Goal: Register for event/course: Register for event/course

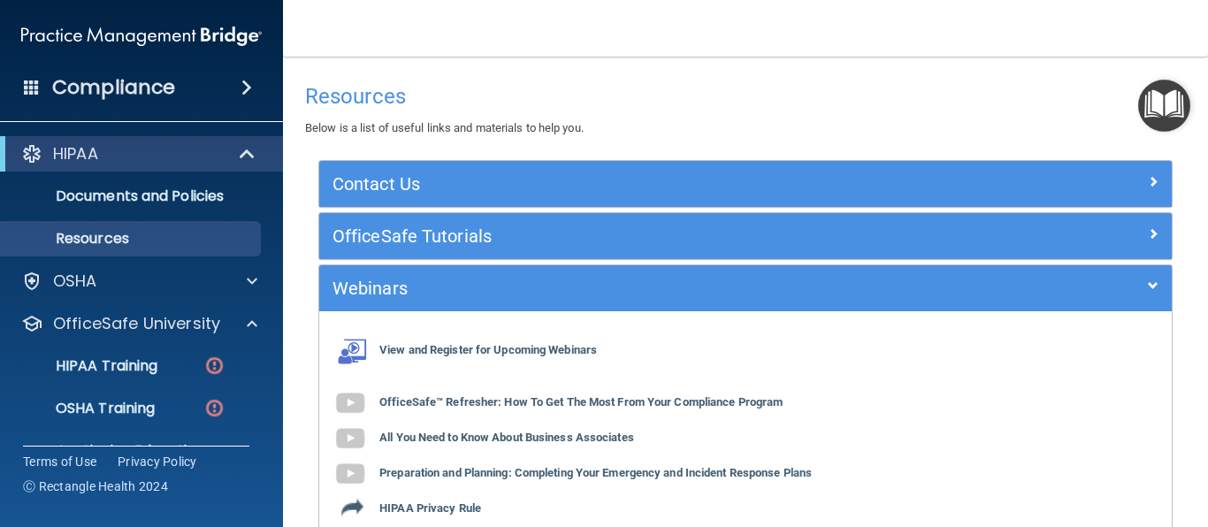
scroll to position [112, 0]
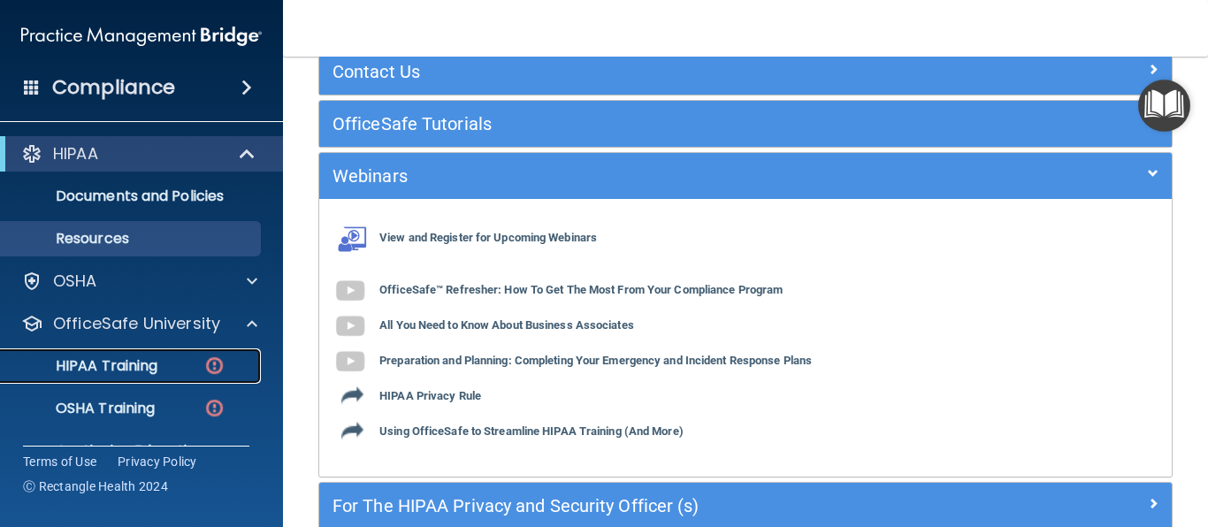
click at [145, 364] on p "HIPAA Training" at bounding box center [85, 366] width 146 height 18
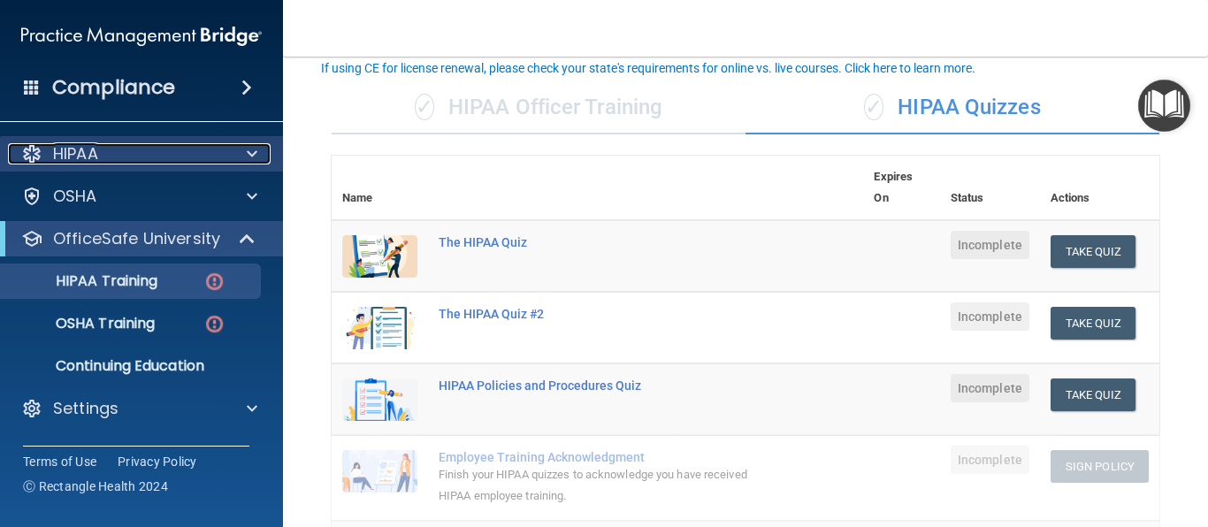
click at [87, 147] on p "HIPAA" at bounding box center [75, 153] width 45 height 21
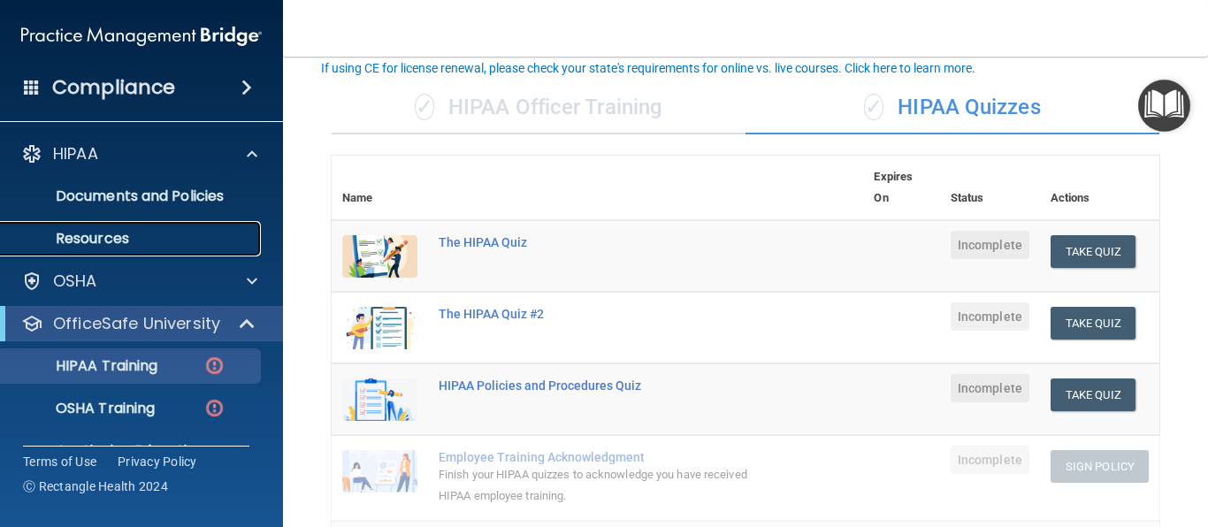
click at [180, 231] on p "Resources" at bounding box center [133, 239] width 242 height 18
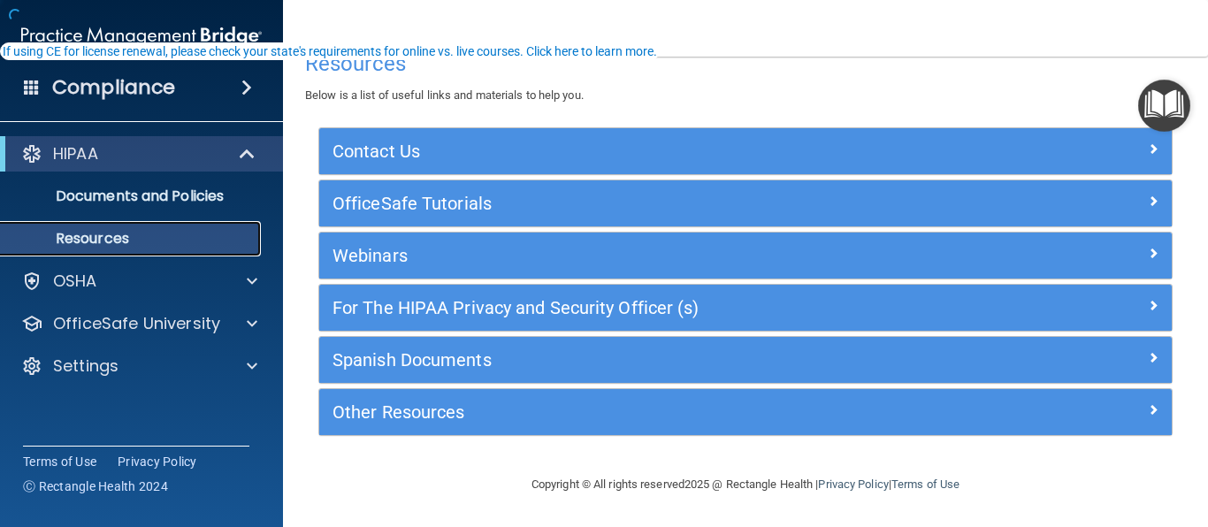
scroll to position [33, 0]
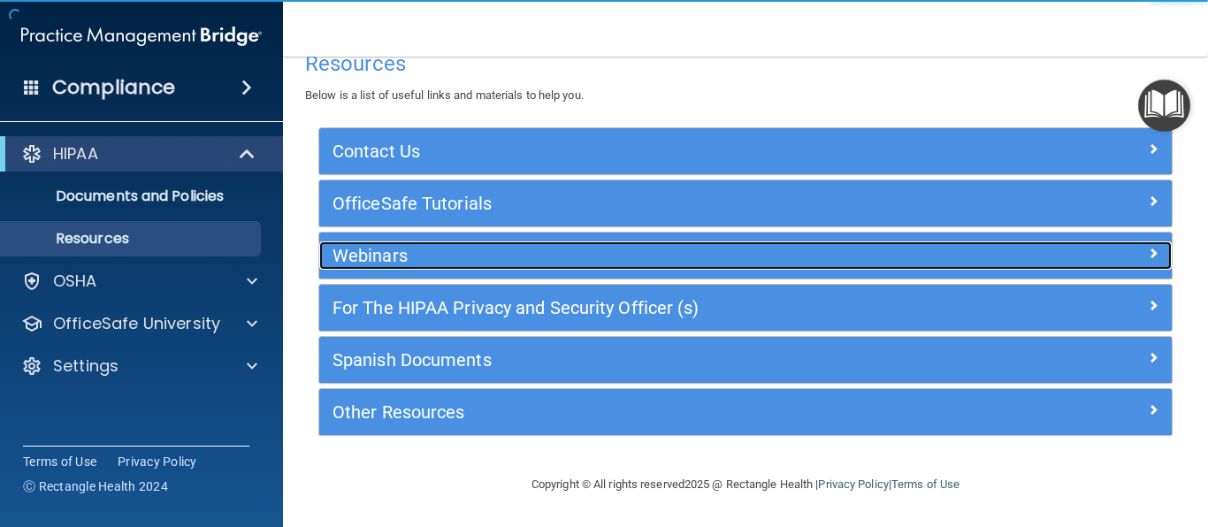
click at [404, 257] on h5 "Webinars" at bounding box center [639, 255] width 613 height 19
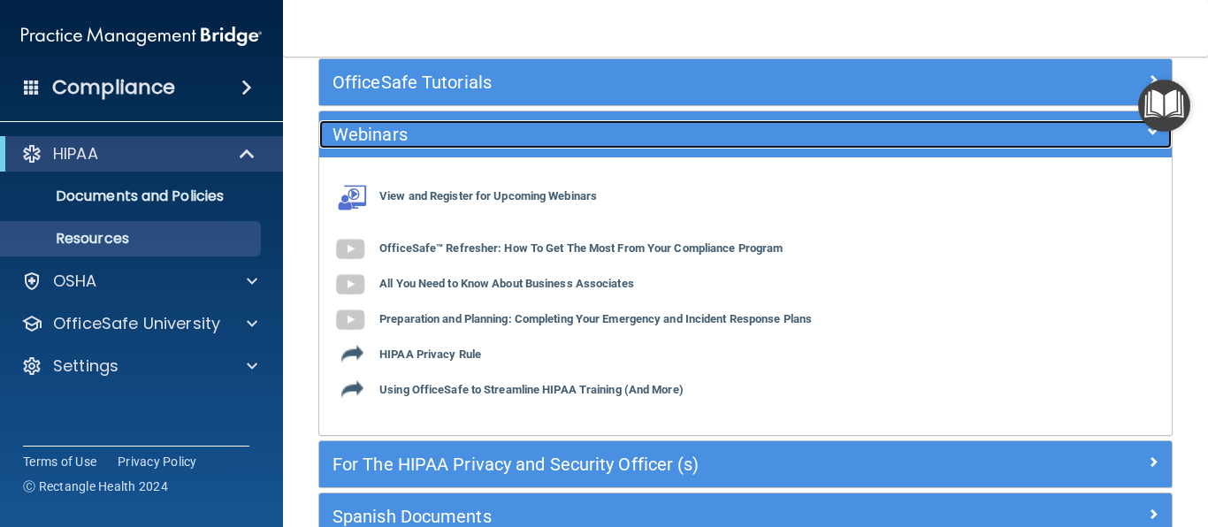
scroll to position [192, 0]
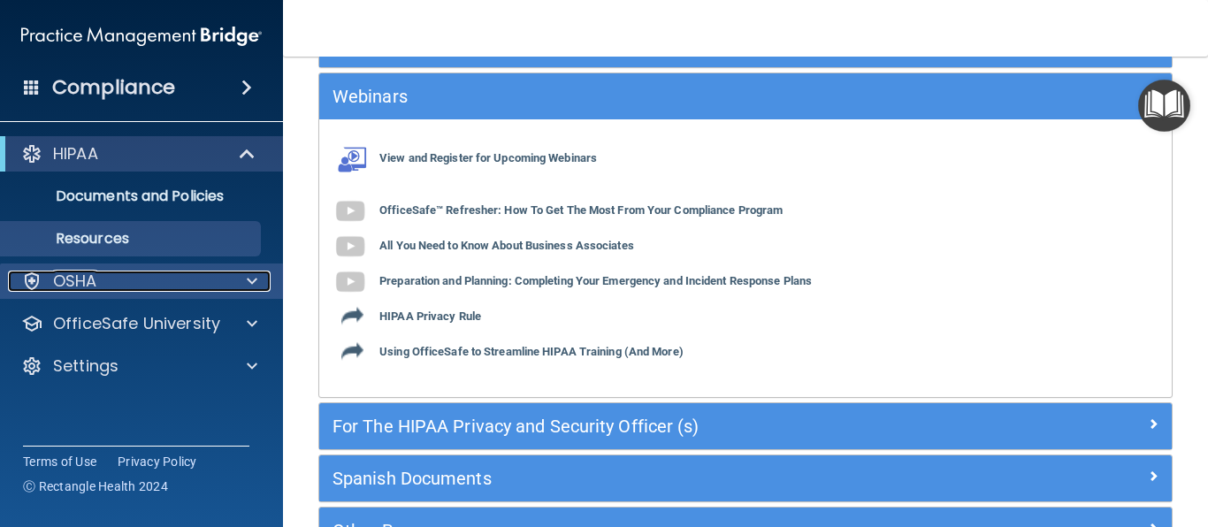
click at [109, 283] on div "OSHA" at bounding box center [117, 281] width 219 height 21
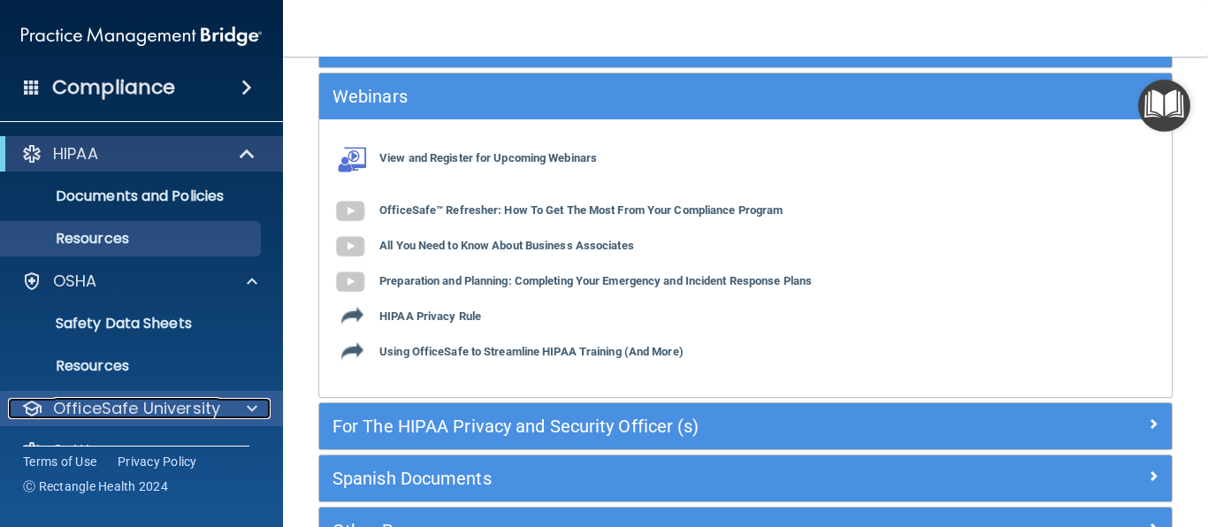
click at [223, 410] on div "OfficeSafe University" at bounding box center [117, 408] width 219 height 21
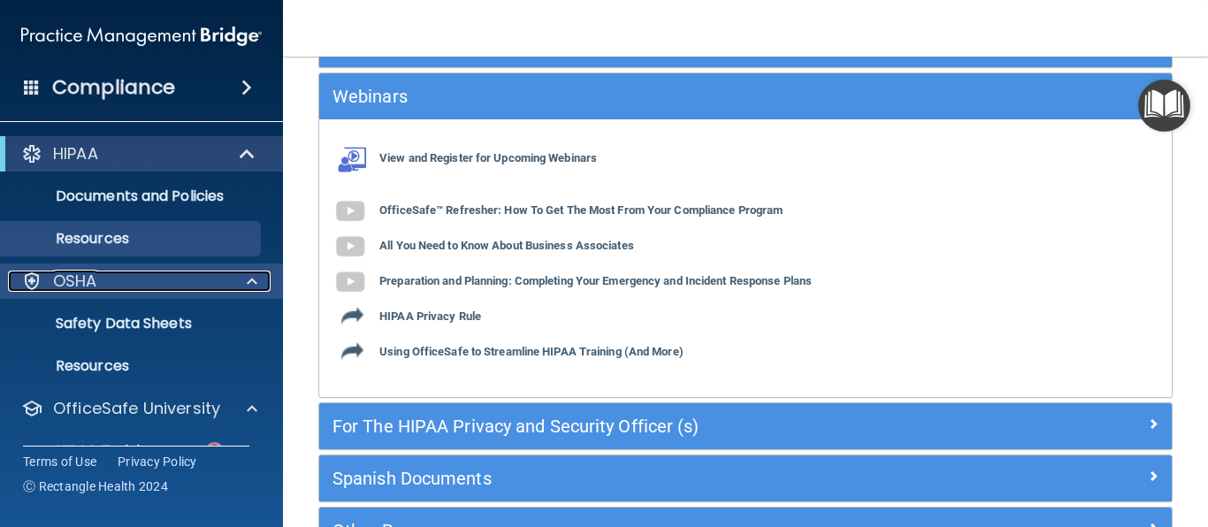
click at [260, 282] on div at bounding box center [249, 281] width 44 height 21
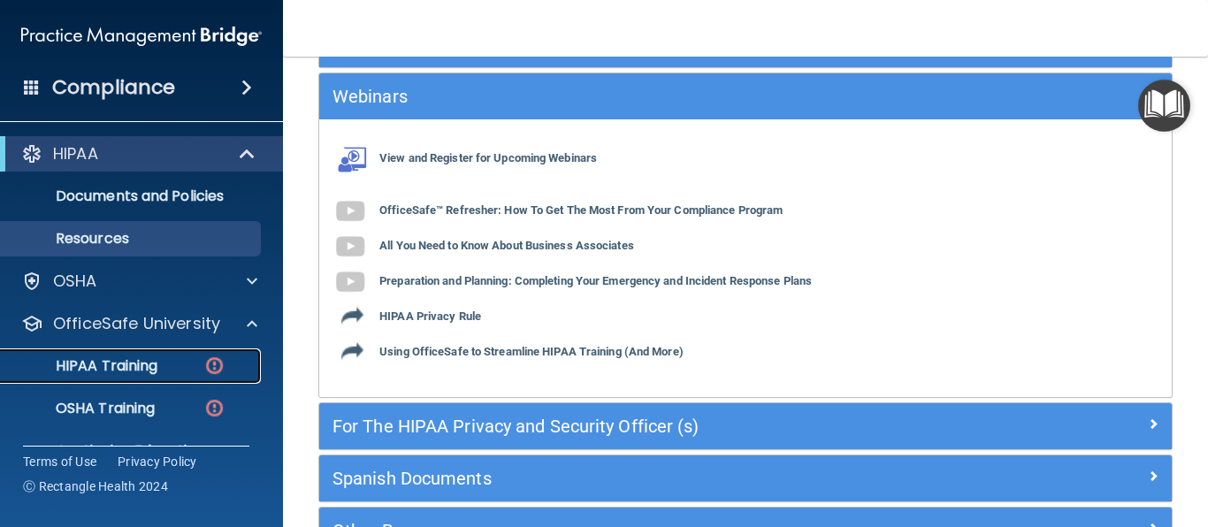
click at [215, 364] on img at bounding box center [214, 366] width 22 height 22
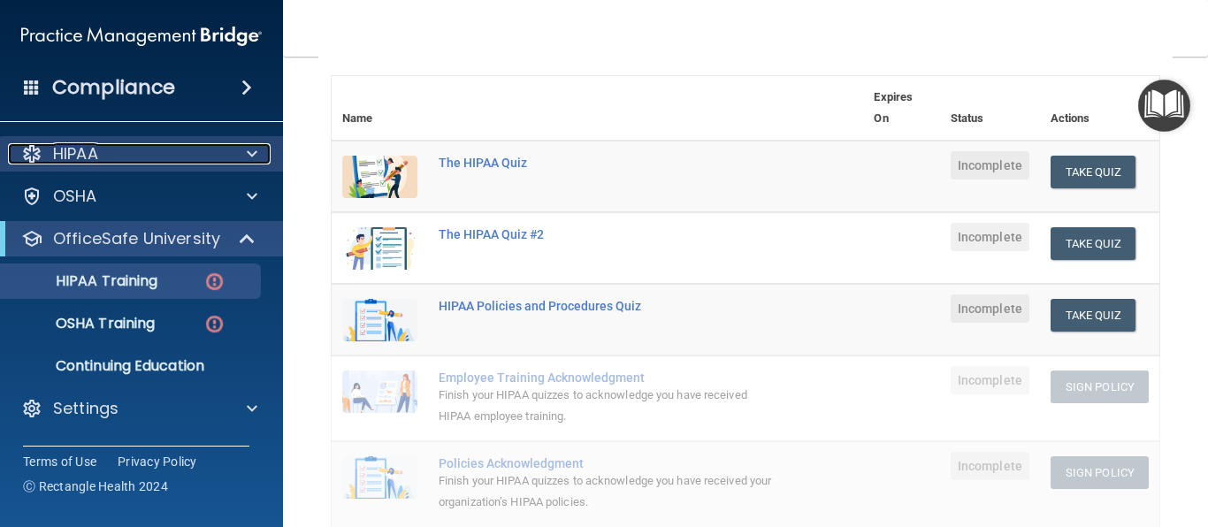
click at [145, 154] on div "HIPAA" at bounding box center [117, 153] width 219 height 21
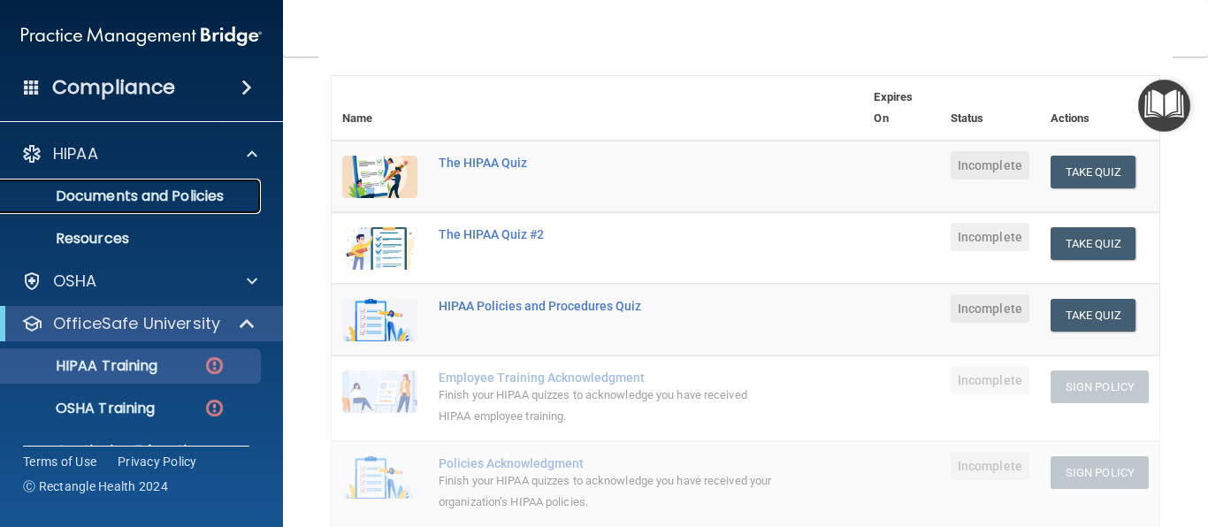
click at [161, 199] on p "Documents and Policies" at bounding box center [133, 197] width 242 height 18
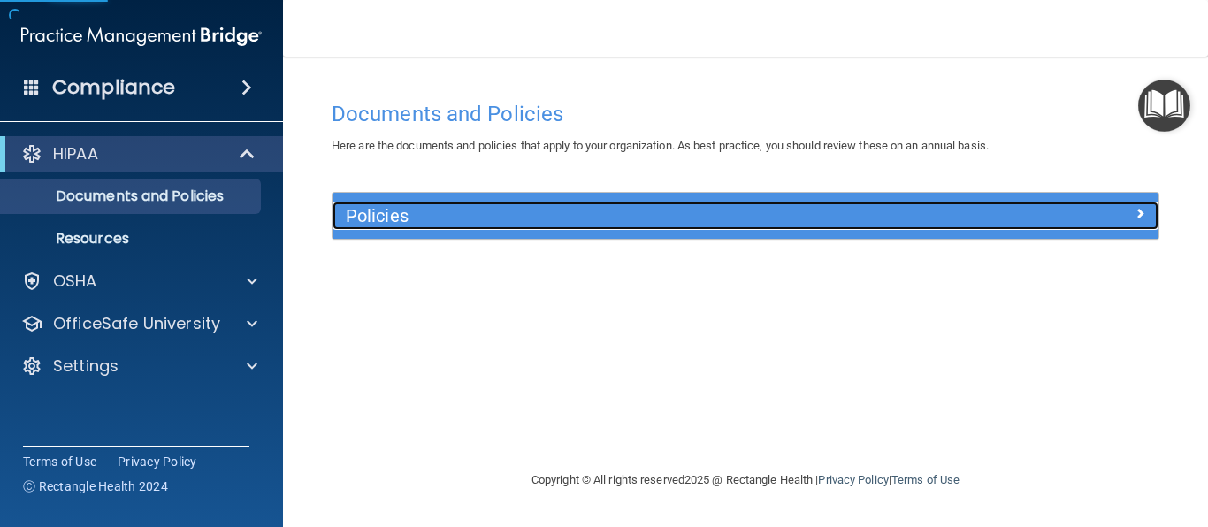
click at [436, 204] on div "Policies" at bounding box center [643, 216] width 620 height 28
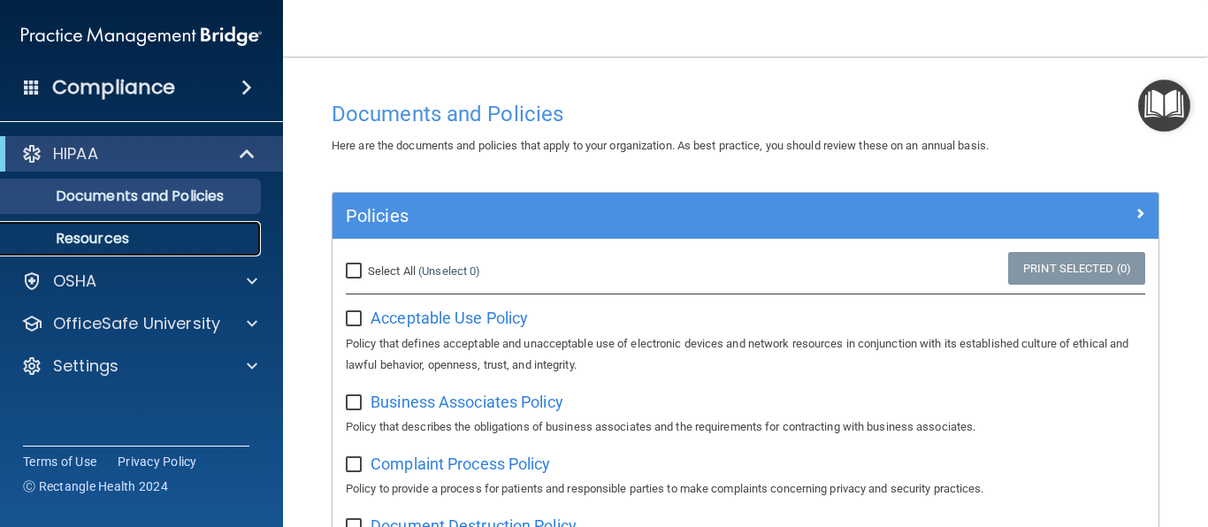
click at [140, 228] on link "Resources" at bounding box center [121, 238] width 279 height 35
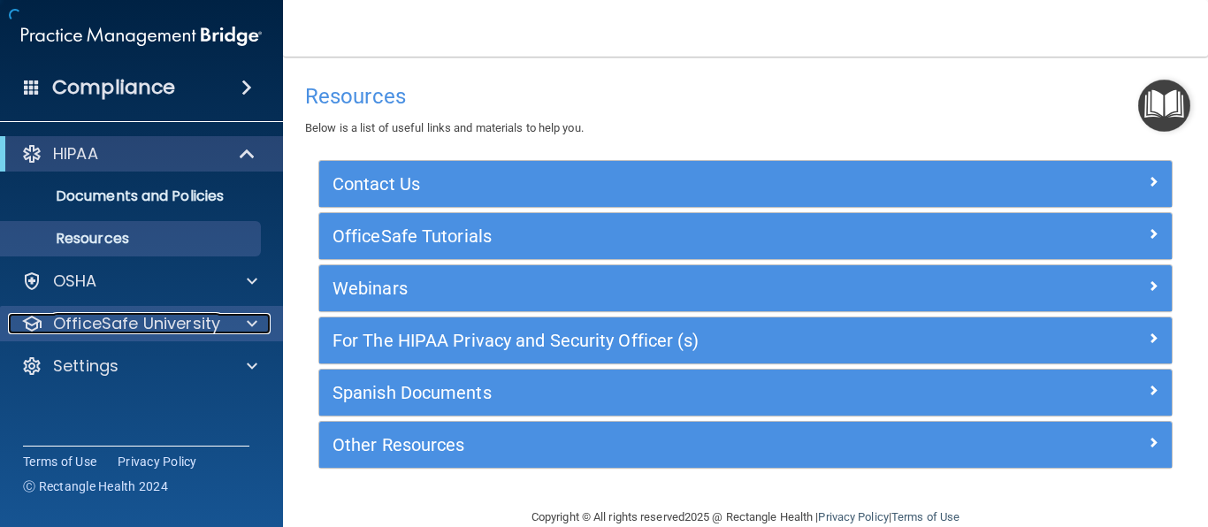
click at [74, 320] on p "OfficeSafe University" at bounding box center [136, 323] width 167 height 21
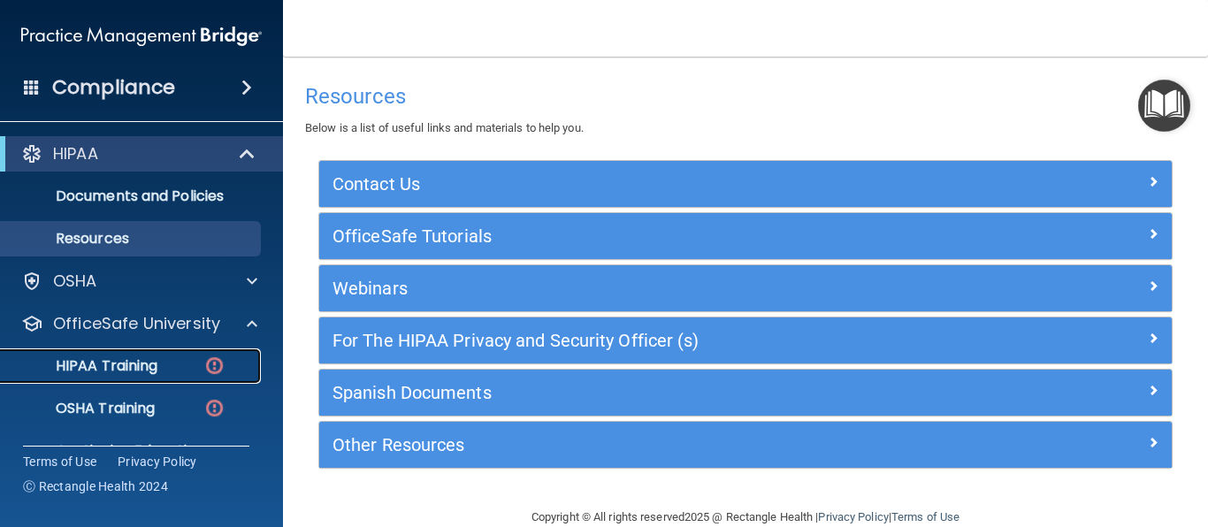
click at [194, 351] on link "HIPAA Training" at bounding box center [121, 366] width 279 height 35
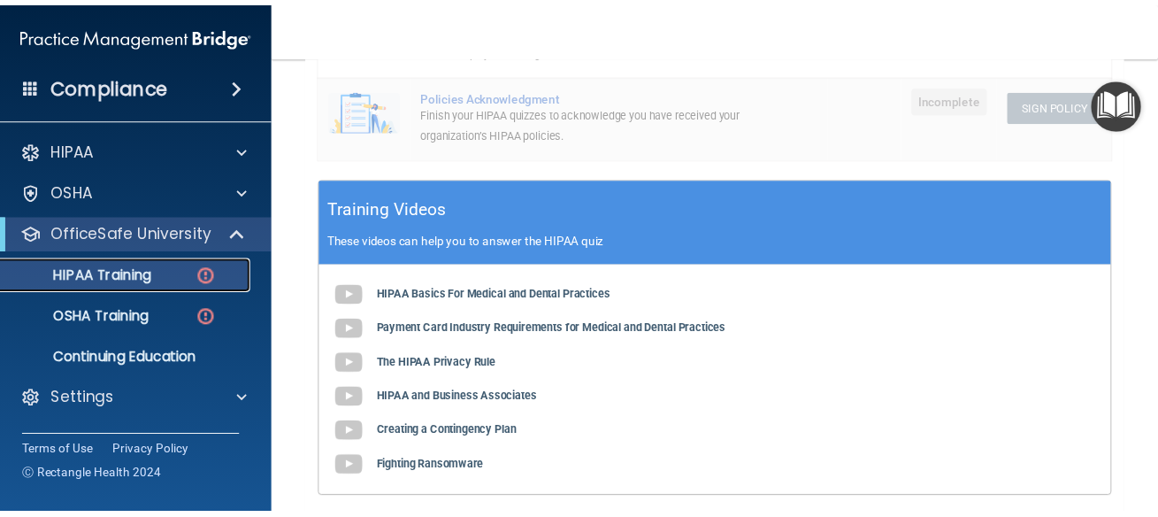
scroll to position [637, 0]
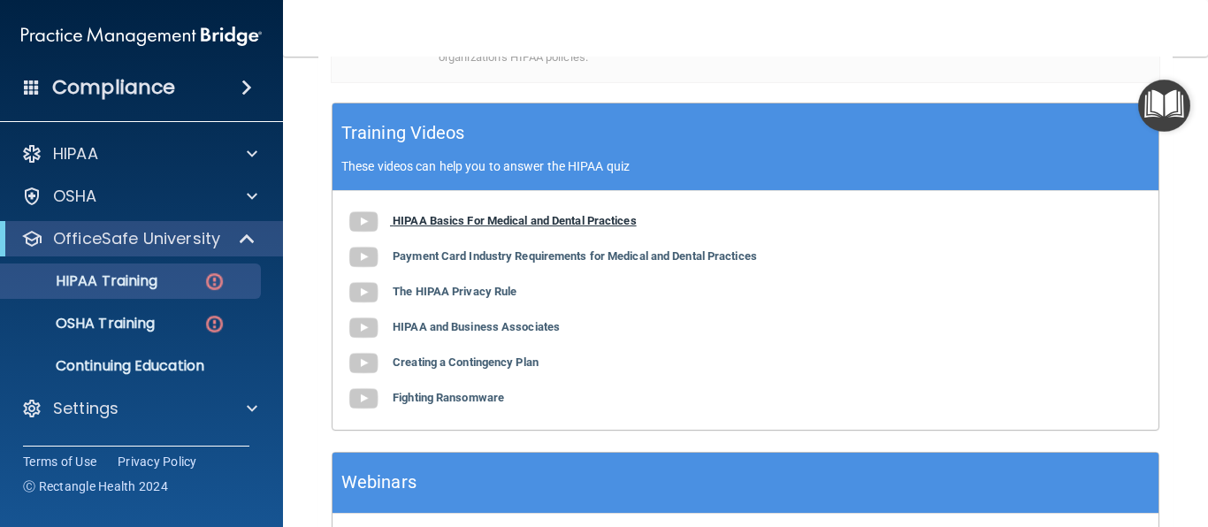
click at [566, 219] on b "HIPAA Basics For Medical and Dental Practices" at bounding box center [515, 220] width 244 height 13
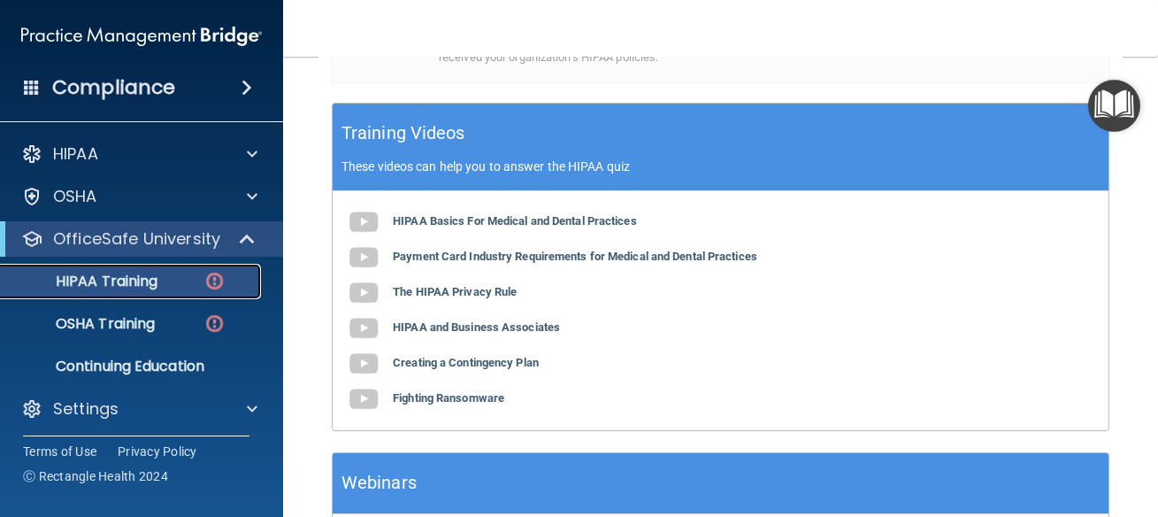
click at [185, 283] on div "HIPAA Training" at bounding box center [133, 281] width 242 height 18
click at [177, 275] on div "HIPAA Training" at bounding box center [133, 281] width 242 height 18
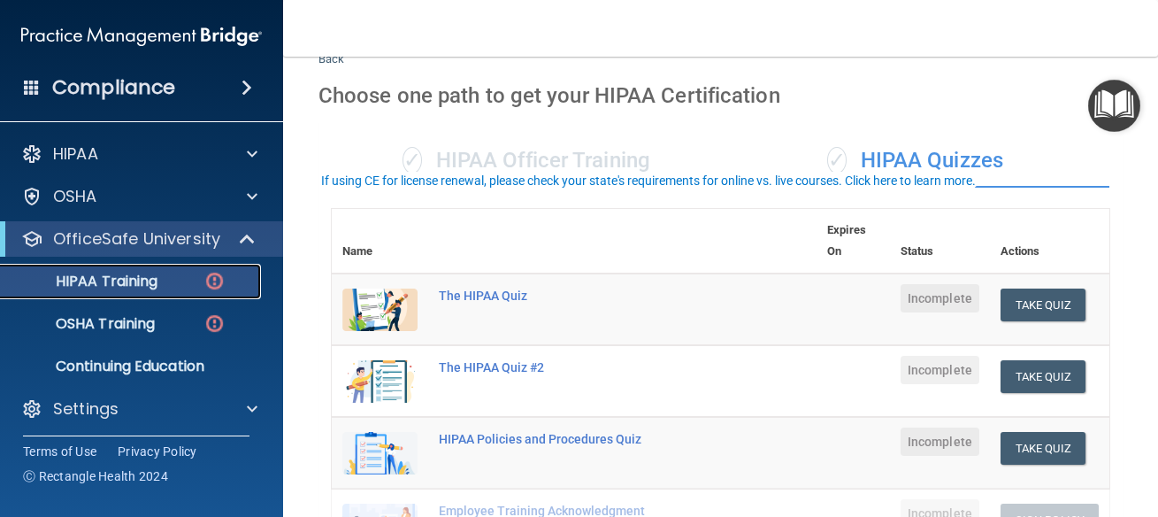
scroll to position [0, 0]
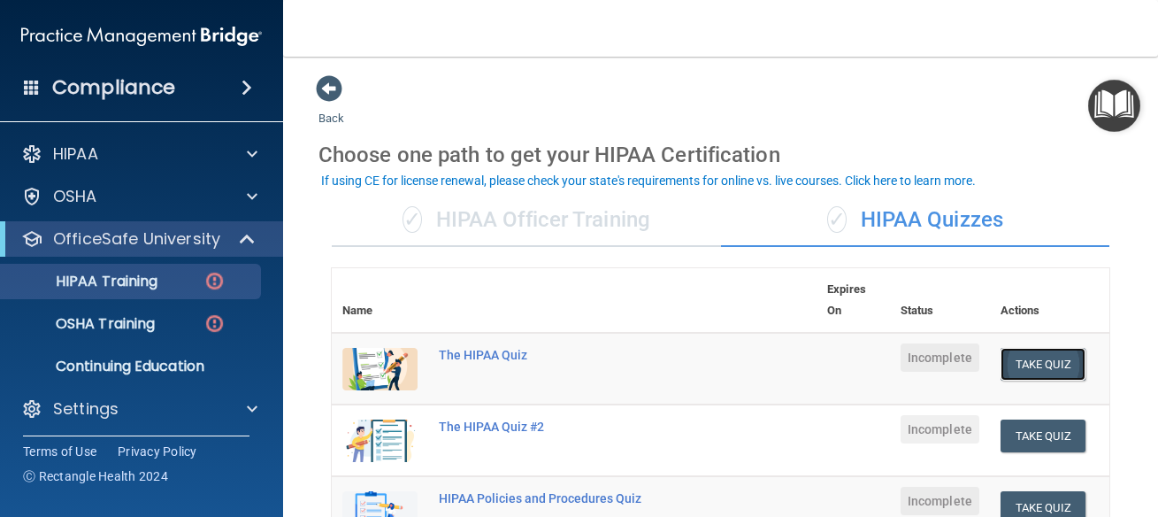
click at [1049, 357] on button "Take Quiz" at bounding box center [1043, 364] width 85 height 33
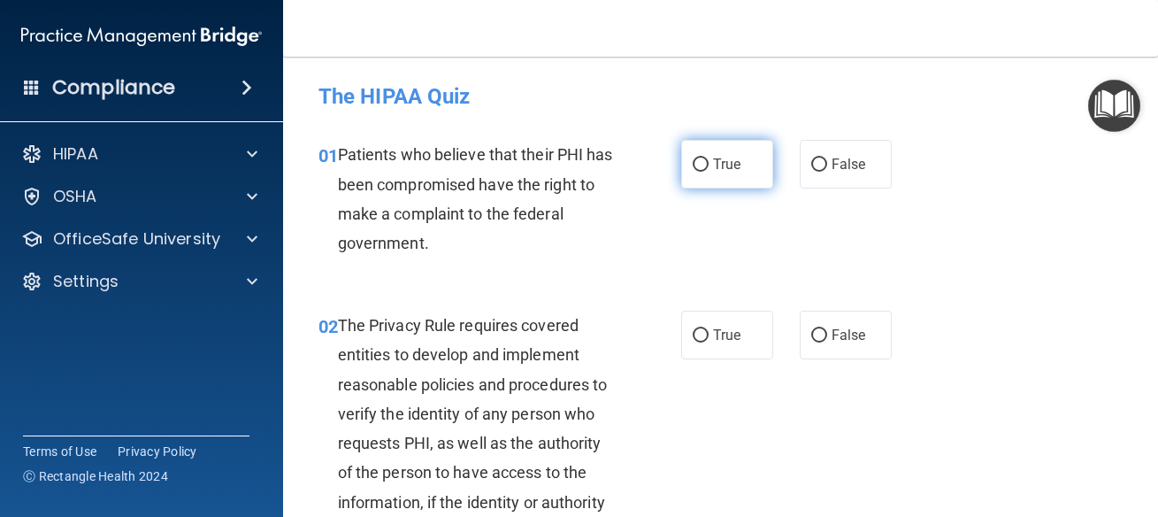
click at [713, 165] on span "True" at bounding box center [726, 164] width 27 height 17
click at [708, 165] on input "True" at bounding box center [701, 164] width 16 height 13
radio input "true"
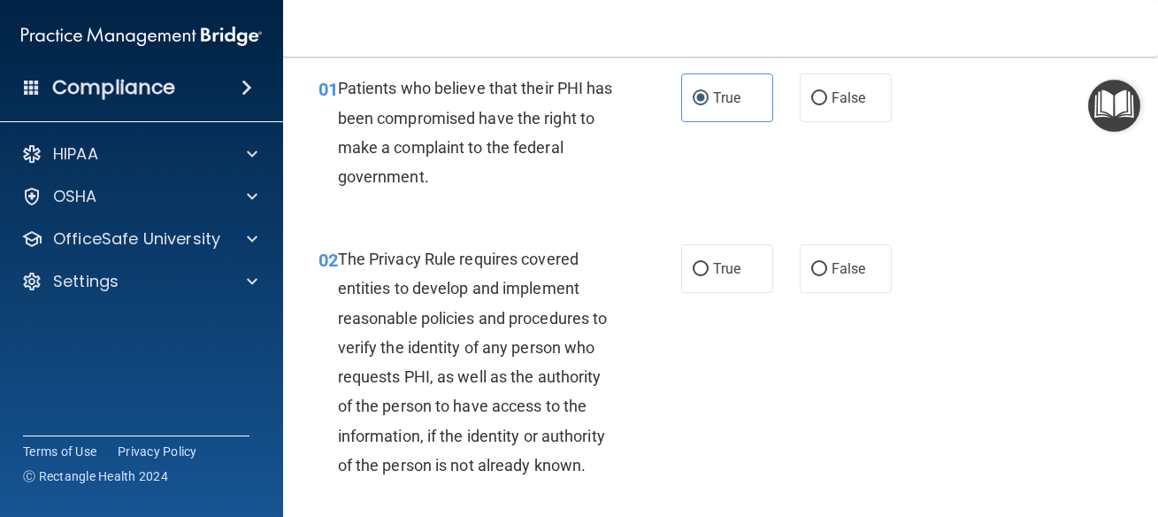
scroll to position [80, 0]
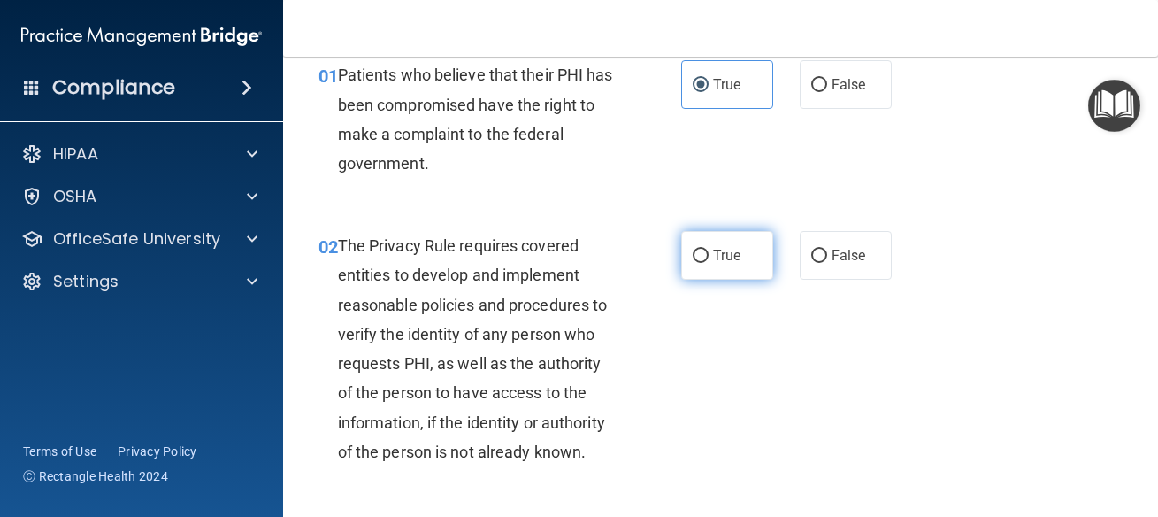
click at [701, 253] on label "True" at bounding box center [727, 255] width 92 height 49
click at [701, 253] on input "True" at bounding box center [701, 255] width 16 height 13
radio input "true"
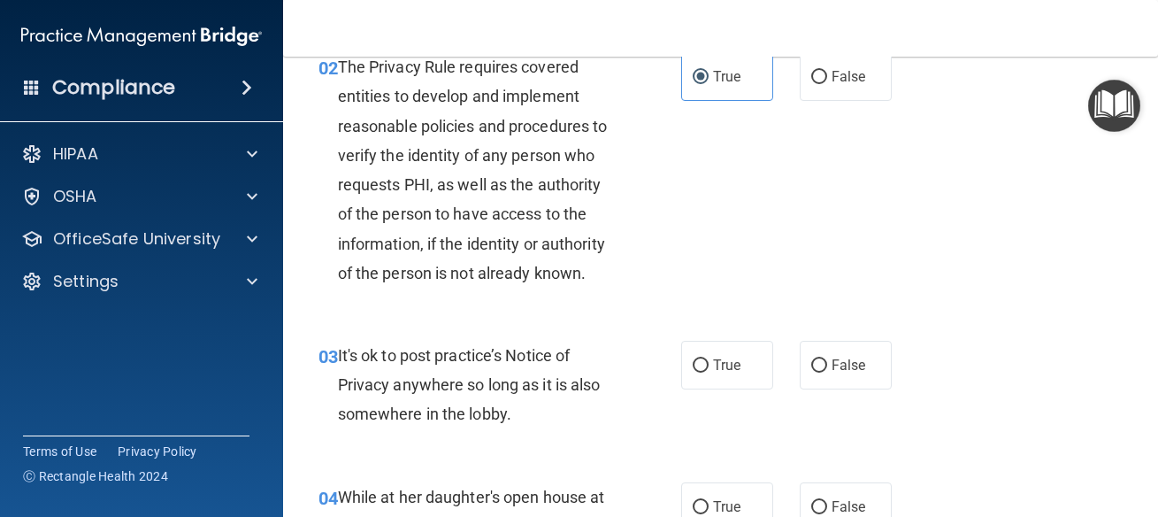
scroll to position [318, 0]
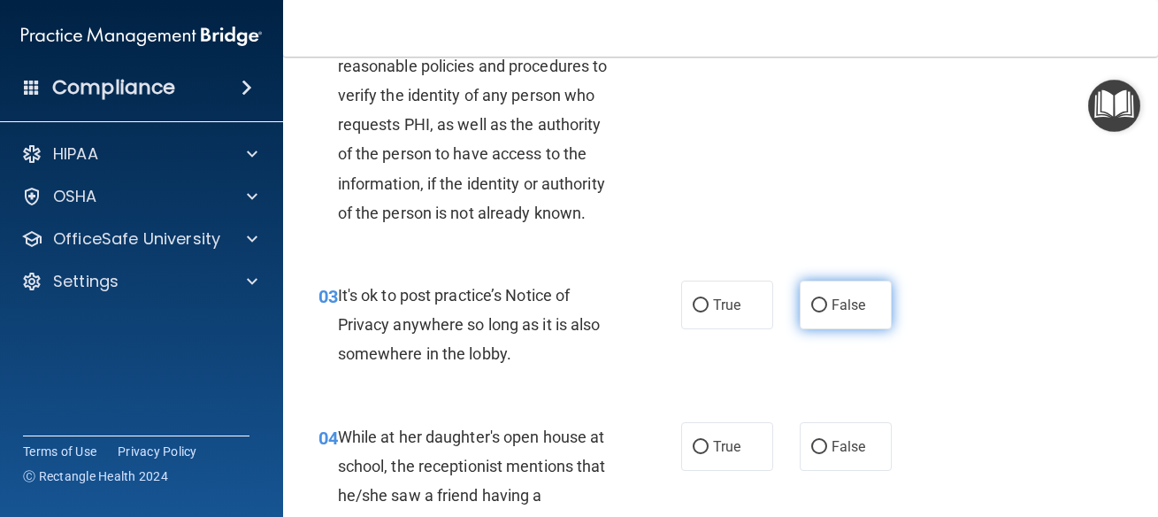
click at [842, 311] on span "False" at bounding box center [849, 304] width 35 height 17
click at [827, 311] on input "False" at bounding box center [819, 305] width 16 height 13
radio input "true"
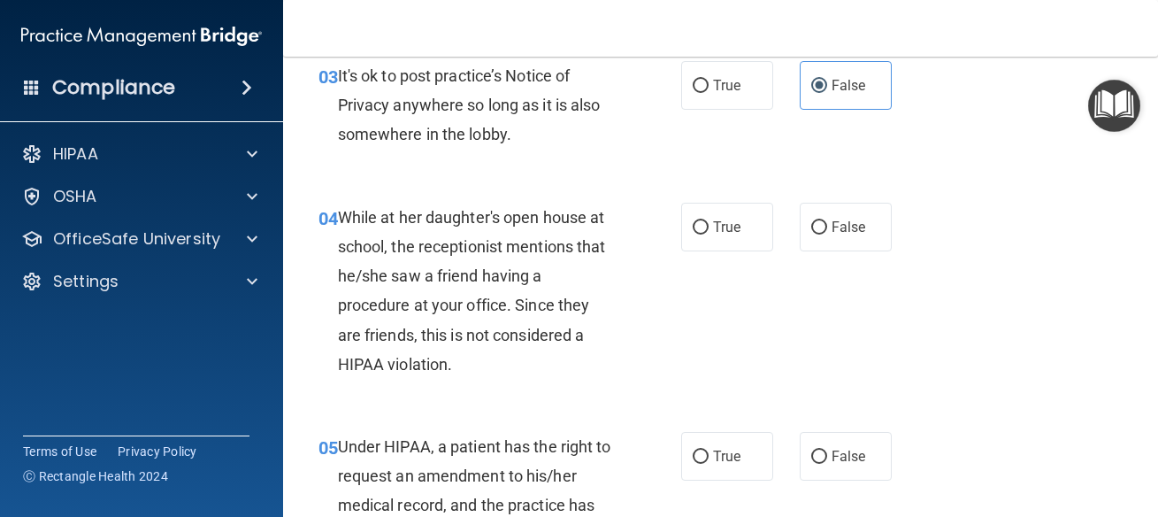
scroll to position [557, 0]
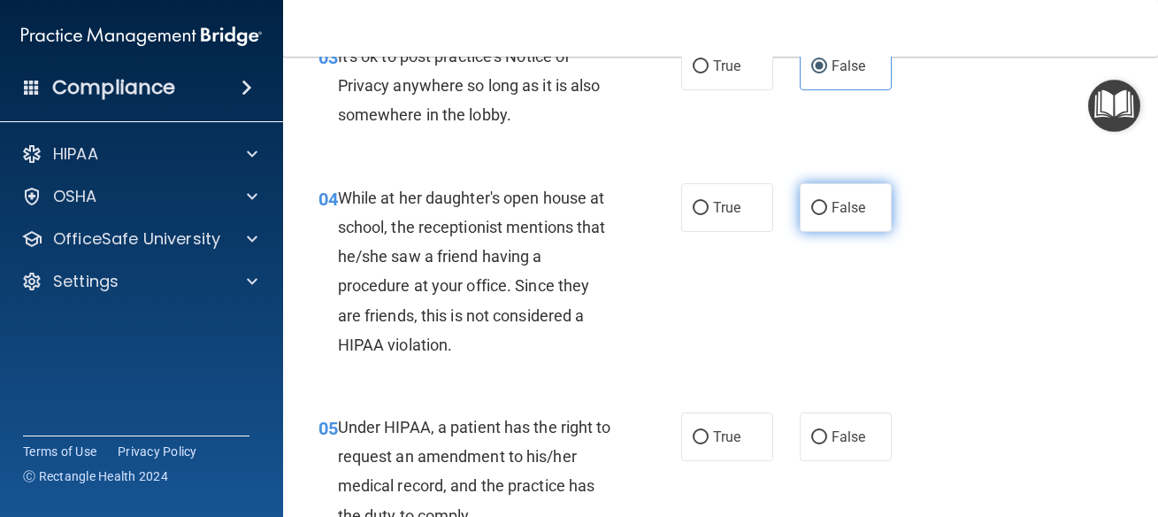
click at [811, 204] on input "False" at bounding box center [819, 208] width 16 height 13
radio input "true"
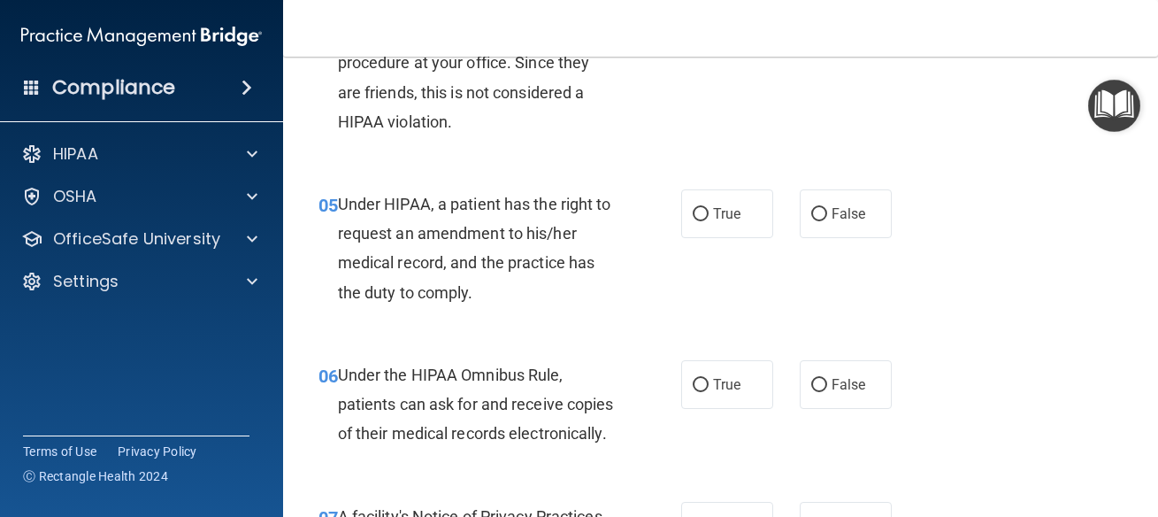
scroll to position [796, 0]
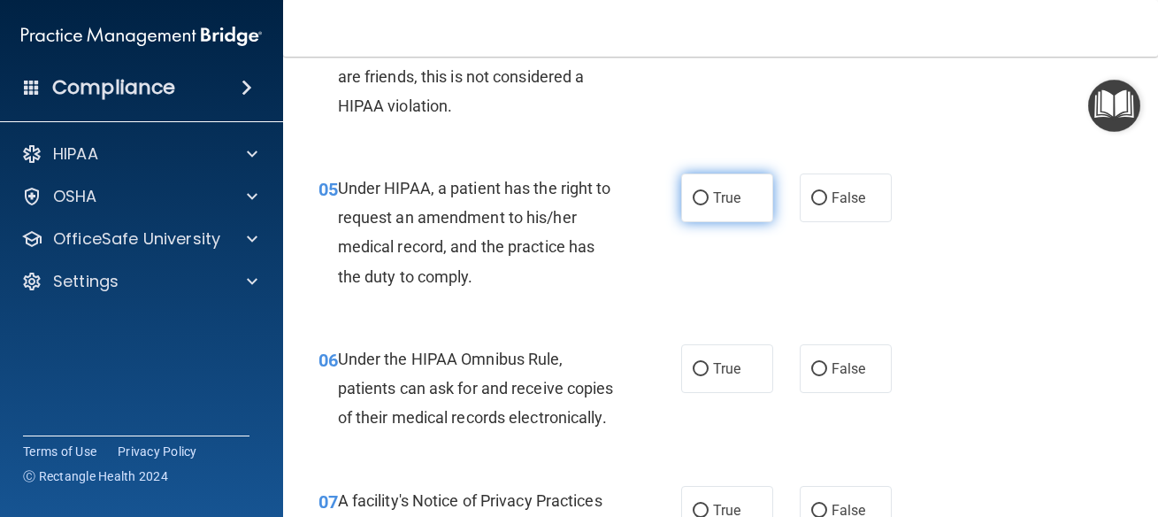
click at [728, 191] on span "True" at bounding box center [726, 197] width 27 height 17
click at [709, 192] on input "True" at bounding box center [701, 198] width 16 height 13
radio input "true"
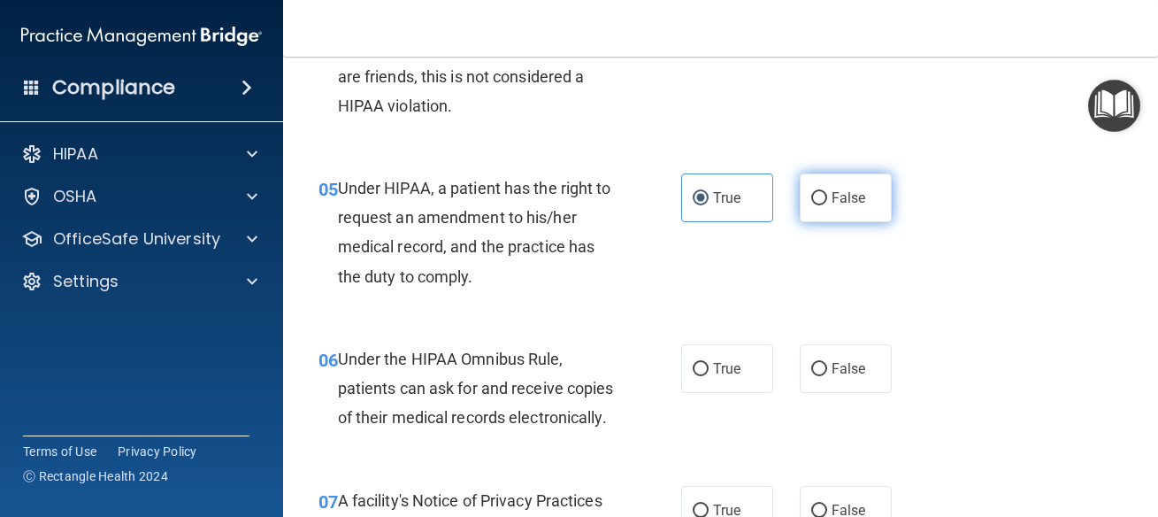
click at [806, 188] on label "False" at bounding box center [846, 197] width 92 height 49
click at [811, 192] on input "False" at bounding box center [819, 198] width 16 height 13
radio input "true"
radio input "false"
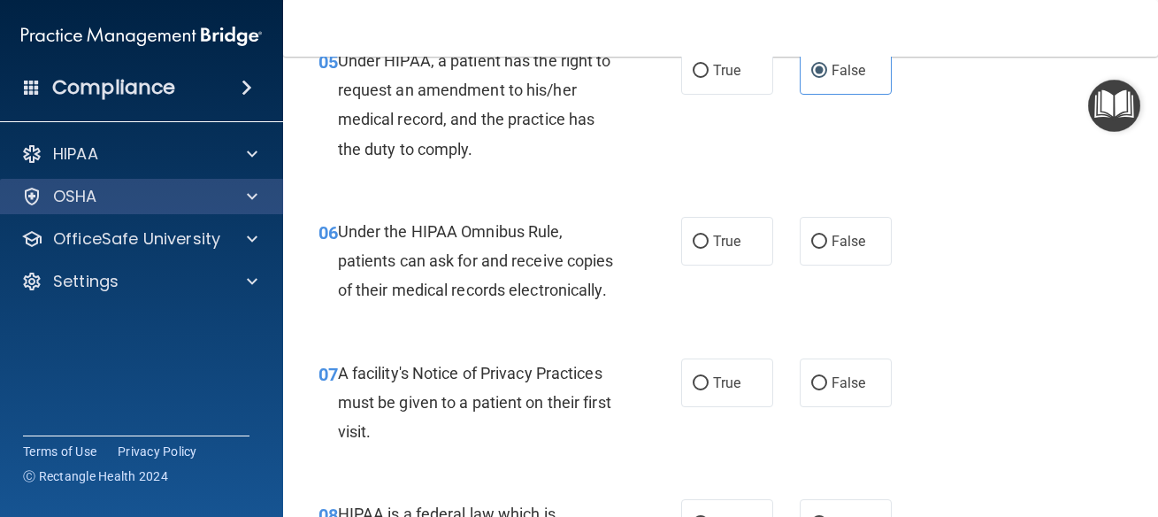
scroll to position [955, 0]
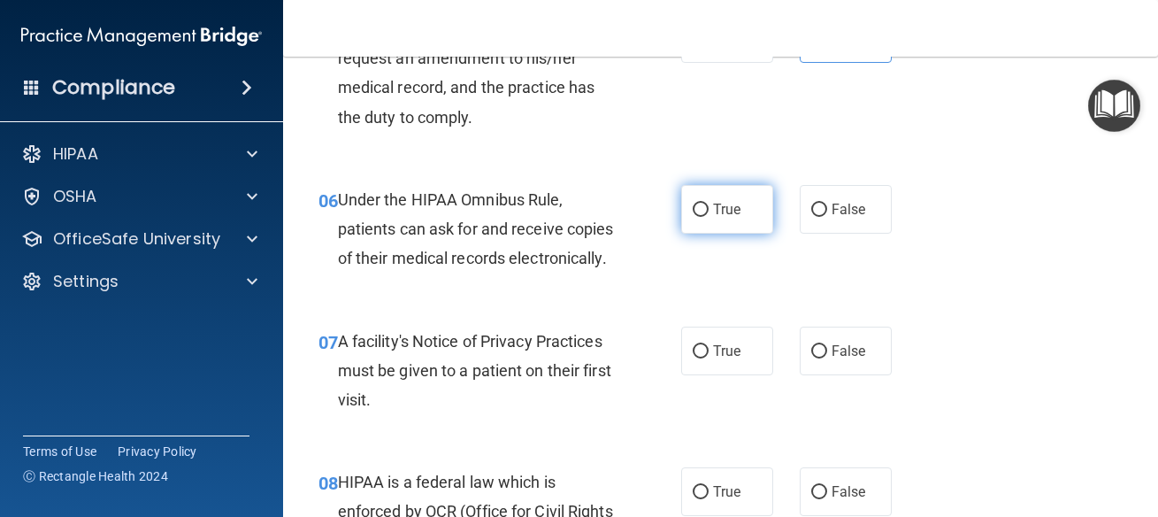
click at [697, 211] on input "True" at bounding box center [701, 209] width 16 height 13
radio input "true"
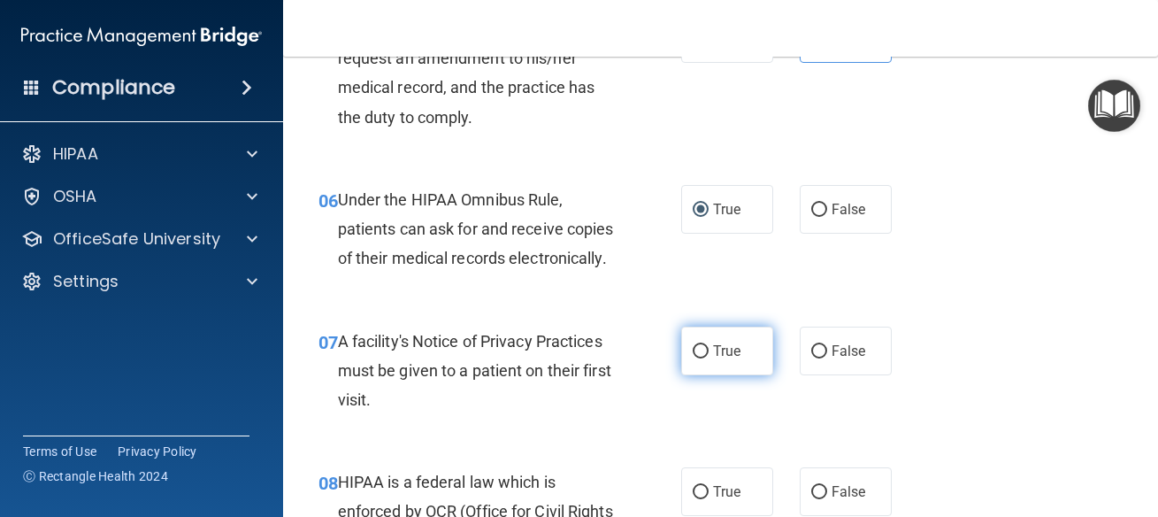
click at [713, 359] on span "True" at bounding box center [726, 350] width 27 height 17
click at [709, 358] on input "True" at bounding box center [701, 351] width 16 height 13
radio input "true"
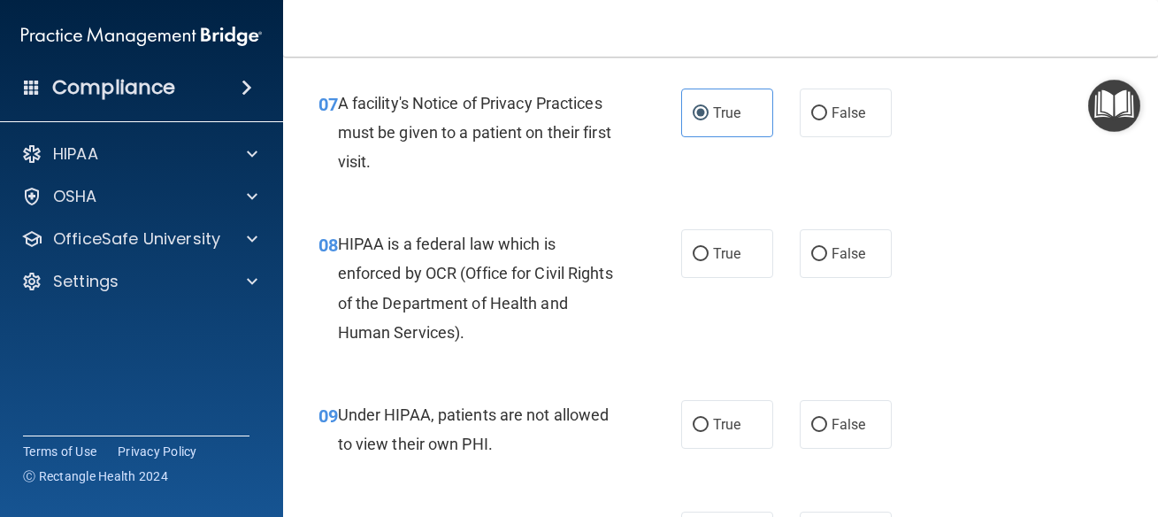
scroll to position [1194, 0]
click at [732, 261] on span "True" at bounding box center [726, 252] width 27 height 17
click at [709, 260] on input "True" at bounding box center [701, 253] width 16 height 13
radio input "true"
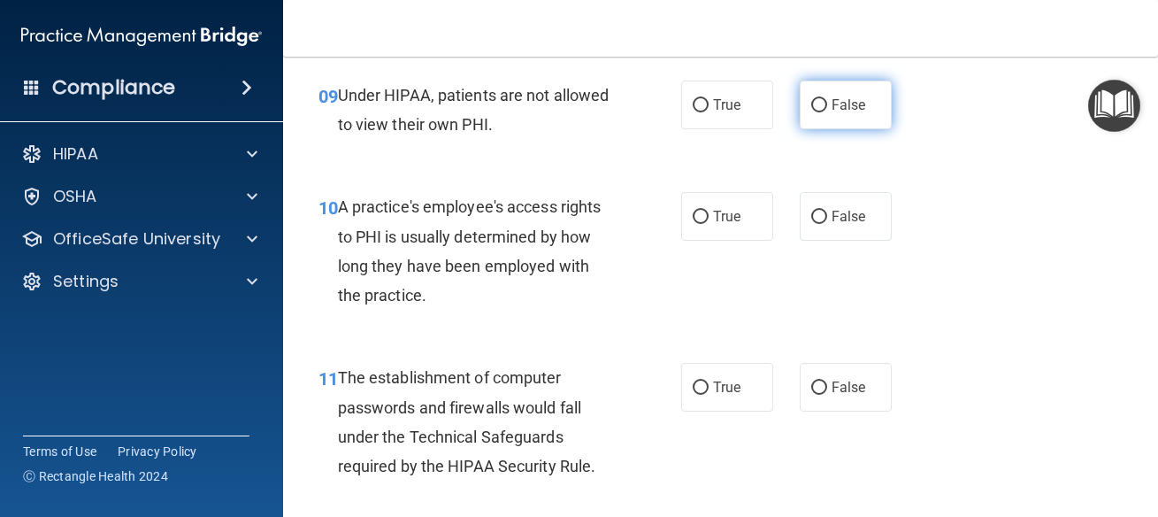
click at [853, 113] on span "False" at bounding box center [849, 104] width 35 height 17
click at [827, 112] on input "False" at bounding box center [819, 105] width 16 height 13
radio input "true"
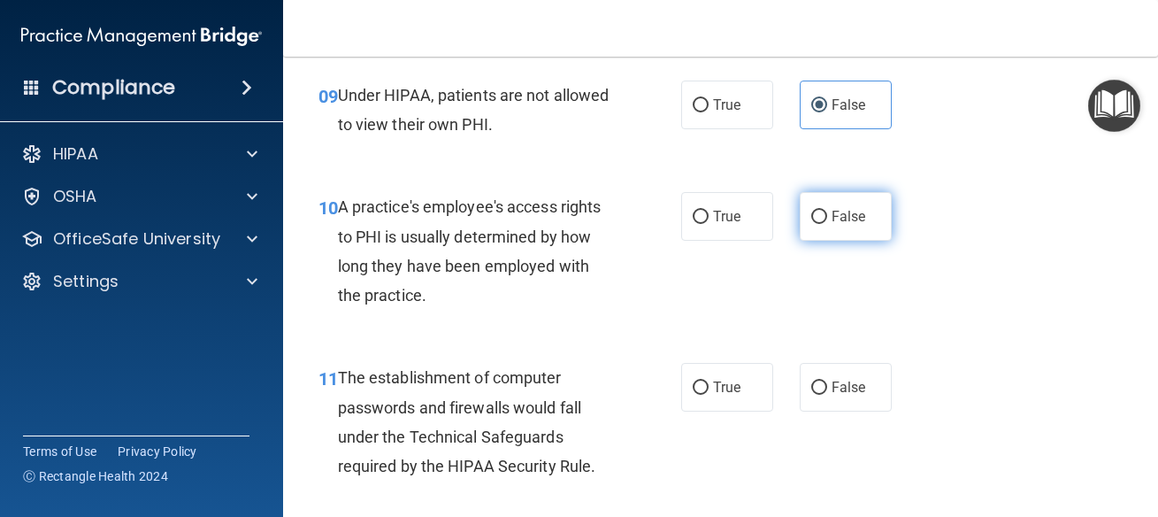
click at [863, 241] on label "False" at bounding box center [846, 216] width 92 height 49
click at [827, 224] on input "False" at bounding box center [819, 217] width 16 height 13
radio input "true"
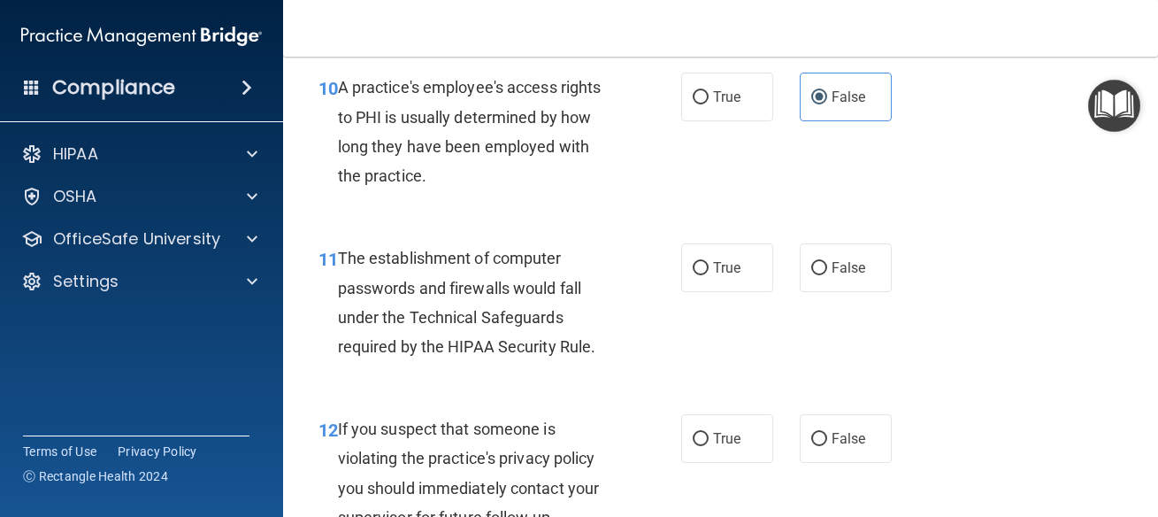
scroll to position [1672, 0]
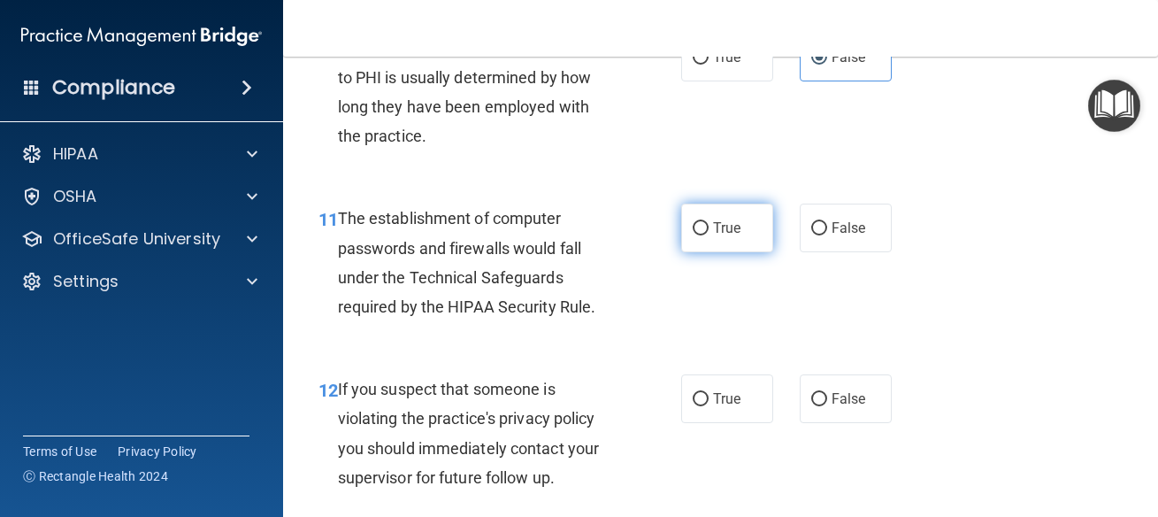
click at [699, 235] on input "True" at bounding box center [701, 228] width 16 height 13
radio input "true"
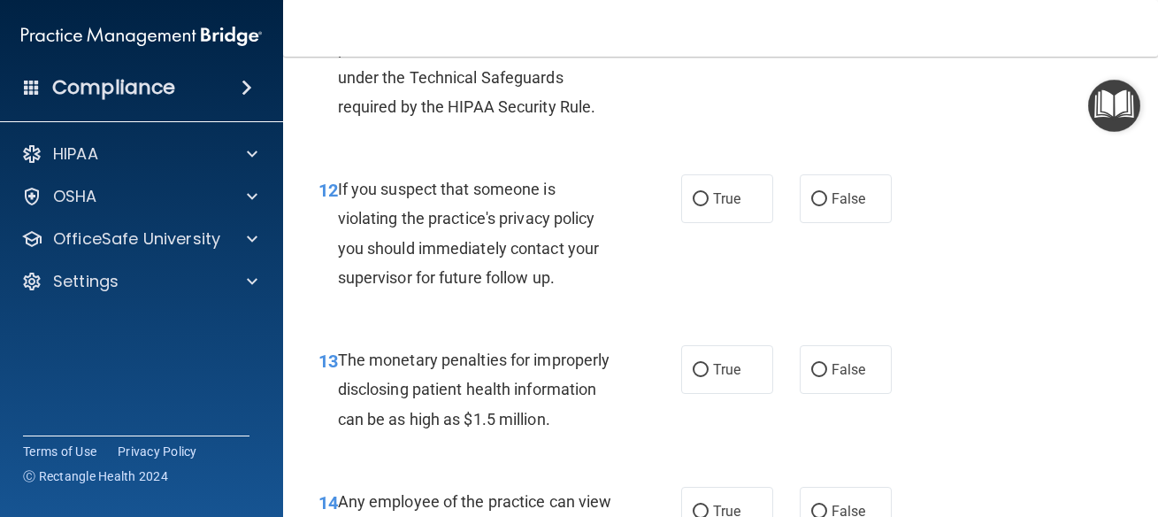
scroll to position [1911, 0]
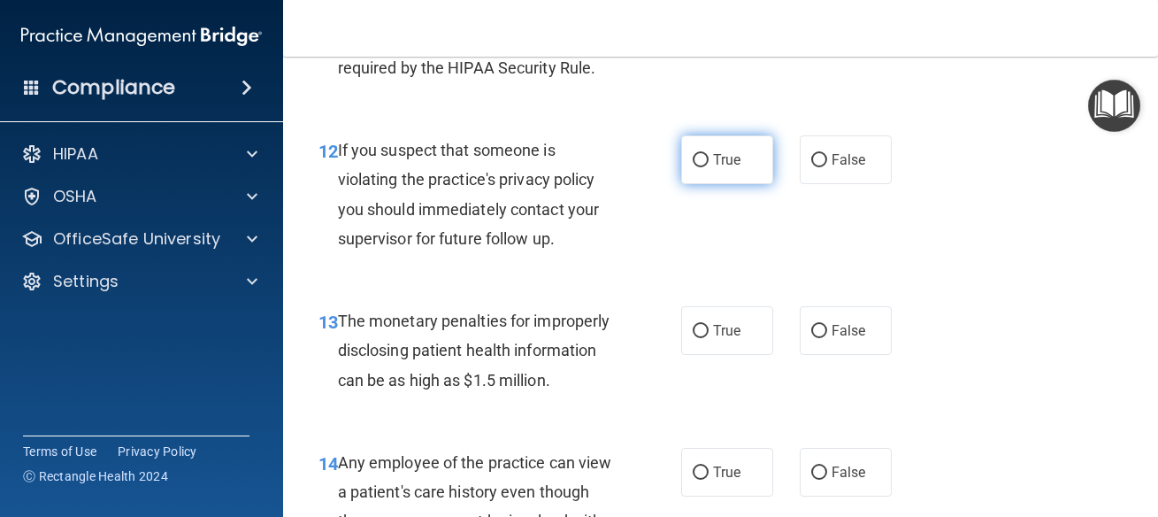
click at [730, 180] on label "True" at bounding box center [727, 159] width 92 height 49
click at [709, 167] on input "True" at bounding box center [701, 160] width 16 height 13
radio input "true"
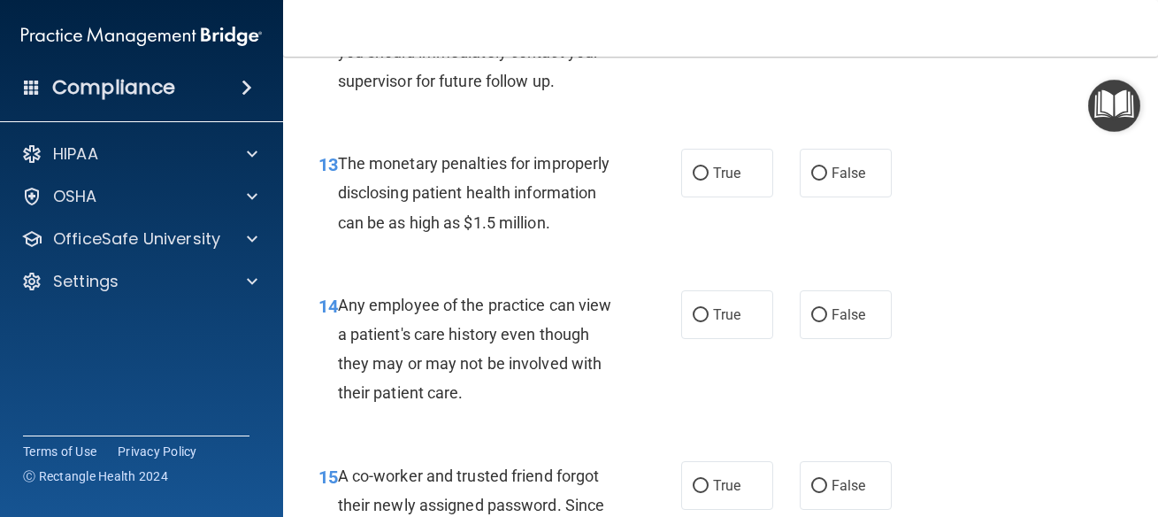
scroll to position [2070, 0]
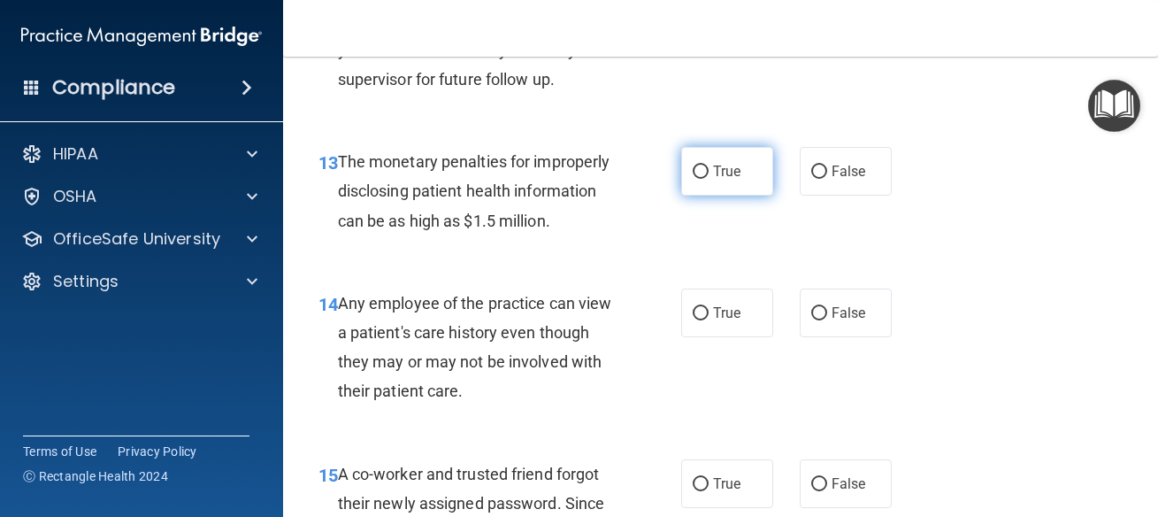
click at [702, 196] on label "True" at bounding box center [727, 171] width 92 height 49
click at [702, 179] on input "True" at bounding box center [701, 171] width 16 height 13
radio input "true"
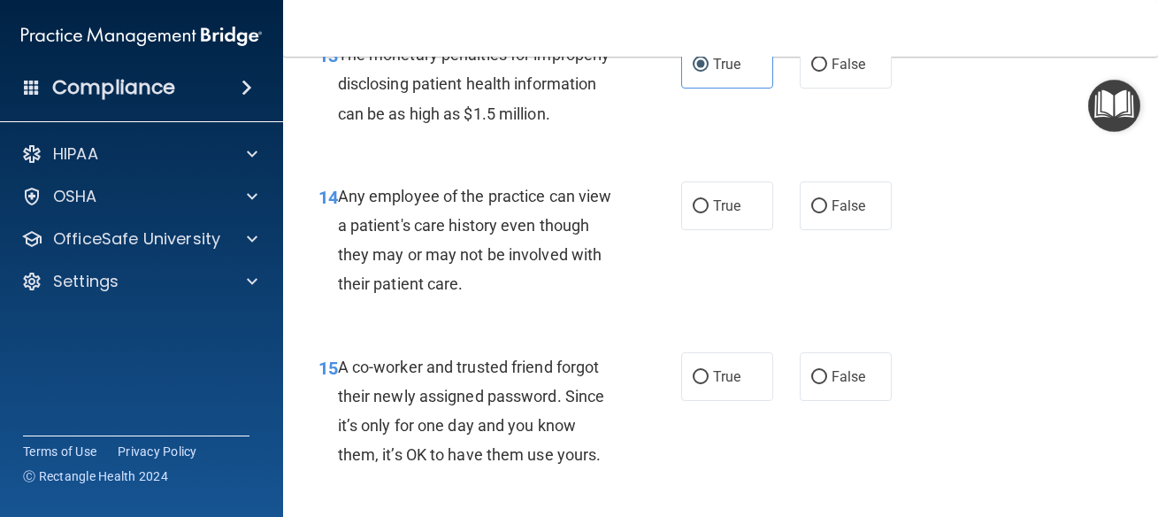
scroll to position [2229, 0]
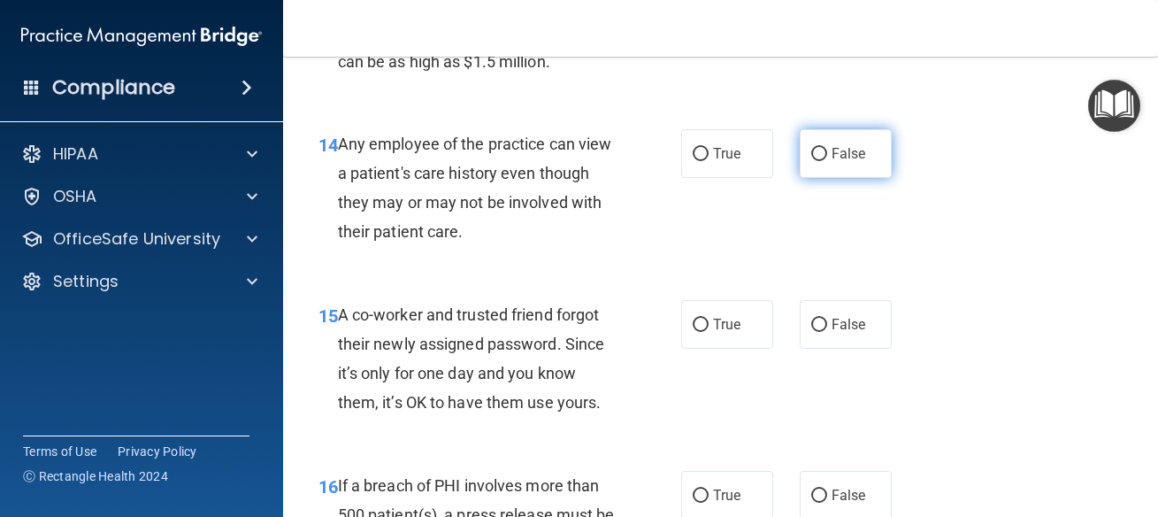
click at [832, 162] on span "False" at bounding box center [849, 153] width 35 height 17
click at [823, 161] on input "False" at bounding box center [819, 154] width 16 height 13
radio input "true"
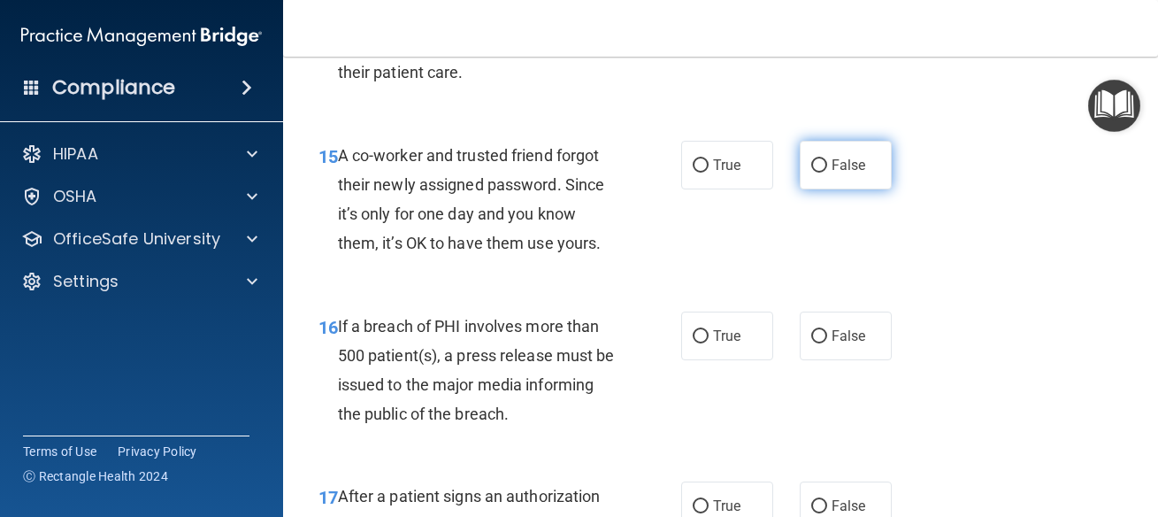
click at [872, 189] on label "False" at bounding box center [846, 165] width 92 height 49
click at [827, 173] on input "False" at bounding box center [819, 165] width 16 height 13
radio input "true"
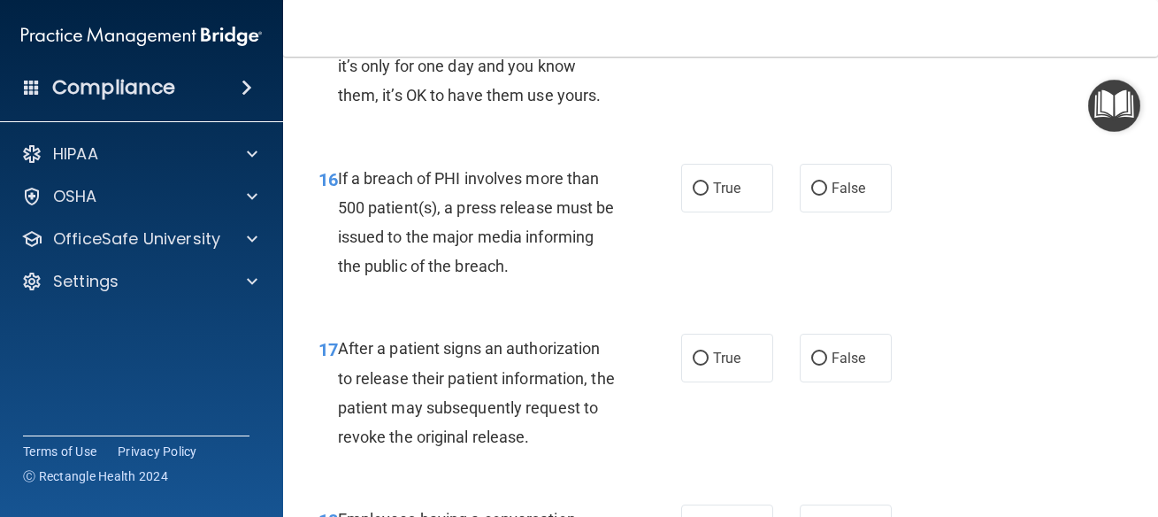
scroll to position [2548, 0]
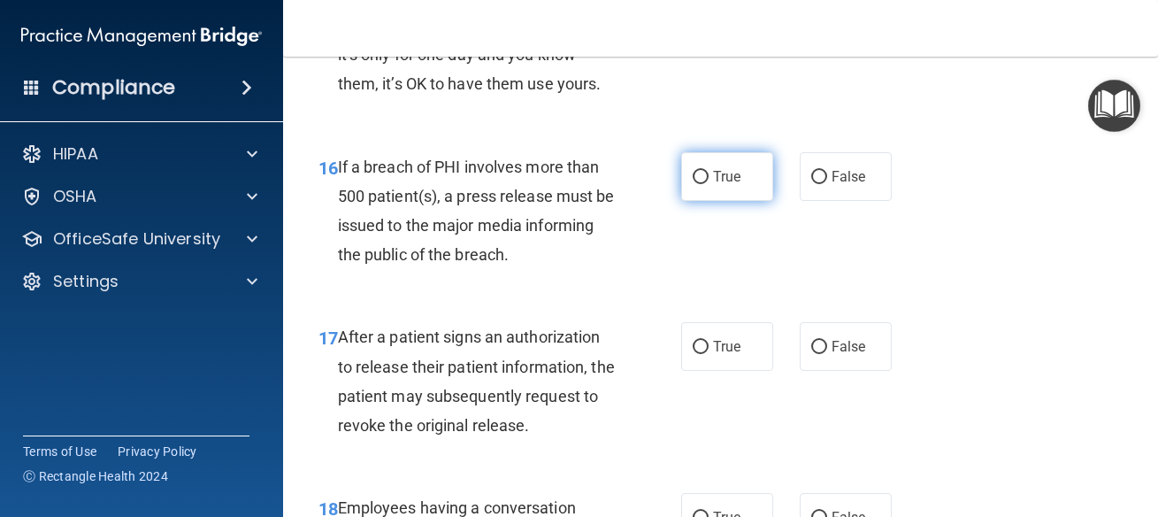
click at [702, 201] on label "True" at bounding box center [727, 176] width 92 height 49
click at [702, 184] on input "True" at bounding box center [701, 177] width 16 height 13
radio input "true"
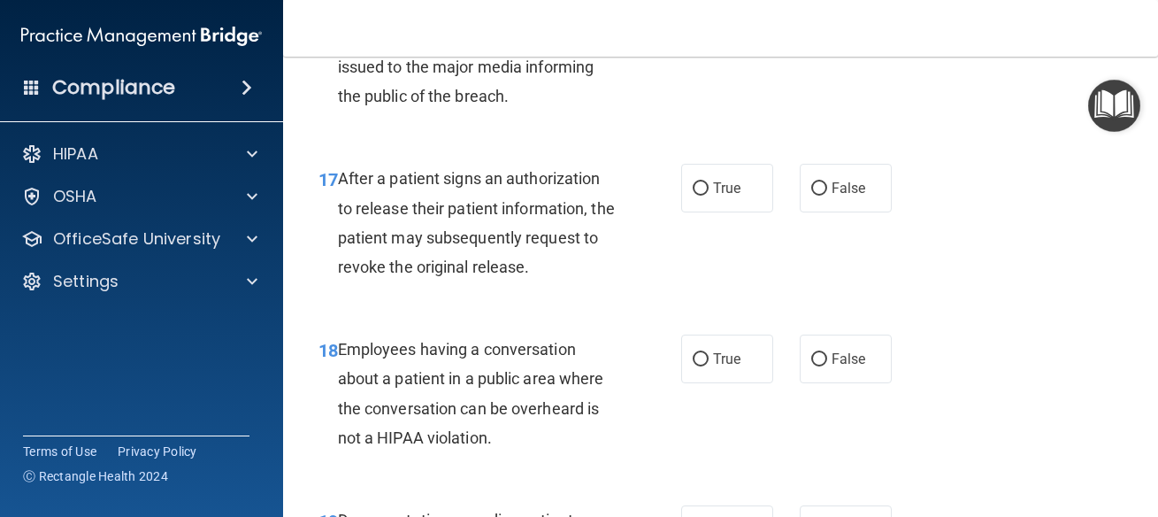
scroll to position [2707, 0]
click at [713, 196] on span "True" at bounding box center [726, 187] width 27 height 17
click at [709, 195] on input "True" at bounding box center [701, 187] width 16 height 13
radio input "true"
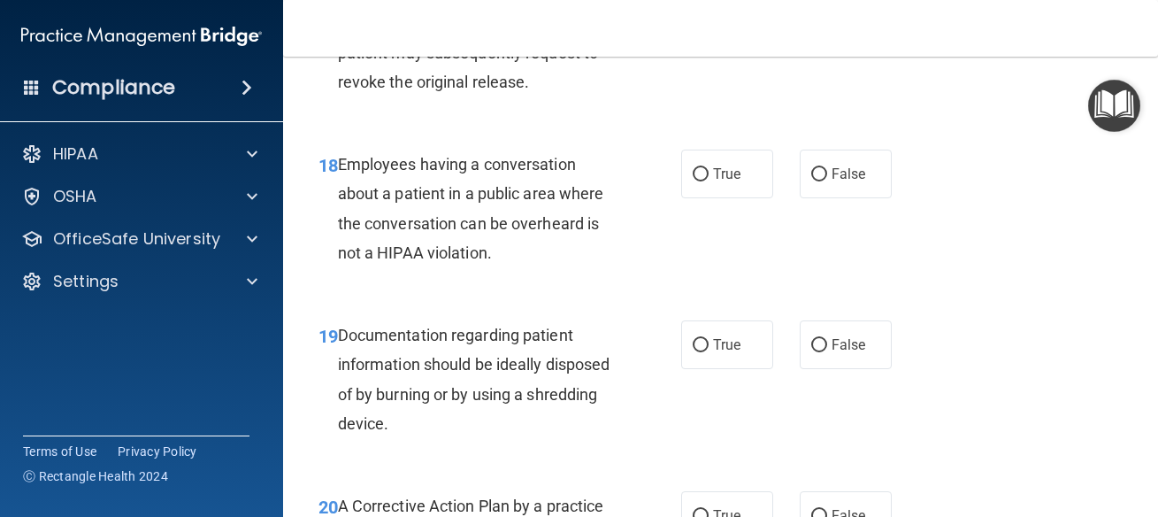
scroll to position [2866, 0]
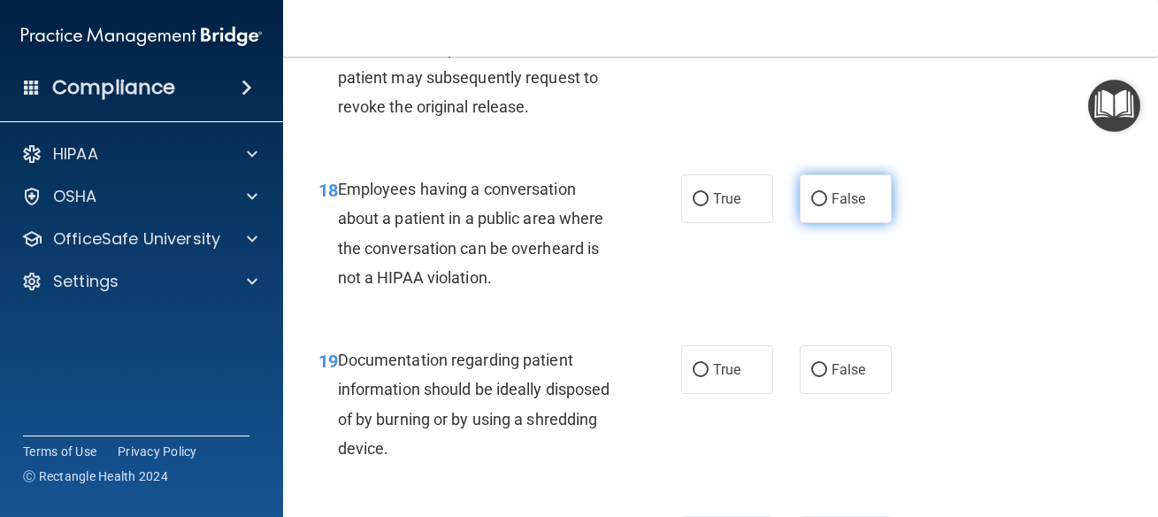
click at [840, 223] on label "False" at bounding box center [846, 198] width 92 height 49
click at [827, 206] on input "False" at bounding box center [819, 199] width 16 height 13
radio input "true"
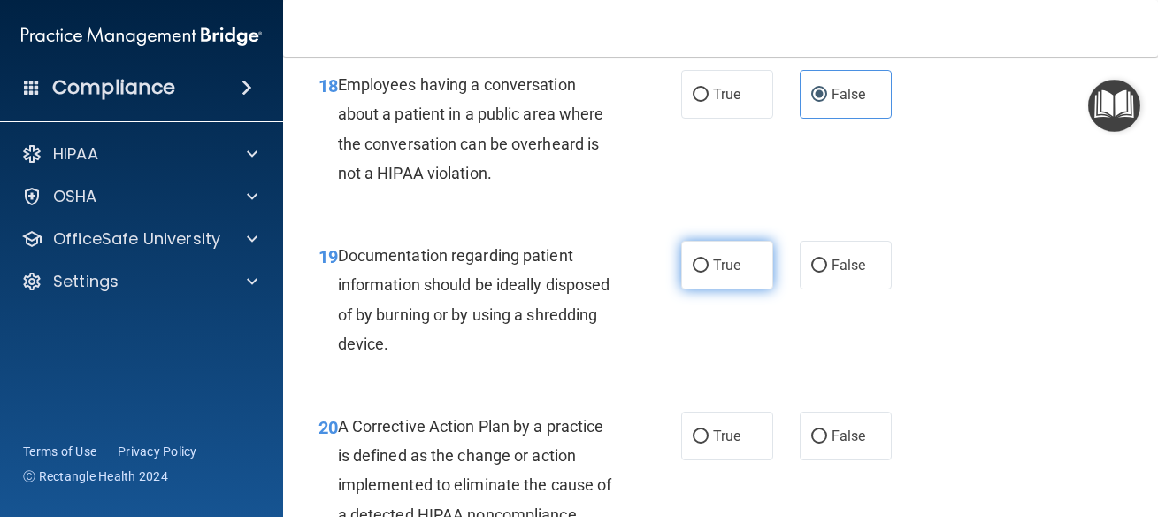
scroll to position [3026, 0]
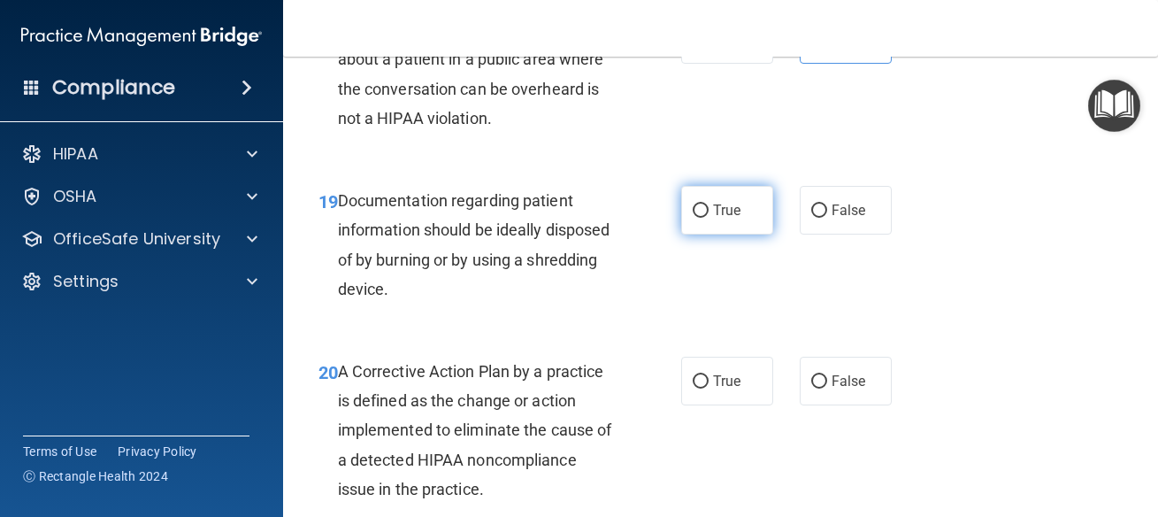
click at [746, 234] on label "True" at bounding box center [727, 210] width 92 height 49
click at [709, 218] on input "True" at bounding box center [701, 210] width 16 height 13
radio input "true"
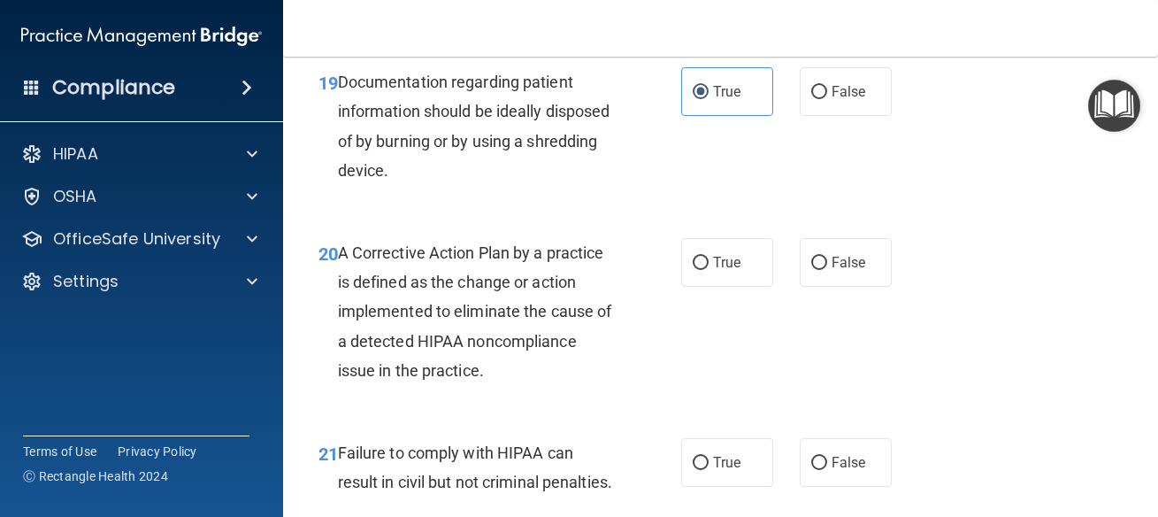
scroll to position [3185, 0]
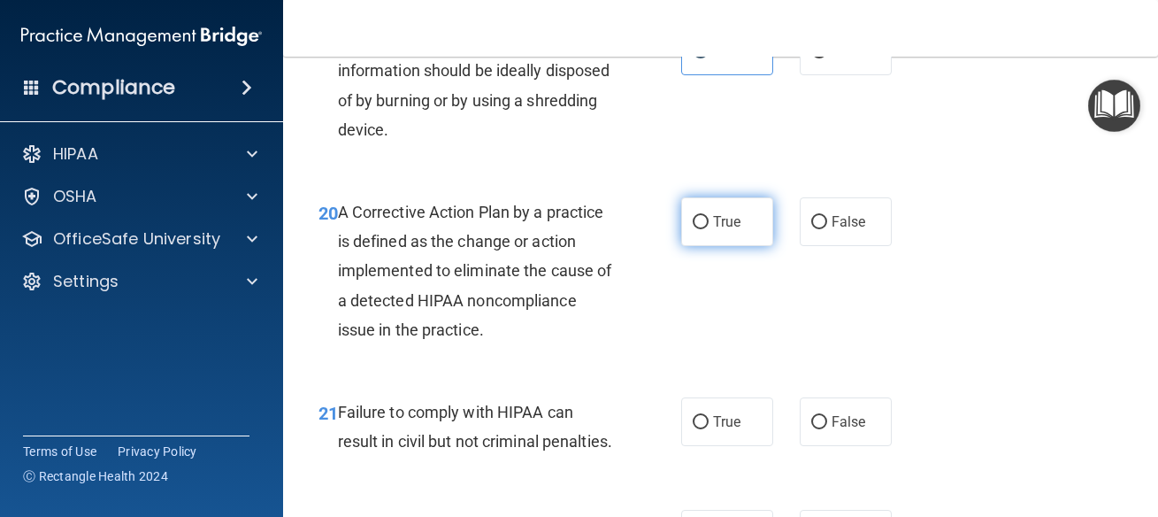
click at [681, 246] on label "True" at bounding box center [727, 221] width 92 height 49
click at [693, 229] on input "True" at bounding box center [701, 222] width 16 height 13
radio input "true"
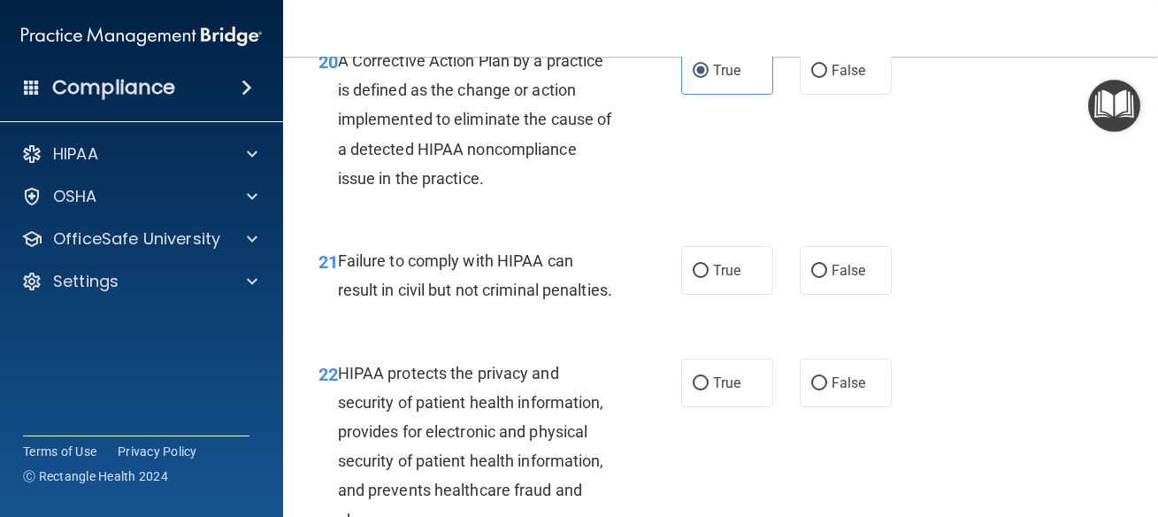
scroll to position [3344, 0]
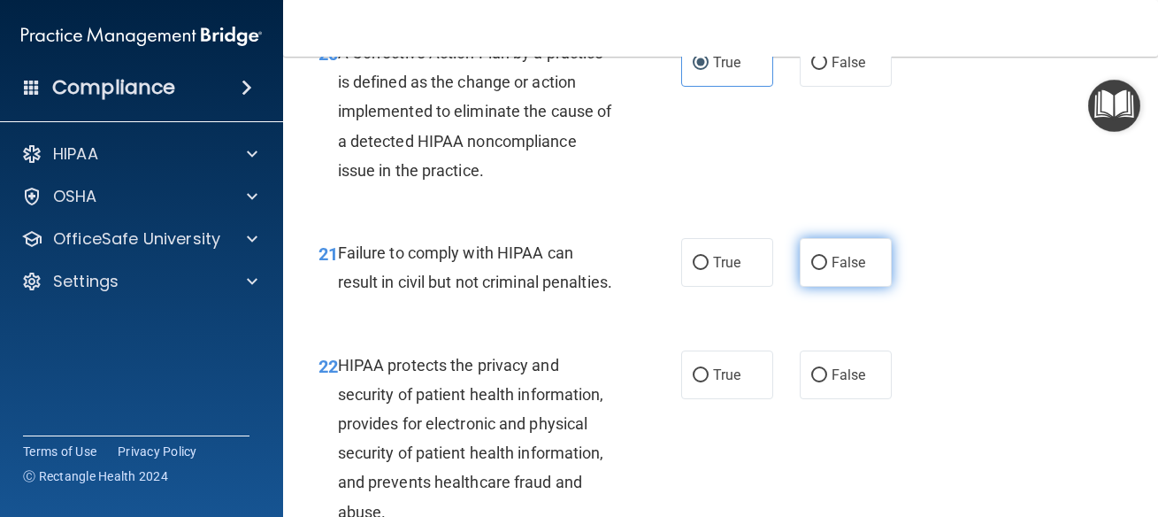
click at [832, 271] on span "False" at bounding box center [849, 262] width 35 height 17
click at [827, 270] on input "False" at bounding box center [819, 263] width 16 height 13
radio input "true"
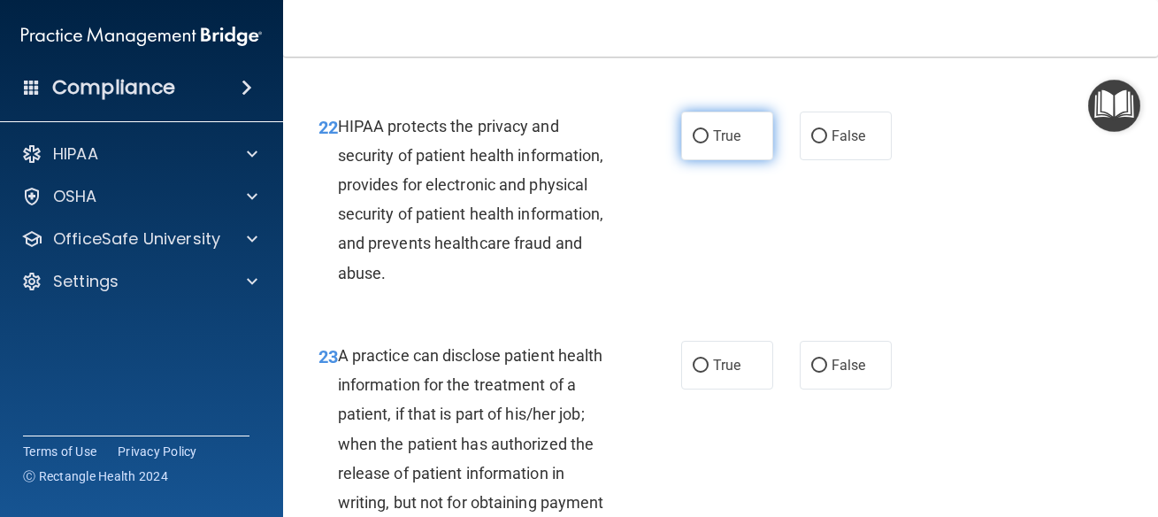
click at [719, 144] on span "True" at bounding box center [726, 135] width 27 height 17
click at [709, 143] on input "True" at bounding box center [701, 136] width 16 height 13
radio input "true"
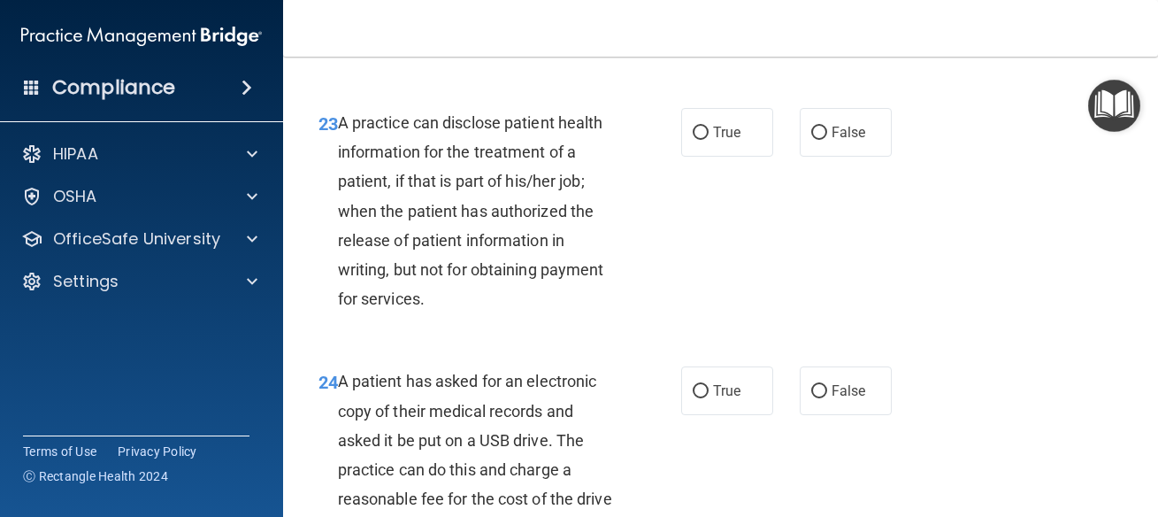
scroll to position [3901, 0]
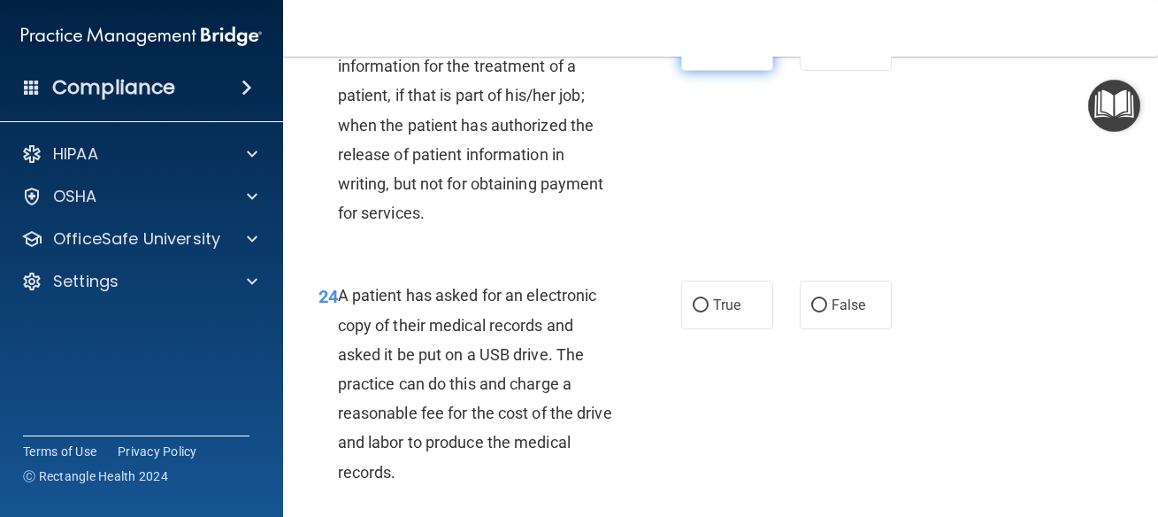
click at [685, 71] on label "True" at bounding box center [727, 46] width 92 height 49
click at [693, 54] on input "True" at bounding box center [701, 47] width 16 height 13
radio input "true"
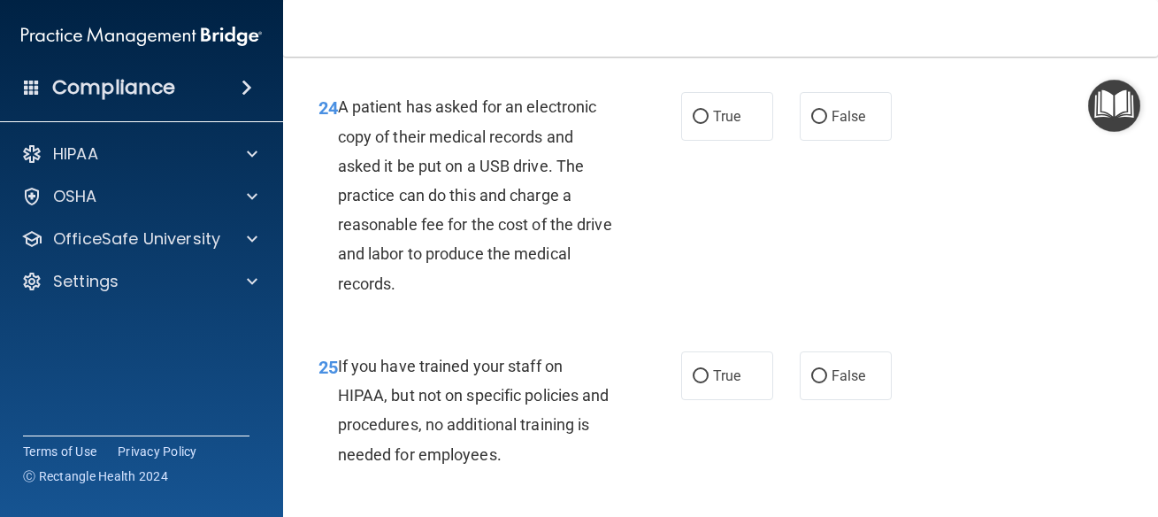
scroll to position [4140, 0]
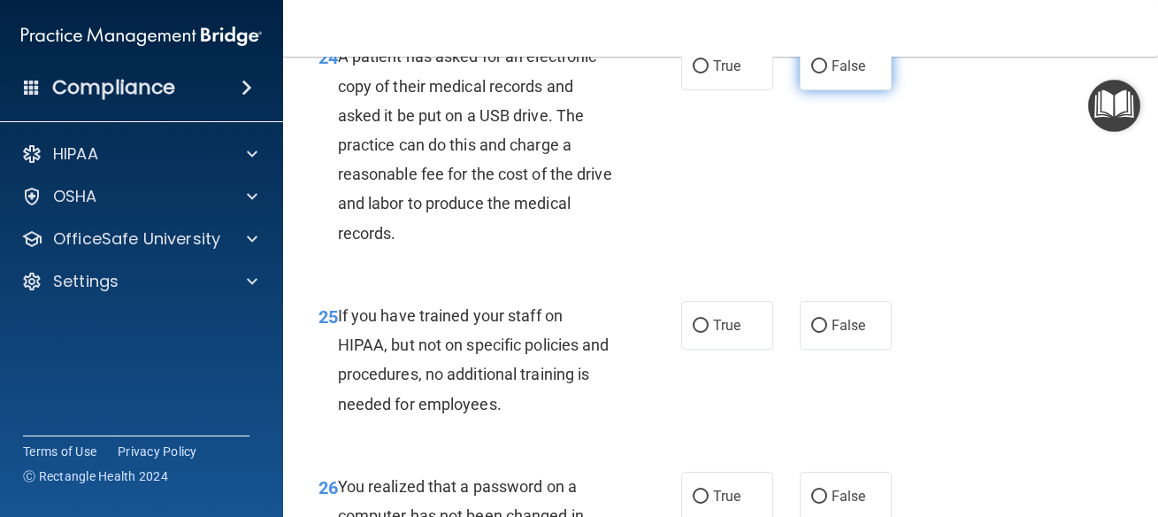
click at [832, 74] on span "False" at bounding box center [849, 66] width 35 height 17
click at [827, 73] on input "False" at bounding box center [819, 66] width 16 height 13
radio input "true"
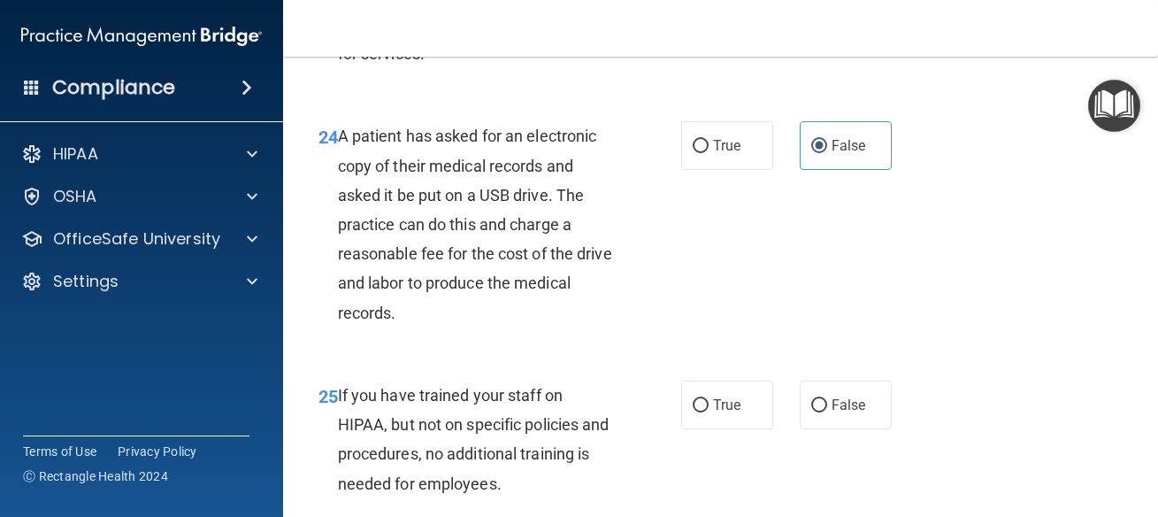
scroll to position [4300, 0]
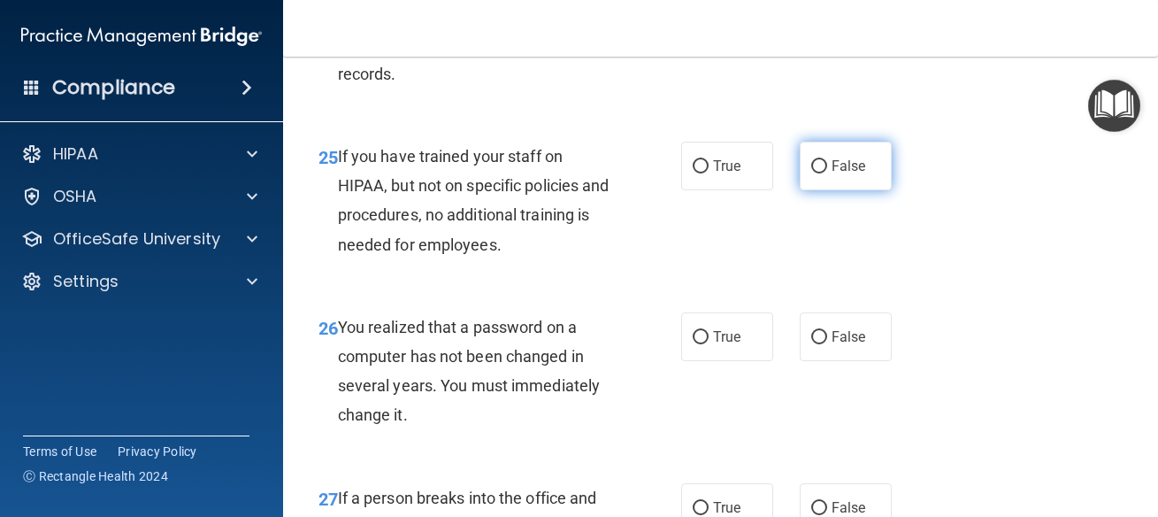
click at [869, 190] on label "False" at bounding box center [846, 166] width 92 height 49
click at [827, 173] on input "False" at bounding box center [819, 166] width 16 height 13
radio input "true"
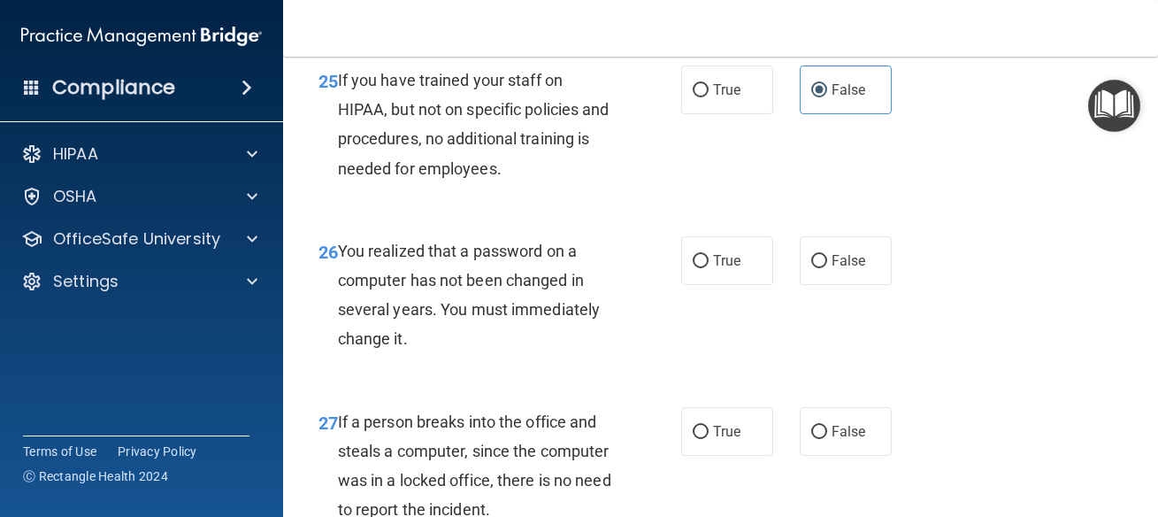
scroll to position [4459, 0]
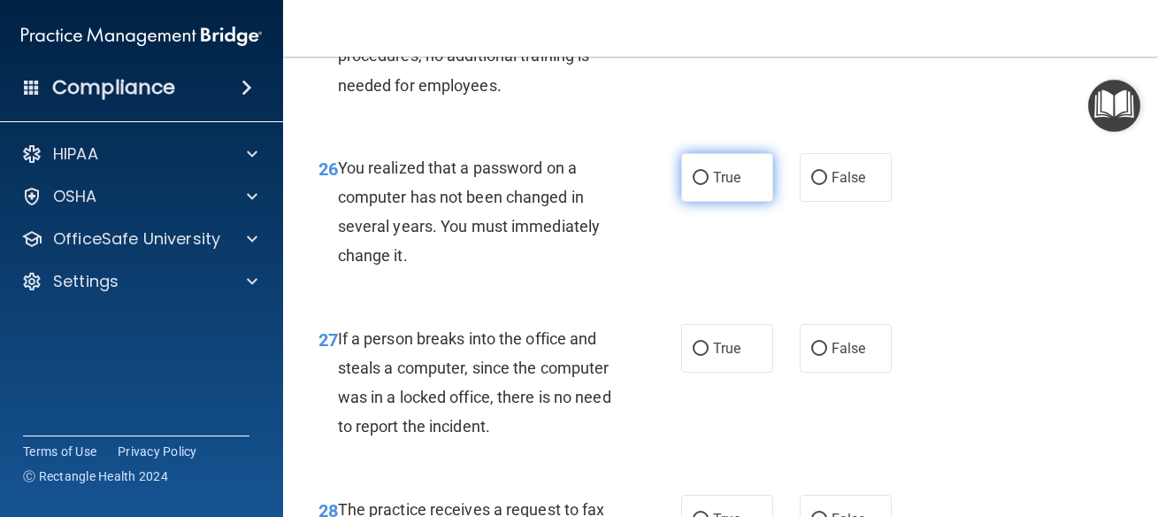
click at [755, 202] on label "True" at bounding box center [727, 177] width 92 height 49
click at [709, 185] on input "True" at bounding box center [701, 178] width 16 height 13
radio input "true"
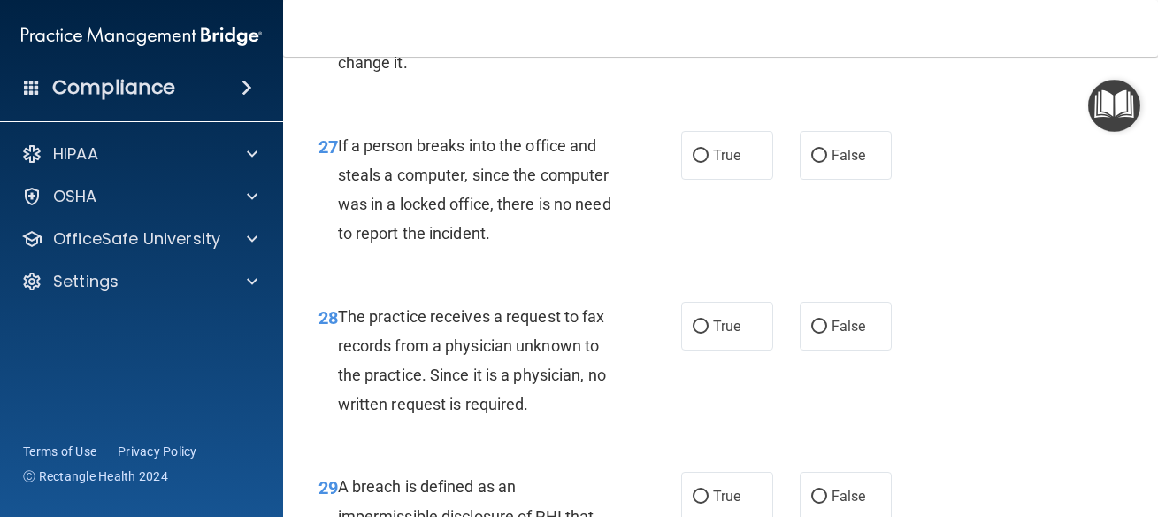
scroll to position [4698, 0]
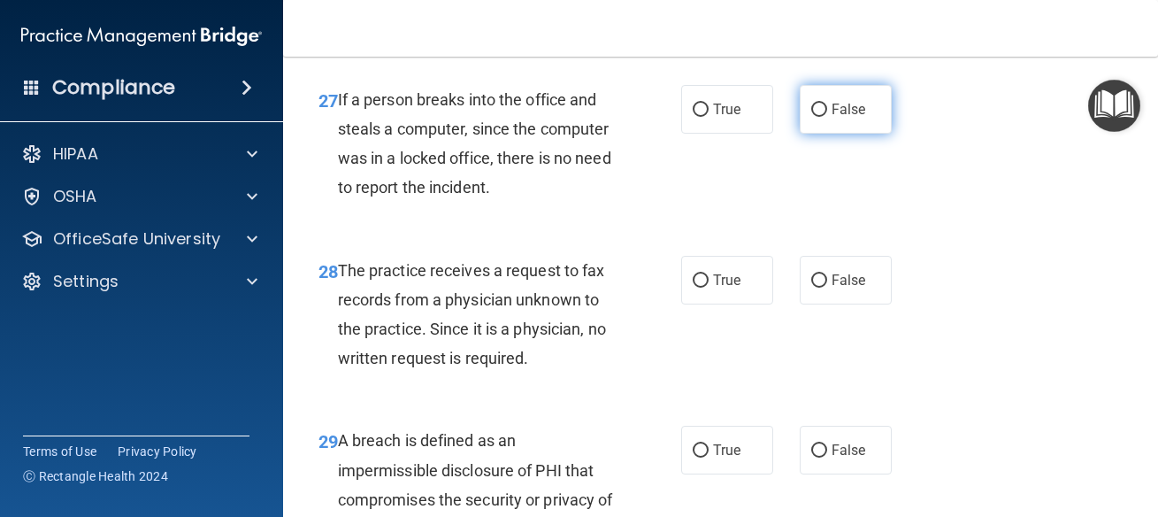
click at [840, 118] on span "False" at bounding box center [849, 109] width 35 height 17
click at [827, 117] on input "False" at bounding box center [819, 110] width 16 height 13
radio input "true"
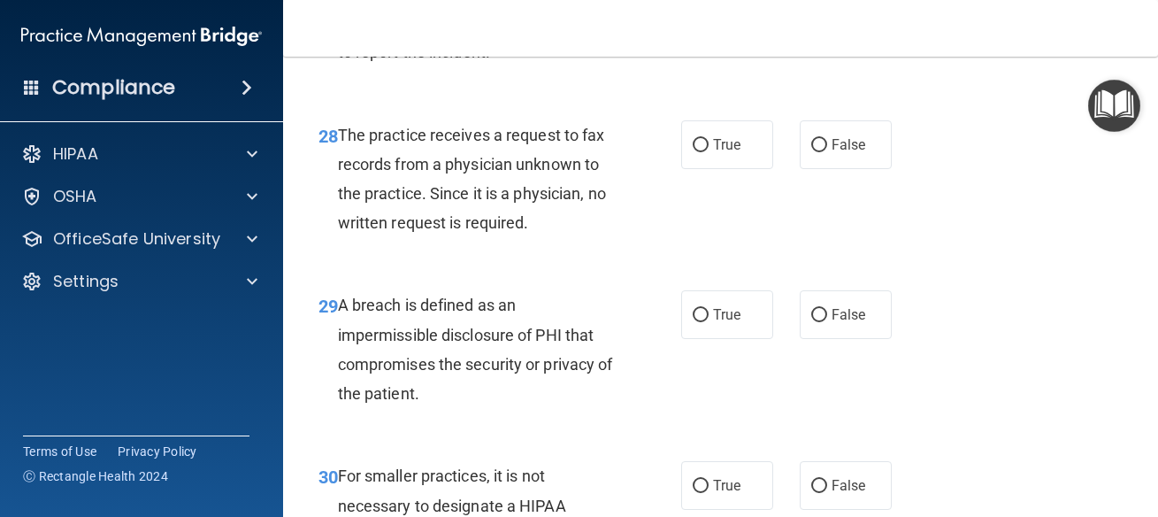
scroll to position [4857, 0]
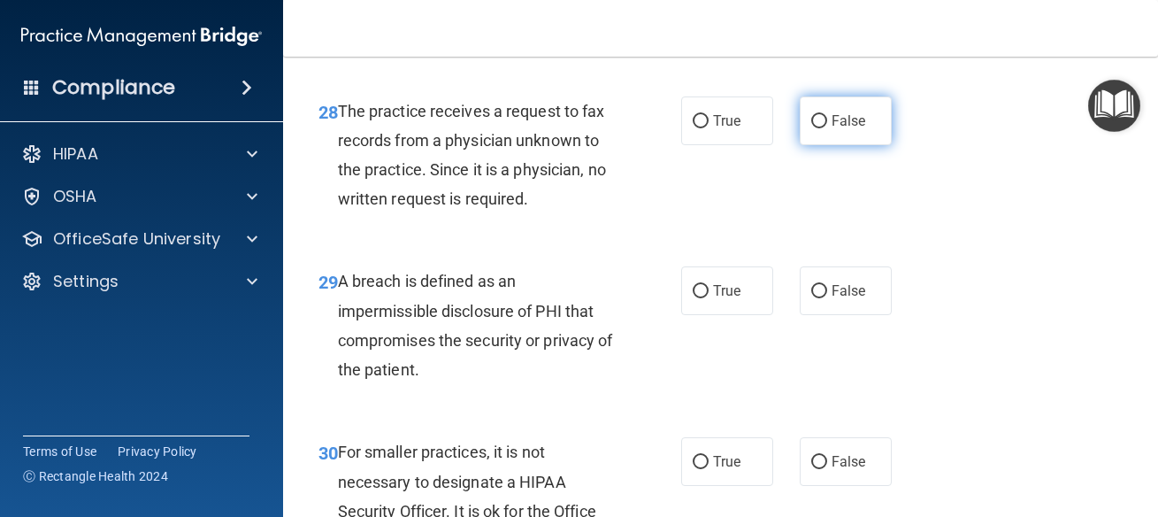
click at [844, 145] on label "False" at bounding box center [846, 120] width 92 height 49
click at [827, 128] on input "False" at bounding box center [819, 121] width 16 height 13
radio input "true"
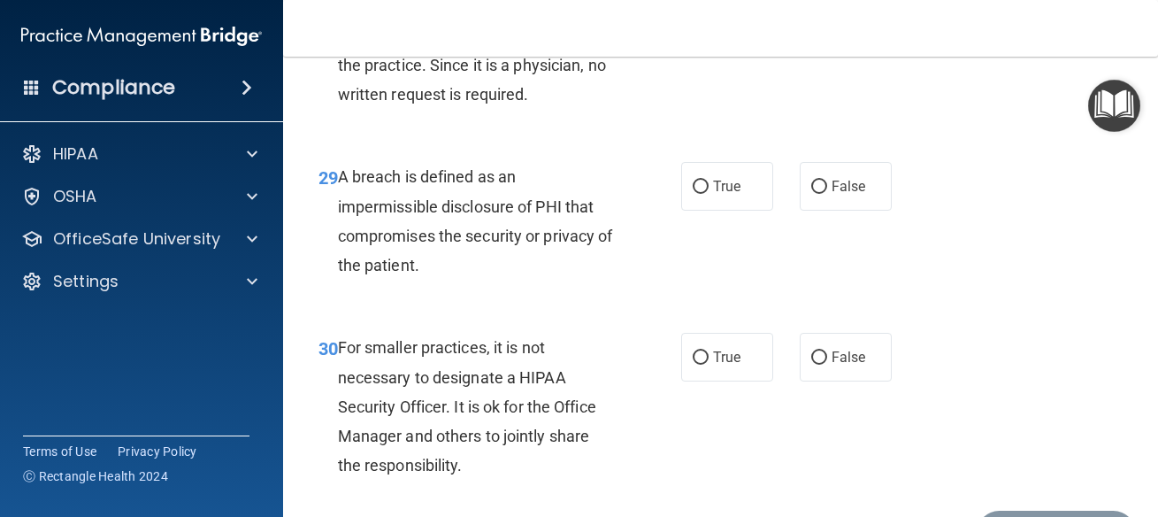
scroll to position [5016, 0]
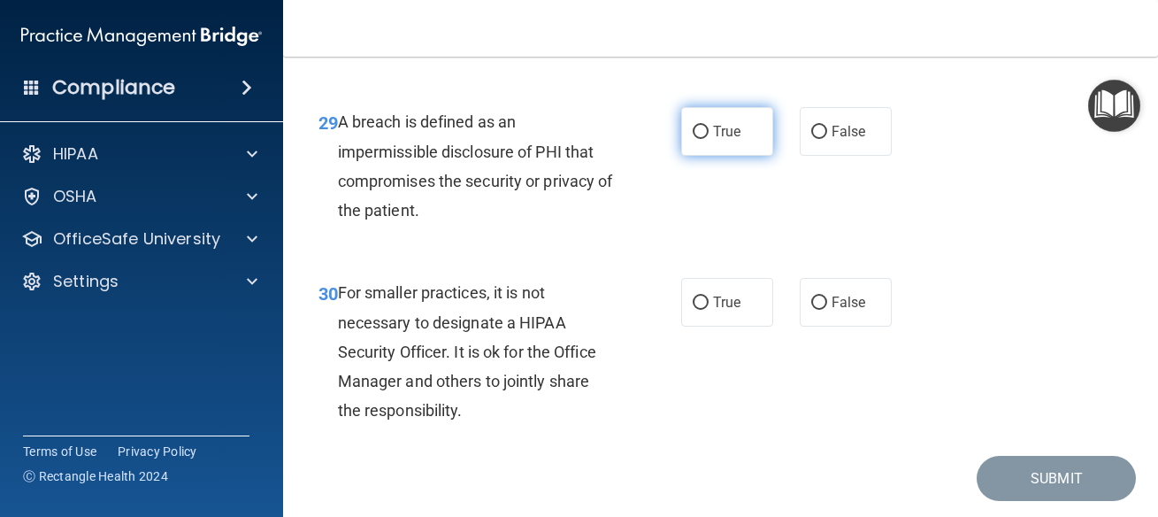
click at [702, 156] on label "True" at bounding box center [727, 131] width 92 height 49
click at [702, 139] on input "True" at bounding box center [701, 132] width 16 height 13
radio input "true"
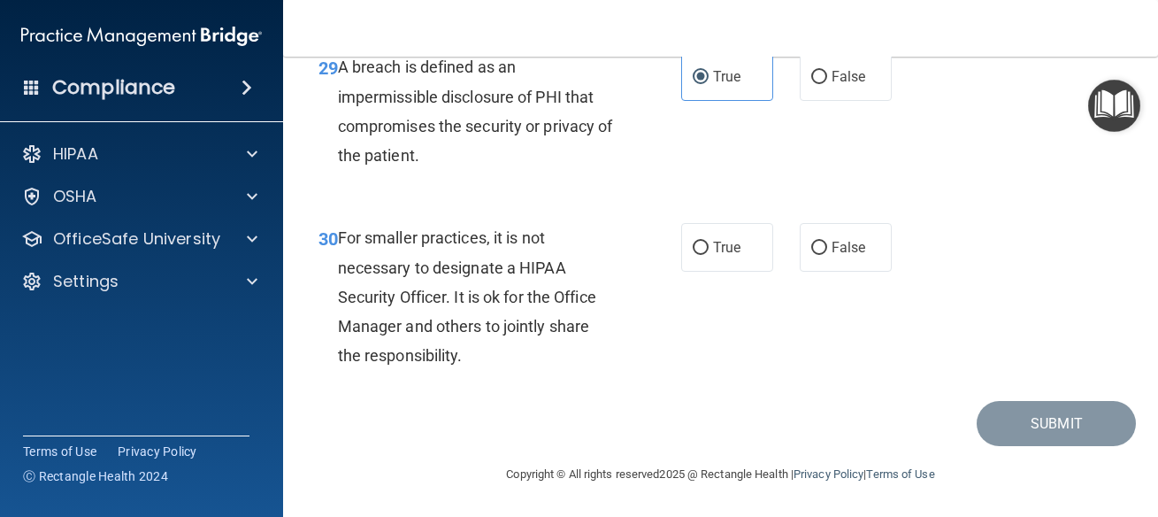
scroll to position [5161, 0]
click at [855, 232] on label "False" at bounding box center [846, 247] width 92 height 49
click at [827, 242] on input "False" at bounding box center [819, 248] width 16 height 13
radio input "true"
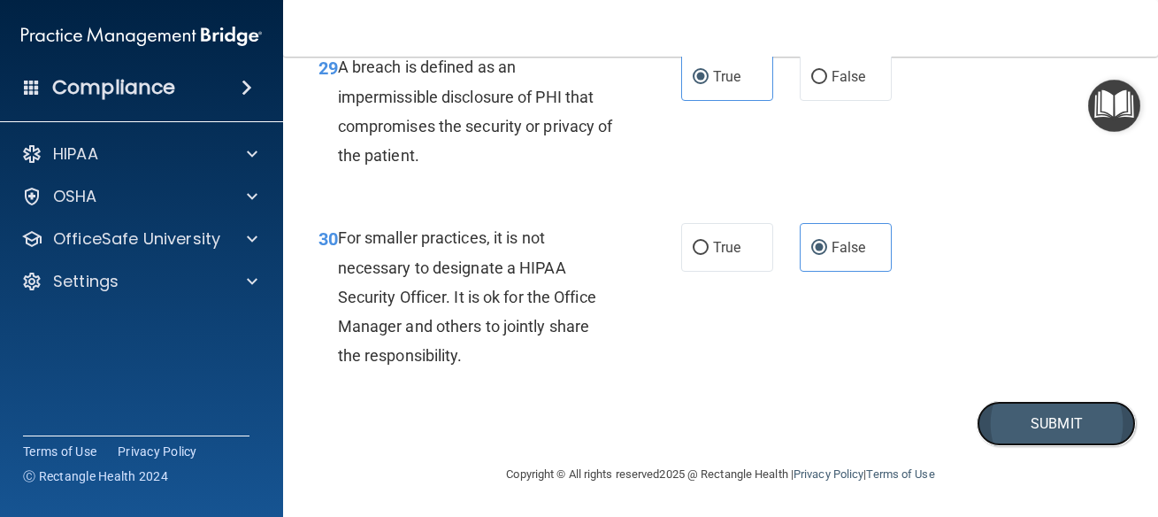
click at [1088, 426] on button "Submit" at bounding box center [1056, 423] width 159 height 45
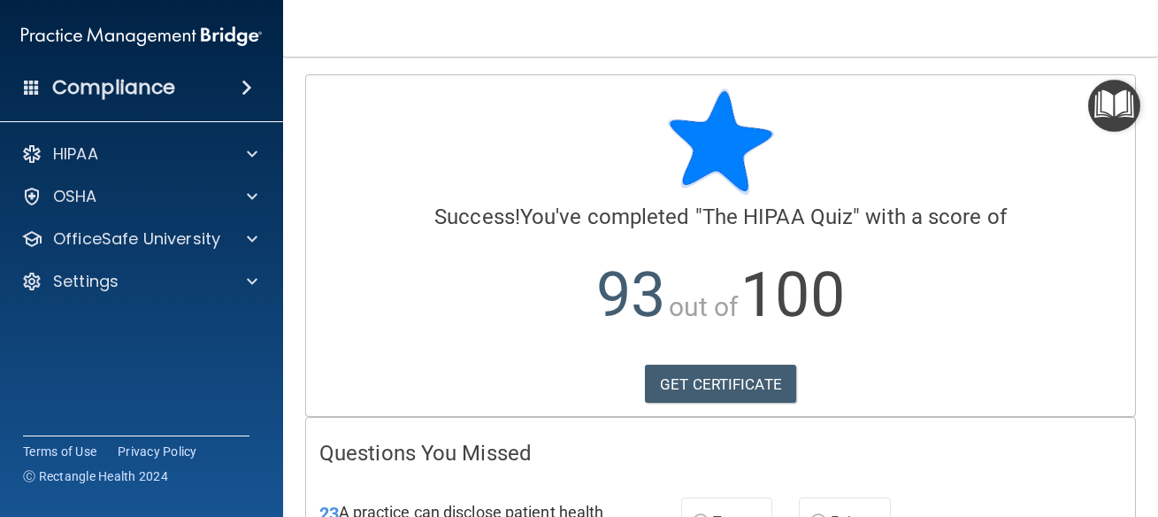
click at [668, 165] on img at bounding box center [721, 141] width 106 height 106
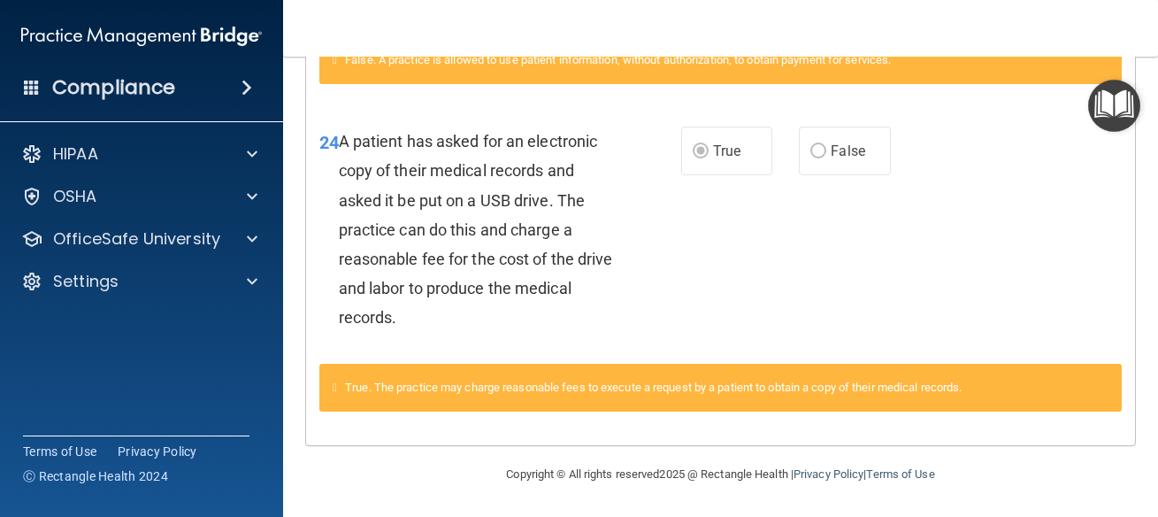
scroll to position [379, 0]
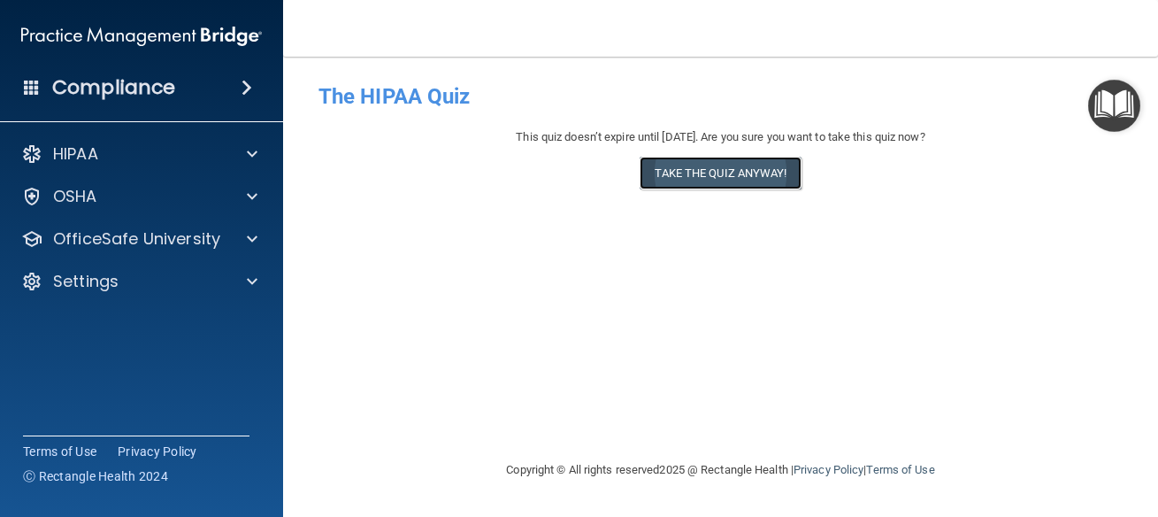
click at [667, 169] on button "Take the quiz anyway!" at bounding box center [720, 173] width 161 height 33
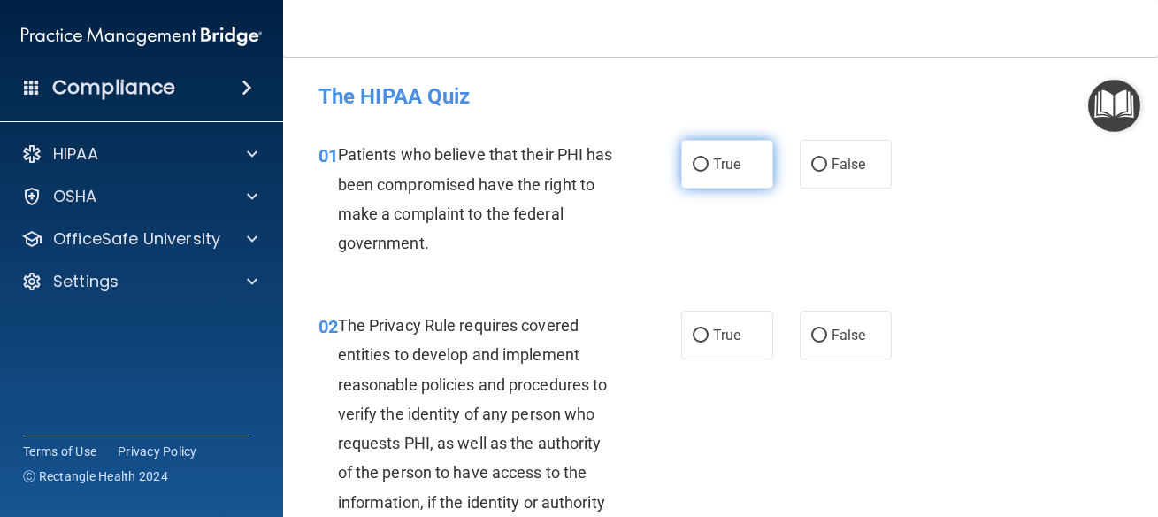
click at [694, 158] on input "True" at bounding box center [701, 164] width 16 height 13
radio input "true"
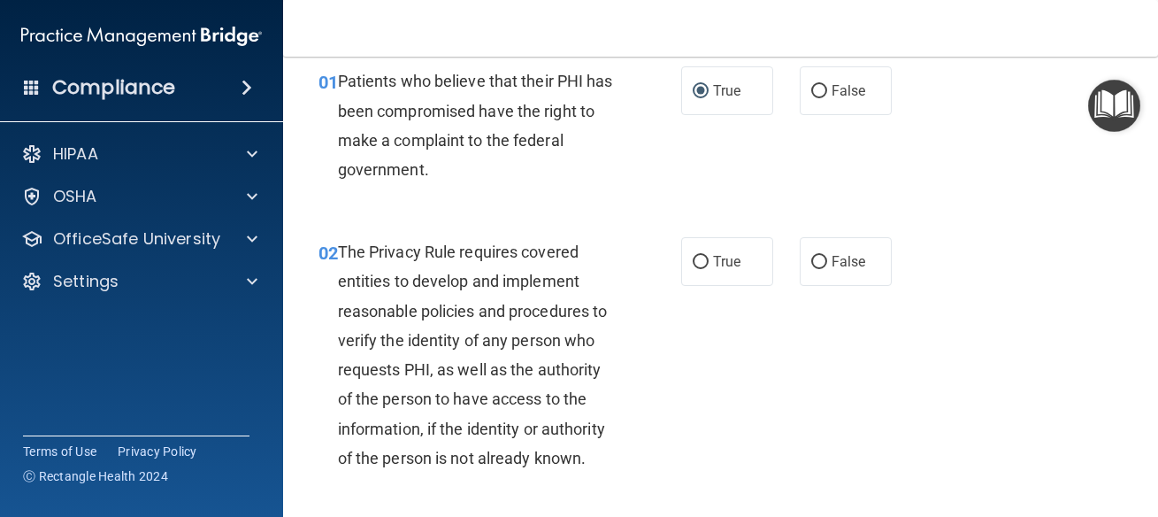
scroll to position [80, 0]
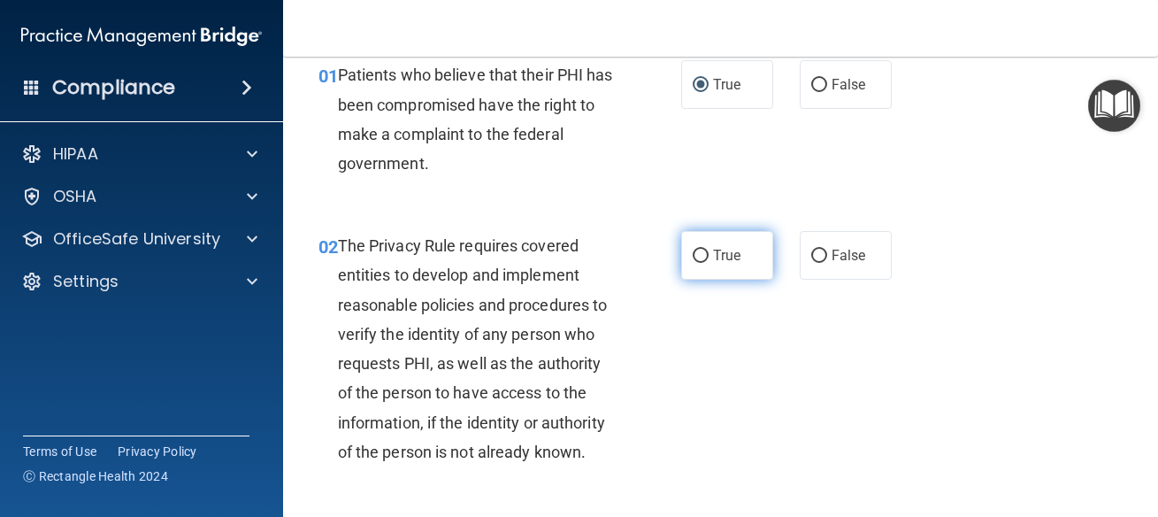
click at [693, 272] on label "True" at bounding box center [727, 255] width 92 height 49
click at [693, 263] on input "True" at bounding box center [701, 255] width 16 height 13
radio input "true"
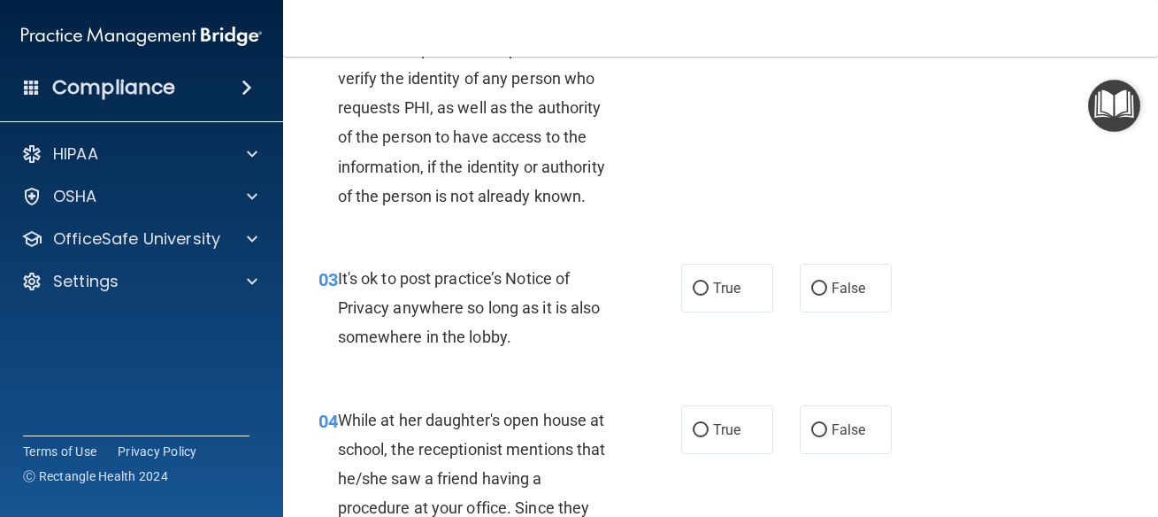
scroll to position [398, 0]
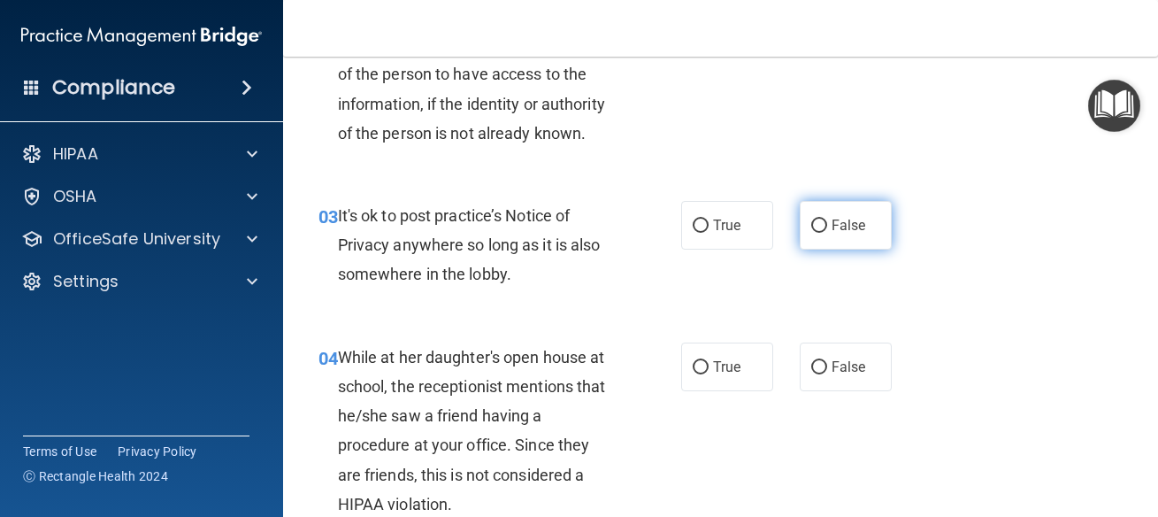
click at [814, 226] on input "False" at bounding box center [819, 225] width 16 height 13
radio input "true"
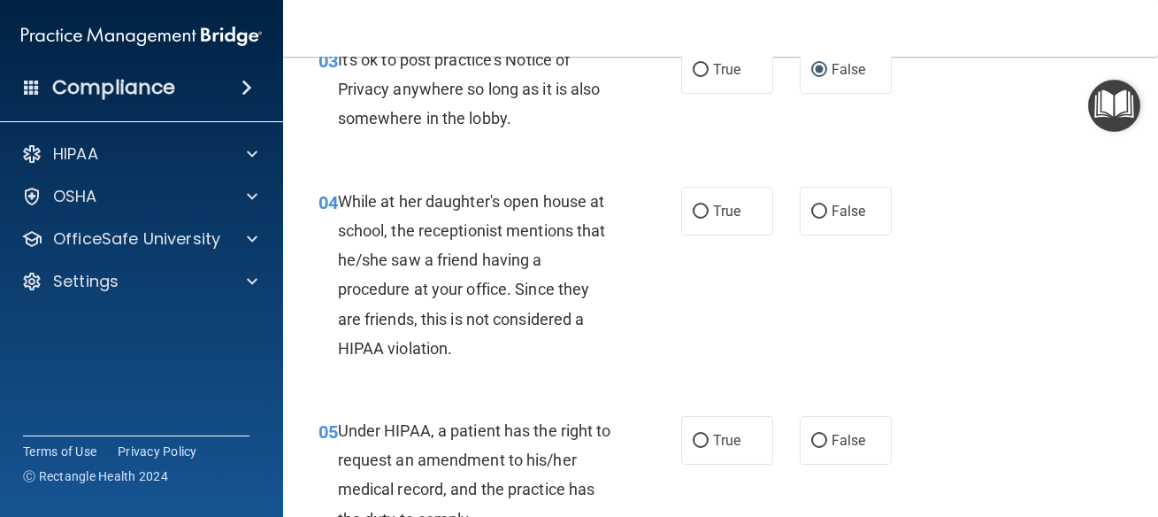
scroll to position [557, 0]
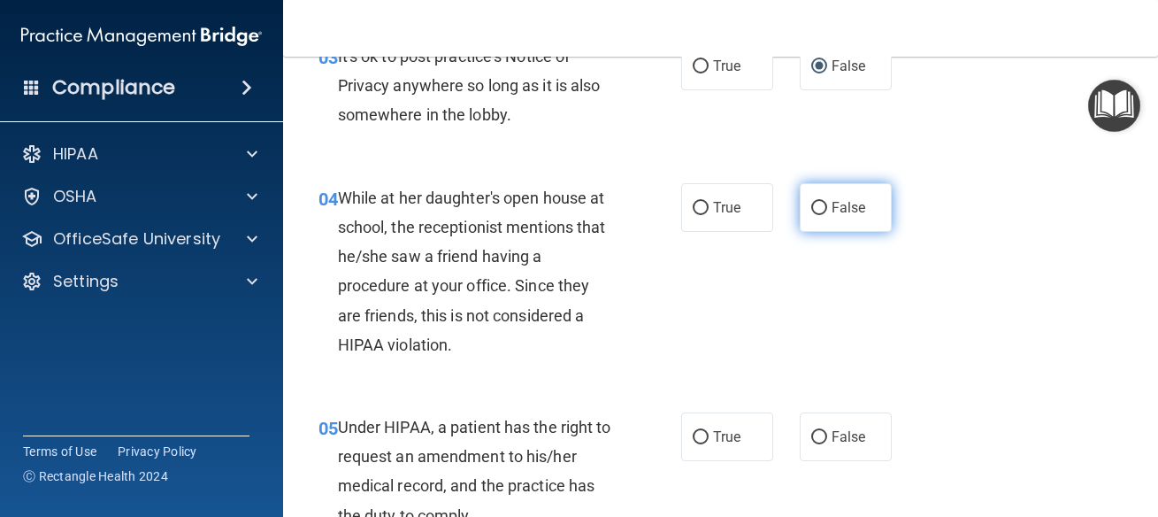
click at [817, 193] on label "False" at bounding box center [846, 207] width 92 height 49
click at [817, 202] on input "False" at bounding box center [819, 208] width 16 height 13
radio input "true"
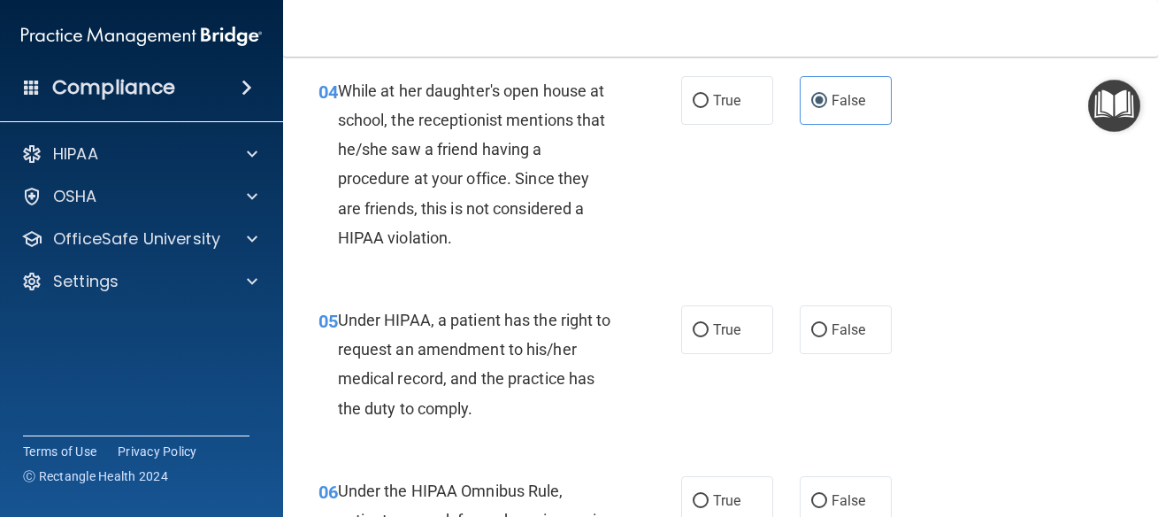
scroll to position [717, 0]
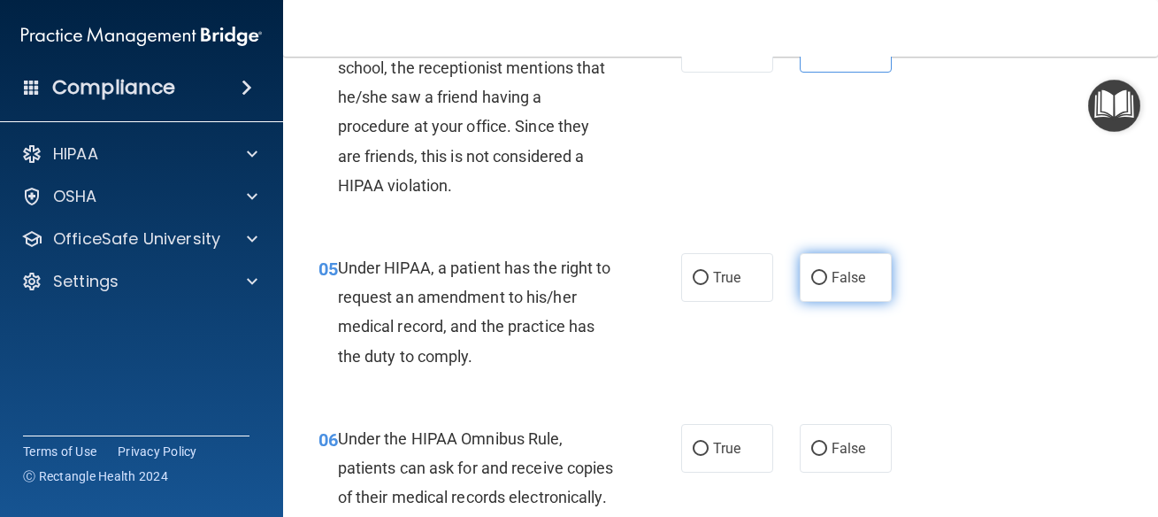
click at [823, 263] on label "False" at bounding box center [846, 277] width 92 height 49
click at [823, 272] on input "False" at bounding box center [819, 278] width 16 height 13
radio input "true"
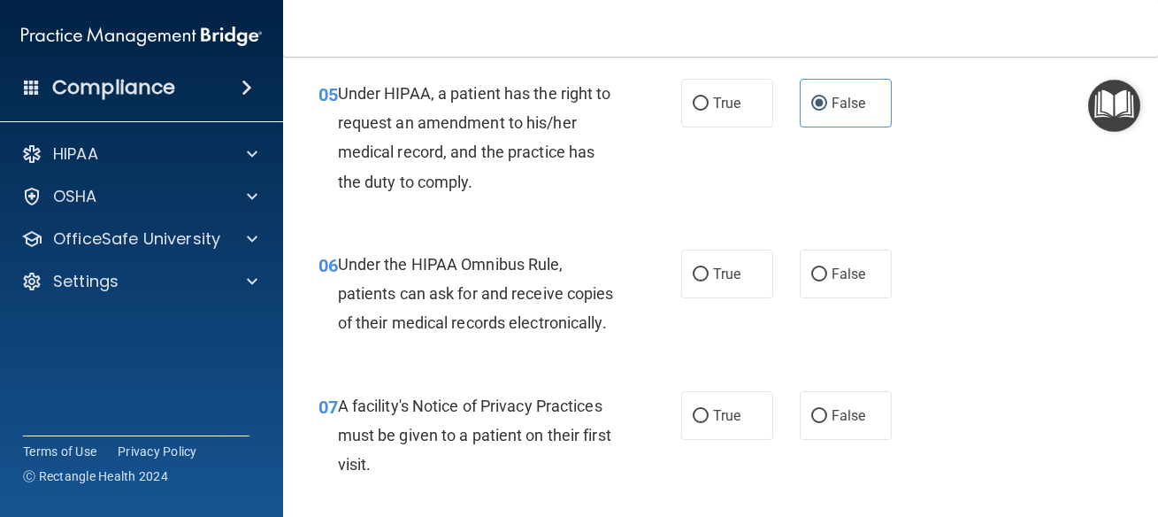
scroll to position [955, 0]
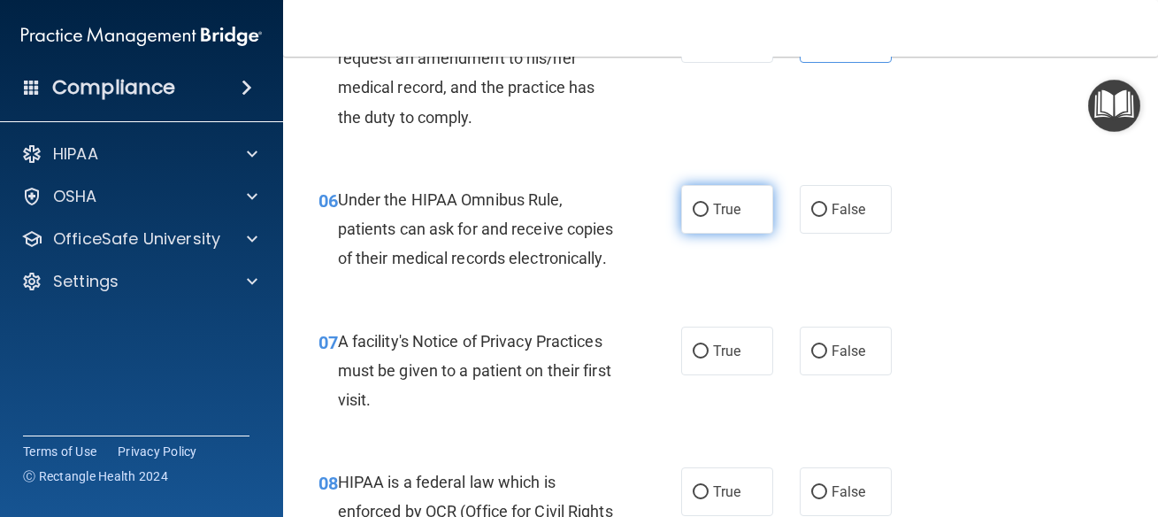
click at [731, 230] on label "True" at bounding box center [727, 209] width 92 height 49
click at [709, 217] on input "True" at bounding box center [701, 209] width 16 height 13
radio input "true"
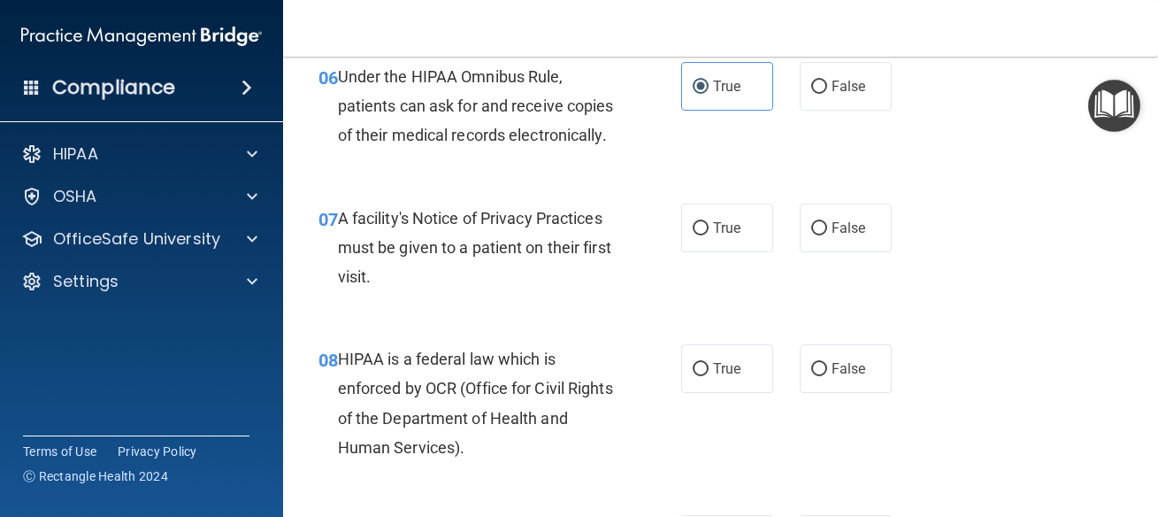
scroll to position [1115, 0]
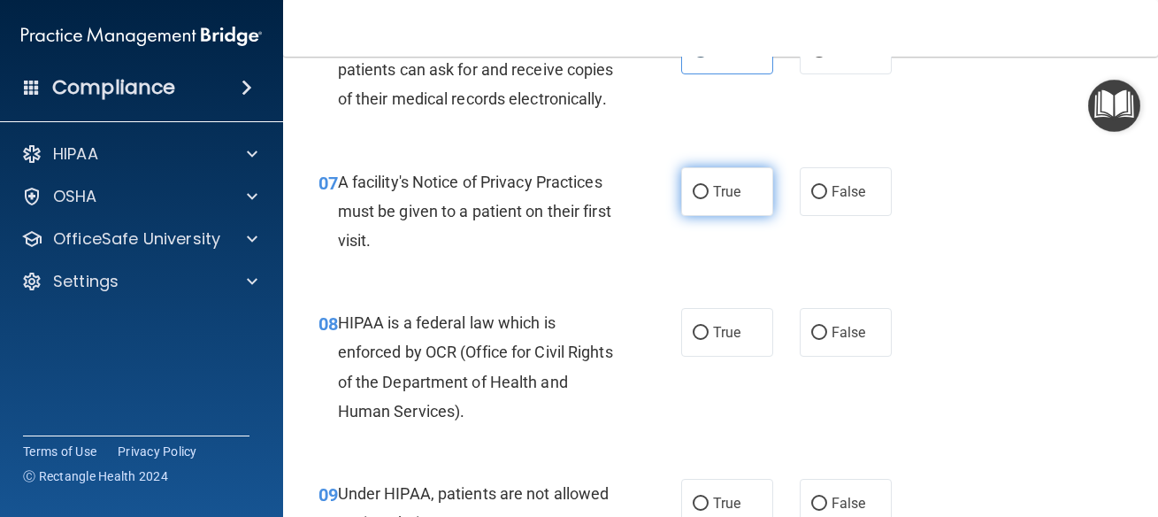
click at [734, 216] on label "True" at bounding box center [727, 191] width 92 height 49
click at [709, 199] on input "True" at bounding box center [701, 192] width 16 height 13
radio input "true"
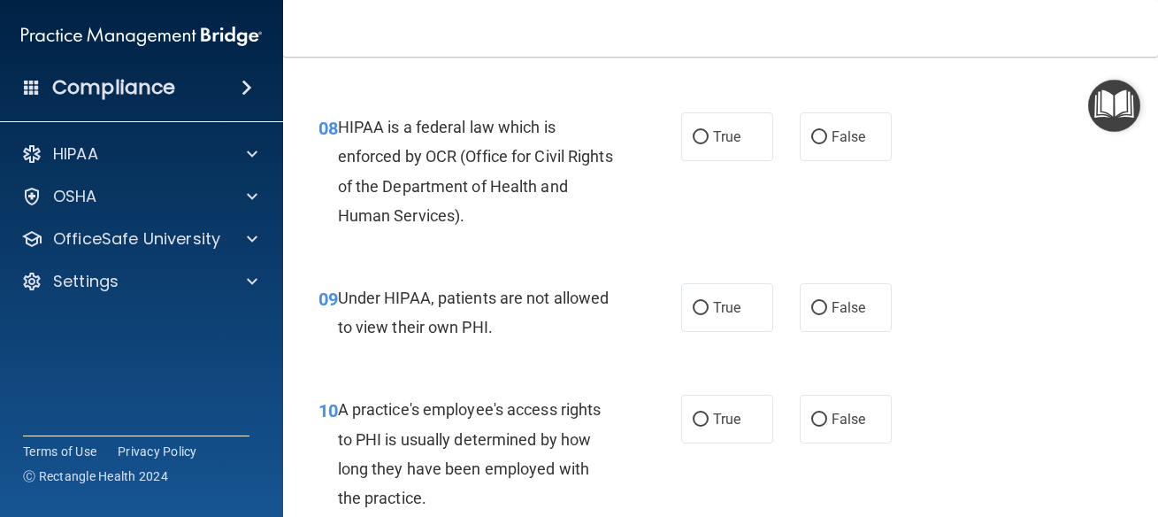
scroll to position [1354, 0]
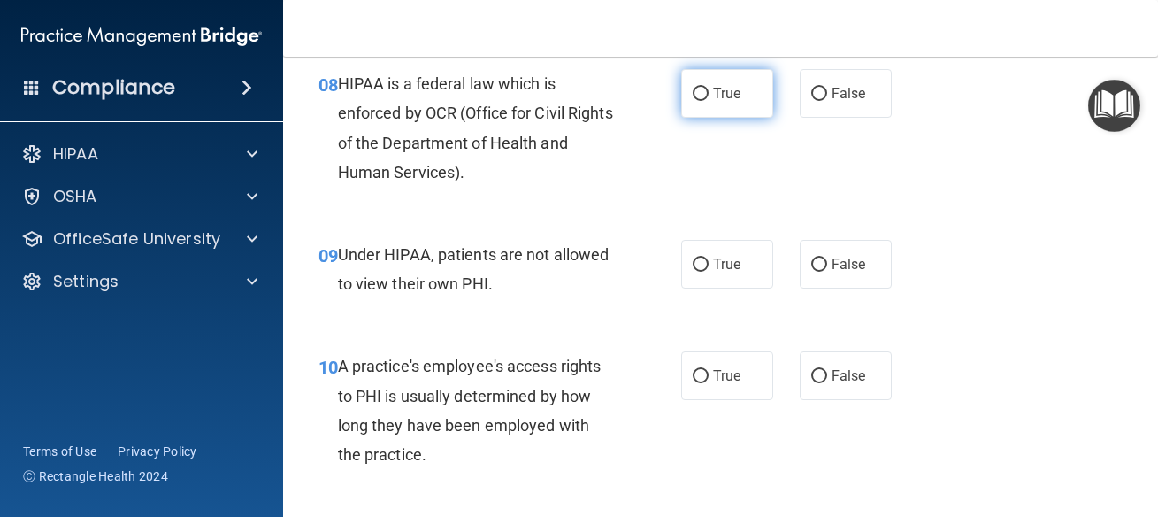
click at [758, 118] on label "True" at bounding box center [727, 93] width 92 height 49
click at [709, 101] on input "True" at bounding box center [701, 94] width 16 height 13
radio input "true"
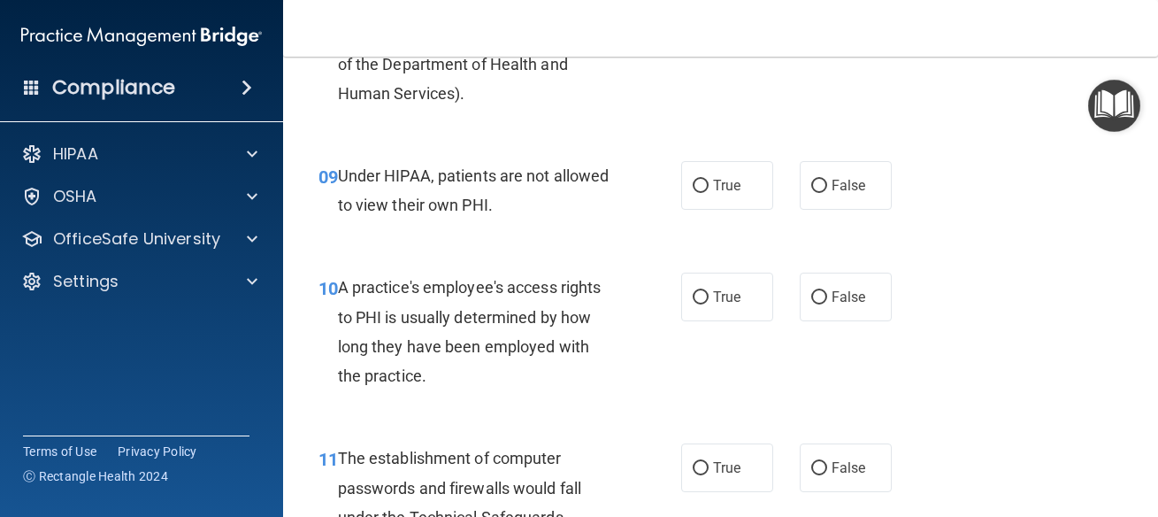
scroll to position [1433, 0]
click at [850, 193] on span "False" at bounding box center [849, 184] width 35 height 17
click at [827, 192] on input "False" at bounding box center [819, 185] width 16 height 13
radio input "true"
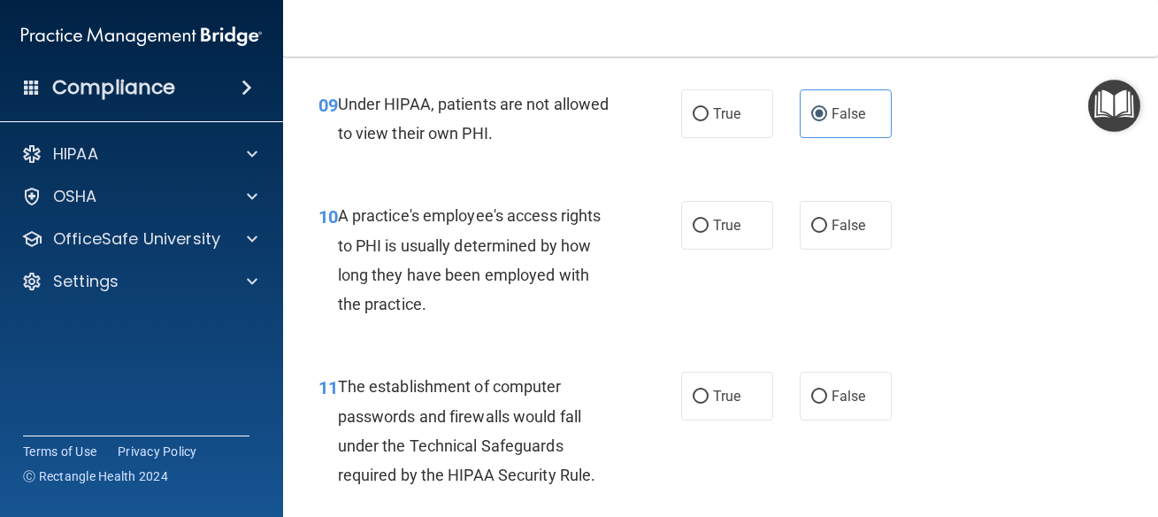
scroll to position [1513, 0]
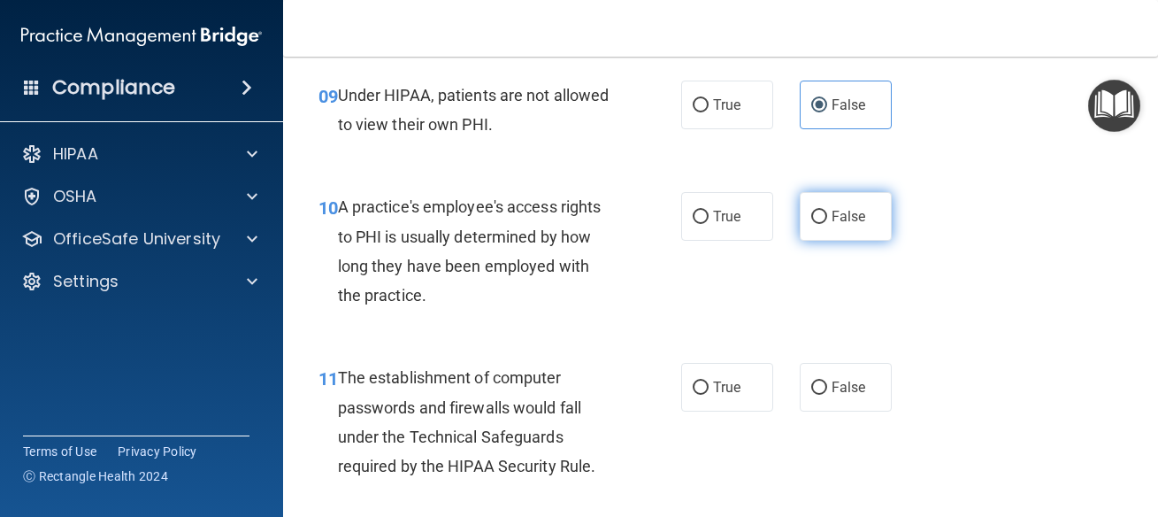
click at [815, 224] on input "False" at bounding box center [819, 217] width 16 height 13
radio input "true"
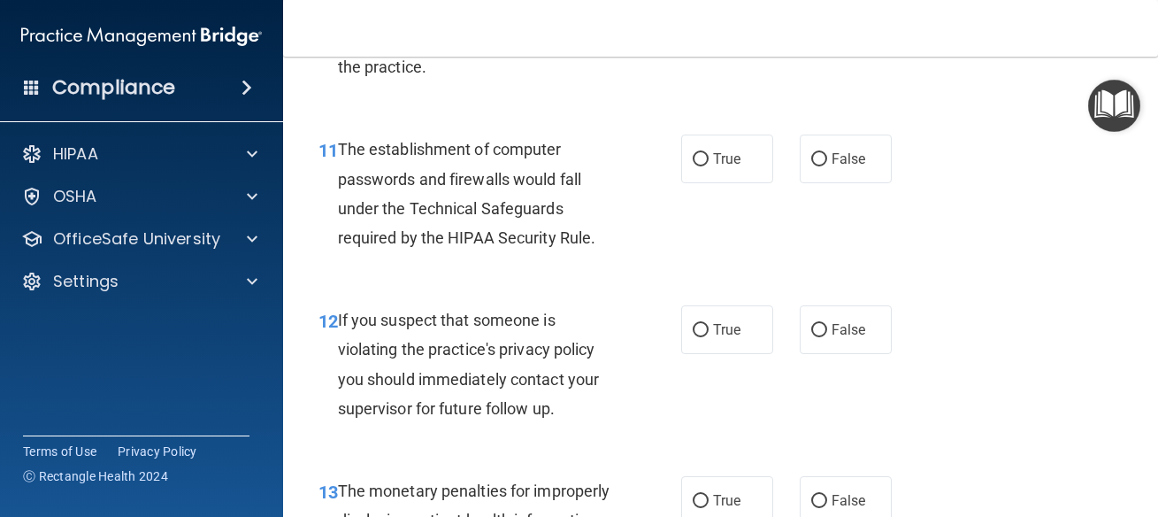
scroll to position [1752, 0]
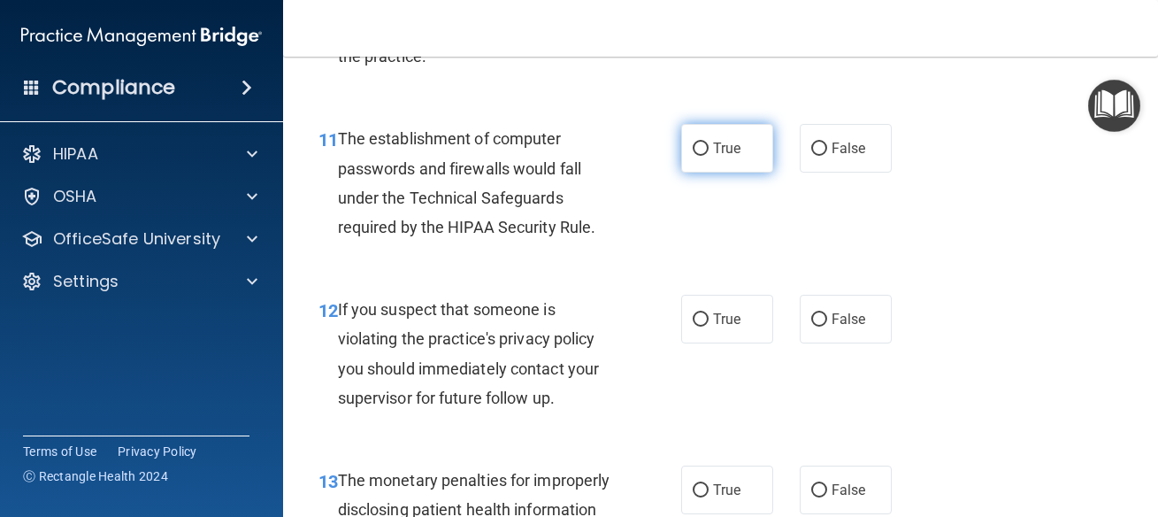
click at [713, 157] on span "True" at bounding box center [726, 148] width 27 height 17
click at [709, 156] on input "True" at bounding box center [701, 148] width 16 height 13
radio input "true"
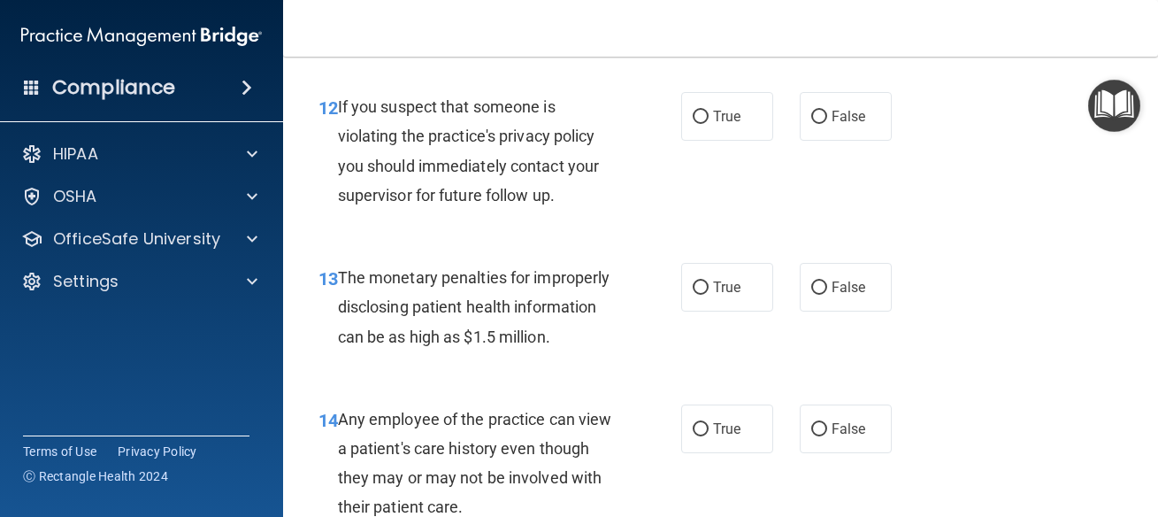
scroll to position [1991, 0]
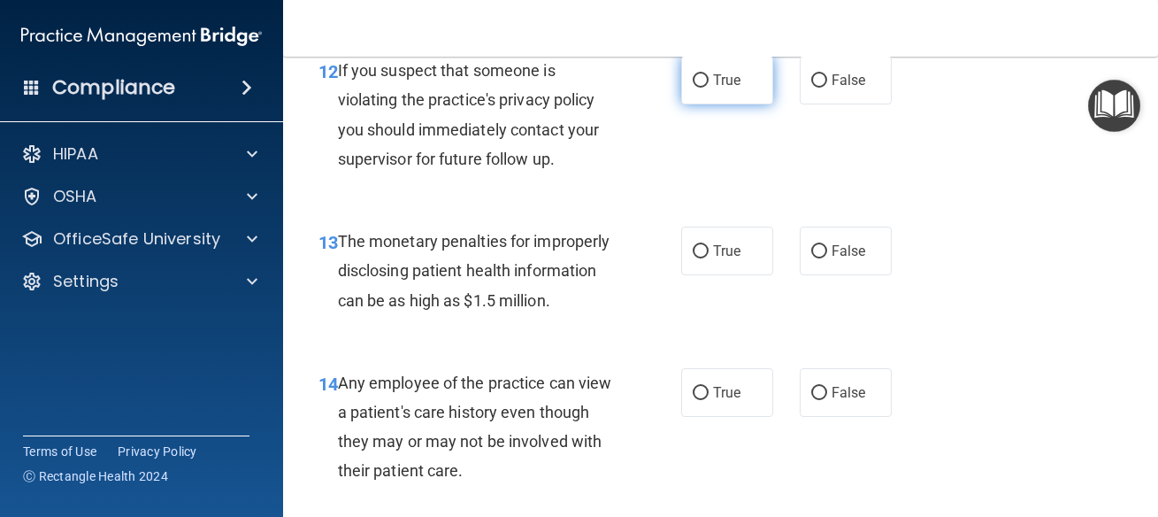
click at [696, 104] on label "True" at bounding box center [727, 80] width 92 height 49
click at [696, 88] on input "True" at bounding box center [701, 80] width 16 height 13
radio input "true"
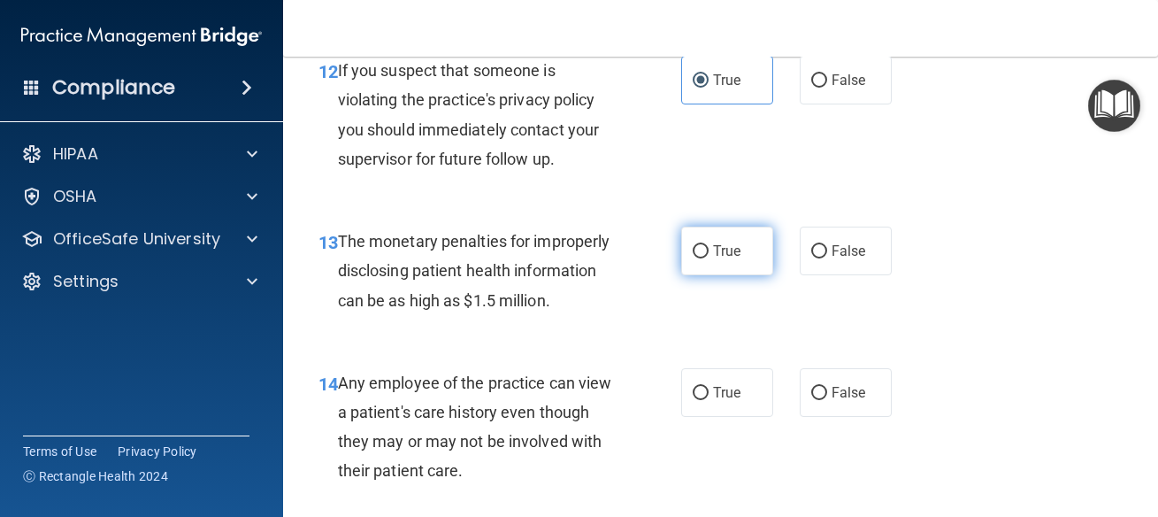
click at [731, 275] on label "True" at bounding box center [727, 250] width 92 height 49
click at [709, 258] on input "True" at bounding box center [701, 251] width 16 height 13
radio input "true"
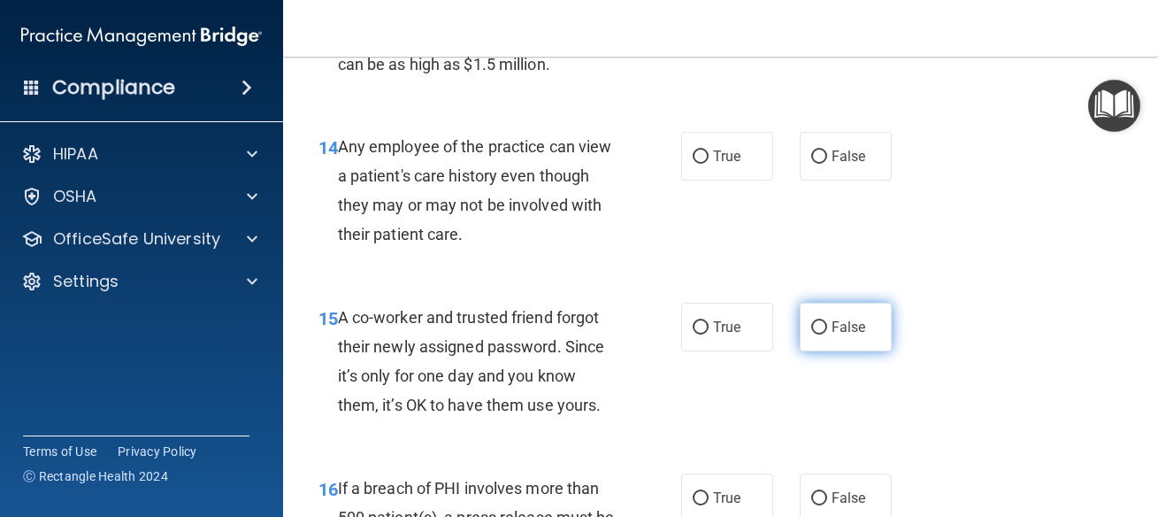
scroll to position [2229, 0]
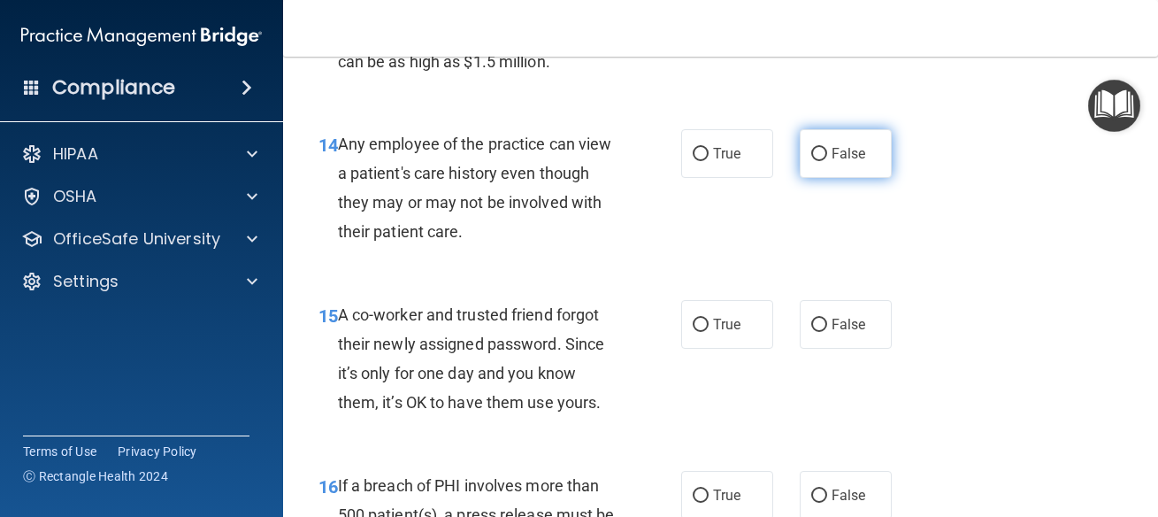
click at [817, 178] on label "False" at bounding box center [846, 153] width 92 height 49
click at [817, 161] on input "False" at bounding box center [819, 154] width 16 height 13
radio input "true"
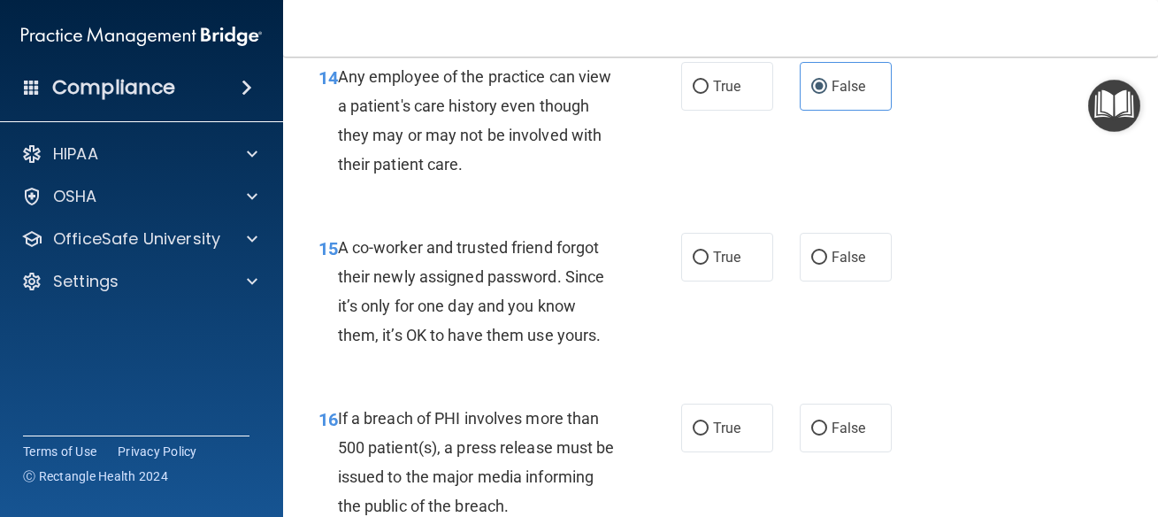
scroll to position [2389, 0]
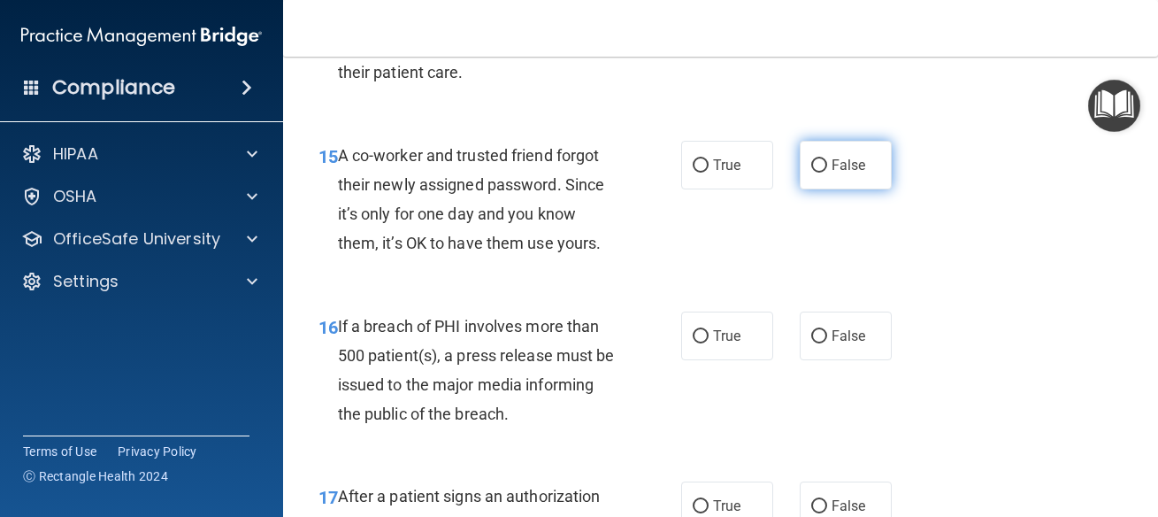
click at [848, 173] on span "False" at bounding box center [849, 165] width 35 height 17
click at [827, 173] on input "False" at bounding box center [819, 165] width 16 height 13
radio input "true"
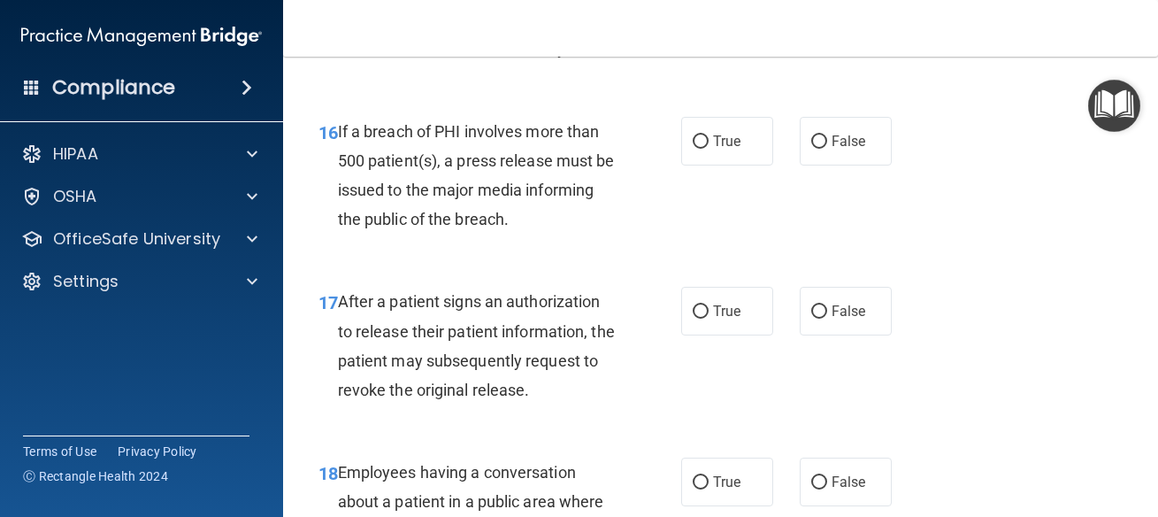
scroll to position [2628, 0]
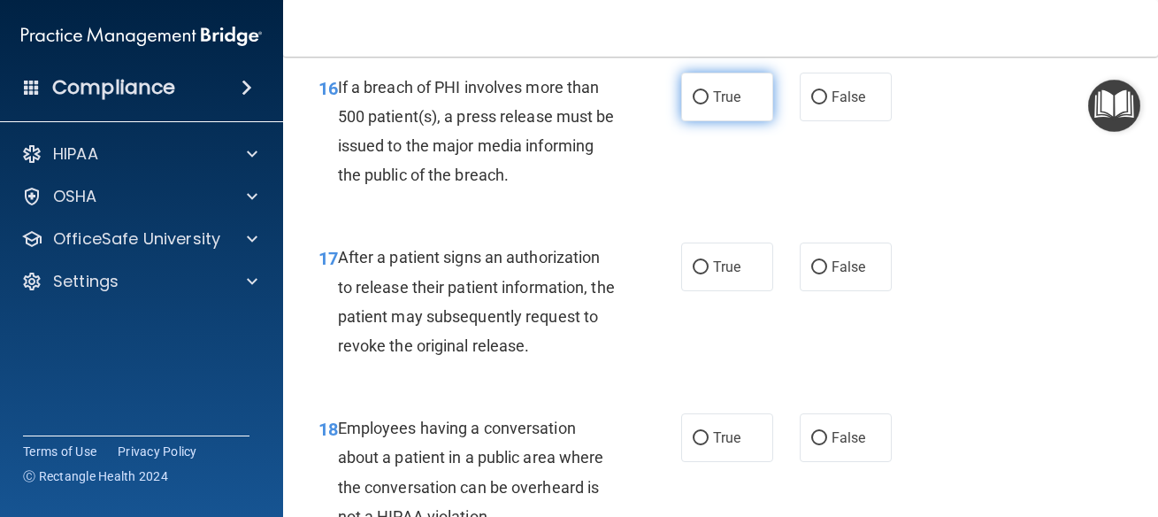
click at [719, 105] on span "True" at bounding box center [726, 96] width 27 height 17
click at [709, 104] on input "True" at bounding box center [701, 97] width 16 height 13
radio input "true"
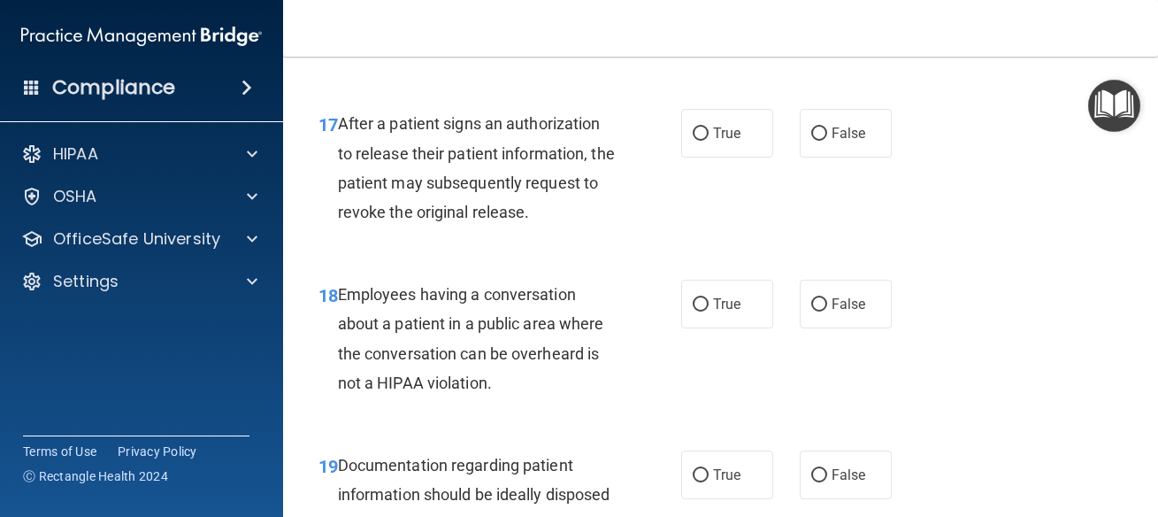
scroll to position [2787, 0]
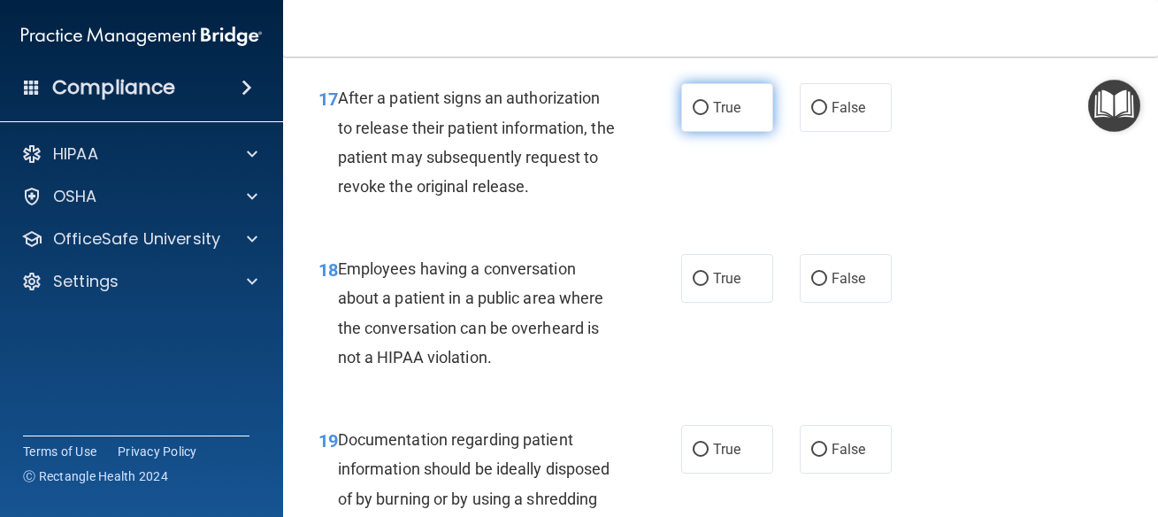
click at [723, 116] on span "True" at bounding box center [726, 107] width 27 height 17
click at [709, 115] on input "True" at bounding box center [701, 108] width 16 height 13
radio input "true"
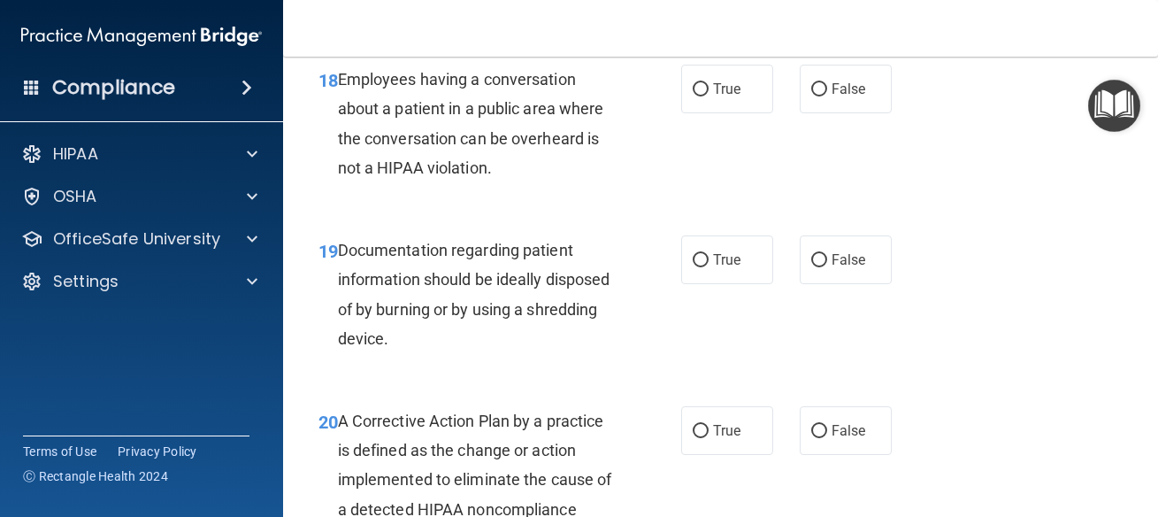
scroll to position [3026, 0]
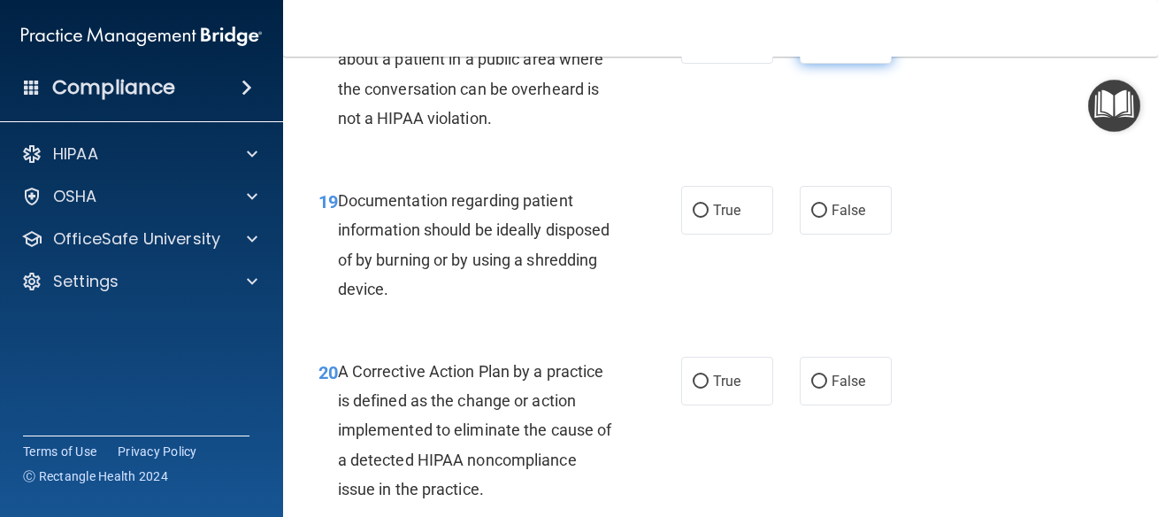
click at [847, 48] on span "False" at bounding box center [849, 39] width 35 height 17
click at [827, 47] on input "False" at bounding box center [819, 40] width 16 height 13
radio input "true"
click at [739, 234] on label "True" at bounding box center [727, 210] width 92 height 49
click at [709, 218] on input "True" at bounding box center [701, 210] width 16 height 13
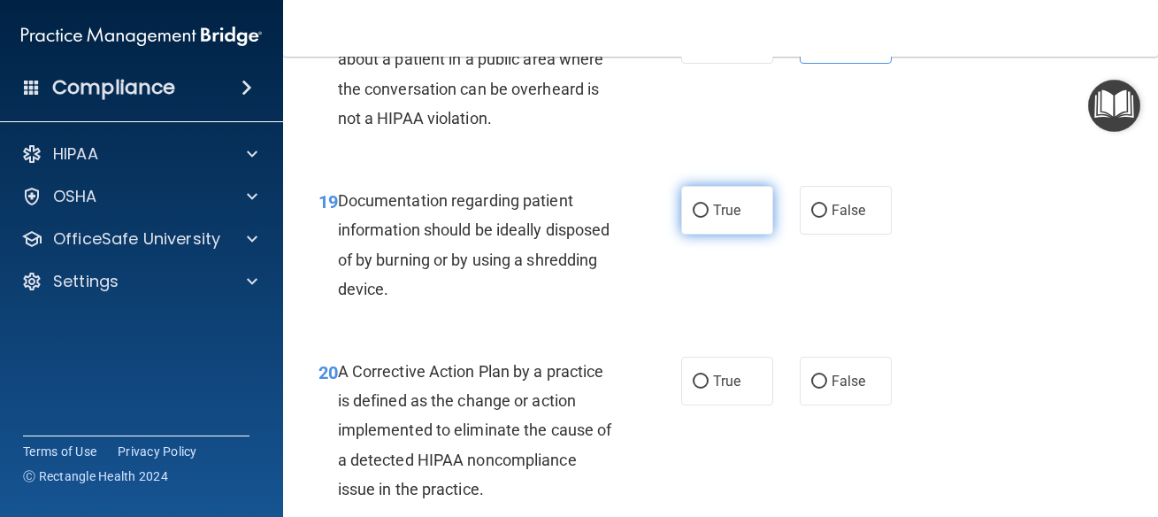
radio input "true"
click at [1052, 334] on div "19 Documentation regarding patient information should be ideally disposed of by…" at bounding box center [720, 249] width 831 height 171
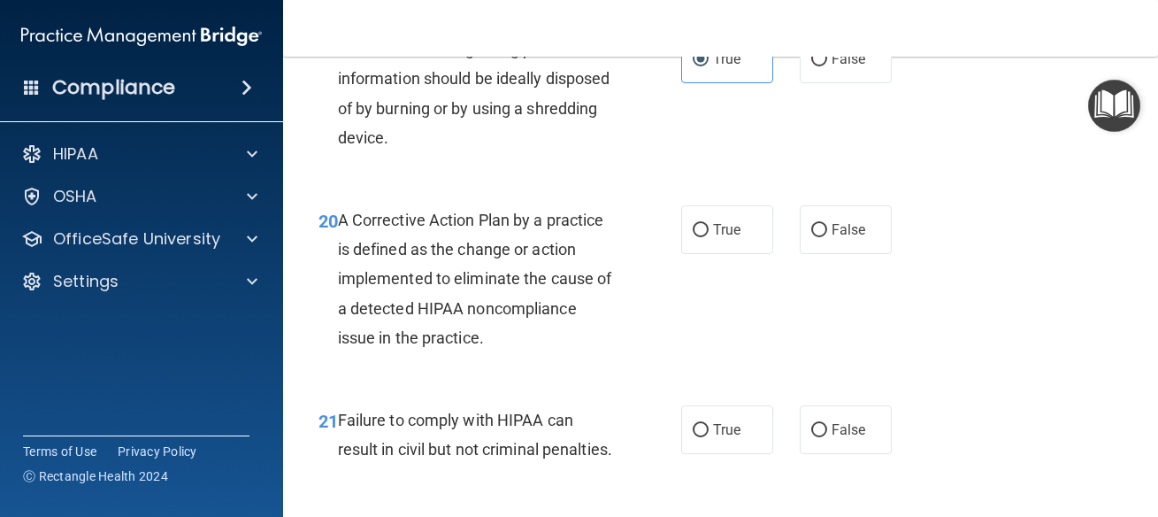
scroll to position [3185, 0]
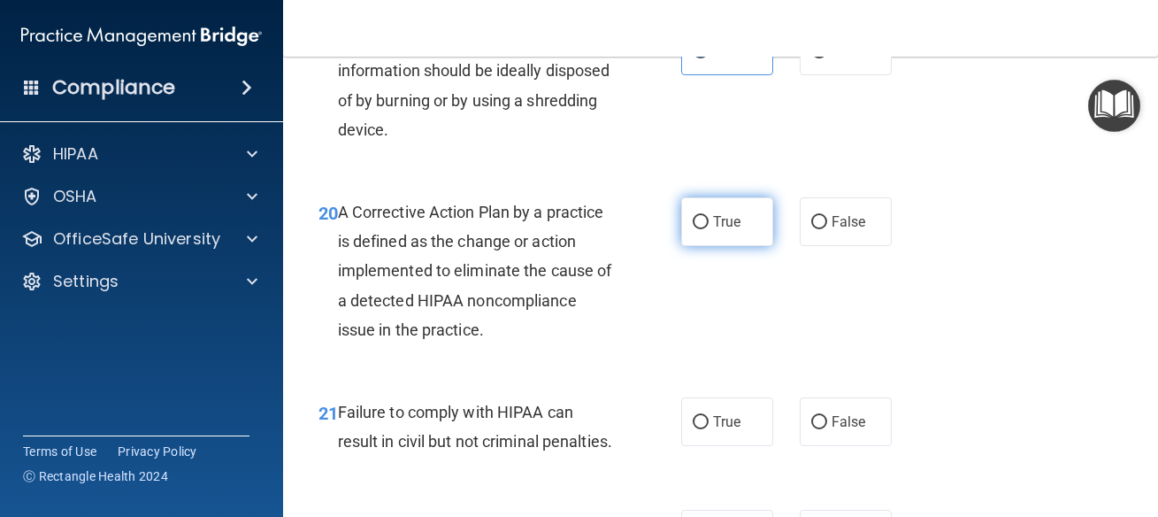
click at [710, 246] on label "True" at bounding box center [727, 221] width 92 height 49
click at [709, 229] on input "True" at bounding box center [701, 222] width 16 height 13
radio input "true"
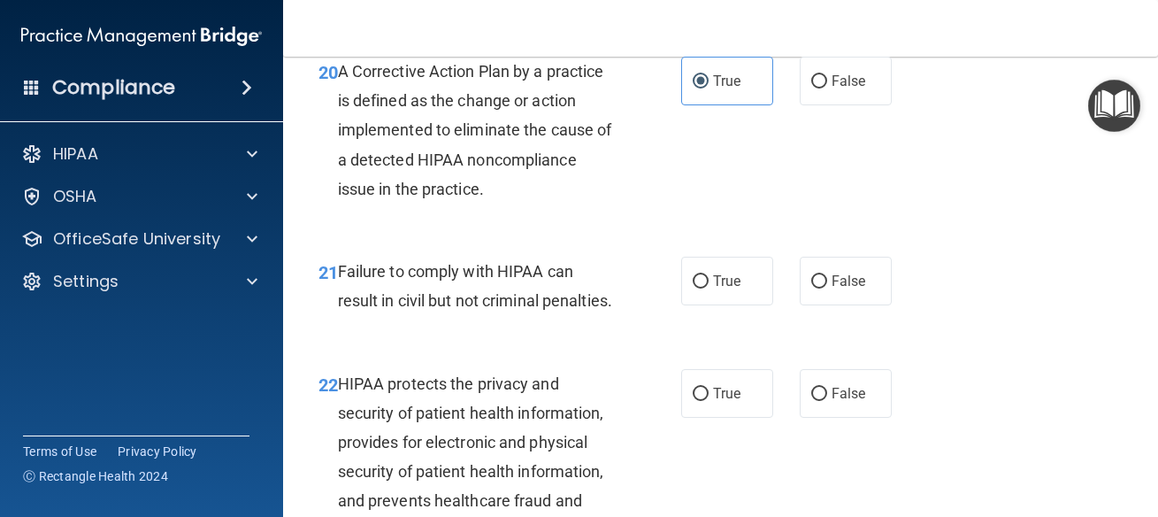
scroll to position [3344, 0]
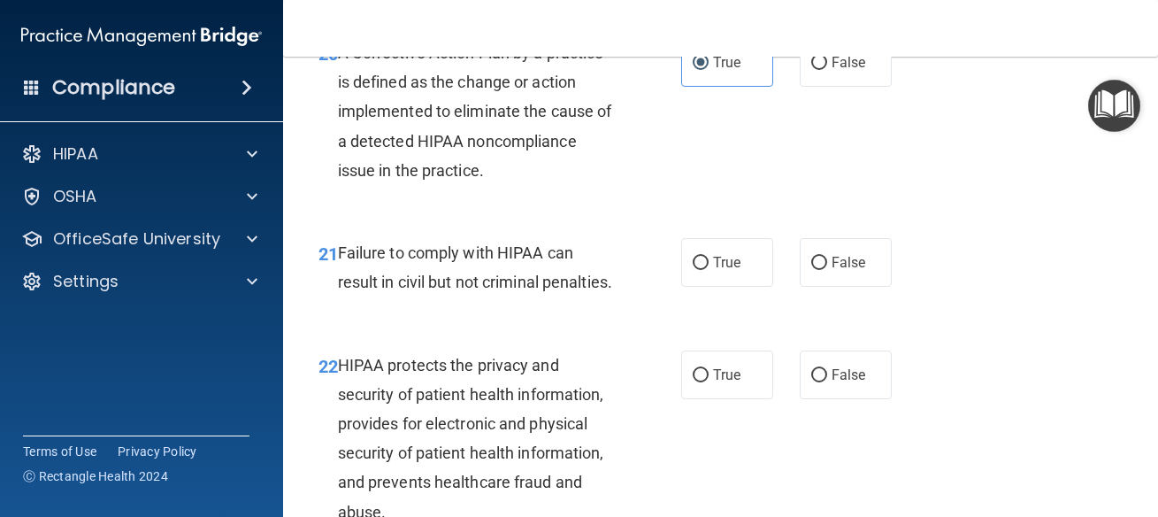
click at [882, 287] on div "True False" at bounding box center [791, 262] width 221 height 49
click at [831, 287] on label "False" at bounding box center [846, 262] width 92 height 49
click at [827, 270] on input "False" at bounding box center [819, 263] width 16 height 13
radio input "true"
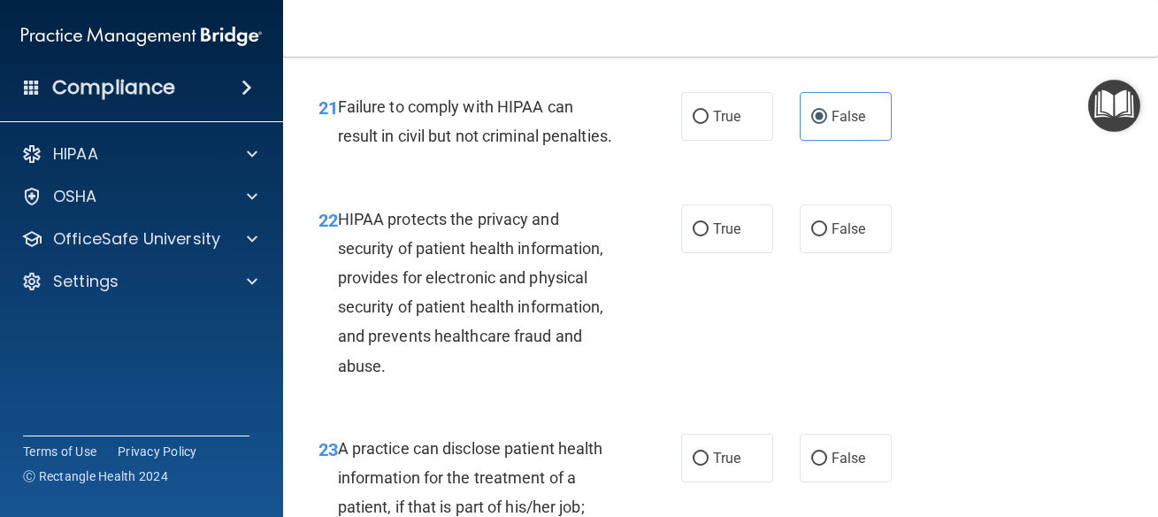
scroll to position [3583, 0]
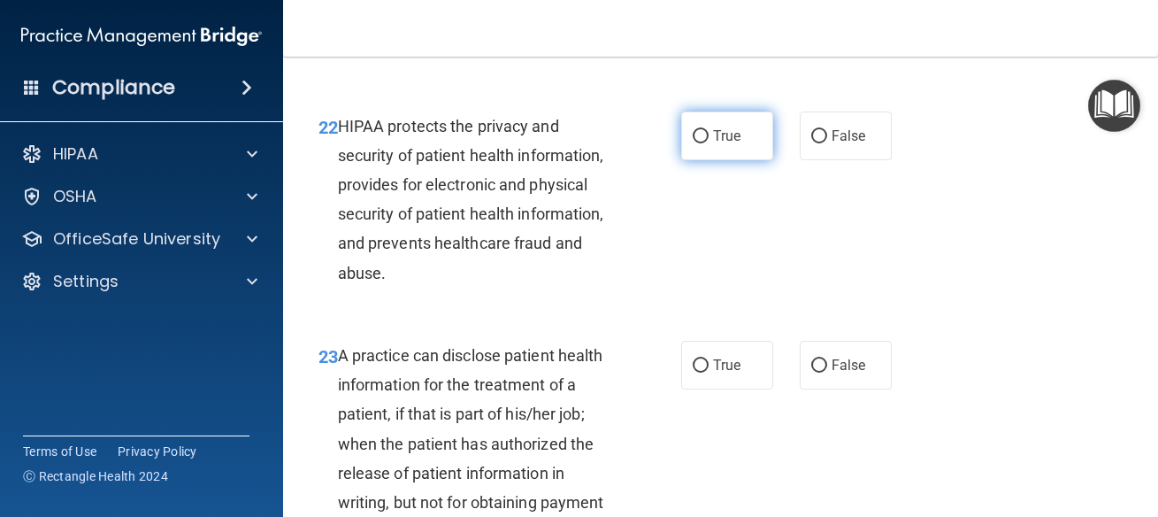
click at [715, 144] on span "True" at bounding box center [726, 135] width 27 height 17
click at [709, 143] on input "True" at bounding box center [701, 136] width 16 height 13
radio input "true"
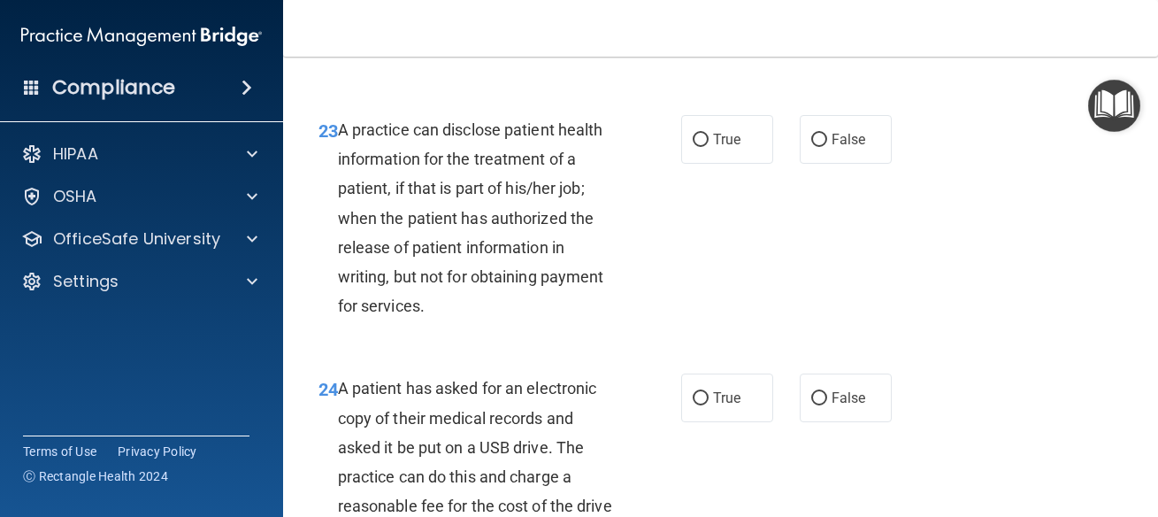
scroll to position [3822, 0]
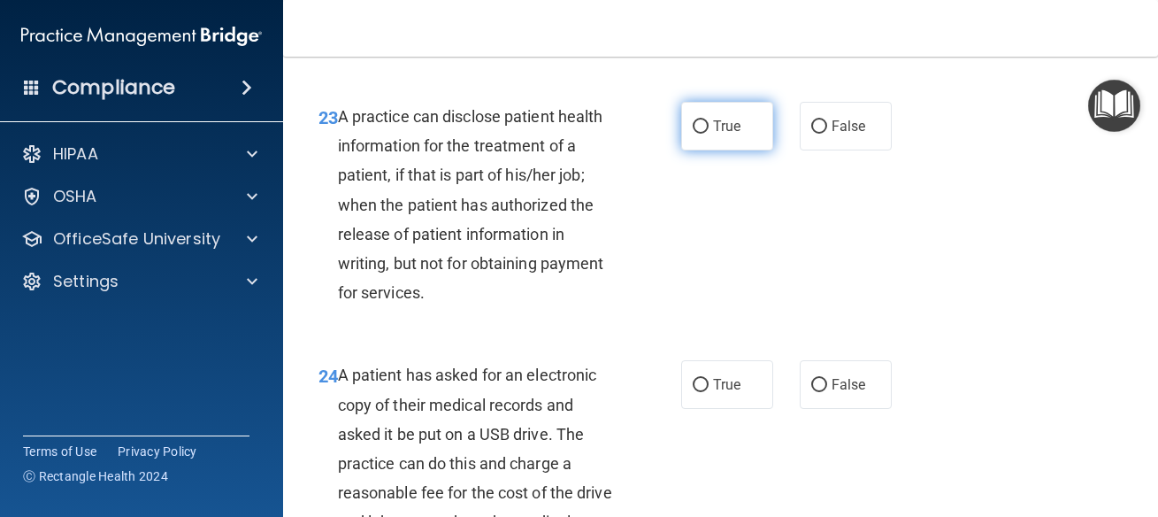
click at [722, 134] on span "True" at bounding box center [726, 126] width 27 height 17
click at [709, 134] on input "True" at bounding box center [701, 126] width 16 height 13
radio input "true"
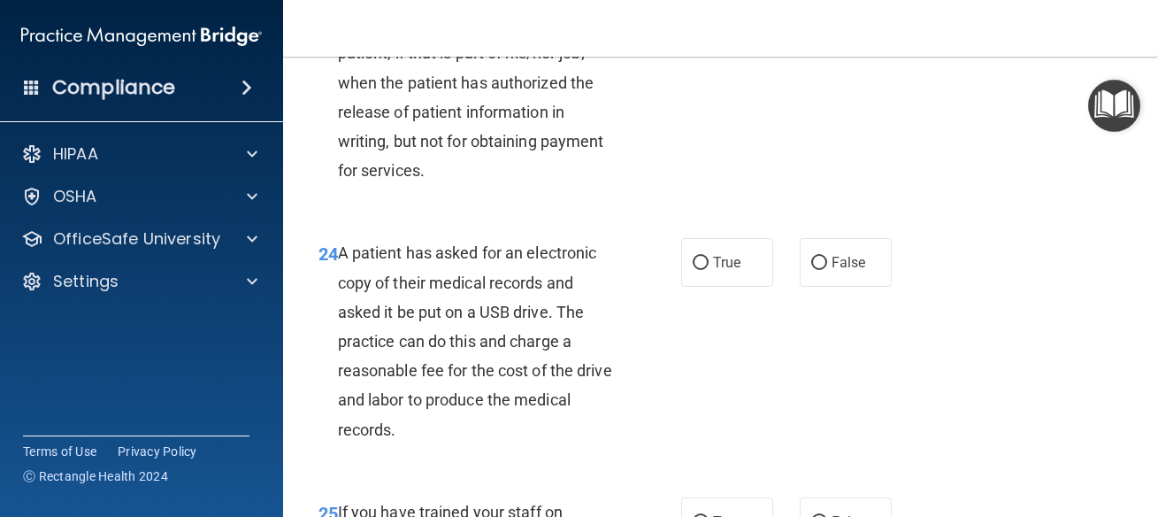
scroll to position [4061, 0]
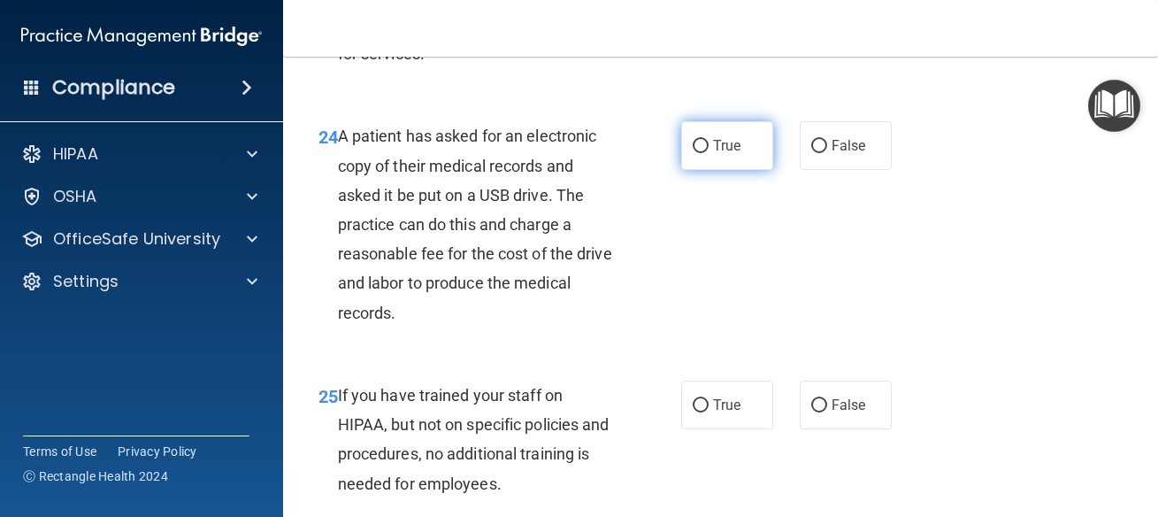
click at [713, 154] on span "True" at bounding box center [726, 145] width 27 height 17
click at [707, 153] on input "True" at bounding box center [701, 146] width 16 height 13
radio input "true"
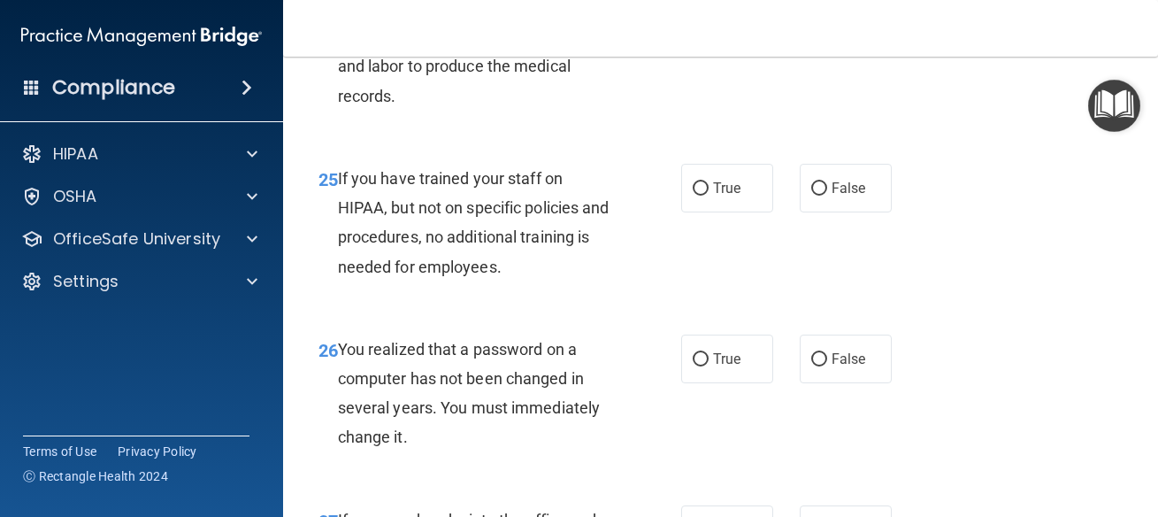
scroll to position [4300, 0]
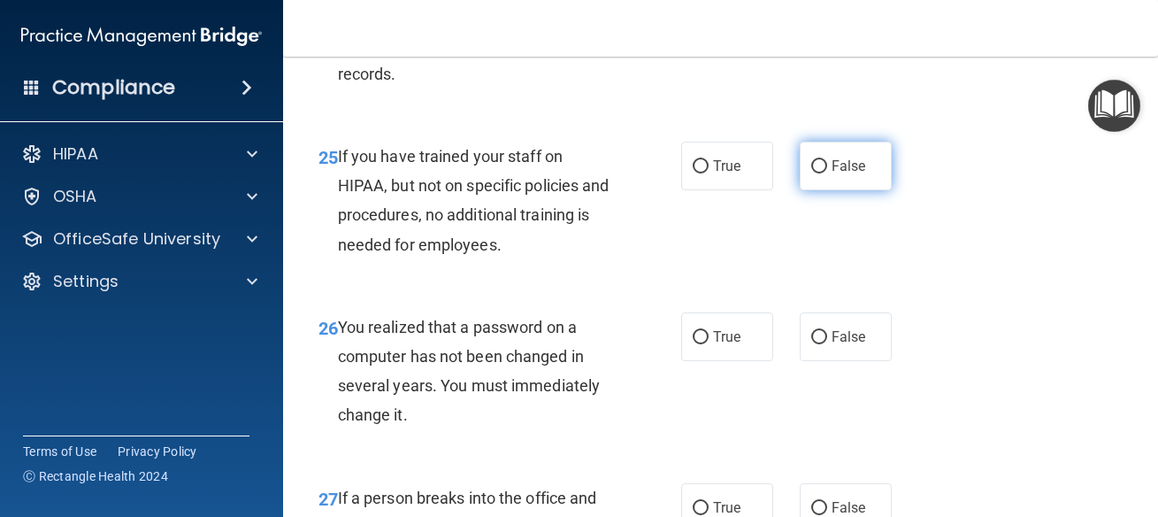
click at [832, 174] on span "False" at bounding box center [849, 165] width 35 height 17
click at [827, 173] on input "False" at bounding box center [819, 166] width 16 height 13
radio input "true"
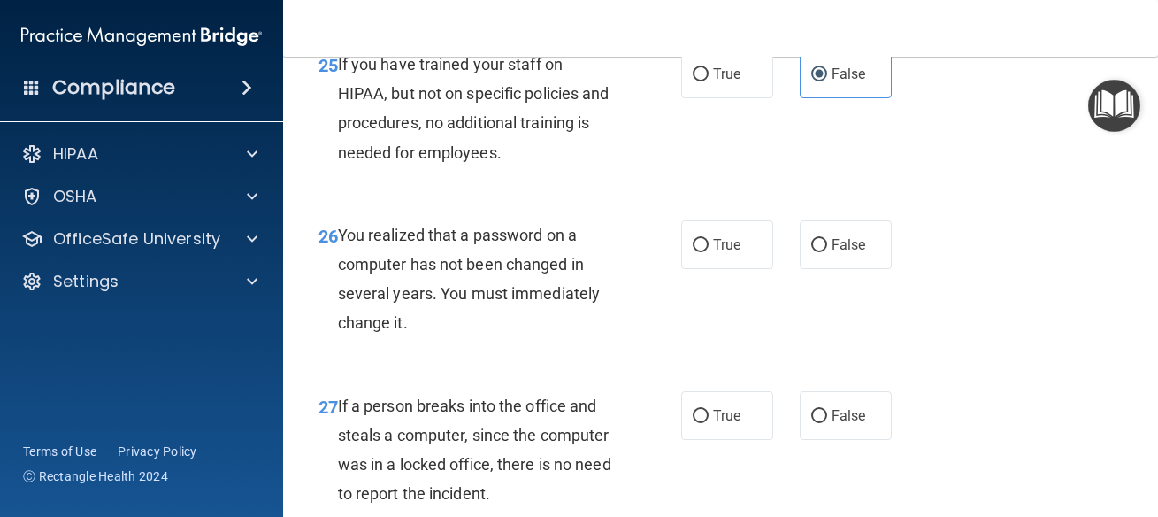
scroll to position [4538, 0]
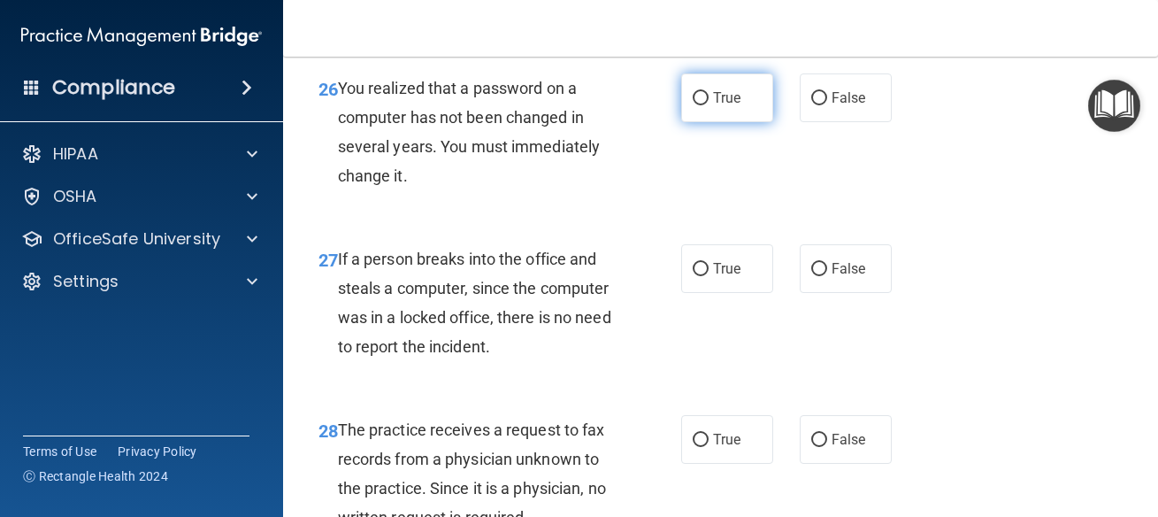
click at [712, 122] on label "True" at bounding box center [727, 97] width 92 height 49
click at [709, 105] on input "True" at bounding box center [701, 98] width 16 height 13
radio input "true"
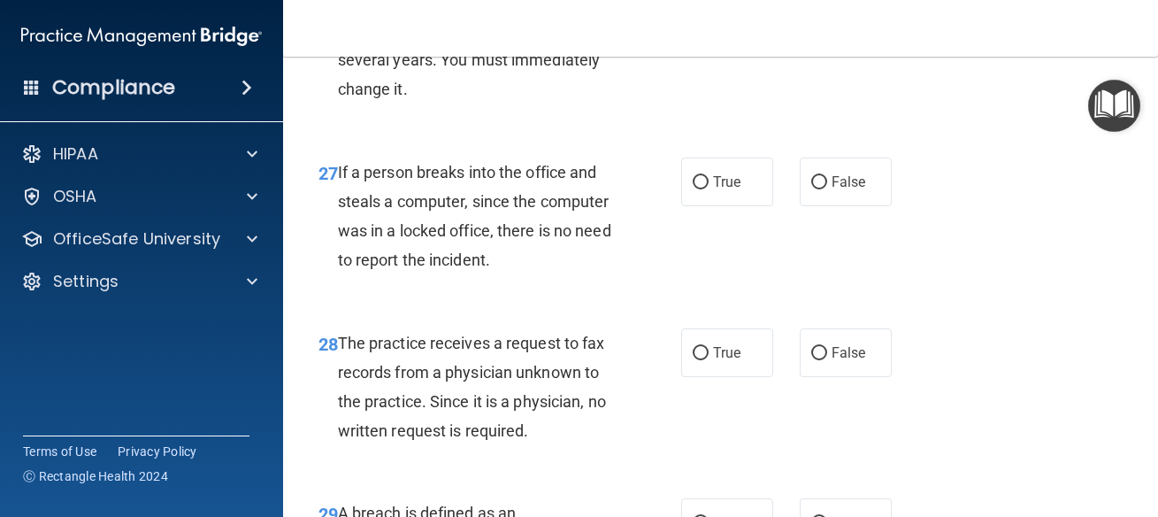
scroll to position [4698, 0]
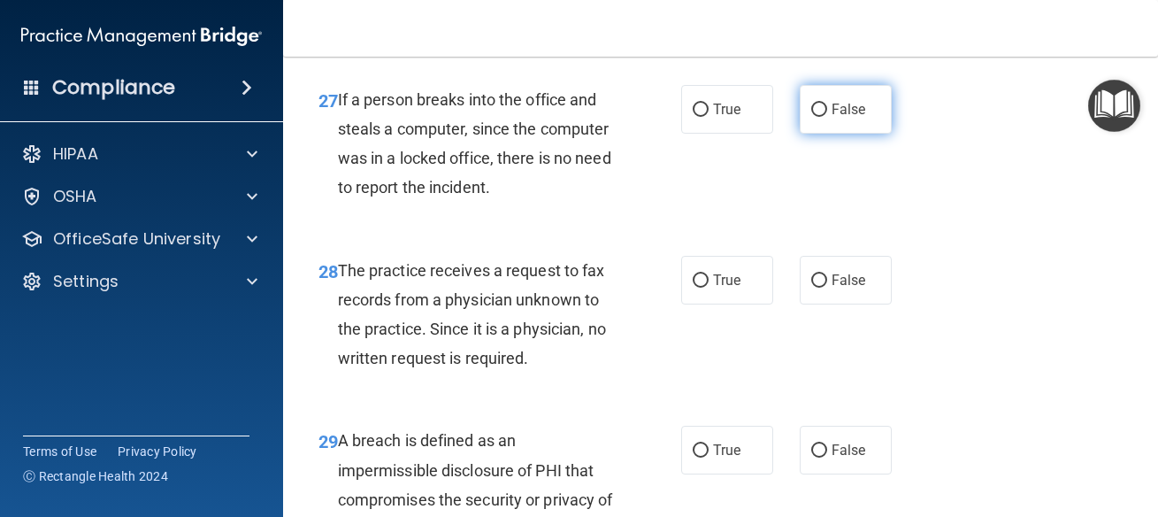
click at [839, 118] on span "False" at bounding box center [849, 109] width 35 height 17
click at [827, 117] on input "False" at bounding box center [819, 110] width 16 height 13
radio input "true"
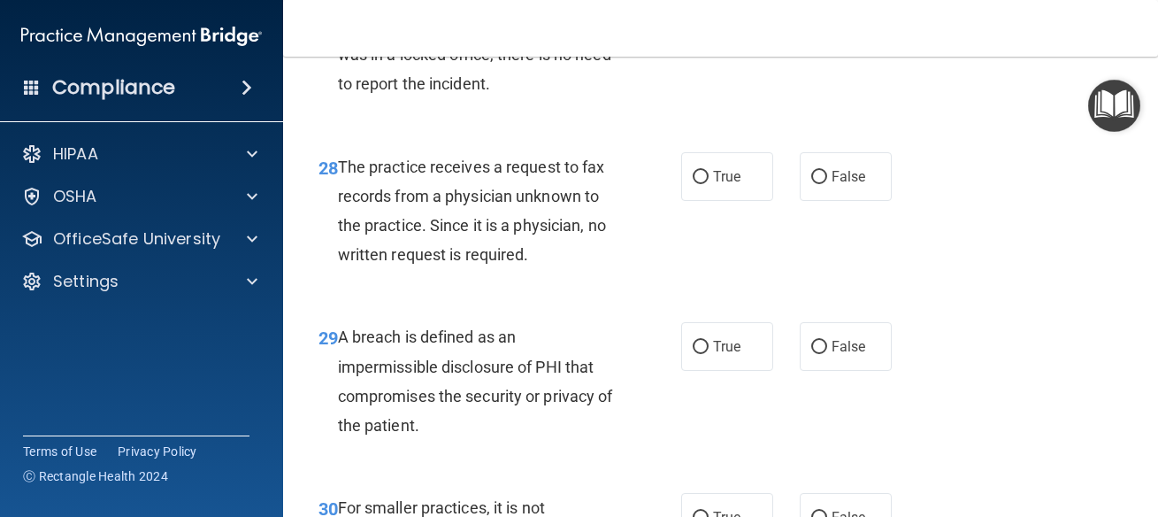
scroll to position [4857, 0]
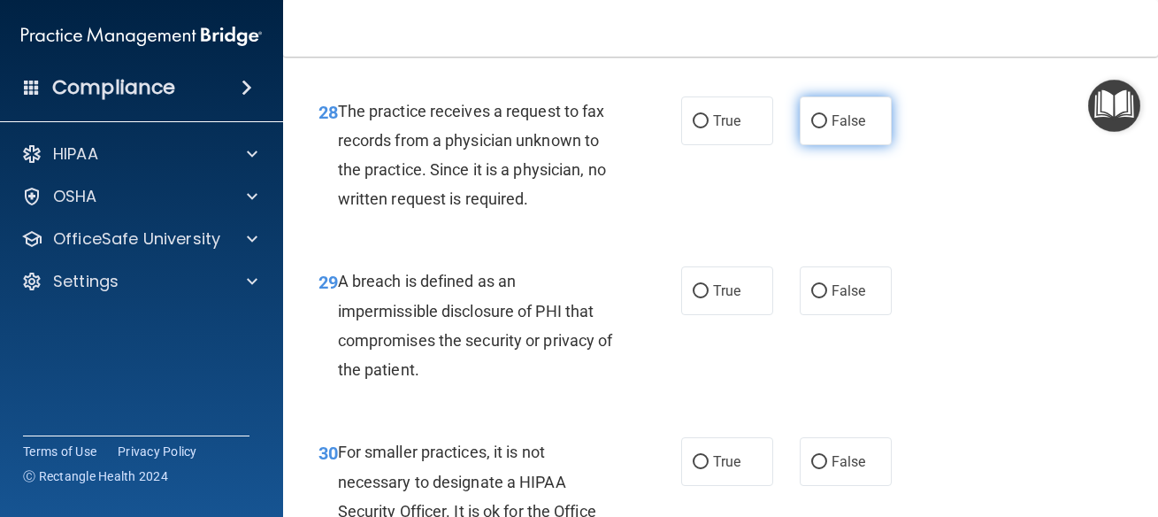
click at [832, 129] on span "False" at bounding box center [849, 120] width 35 height 17
click at [825, 128] on input "False" at bounding box center [819, 121] width 16 height 13
radio input "true"
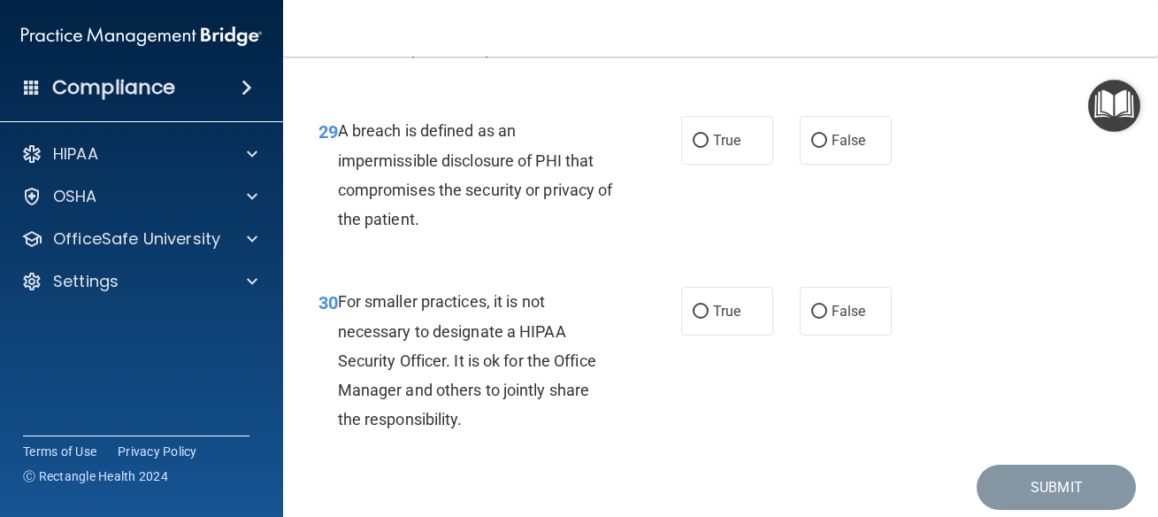
scroll to position [5096, 0]
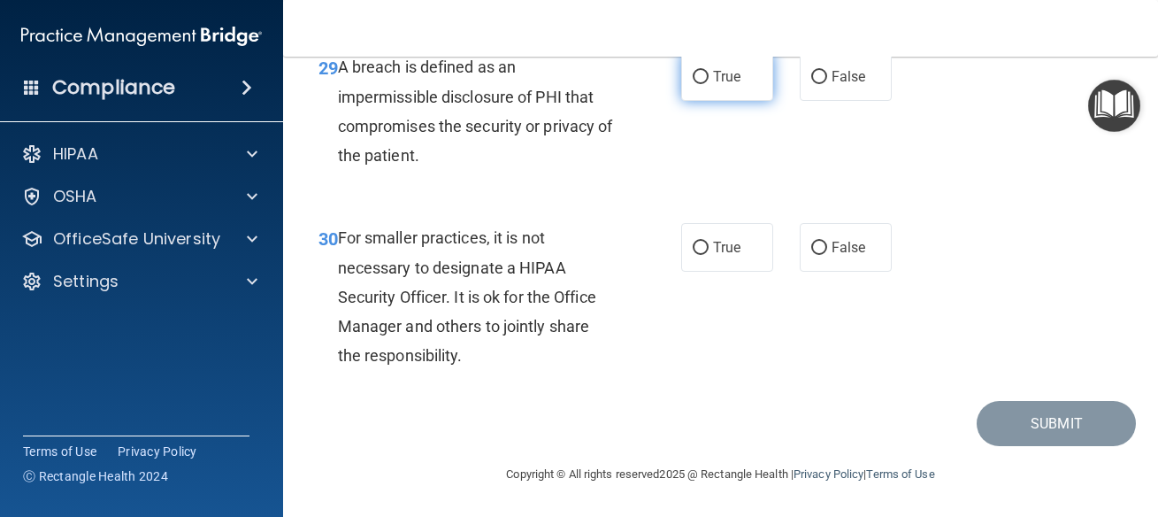
click at [722, 85] on span "True" at bounding box center [726, 76] width 27 height 17
click at [709, 84] on input "True" at bounding box center [701, 77] width 16 height 13
radio input "true"
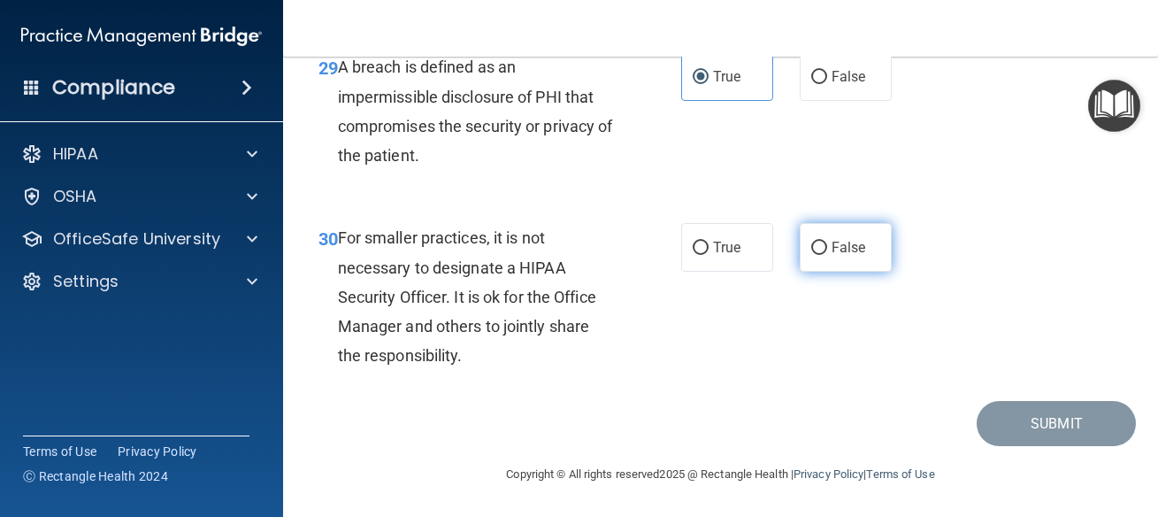
click at [832, 248] on span "False" at bounding box center [849, 247] width 35 height 17
click at [826, 248] on input "False" at bounding box center [819, 248] width 16 height 13
radio input "true"
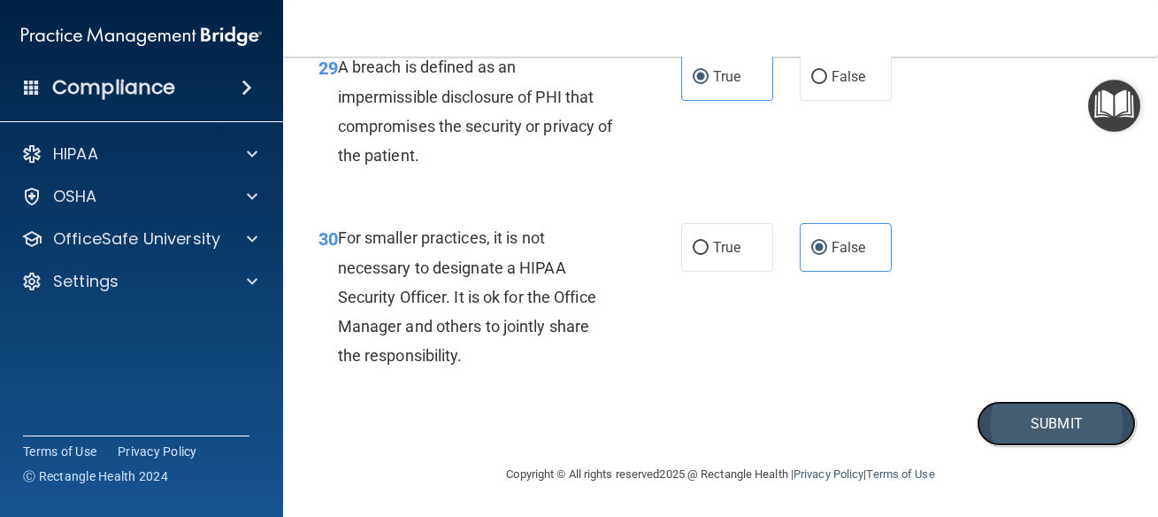
click at [1038, 438] on button "Submit" at bounding box center [1056, 423] width 159 height 45
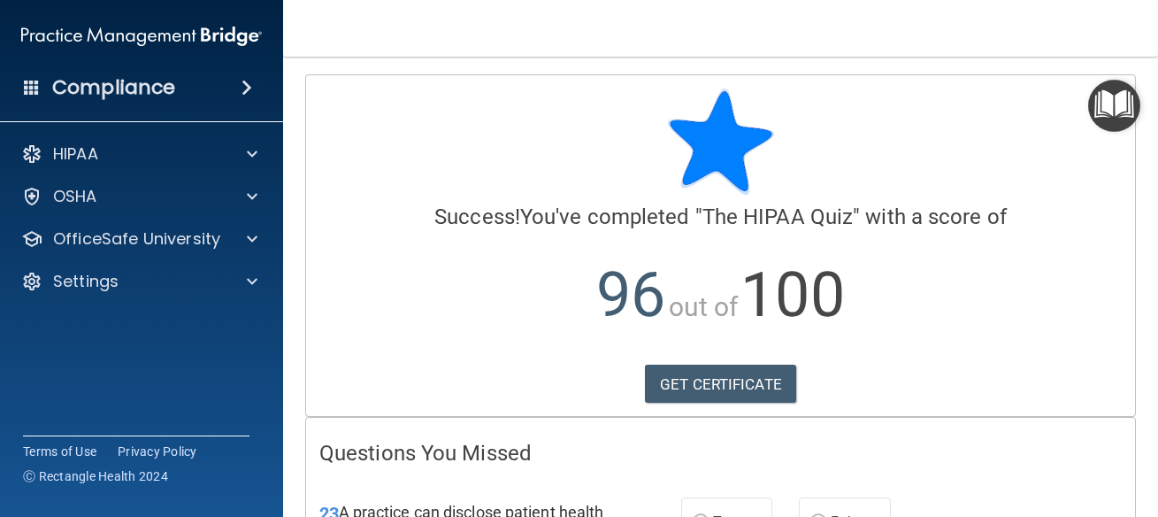
scroll to position [370, 0]
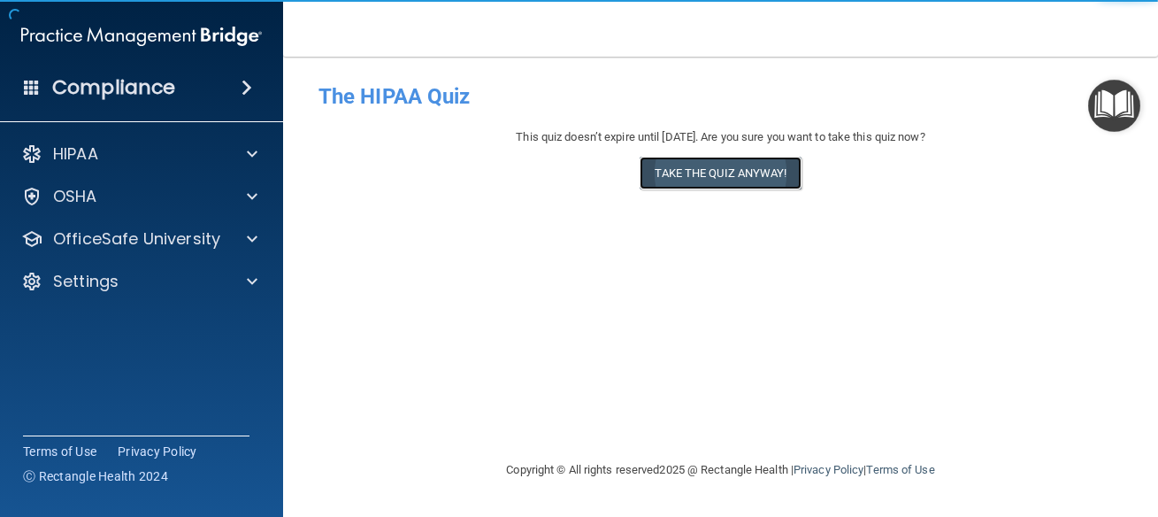
click at [714, 185] on button "Take the quiz anyway!" at bounding box center [720, 173] width 161 height 33
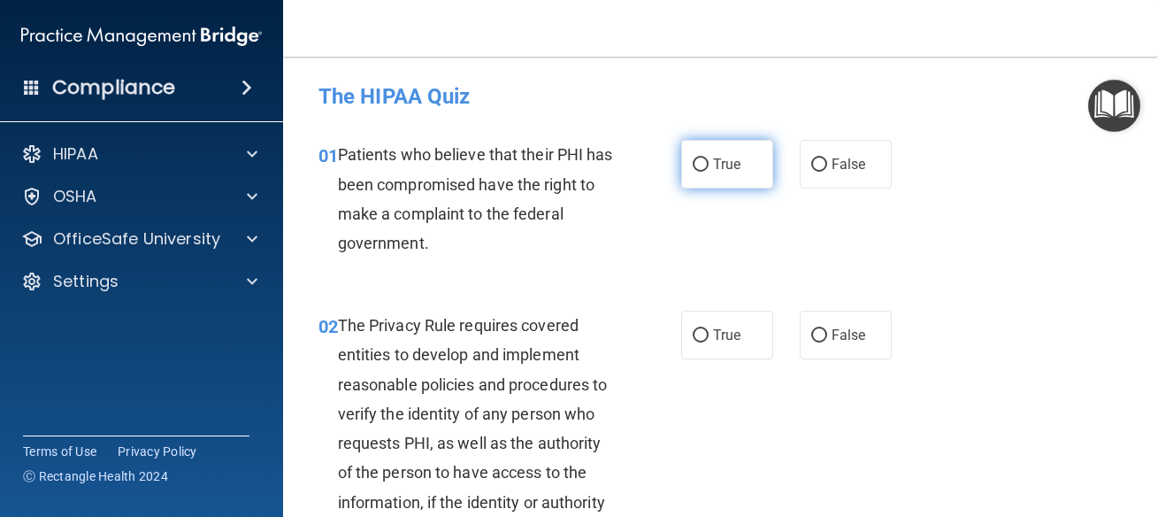
click at [700, 166] on input "True" at bounding box center [701, 164] width 16 height 13
radio input "true"
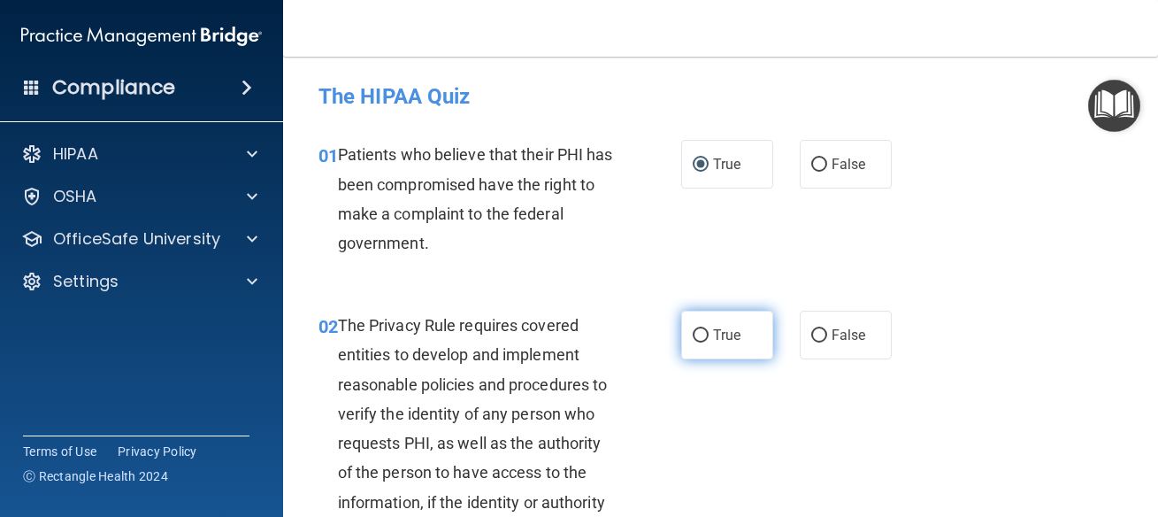
click at [747, 349] on label "True" at bounding box center [727, 335] width 92 height 49
click at [709, 342] on input "True" at bounding box center [701, 335] width 16 height 13
radio input "true"
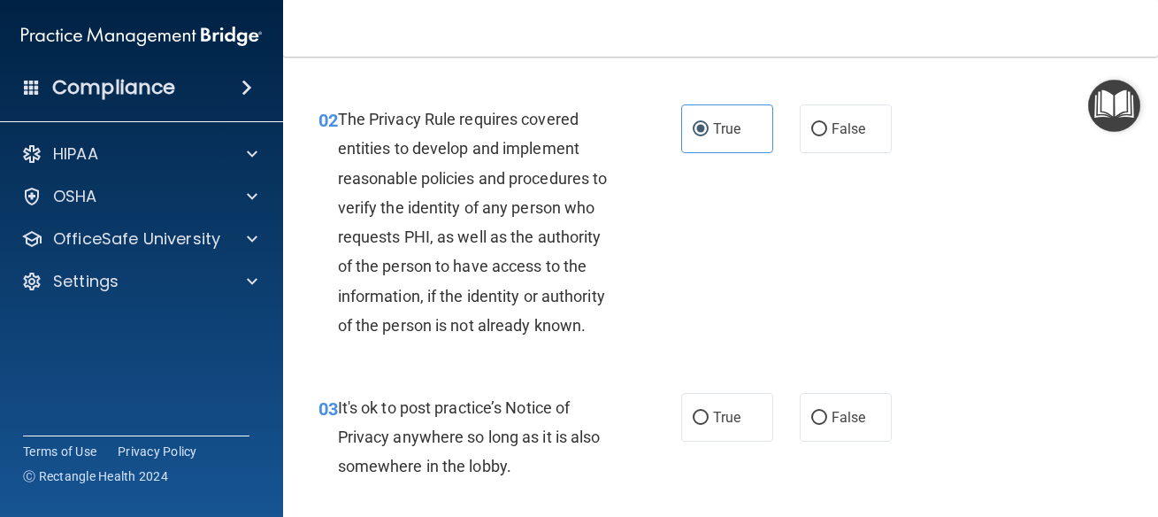
scroll to position [239, 0]
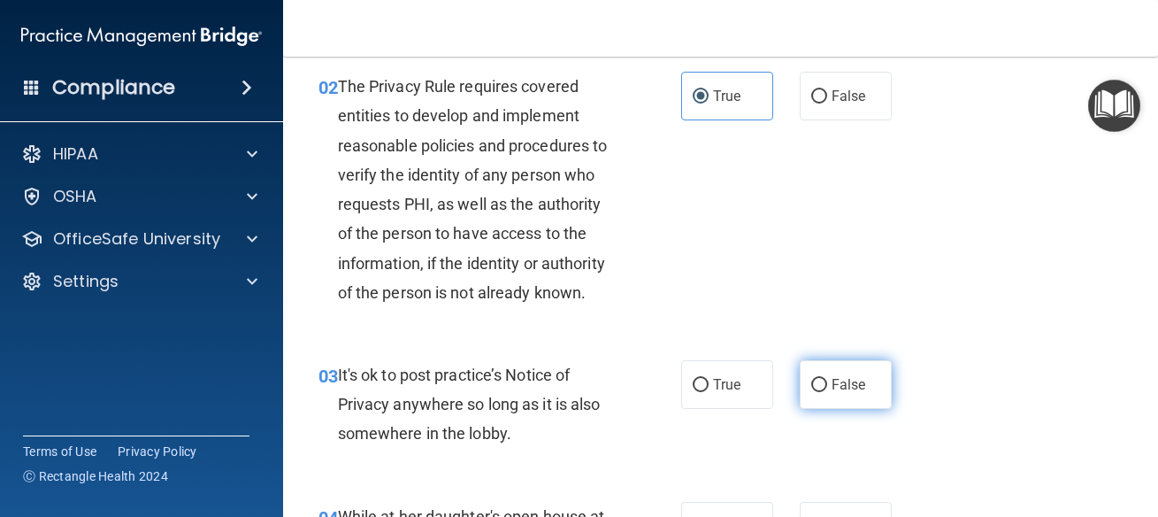
click at [824, 375] on label "False" at bounding box center [846, 384] width 92 height 49
click at [824, 379] on input "False" at bounding box center [819, 385] width 16 height 13
radio input "true"
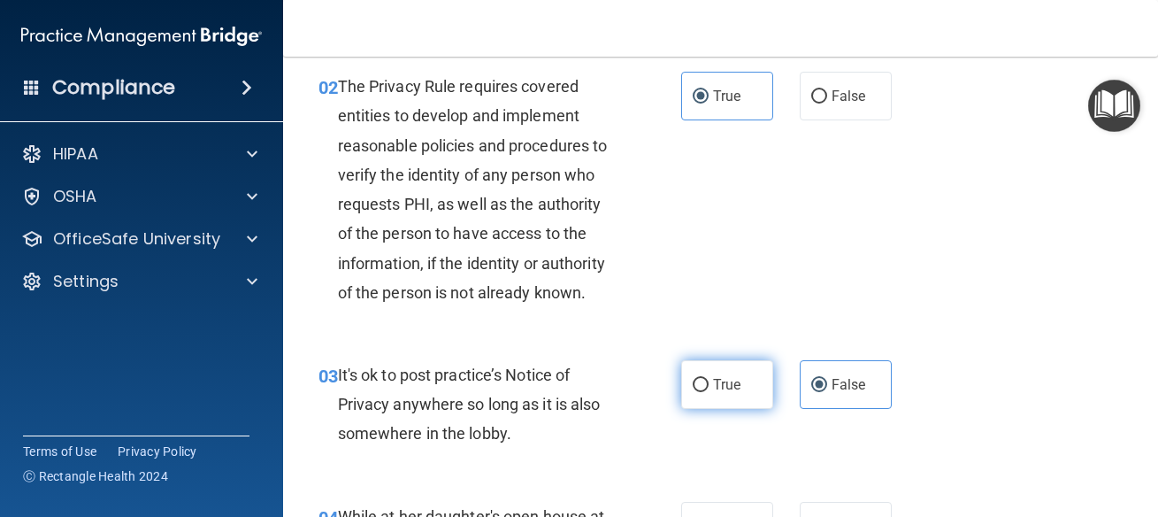
scroll to position [557, 0]
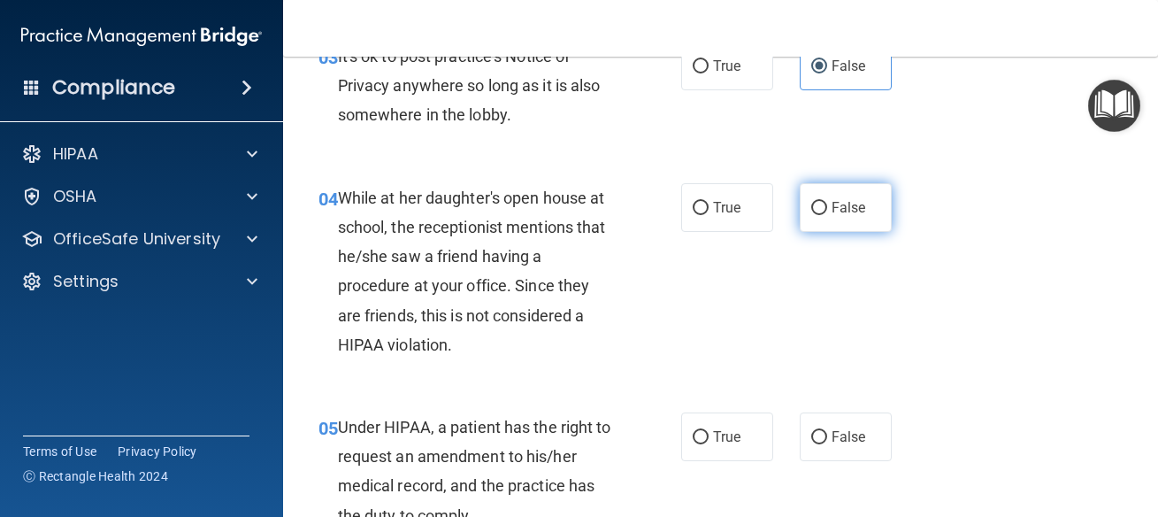
click at [811, 205] on input "False" at bounding box center [819, 208] width 16 height 13
radio input "true"
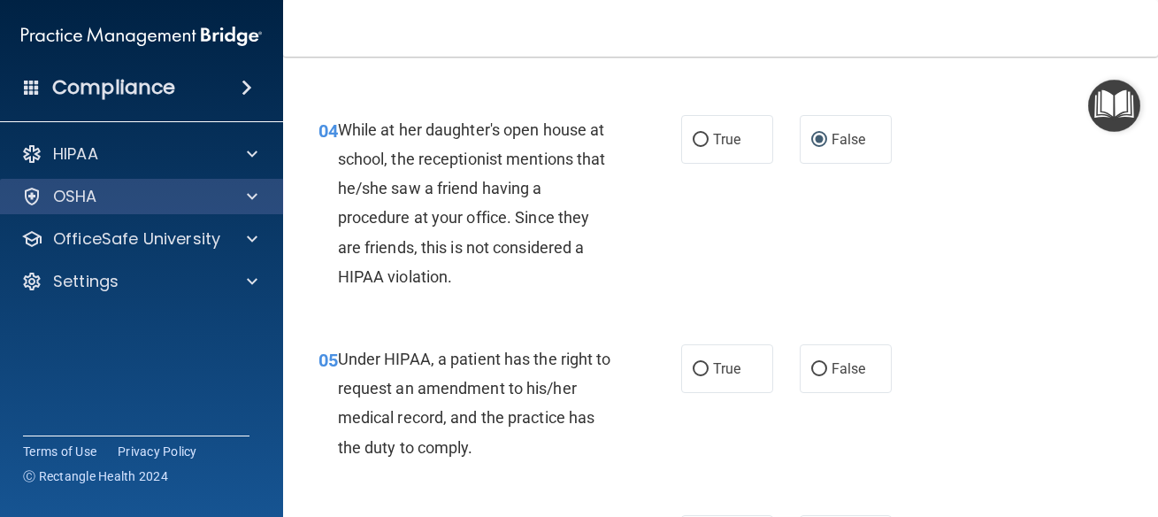
scroll to position [717, 0]
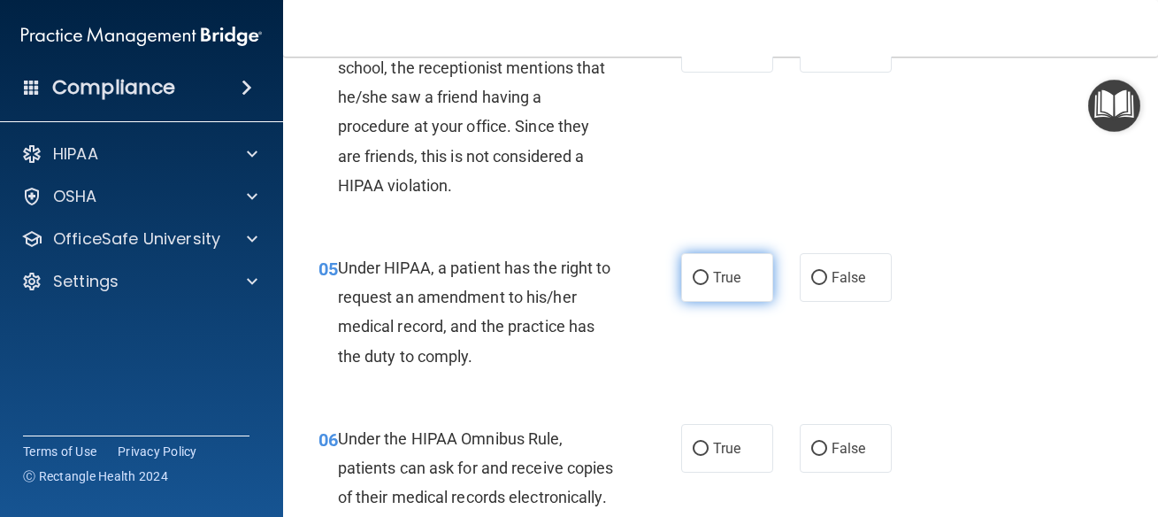
click at [715, 286] on span "True" at bounding box center [726, 277] width 27 height 17
click at [709, 285] on input "True" at bounding box center [701, 278] width 16 height 13
radio input "true"
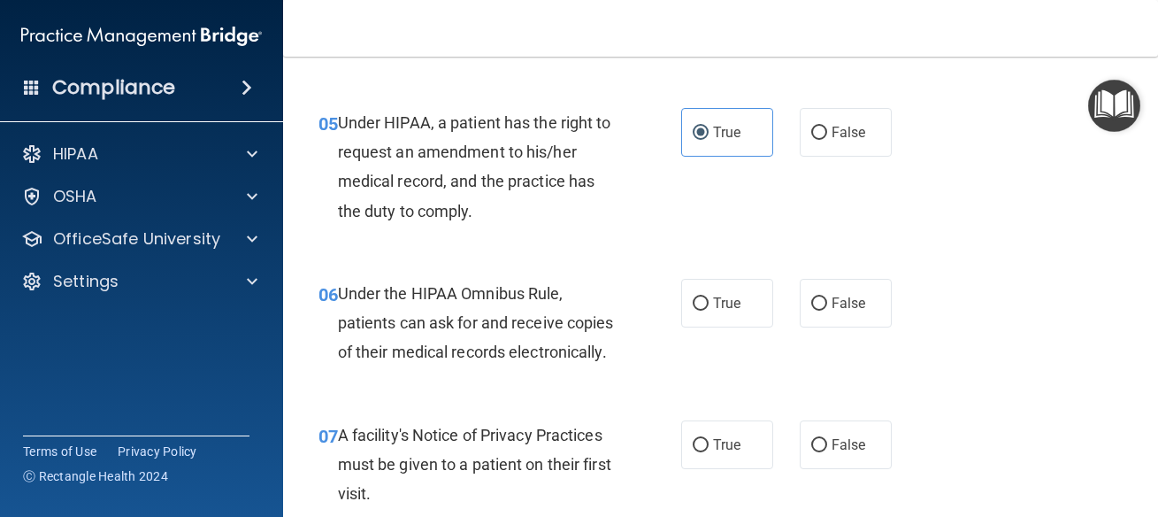
scroll to position [796, 0]
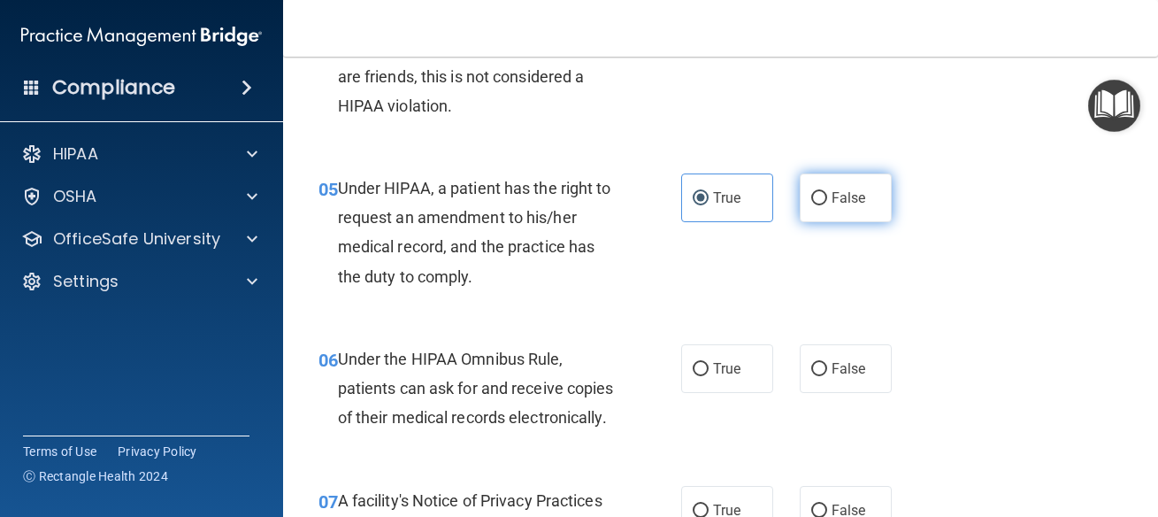
click at [821, 194] on label "False" at bounding box center [846, 197] width 92 height 49
click at [821, 194] on input "False" at bounding box center [819, 198] width 16 height 13
radio input "true"
radio input "false"
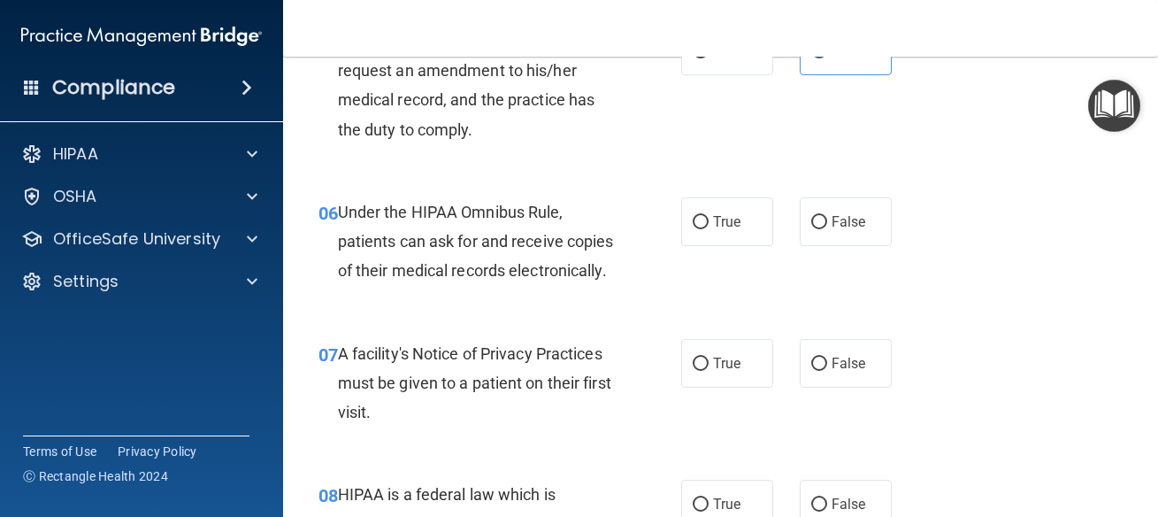
scroll to position [955, 0]
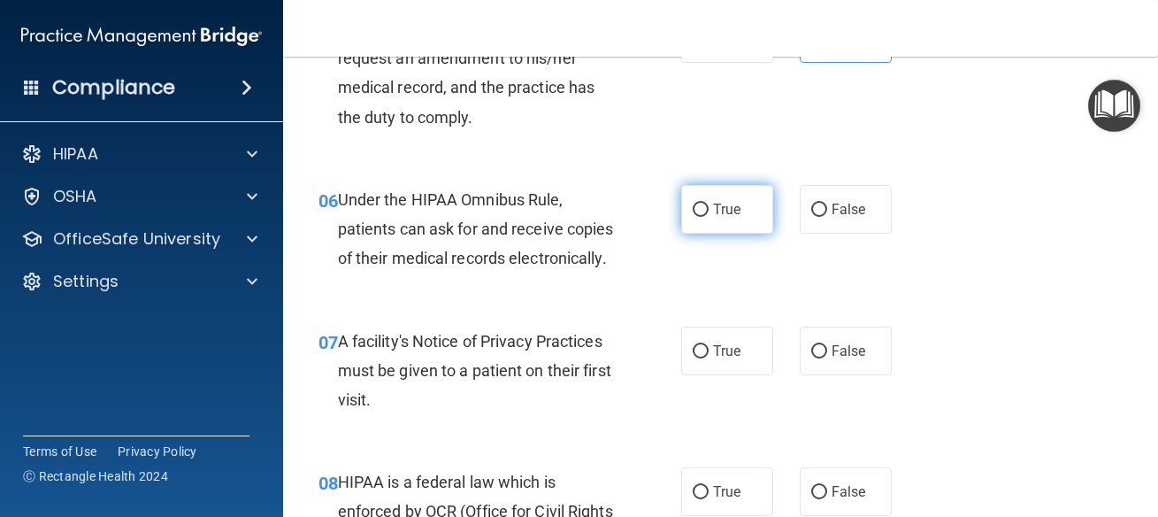
click at [735, 209] on label "True" at bounding box center [727, 209] width 92 height 49
click at [709, 209] on input "True" at bounding box center [701, 209] width 16 height 13
radio input "true"
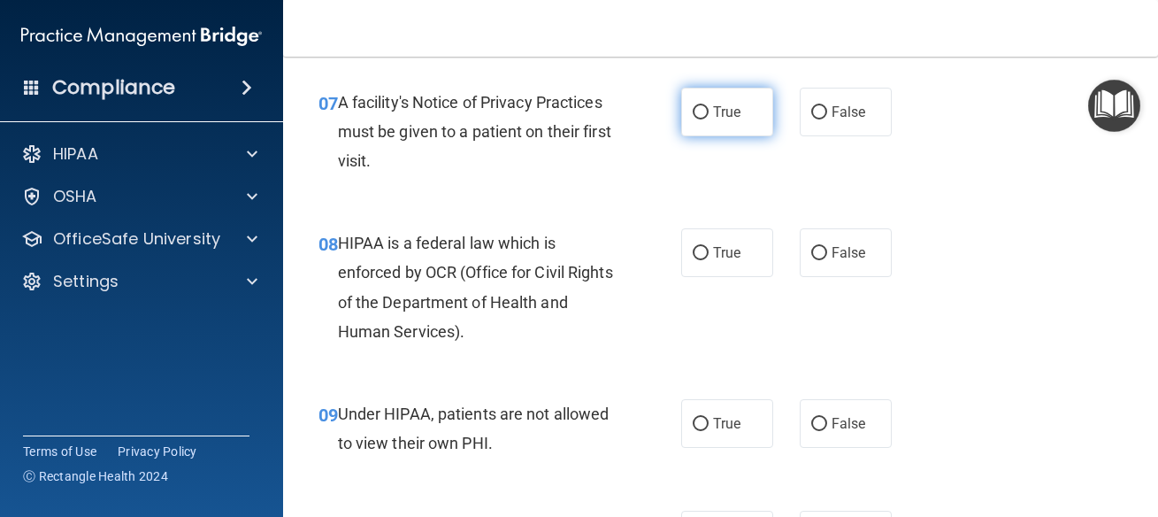
click at [693, 119] on input "True" at bounding box center [701, 112] width 16 height 13
radio input "true"
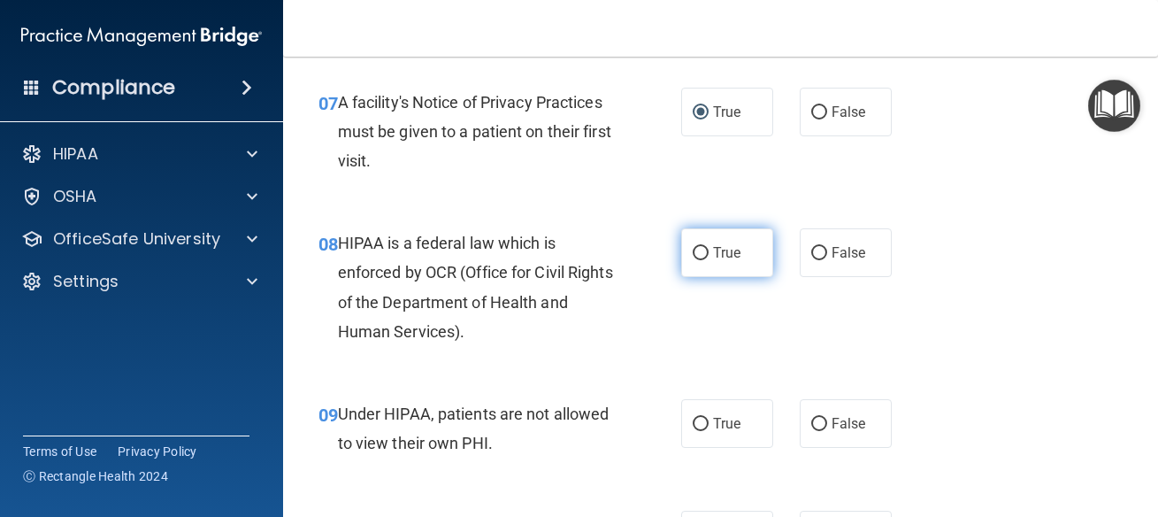
click at [742, 277] on label "True" at bounding box center [727, 252] width 92 height 49
click at [709, 260] on input "True" at bounding box center [701, 253] width 16 height 13
radio input "true"
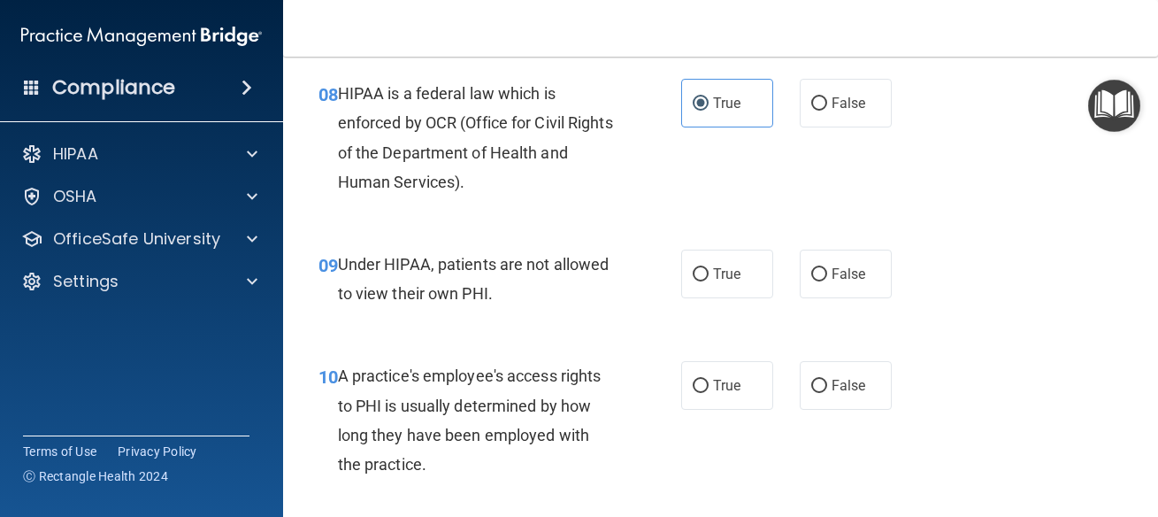
scroll to position [1354, 0]
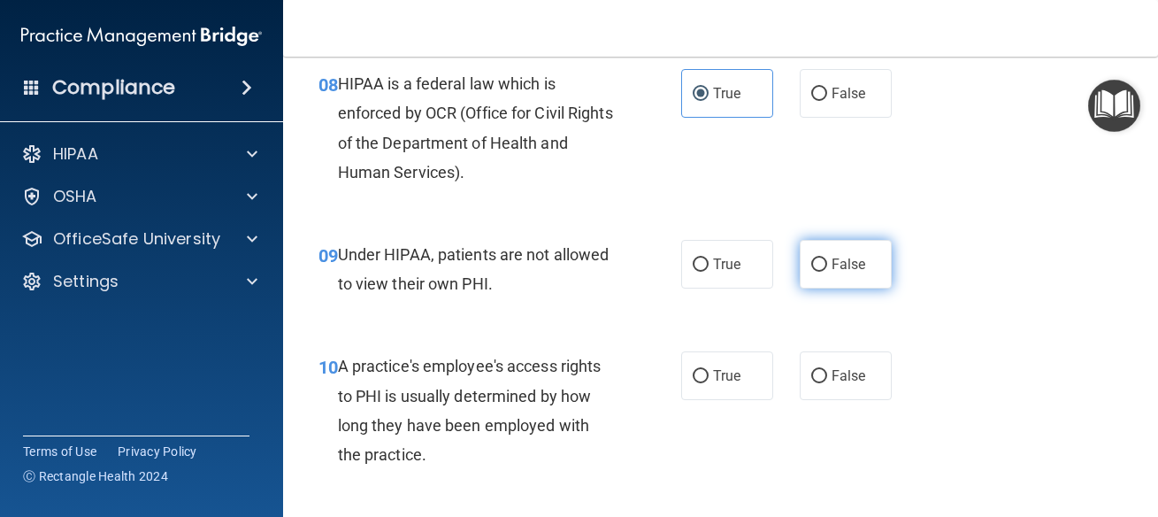
click at [811, 272] on input "False" at bounding box center [819, 264] width 16 height 13
radio input "true"
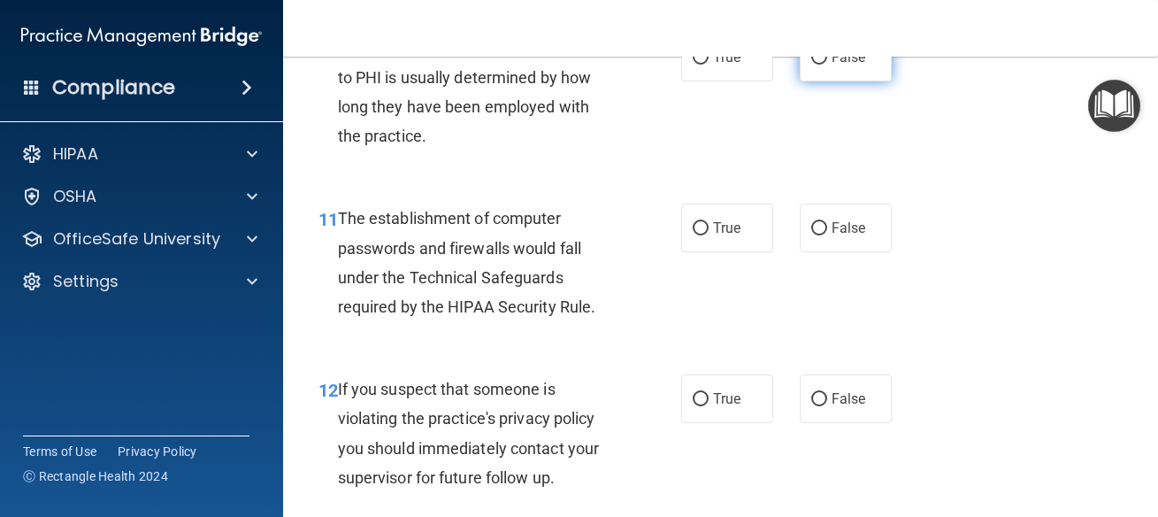
click at [855, 65] on span "False" at bounding box center [849, 57] width 35 height 17
click at [827, 65] on input "False" at bounding box center [819, 57] width 16 height 13
radio input "true"
click at [699, 248] on label "True" at bounding box center [727, 227] width 92 height 49
click at [699, 235] on input "True" at bounding box center [701, 228] width 16 height 13
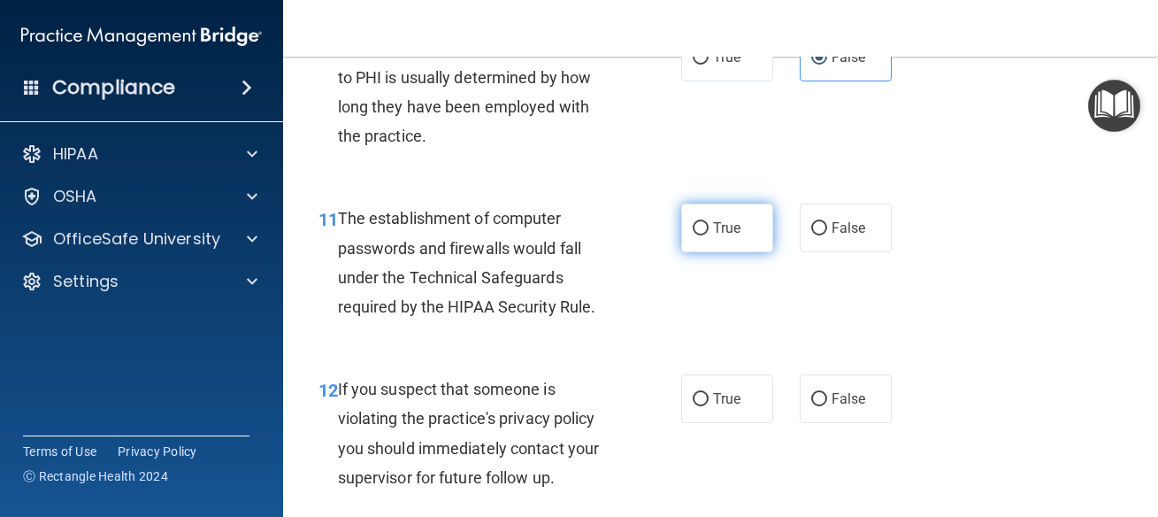
radio input "true"
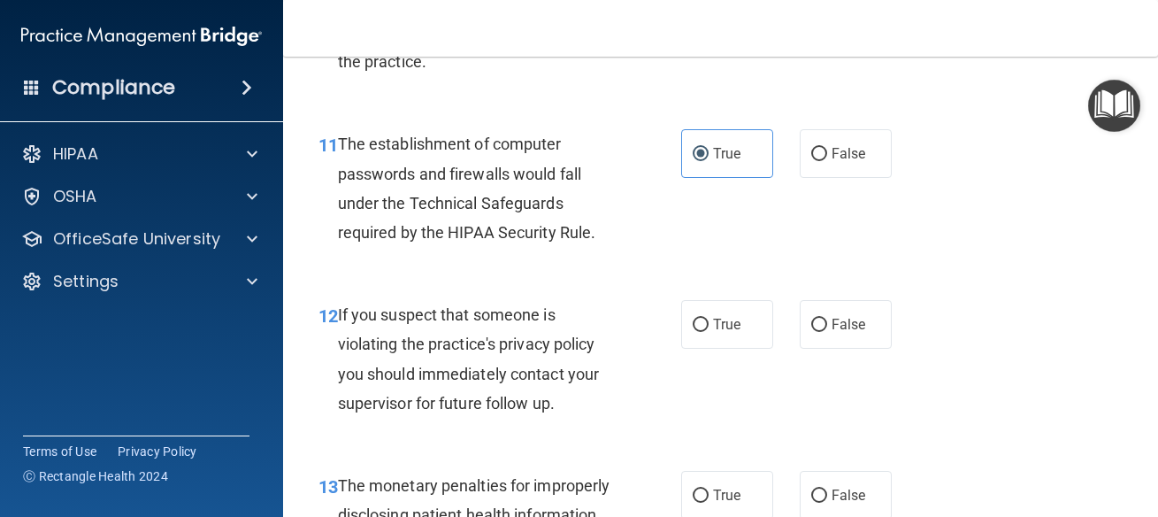
scroll to position [1831, 0]
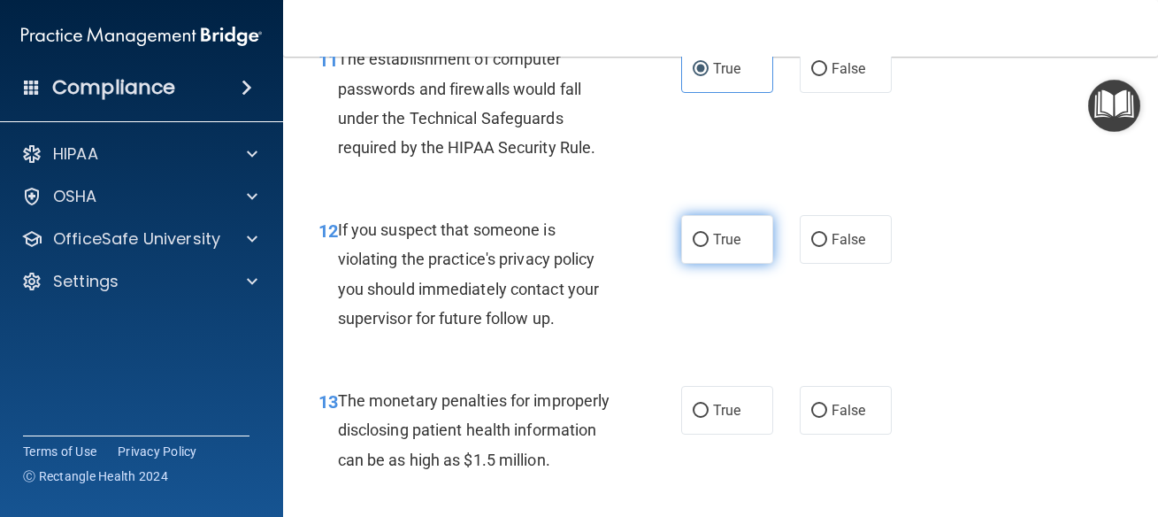
click at [732, 264] on label "True" at bounding box center [727, 239] width 92 height 49
click at [709, 247] on input "True" at bounding box center [701, 240] width 16 height 13
radio input "true"
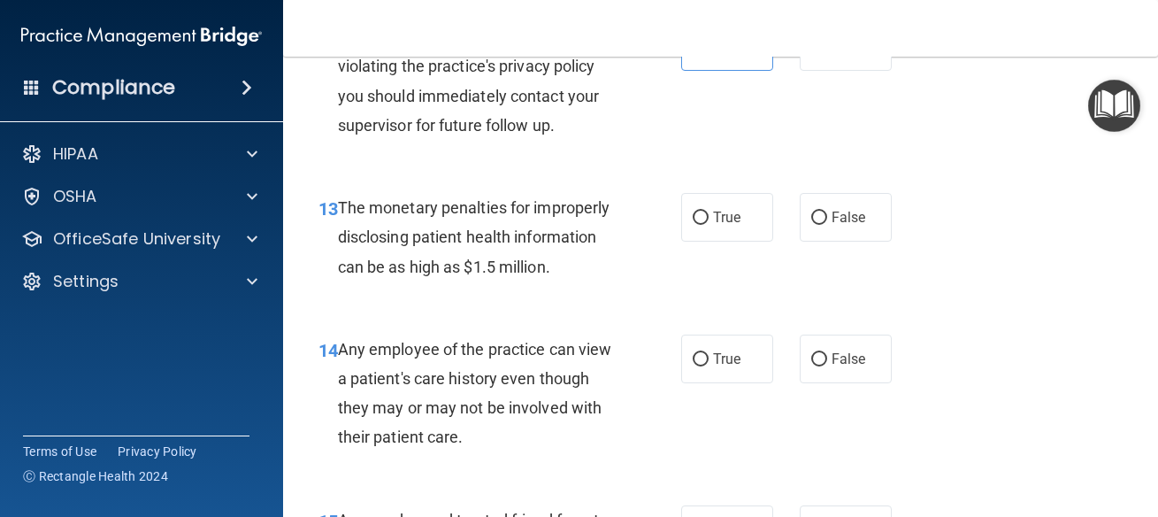
scroll to position [2070, 0]
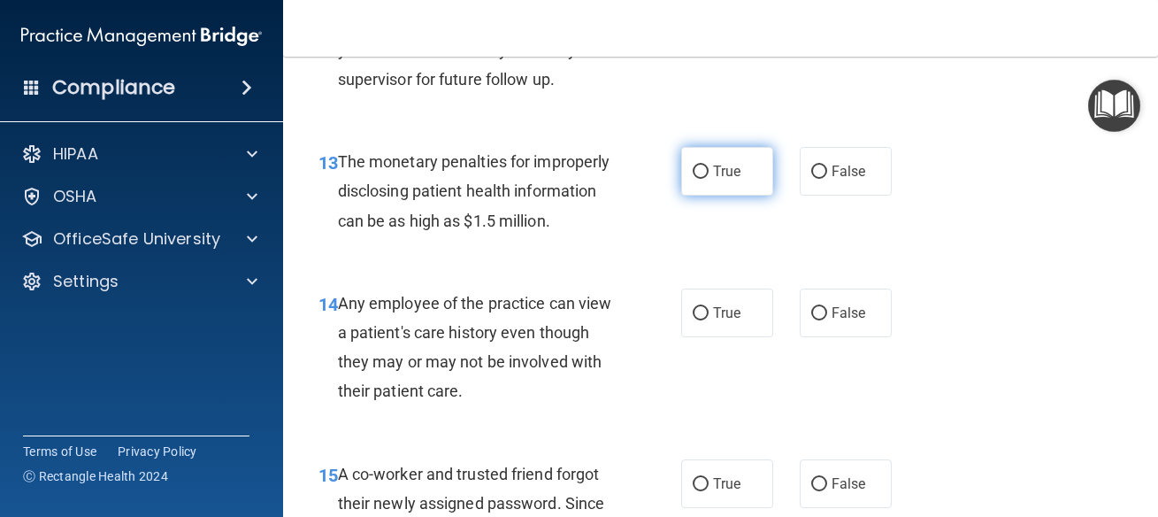
click at [732, 180] on span "True" at bounding box center [726, 171] width 27 height 17
click at [709, 179] on input "True" at bounding box center [701, 171] width 16 height 13
radio input "true"
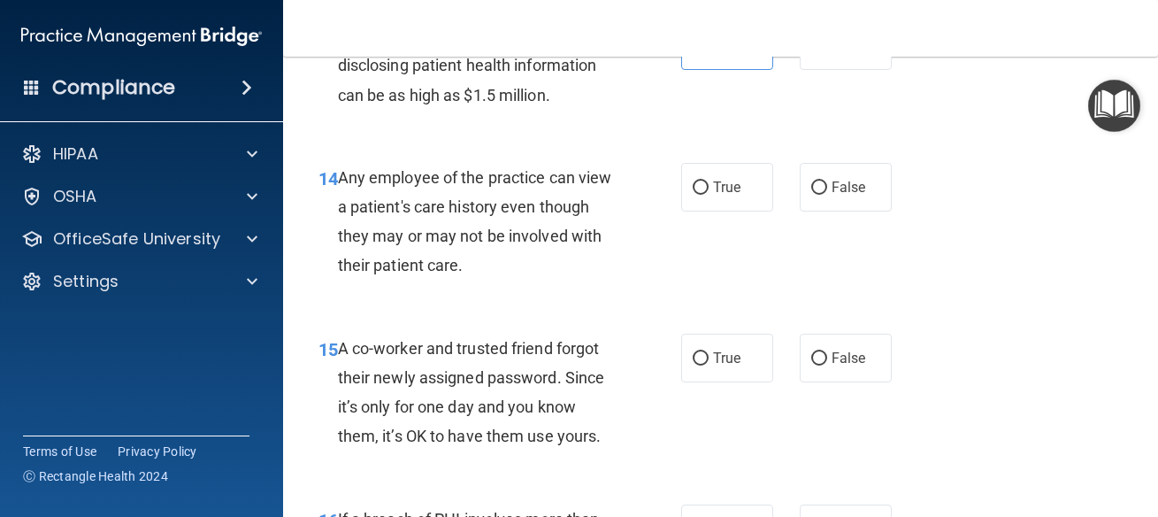
scroll to position [2229, 0]
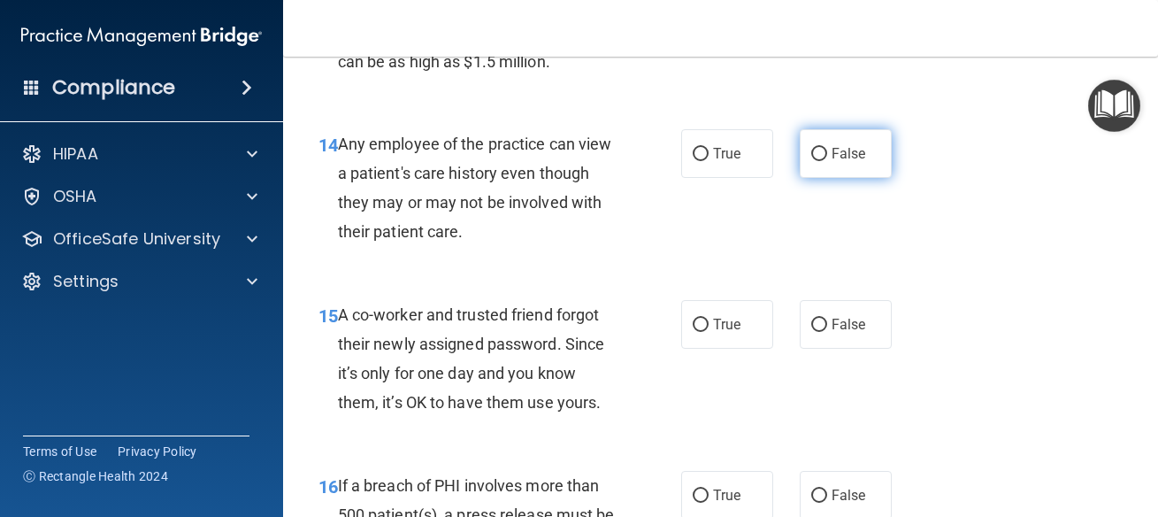
click at [863, 178] on label "False" at bounding box center [846, 153] width 92 height 49
click at [827, 161] on input "False" at bounding box center [819, 154] width 16 height 13
radio input "true"
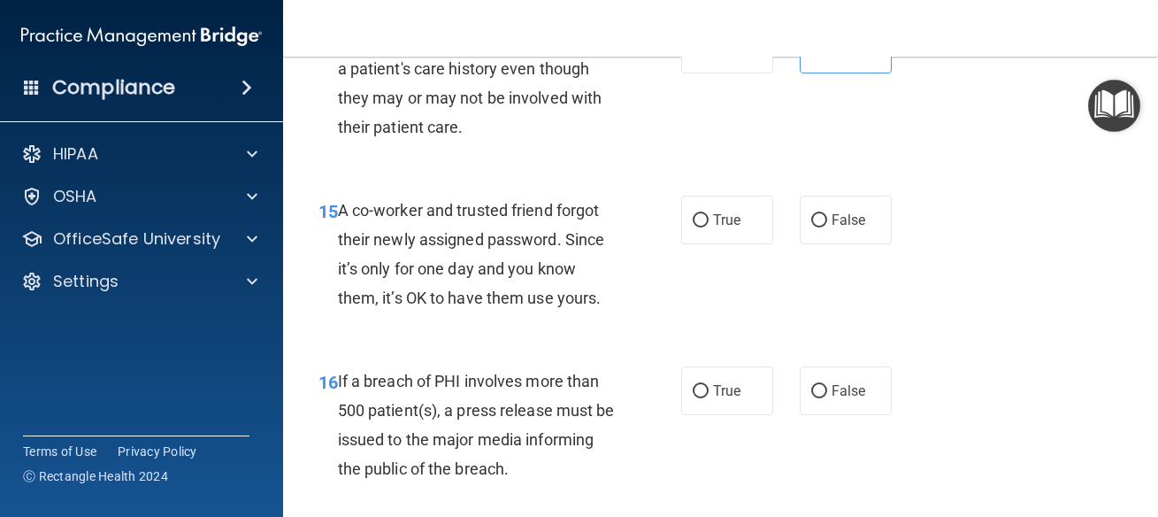
scroll to position [2389, 0]
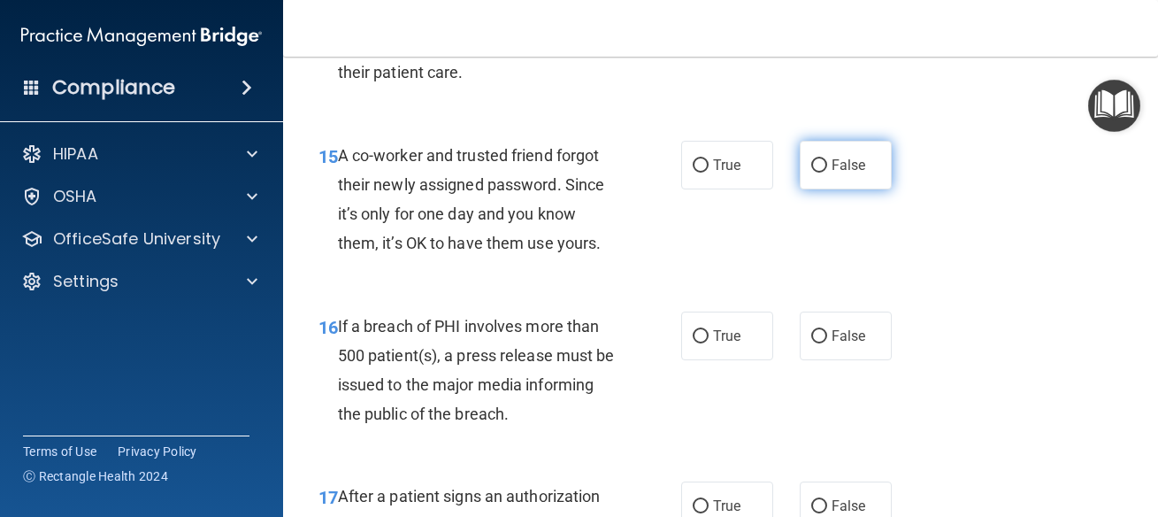
click at [817, 189] on label "False" at bounding box center [846, 165] width 92 height 49
click at [817, 173] on input "False" at bounding box center [819, 165] width 16 height 13
radio input "true"
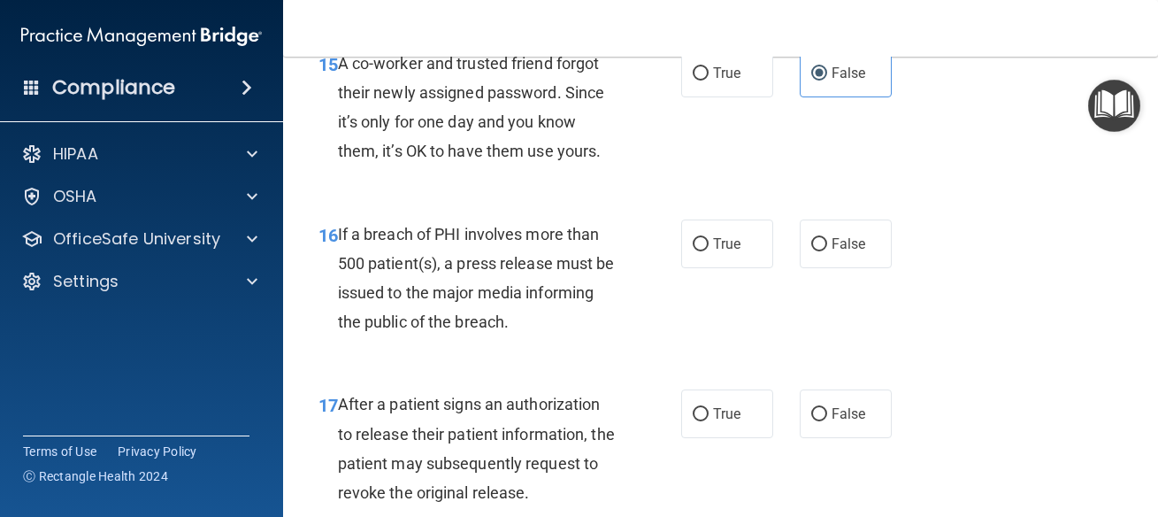
scroll to position [2548, 0]
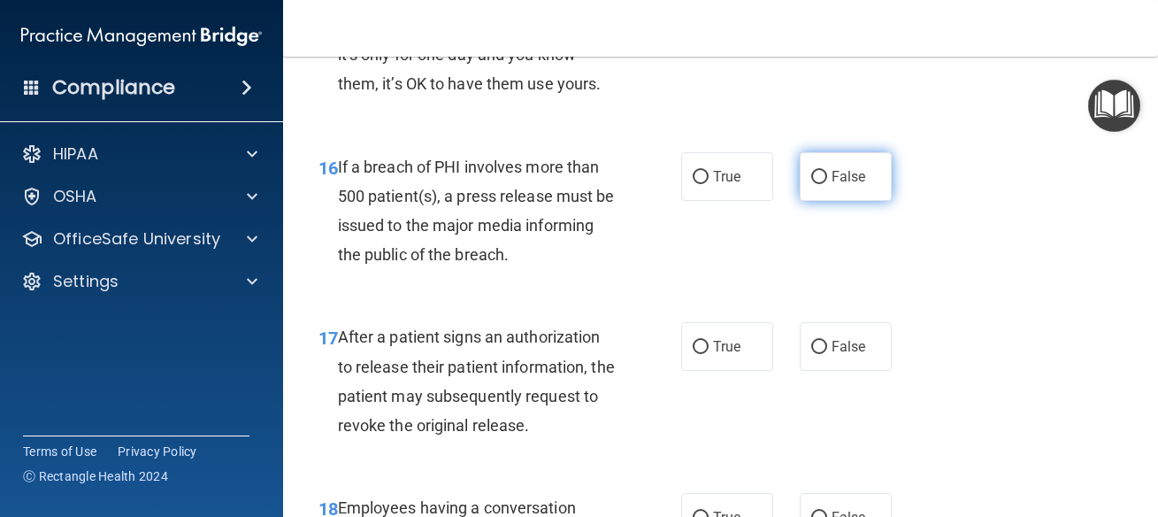
click at [800, 201] on label "False" at bounding box center [846, 176] width 92 height 49
click at [811, 184] on input "False" at bounding box center [819, 177] width 16 height 13
radio input "true"
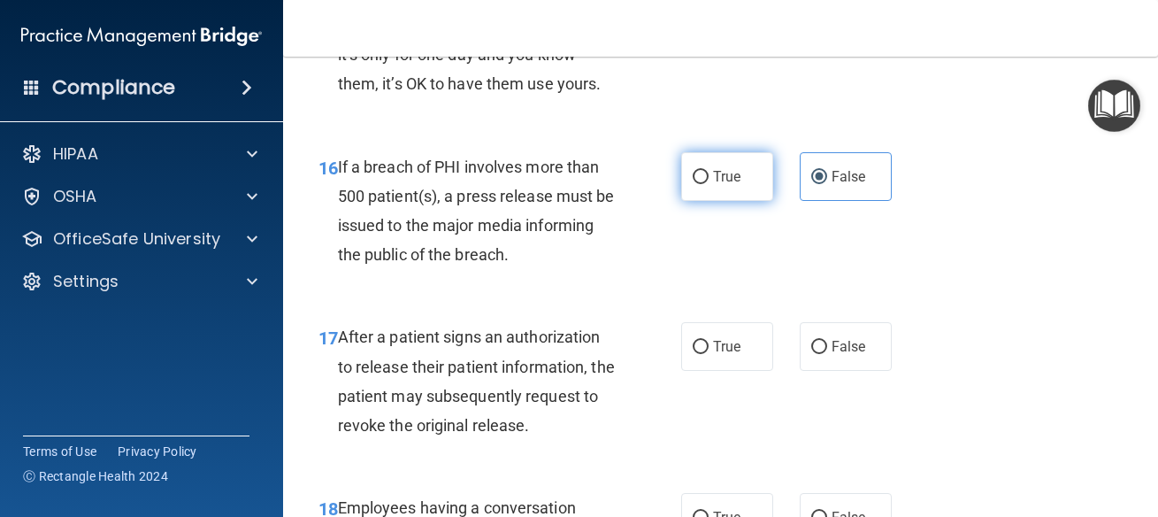
click at [713, 185] on span "True" at bounding box center [726, 176] width 27 height 17
click at [709, 184] on input "True" at bounding box center [701, 177] width 16 height 13
radio input "true"
radio input "false"
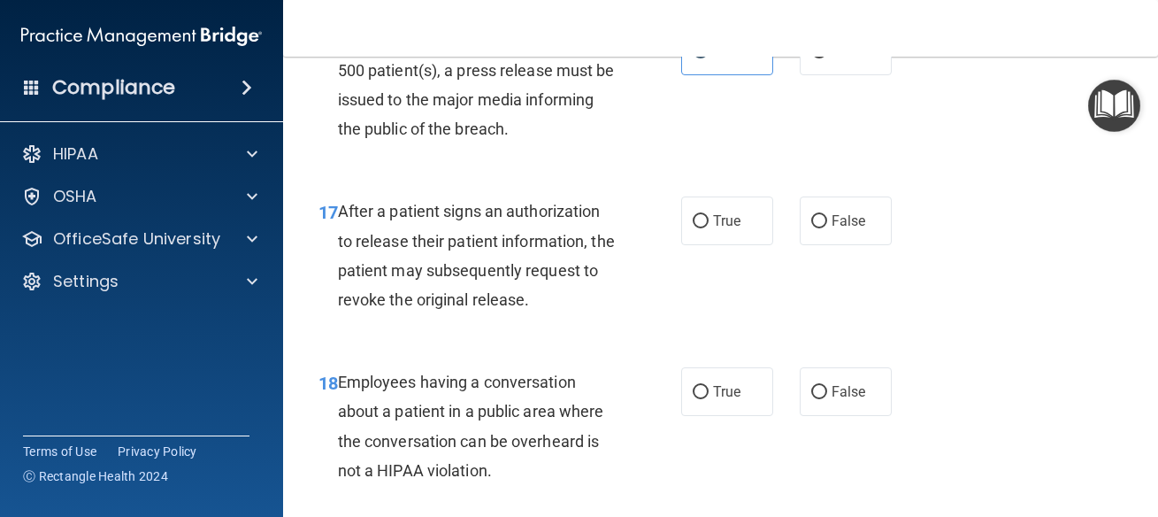
scroll to position [2707, 0]
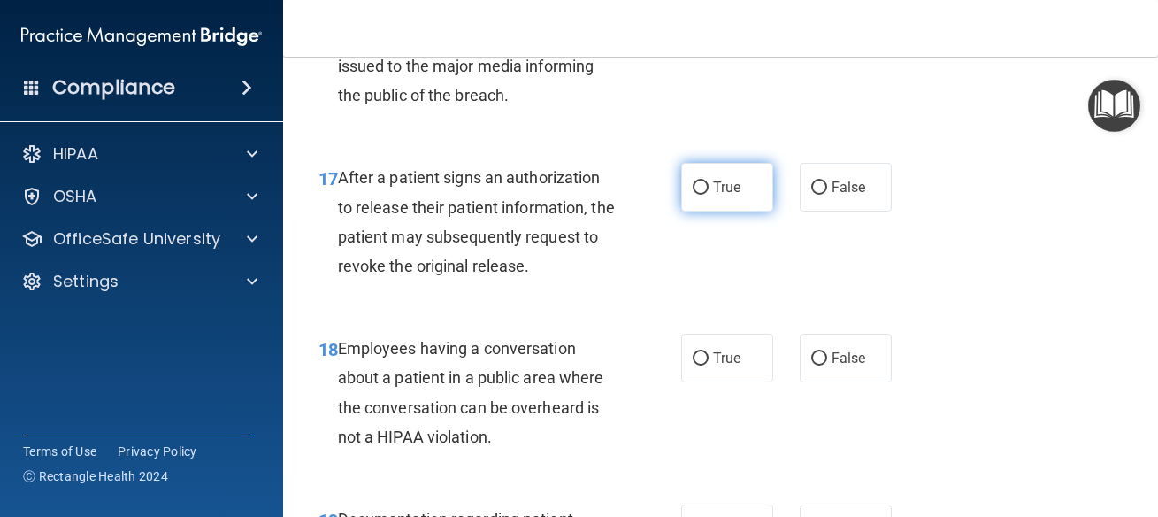
click at [727, 196] on span "True" at bounding box center [726, 187] width 27 height 17
click at [709, 195] on input "True" at bounding box center [701, 187] width 16 height 13
radio input "true"
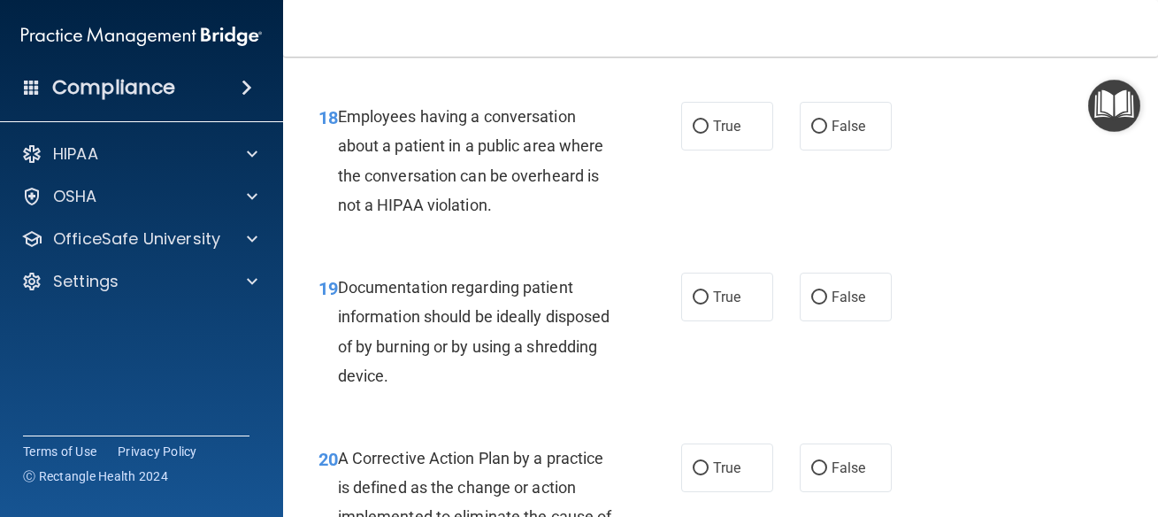
scroll to position [2946, 0]
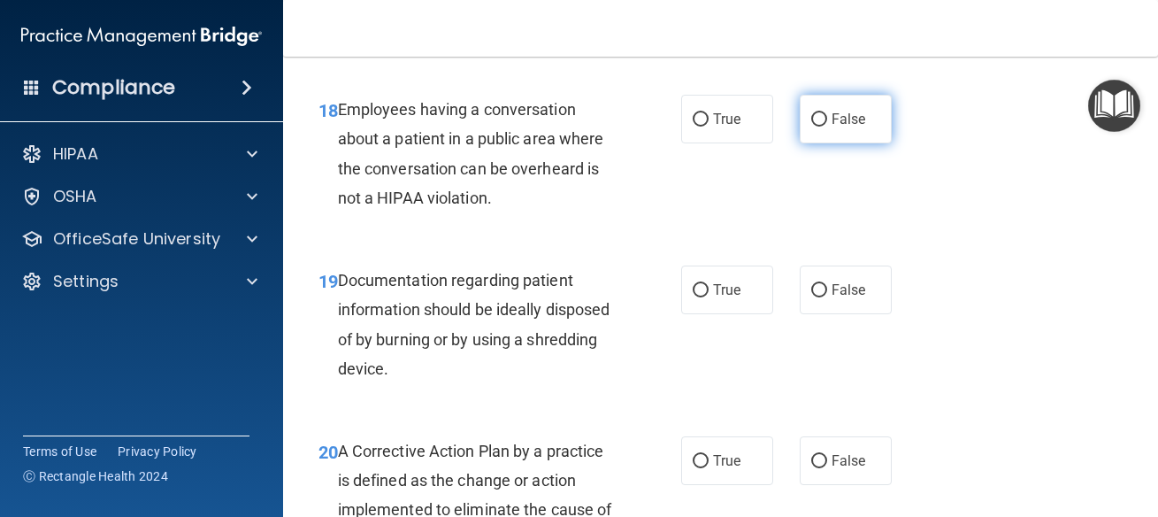
click at [808, 143] on label "False" at bounding box center [846, 119] width 92 height 49
click at [811, 127] on input "False" at bounding box center [819, 119] width 16 height 13
radio input "true"
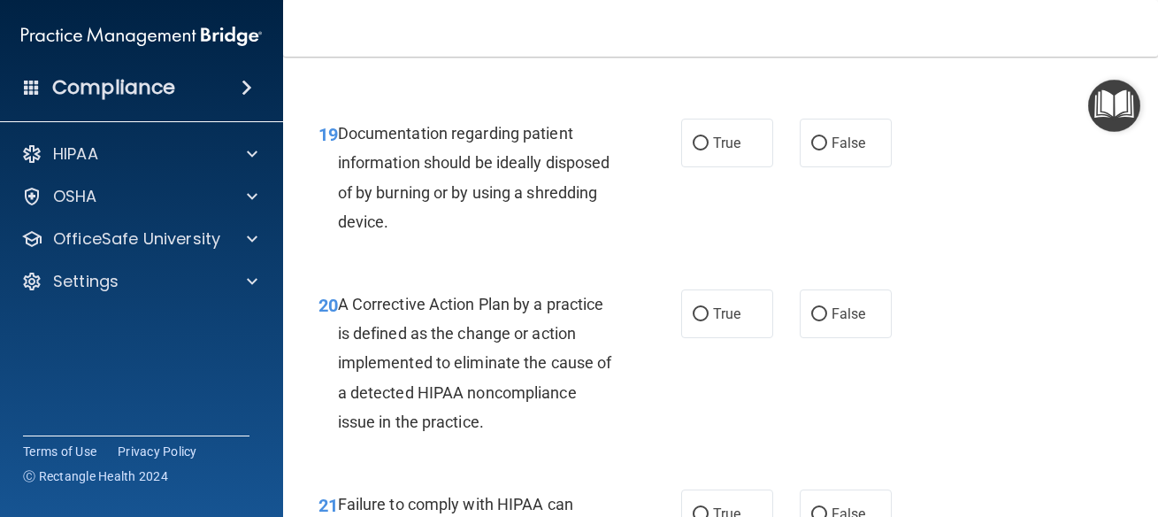
scroll to position [3105, 0]
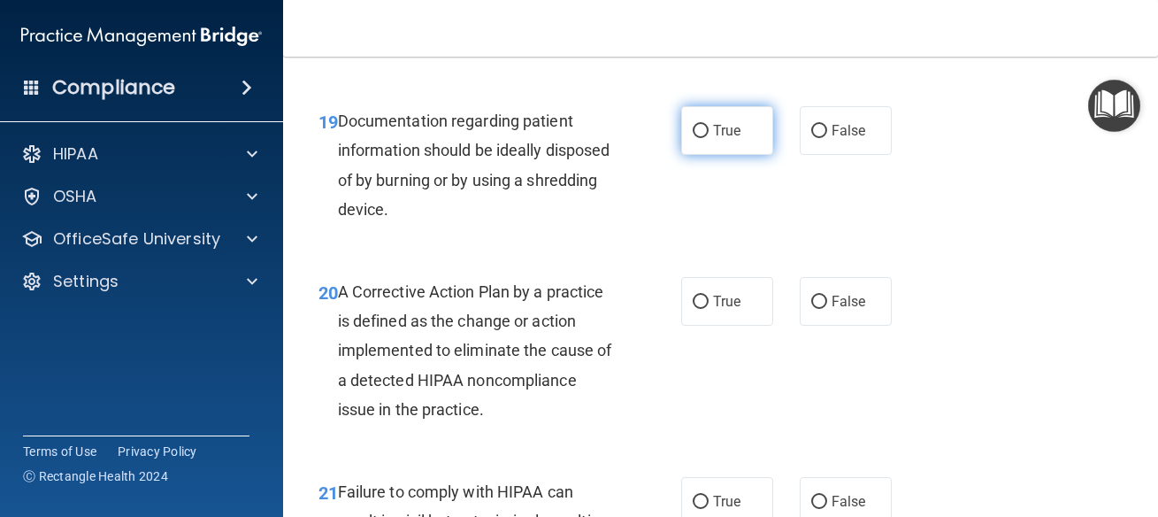
click at [707, 155] on label "True" at bounding box center [727, 130] width 92 height 49
click at [707, 138] on input "True" at bounding box center [701, 131] width 16 height 13
radio input "true"
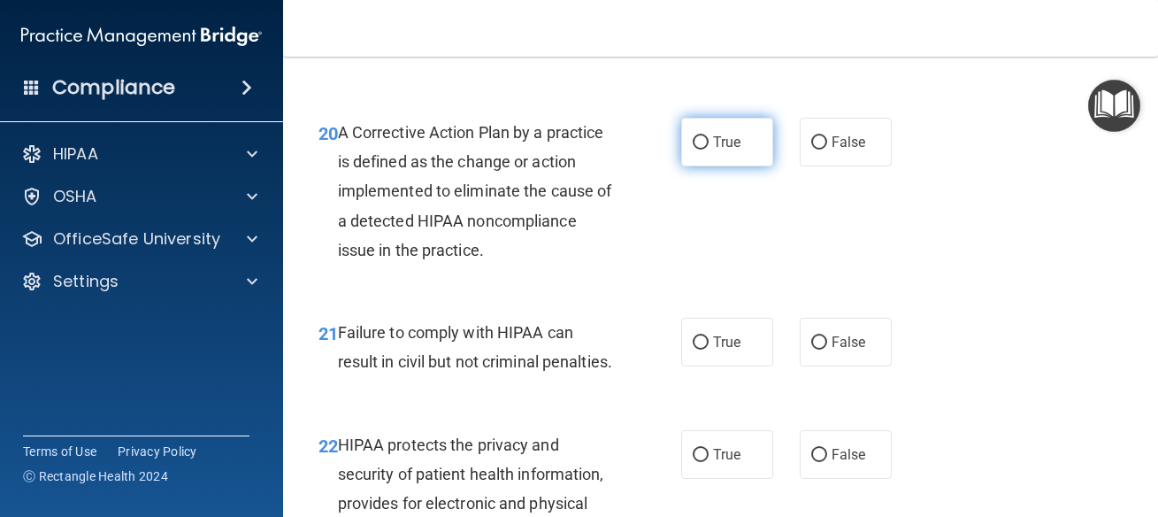
click at [719, 166] on label "True" at bounding box center [727, 142] width 92 height 49
click at [709, 150] on input "True" at bounding box center [701, 142] width 16 height 13
radio input "true"
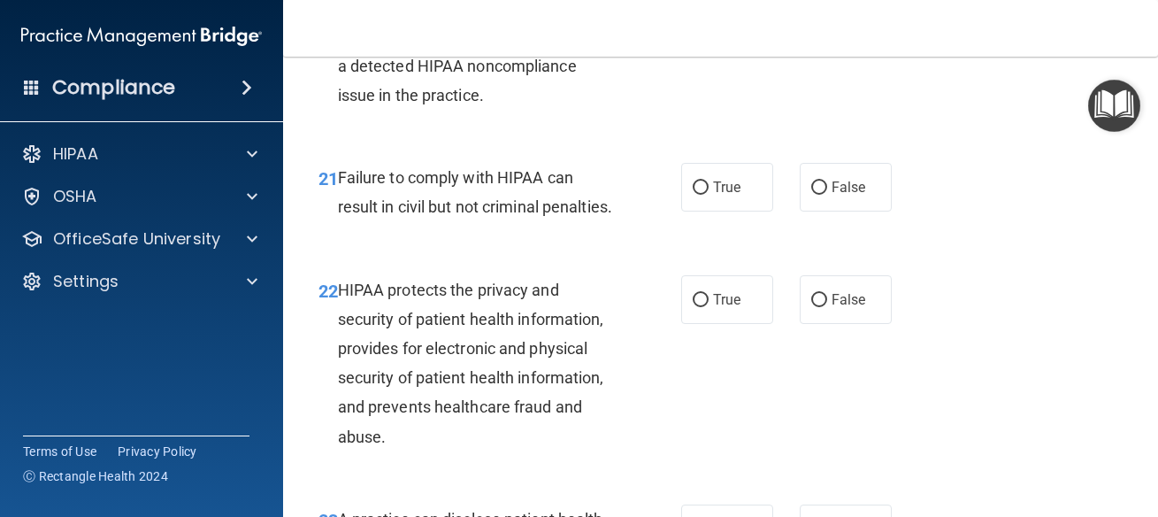
scroll to position [3424, 0]
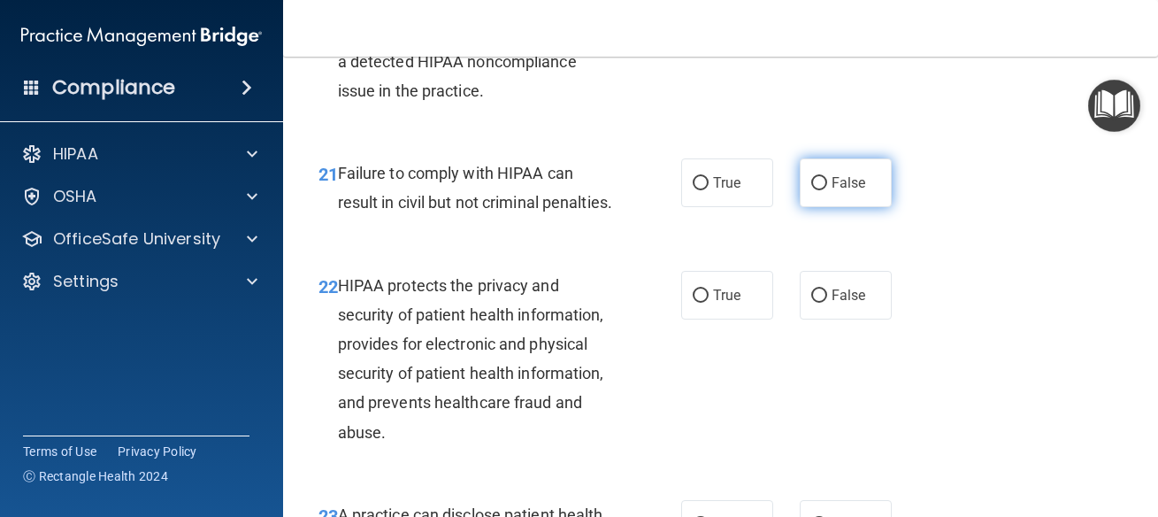
click at [818, 207] on label "False" at bounding box center [846, 182] width 92 height 49
click at [818, 190] on input "False" at bounding box center [819, 183] width 16 height 13
radio input "true"
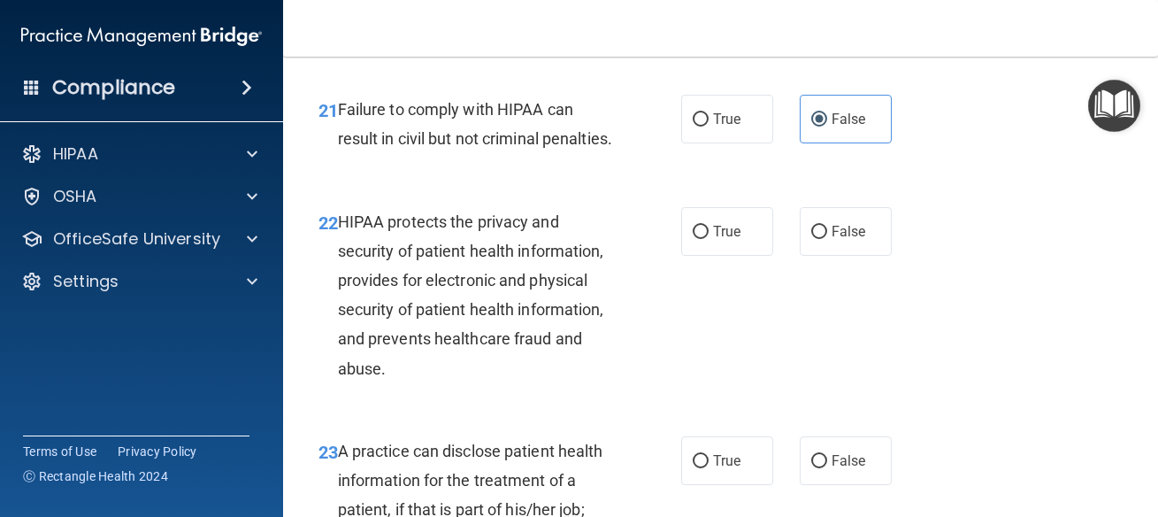
scroll to position [3503, 0]
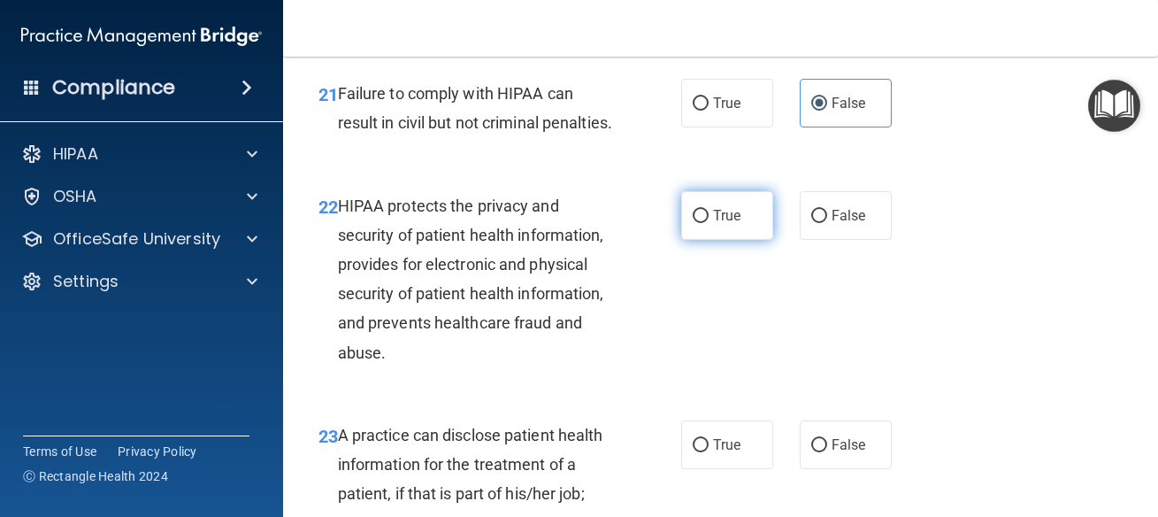
click at [722, 240] on label "True" at bounding box center [727, 215] width 92 height 49
click at [709, 223] on input "True" at bounding box center [701, 216] width 16 height 13
radio input "true"
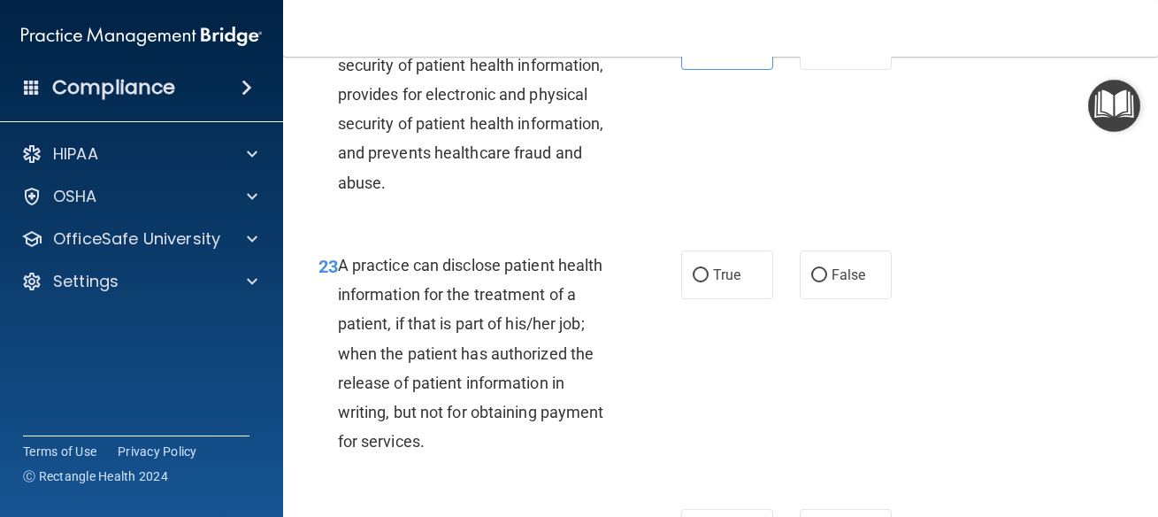
scroll to position [3742, 0]
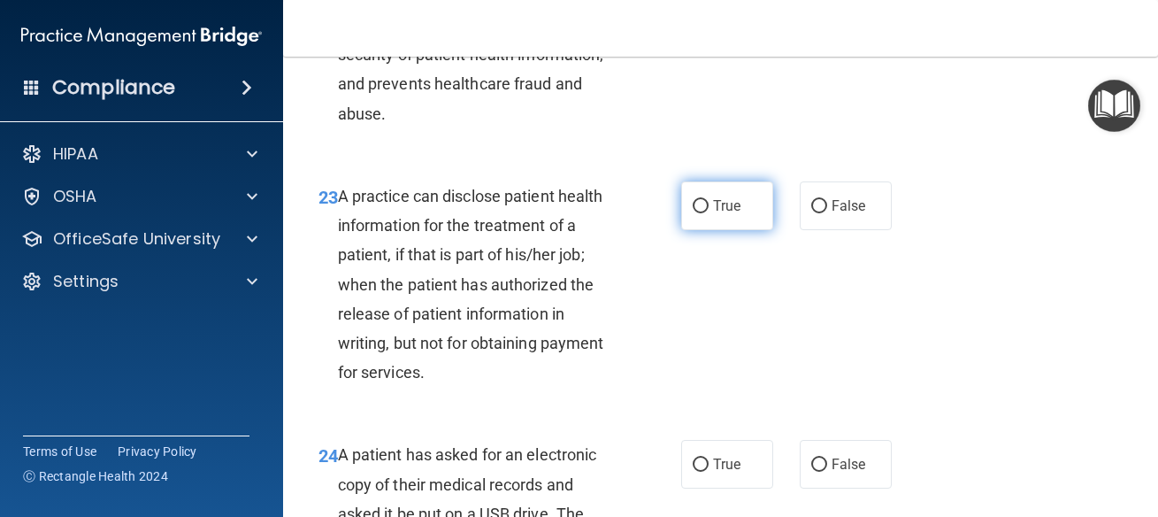
click at [693, 213] on input "True" at bounding box center [701, 206] width 16 height 13
radio input "true"
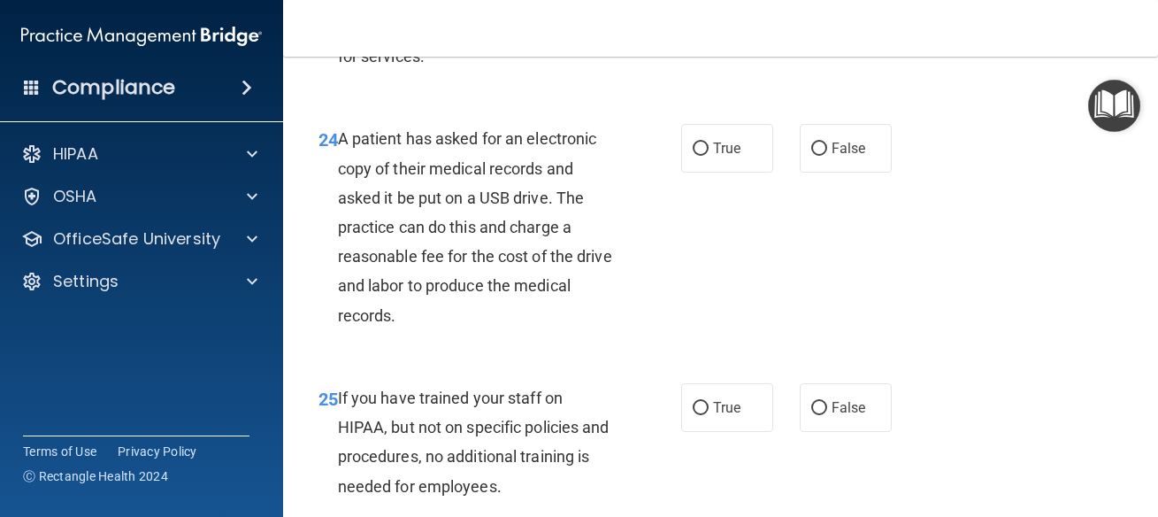
scroll to position [4061, 0]
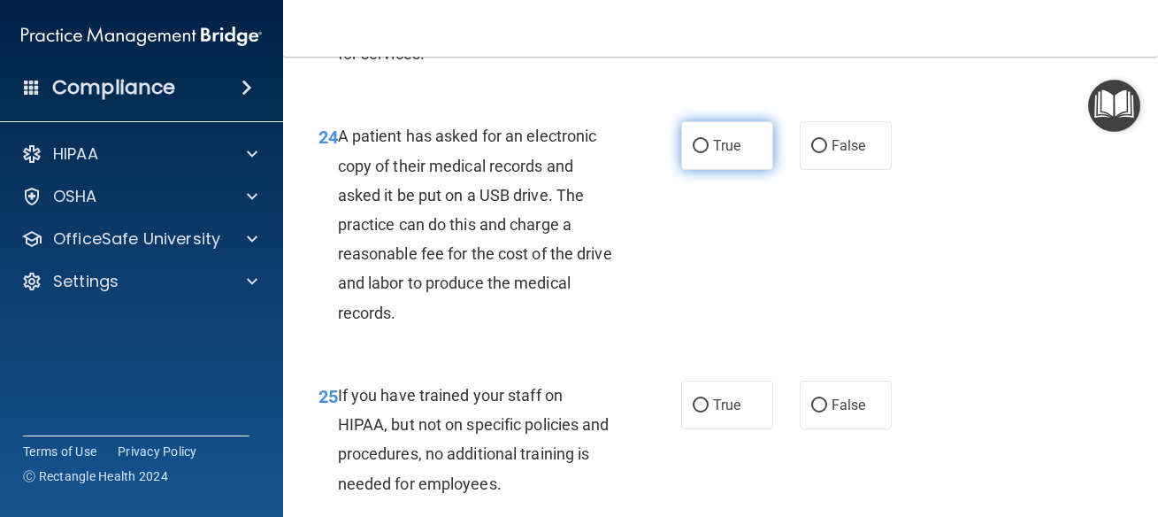
click at [755, 170] on label "True" at bounding box center [727, 145] width 92 height 49
click at [709, 153] on input "True" at bounding box center [701, 146] width 16 height 13
radio input "true"
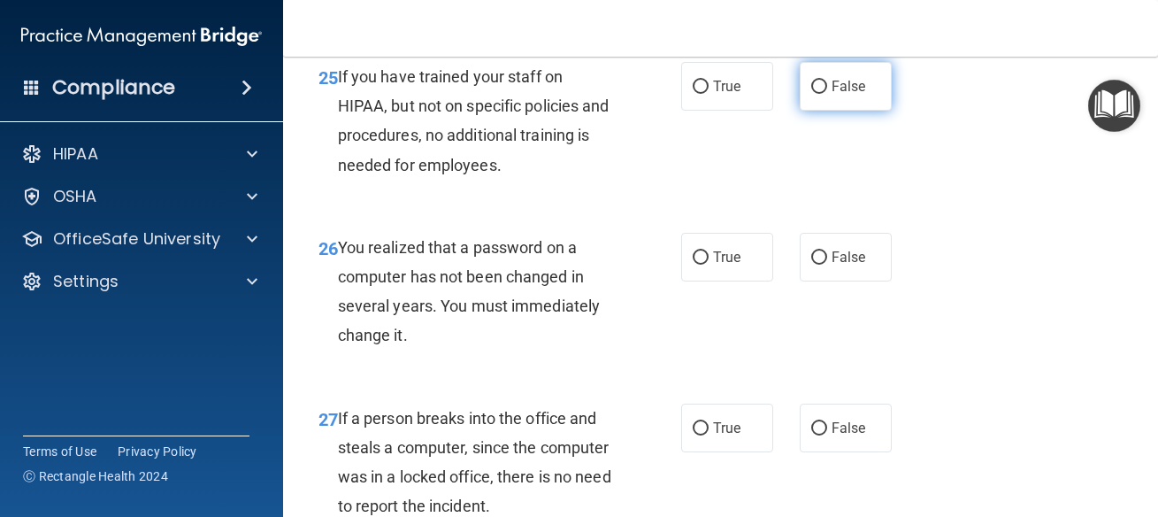
click at [858, 111] on label "False" at bounding box center [846, 86] width 92 height 49
click at [827, 94] on input "False" at bounding box center [819, 87] width 16 height 13
radio input "true"
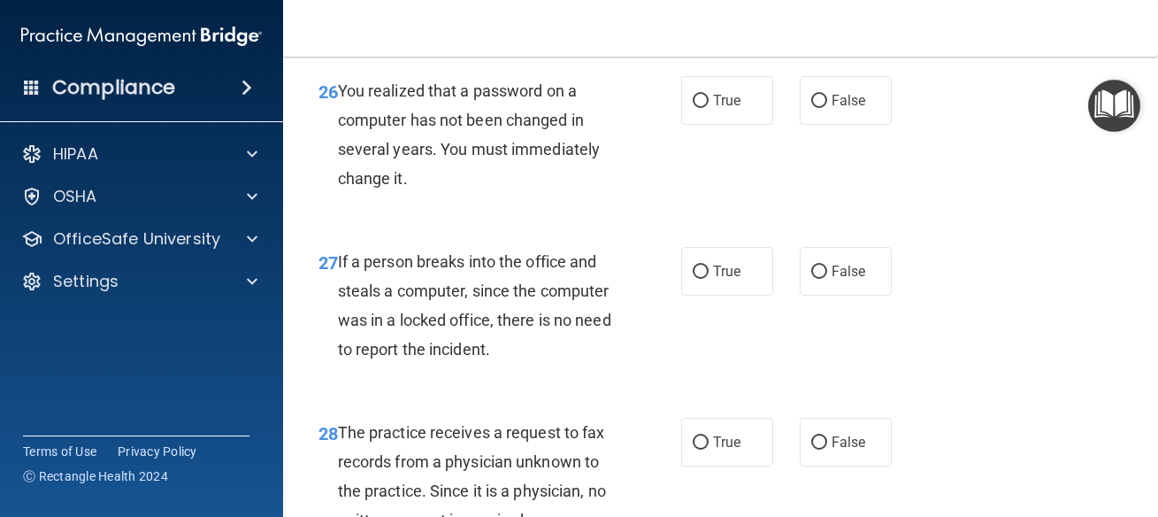
scroll to position [4538, 0]
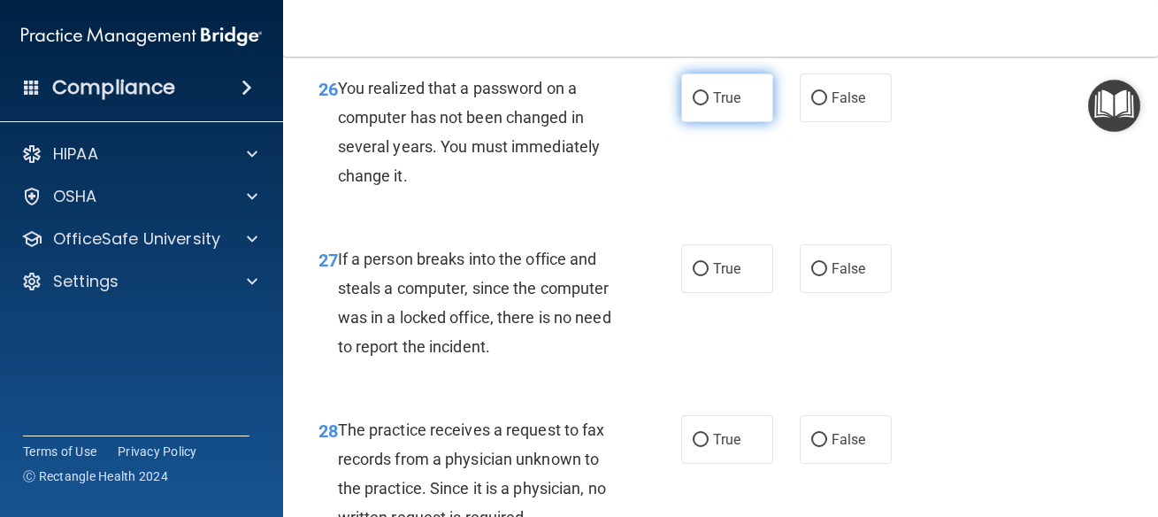
click at [693, 105] on input "True" at bounding box center [701, 98] width 16 height 13
radio input "true"
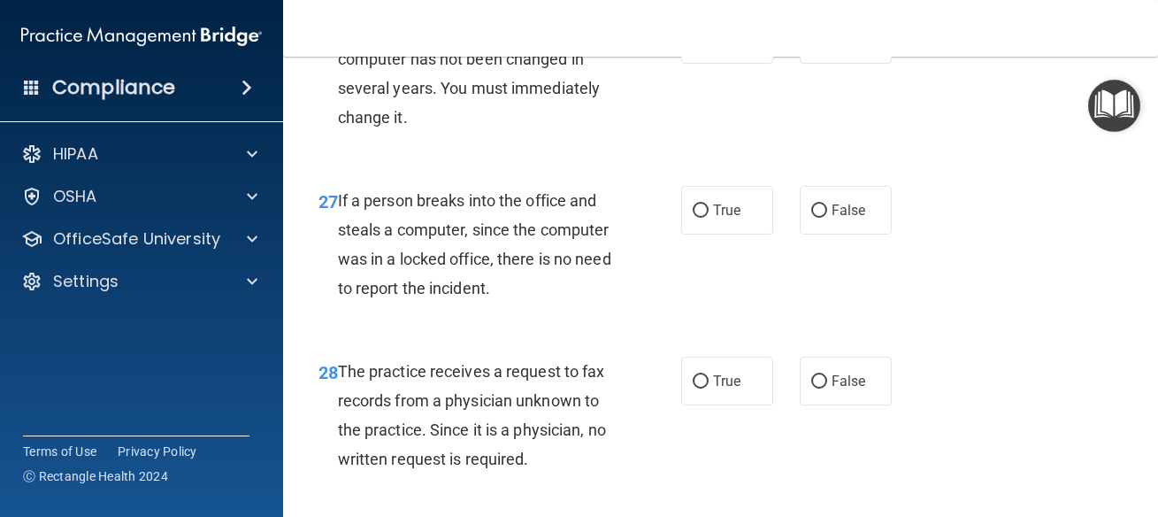
scroll to position [4618, 0]
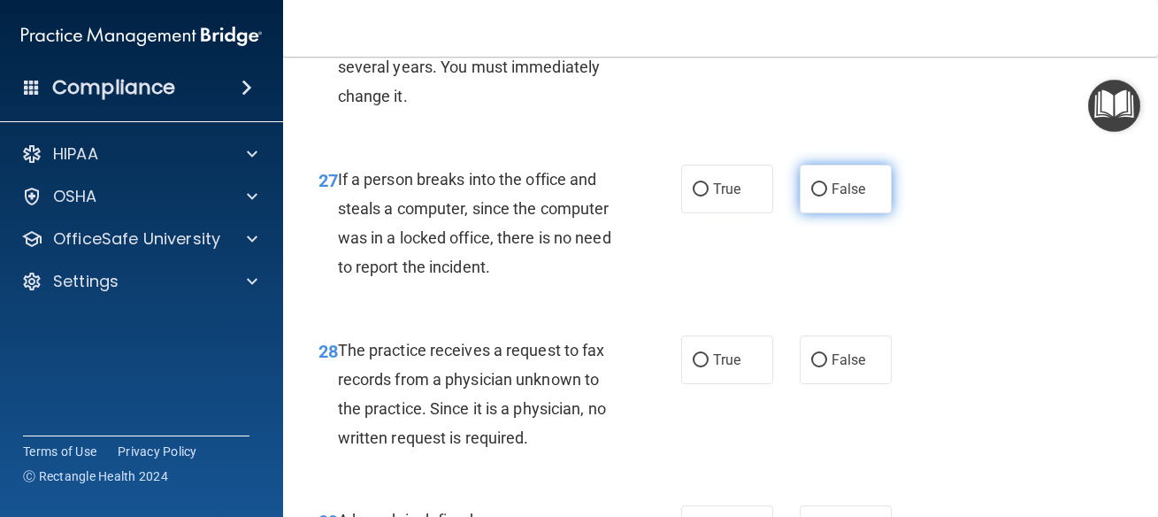
click at [832, 197] on span "False" at bounding box center [849, 188] width 35 height 17
click at [827, 196] on input "False" at bounding box center [819, 189] width 16 height 13
radio input "true"
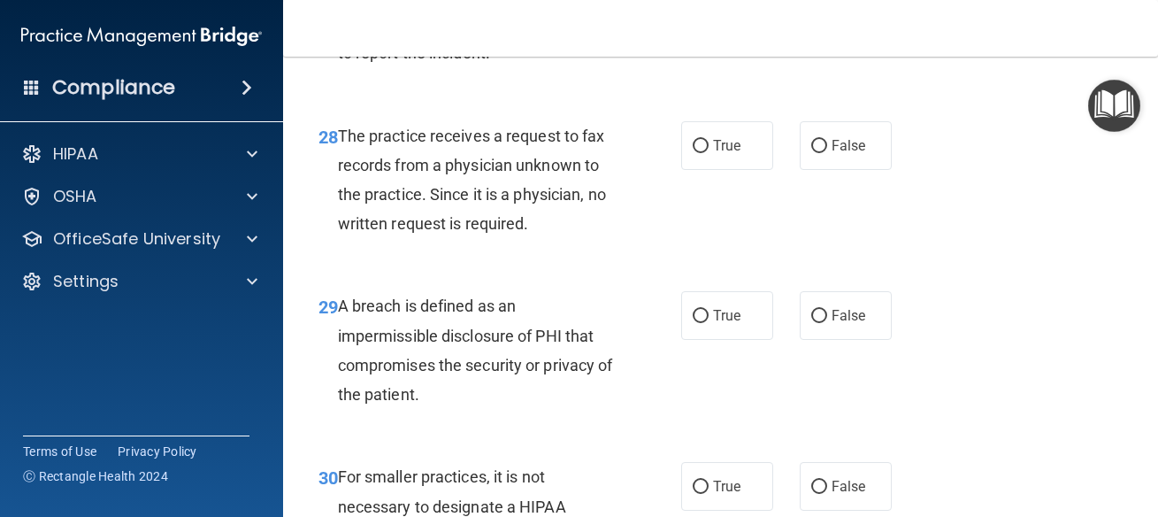
scroll to position [4857, 0]
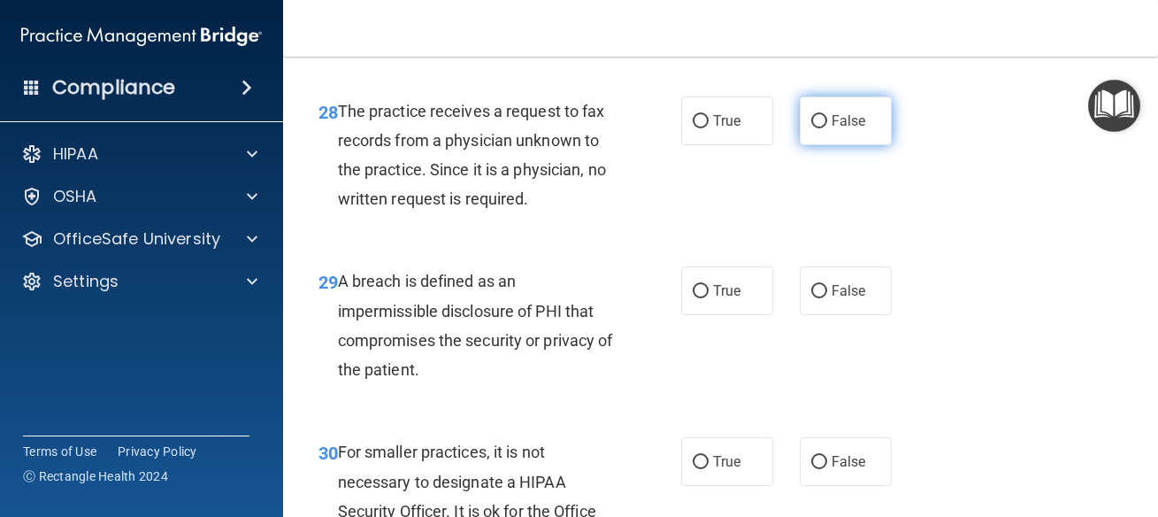
click at [817, 145] on label "False" at bounding box center [846, 120] width 92 height 49
click at [817, 128] on input "False" at bounding box center [819, 121] width 16 height 13
radio input "true"
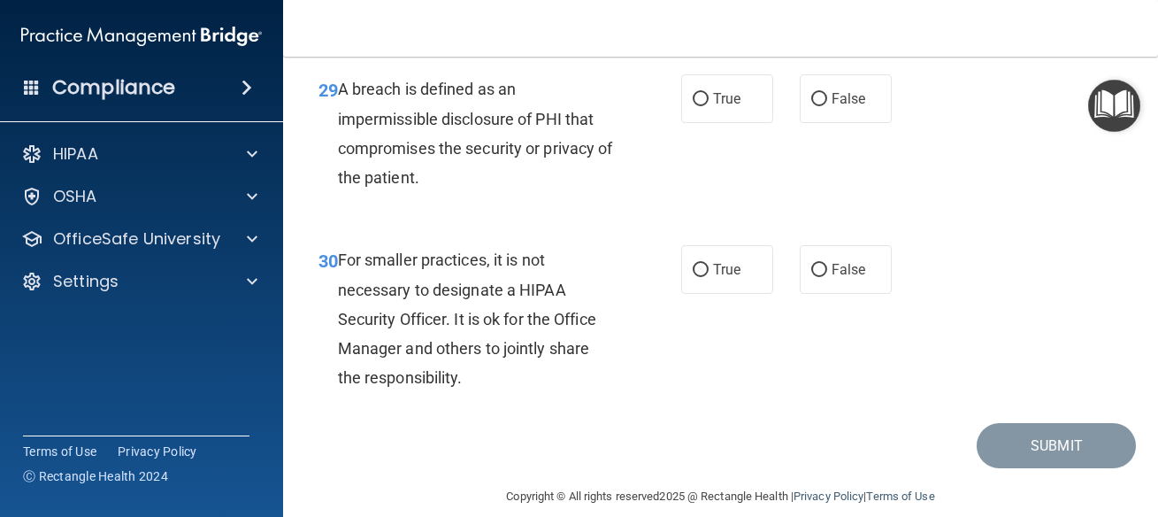
scroll to position [5096, 0]
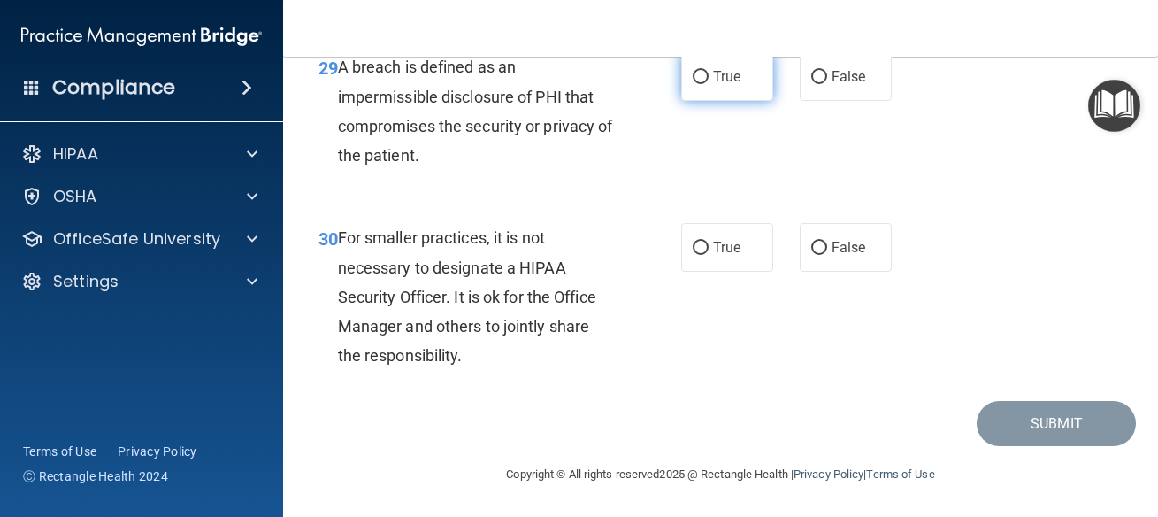
click at [704, 101] on label "True" at bounding box center [727, 76] width 92 height 49
click at [704, 84] on input "True" at bounding box center [701, 77] width 16 height 13
radio input "true"
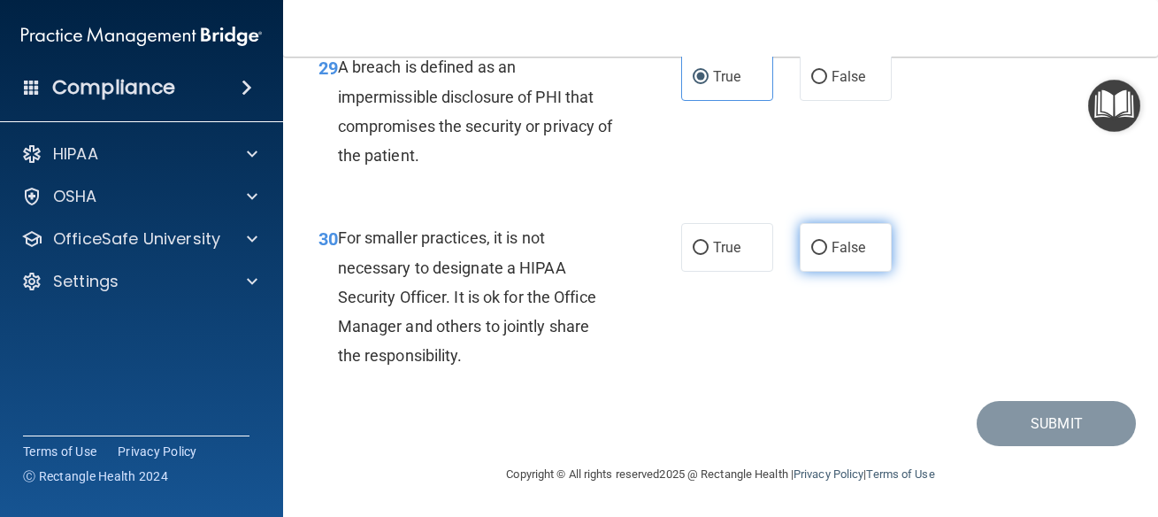
click at [836, 263] on label "False" at bounding box center [846, 247] width 92 height 49
click at [827, 255] on input "False" at bounding box center [819, 248] width 16 height 13
radio input "true"
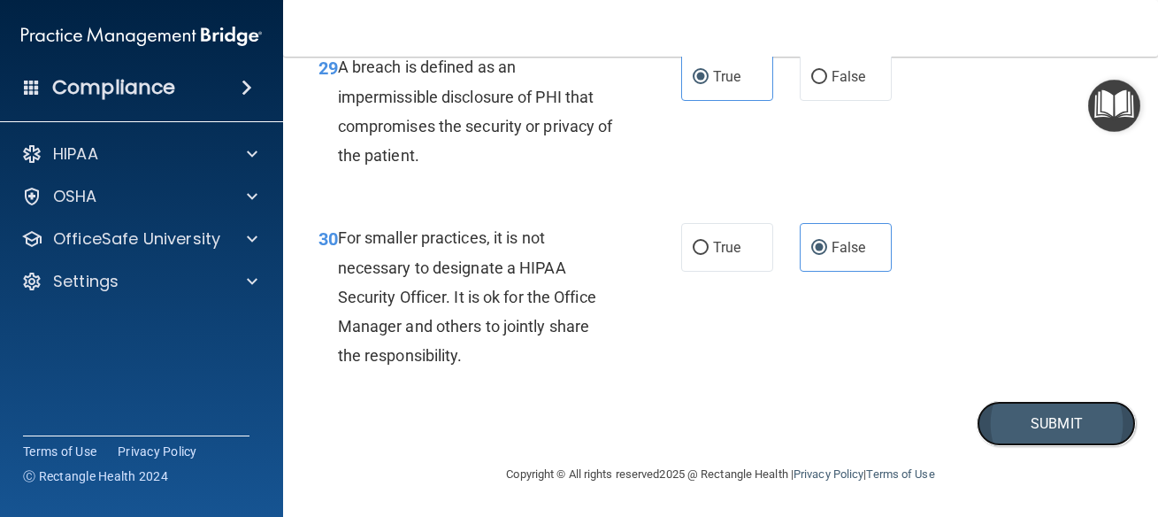
click at [1010, 404] on button "Submit" at bounding box center [1056, 423] width 159 height 45
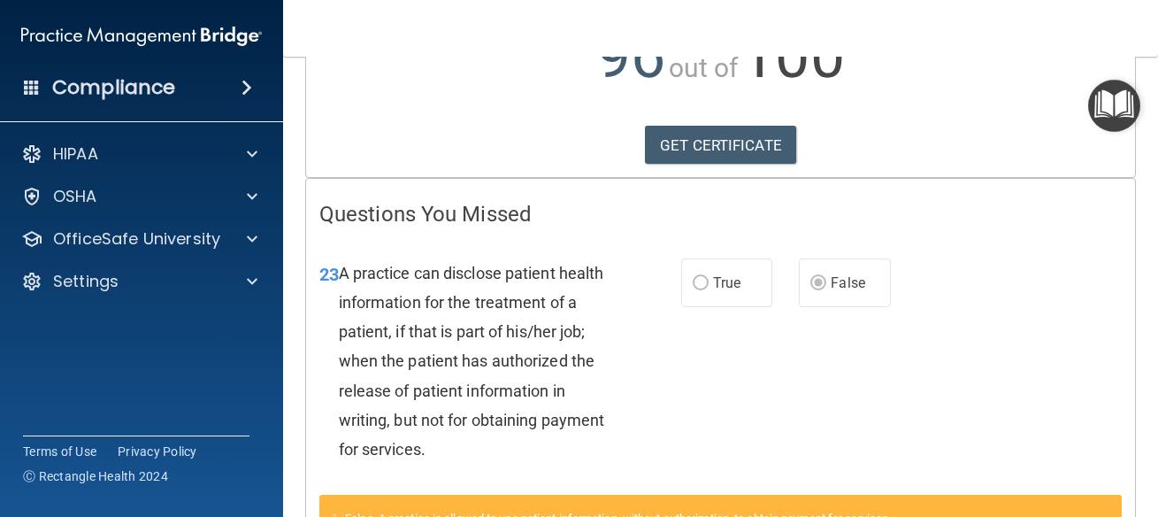
scroll to position [370, 0]
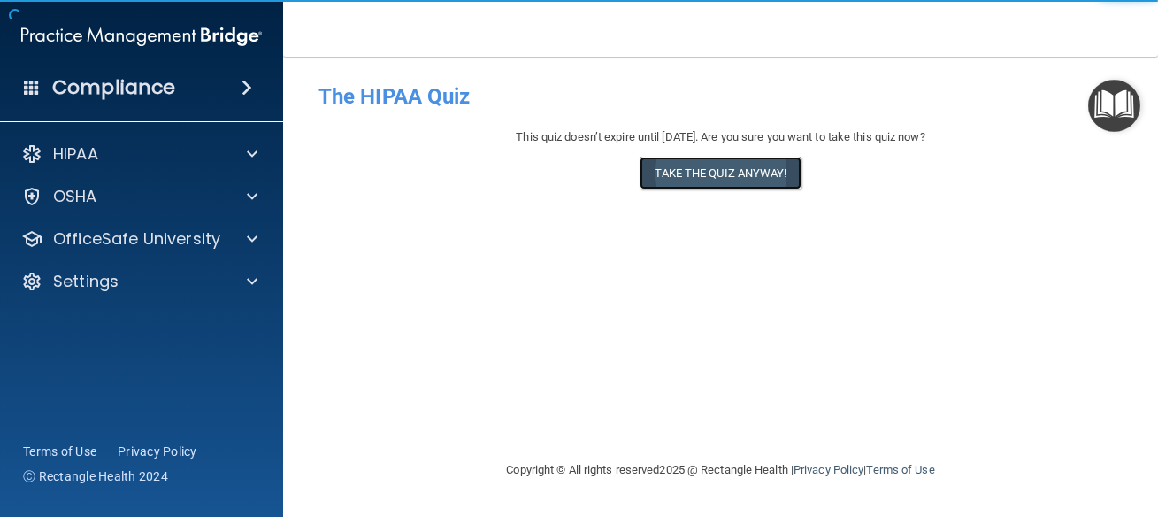
click at [703, 166] on button "Take the quiz anyway!" at bounding box center [720, 173] width 161 height 33
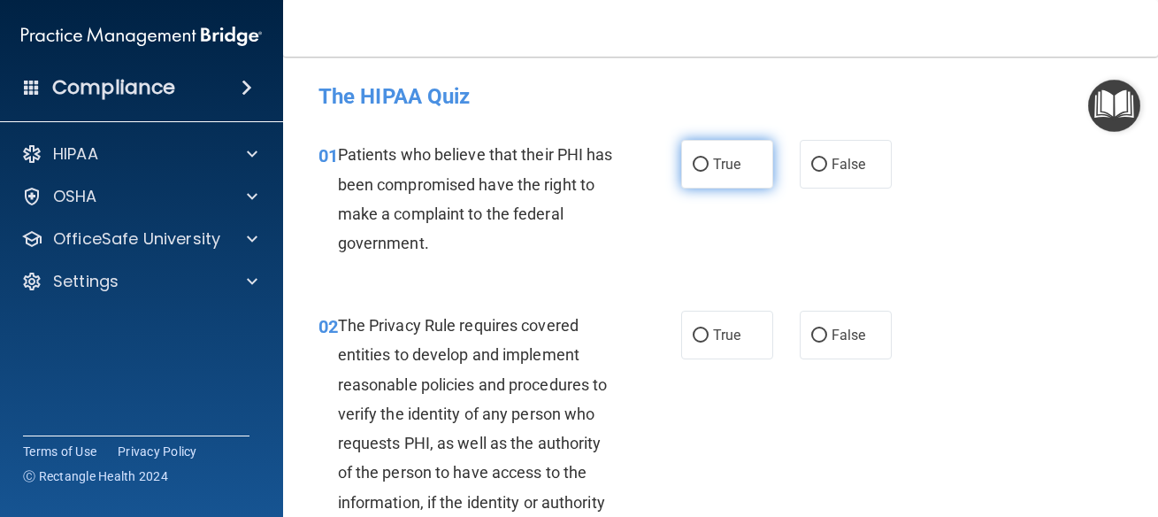
click at [748, 165] on label "True" at bounding box center [727, 164] width 92 height 49
click at [709, 165] on input "True" at bounding box center [701, 164] width 16 height 13
radio input "true"
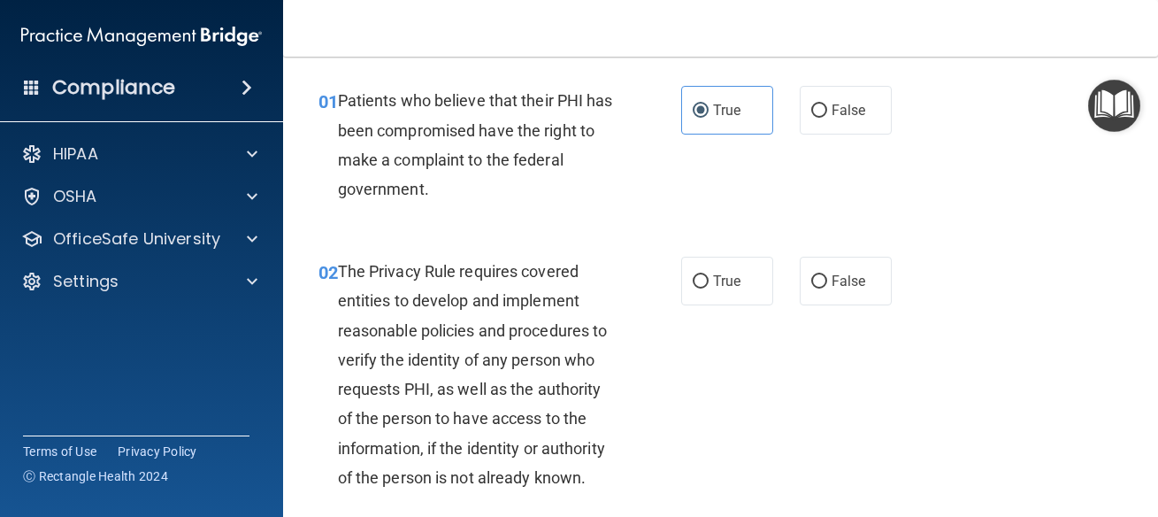
scroll to position [159, 0]
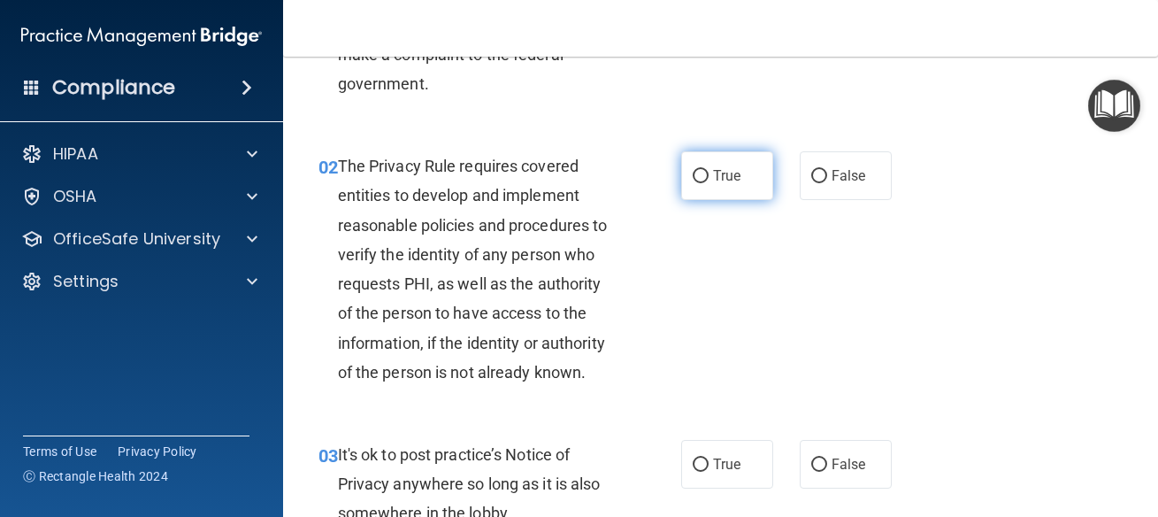
click at [710, 191] on label "True" at bounding box center [727, 175] width 92 height 49
click at [709, 183] on input "True" at bounding box center [701, 176] width 16 height 13
radio input "true"
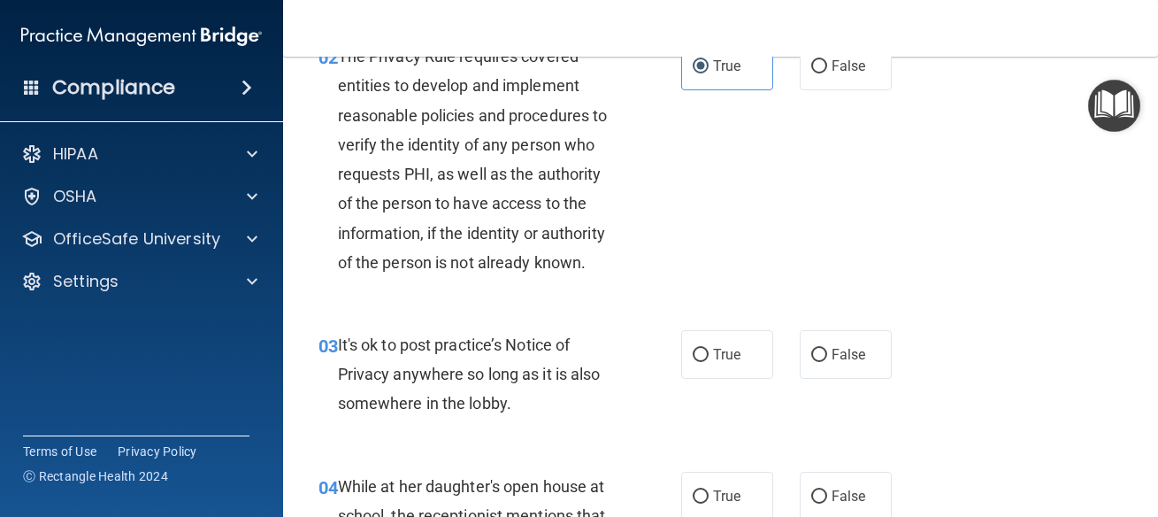
scroll to position [318, 0]
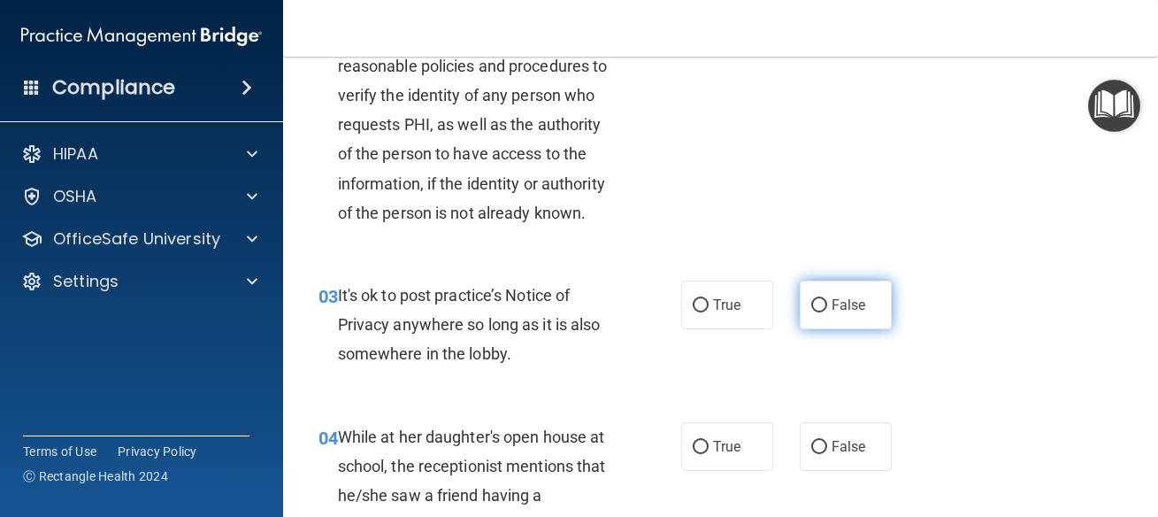
click at [863, 314] on label "False" at bounding box center [846, 304] width 92 height 49
click at [827, 312] on input "False" at bounding box center [819, 305] width 16 height 13
radio input "true"
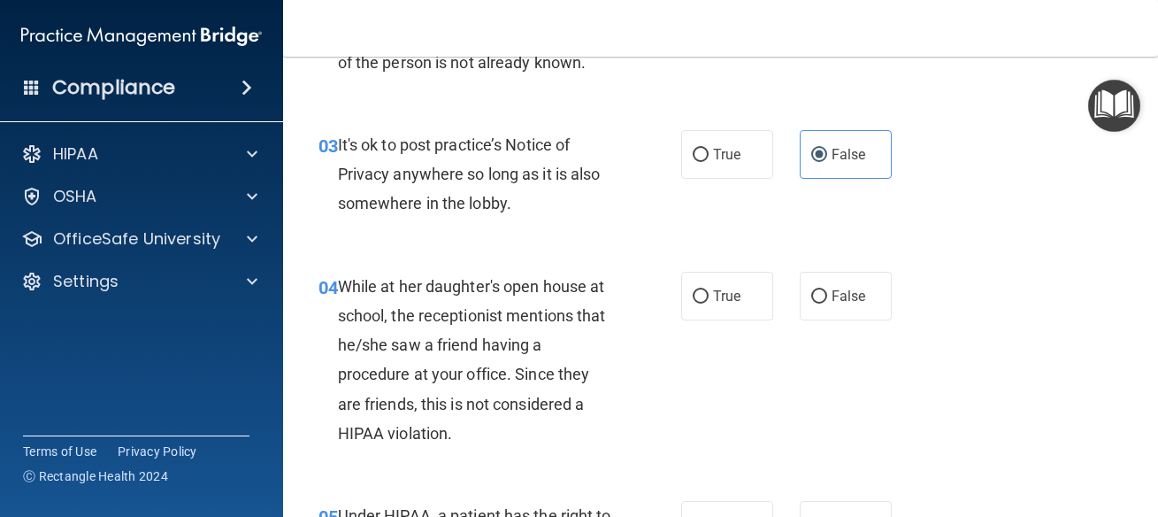
scroll to position [478, 0]
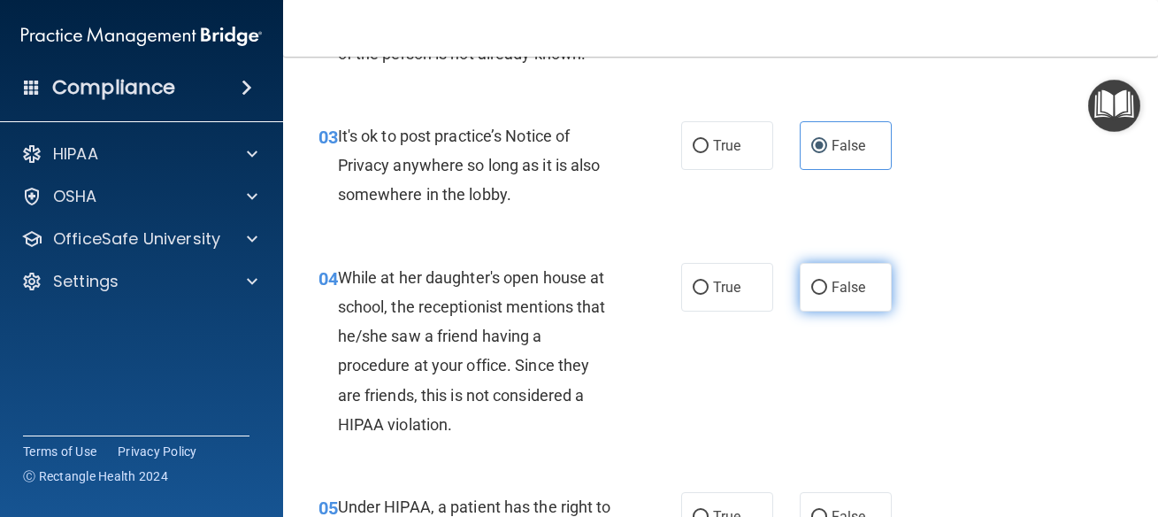
click at [835, 295] on span "False" at bounding box center [849, 287] width 35 height 17
click at [827, 295] on input "False" at bounding box center [819, 287] width 16 height 13
radio input "true"
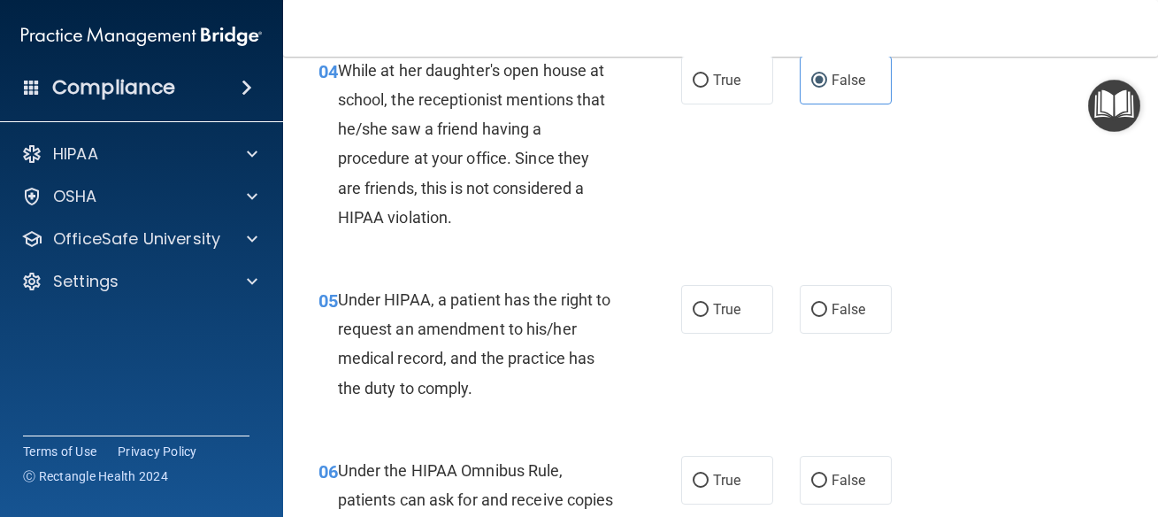
scroll to position [796, 0]
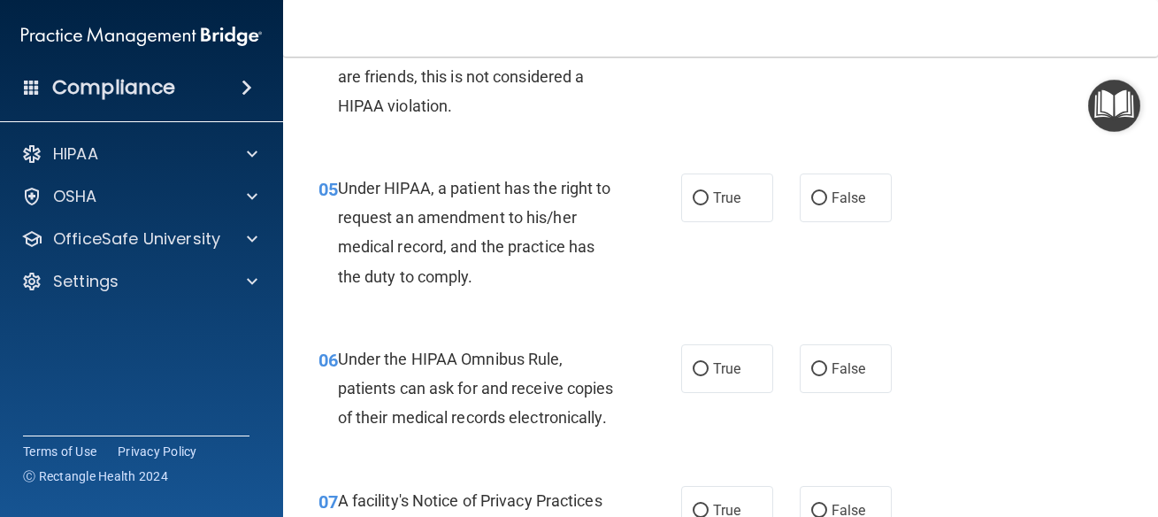
click at [786, 188] on div "True False" at bounding box center [791, 197] width 221 height 49
click at [863, 217] on label "False" at bounding box center [846, 197] width 92 height 49
click at [827, 205] on input "False" at bounding box center [819, 198] width 16 height 13
radio input "true"
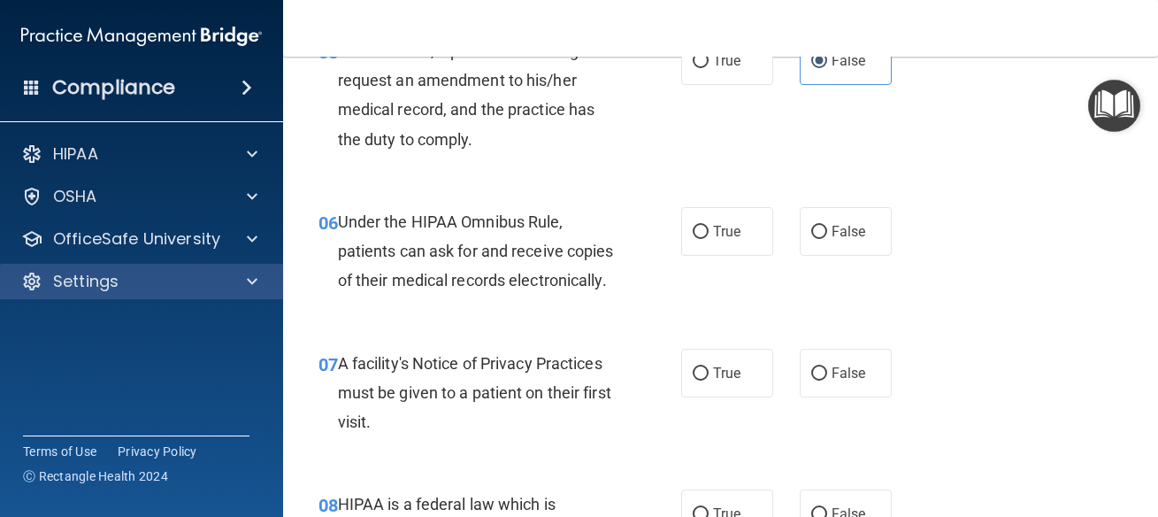
scroll to position [955, 0]
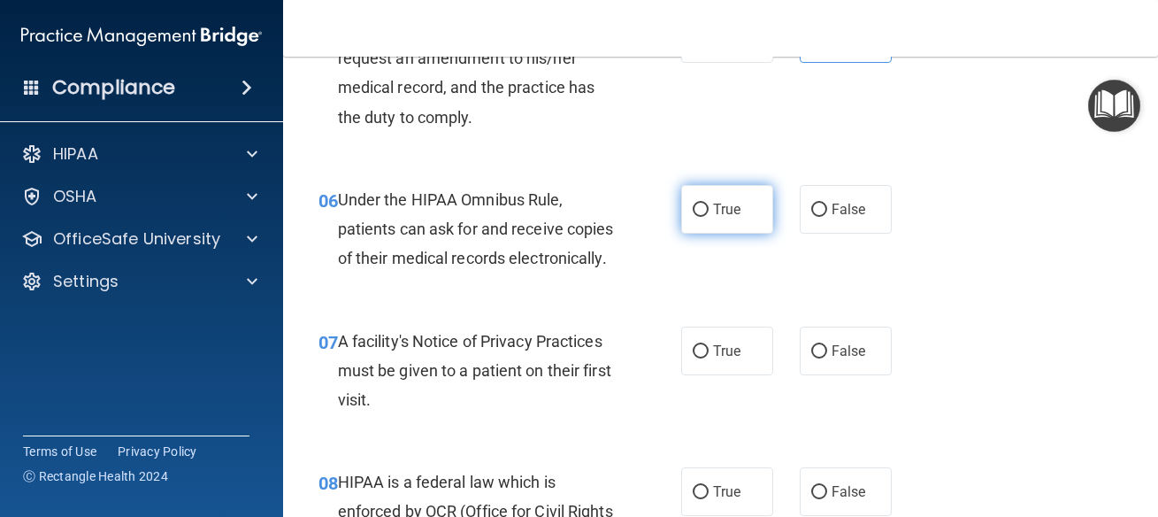
click at [726, 212] on span "True" at bounding box center [726, 209] width 27 height 17
click at [709, 212] on input "True" at bounding box center [701, 209] width 16 height 13
radio input "true"
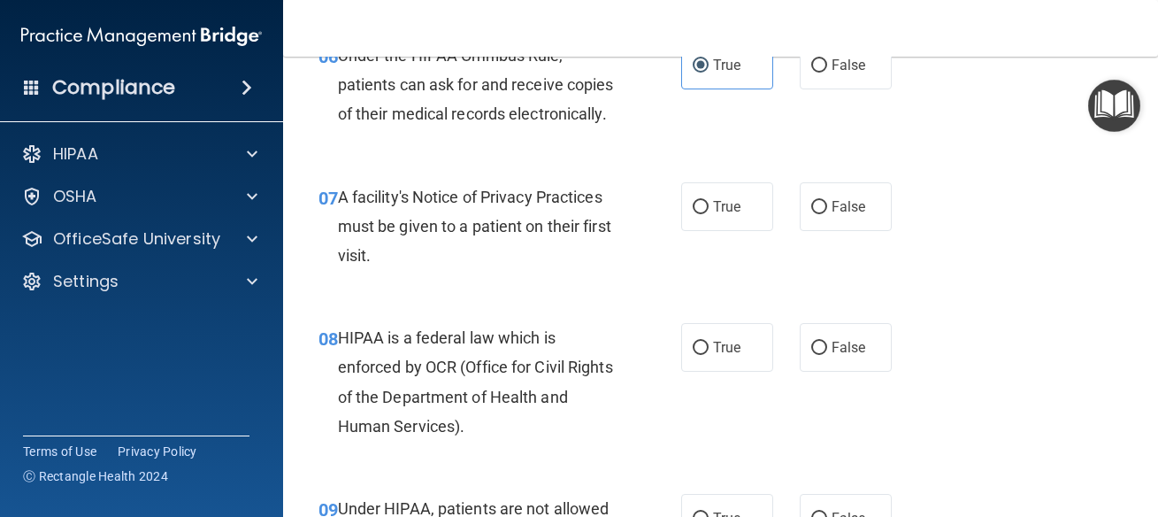
scroll to position [1194, 0]
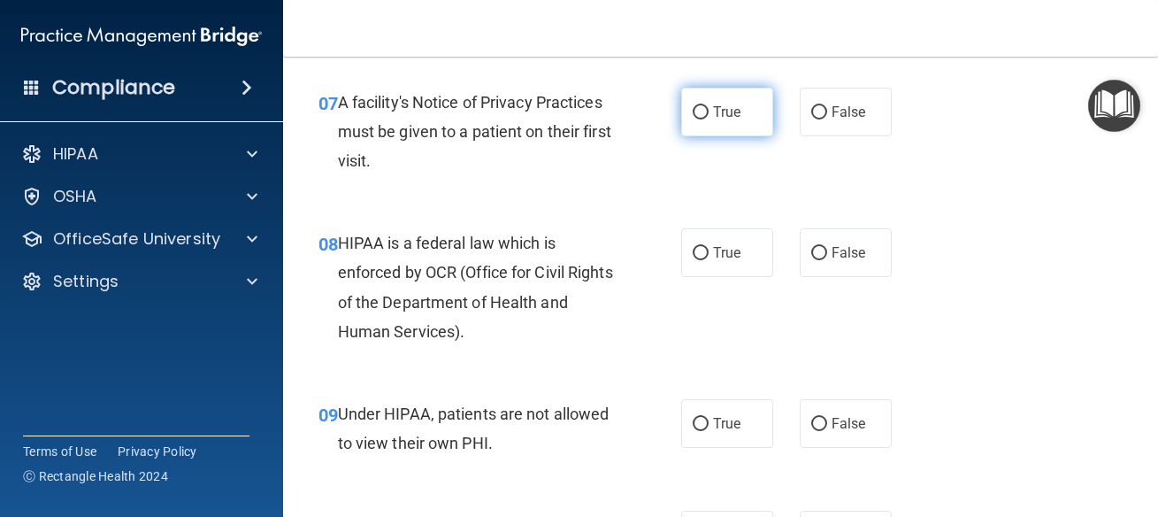
click at [715, 120] on span "True" at bounding box center [726, 112] width 27 height 17
click at [709, 119] on input "True" at bounding box center [701, 112] width 16 height 13
radio input "true"
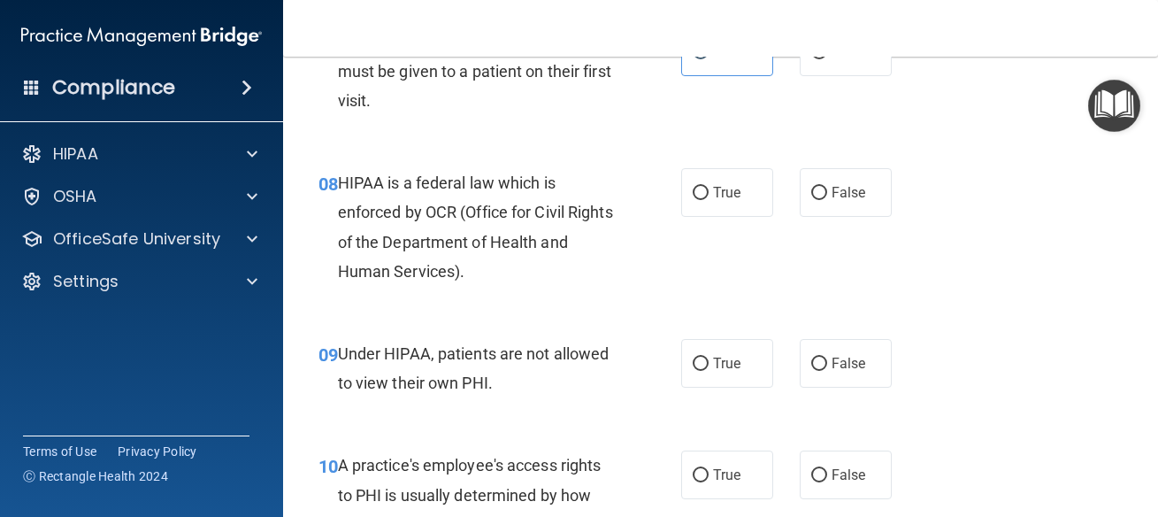
scroll to position [1274, 0]
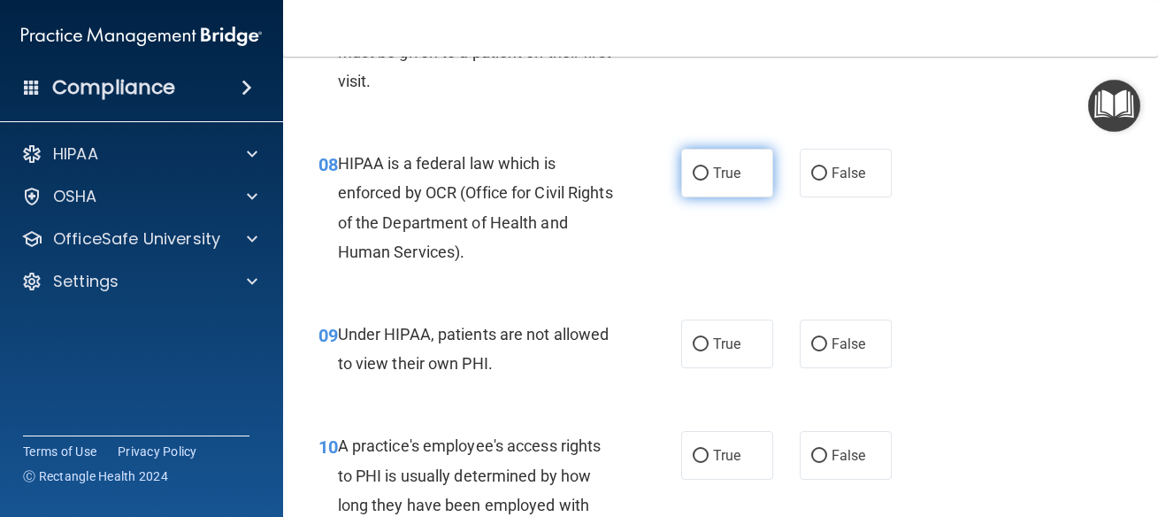
click at [756, 197] on label "True" at bounding box center [727, 173] width 92 height 49
click at [709, 180] on input "True" at bounding box center [701, 173] width 16 height 13
radio input "true"
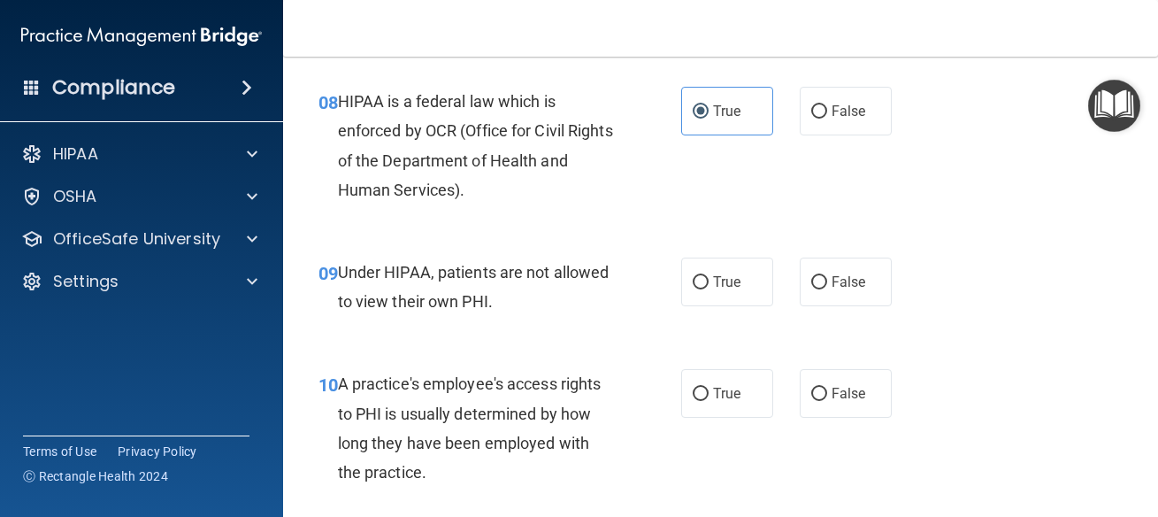
scroll to position [1433, 0]
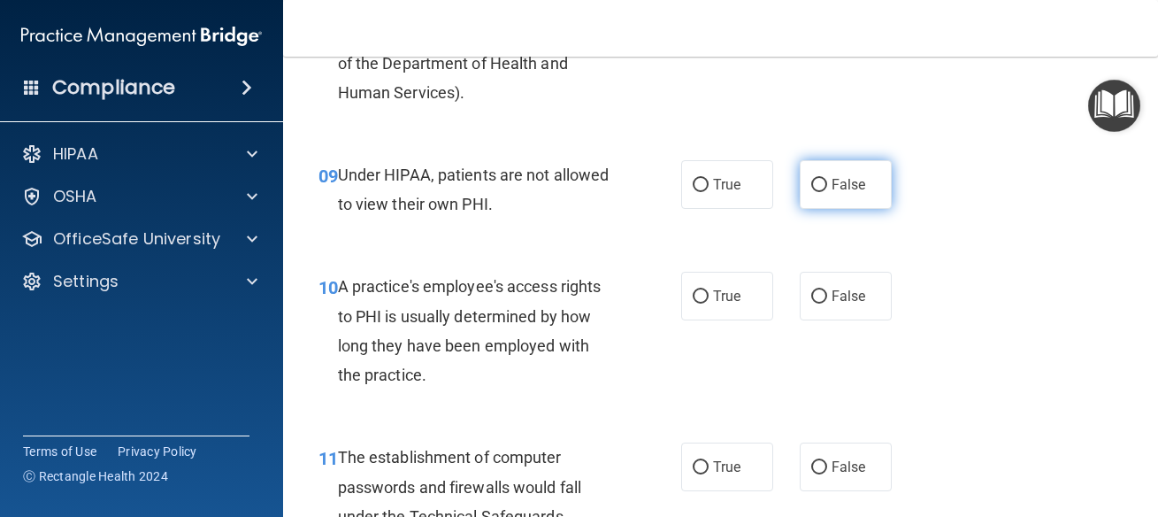
click at [817, 193] on label "False" at bounding box center [846, 184] width 92 height 49
click at [817, 192] on input "False" at bounding box center [819, 185] width 16 height 13
radio input "true"
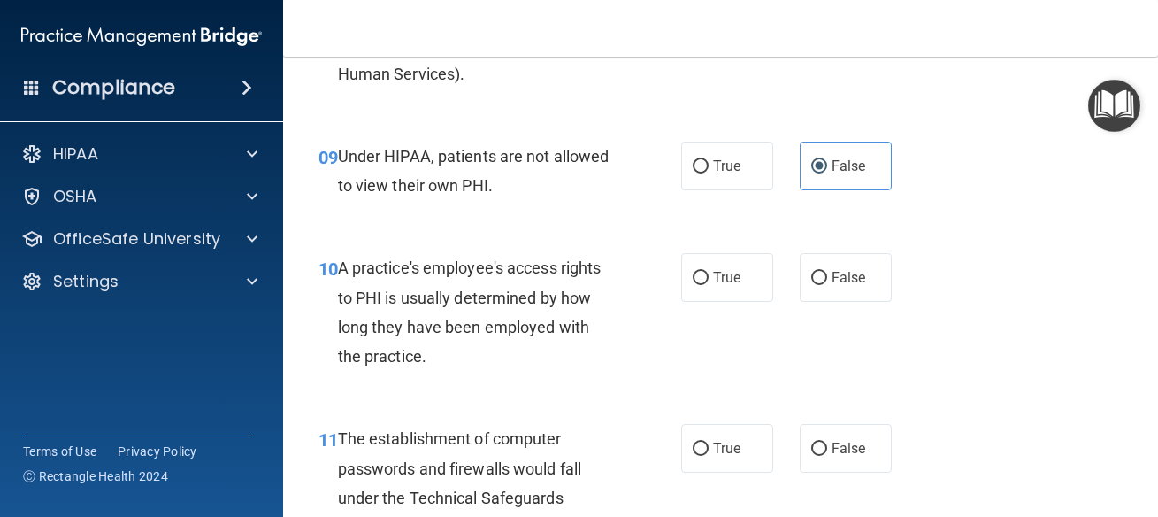
scroll to position [1672, 0]
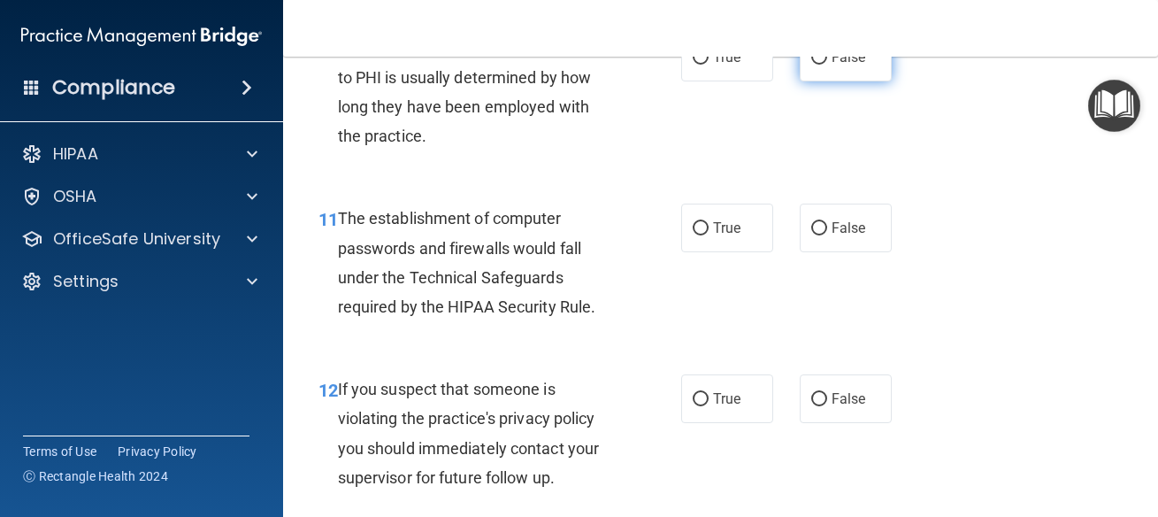
click at [851, 81] on label "False" at bounding box center [846, 57] width 92 height 49
click at [827, 65] on input "False" at bounding box center [819, 57] width 16 height 13
radio input "true"
click at [737, 252] on label "True" at bounding box center [727, 227] width 92 height 49
click at [709, 235] on input "True" at bounding box center [701, 228] width 16 height 13
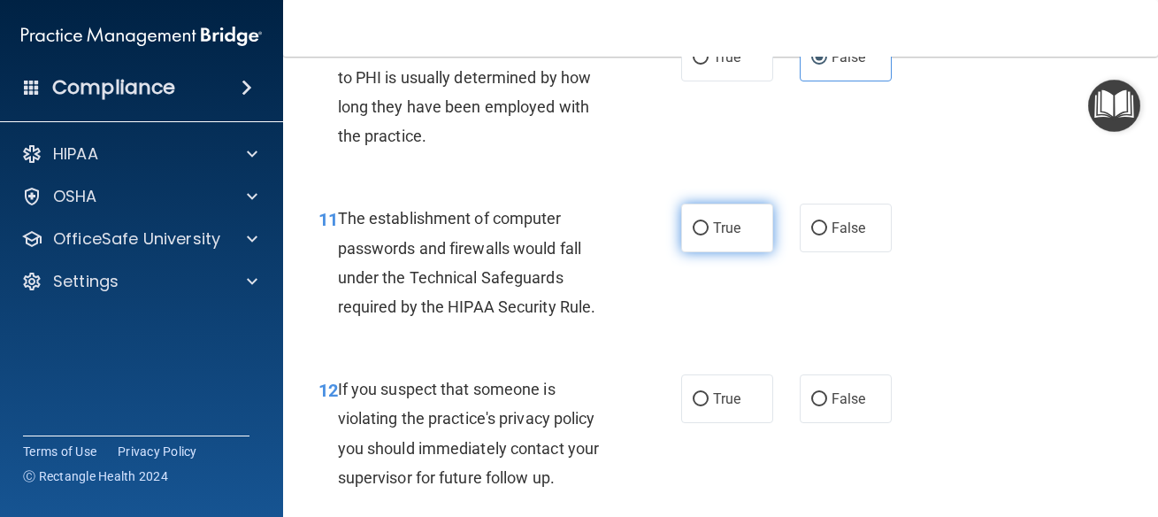
radio input "true"
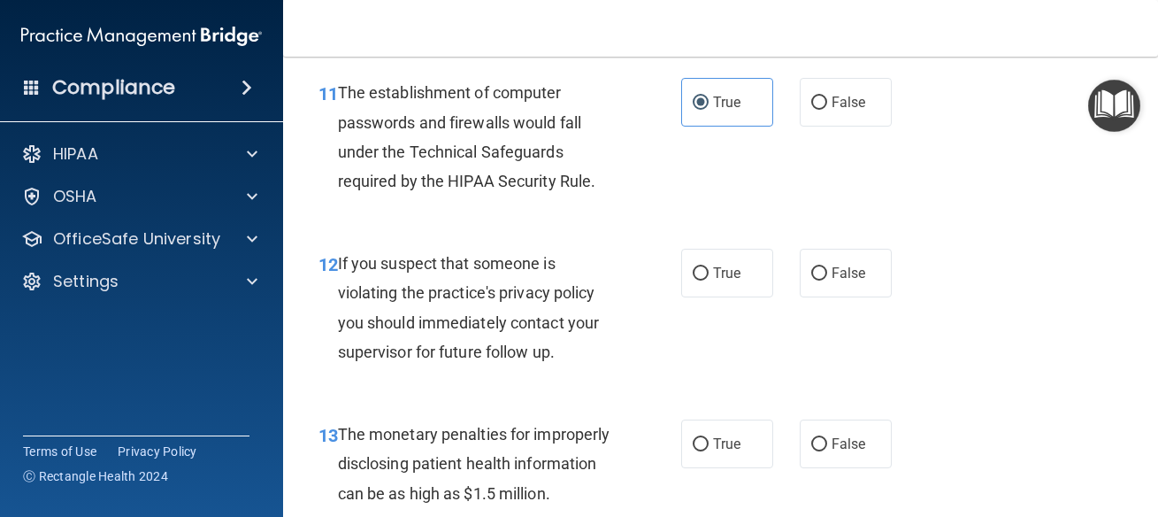
scroll to position [1831, 0]
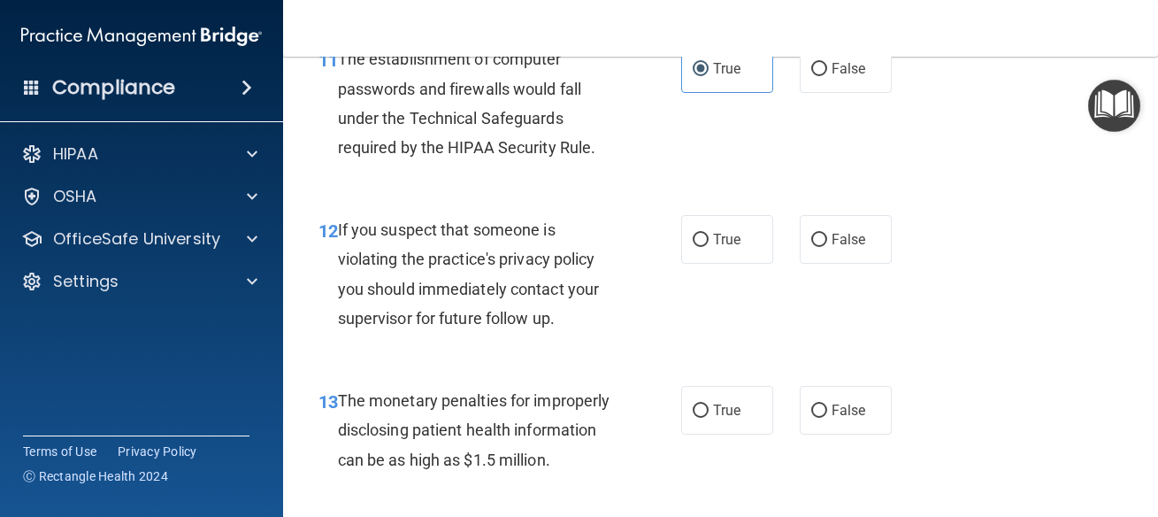
click at [724, 296] on div "12 If you suspect that someone is violating the practice's privacy policy you s…" at bounding box center [720, 278] width 831 height 171
click at [733, 248] on span "True" at bounding box center [726, 239] width 27 height 17
click at [709, 247] on input "True" at bounding box center [701, 240] width 16 height 13
radio input "true"
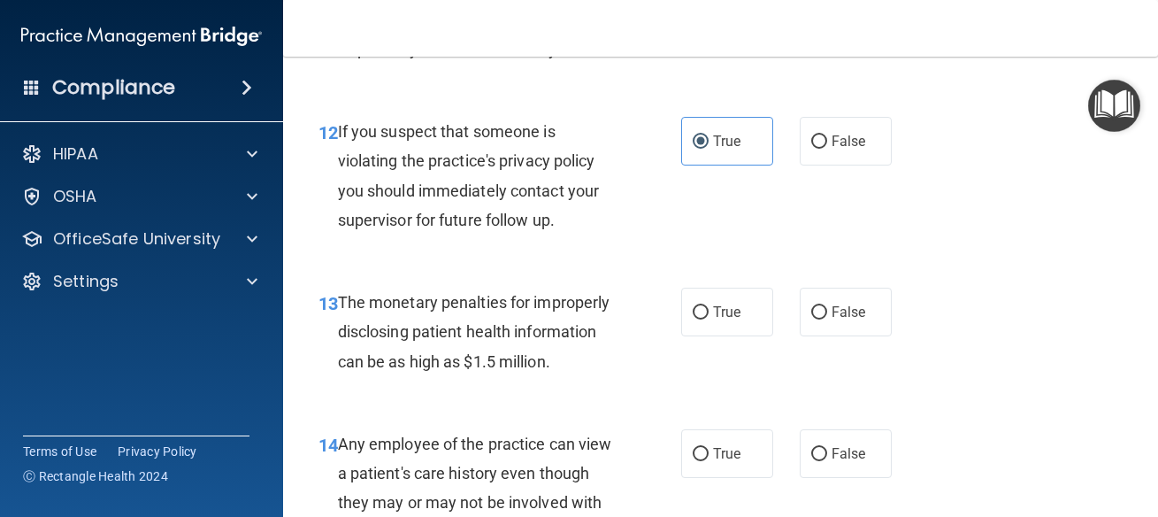
scroll to position [1991, 0]
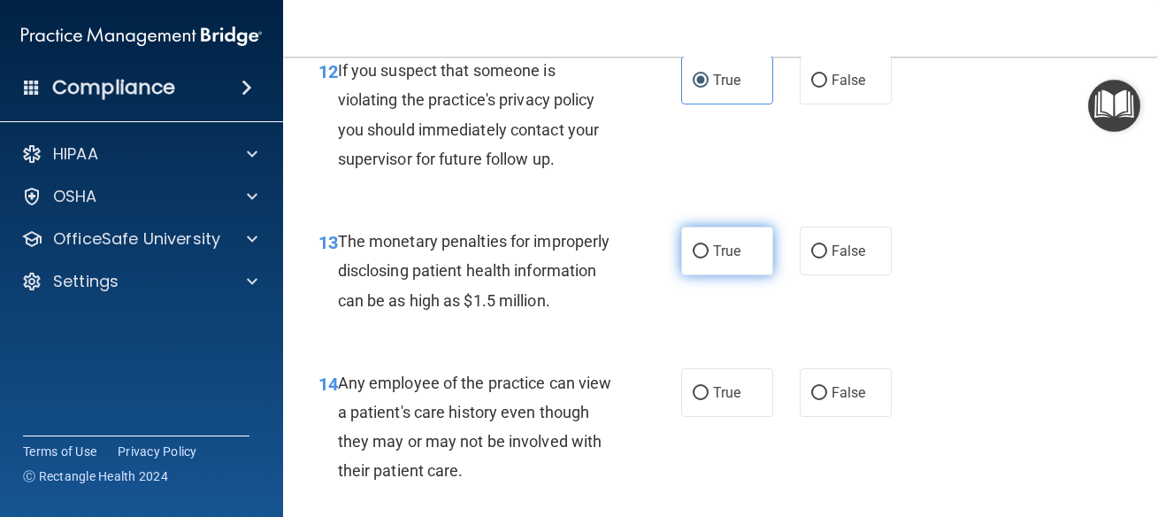
click at [712, 275] on label "True" at bounding box center [727, 250] width 92 height 49
click at [709, 258] on input "True" at bounding box center [701, 251] width 16 height 13
radio input "true"
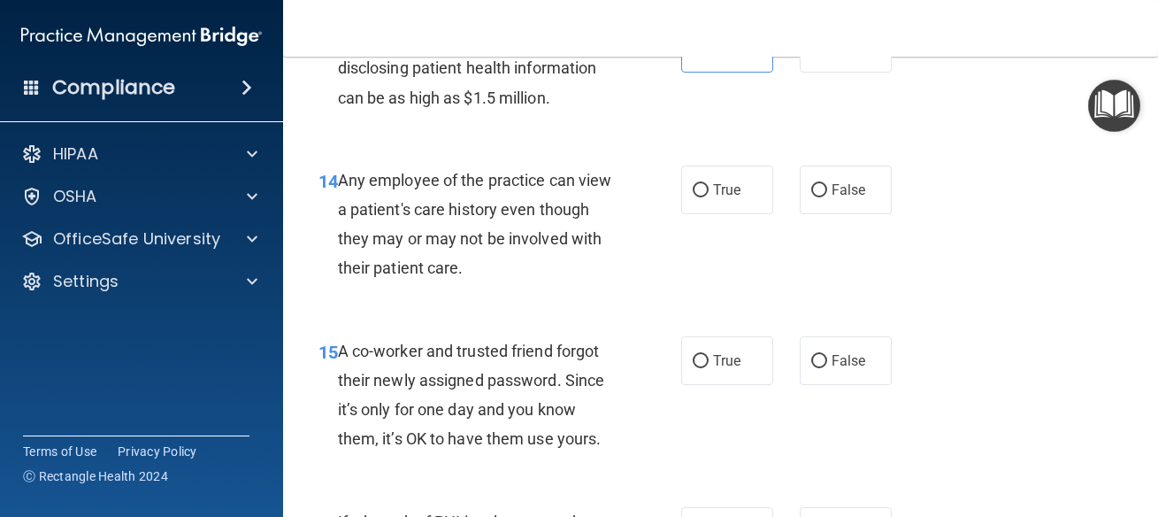
scroll to position [2229, 0]
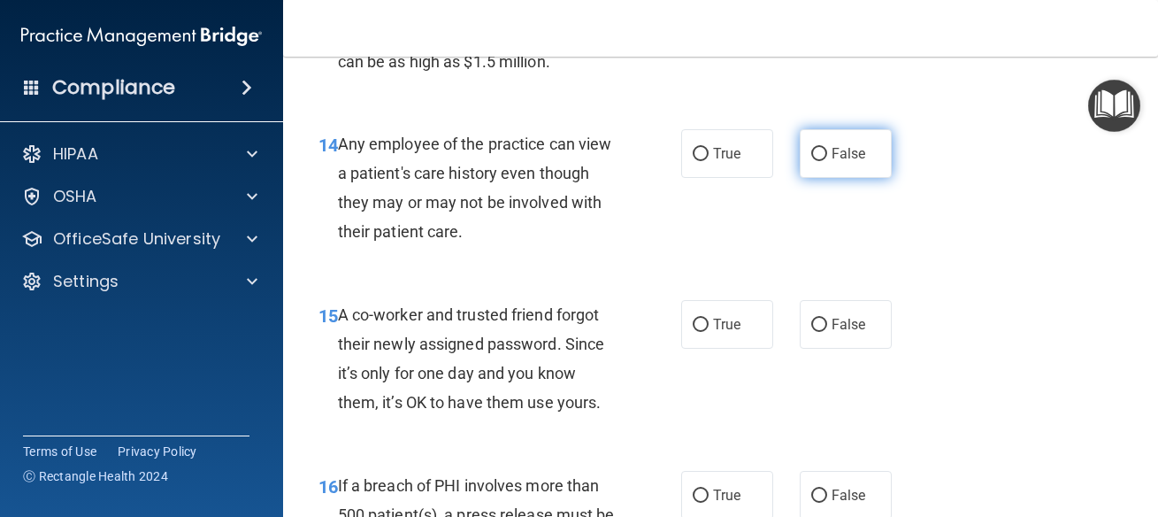
click at [824, 178] on label "False" at bounding box center [846, 153] width 92 height 49
click at [824, 161] on input "False" at bounding box center [819, 154] width 16 height 13
radio input "true"
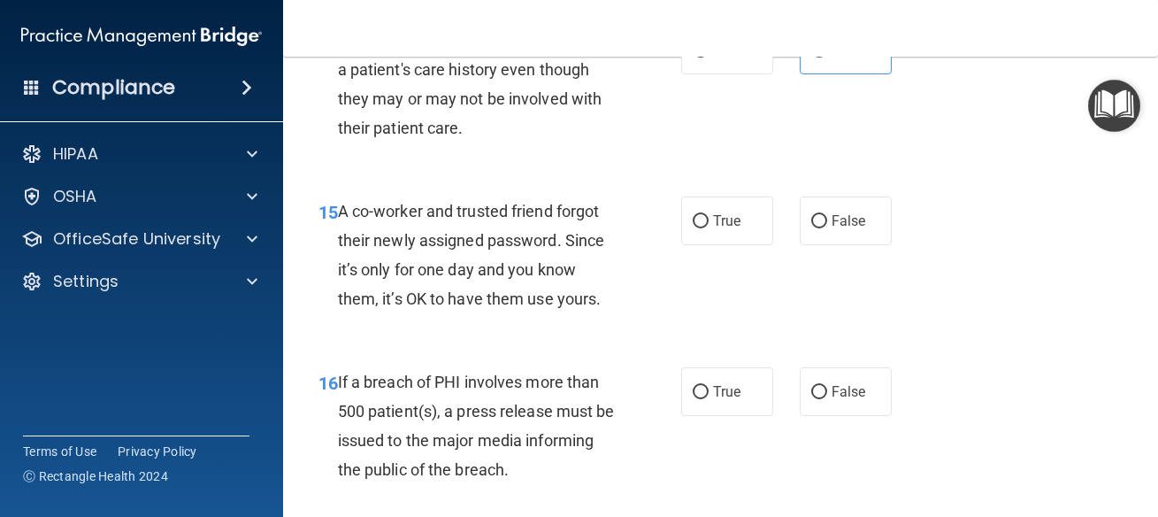
scroll to position [2389, 0]
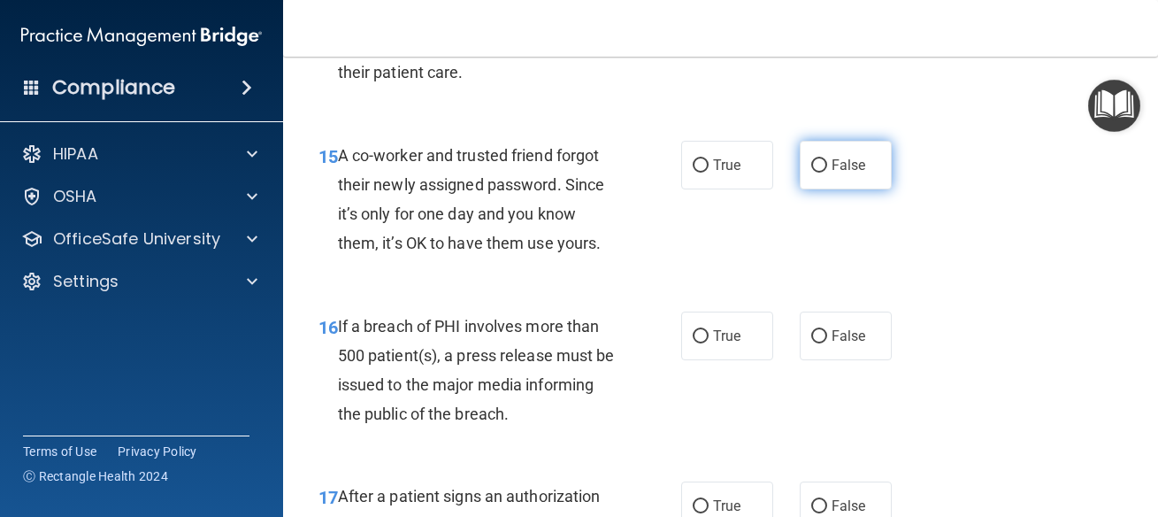
click at [819, 189] on label "False" at bounding box center [846, 165] width 92 height 49
click at [819, 173] on input "False" at bounding box center [819, 165] width 16 height 13
radio input "true"
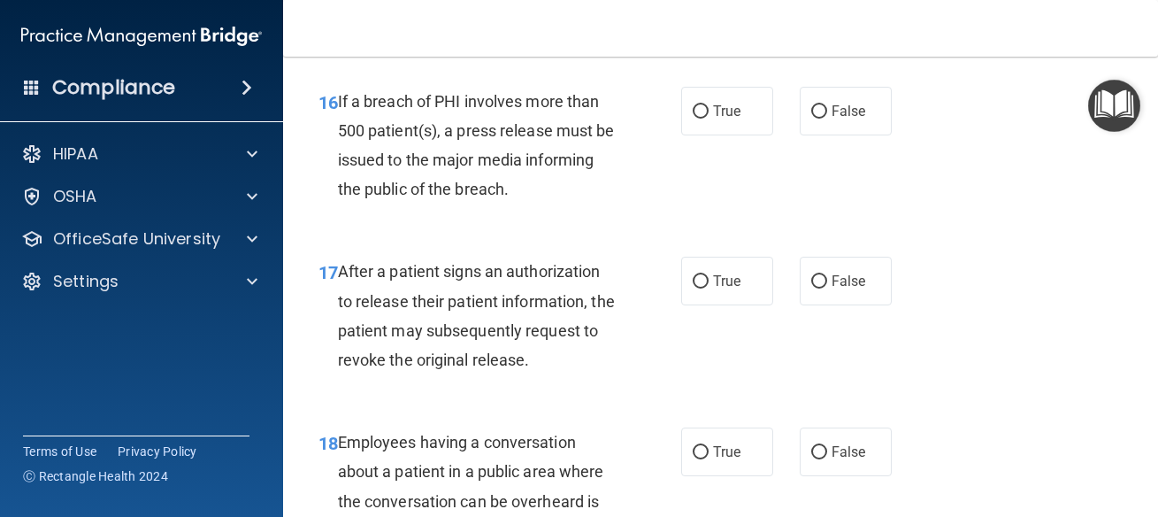
scroll to position [2628, 0]
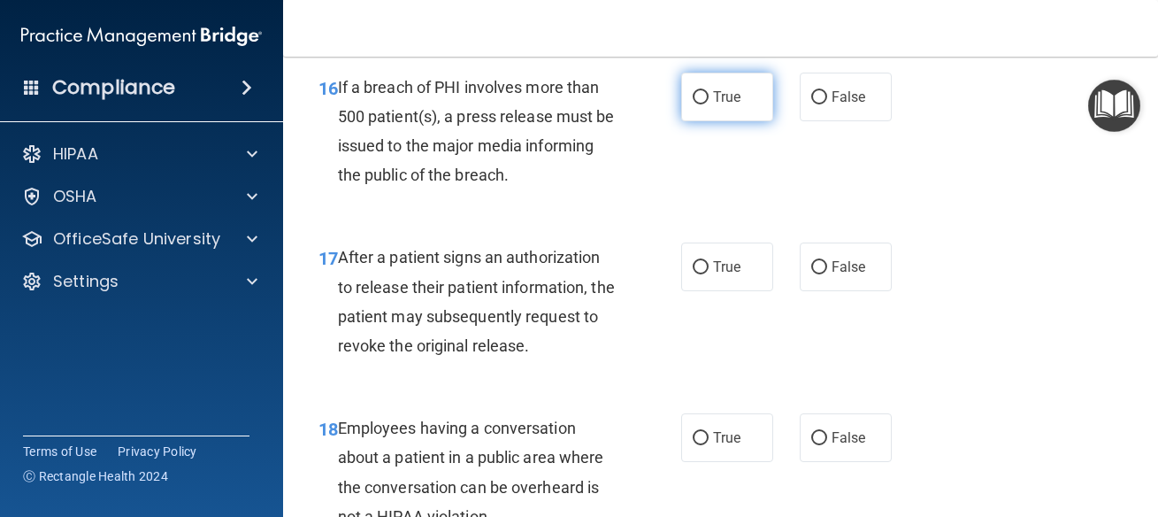
click at [744, 121] on label "True" at bounding box center [727, 97] width 92 height 49
click at [709, 104] on input "True" at bounding box center [701, 97] width 16 height 13
radio input "true"
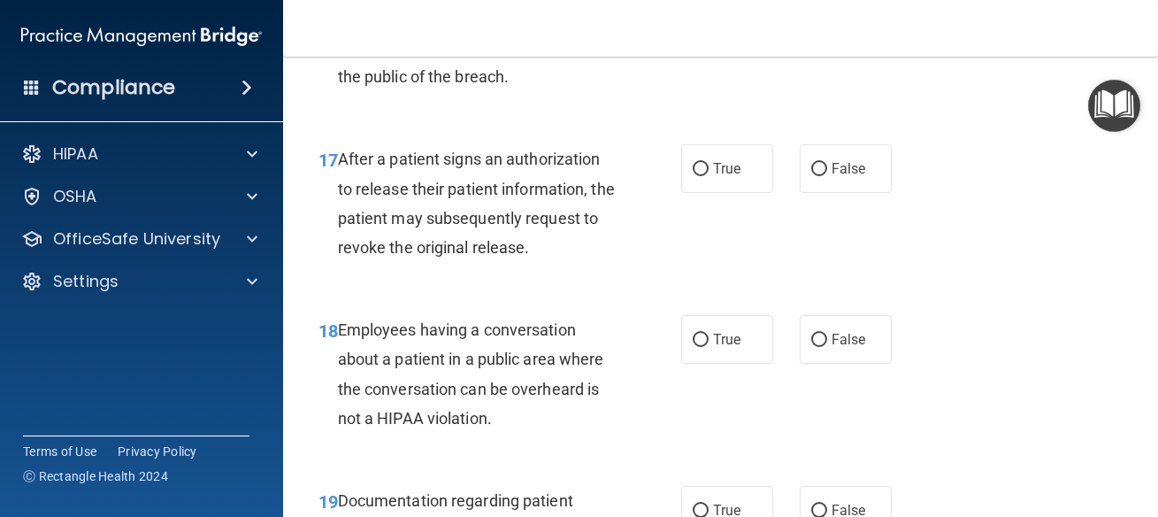
scroll to position [2787, 0]
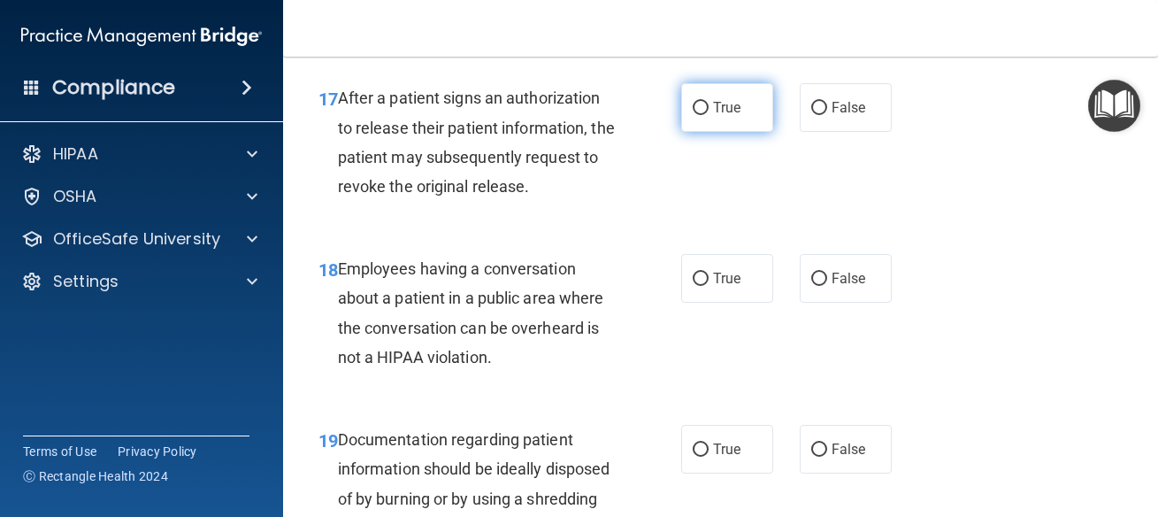
click at [707, 132] on label "True" at bounding box center [727, 107] width 92 height 49
click at [707, 115] on input "True" at bounding box center [701, 108] width 16 height 13
radio input "true"
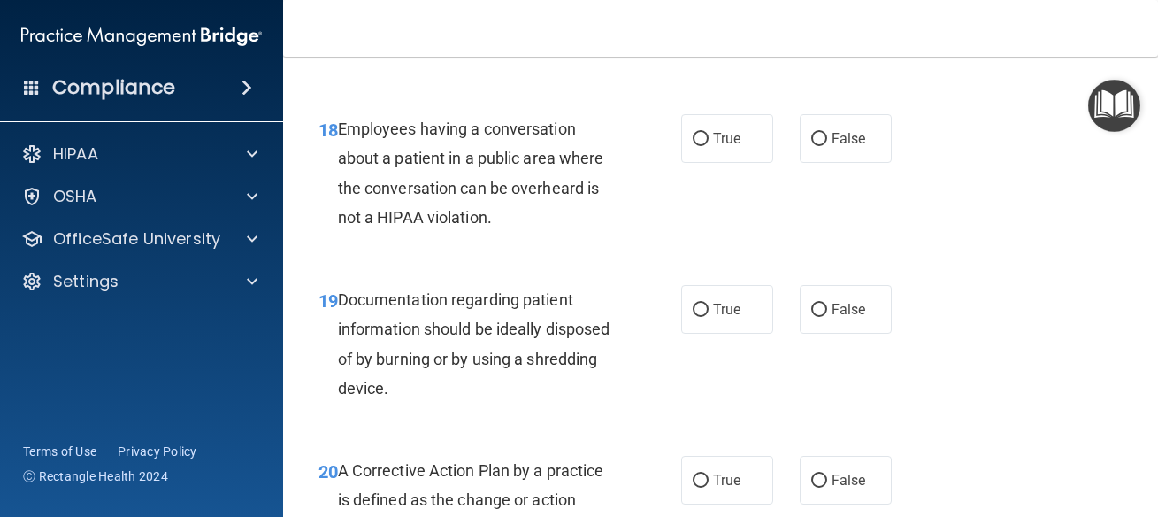
scroll to position [2946, 0]
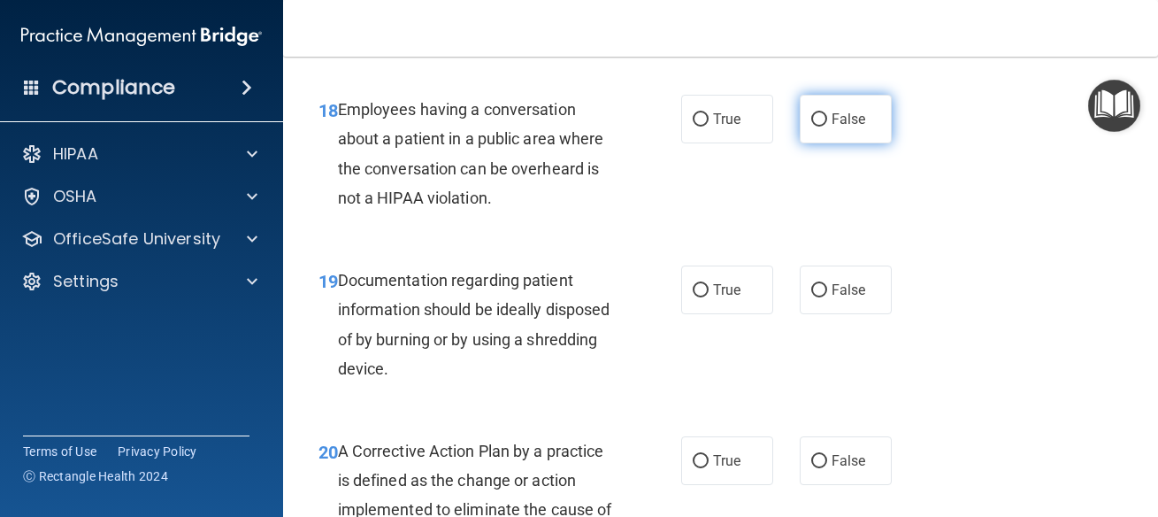
click at [824, 143] on label "False" at bounding box center [846, 119] width 92 height 49
click at [824, 127] on input "False" at bounding box center [819, 119] width 16 height 13
radio input "true"
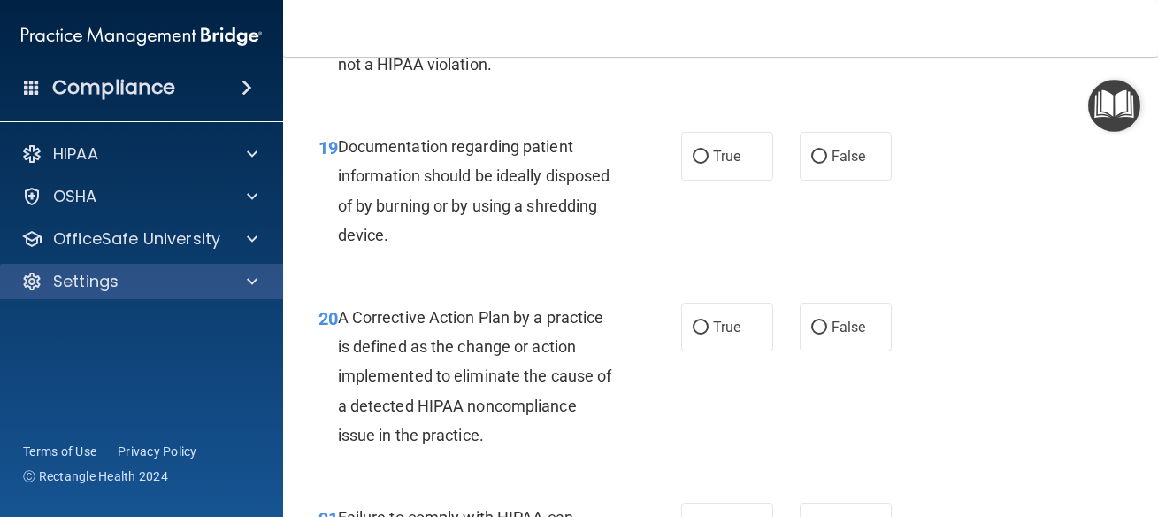
scroll to position [3105, 0]
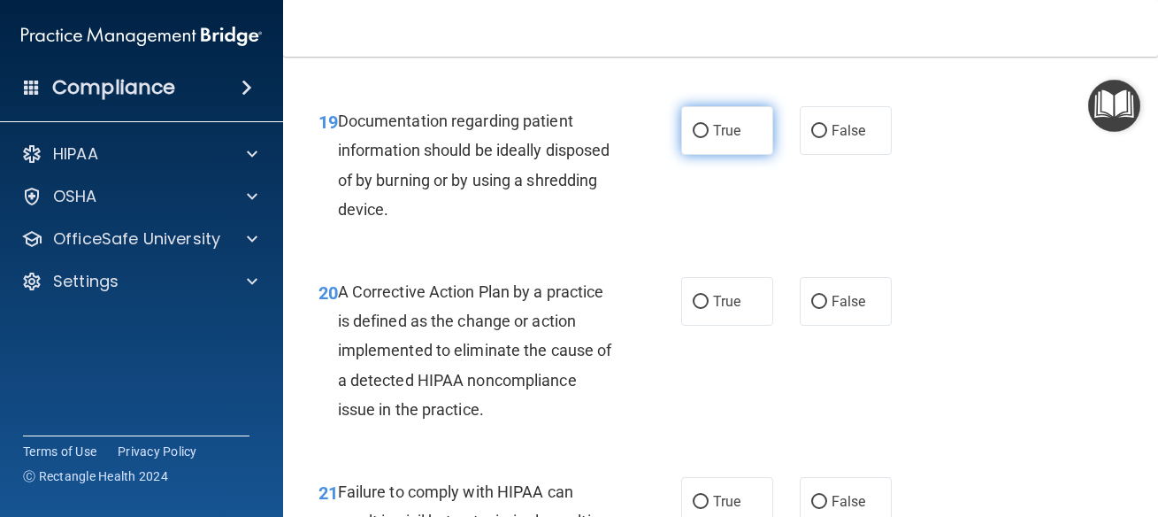
click at [730, 155] on label "True" at bounding box center [727, 130] width 92 height 49
click at [709, 138] on input "True" at bounding box center [701, 131] width 16 height 13
radio input "true"
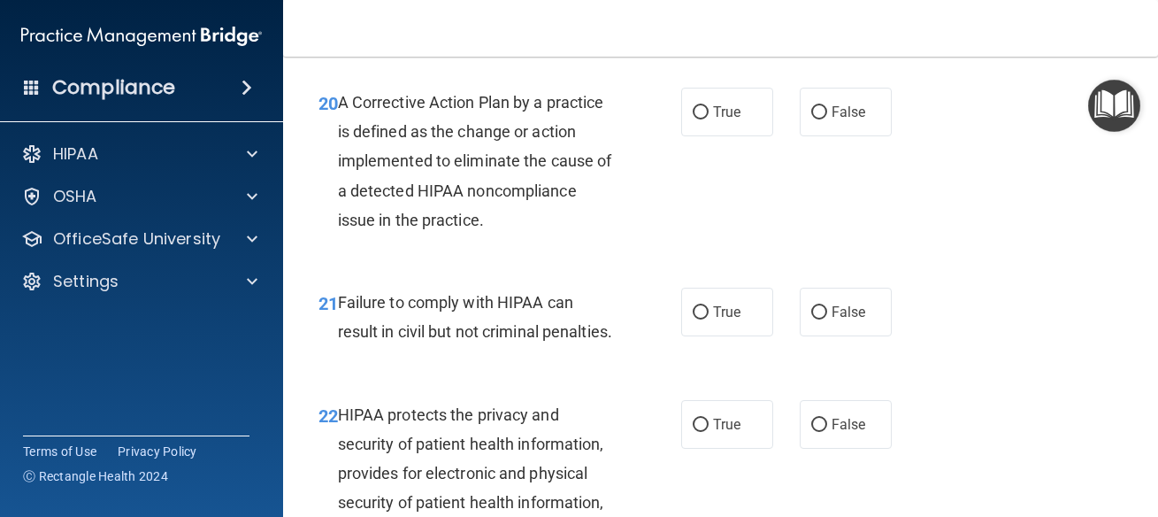
scroll to position [3344, 0]
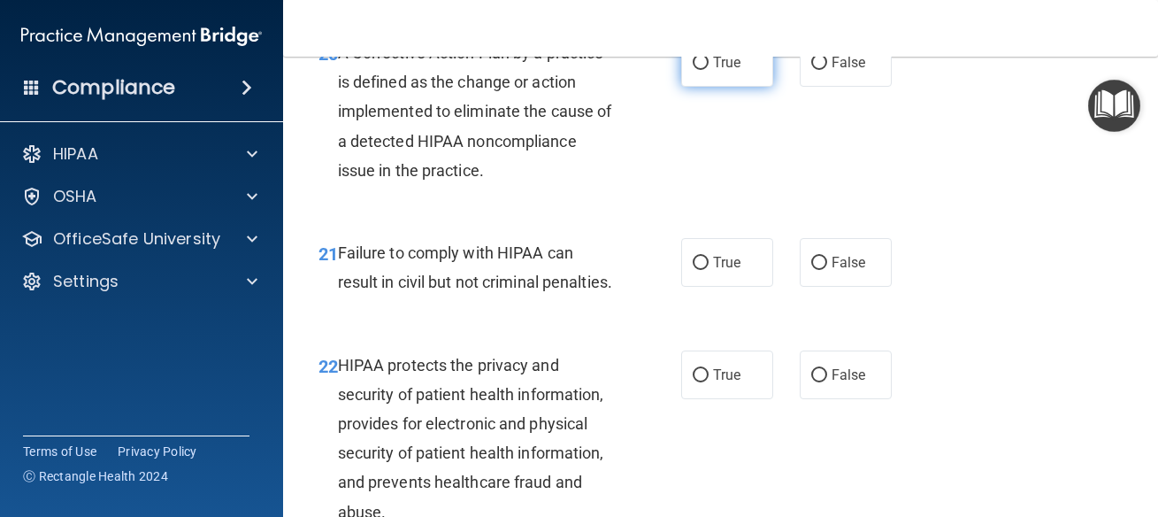
click at [729, 71] on span "True" at bounding box center [726, 62] width 27 height 17
click at [709, 70] on input "True" at bounding box center [701, 63] width 16 height 13
radio input "true"
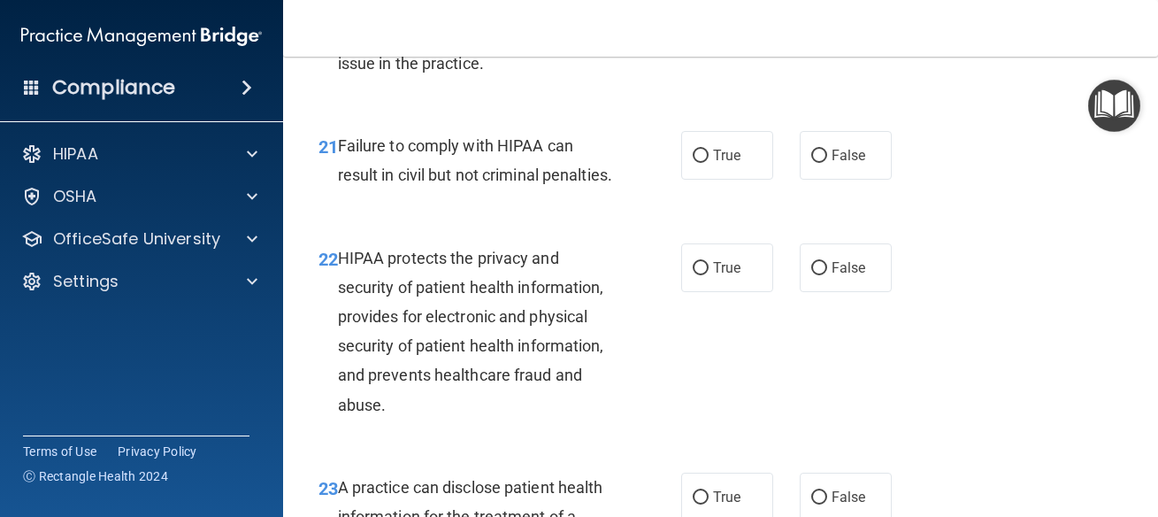
scroll to position [3503, 0]
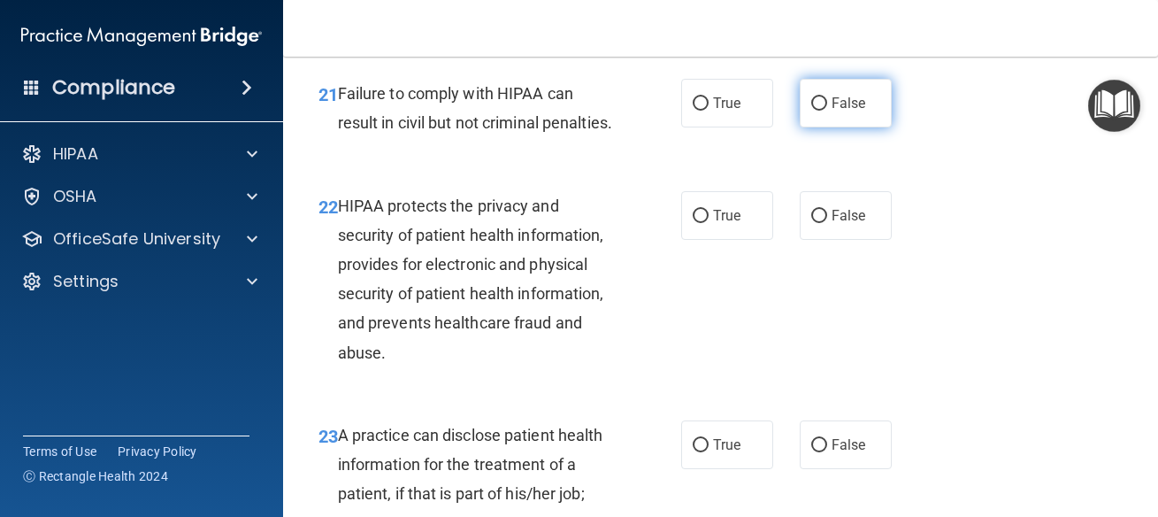
click at [845, 111] on span "False" at bounding box center [849, 103] width 35 height 17
click at [827, 111] on input "False" at bounding box center [819, 103] width 16 height 13
radio input "true"
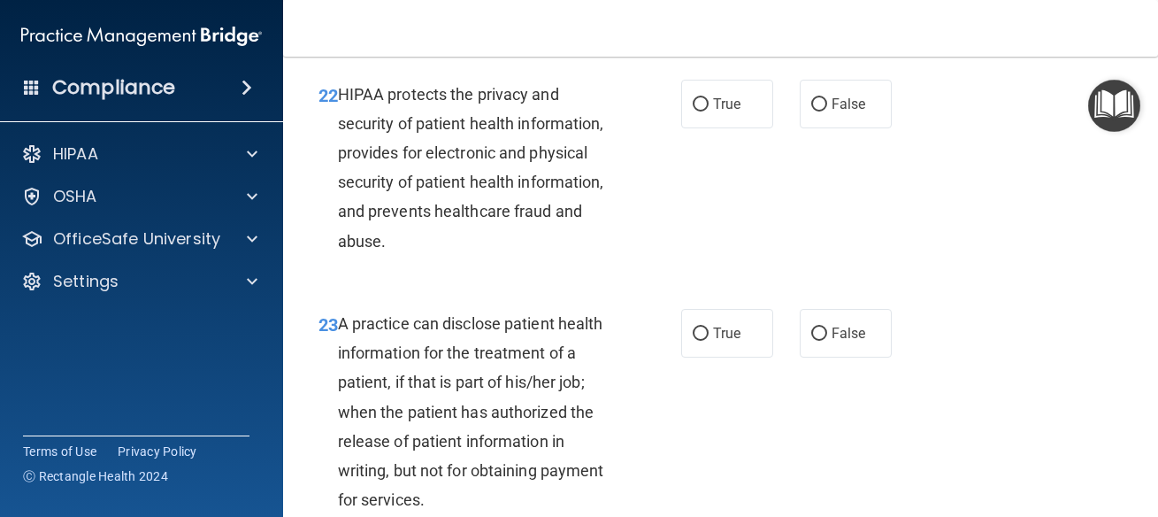
scroll to position [3663, 0]
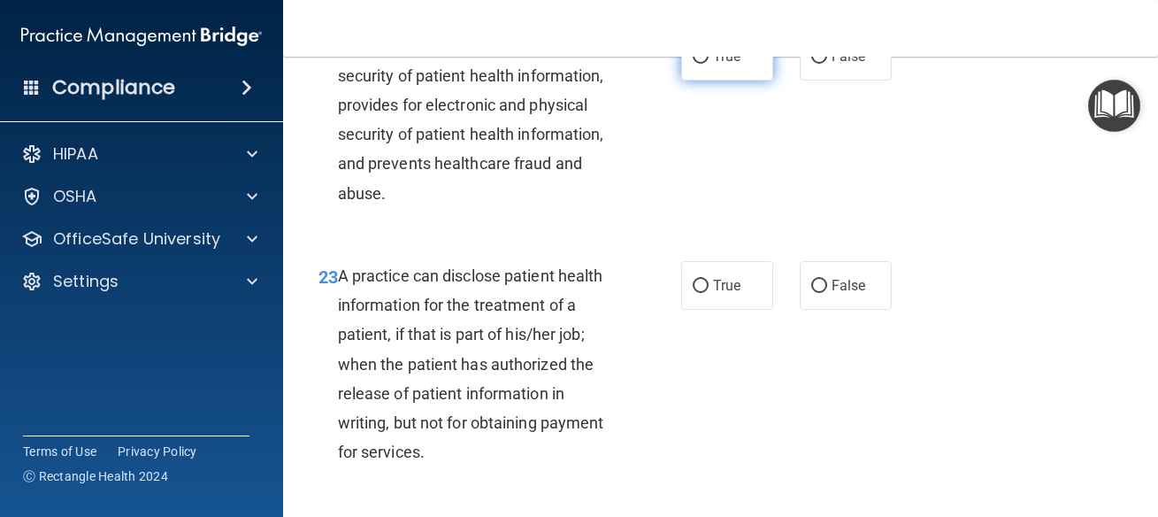
click at [715, 65] on span "True" at bounding box center [726, 56] width 27 height 17
click at [709, 64] on input "True" at bounding box center [701, 56] width 16 height 13
radio input "true"
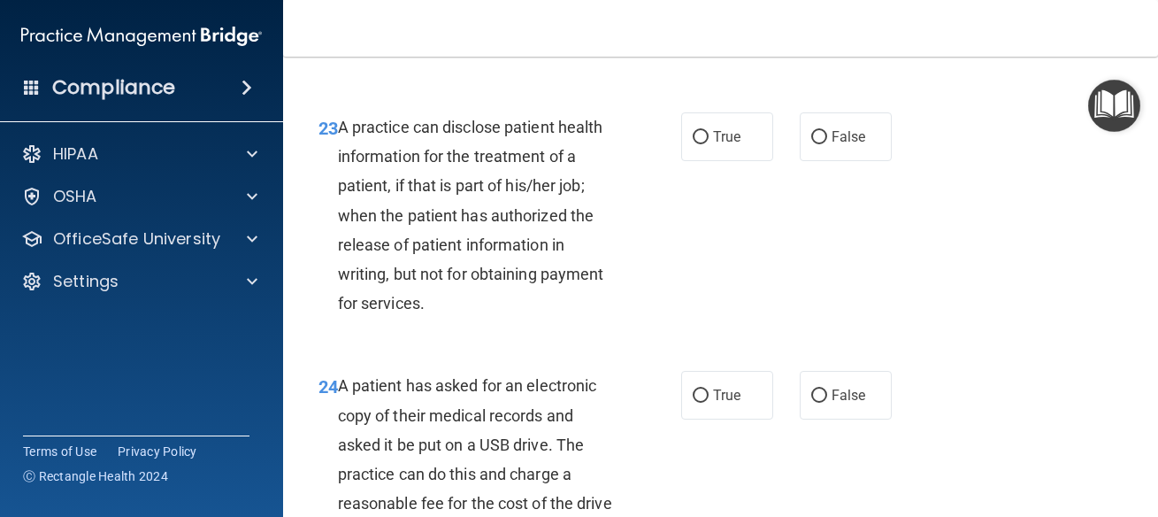
scroll to position [3822, 0]
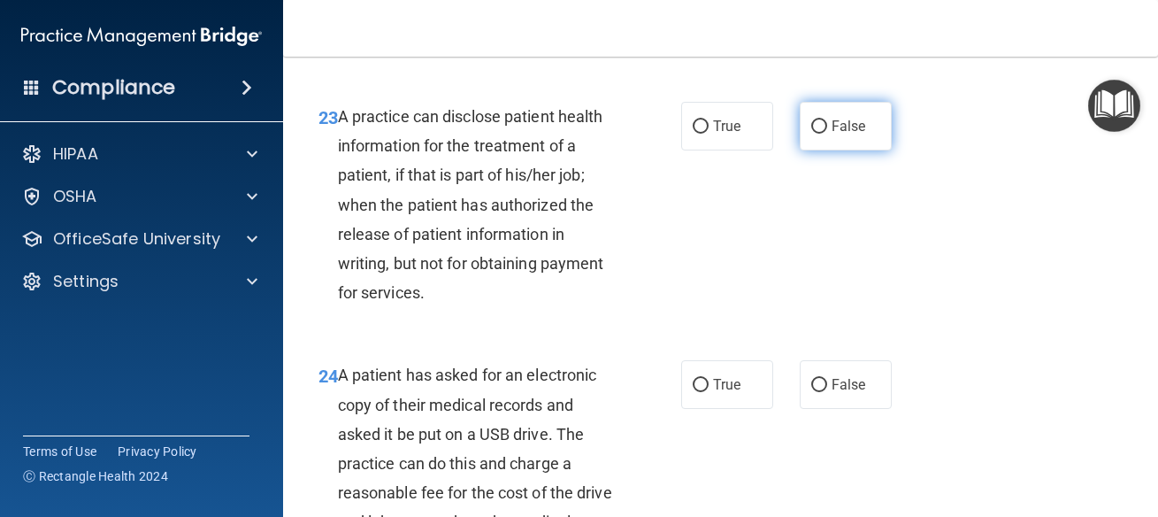
click at [825, 150] on label "False" at bounding box center [846, 126] width 92 height 49
click at [825, 134] on input "False" at bounding box center [819, 126] width 16 height 13
radio input "true"
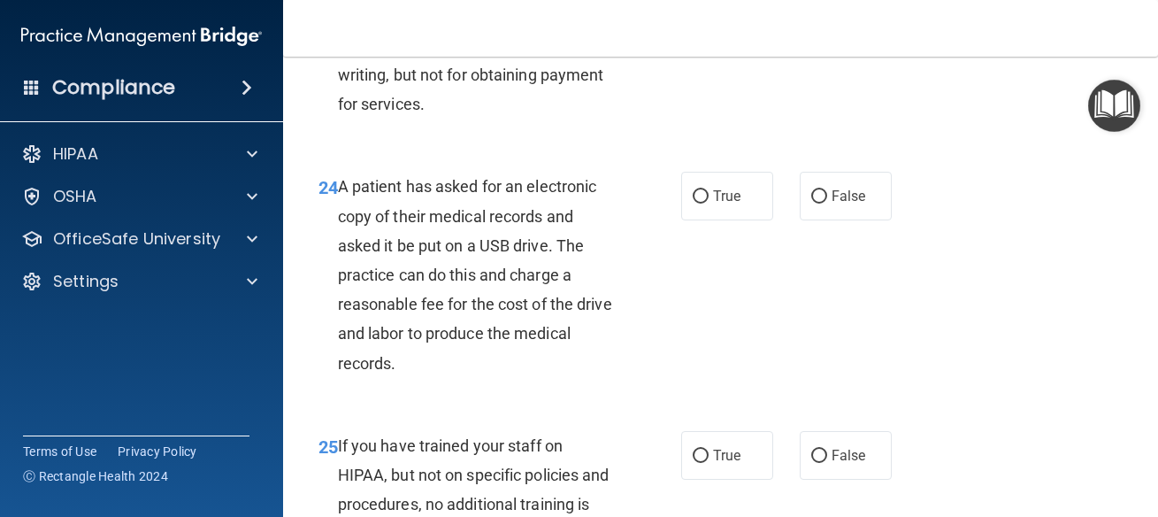
scroll to position [4061, 0]
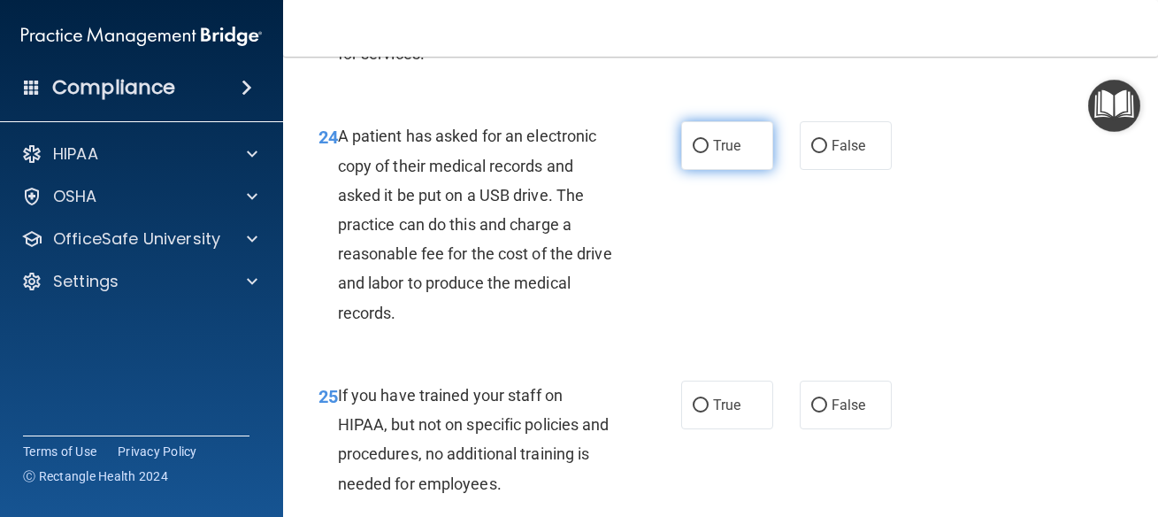
click at [737, 170] on label "True" at bounding box center [727, 145] width 92 height 49
click at [709, 153] on input "True" at bounding box center [701, 146] width 16 height 13
radio input "true"
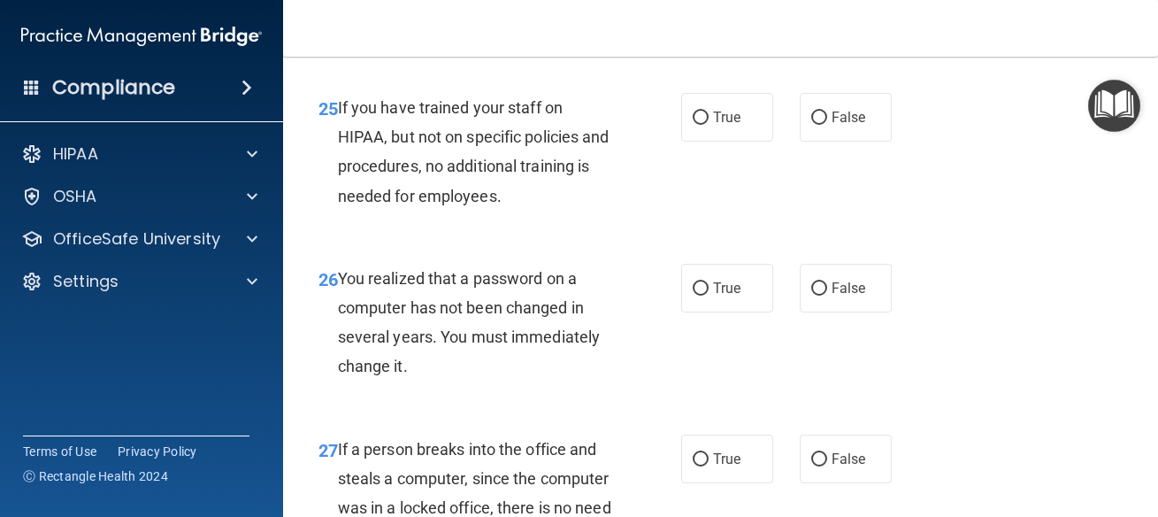
scroll to position [4379, 0]
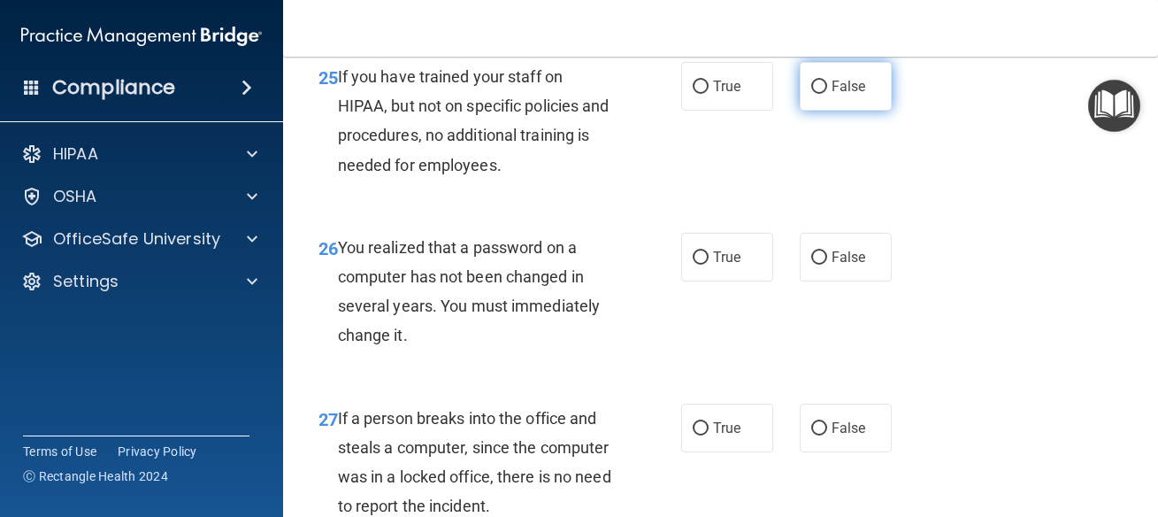
click at [829, 111] on label "False" at bounding box center [846, 86] width 92 height 49
click at [827, 94] on input "False" at bounding box center [819, 87] width 16 height 13
radio input "true"
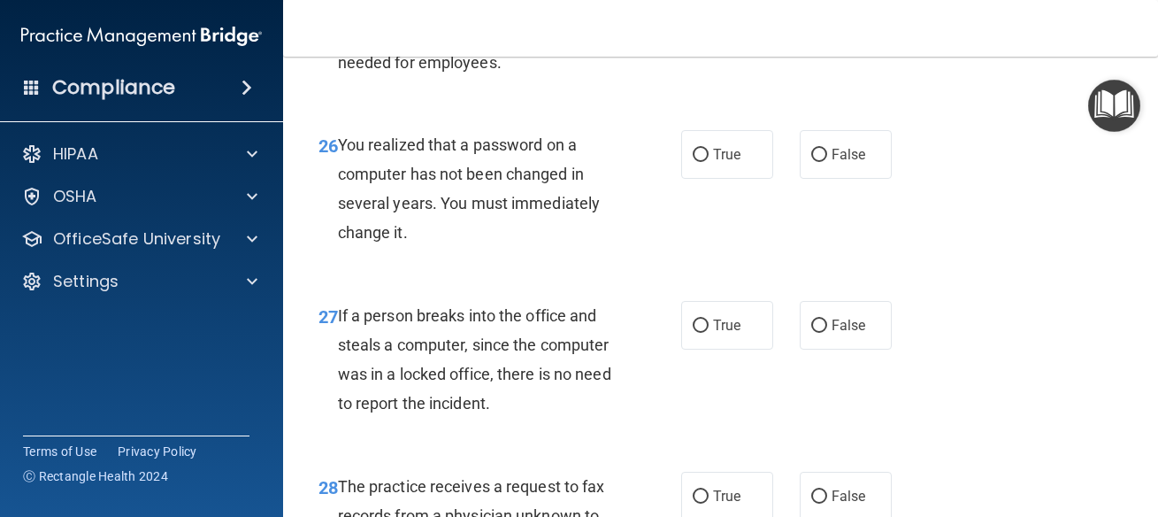
scroll to position [4538, 0]
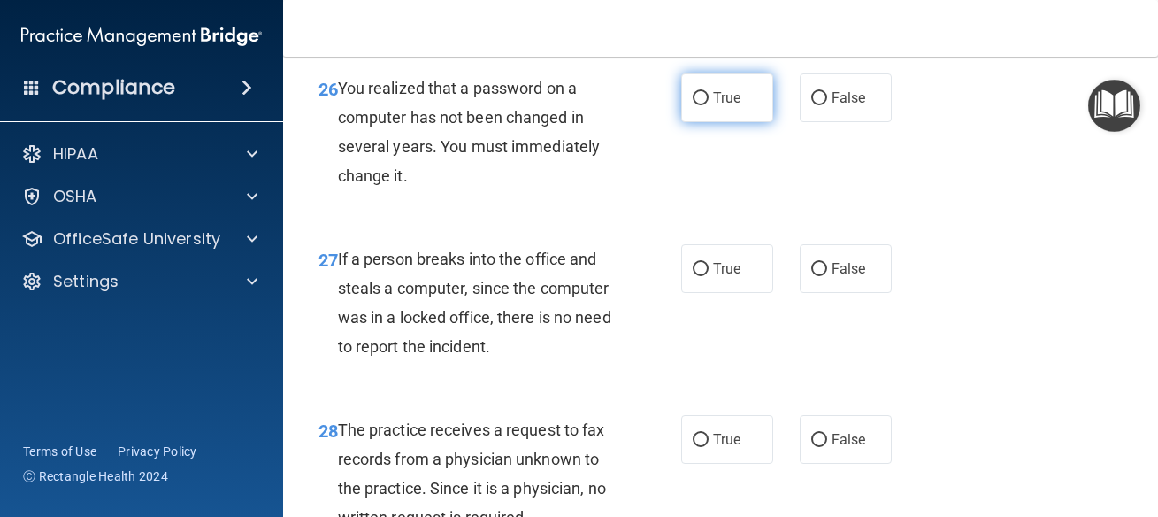
click at [697, 122] on label "True" at bounding box center [727, 97] width 92 height 49
click at [697, 105] on input "True" at bounding box center [701, 98] width 16 height 13
radio input "true"
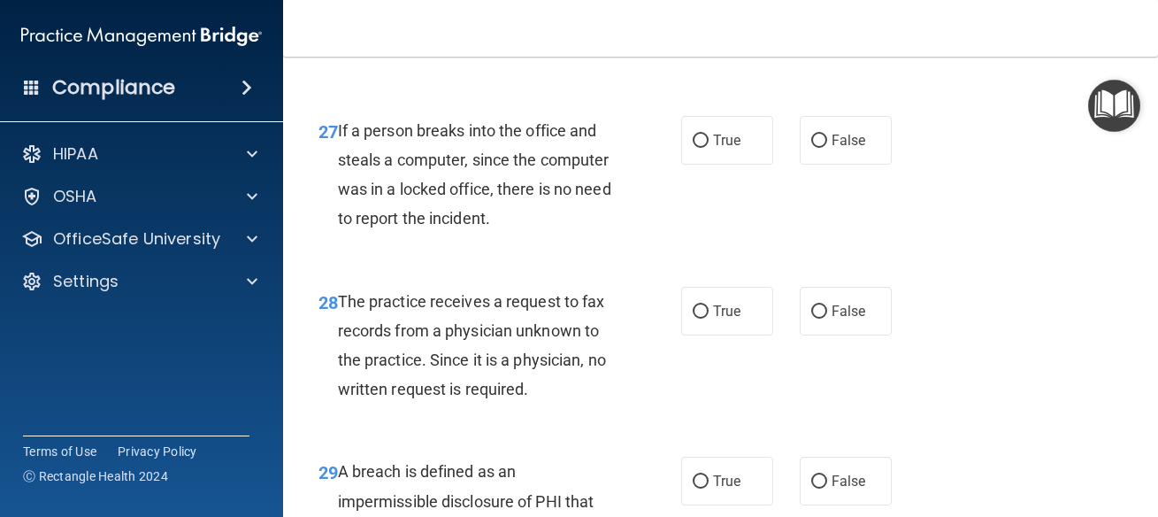
scroll to position [4698, 0]
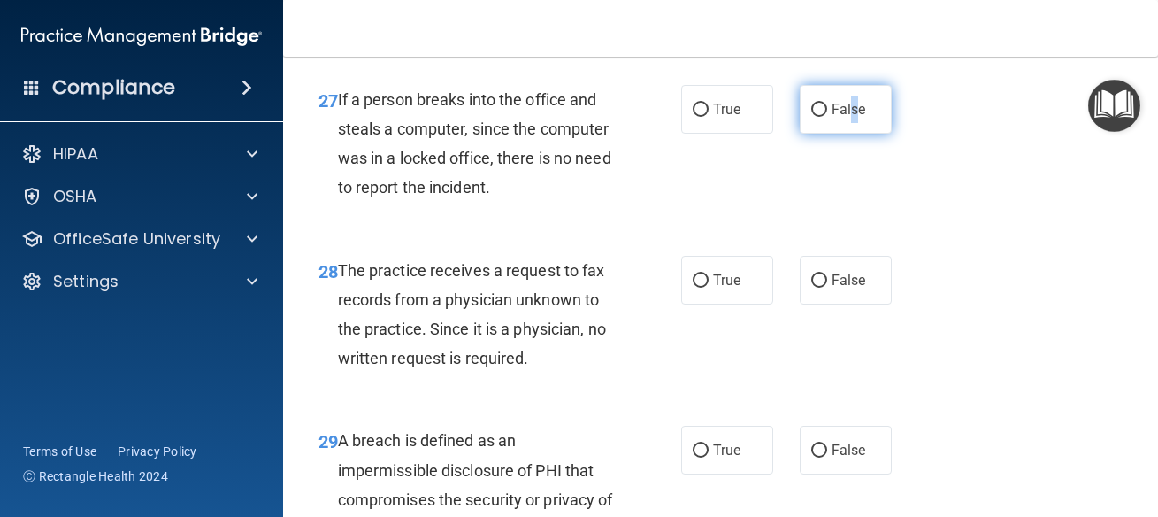
click at [844, 118] on span "False" at bounding box center [849, 109] width 35 height 17
click at [827, 117] on input "False" at bounding box center [819, 110] width 16 height 13
radio input "true"
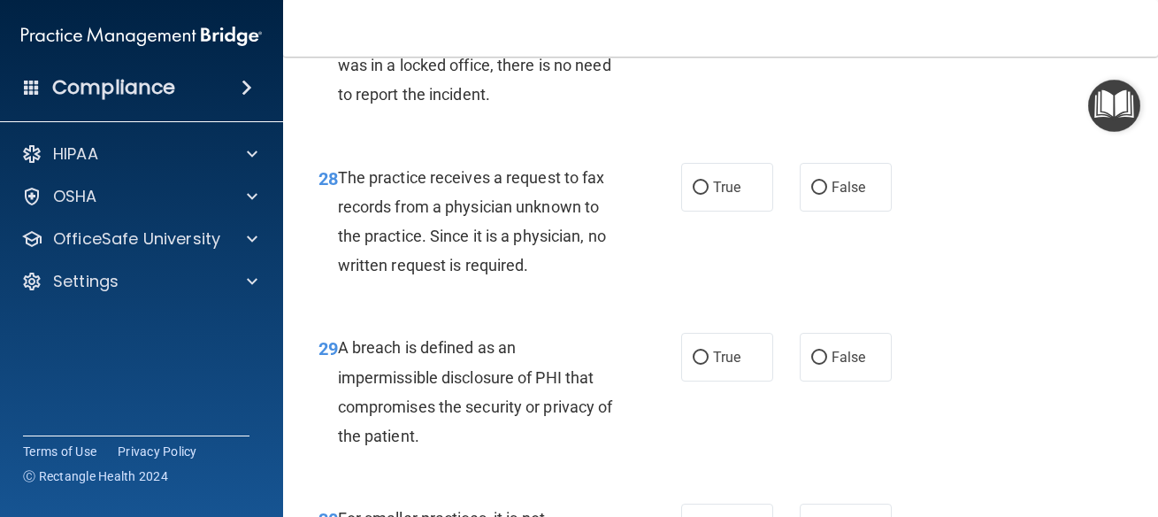
scroll to position [4857, 0]
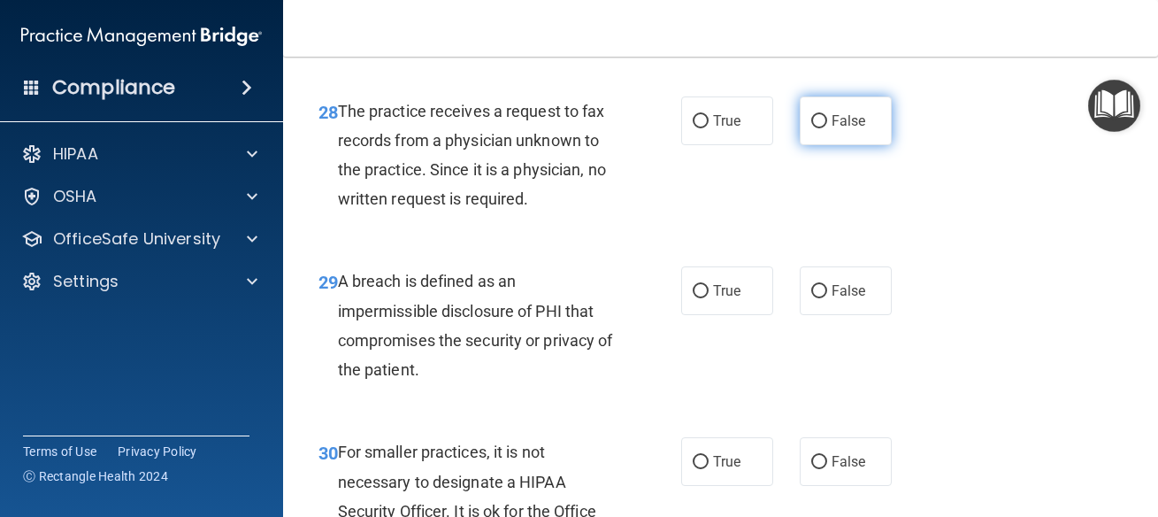
click at [832, 129] on span "False" at bounding box center [849, 120] width 35 height 17
click at [827, 128] on input "False" at bounding box center [819, 121] width 16 height 13
radio input "true"
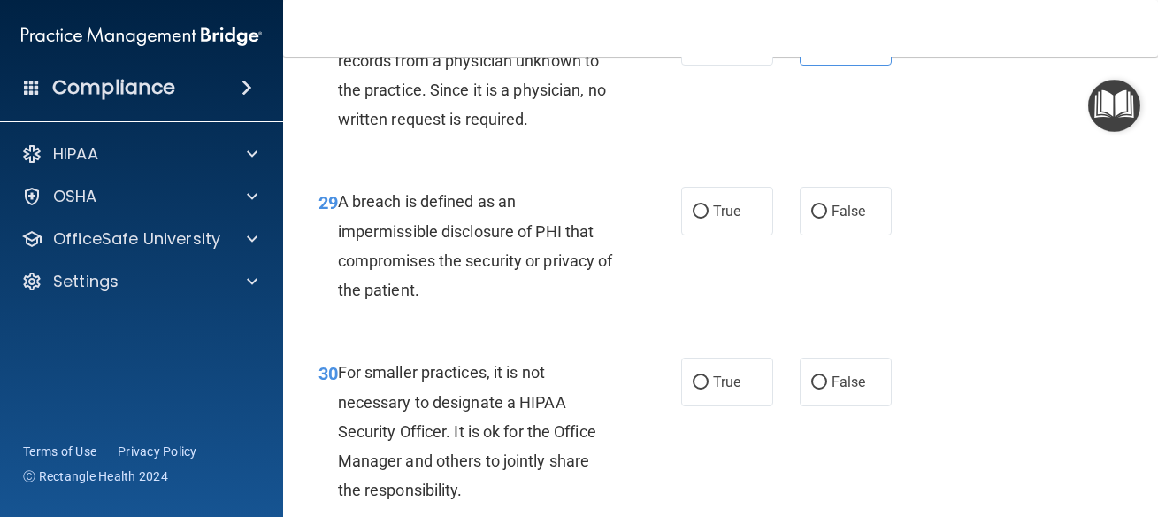
drag, startPoint x: 724, startPoint y: 303, endPoint x: 364, endPoint y: 332, distance: 361.2
click at [725, 219] on span "True" at bounding box center [726, 211] width 27 height 17
click at [709, 219] on input "True" at bounding box center [701, 211] width 16 height 13
radio input "true"
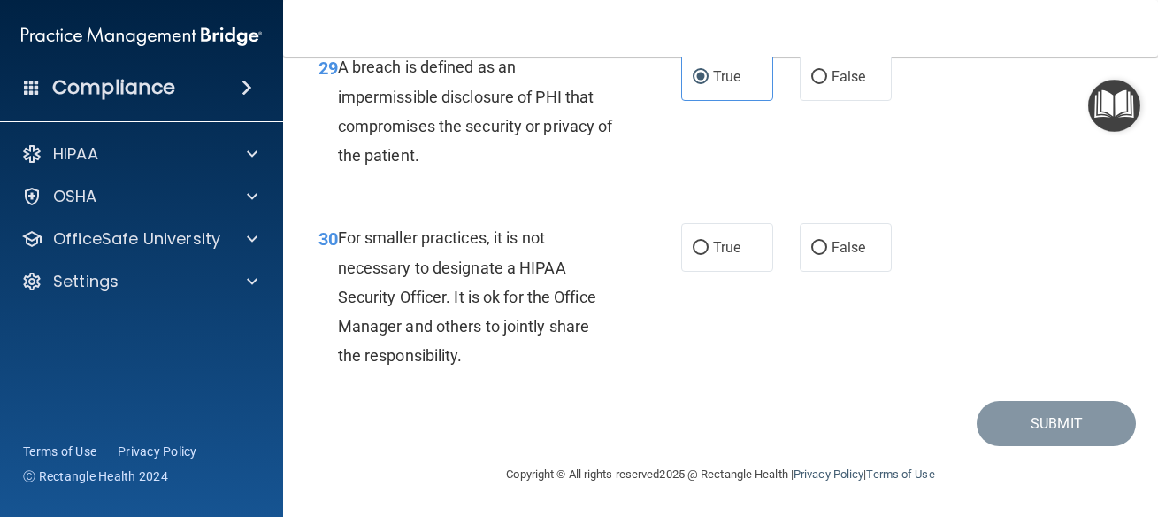
scroll to position [5161, 0]
click at [832, 268] on label "False" at bounding box center [846, 247] width 92 height 49
click at [827, 255] on input "False" at bounding box center [819, 248] width 16 height 13
radio input "true"
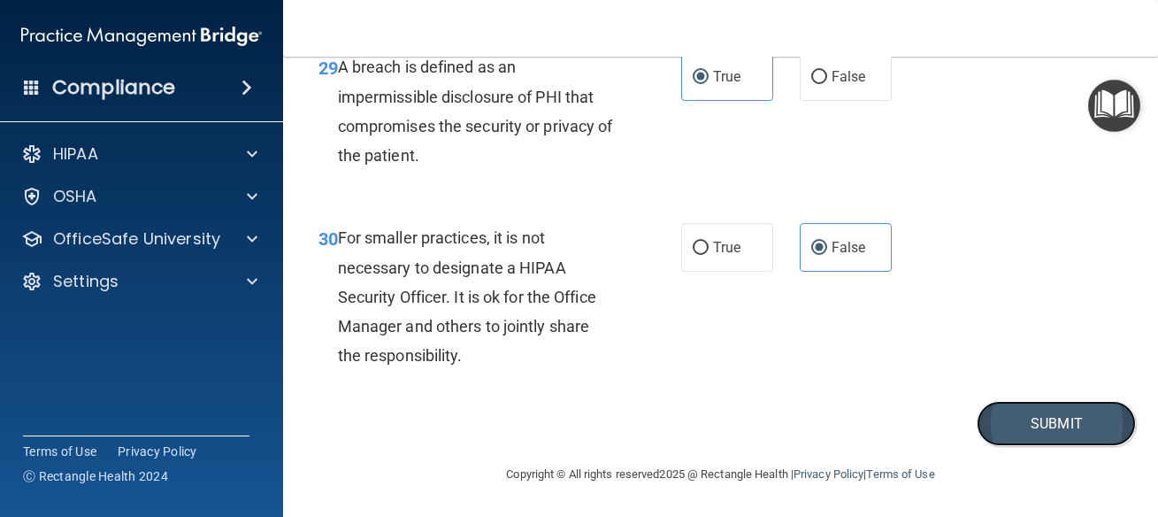
click at [1031, 409] on button "Submit" at bounding box center [1056, 423] width 159 height 45
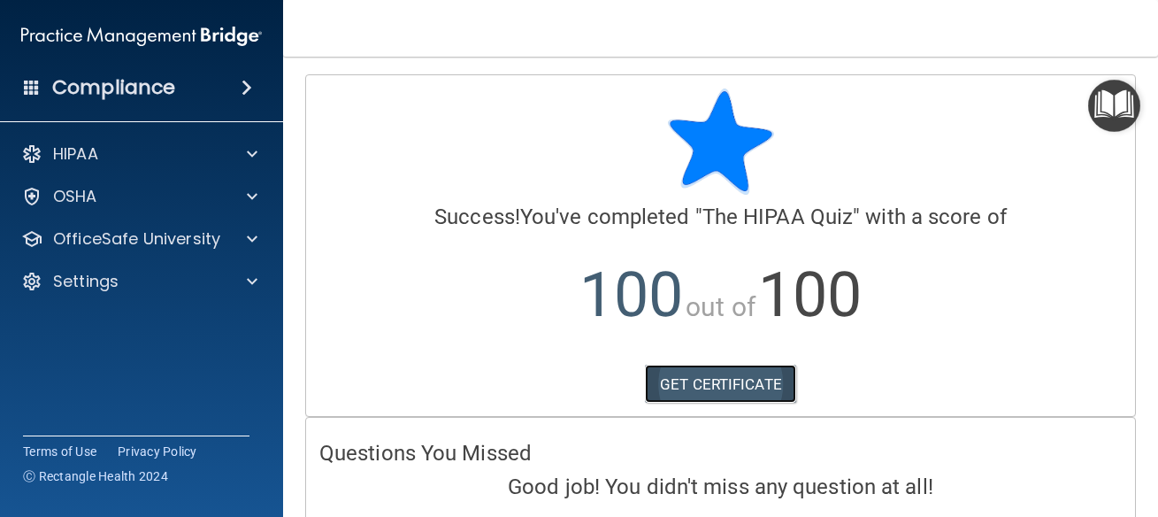
click at [679, 365] on link "GET CERTIFICATE" at bounding box center [720, 383] width 151 height 39
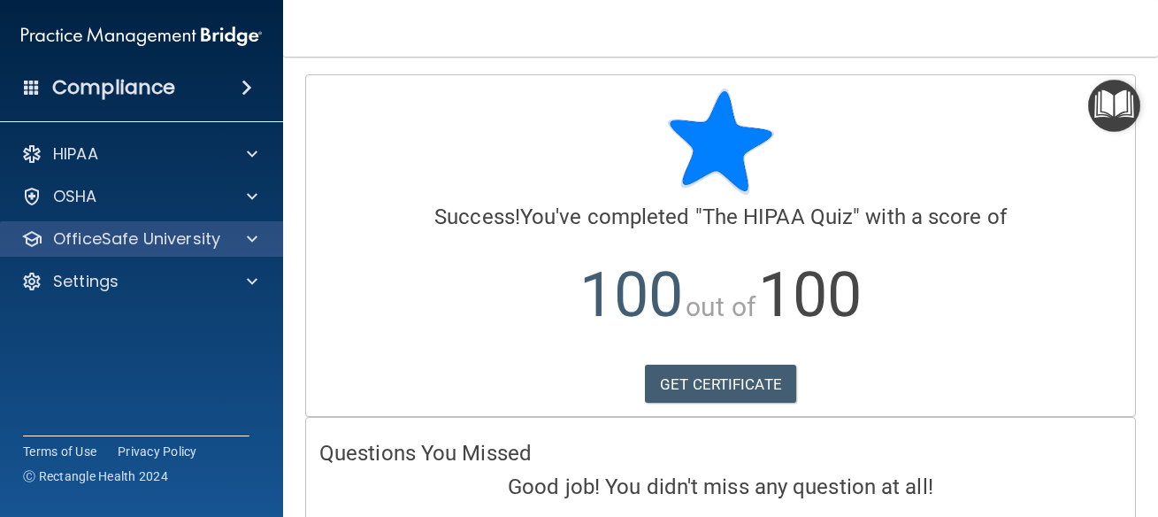
click at [120, 253] on div "OfficeSafe University" at bounding box center [142, 238] width 284 height 35
click at [241, 234] on div at bounding box center [249, 238] width 44 height 21
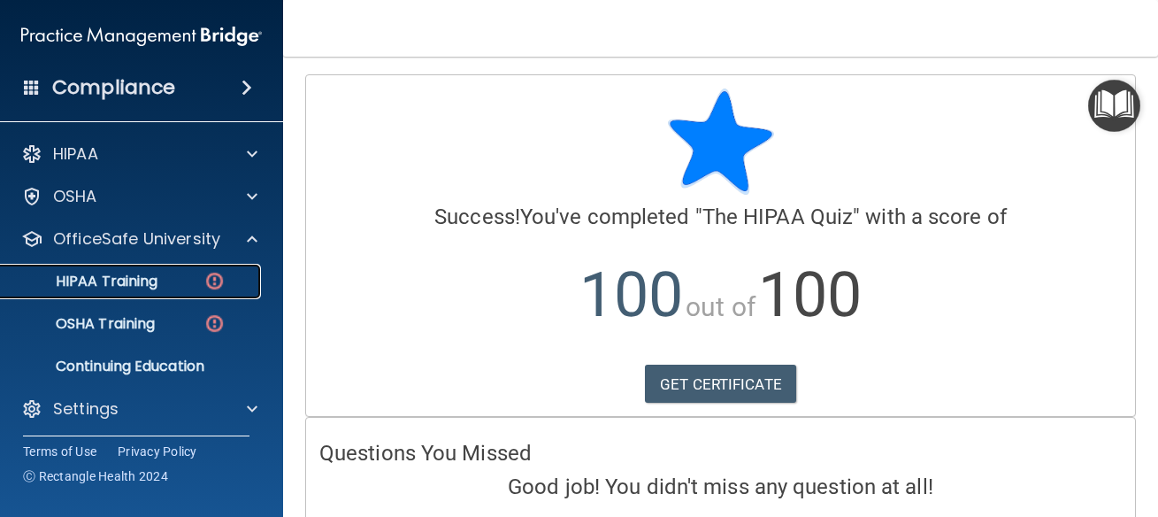
click at [183, 286] on div "HIPAA Training" at bounding box center [133, 281] width 242 height 18
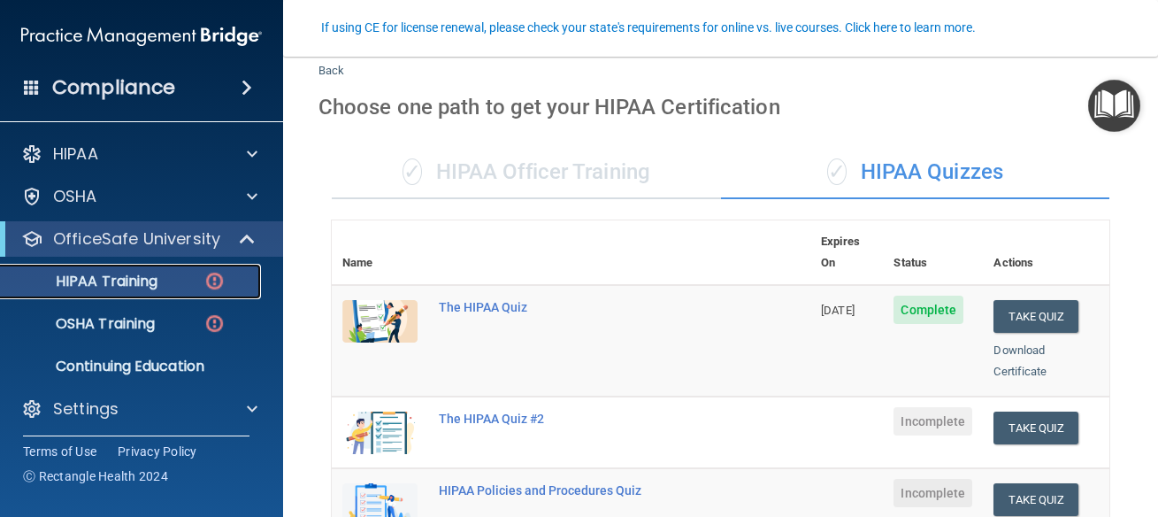
scroll to position [159, 0]
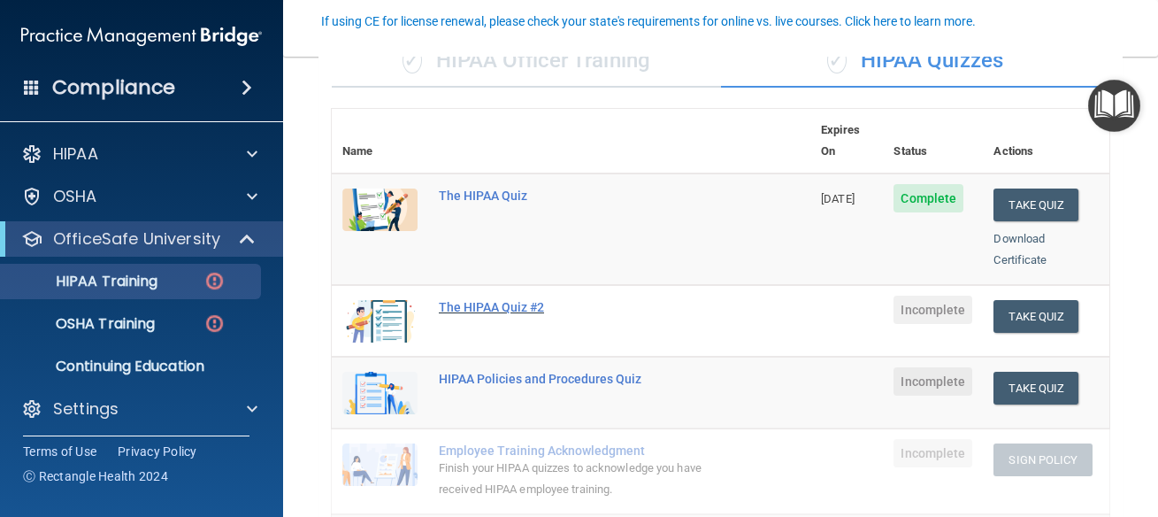
click at [537, 300] on div "The HIPAA Quiz #2" at bounding box center [580, 307] width 283 height 14
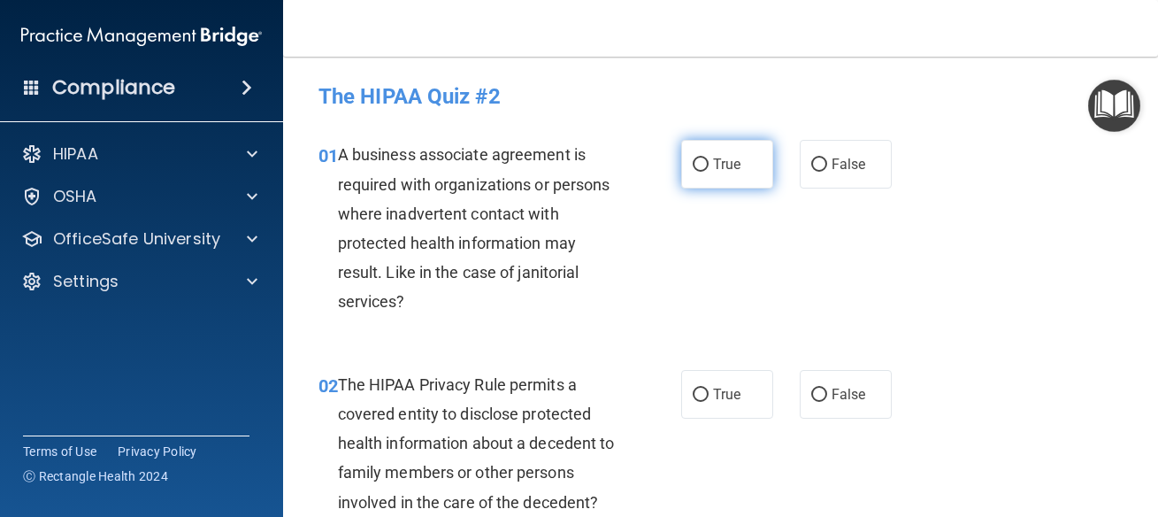
click at [752, 174] on label "True" at bounding box center [727, 164] width 92 height 49
click at [709, 172] on input "True" at bounding box center [701, 164] width 16 height 13
radio input "true"
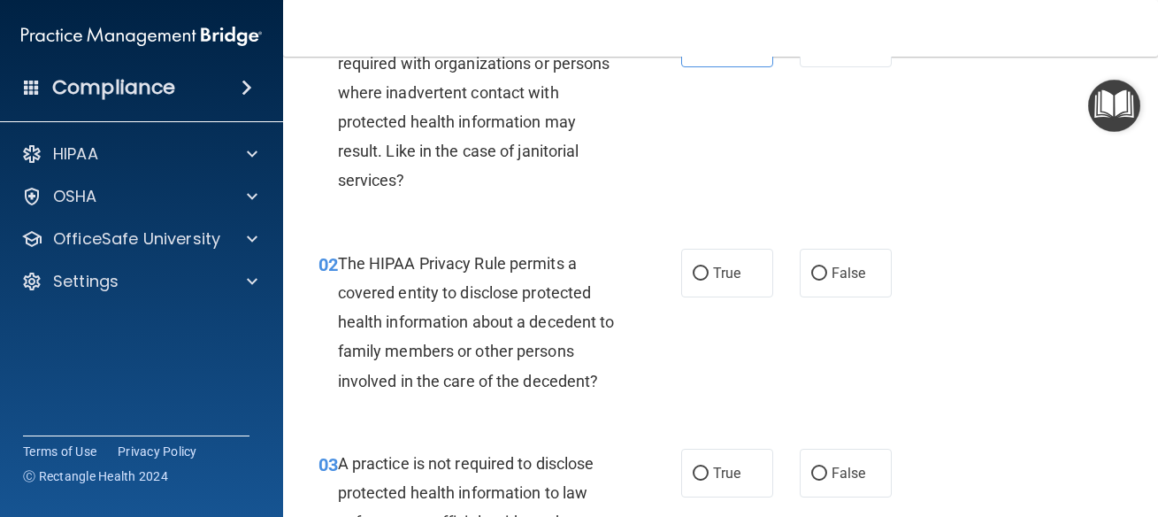
scroll to position [159, 0]
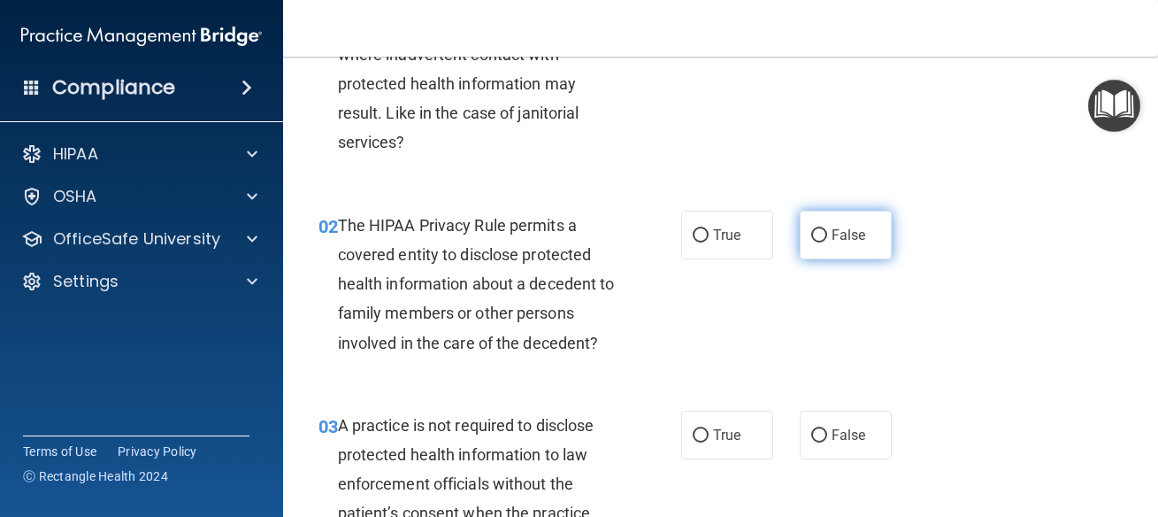
click at [832, 234] on span "False" at bounding box center [849, 234] width 35 height 17
click at [827, 234] on input "False" at bounding box center [819, 235] width 16 height 13
radio input "true"
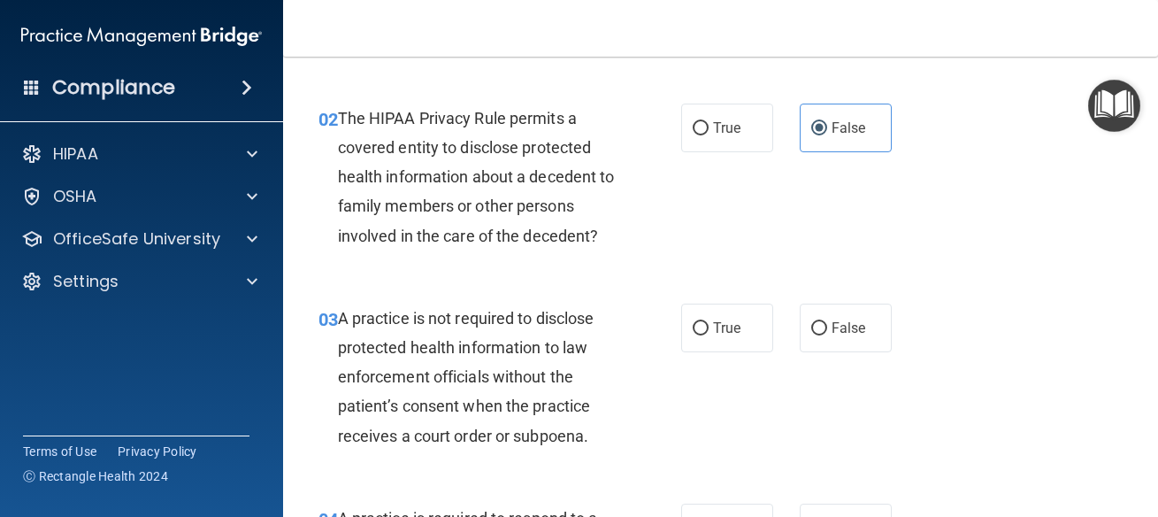
scroll to position [318, 0]
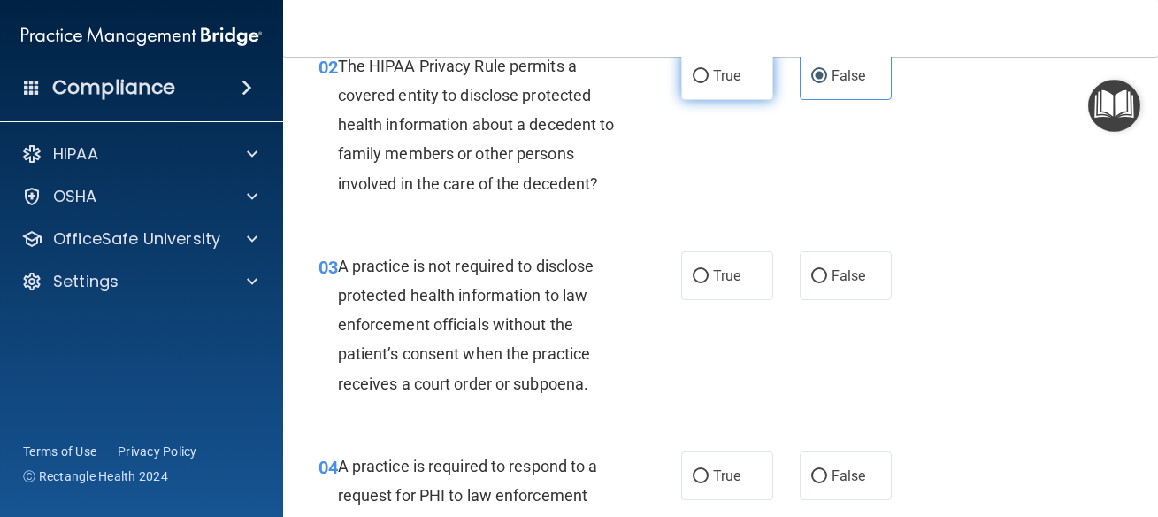
click at [724, 78] on span "True" at bounding box center [726, 75] width 27 height 17
click at [709, 78] on input "True" at bounding box center [701, 76] width 16 height 13
radio input "true"
radio input "false"
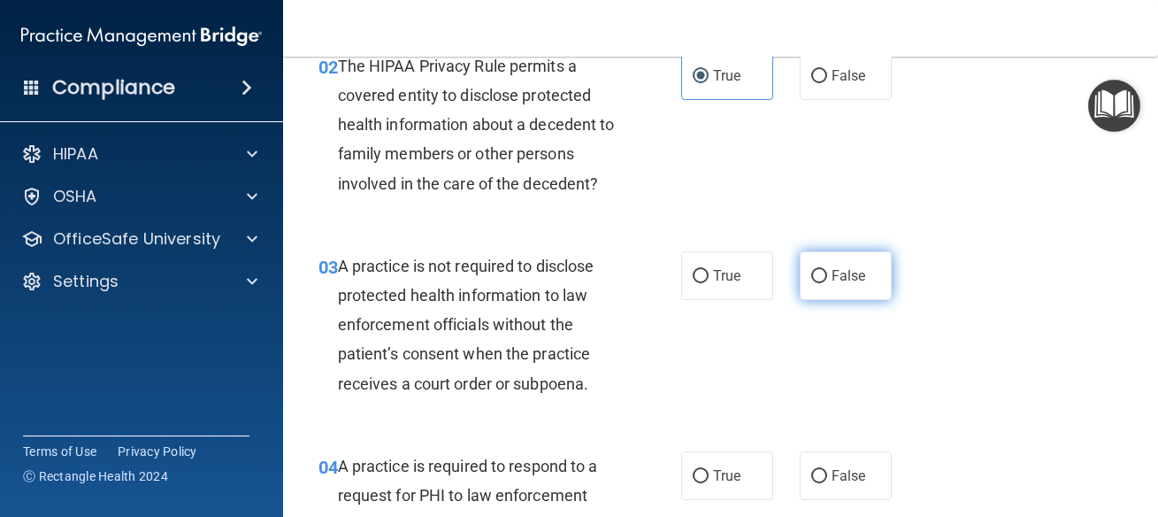
click at [858, 287] on label "False" at bounding box center [846, 275] width 92 height 49
click at [827, 283] on input "False" at bounding box center [819, 276] width 16 height 13
radio input "true"
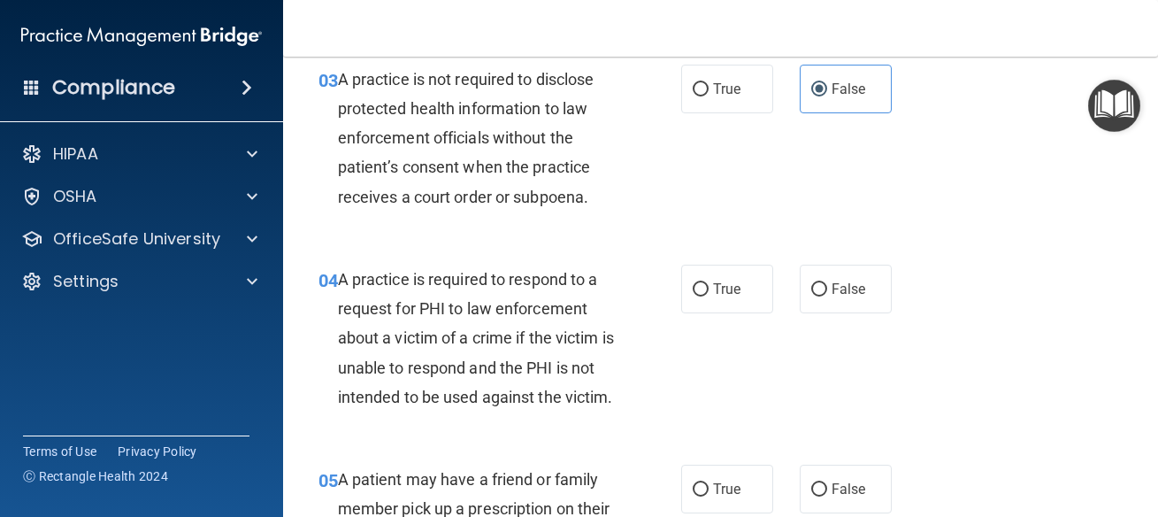
scroll to position [557, 0]
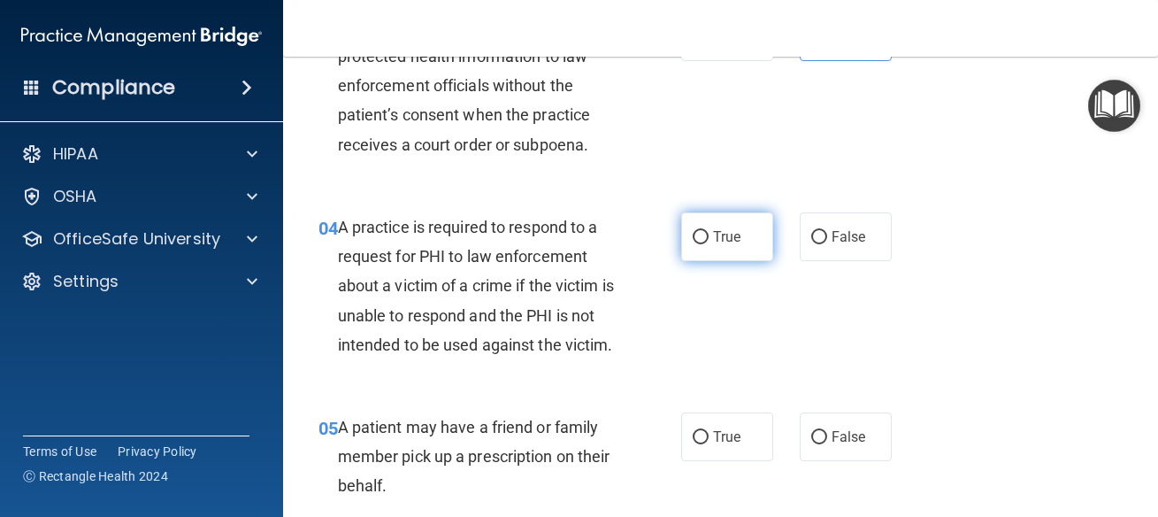
click at [701, 244] on label "True" at bounding box center [727, 236] width 92 height 49
click at [701, 244] on input "True" at bounding box center [701, 237] width 16 height 13
radio input "true"
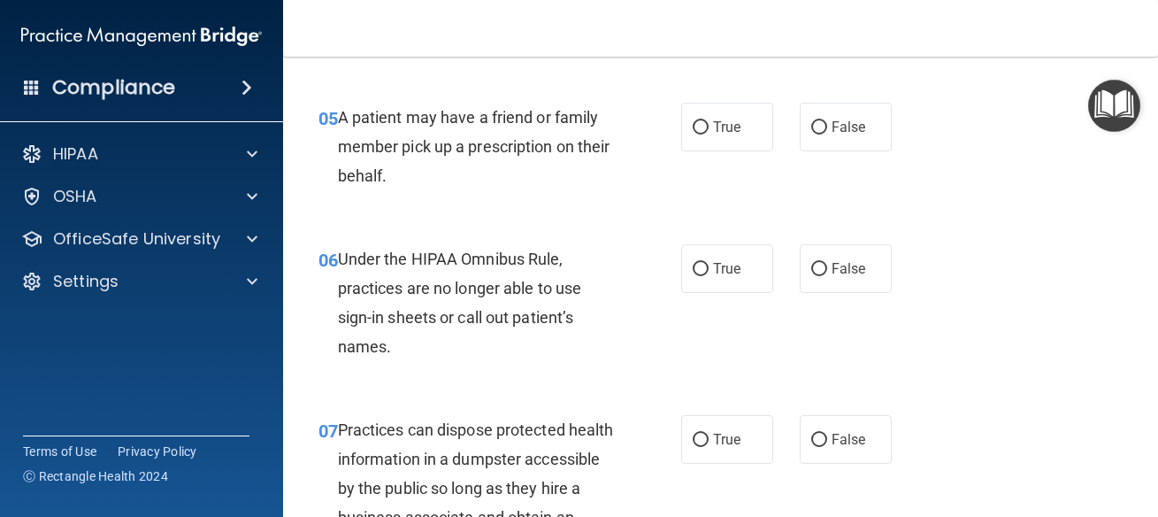
scroll to position [876, 0]
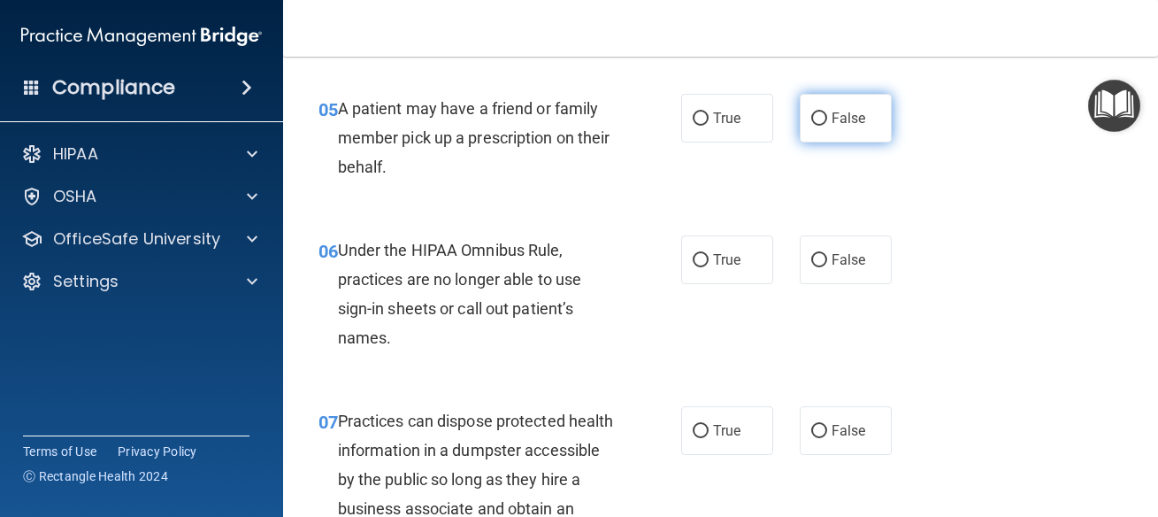
click at [873, 142] on label "False" at bounding box center [846, 118] width 92 height 49
click at [827, 126] on input "False" at bounding box center [819, 118] width 16 height 13
radio input "true"
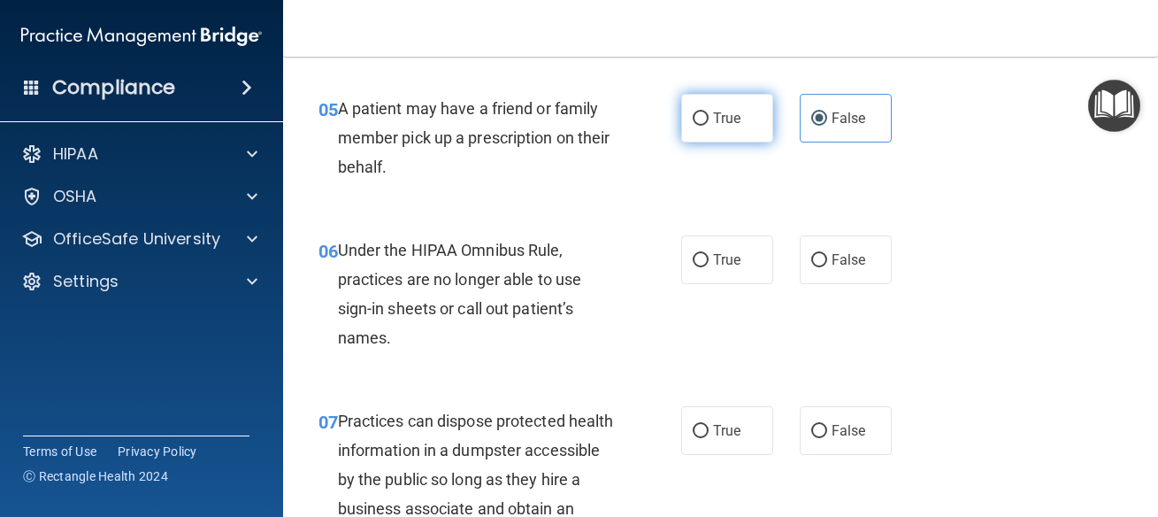
click at [724, 142] on label "True" at bounding box center [727, 118] width 92 height 49
click at [713, 127] on span "True" at bounding box center [726, 118] width 27 height 17
click at [709, 126] on input "True" at bounding box center [701, 118] width 16 height 13
radio input "true"
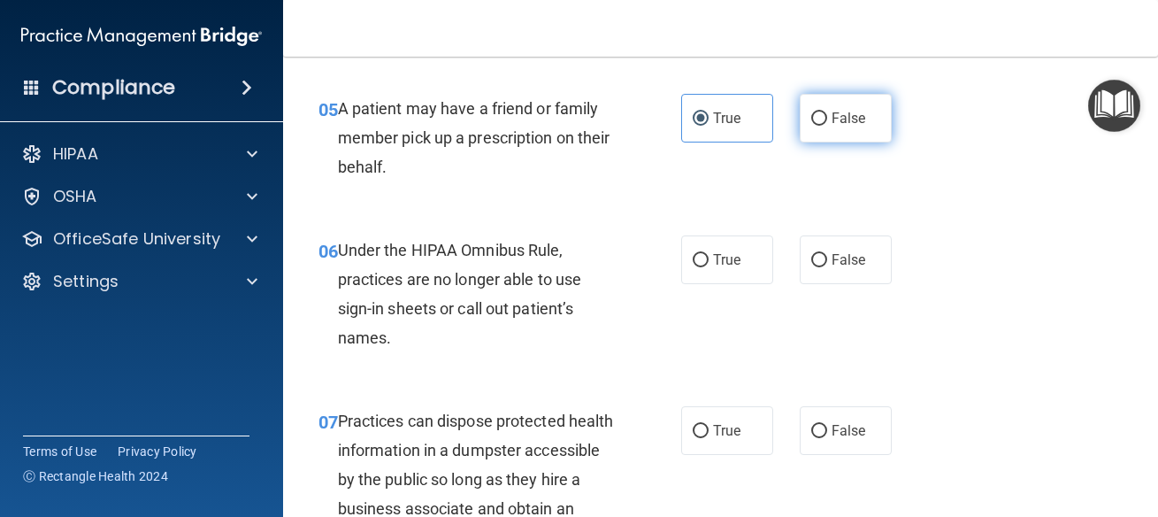
click at [841, 127] on span "False" at bounding box center [849, 118] width 35 height 17
click at [827, 126] on input "False" at bounding box center [819, 118] width 16 height 13
radio input "true"
radio input "false"
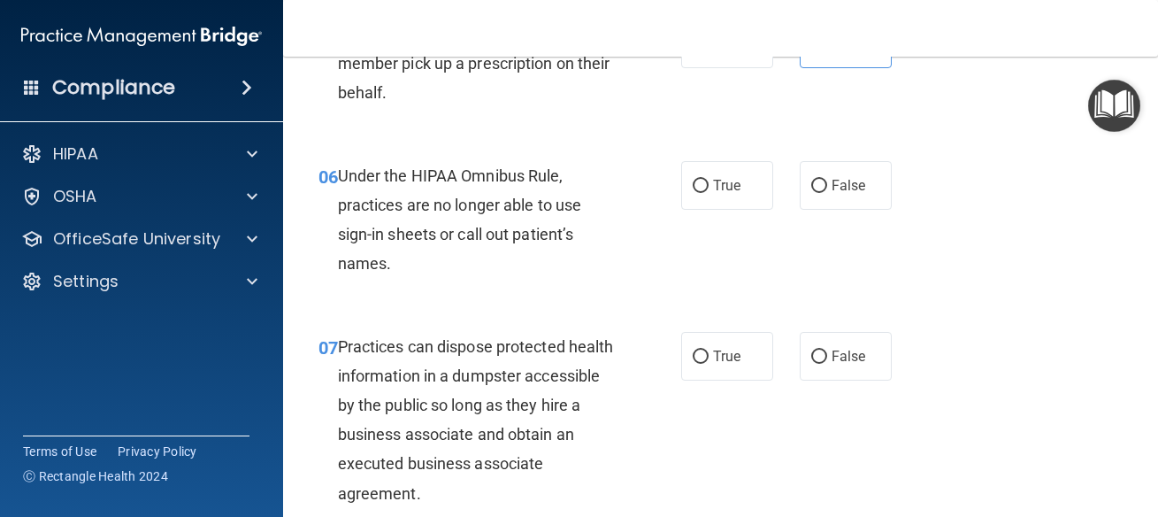
scroll to position [955, 0]
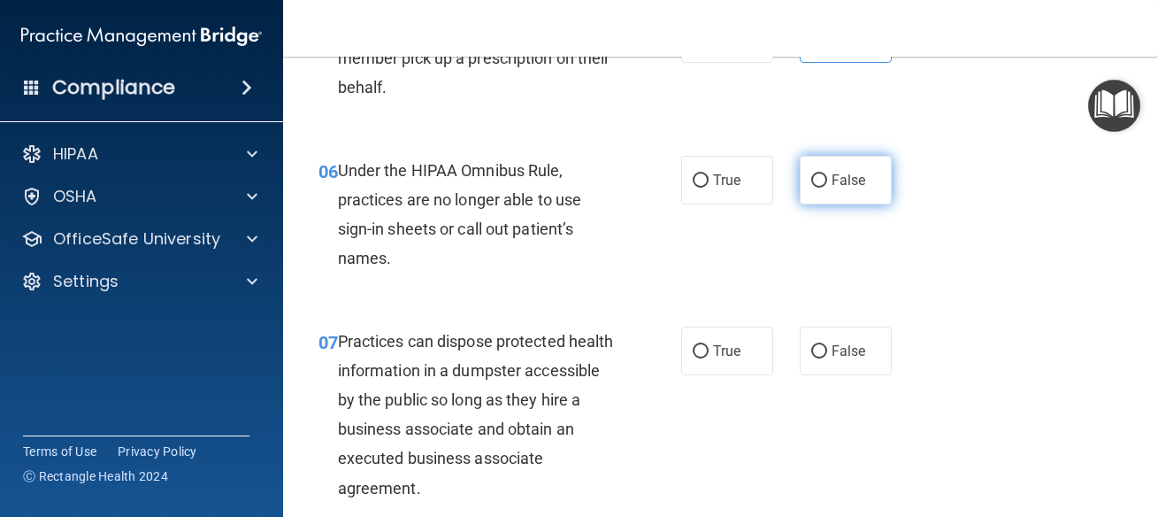
click at [811, 188] on input "False" at bounding box center [819, 180] width 16 height 13
radio input "true"
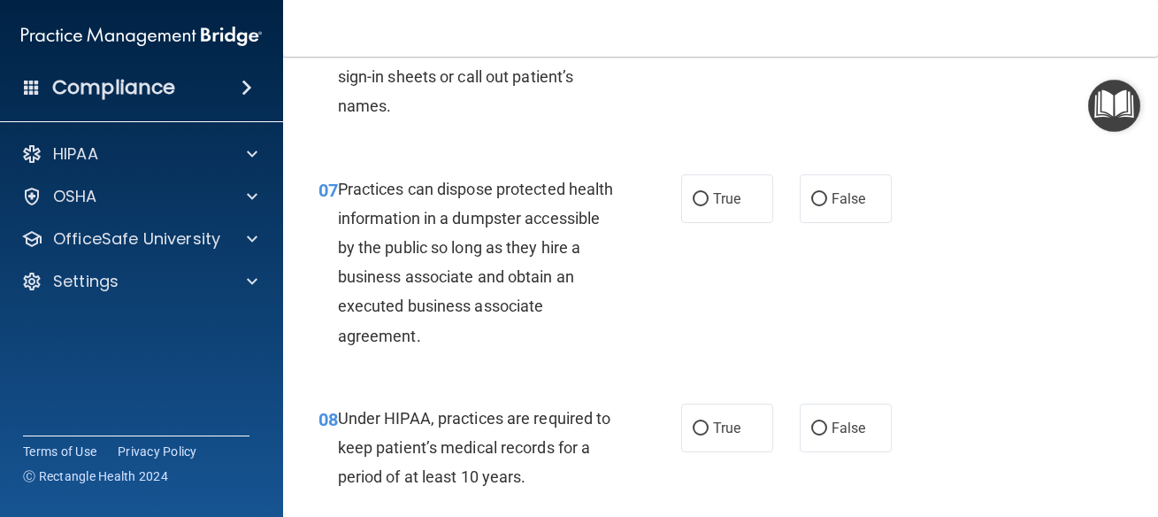
scroll to position [1115, 0]
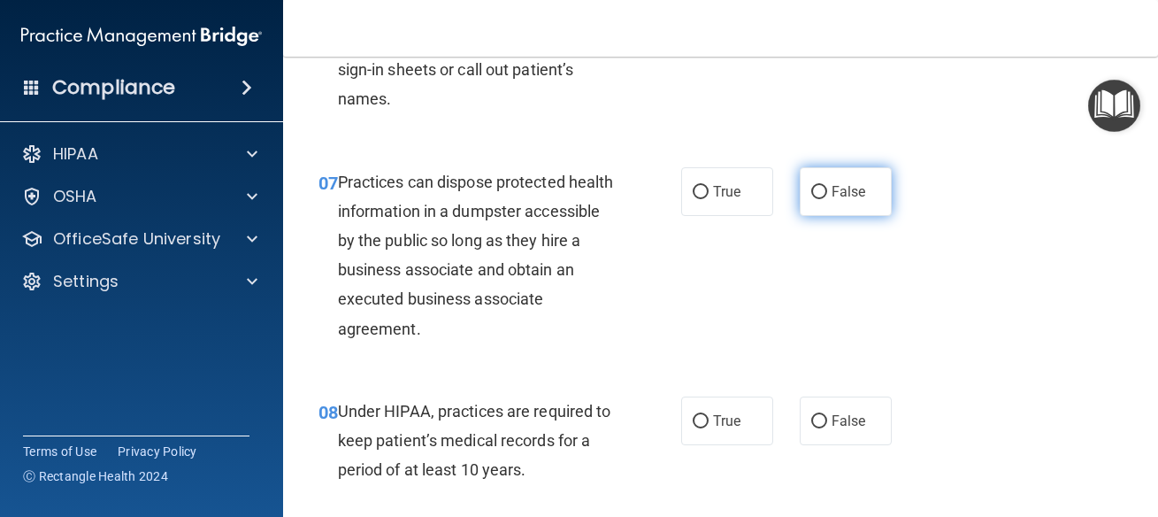
click at [809, 205] on label "False" at bounding box center [846, 191] width 92 height 49
click at [811, 199] on input "False" at bounding box center [819, 192] width 16 height 13
radio input "true"
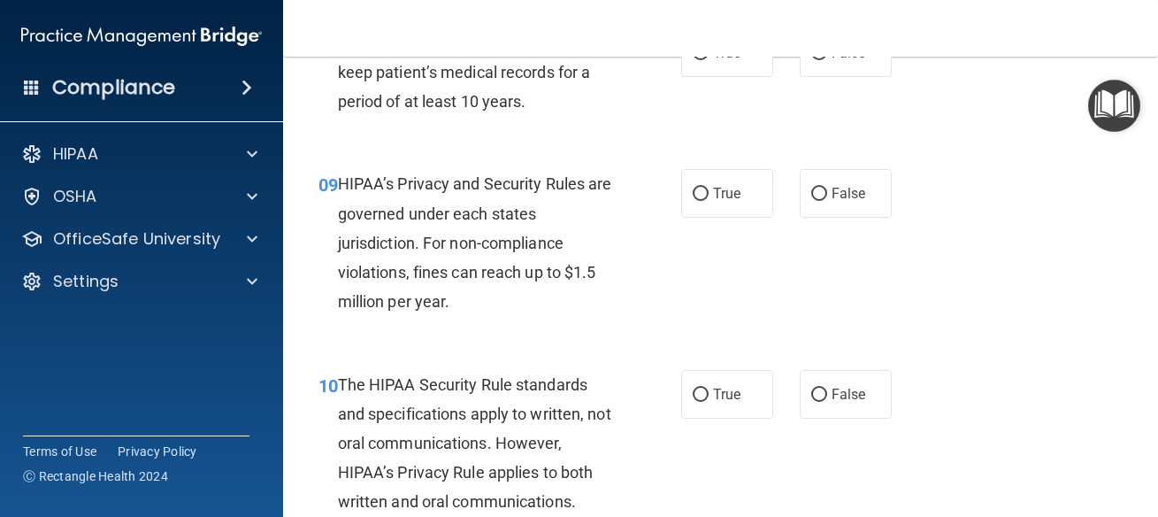
scroll to position [1433, 0]
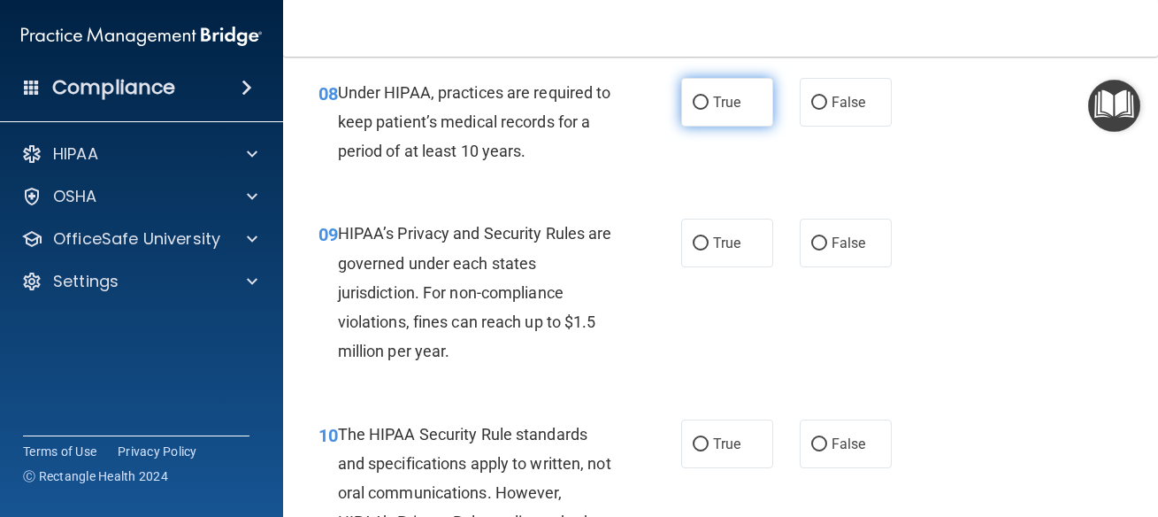
click at [726, 111] on span "True" at bounding box center [726, 102] width 27 height 17
click at [709, 110] on input "True" at bounding box center [701, 102] width 16 height 13
radio input "true"
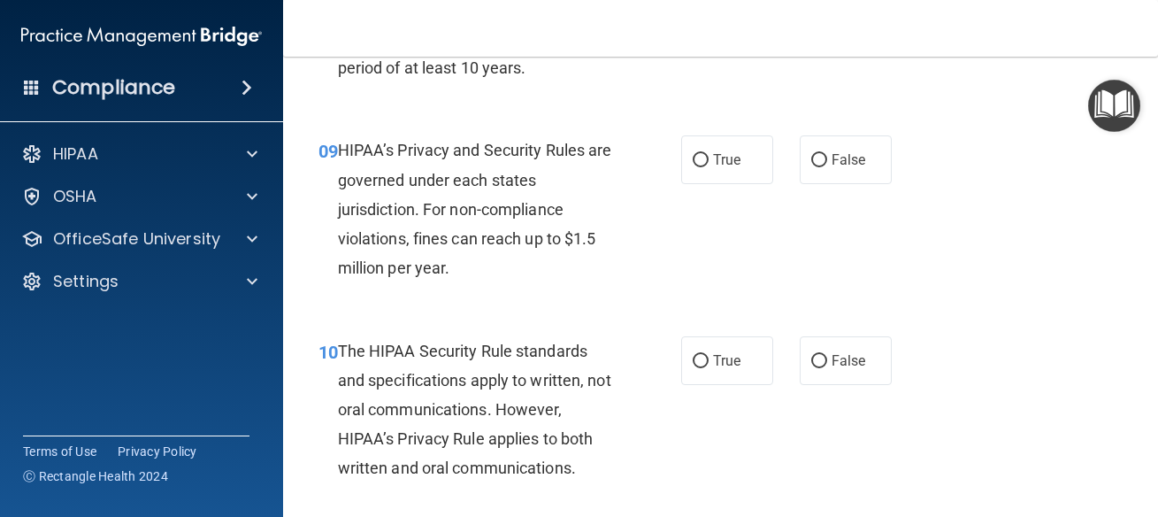
scroll to position [1592, 0]
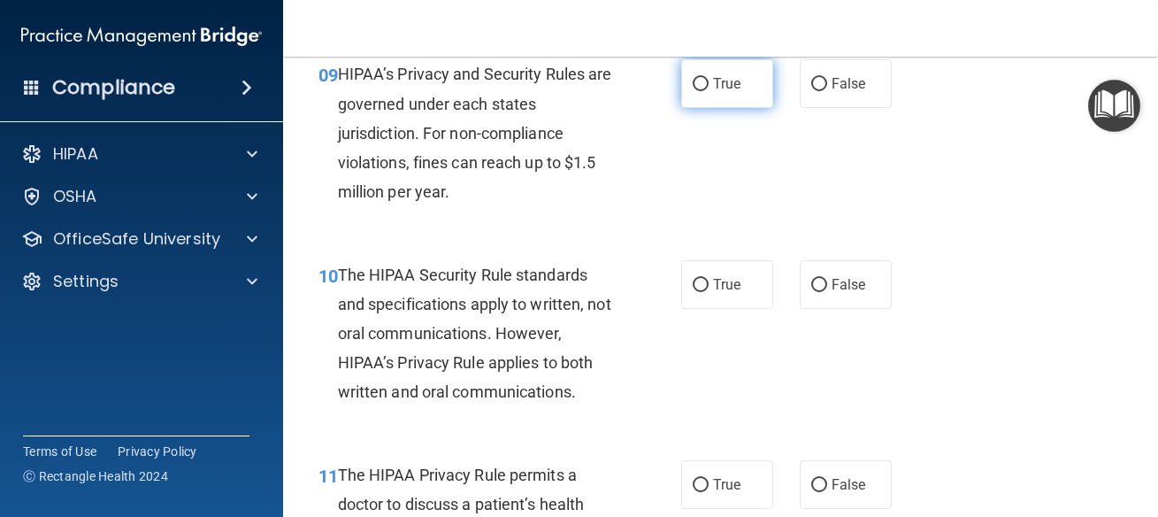
click at [734, 108] on label "True" at bounding box center [727, 83] width 92 height 49
click at [709, 91] on input "True" at bounding box center [701, 84] width 16 height 13
radio input "true"
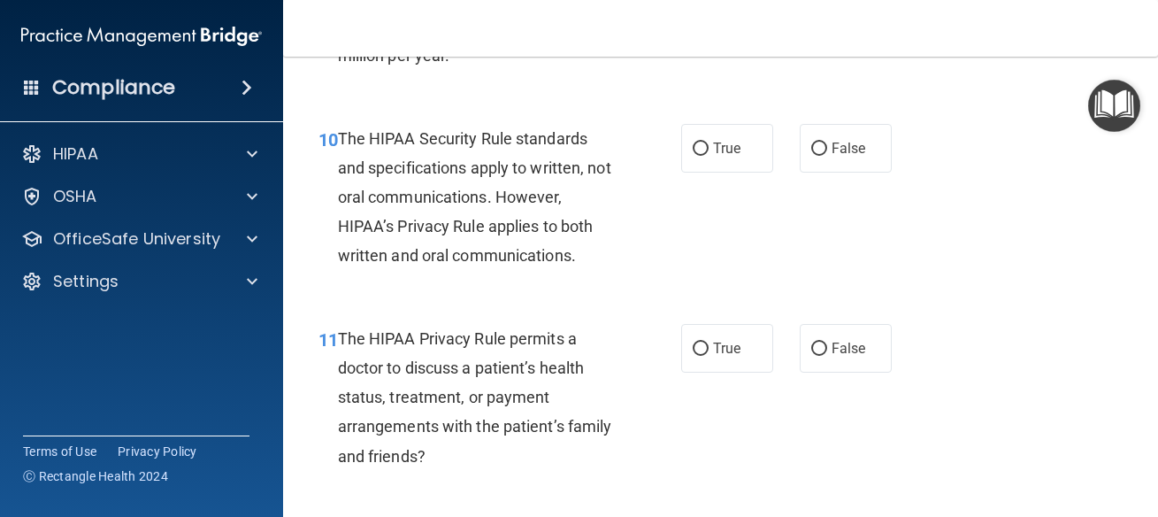
scroll to position [1752, 0]
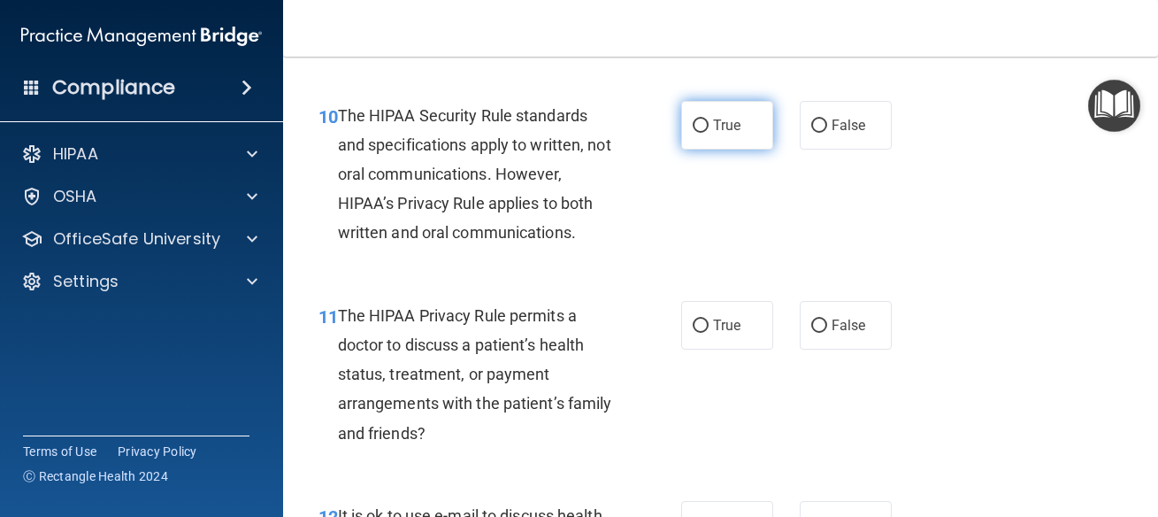
click at [745, 150] on label "True" at bounding box center [727, 125] width 92 height 49
click at [709, 133] on input "True" at bounding box center [701, 125] width 16 height 13
radio input "true"
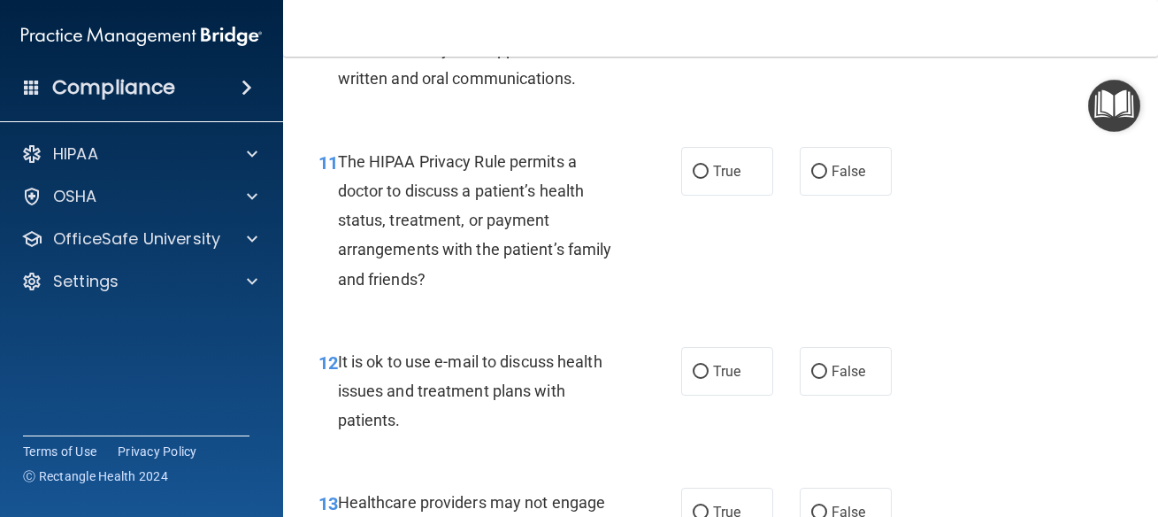
scroll to position [1911, 0]
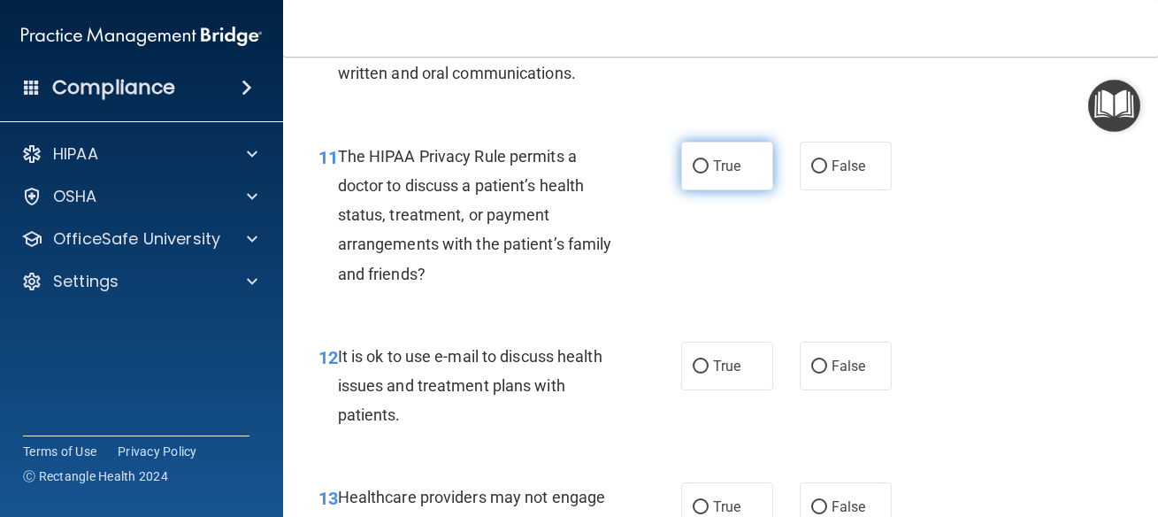
click at [704, 190] on label "True" at bounding box center [727, 166] width 92 height 49
click at [704, 173] on input "True" at bounding box center [701, 166] width 16 height 13
radio input "true"
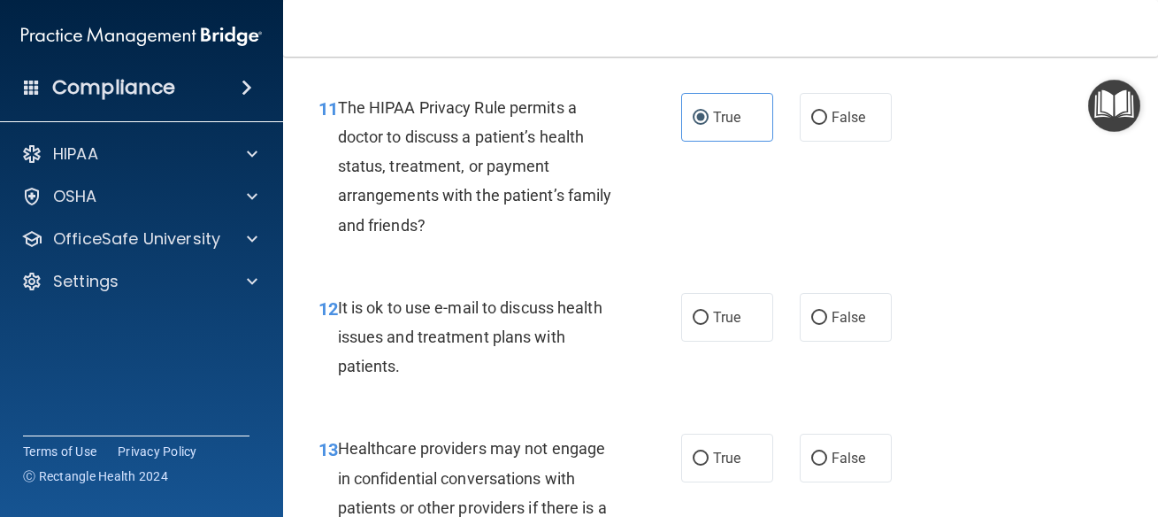
scroll to position [2150, 0]
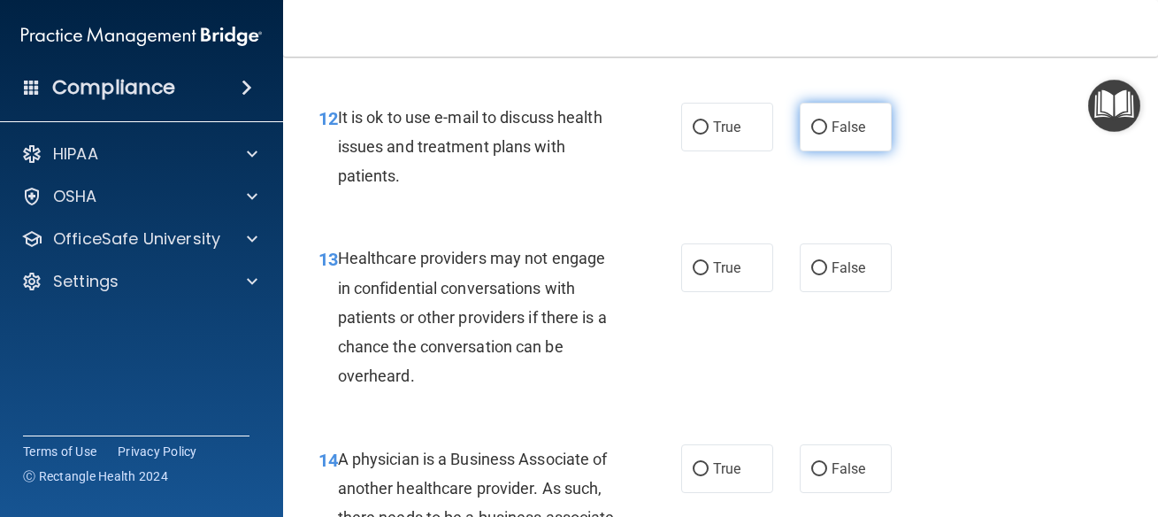
click at [832, 135] on span "False" at bounding box center [849, 127] width 35 height 17
click at [827, 134] on input "False" at bounding box center [819, 127] width 16 height 13
radio input "true"
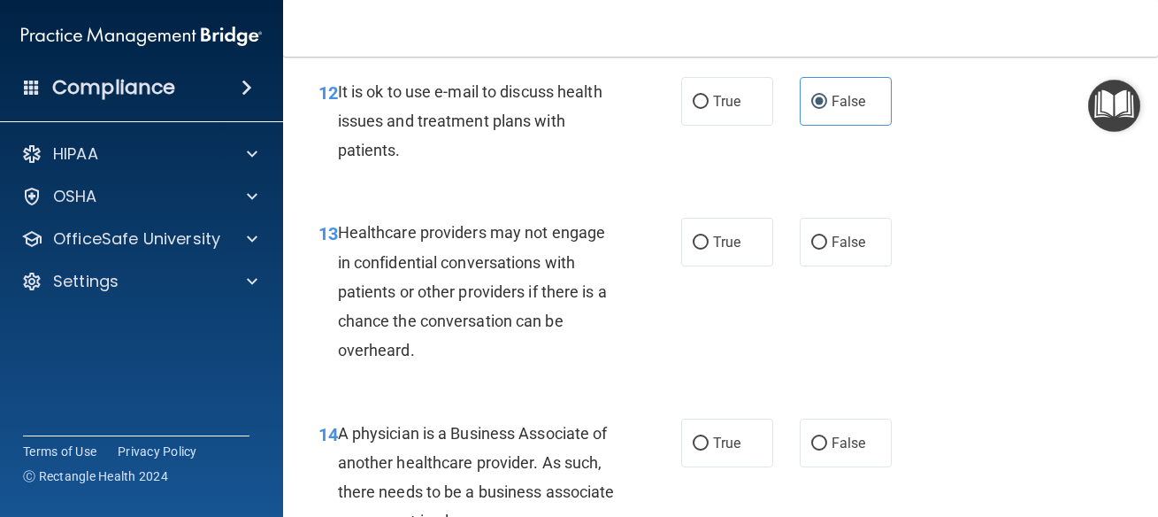
scroll to position [2229, 0]
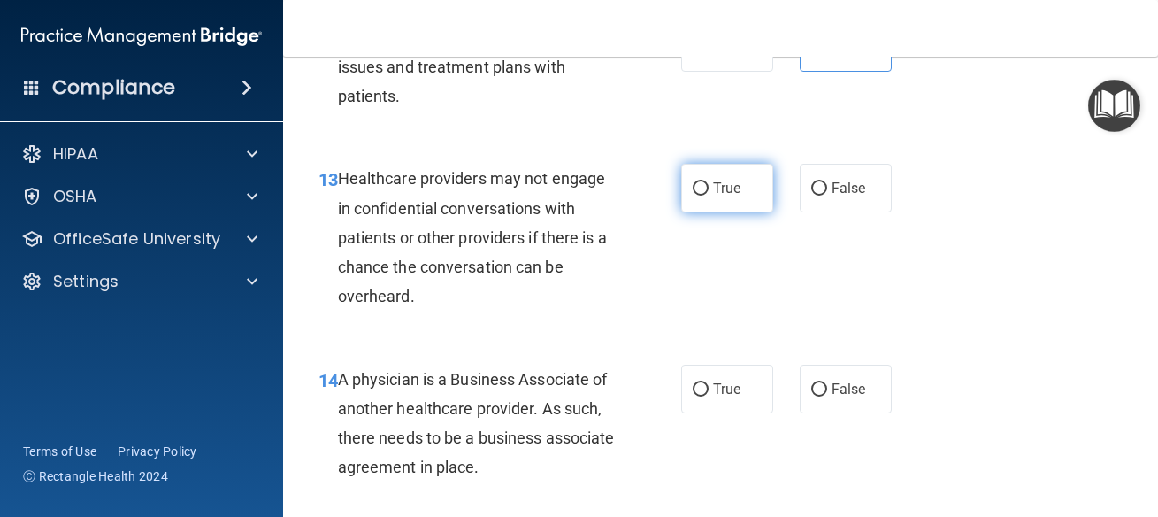
click at [725, 212] on label "True" at bounding box center [727, 188] width 92 height 49
click at [709, 196] on input "True" at bounding box center [701, 188] width 16 height 13
radio input "true"
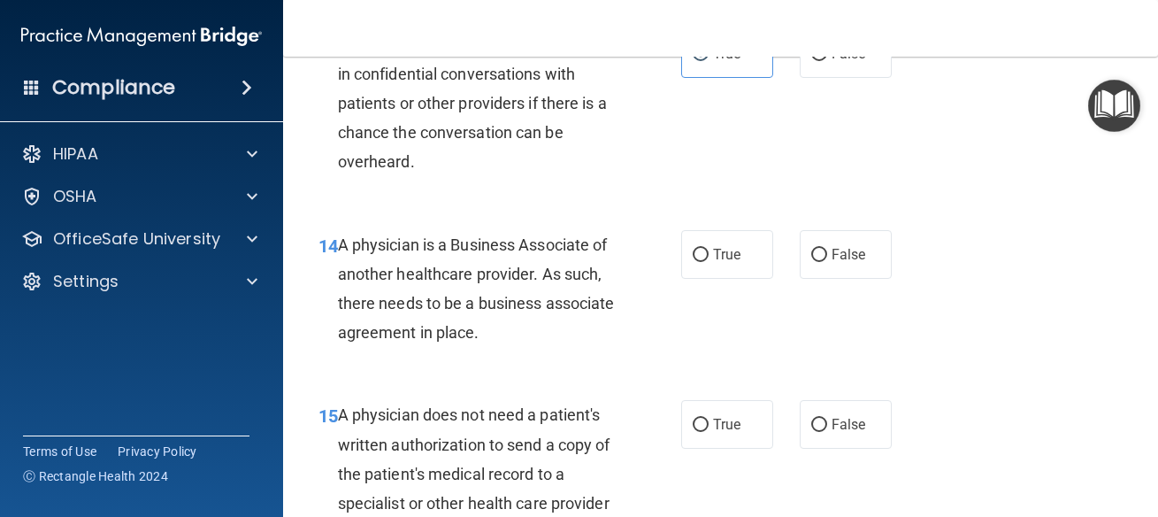
scroll to position [2389, 0]
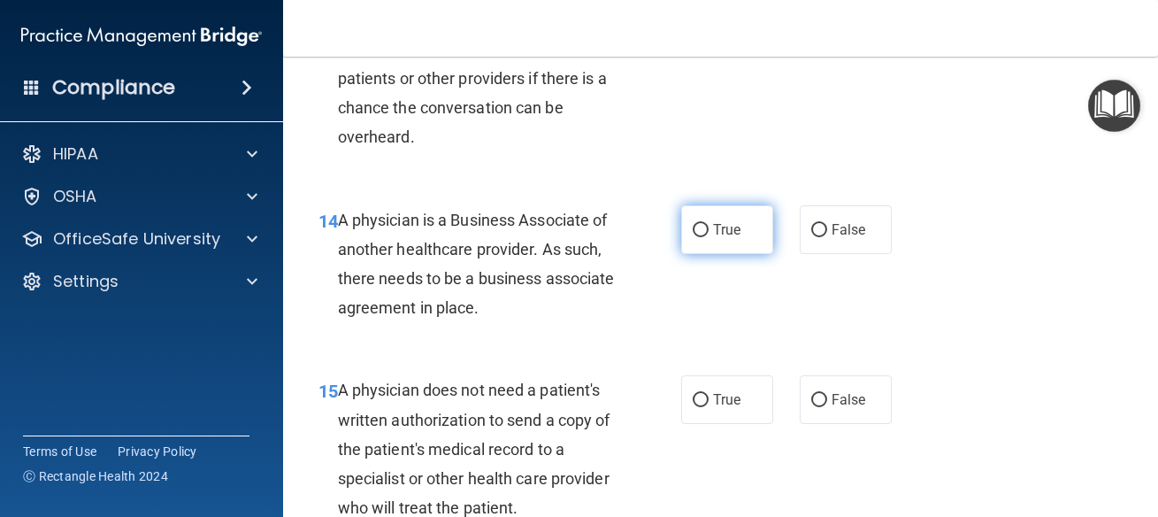
click at [748, 254] on label "True" at bounding box center [727, 229] width 92 height 49
click at [709, 237] on input "True" at bounding box center [701, 230] width 16 height 13
radio input "true"
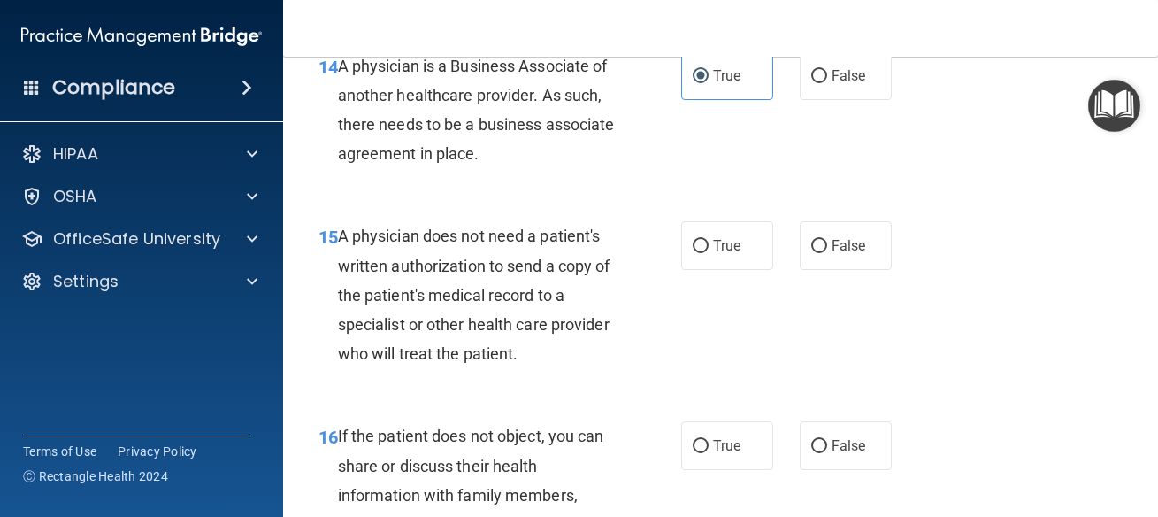
scroll to position [2548, 0]
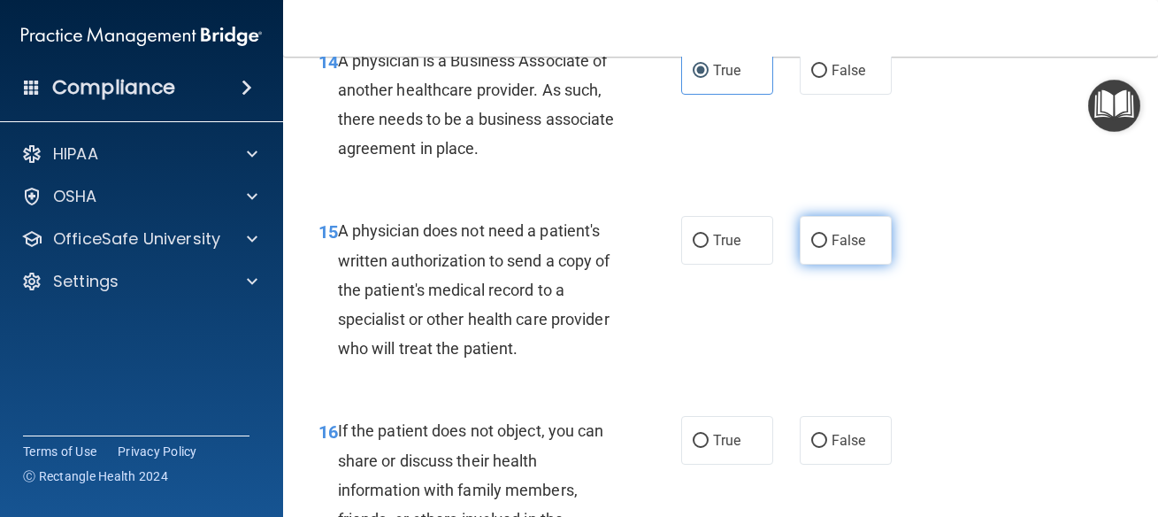
click at [839, 265] on label "False" at bounding box center [846, 240] width 92 height 49
click at [827, 248] on input "False" at bounding box center [819, 240] width 16 height 13
radio input "true"
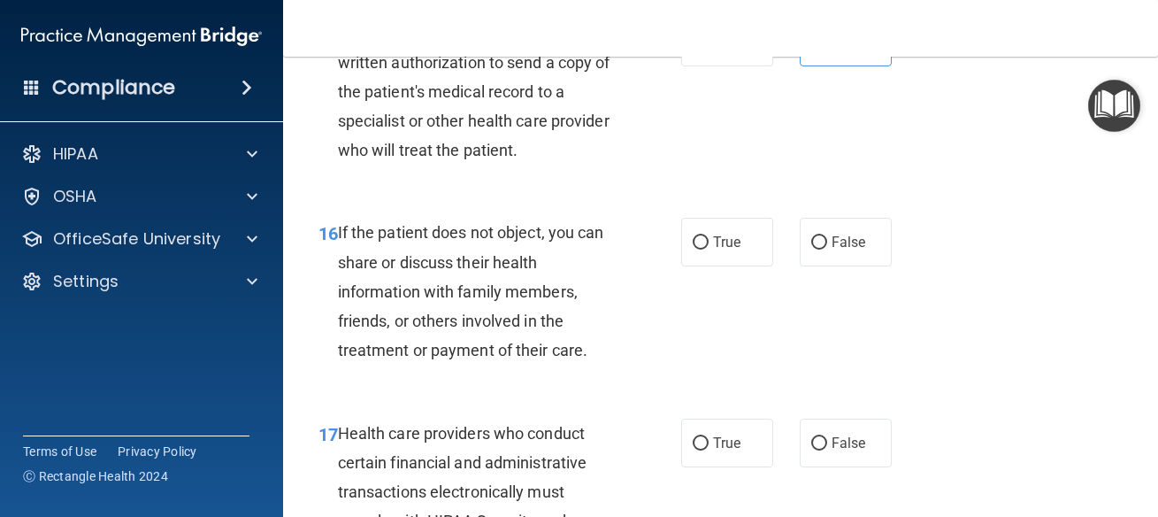
scroll to position [2787, 0]
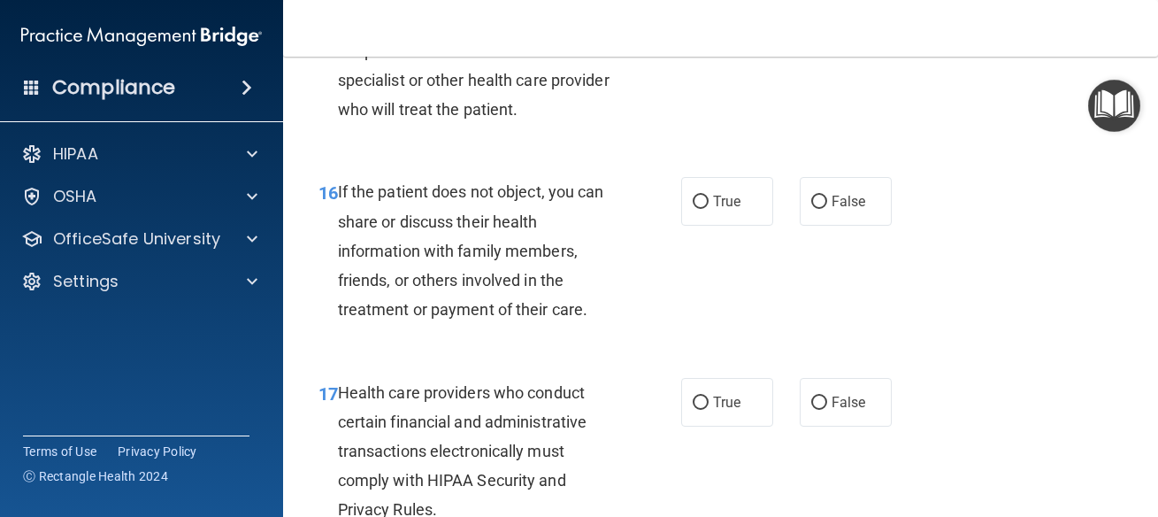
drag, startPoint x: 536, startPoint y: 200, endPoint x: 606, endPoint y: 200, distance: 69.9
click at [538, 200] on div "16 If the patient does not object, you can share or discuss their health inform…" at bounding box center [720, 255] width 831 height 200
click at [750, 226] on label "True" at bounding box center [727, 201] width 92 height 49
click at [709, 209] on input "True" at bounding box center [701, 202] width 16 height 13
radio input "true"
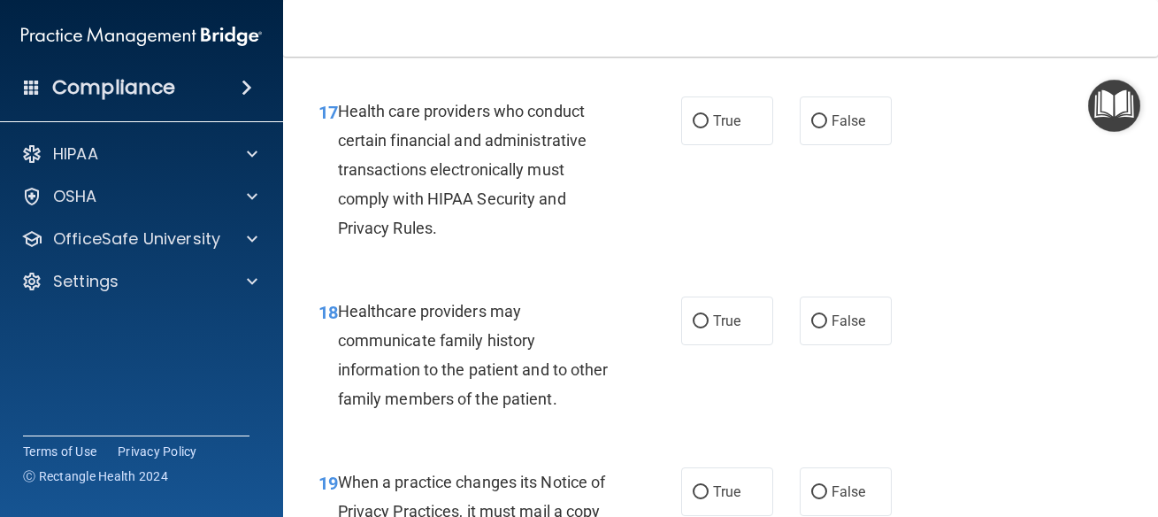
scroll to position [3105, 0]
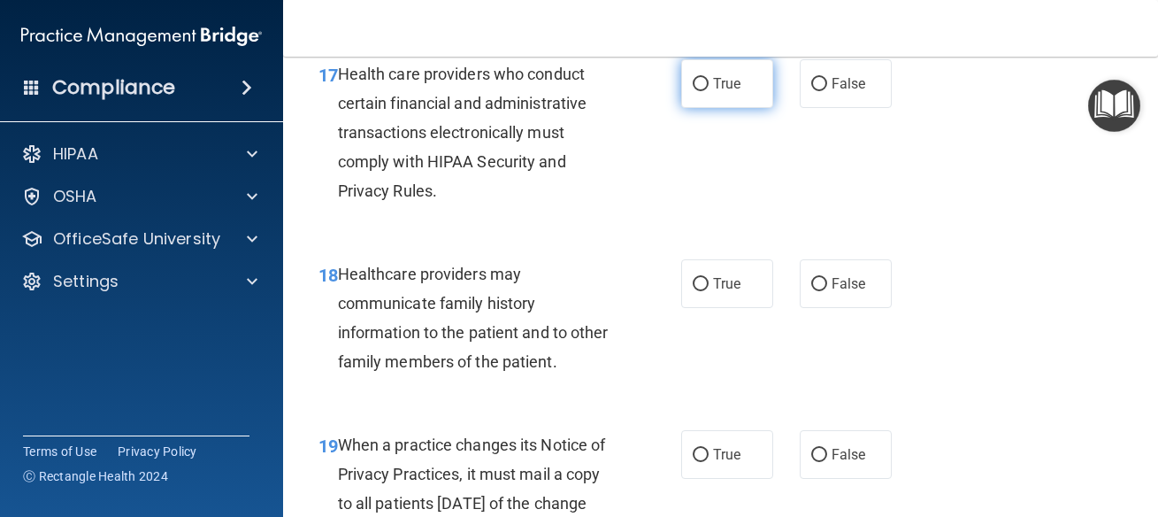
click at [717, 108] on label "True" at bounding box center [727, 83] width 92 height 49
click at [709, 91] on input "True" at bounding box center [701, 84] width 16 height 13
radio input "true"
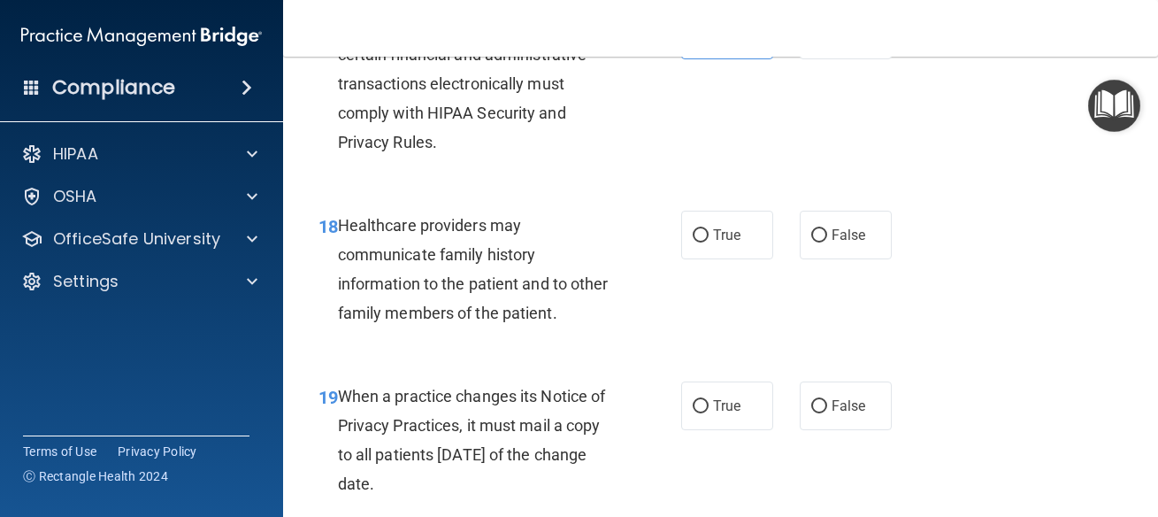
scroll to position [3185, 0]
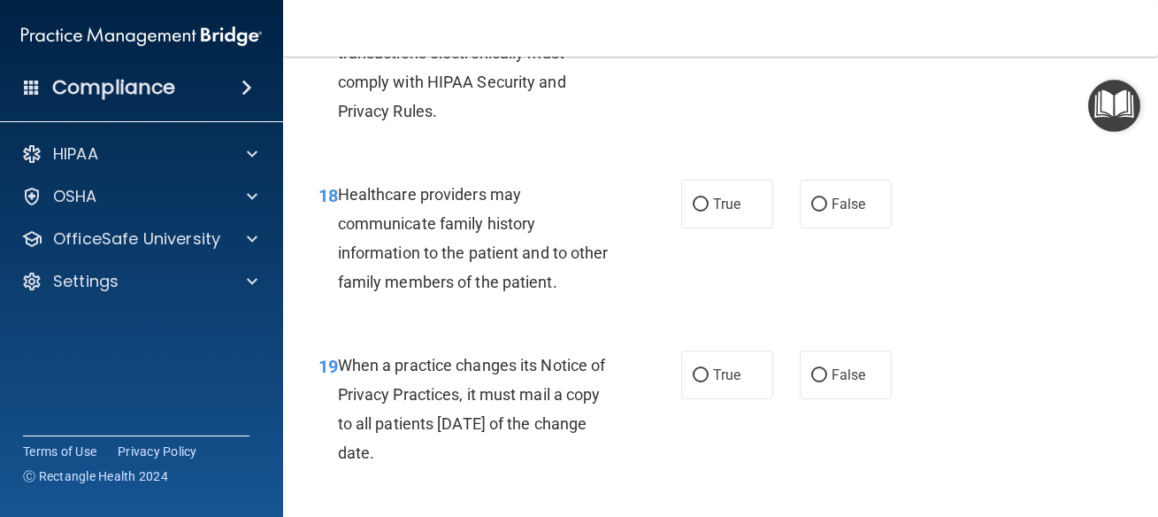
click at [833, 267] on div "18 Healthcare providers may communicate family history information to the patie…" at bounding box center [720, 242] width 831 height 171
drag, startPoint x: 840, startPoint y: 234, endPoint x: 861, endPoint y: 242, distance: 22.7
click at [841, 212] on span "False" at bounding box center [849, 204] width 35 height 17
click at [827, 211] on input "False" at bounding box center [819, 204] width 16 height 13
radio input "true"
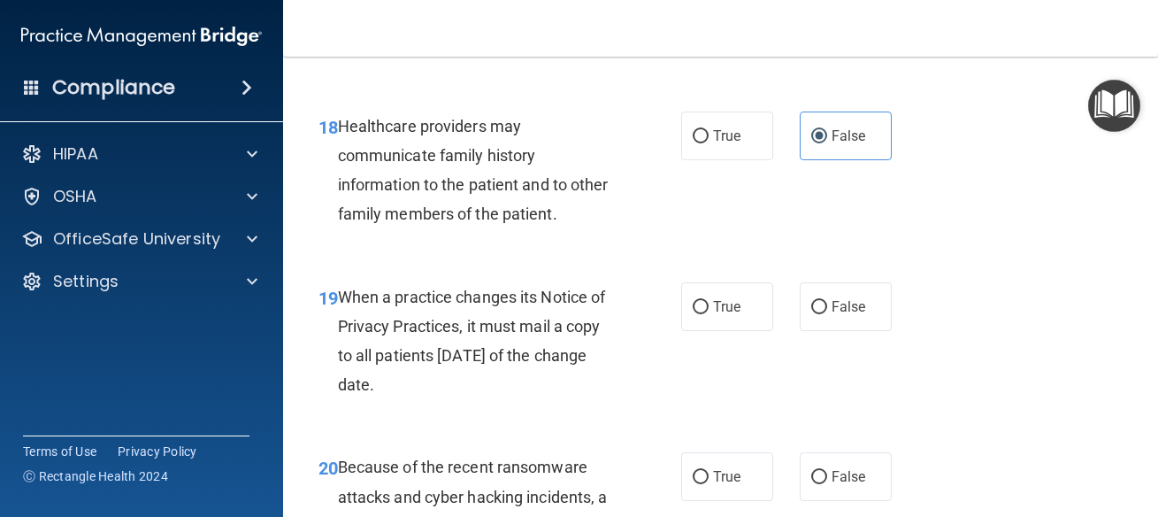
scroll to position [3344, 0]
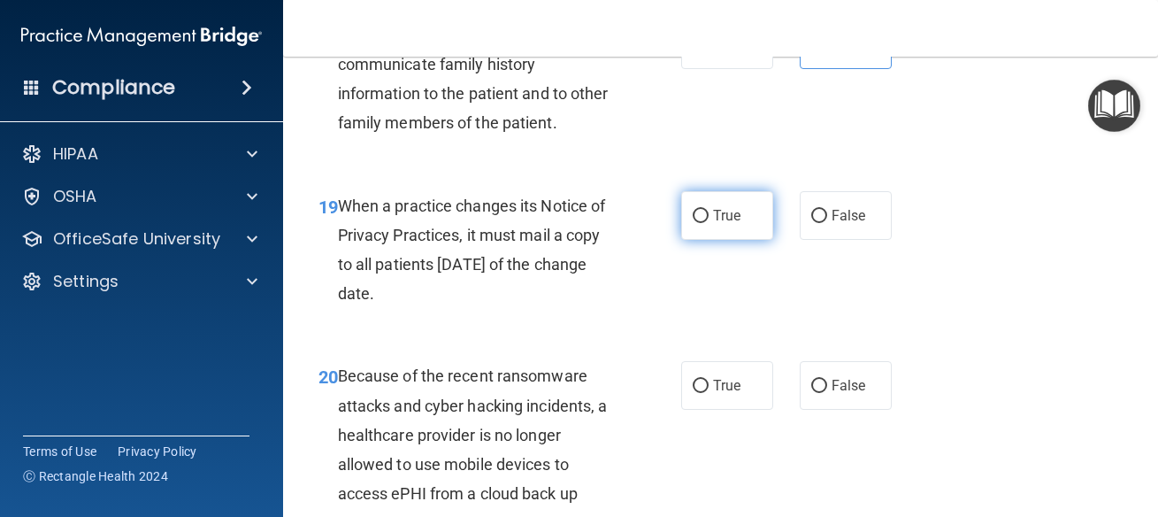
click at [681, 240] on label "True" at bounding box center [727, 215] width 92 height 49
click at [693, 223] on input "True" at bounding box center [701, 216] width 16 height 13
radio input "true"
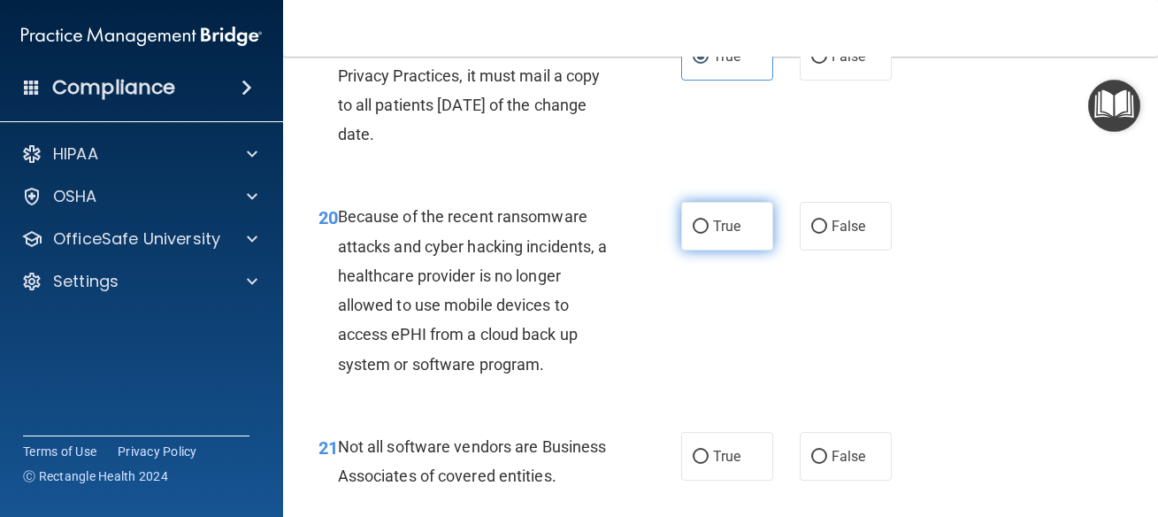
click at [699, 250] on label "True" at bounding box center [727, 226] width 92 height 49
click at [699, 234] on input "True" at bounding box center [701, 226] width 16 height 13
radio input "true"
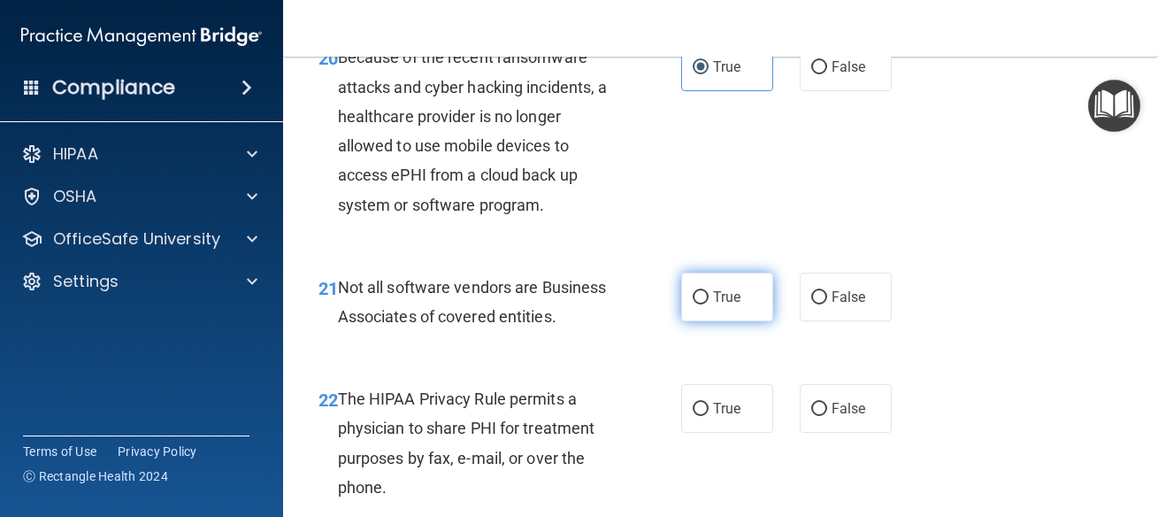
click at [723, 321] on label "True" at bounding box center [727, 296] width 92 height 49
click at [709, 304] on input "True" at bounding box center [701, 297] width 16 height 13
radio input "true"
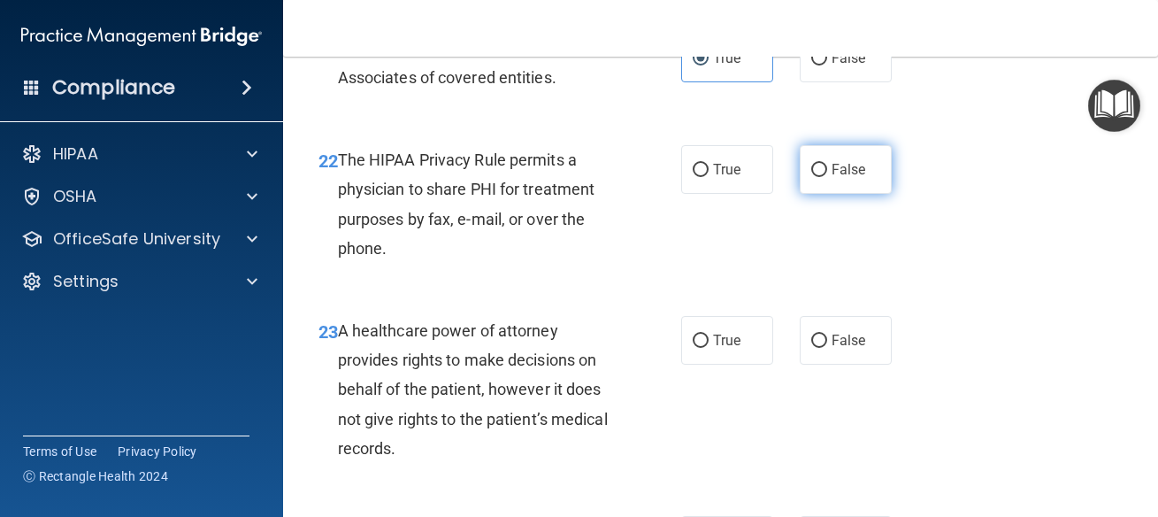
click at [863, 192] on label "False" at bounding box center [846, 169] width 92 height 49
click at [827, 177] on input "False" at bounding box center [819, 170] width 16 height 13
radio input "true"
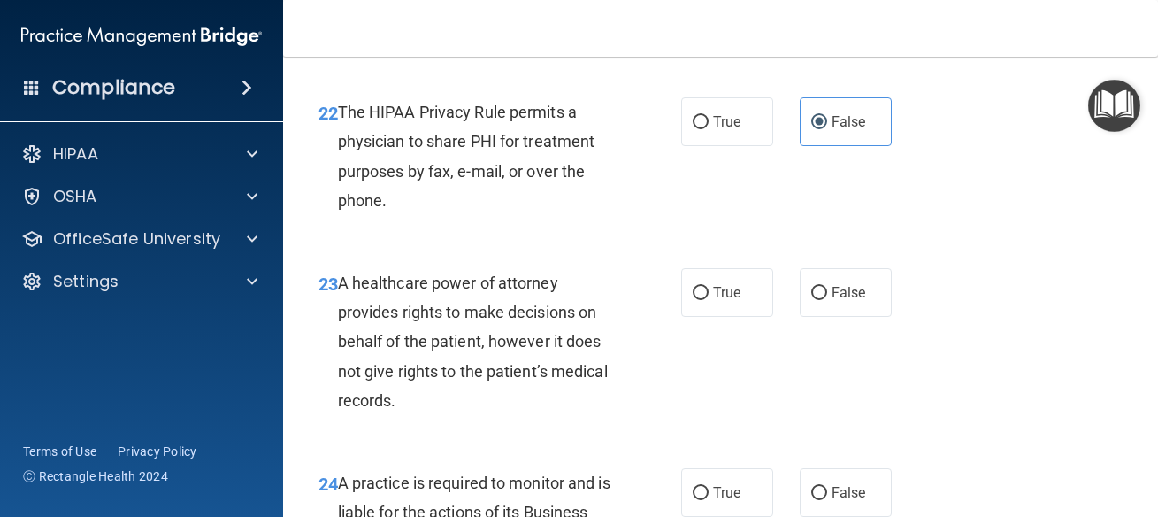
scroll to position [3981, 0]
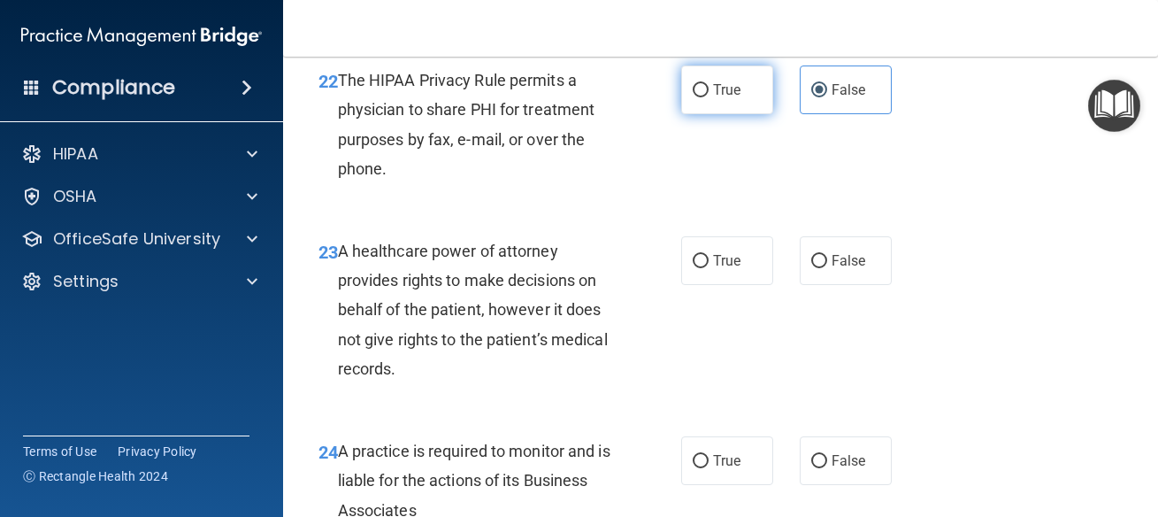
click at [740, 114] on label "True" at bounding box center [727, 89] width 92 height 49
click at [709, 97] on input "True" at bounding box center [701, 90] width 16 height 13
radio input "true"
radio input "false"
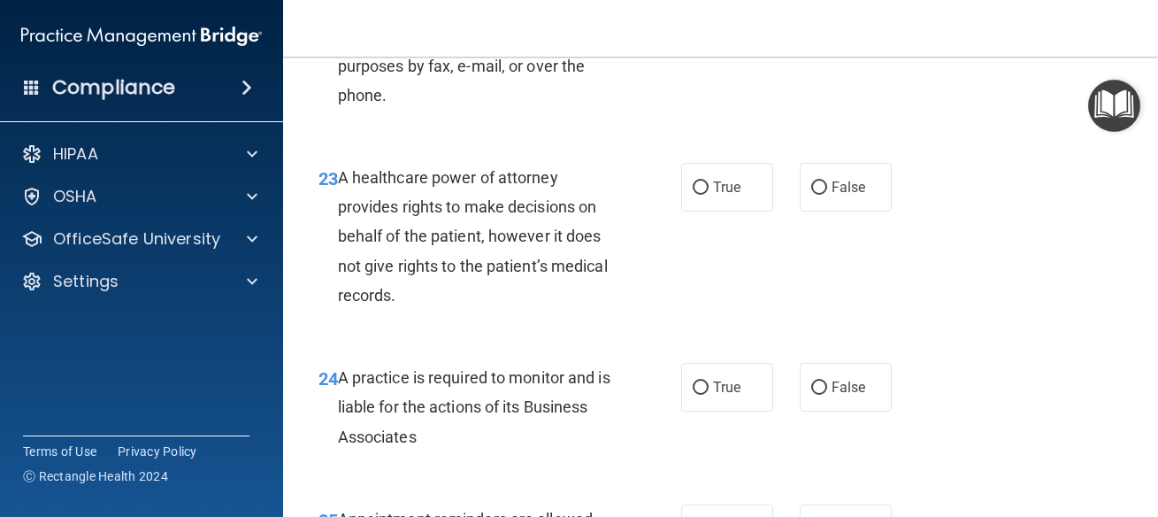
scroll to position [4061, 0]
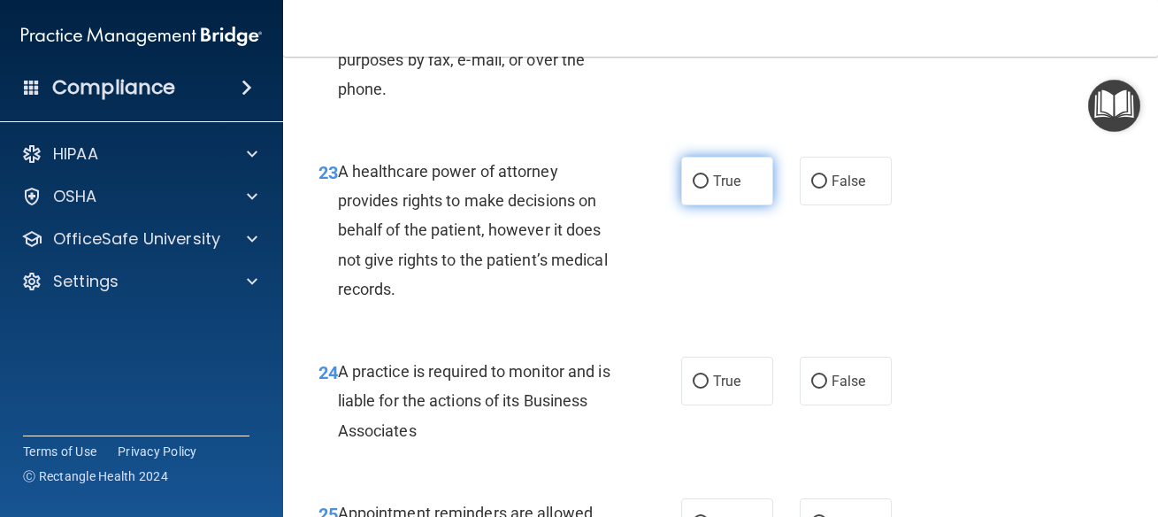
click at [727, 189] on span "True" at bounding box center [726, 181] width 27 height 17
click at [709, 188] on input "True" at bounding box center [701, 181] width 16 height 13
radio input "true"
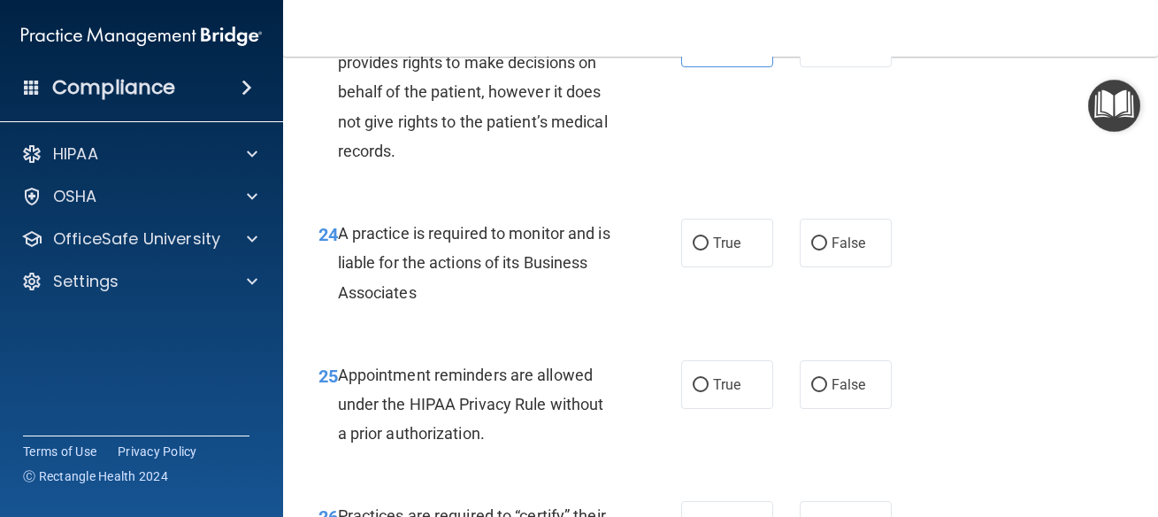
scroll to position [4220, 0]
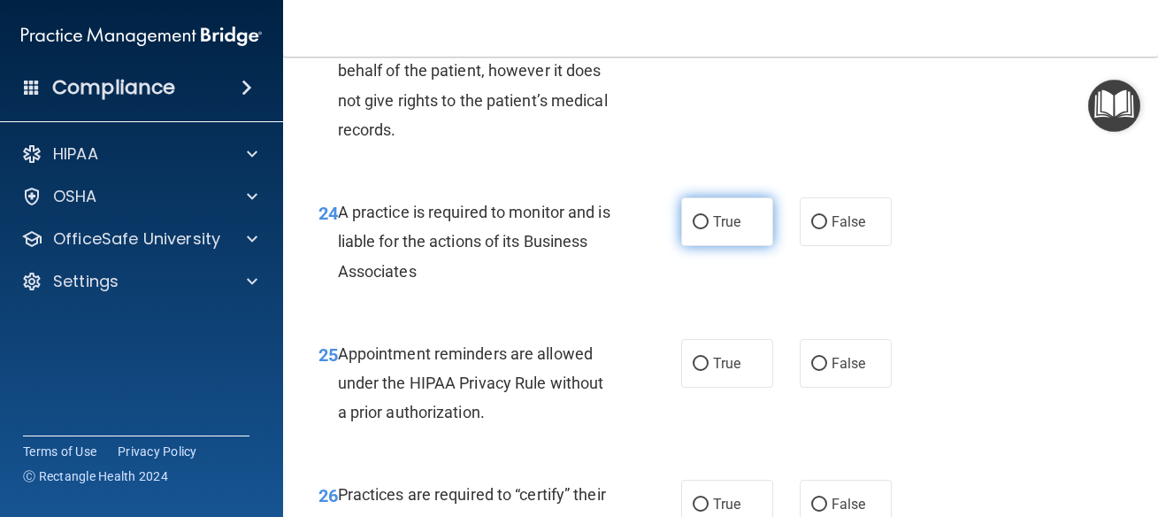
click at [709, 246] on label "True" at bounding box center [727, 221] width 92 height 49
click at [709, 229] on input "True" at bounding box center [701, 222] width 16 height 13
radio input "true"
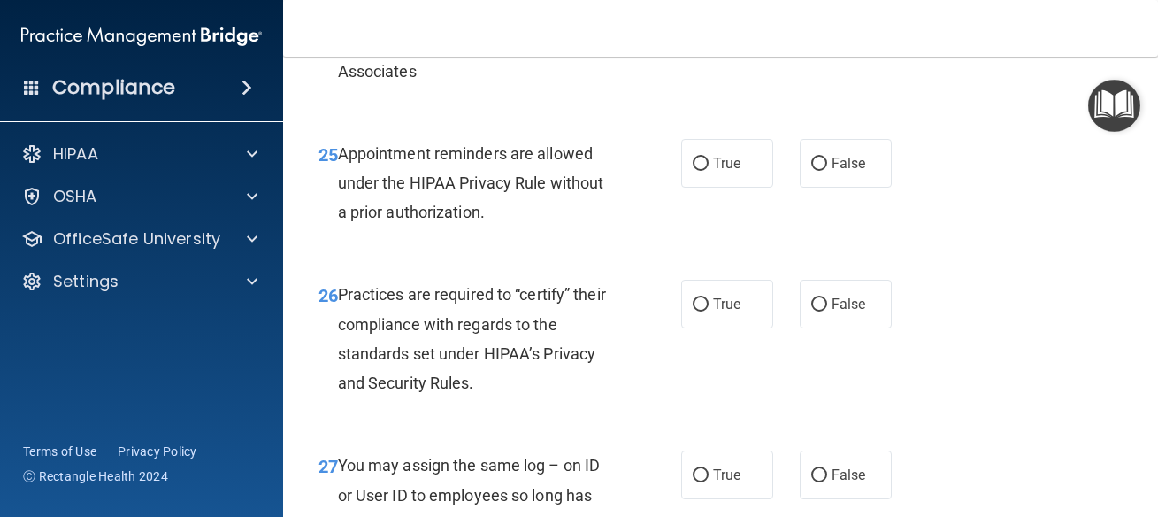
scroll to position [4459, 0]
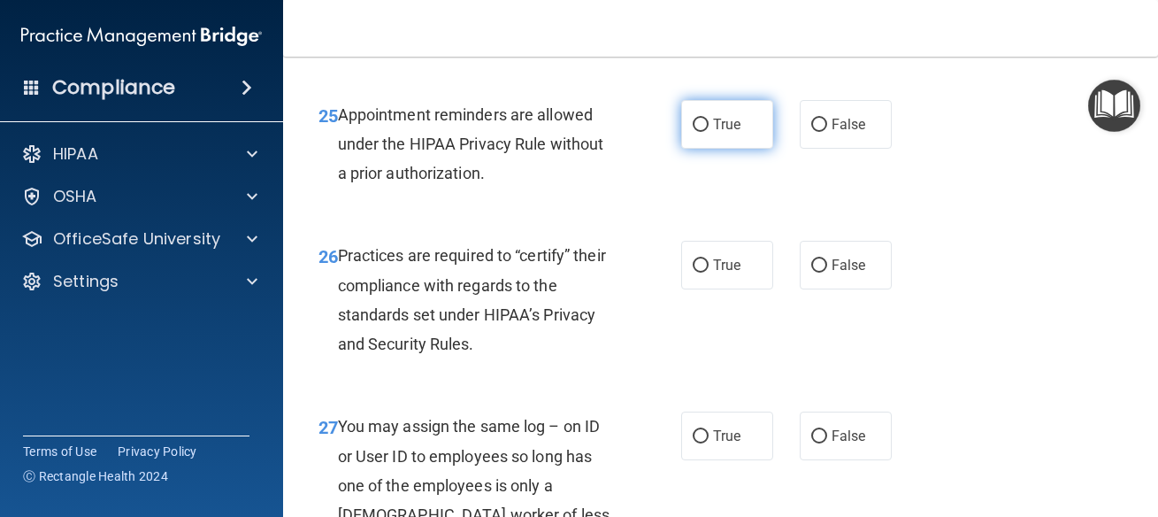
click at [722, 149] on label "True" at bounding box center [727, 124] width 92 height 49
click at [709, 132] on input "True" at bounding box center [701, 125] width 16 height 13
radio input "true"
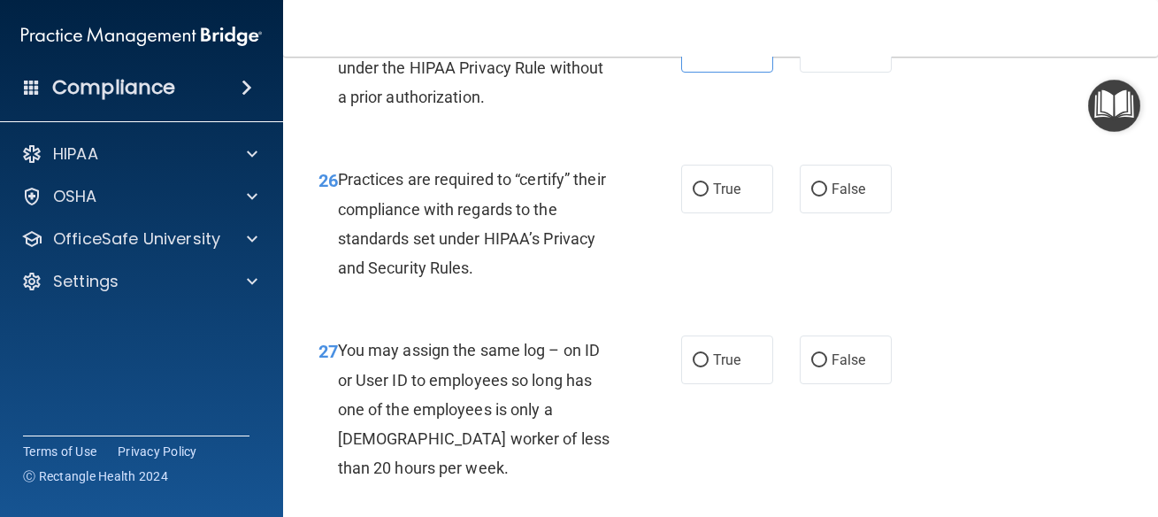
scroll to position [4538, 0]
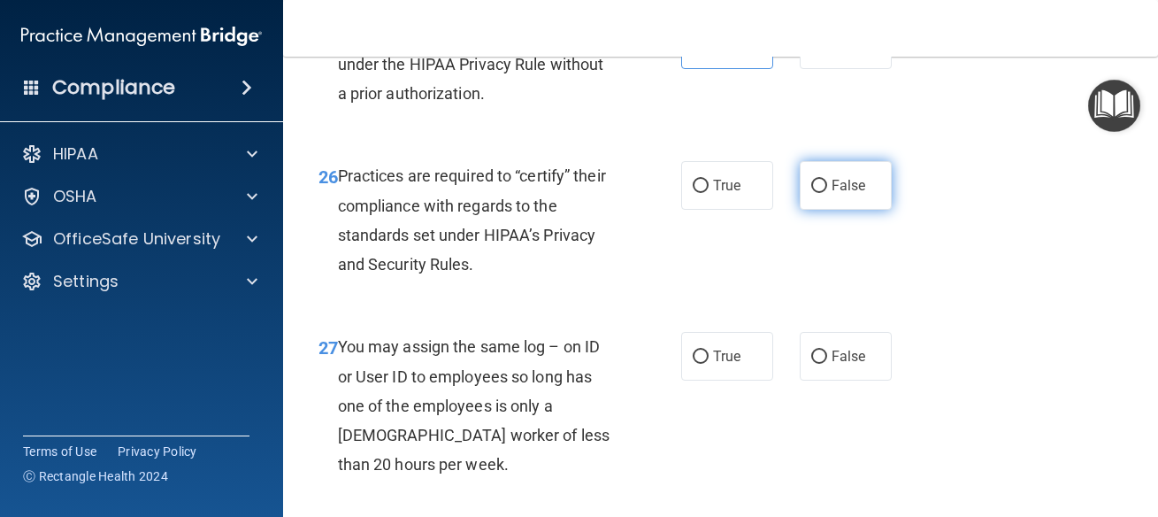
click at [828, 203] on label "False" at bounding box center [846, 185] width 92 height 49
click at [827, 193] on input "False" at bounding box center [819, 186] width 16 height 13
radio input "true"
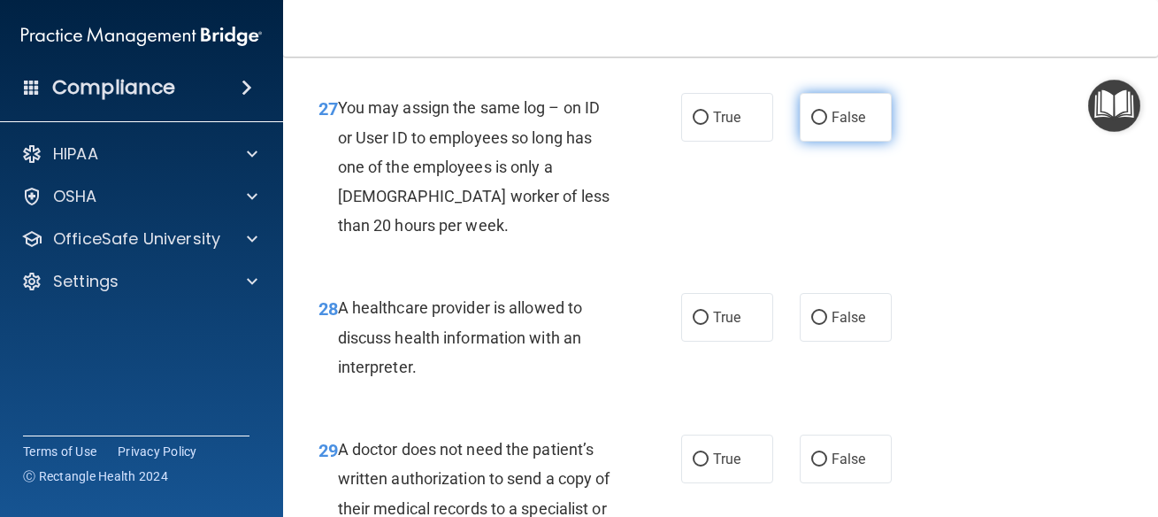
click at [832, 142] on label "False" at bounding box center [846, 117] width 92 height 49
click at [827, 125] on input "False" at bounding box center [819, 117] width 16 height 13
radio input "true"
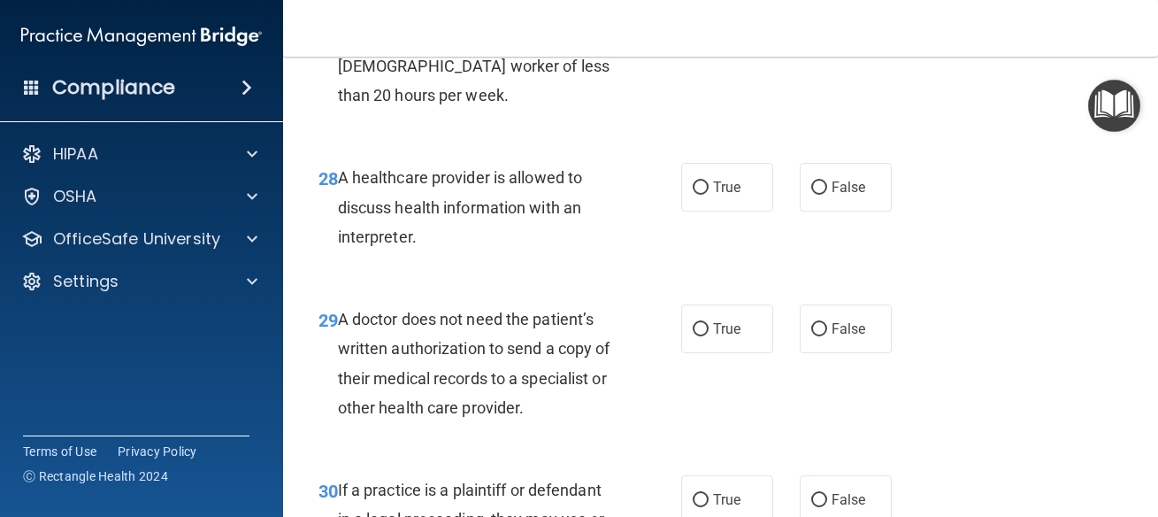
scroll to position [4937, 0]
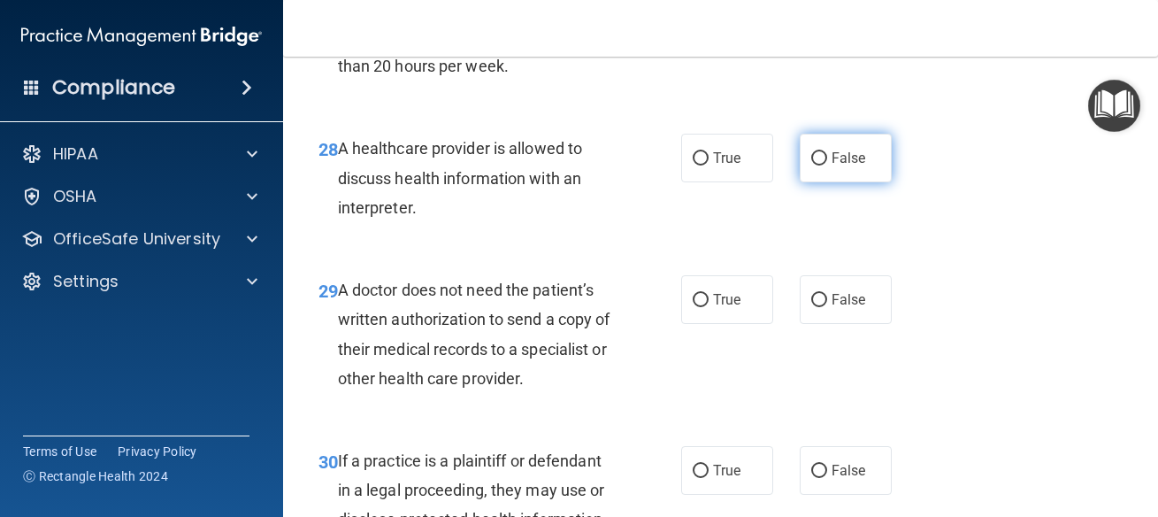
click at [816, 182] on label "False" at bounding box center [846, 158] width 92 height 49
click at [816, 165] on input "False" at bounding box center [819, 158] width 16 height 13
radio input "true"
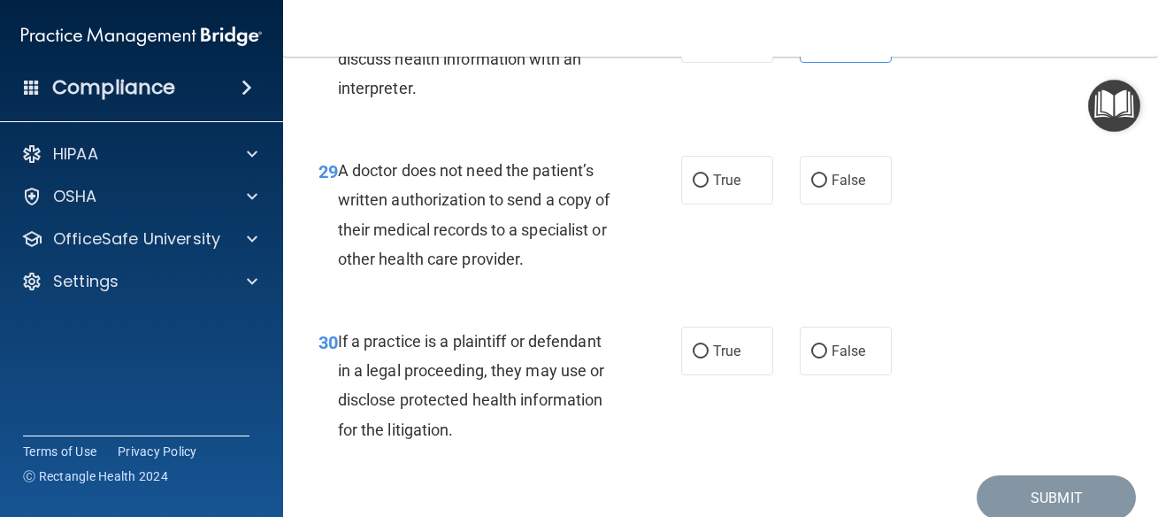
scroll to position [5096, 0]
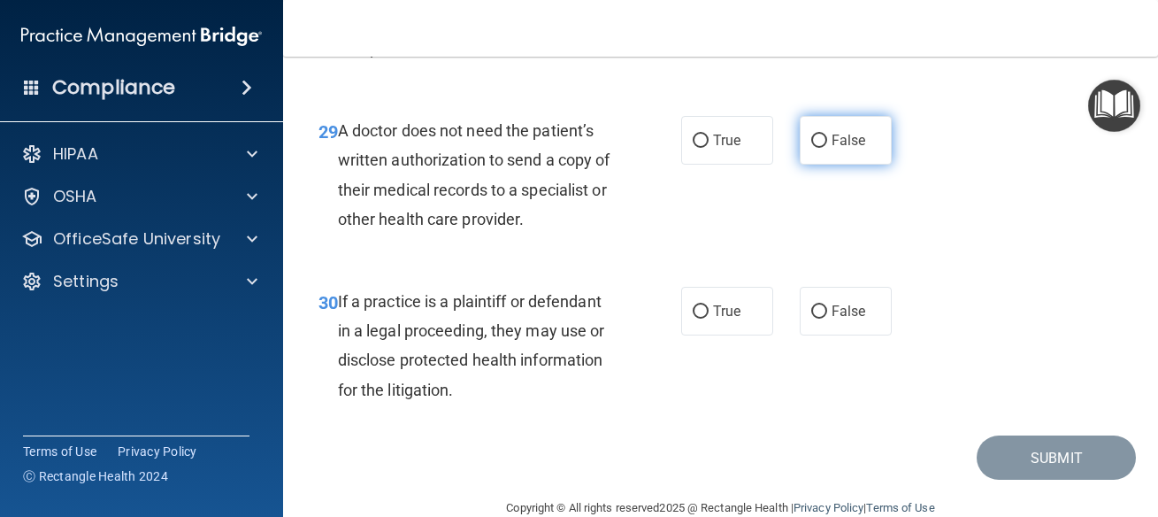
click at [856, 165] on label "False" at bounding box center [846, 140] width 92 height 49
click at [827, 148] on input "False" at bounding box center [819, 140] width 16 height 13
radio input "true"
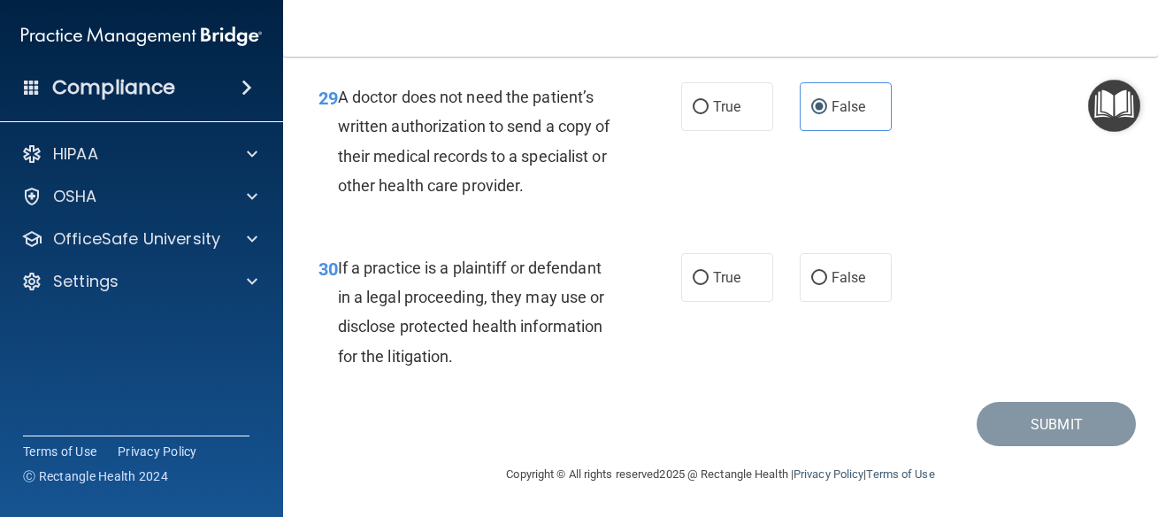
scroll to position [5190, 0]
click at [832, 271] on span "False" at bounding box center [849, 277] width 35 height 17
click at [827, 272] on input "False" at bounding box center [819, 278] width 16 height 13
radio input "true"
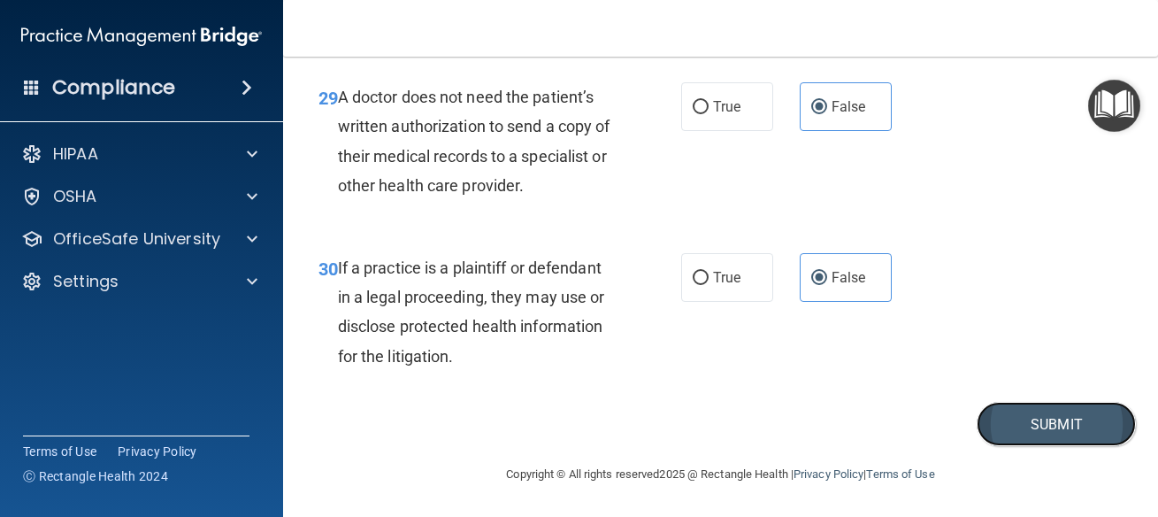
click at [1021, 418] on button "Submit" at bounding box center [1056, 424] width 159 height 45
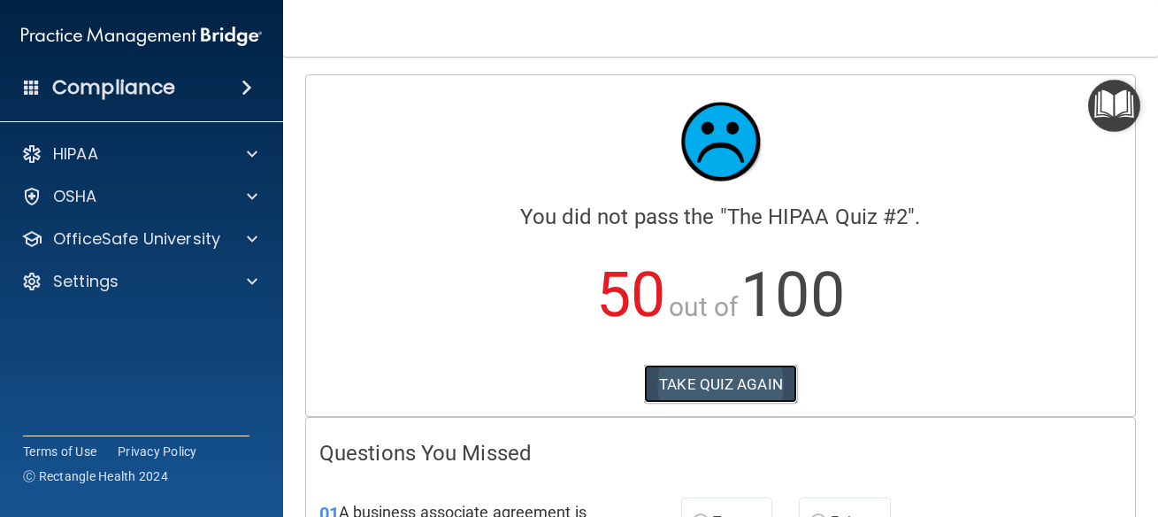
click at [755, 397] on button "TAKE QUIZ AGAIN" at bounding box center [720, 383] width 153 height 39
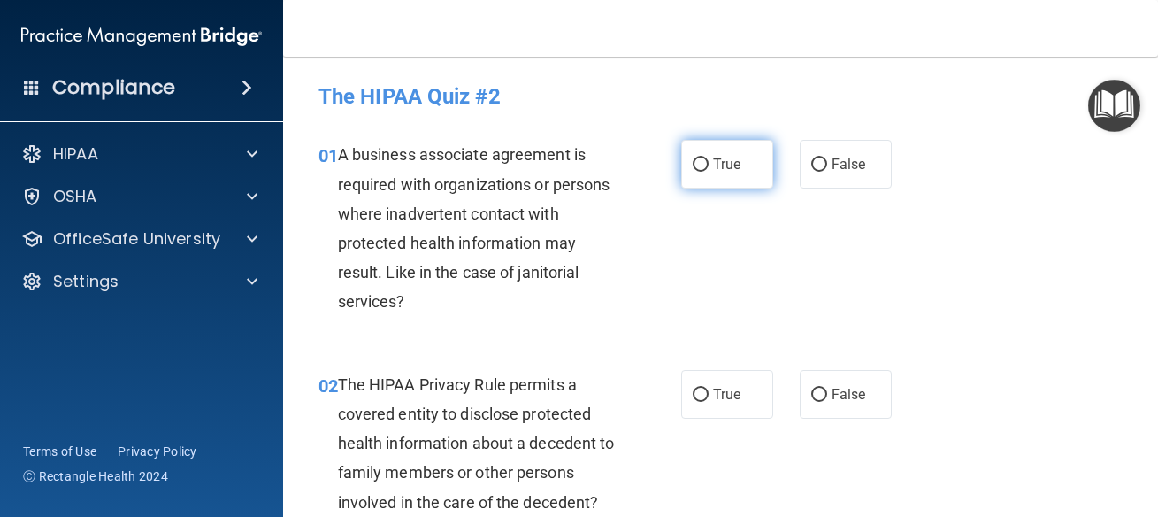
click at [713, 159] on span "True" at bounding box center [726, 164] width 27 height 17
click at [706, 159] on input "True" at bounding box center [701, 164] width 16 height 13
radio input "true"
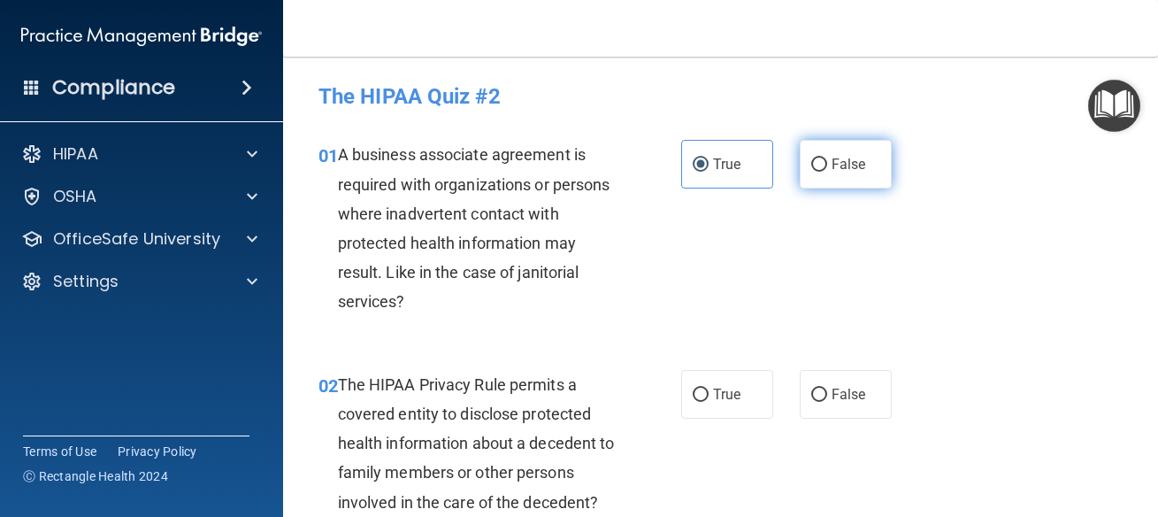
click at [861, 173] on label "False" at bounding box center [846, 164] width 92 height 49
click at [827, 172] on input "False" at bounding box center [819, 164] width 16 height 13
radio input "true"
radio input "false"
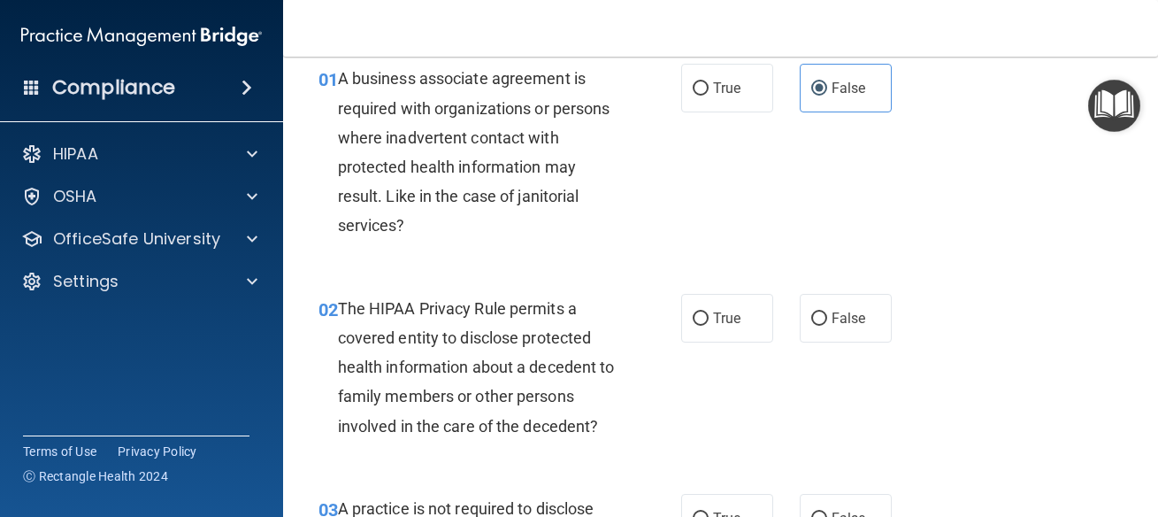
scroll to position [80, 0]
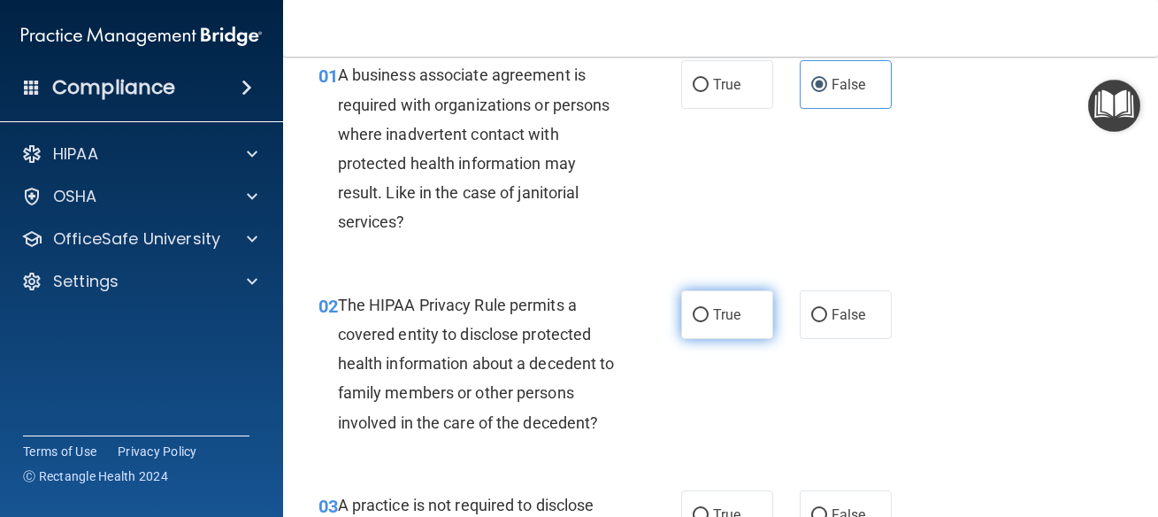
click at [727, 325] on label "True" at bounding box center [727, 314] width 92 height 49
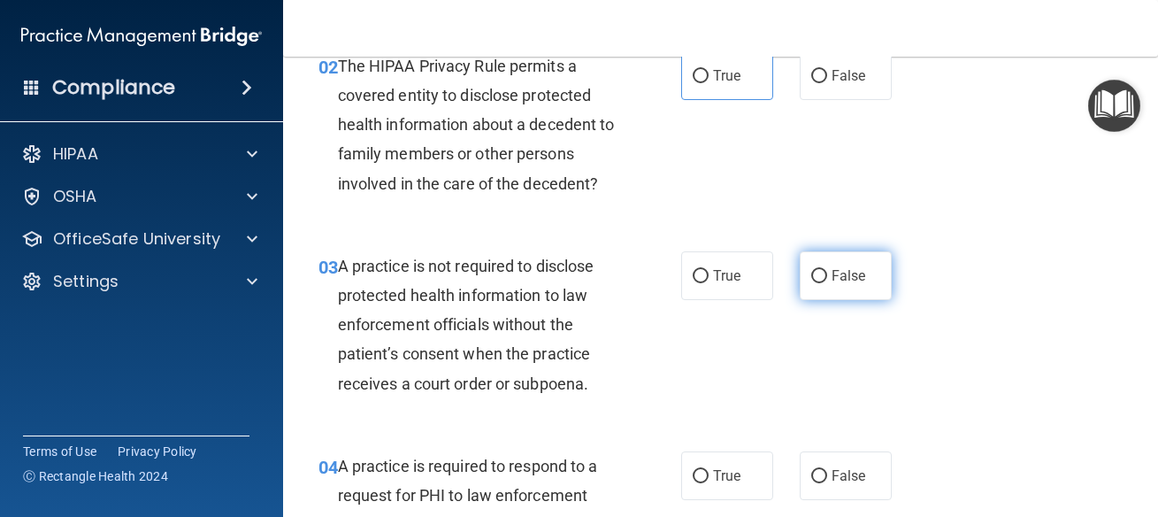
click at [812, 280] on input "False" at bounding box center [819, 276] width 16 height 13
radio input "true"
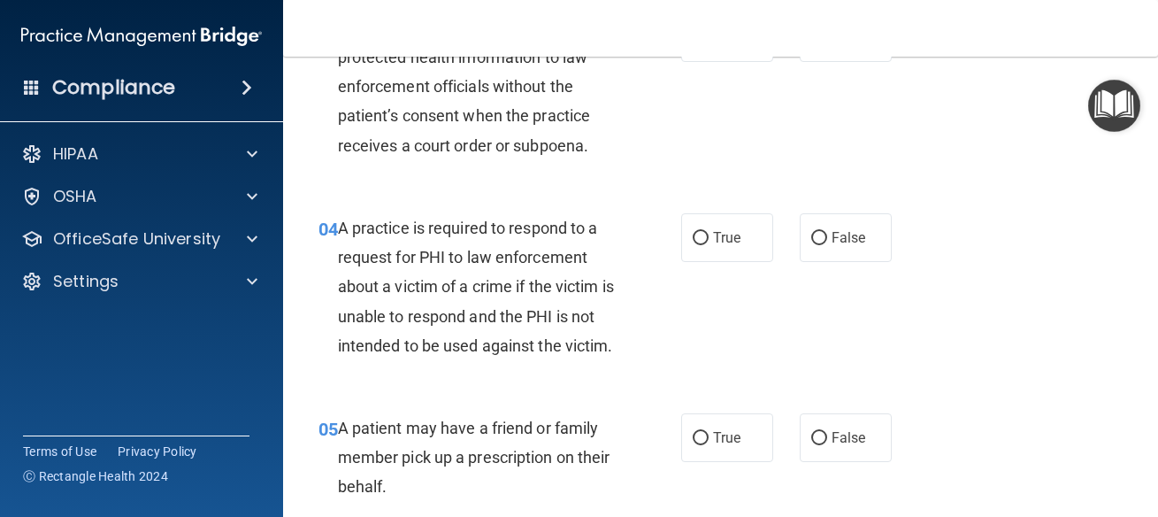
scroll to position [637, 0]
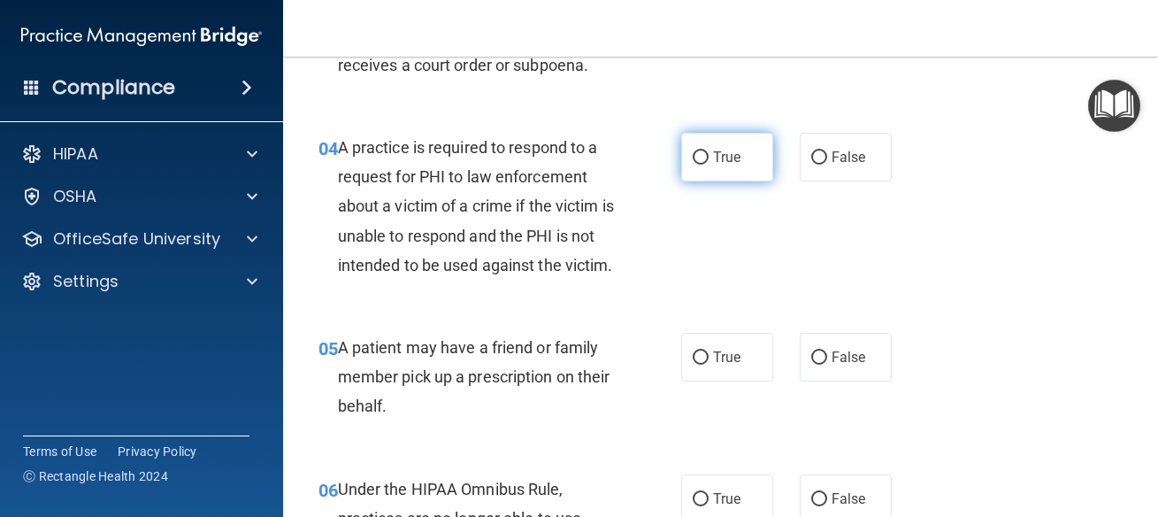
click at [700, 164] on input "True" at bounding box center [701, 157] width 16 height 13
radio input "true"
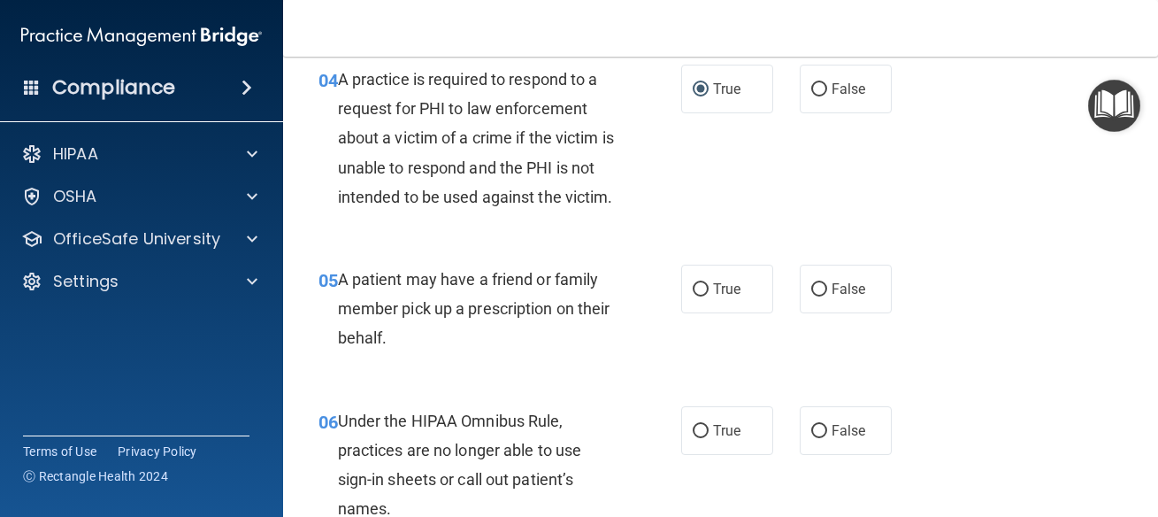
scroll to position [717, 0]
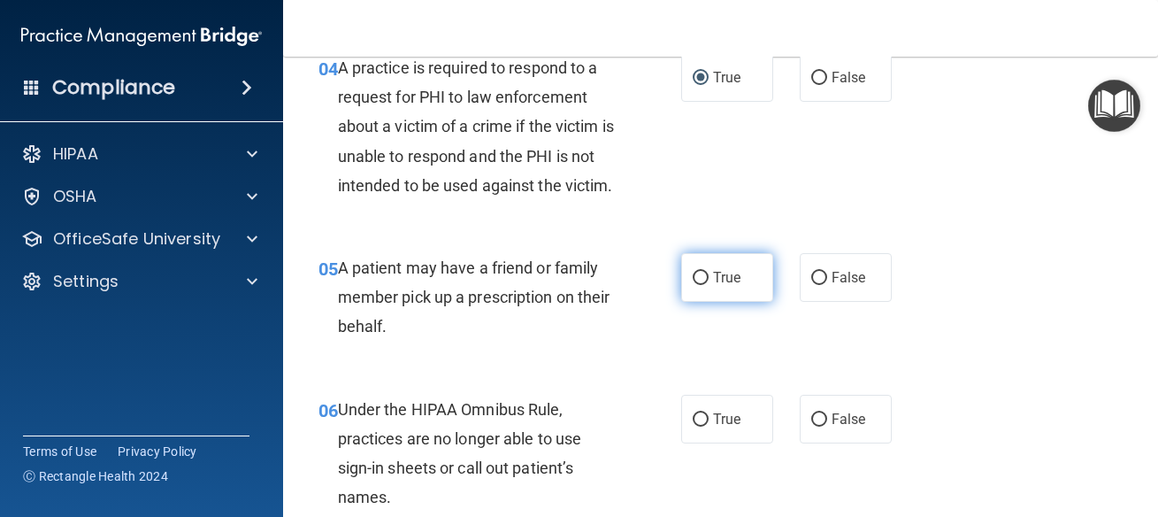
click at [681, 302] on label "True" at bounding box center [727, 277] width 92 height 49
click at [693, 285] on input "True" at bounding box center [701, 278] width 16 height 13
radio input "true"
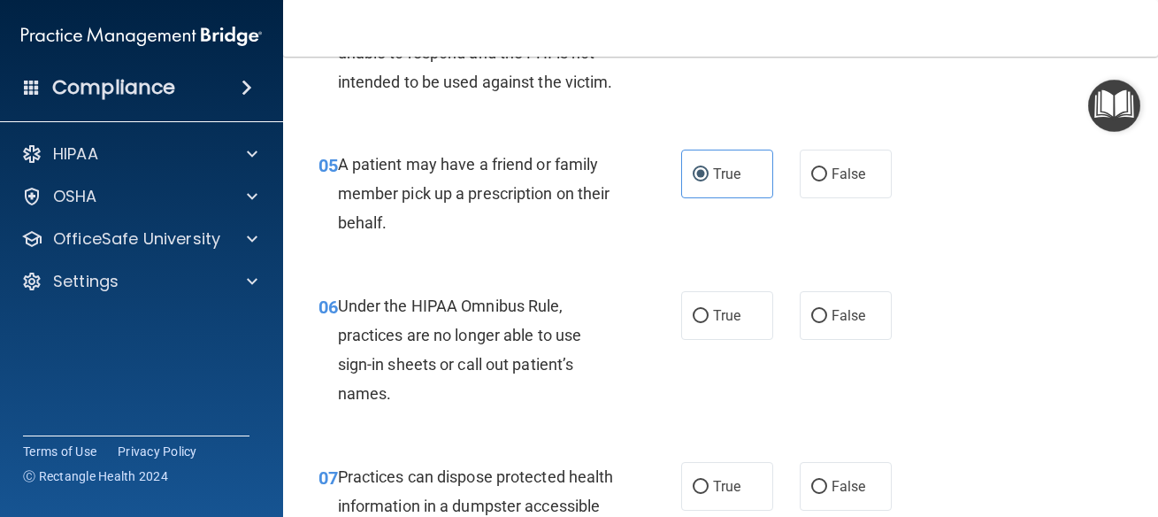
scroll to position [876, 0]
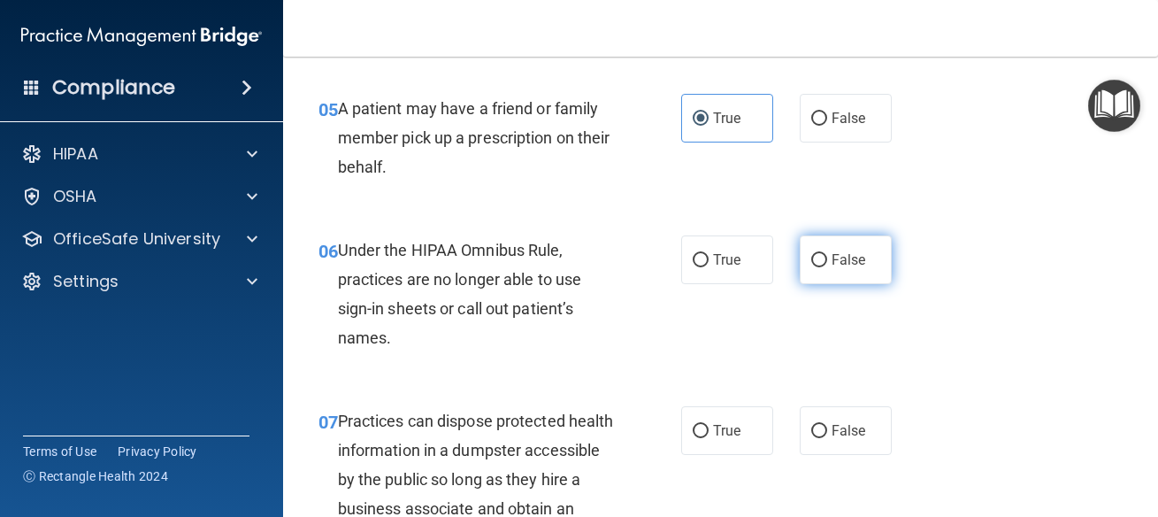
click at [835, 268] on span "False" at bounding box center [849, 259] width 35 height 17
click at [827, 267] on input "False" at bounding box center [819, 260] width 16 height 13
radio input "true"
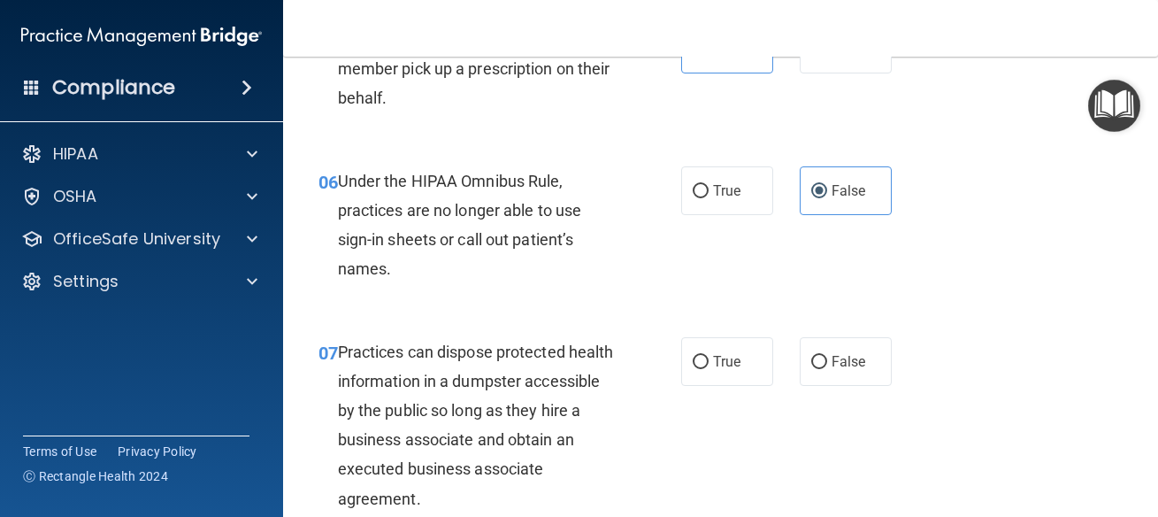
scroll to position [1035, 0]
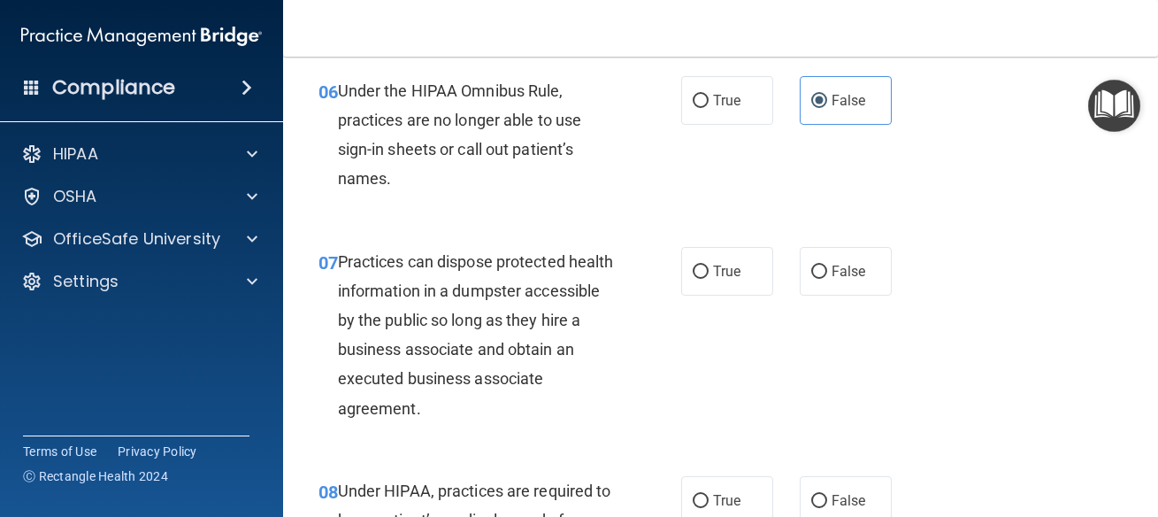
click at [782, 274] on div "07 Practices can dispose protected health information in a dumpster accessible …" at bounding box center [720, 339] width 831 height 229
click at [832, 280] on span "False" at bounding box center [849, 271] width 35 height 17
click at [827, 279] on input "False" at bounding box center [819, 271] width 16 height 13
radio input "true"
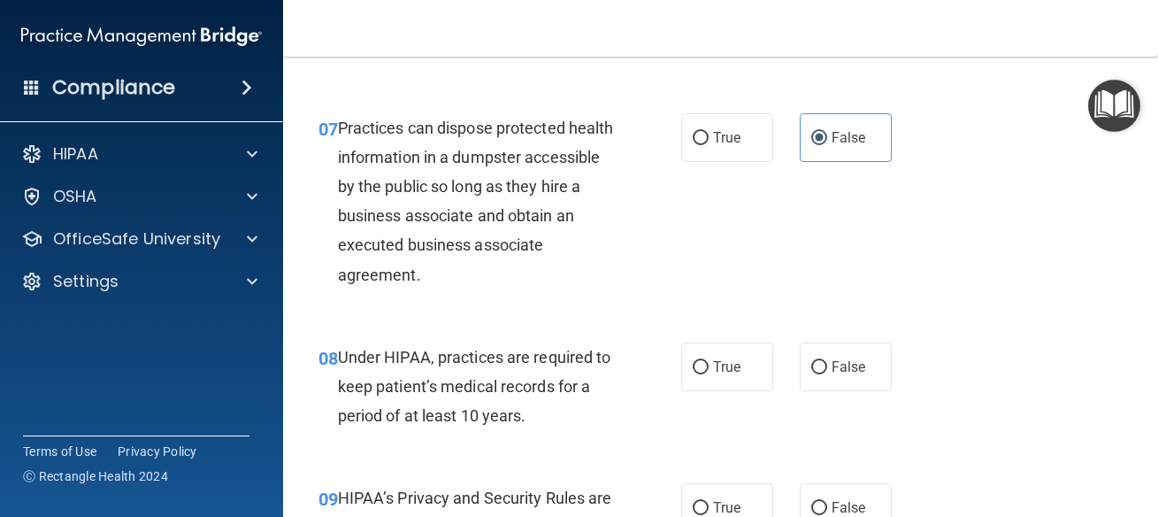
scroll to position [1194, 0]
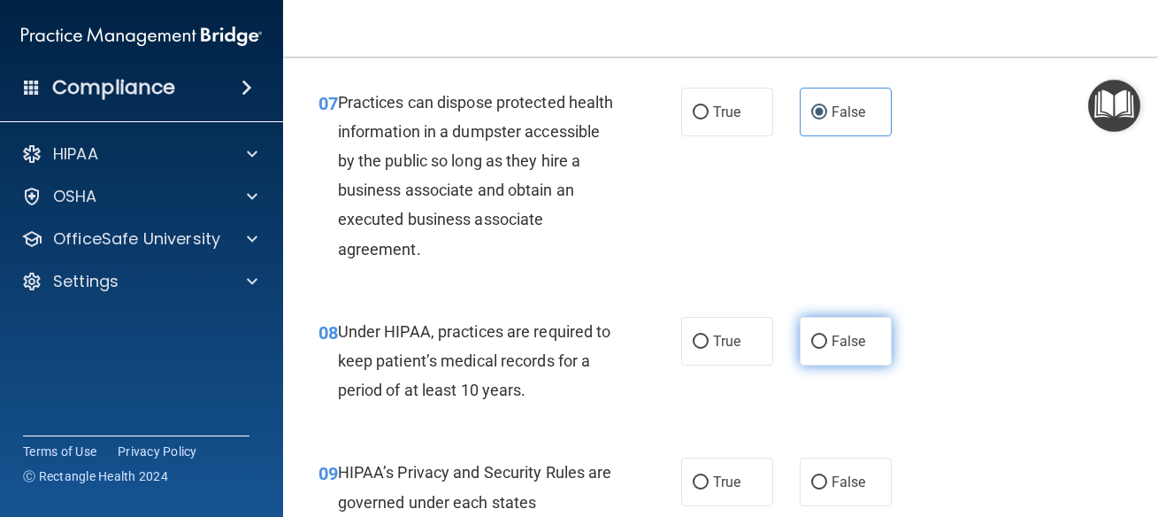
click at [863, 365] on label "False" at bounding box center [846, 341] width 92 height 49
click at [827, 349] on input "False" at bounding box center [819, 341] width 16 height 13
radio input "true"
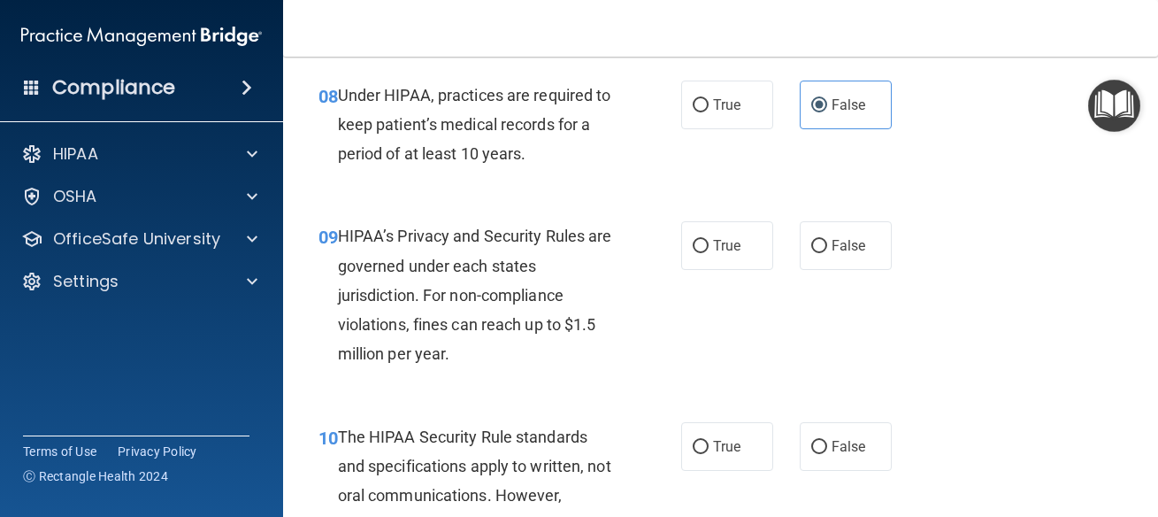
scroll to position [1433, 0]
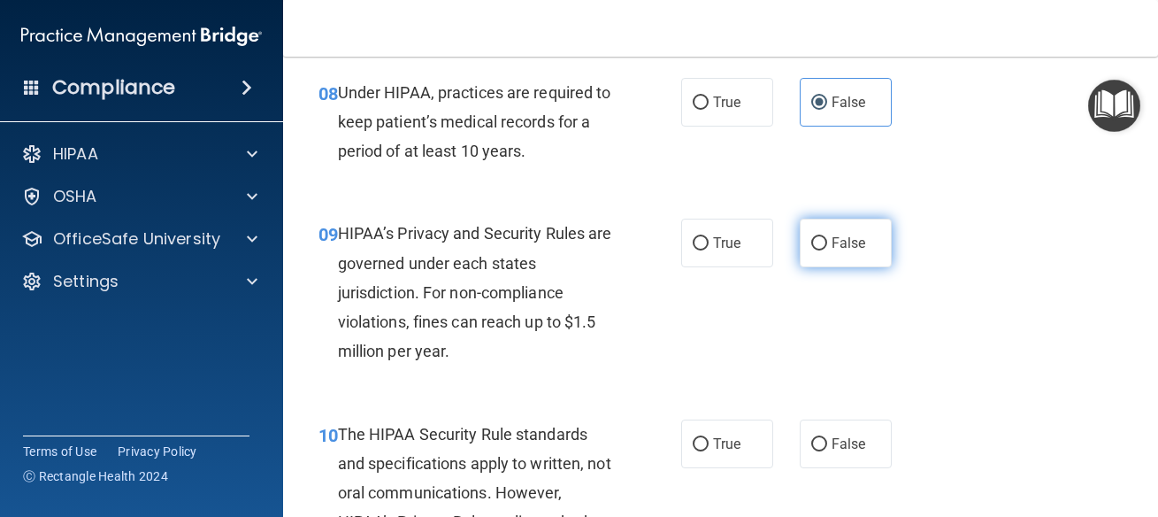
click at [835, 256] on label "False" at bounding box center [846, 243] width 92 height 49
click at [827, 250] on input "False" at bounding box center [819, 243] width 16 height 13
radio input "true"
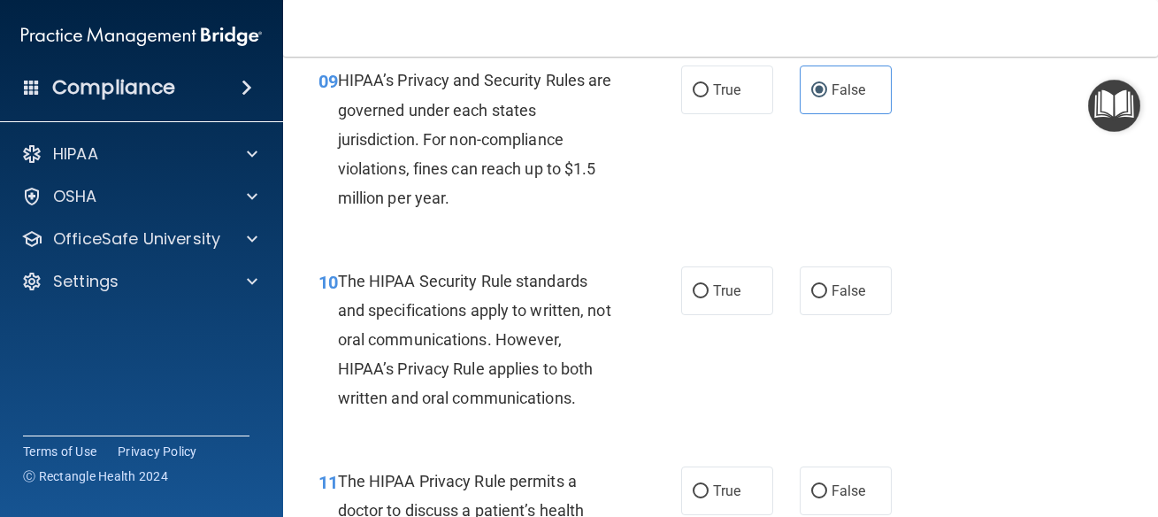
scroll to position [1592, 0]
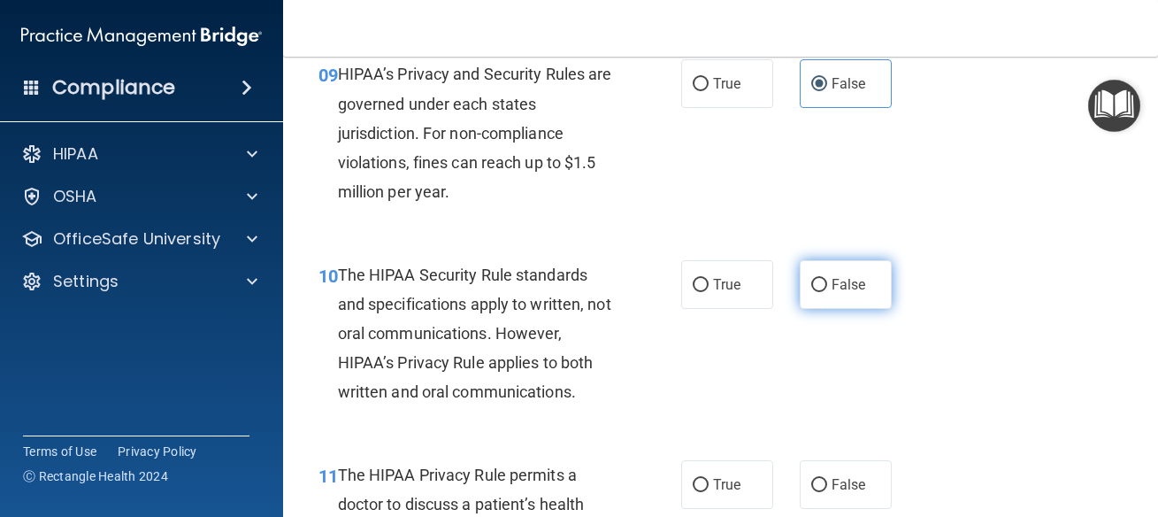
click at [829, 309] on label "False" at bounding box center [846, 284] width 92 height 49
click at [827, 292] on input "False" at bounding box center [819, 285] width 16 height 13
radio input "true"
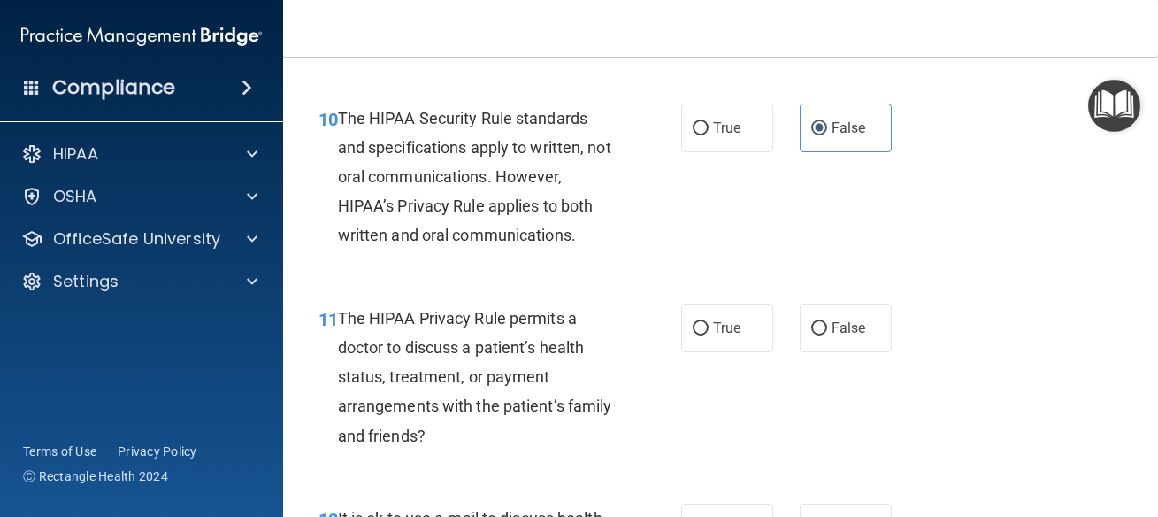
scroll to position [1752, 0]
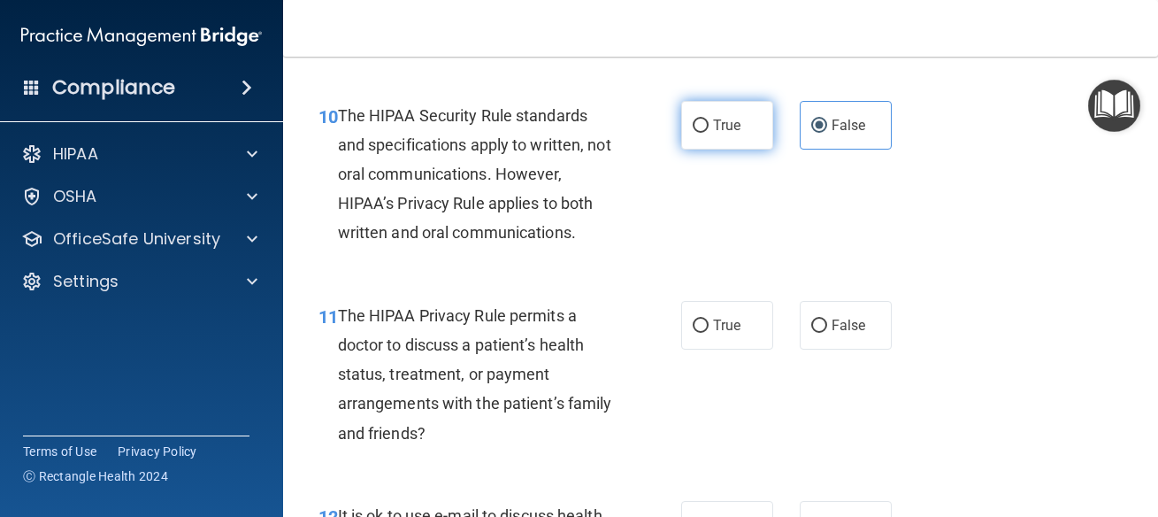
click at [712, 150] on label "True" at bounding box center [727, 125] width 92 height 49
click at [709, 133] on input "True" at bounding box center [701, 125] width 16 height 13
radio input "true"
radio input "false"
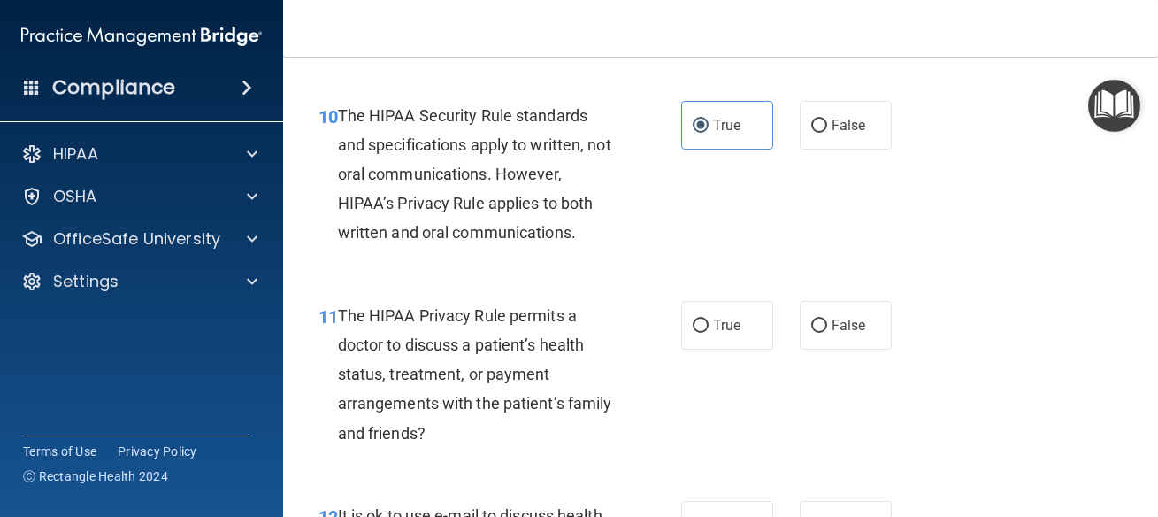
scroll to position [1911, 0]
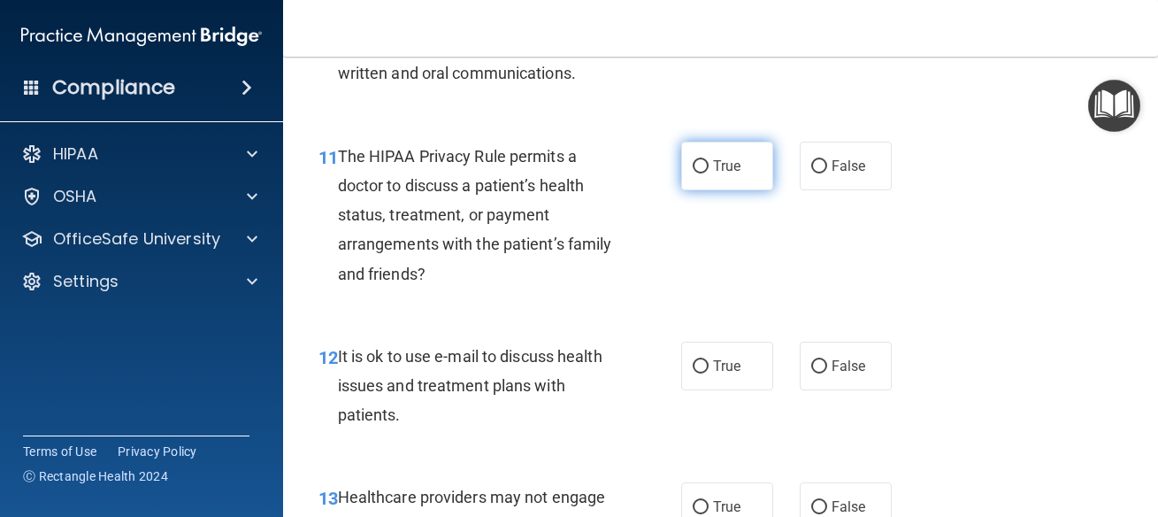
click at [713, 174] on span "True" at bounding box center [726, 165] width 27 height 17
click at [709, 173] on input "True" at bounding box center [701, 166] width 16 height 13
radio input "true"
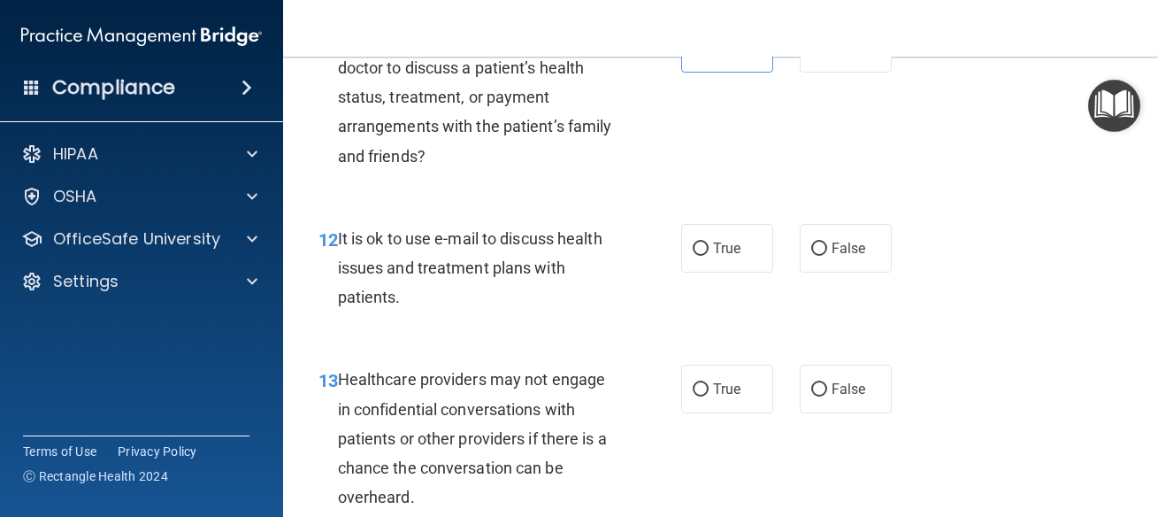
scroll to position [2070, 0]
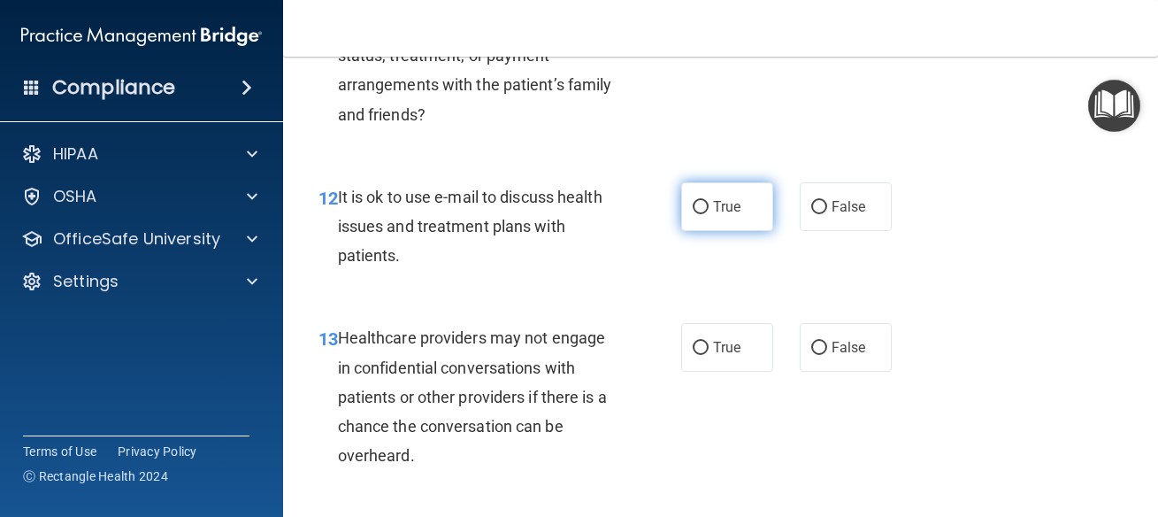
click at [726, 215] on span "True" at bounding box center [726, 206] width 27 height 17
click at [709, 214] on input "True" at bounding box center [701, 207] width 16 height 13
radio input "true"
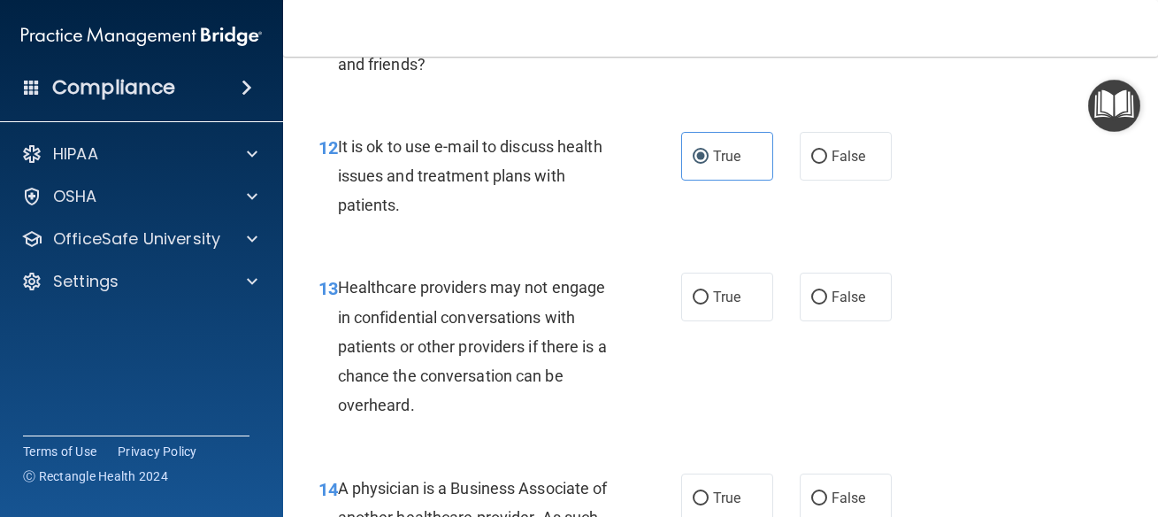
scroll to position [2150, 0]
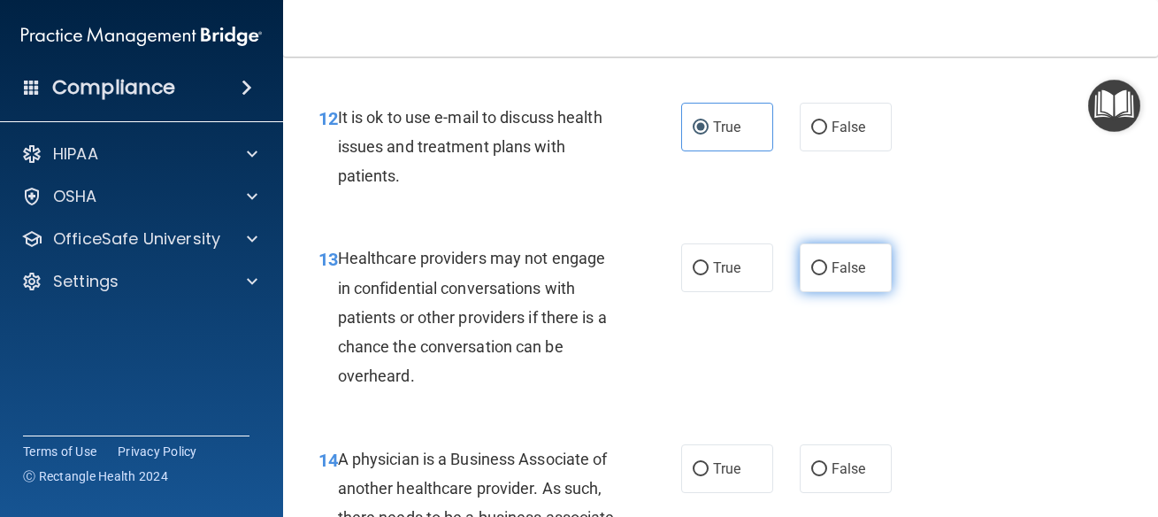
click at [800, 280] on label "False" at bounding box center [846, 267] width 92 height 49
click at [811, 275] on input "False" at bounding box center [819, 268] width 16 height 13
radio input "true"
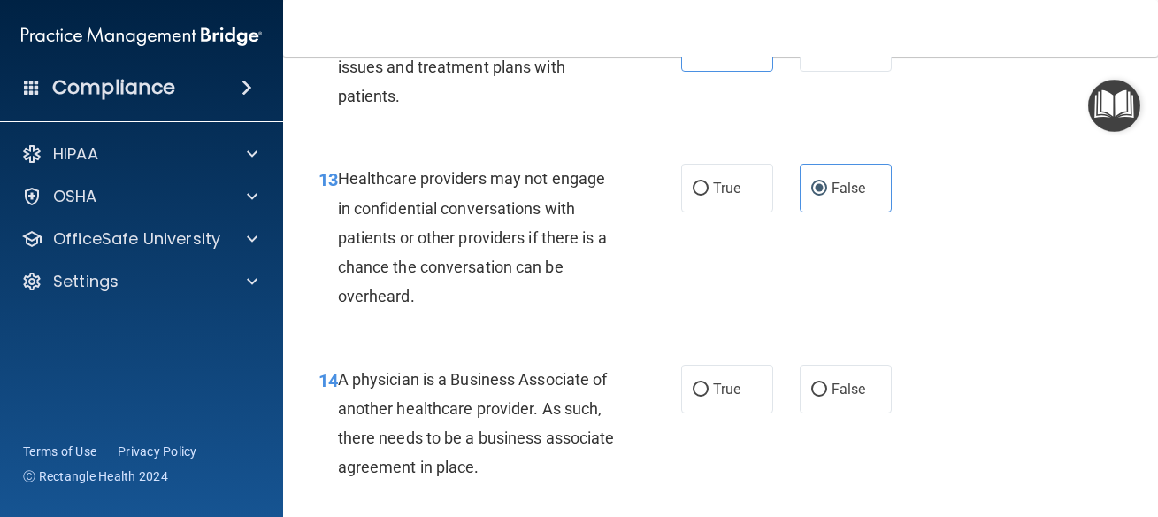
scroll to position [2389, 0]
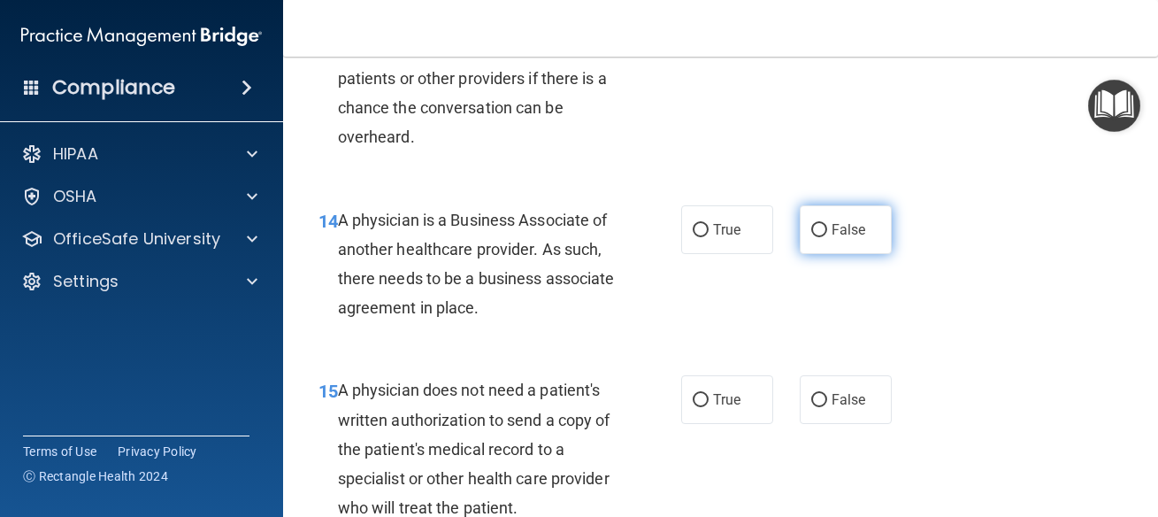
click at [825, 248] on label "False" at bounding box center [846, 229] width 92 height 49
click at [825, 237] on input "False" at bounding box center [819, 230] width 16 height 13
radio input "true"
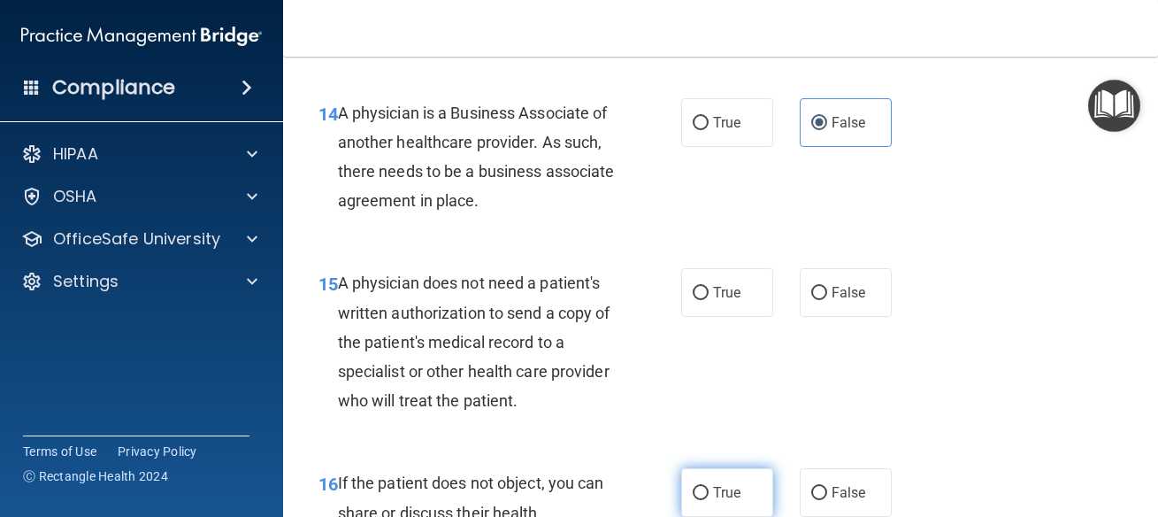
scroll to position [2628, 0]
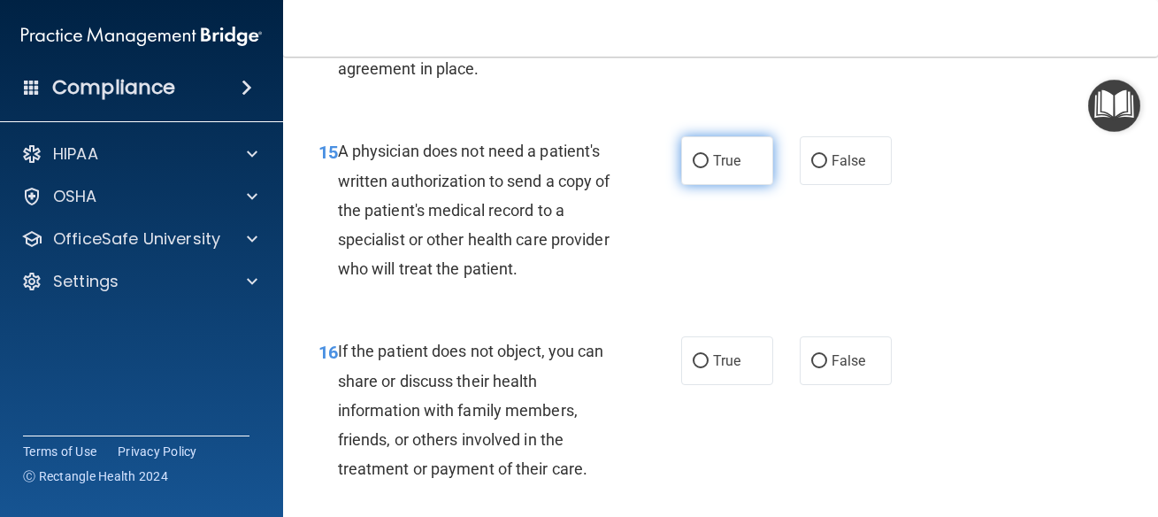
click at [706, 185] on label "True" at bounding box center [727, 160] width 92 height 49
click at [706, 168] on input "True" at bounding box center [701, 161] width 16 height 13
radio input "true"
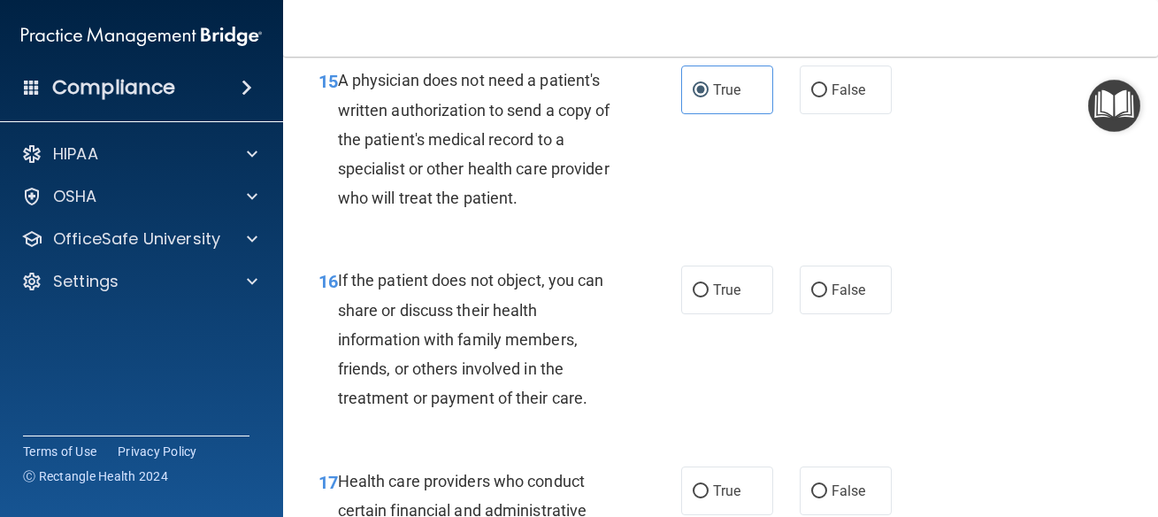
scroll to position [2707, 0]
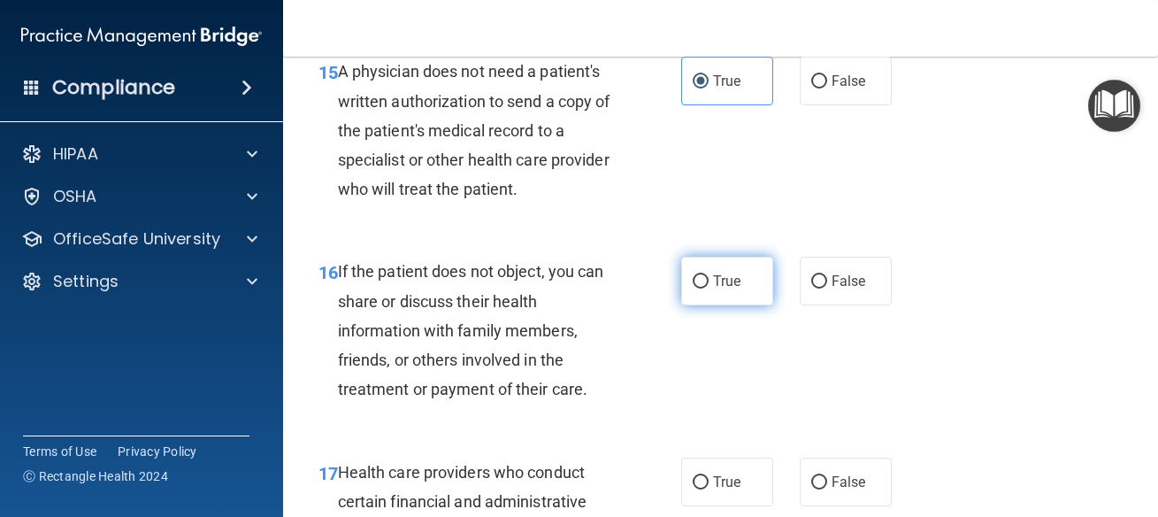
click at [734, 305] on label "True" at bounding box center [727, 281] width 92 height 49
click at [709, 288] on input "True" at bounding box center [701, 281] width 16 height 13
radio input "true"
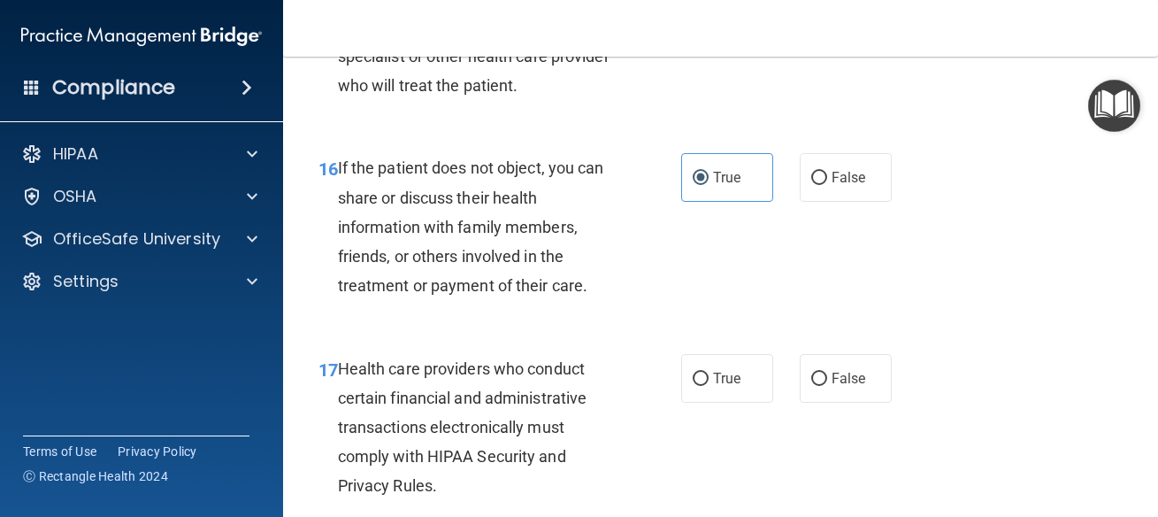
scroll to position [2866, 0]
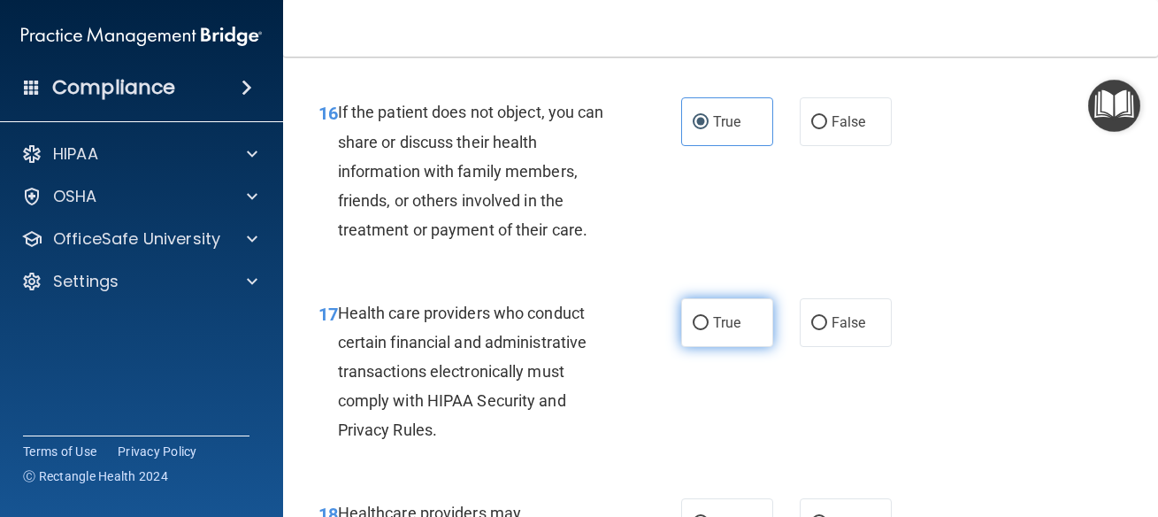
click at [713, 331] on span "True" at bounding box center [726, 322] width 27 height 17
click at [709, 330] on input "True" at bounding box center [701, 323] width 16 height 13
radio input "true"
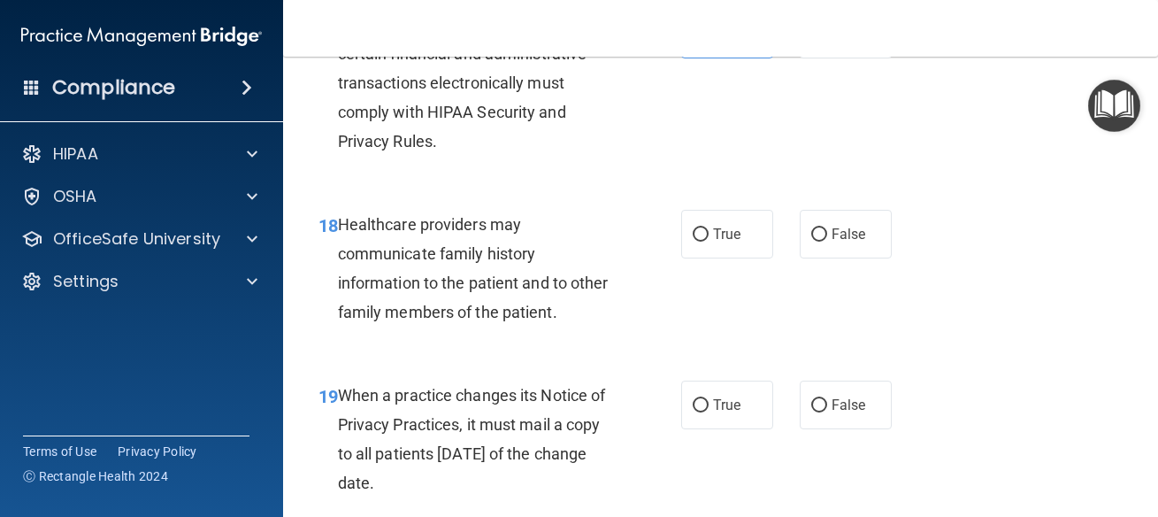
scroll to position [3185, 0]
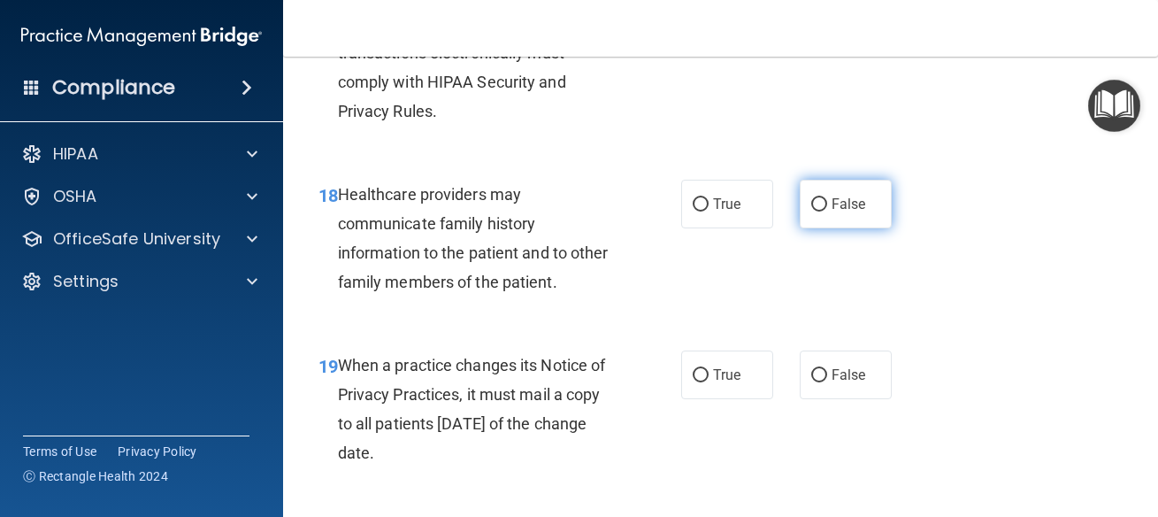
click at [848, 212] on span "False" at bounding box center [849, 204] width 35 height 17
click at [827, 211] on input "False" at bounding box center [819, 204] width 16 height 13
radio input "true"
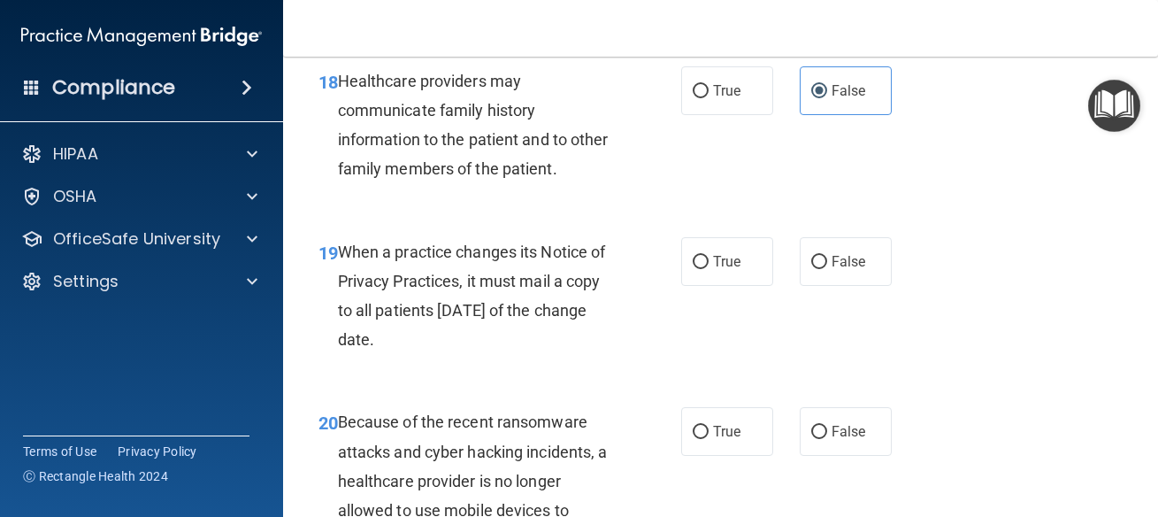
scroll to position [3344, 0]
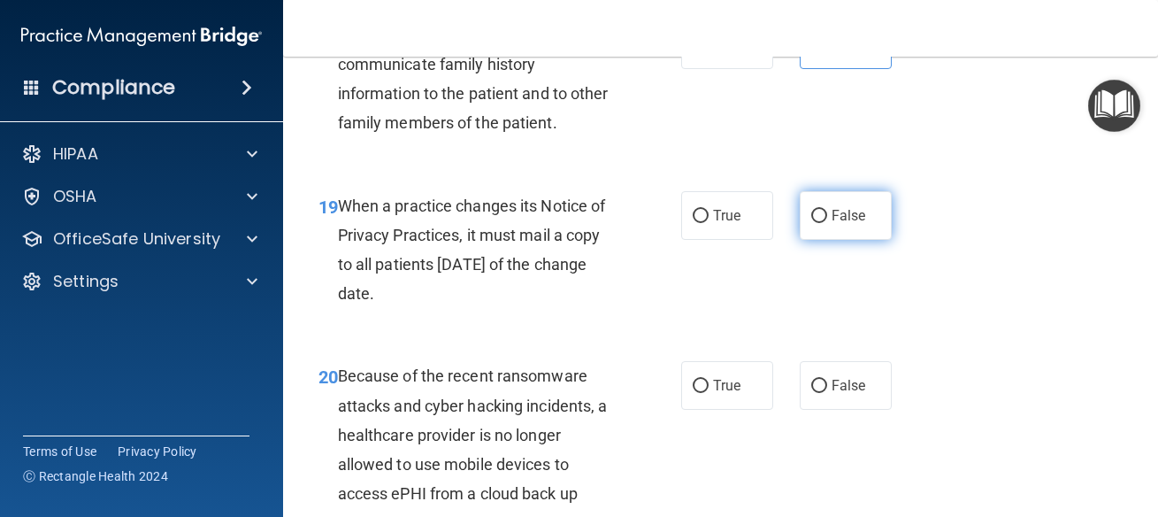
click at [822, 240] on label "False" at bounding box center [846, 215] width 92 height 49
click at [822, 223] on input "False" at bounding box center [819, 216] width 16 height 13
radio input "true"
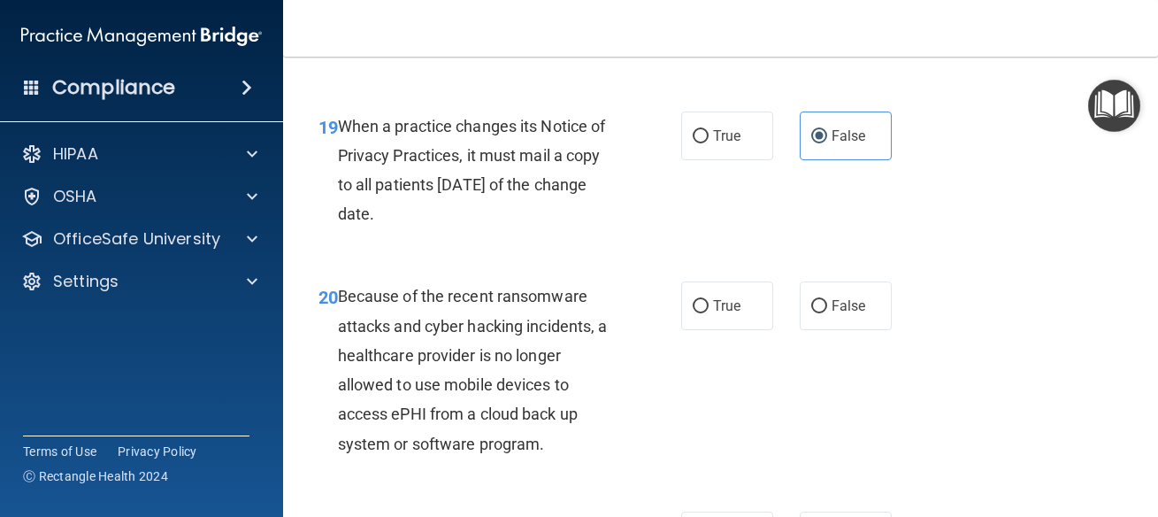
scroll to position [3503, 0]
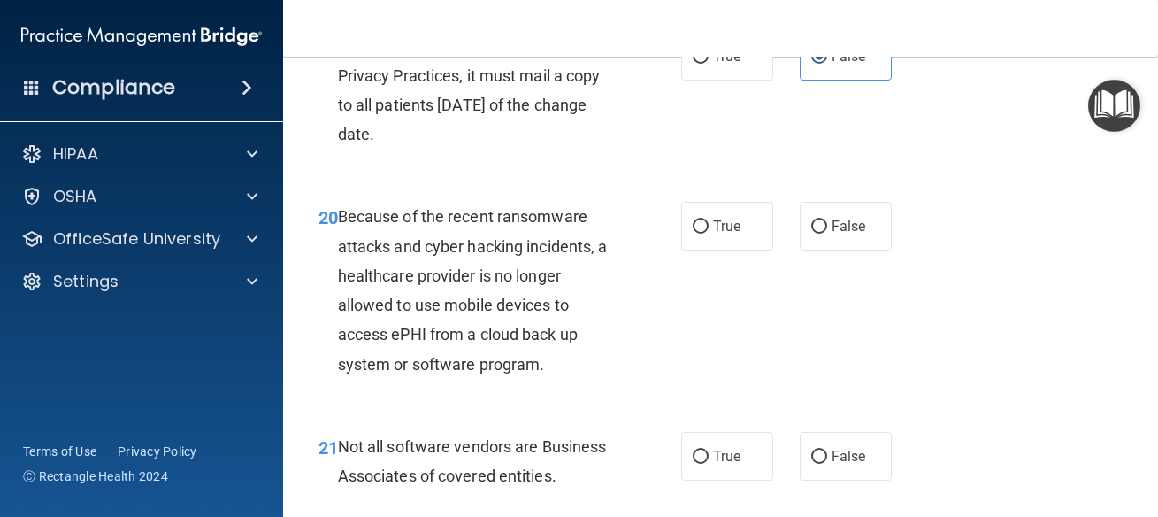
click at [881, 250] on div "True False" at bounding box center [791, 226] width 221 height 49
click at [856, 250] on label "False" at bounding box center [846, 226] width 92 height 49
click at [827, 234] on input "False" at bounding box center [819, 226] width 16 height 13
radio input "true"
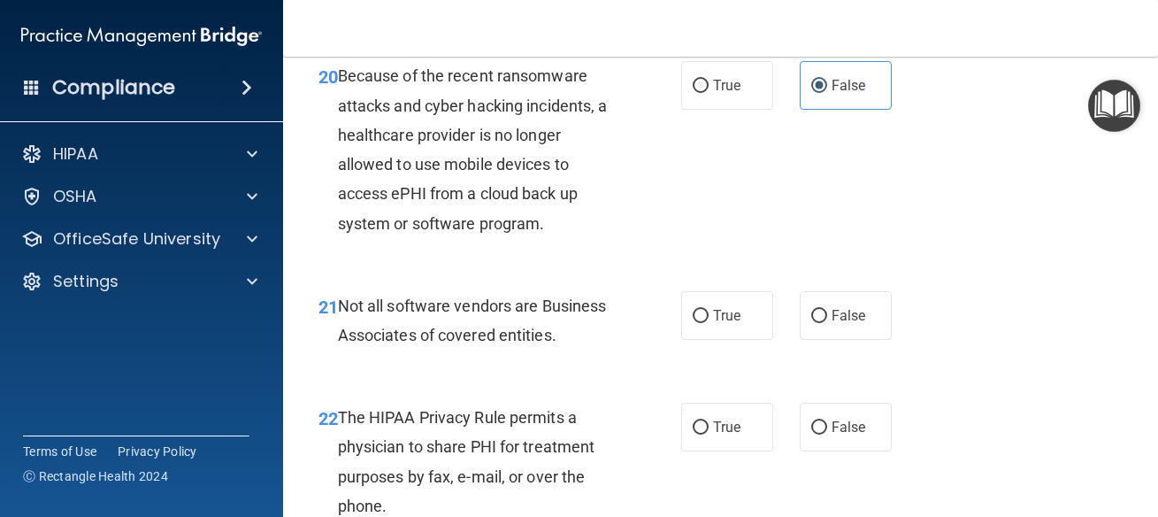
scroll to position [3663, 0]
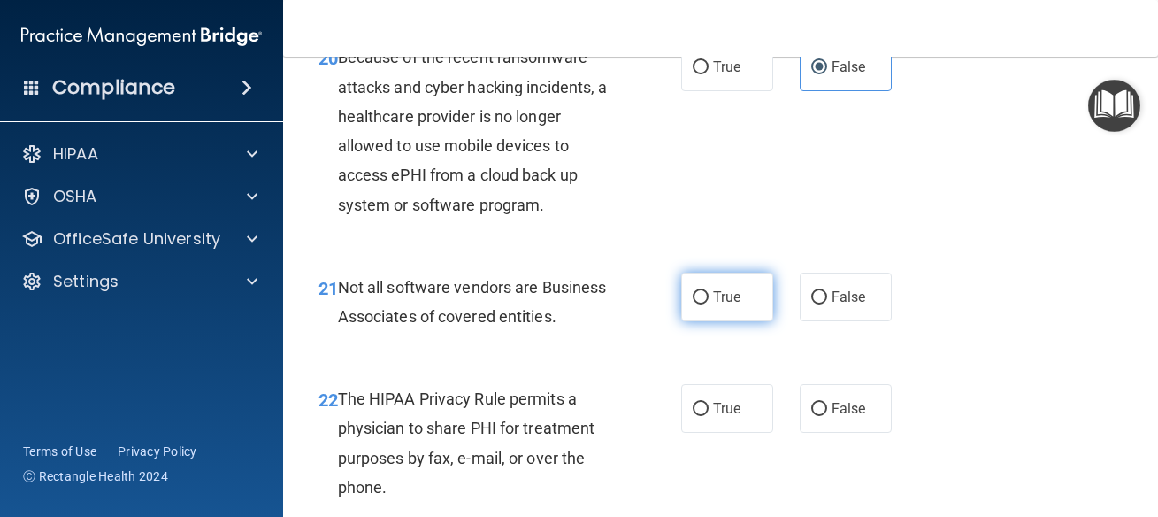
click at [681, 321] on label "True" at bounding box center [727, 296] width 92 height 49
click at [693, 304] on input "True" at bounding box center [701, 297] width 16 height 13
radio input "true"
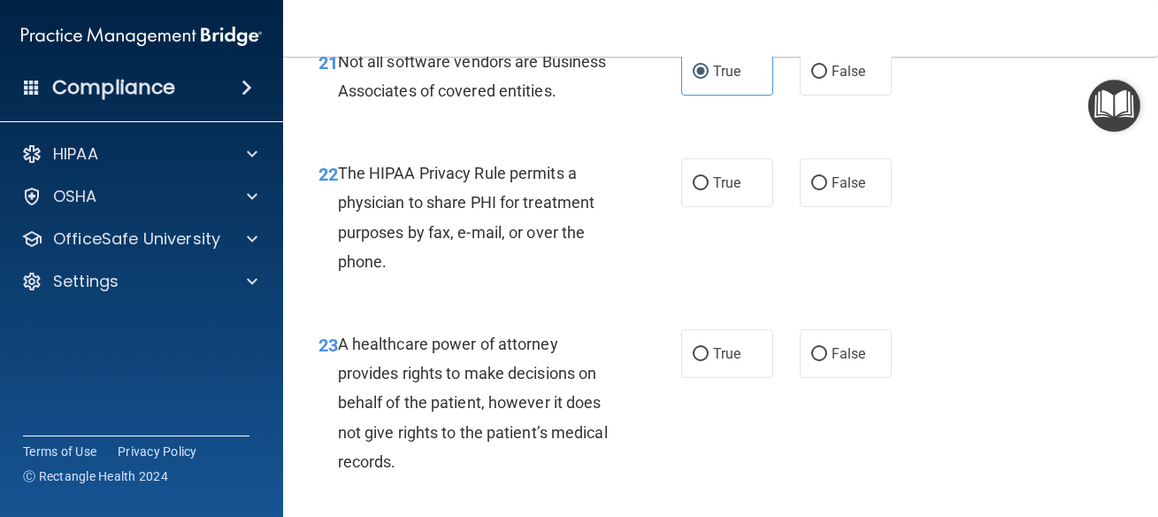
scroll to position [3901, 0]
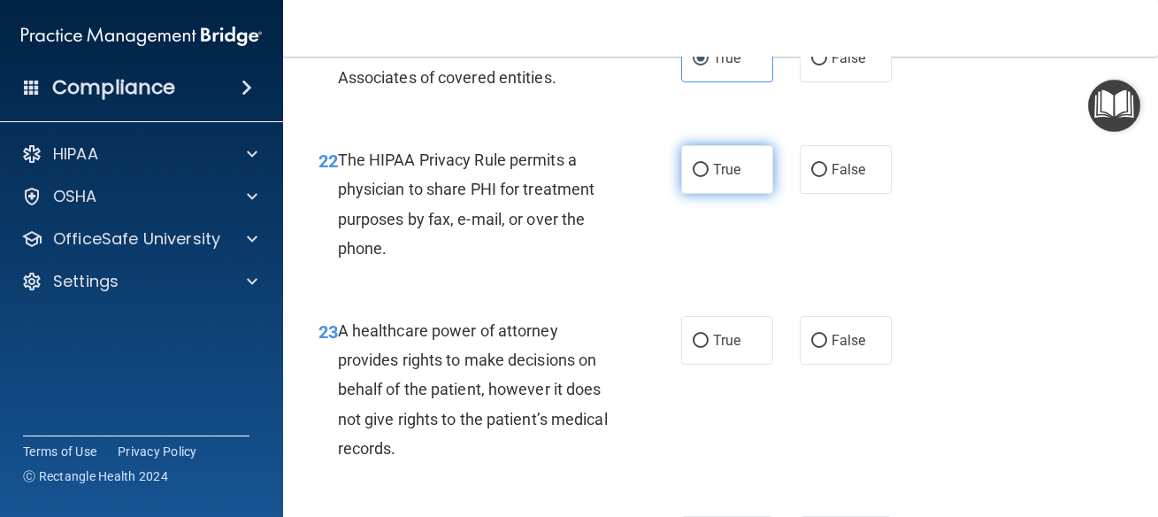
click at [721, 178] on span "True" at bounding box center [726, 169] width 27 height 17
click at [709, 177] on input "True" at bounding box center [701, 170] width 16 height 13
radio input "true"
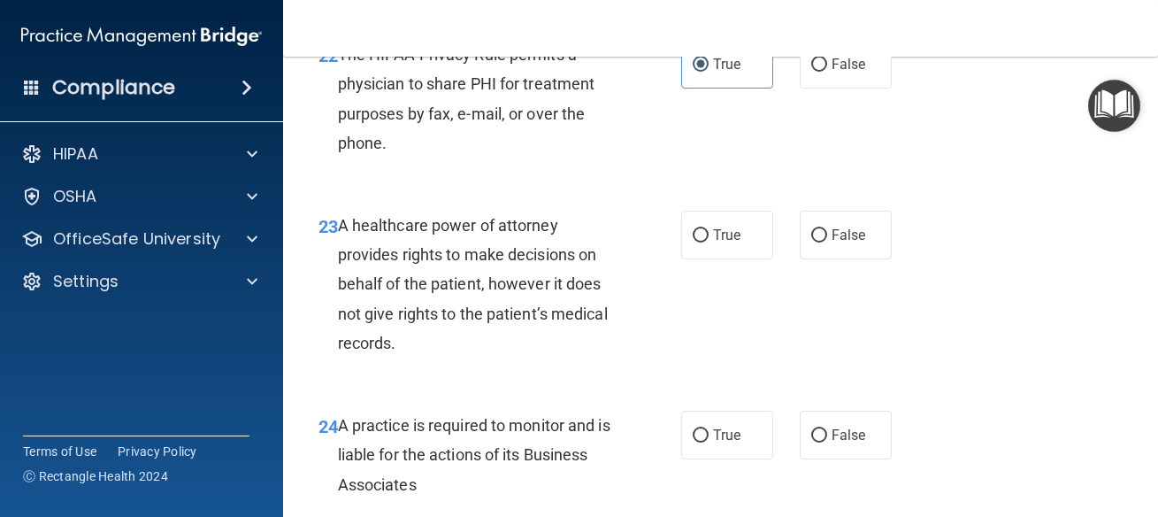
scroll to position [4061, 0]
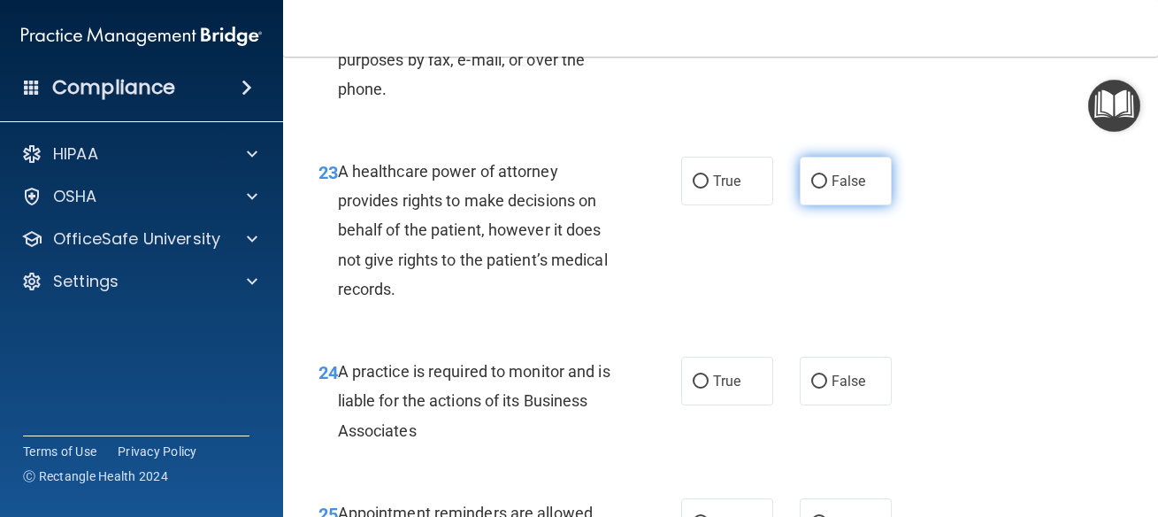
click at [839, 189] on span "False" at bounding box center [849, 181] width 35 height 17
click at [827, 188] on input "False" at bounding box center [819, 181] width 16 height 13
radio input "true"
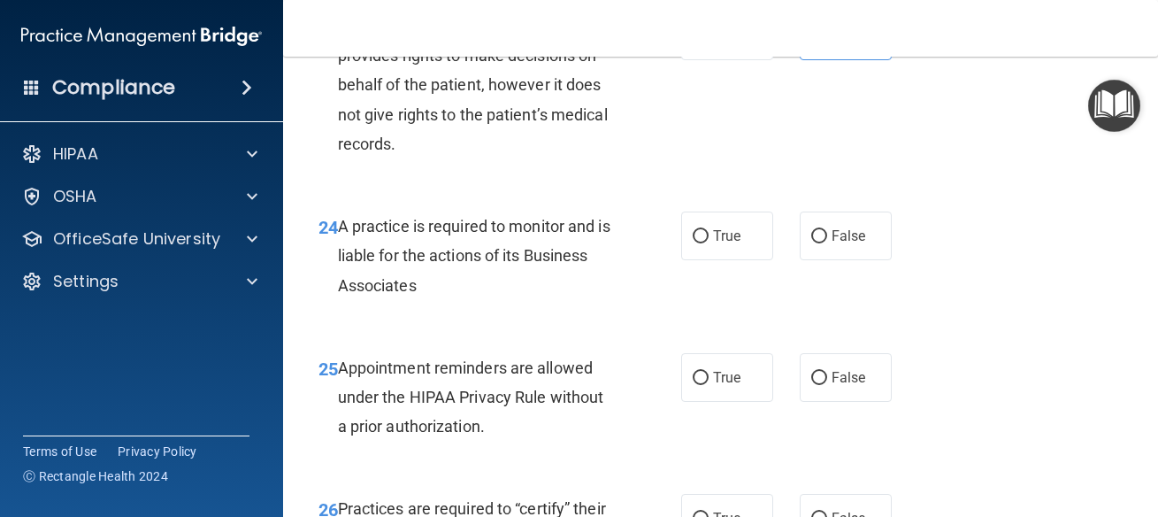
scroll to position [4220, 0]
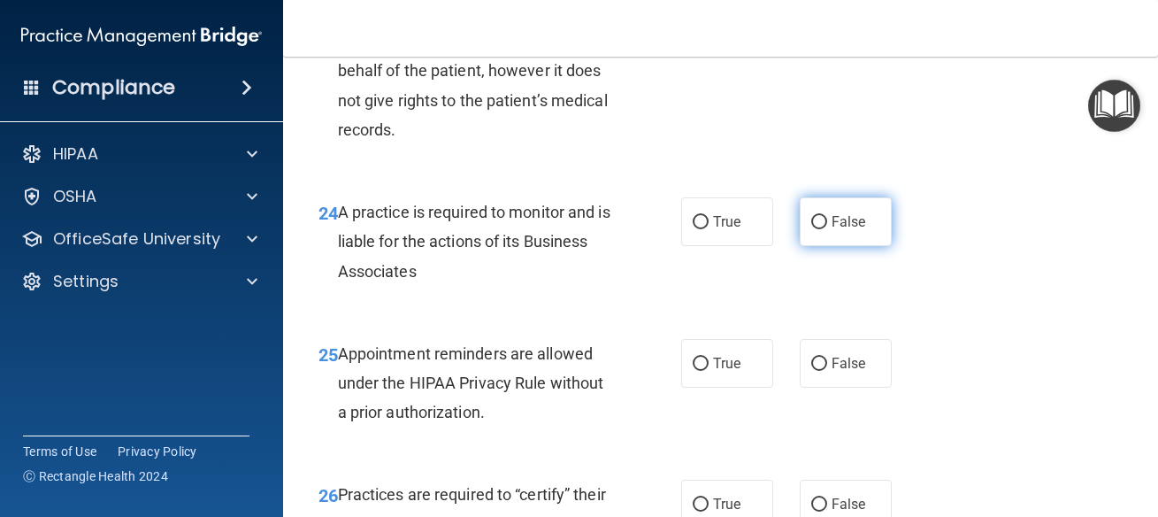
click at [845, 246] on label "False" at bounding box center [846, 221] width 92 height 49
click at [827, 229] on input "False" at bounding box center [819, 222] width 16 height 13
radio input "true"
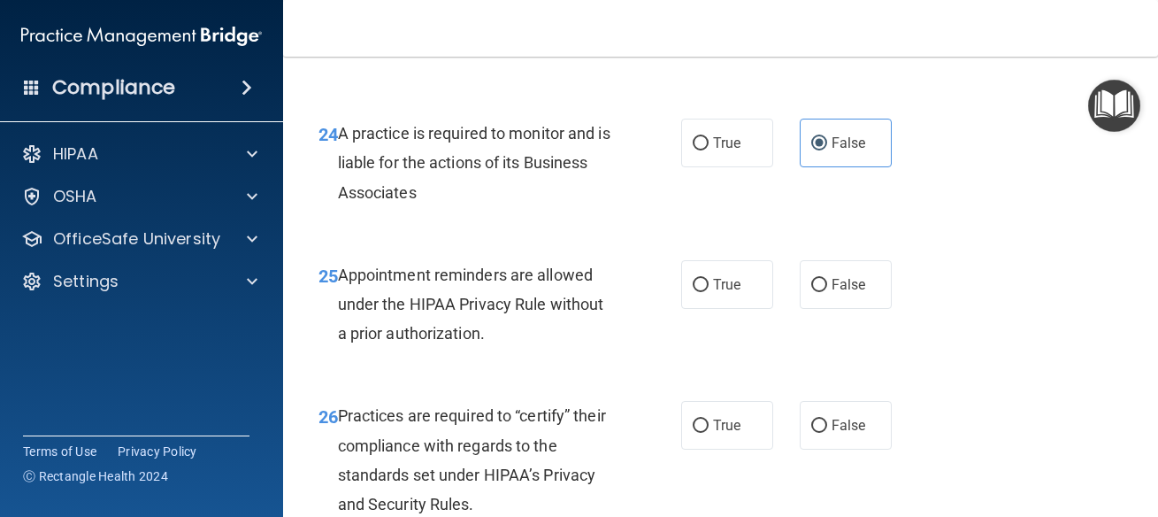
scroll to position [4459, 0]
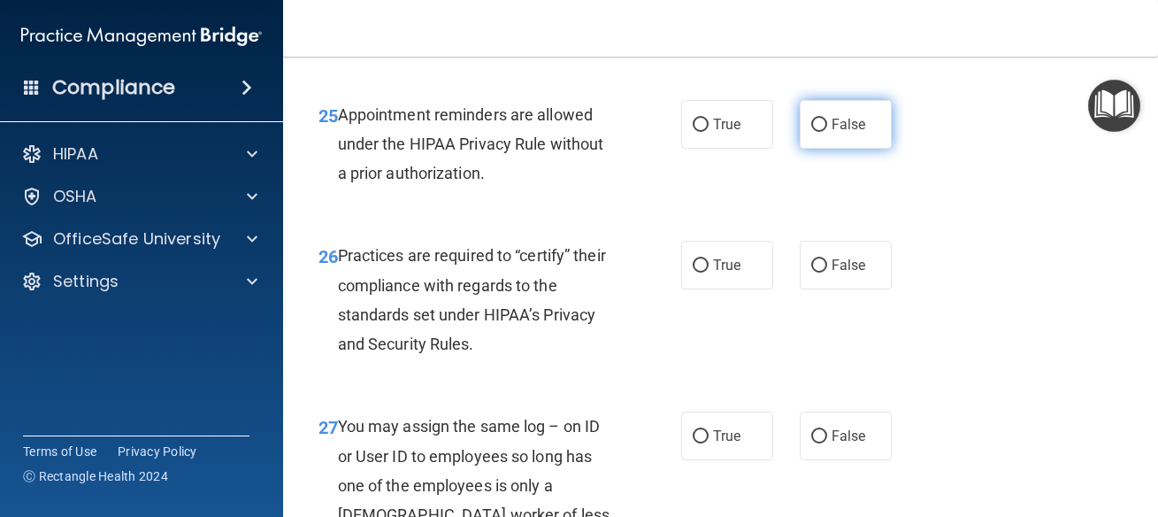
click at [833, 133] on span "False" at bounding box center [849, 124] width 35 height 17
click at [827, 132] on input "False" at bounding box center [819, 125] width 16 height 13
radio input "true"
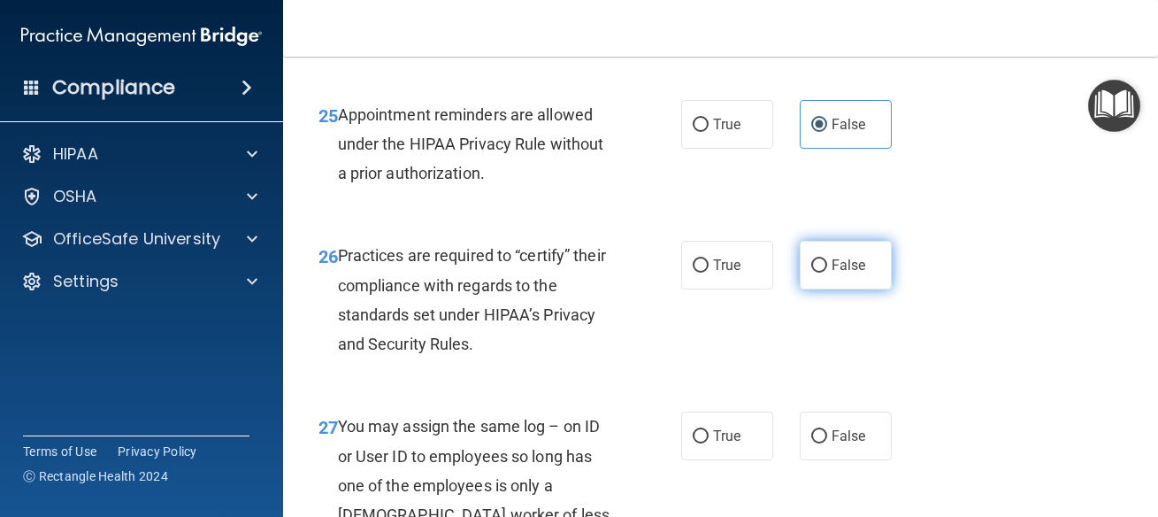
click at [866, 289] on label "False" at bounding box center [846, 265] width 92 height 49
click at [827, 272] on input "False" at bounding box center [819, 265] width 16 height 13
radio input "true"
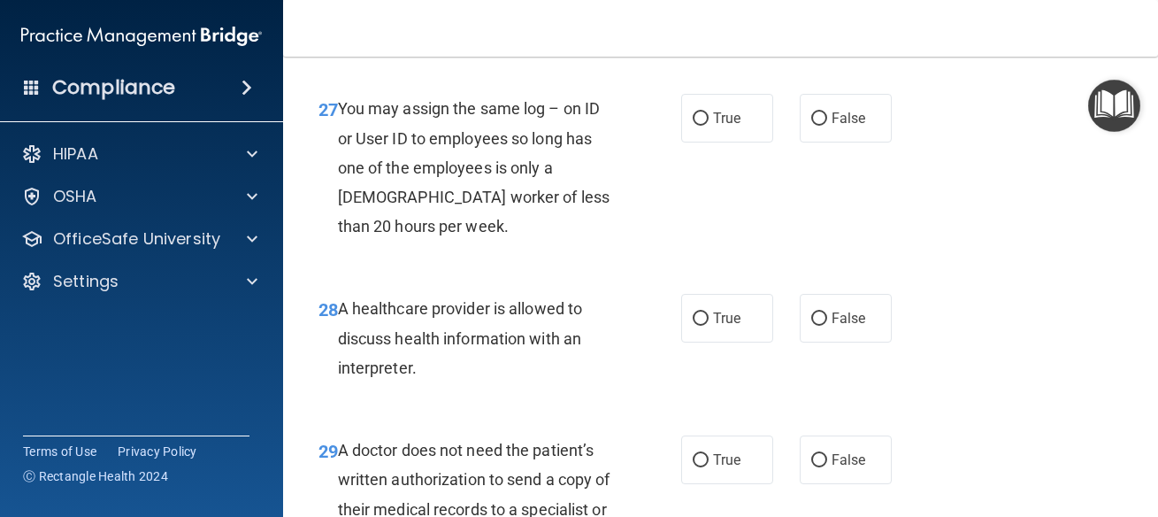
scroll to position [4777, 0]
click at [865, 142] on label "False" at bounding box center [846, 117] width 92 height 49
click at [827, 125] on input "False" at bounding box center [819, 117] width 16 height 13
radio input "true"
click at [693, 325] on input "True" at bounding box center [701, 317] width 16 height 13
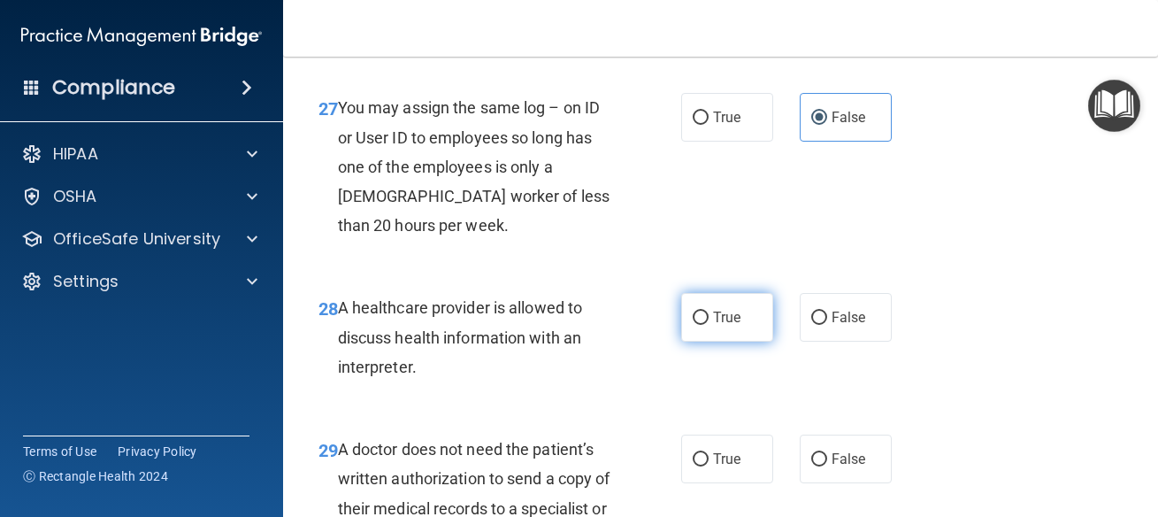
radio input "true"
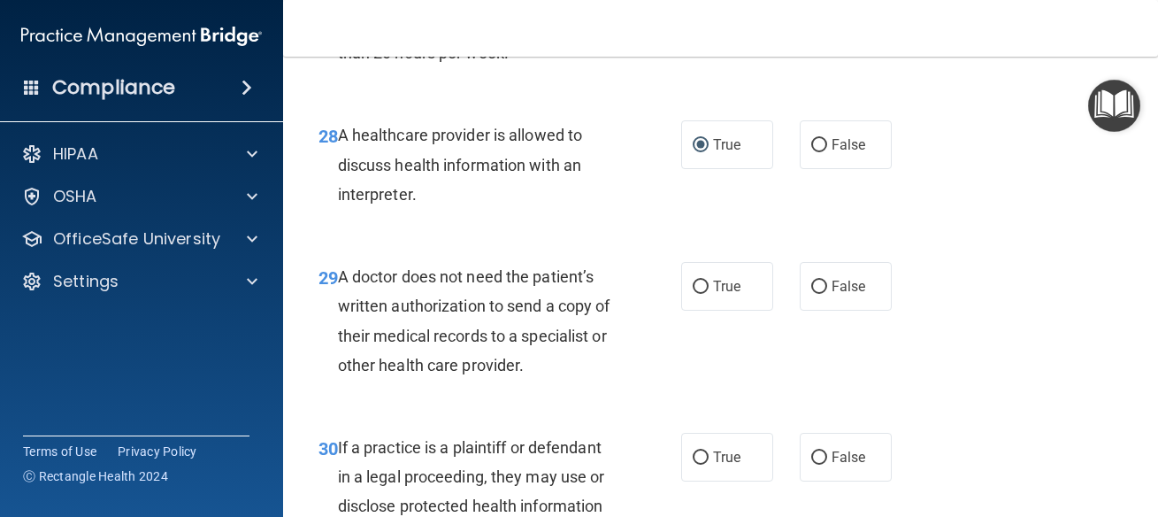
scroll to position [5016, 0]
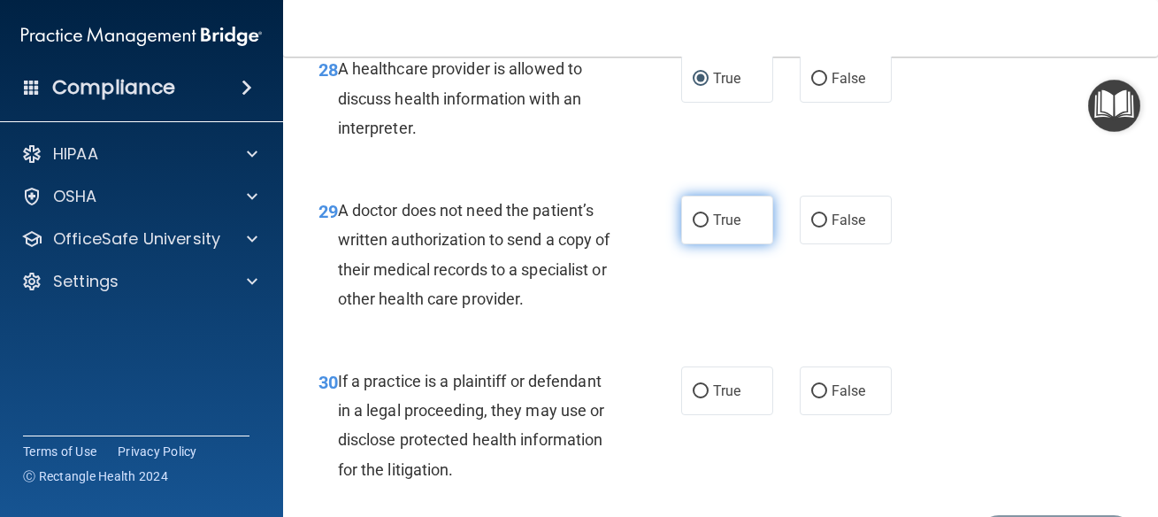
click at [749, 244] on label "True" at bounding box center [727, 220] width 92 height 49
click at [709, 227] on input "True" at bounding box center [701, 220] width 16 height 13
radio input "true"
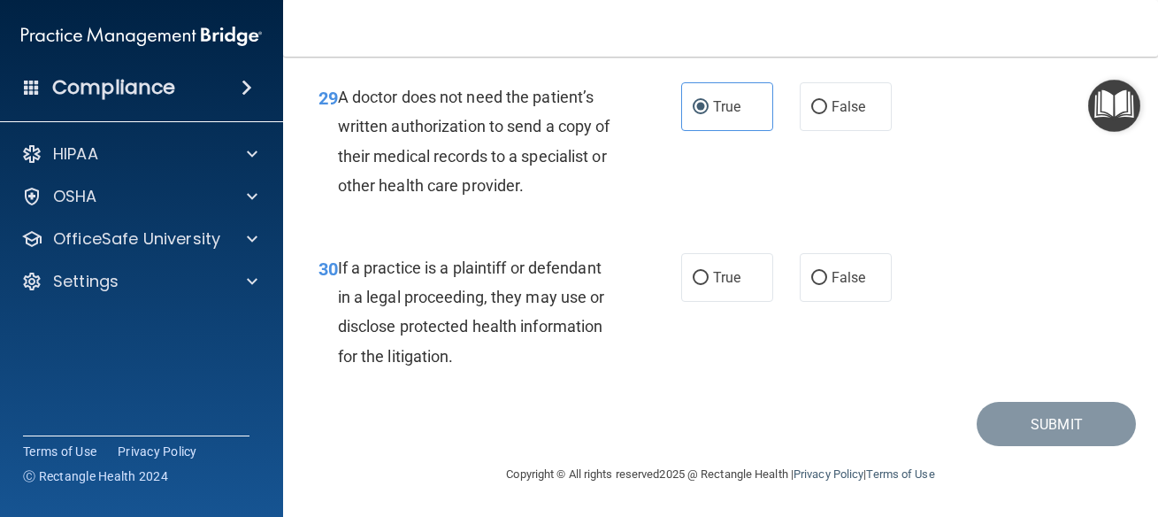
scroll to position [5190, 0]
click at [713, 280] on span "True" at bounding box center [726, 277] width 27 height 17
click at [709, 280] on input "True" at bounding box center [701, 278] width 16 height 13
radio input "true"
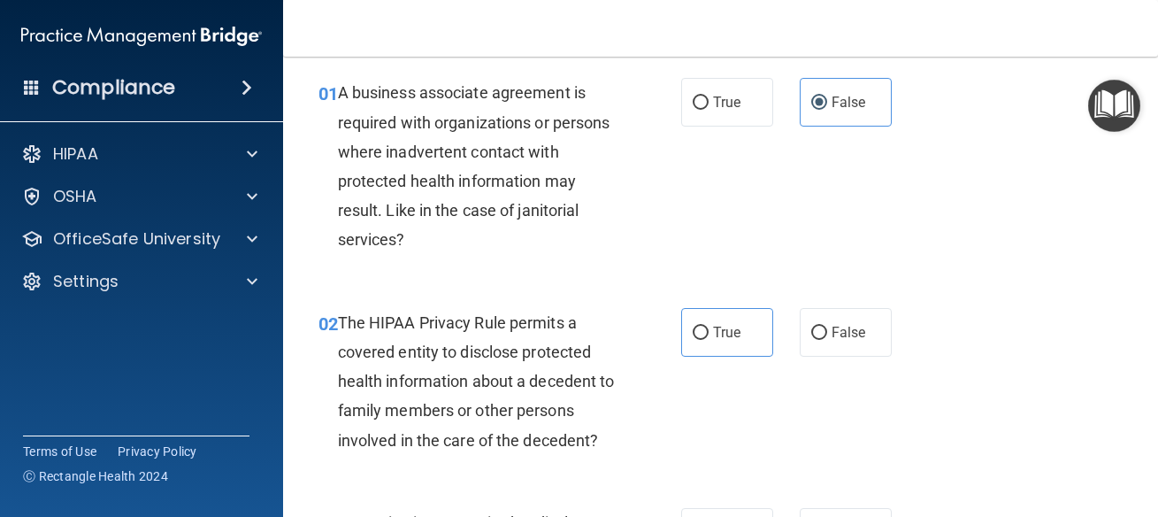
scroll to position [159, 0]
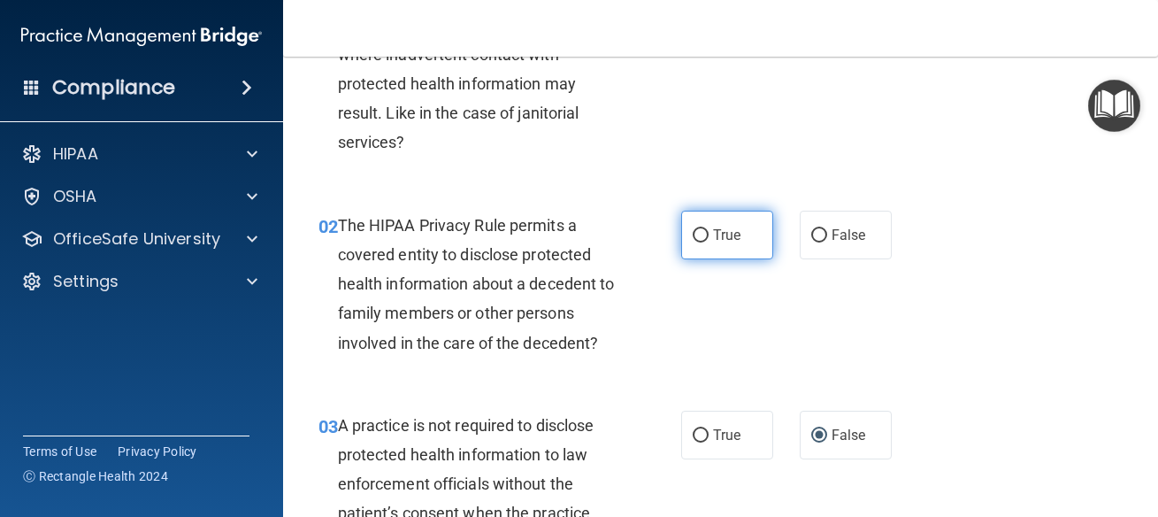
click at [754, 225] on label "True" at bounding box center [727, 235] width 92 height 49
click at [709, 229] on input "True" at bounding box center [701, 235] width 16 height 13
radio input "true"
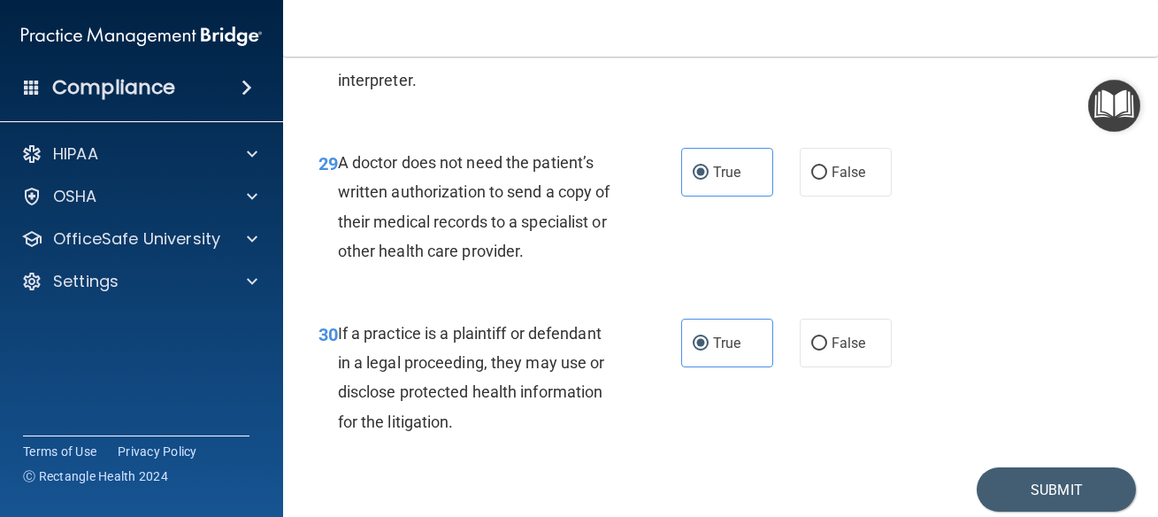
scroll to position [5190, 0]
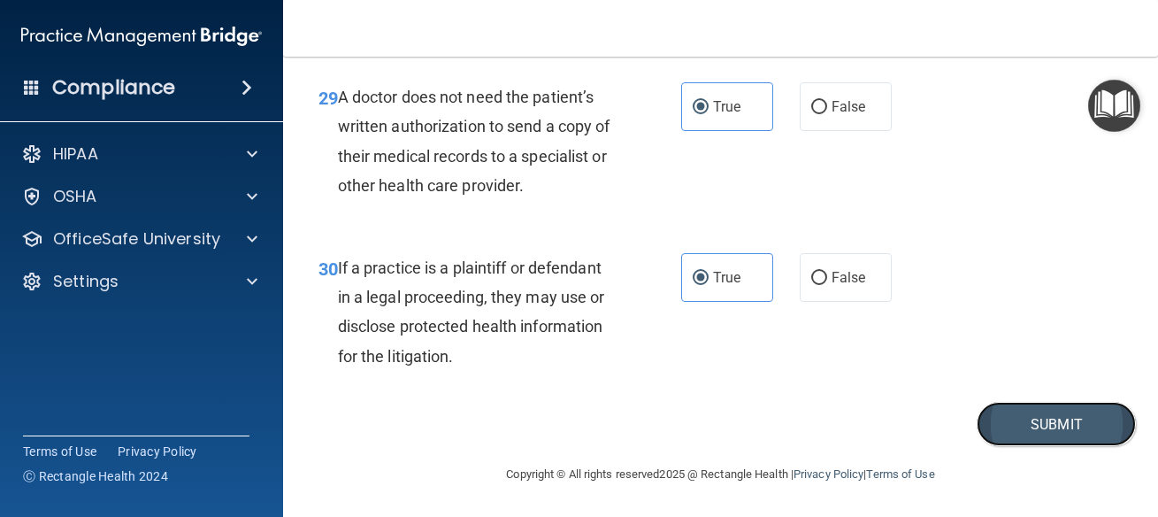
click at [1058, 427] on button "Submit" at bounding box center [1056, 424] width 159 height 45
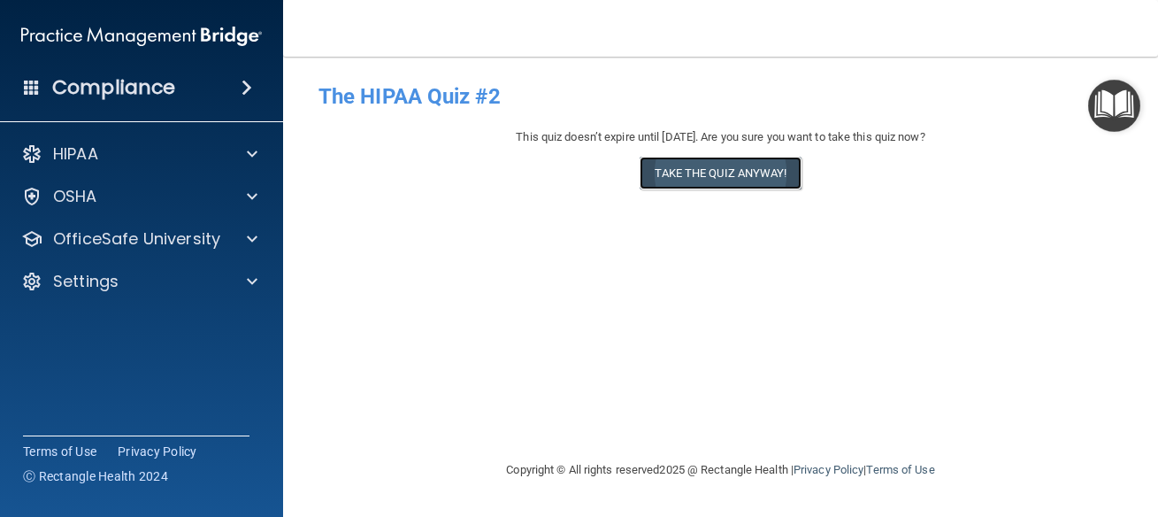
click at [725, 169] on button "Take the quiz anyway!" at bounding box center [720, 173] width 161 height 33
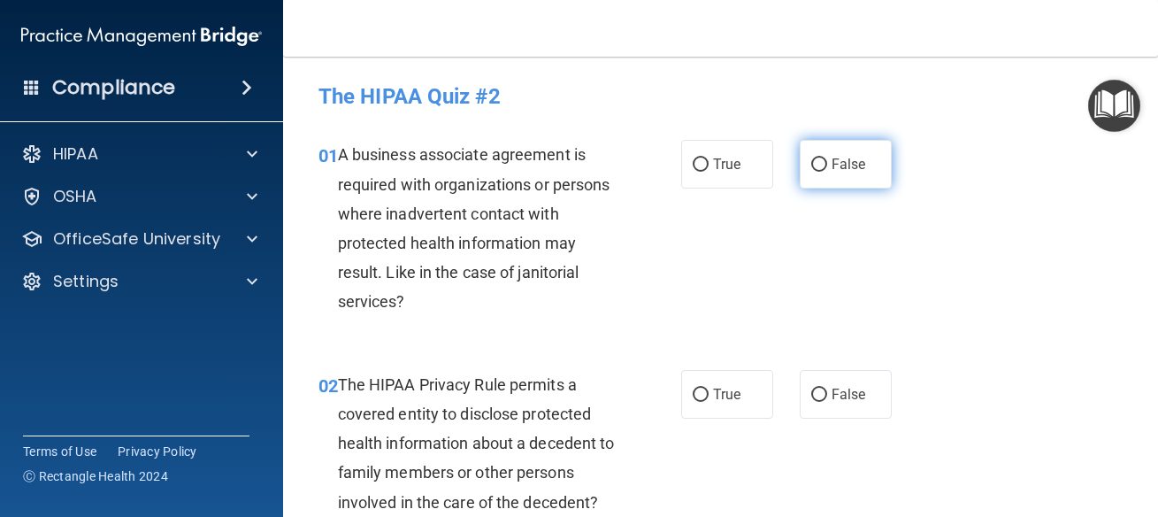
click at [853, 166] on span "False" at bounding box center [849, 164] width 35 height 17
click at [827, 166] on input "False" at bounding box center [819, 164] width 16 height 13
radio input "true"
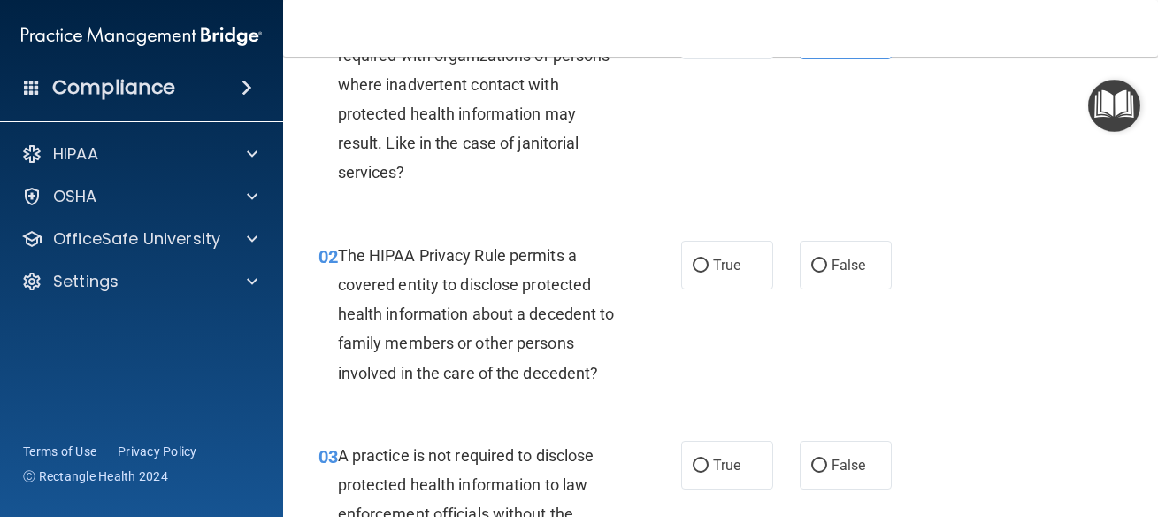
scroll to position [159, 0]
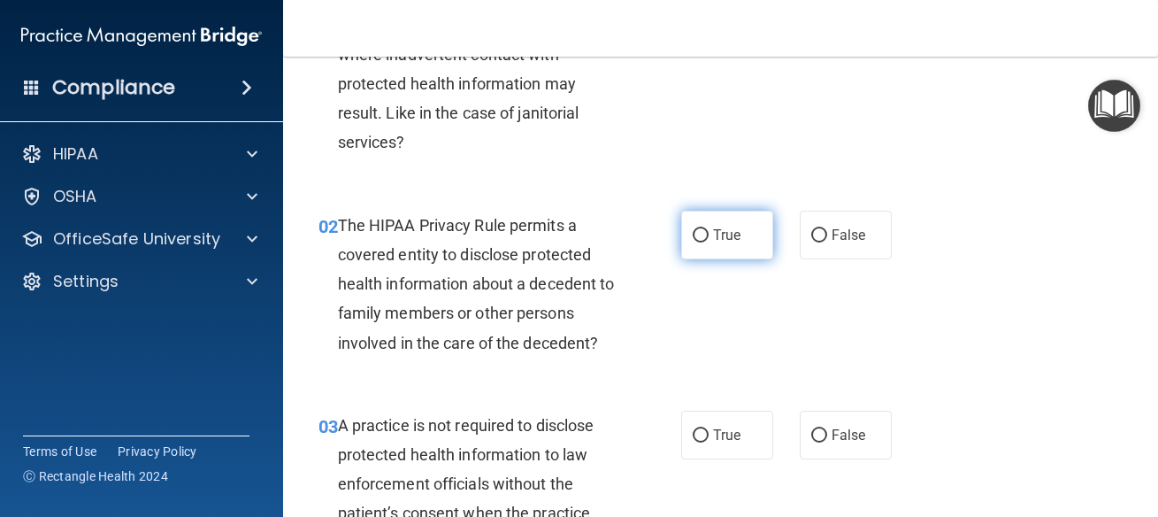
click at [727, 236] on span "True" at bounding box center [726, 234] width 27 height 17
click at [709, 236] on input "True" at bounding box center [701, 235] width 16 height 13
radio input "true"
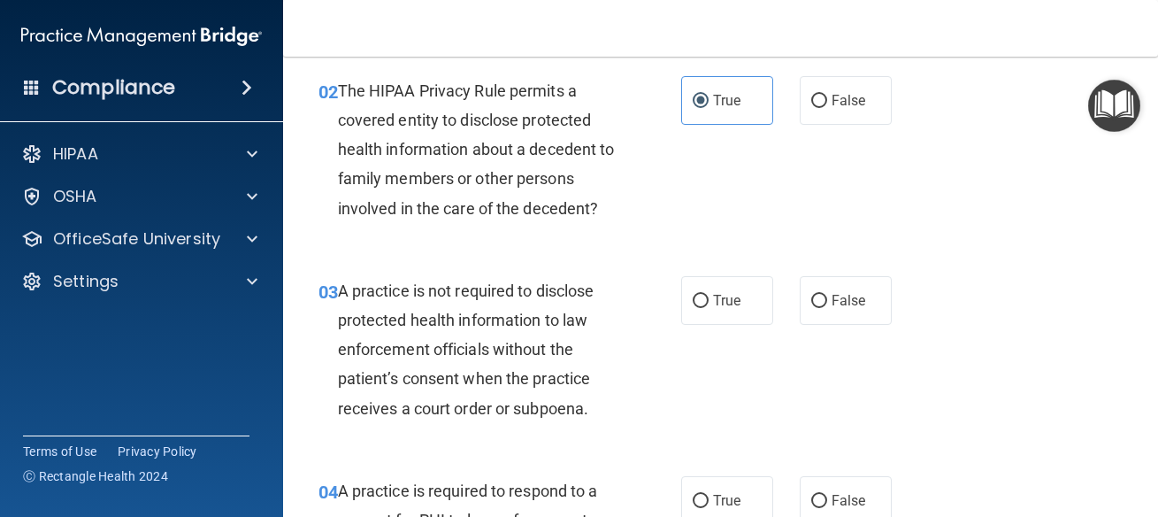
scroll to position [398, 0]
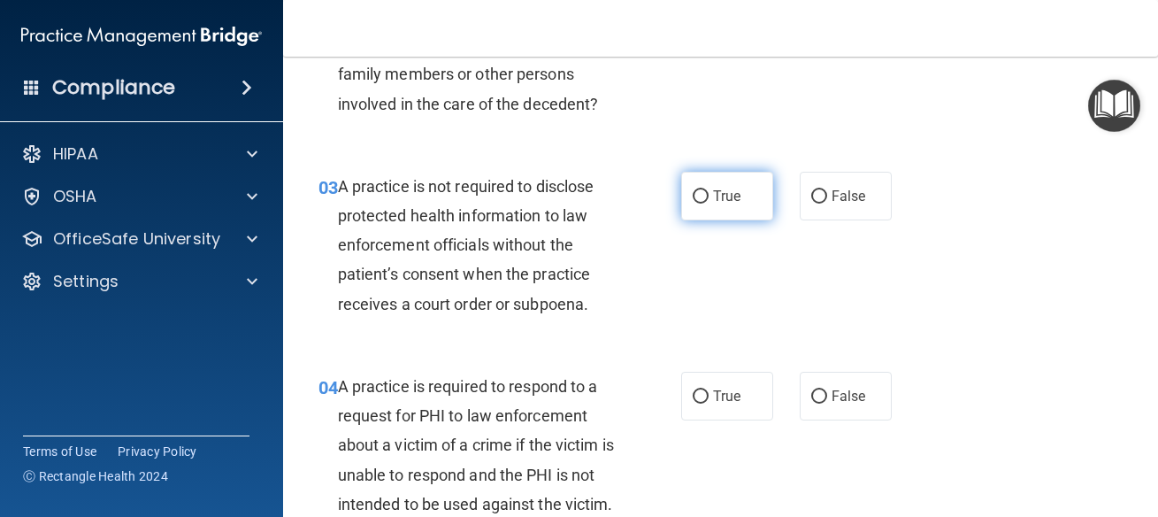
click at [736, 181] on label "True" at bounding box center [727, 196] width 92 height 49
click at [709, 190] on input "True" at bounding box center [701, 196] width 16 height 13
radio input "true"
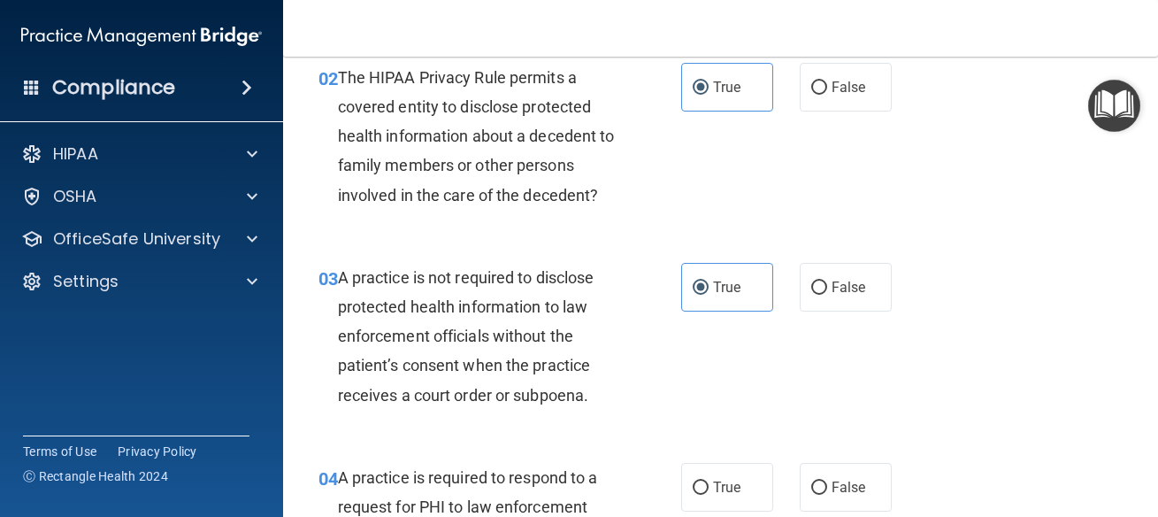
scroll to position [318, 0]
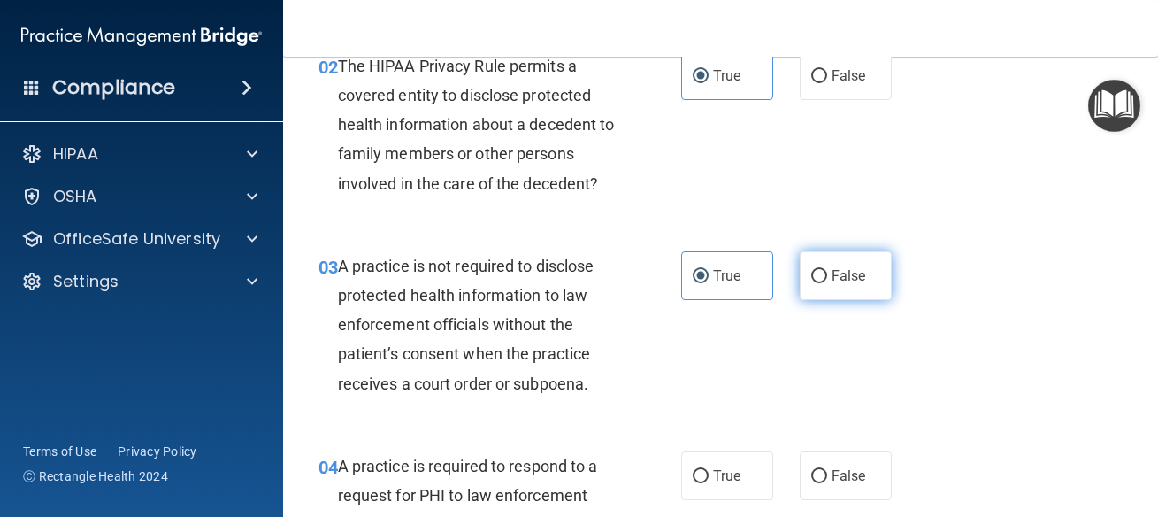
click at [845, 284] on span "False" at bounding box center [849, 275] width 35 height 17
click at [827, 283] on input "False" at bounding box center [819, 276] width 16 height 13
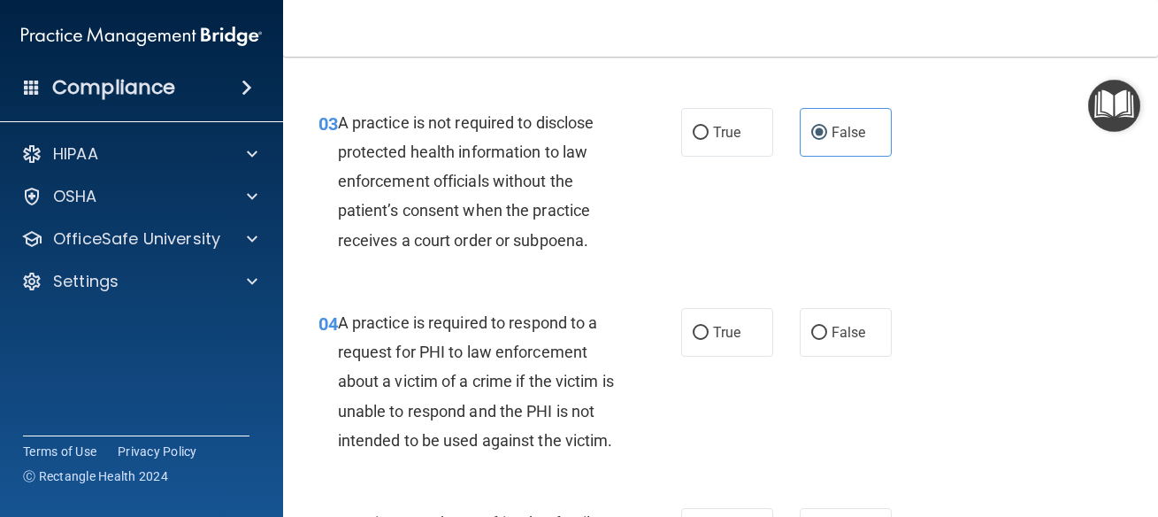
scroll to position [478, 0]
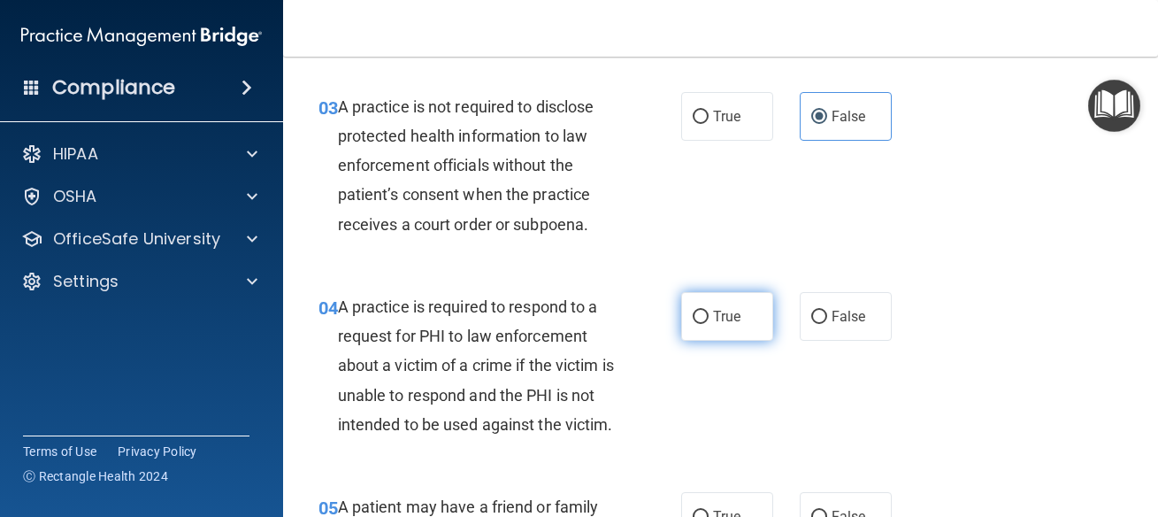
click at [732, 333] on label "True" at bounding box center [727, 316] width 92 height 49
click at [709, 324] on input "True" at bounding box center [701, 317] width 16 height 13
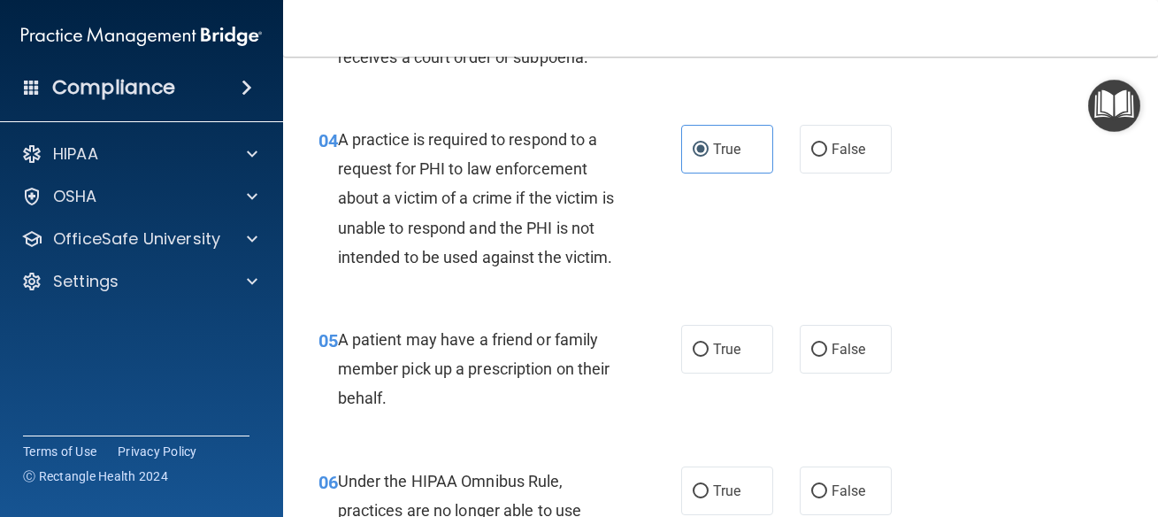
scroll to position [717, 0]
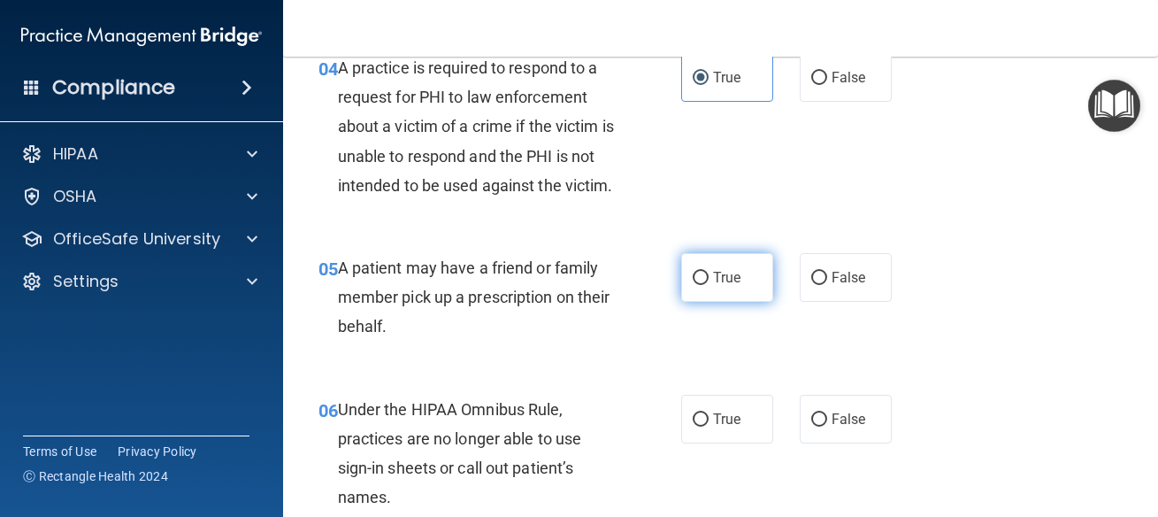
click at [705, 302] on label "True" at bounding box center [727, 277] width 92 height 49
click at [705, 285] on input "True" at bounding box center [701, 278] width 16 height 13
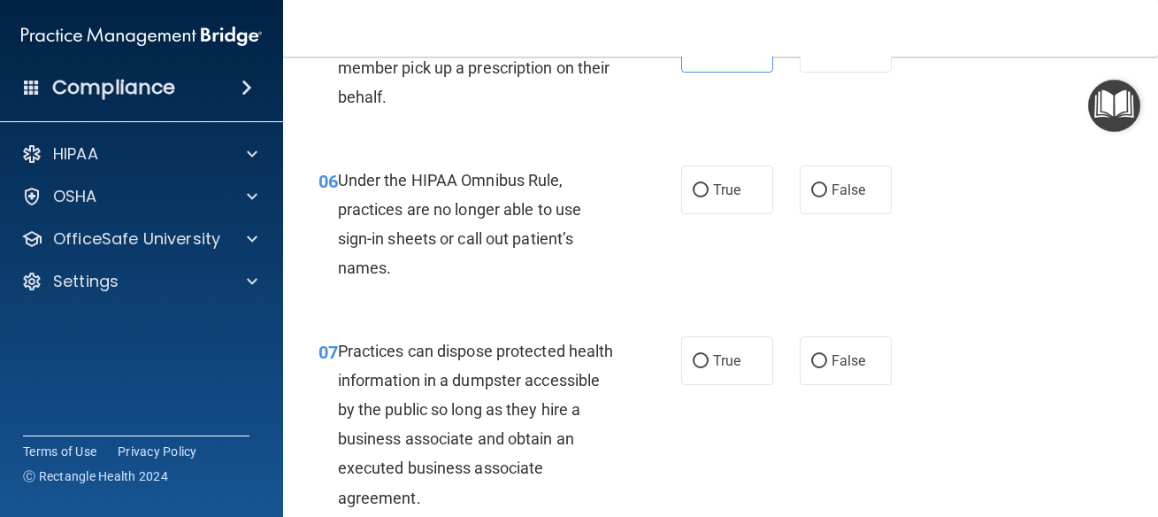
scroll to position [955, 0]
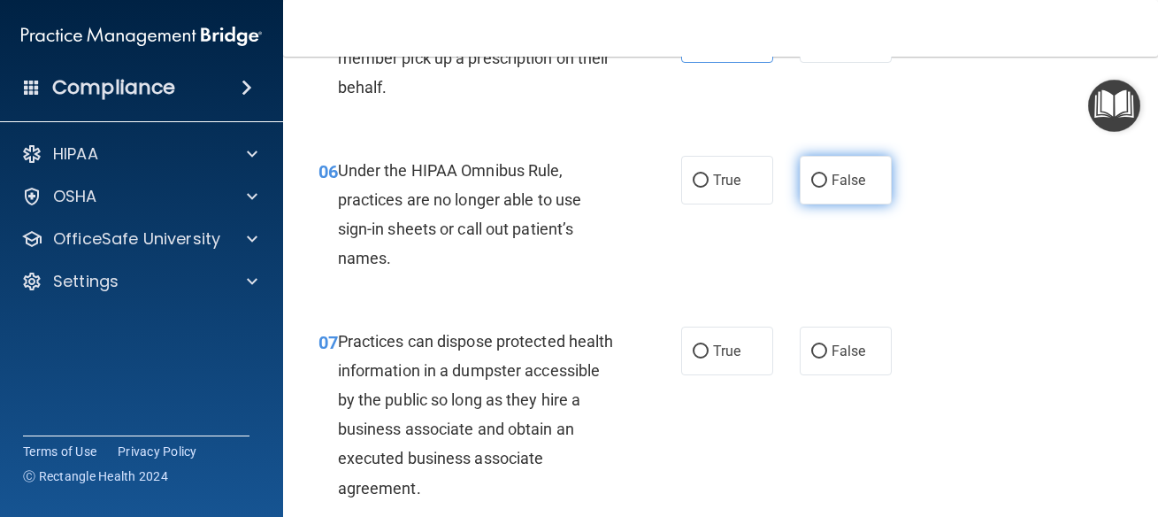
click at [832, 188] on span "False" at bounding box center [849, 180] width 35 height 17
click at [825, 188] on input "False" at bounding box center [819, 180] width 16 height 13
click at [628, 282] on div "06 Under the HIPAA Omnibus Rule, practices are no longer able to use sign-in sh…" at bounding box center [500, 219] width 416 height 127
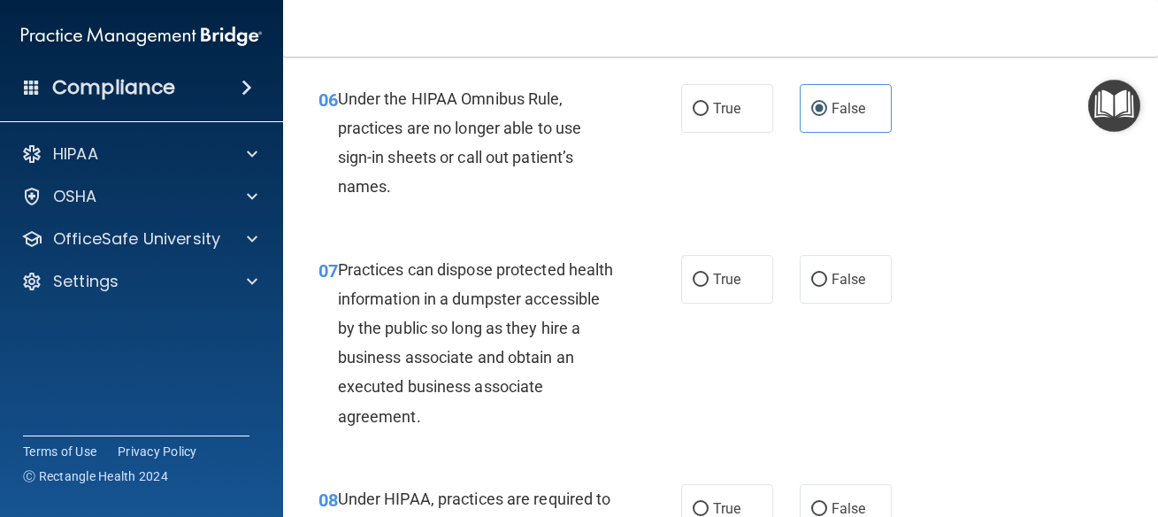
scroll to position [1115, 0]
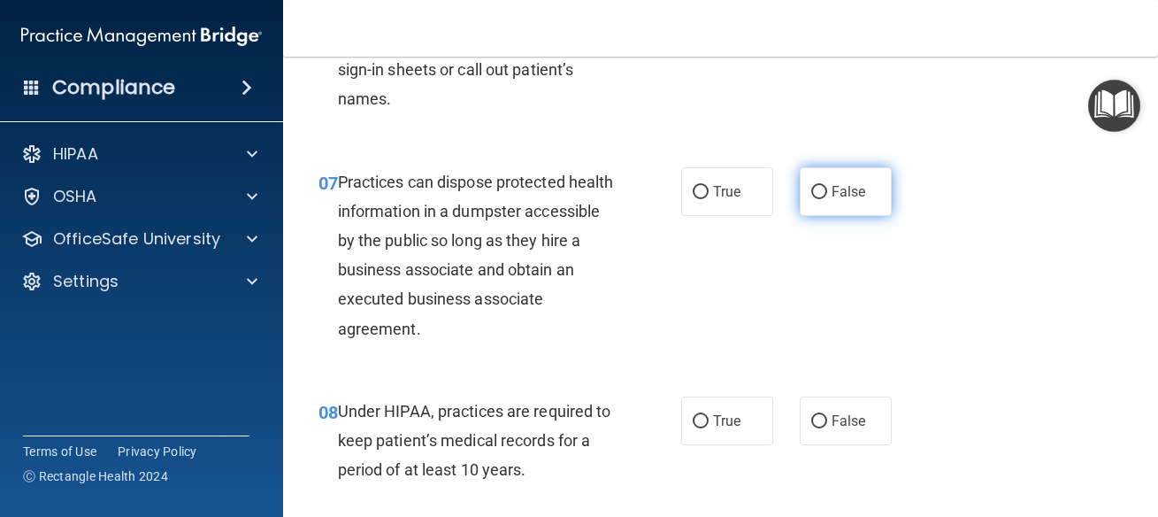
drag, startPoint x: 889, startPoint y: 240, endPoint x: 877, endPoint y: 236, distance: 12.9
click at [888, 216] on div "True False" at bounding box center [791, 191] width 221 height 49
click at [855, 200] on span "False" at bounding box center [849, 191] width 35 height 17
click at [827, 199] on input "False" at bounding box center [819, 192] width 16 height 13
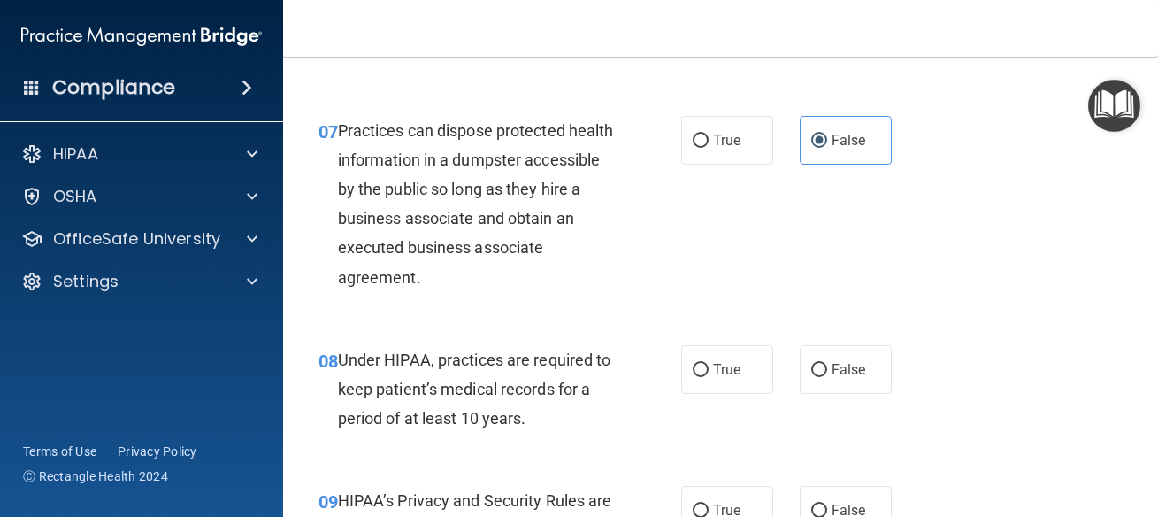
scroll to position [1354, 0]
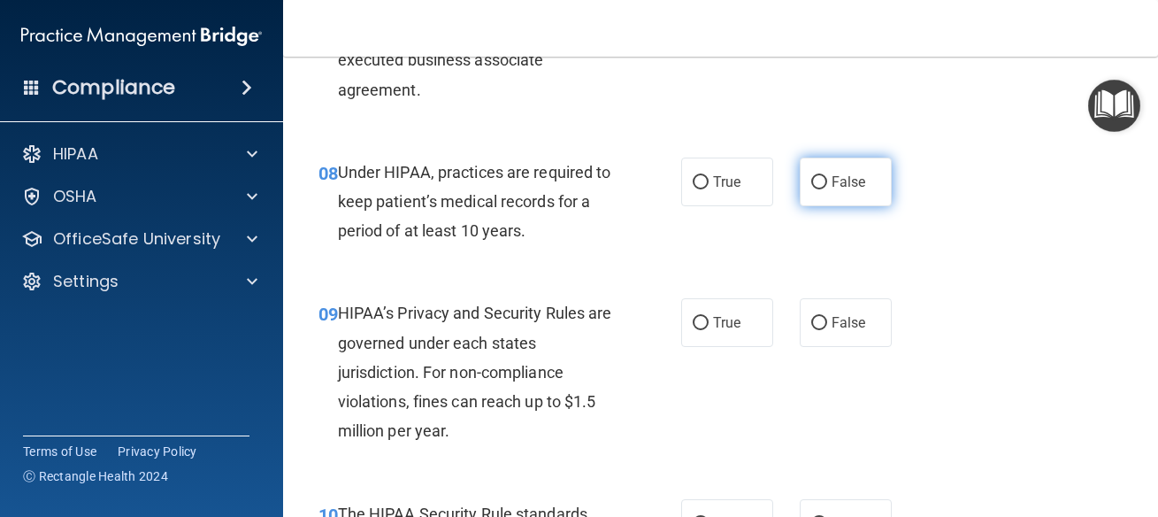
click at [828, 206] on label "False" at bounding box center [846, 181] width 92 height 49
click at [827, 189] on input "False" at bounding box center [819, 182] width 16 height 13
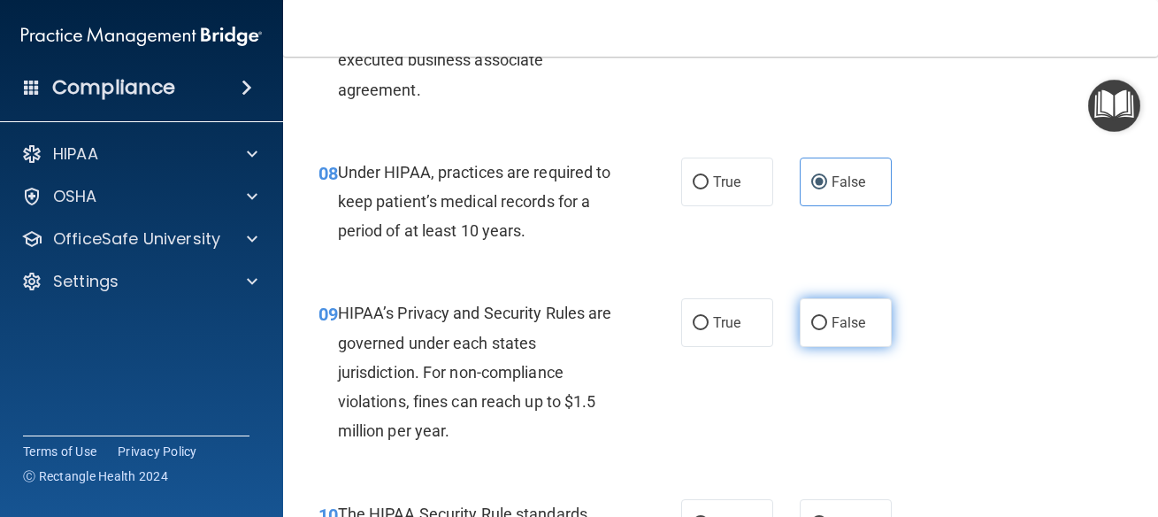
click at [818, 337] on label "False" at bounding box center [846, 322] width 92 height 49
click at [818, 330] on input "False" at bounding box center [819, 323] width 16 height 13
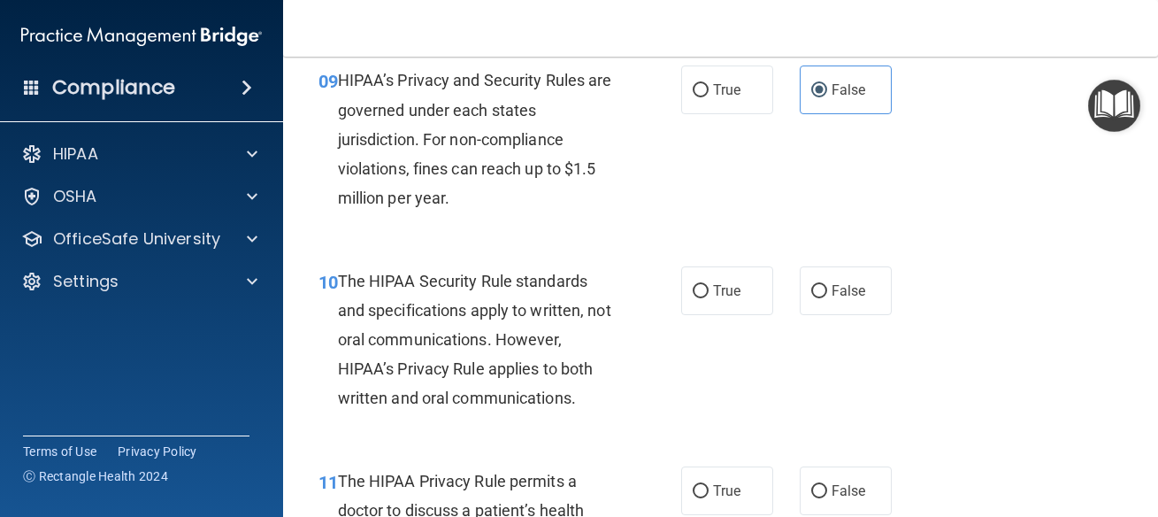
scroll to position [1592, 0]
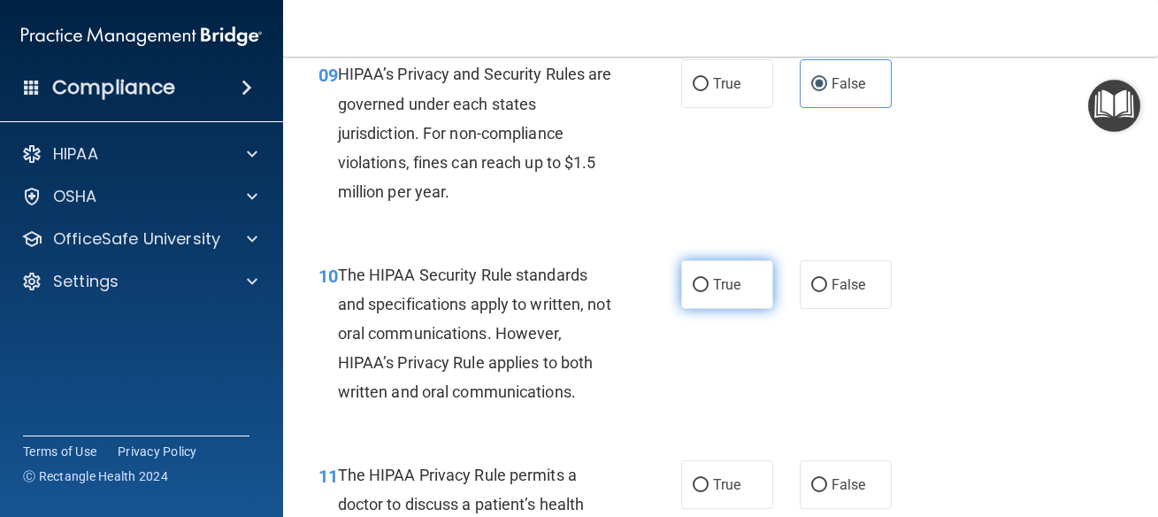
click at [720, 293] on span "True" at bounding box center [726, 284] width 27 height 17
click at [709, 292] on input "True" at bounding box center [701, 285] width 16 height 13
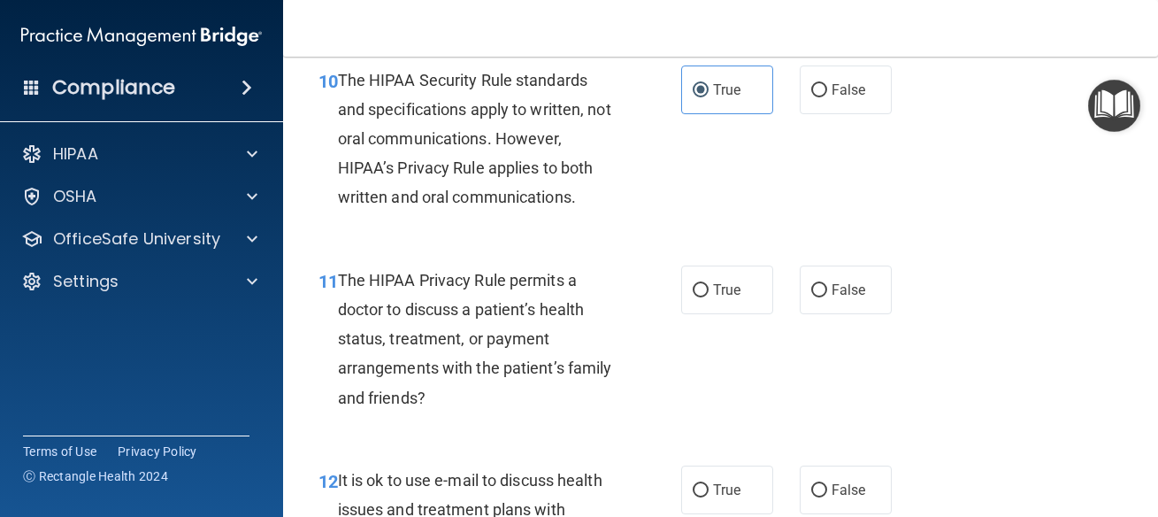
scroll to position [1831, 0]
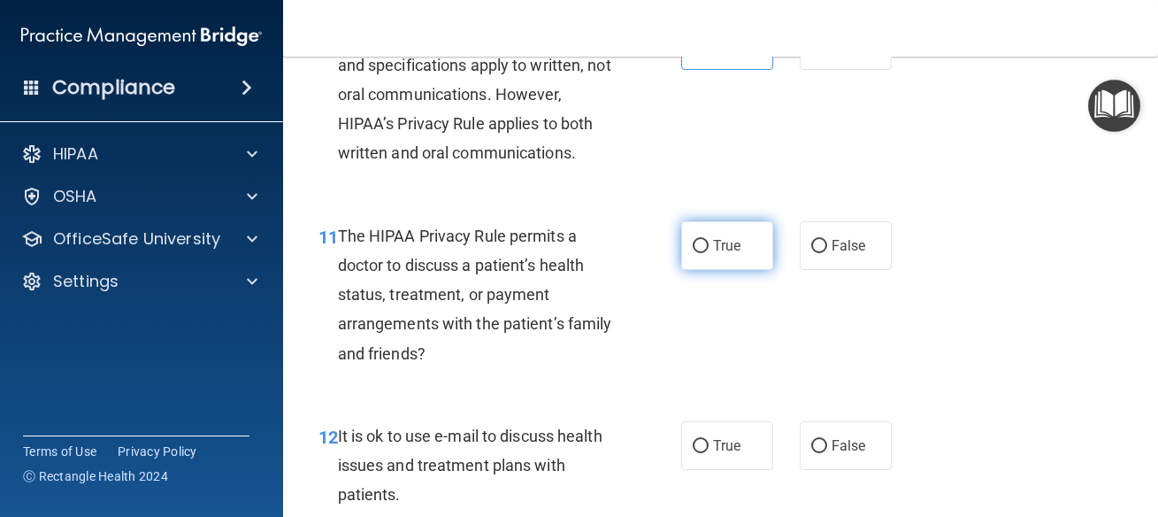
click at [721, 254] on span "True" at bounding box center [726, 245] width 27 height 17
click at [709, 253] on input "True" at bounding box center [701, 246] width 16 height 13
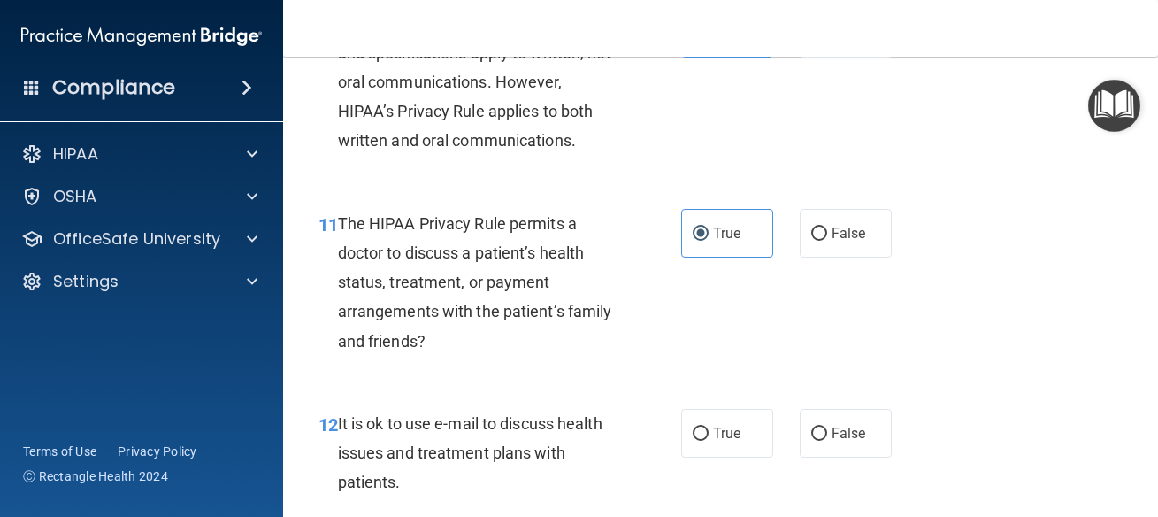
scroll to position [1991, 0]
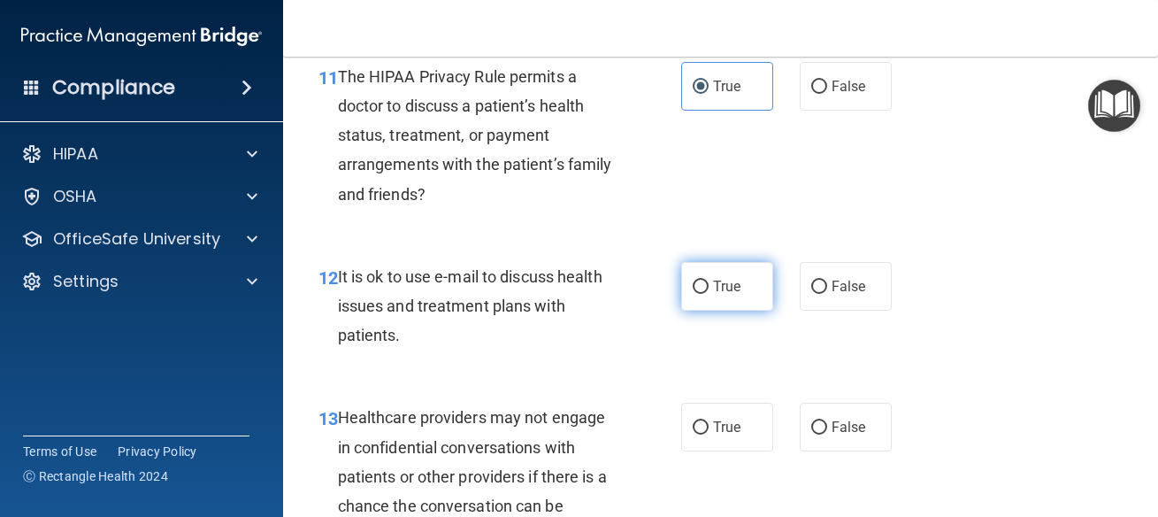
click at [694, 294] on input "True" at bounding box center [701, 286] width 16 height 13
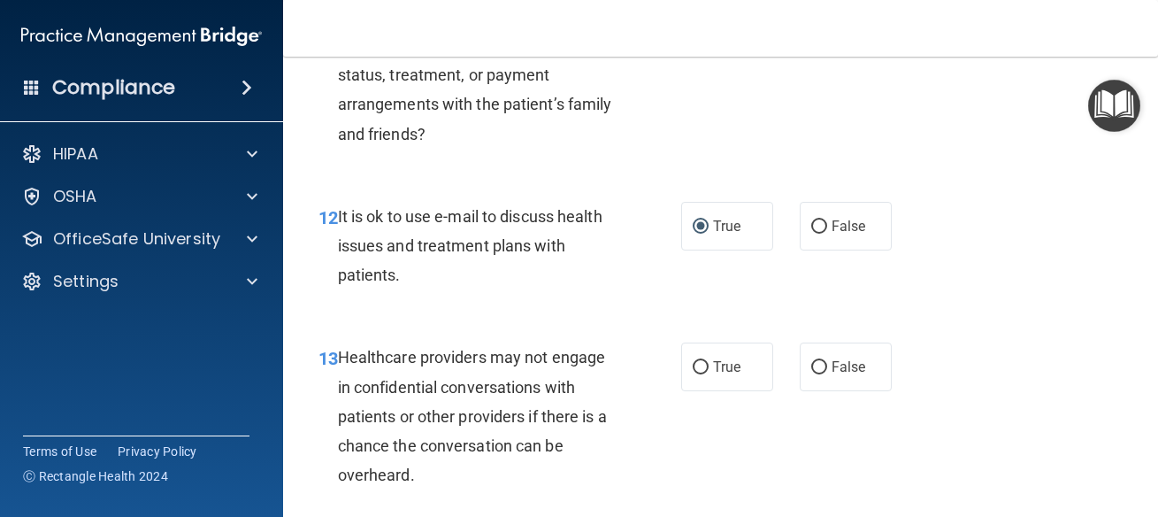
scroll to position [2229, 0]
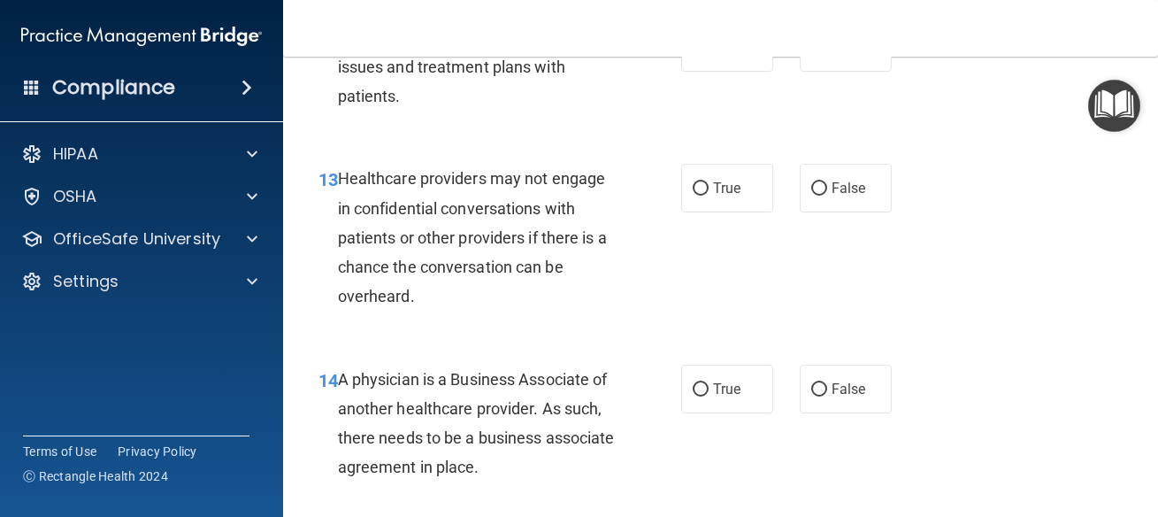
click at [865, 244] on div "13 Healthcare providers may not engage in confidential conversations with patie…" at bounding box center [720, 242] width 831 height 200
click at [859, 200] on label "False" at bounding box center [846, 188] width 92 height 49
click at [827, 196] on input "False" at bounding box center [819, 188] width 16 height 13
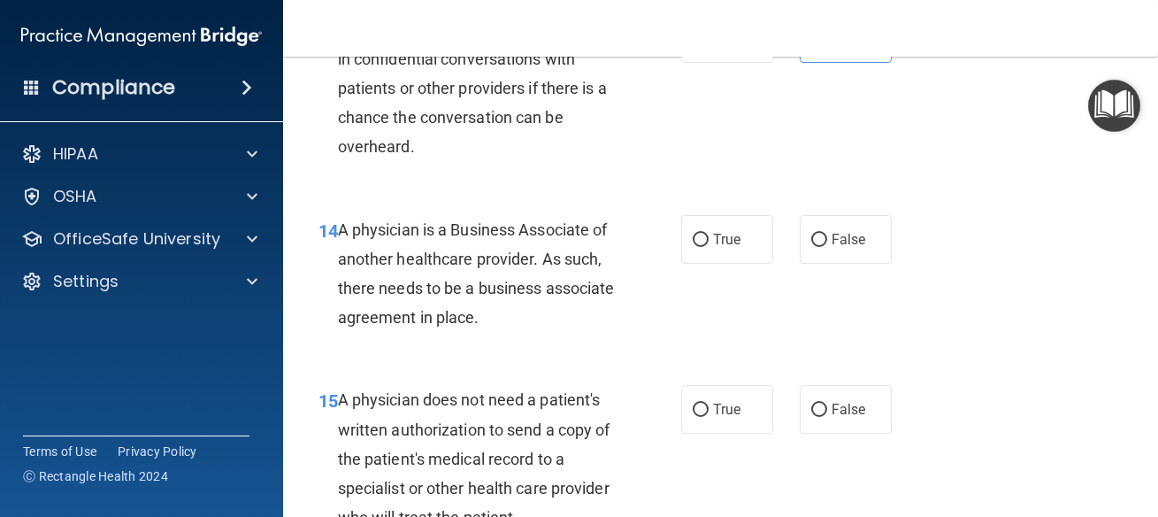
scroll to position [2389, 0]
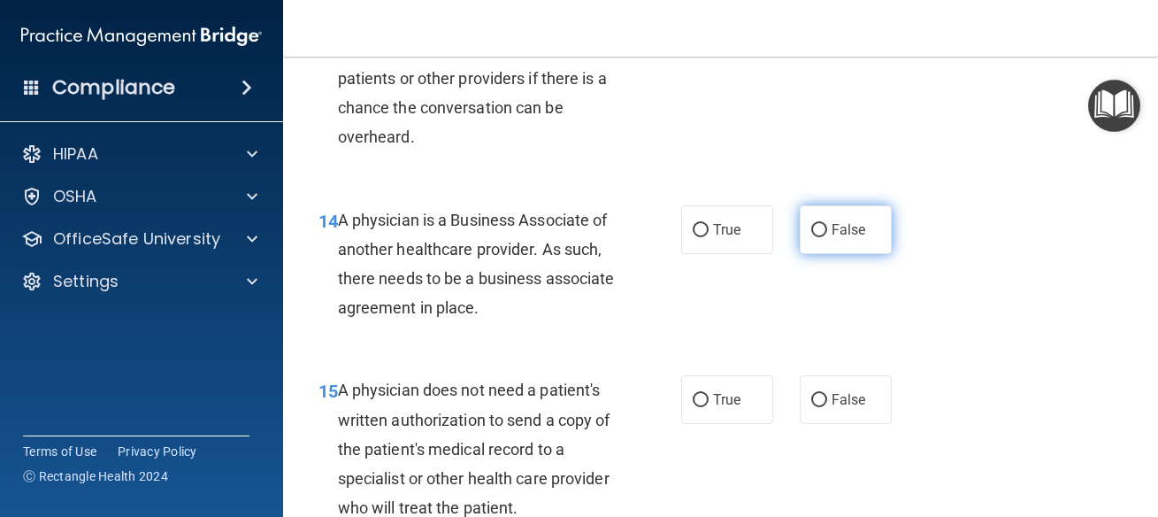
click at [836, 254] on label "False" at bounding box center [846, 229] width 92 height 49
click at [827, 237] on input "False" at bounding box center [819, 230] width 16 height 13
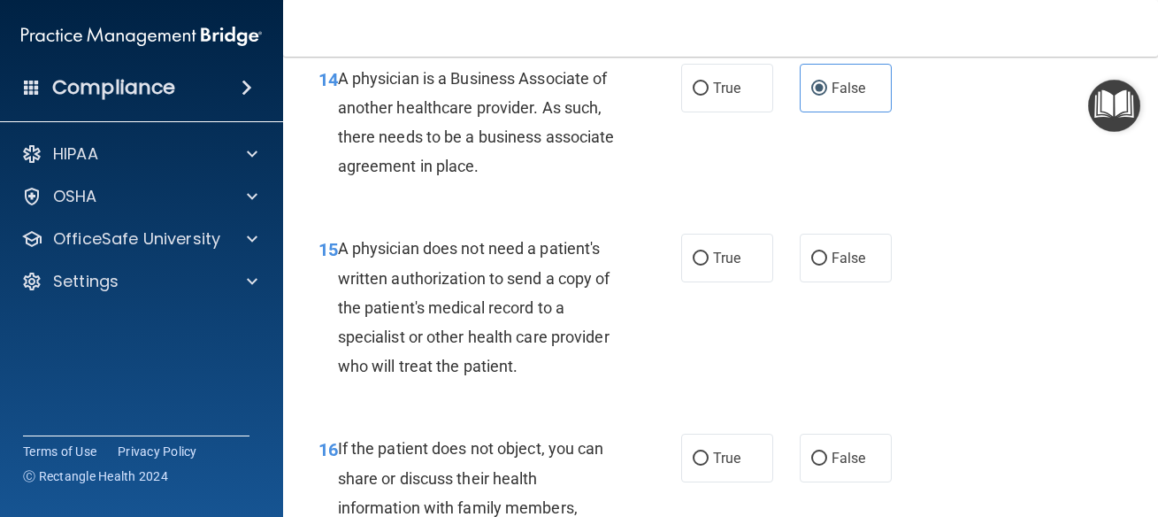
scroll to position [2548, 0]
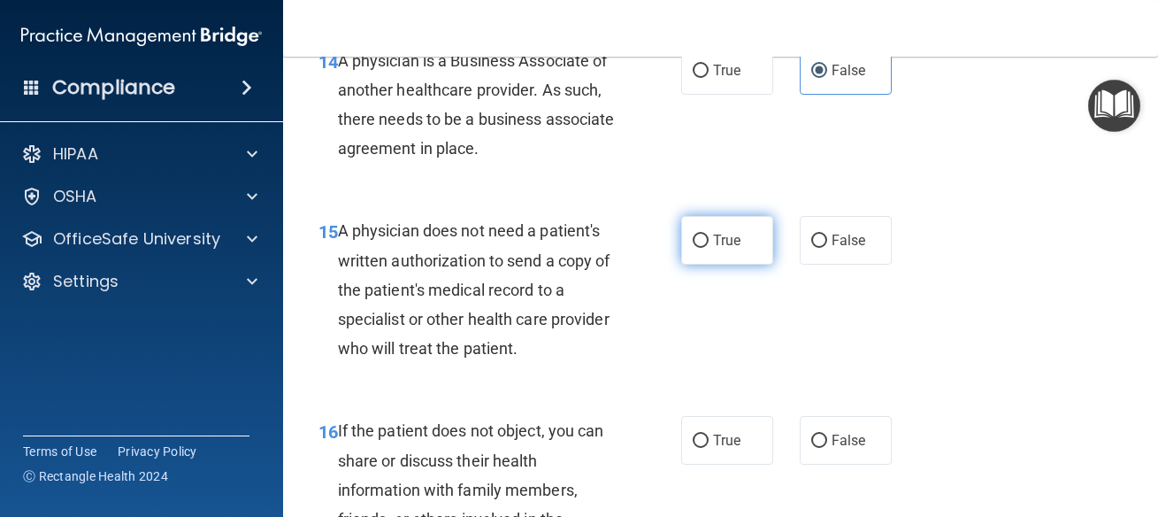
click at [749, 265] on label "True" at bounding box center [727, 240] width 92 height 49
click at [709, 248] on input "True" at bounding box center [701, 240] width 16 height 13
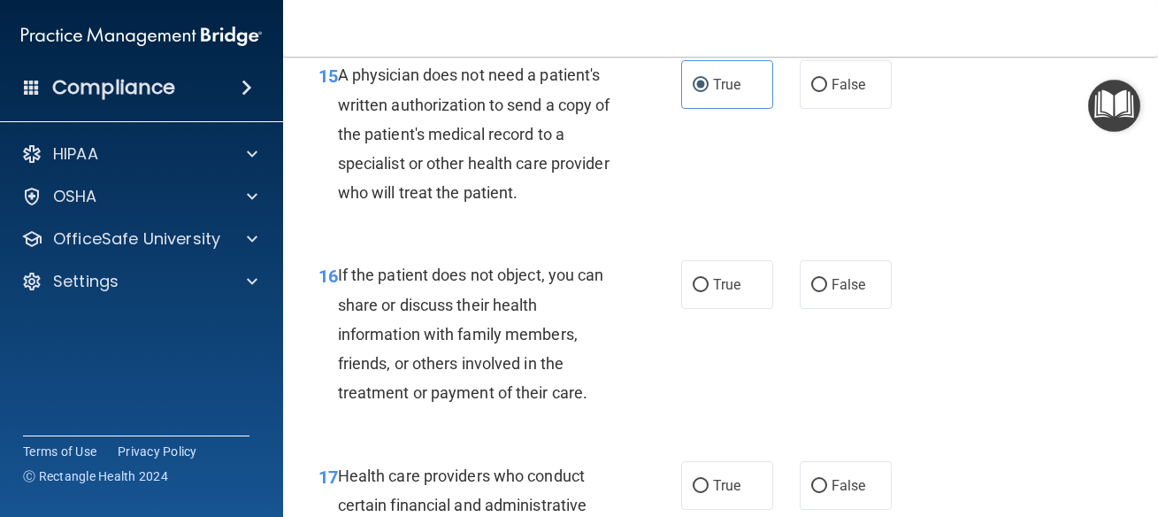
scroll to position [2707, 0]
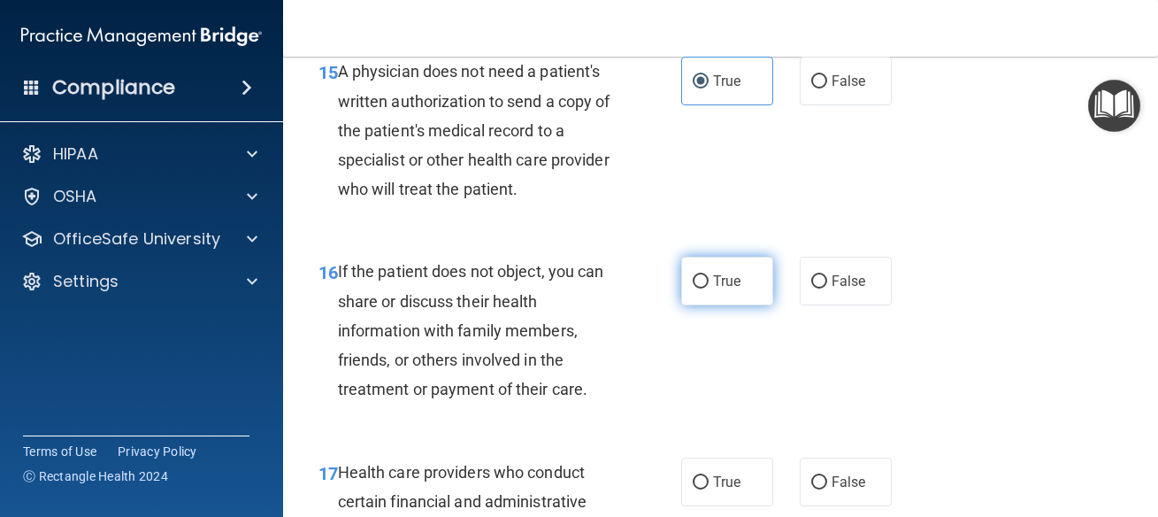
click at [755, 305] on label "True" at bounding box center [727, 281] width 92 height 49
click at [709, 288] on input "True" at bounding box center [701, 281] width 16 height 13
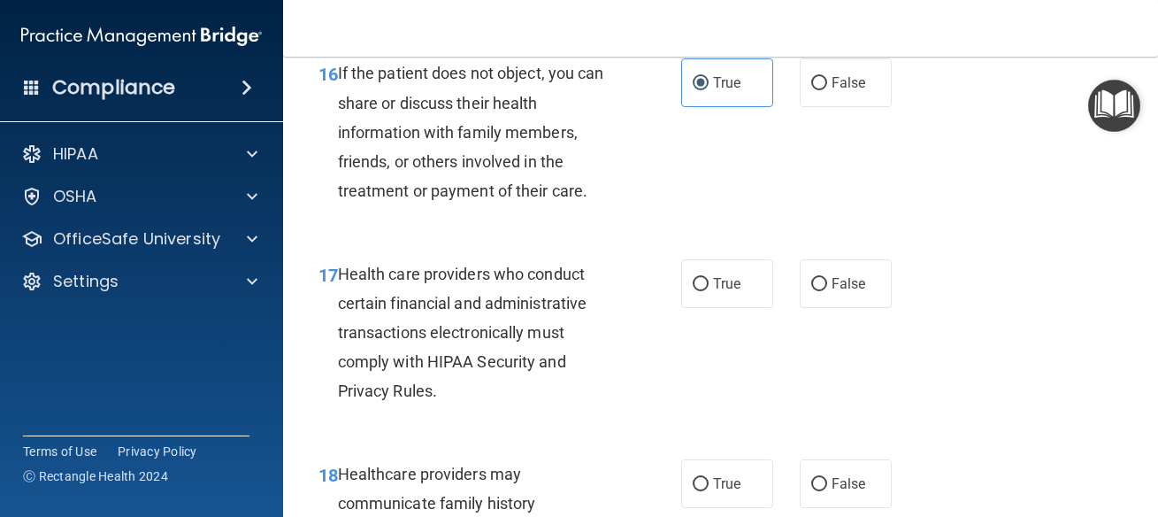
scroll to position [2946, 0]
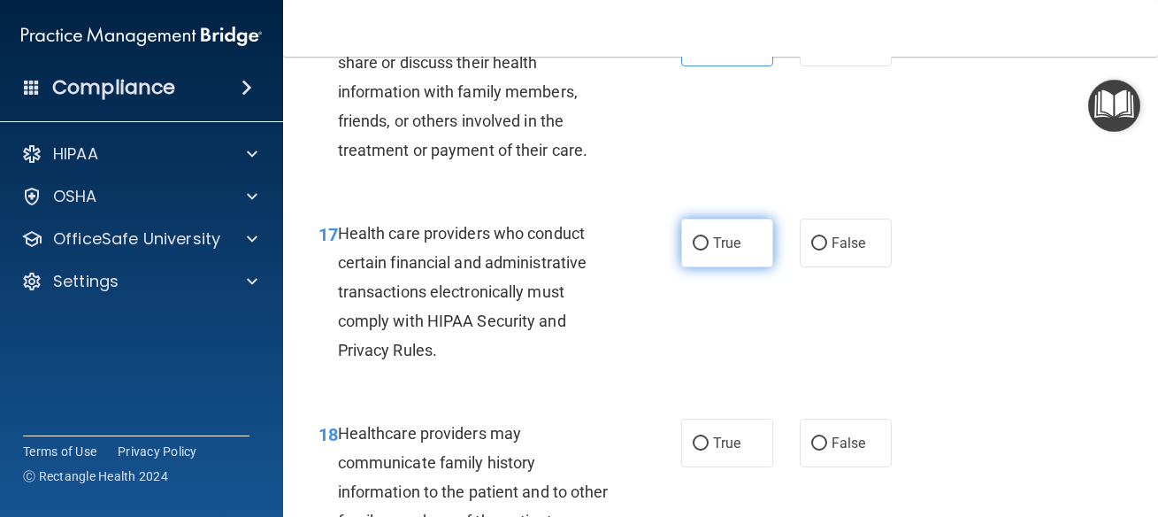
click at [713, 251] on span "True" at bounding box center [726, 242] width 27 height 17
click at [709, 250] on input "True" at bounding box center [701, 243] width 16 height 13
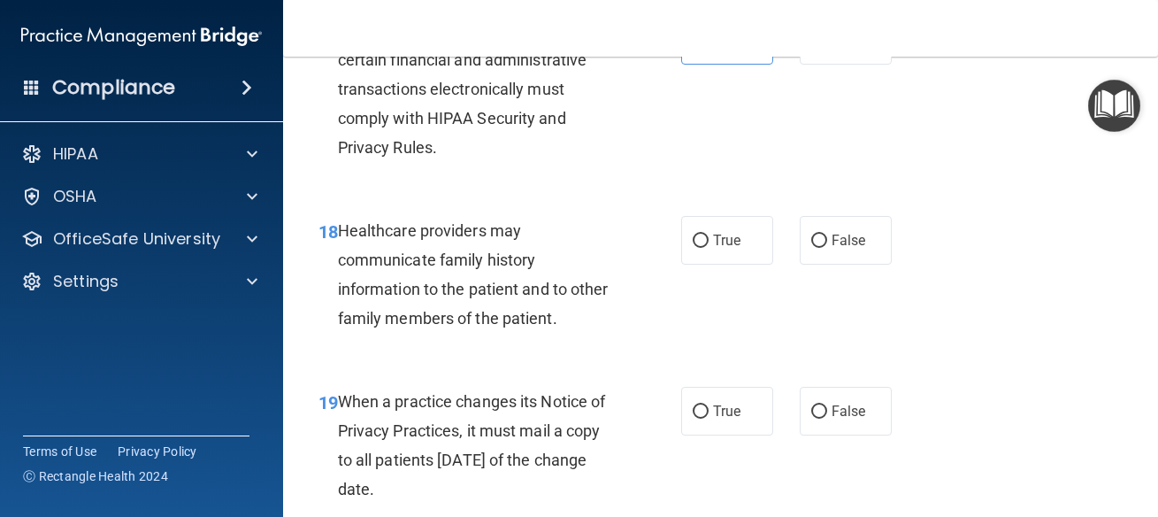
scroll to position [3185, 0]
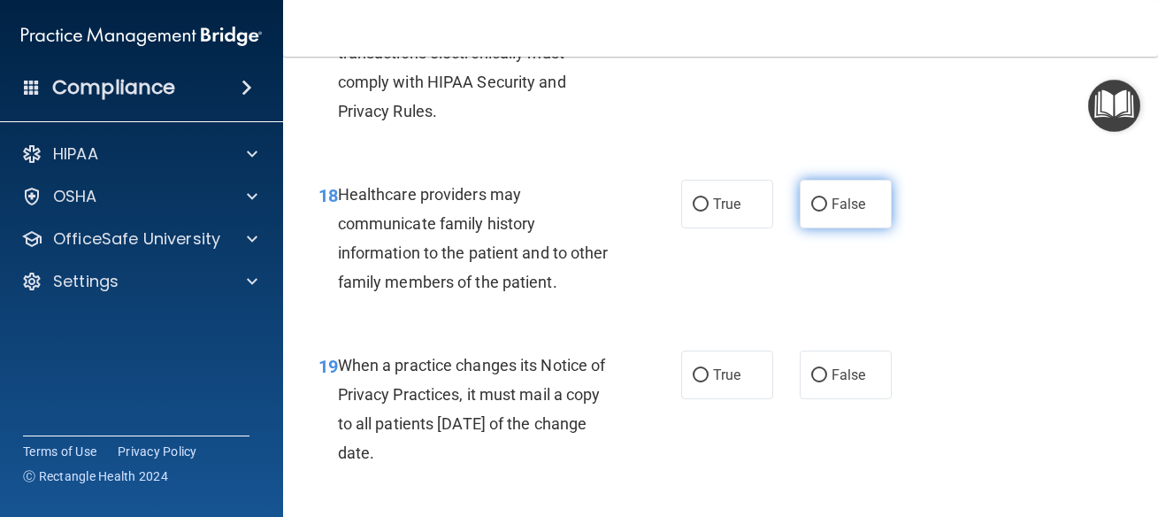
click at [845, 212] on span "False" at bounding box center [849, 204] width 35 height 17
click at [827, 211] on input "False" at bounding box center [819, 204] width 16 height 13
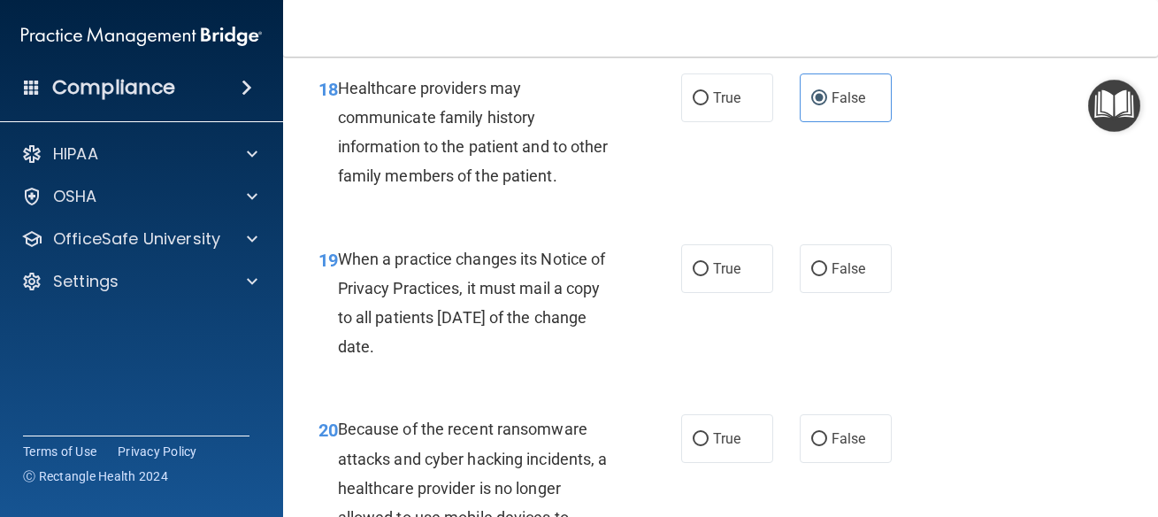
scroll to position [3344, 0]
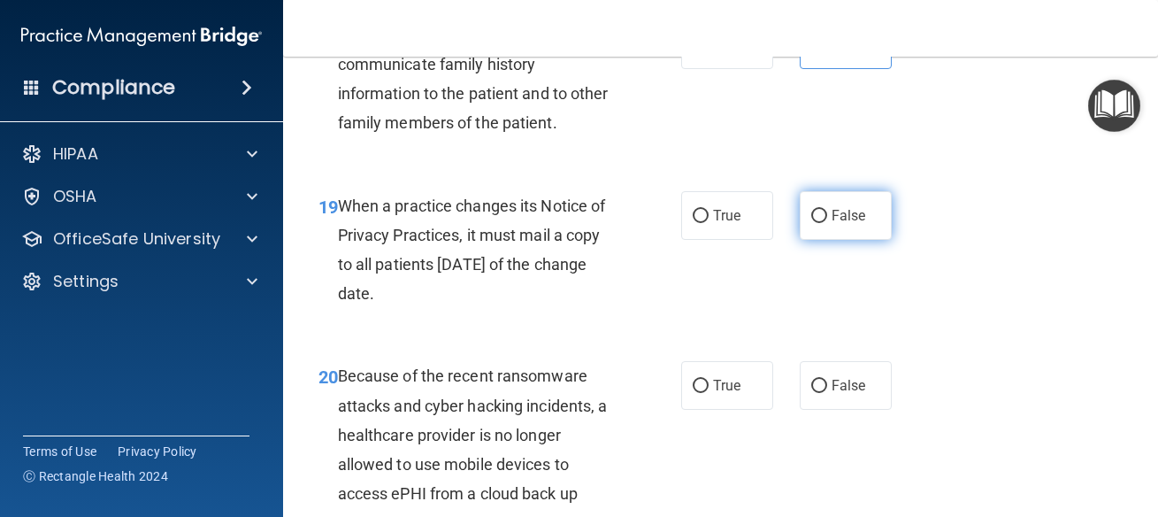
click at [865, 240] on label "False" at bounding box center [846, 215] width 92 height 49
click at [827, 223] on input "False" at bounding box center [819, 216] width 16 height 13
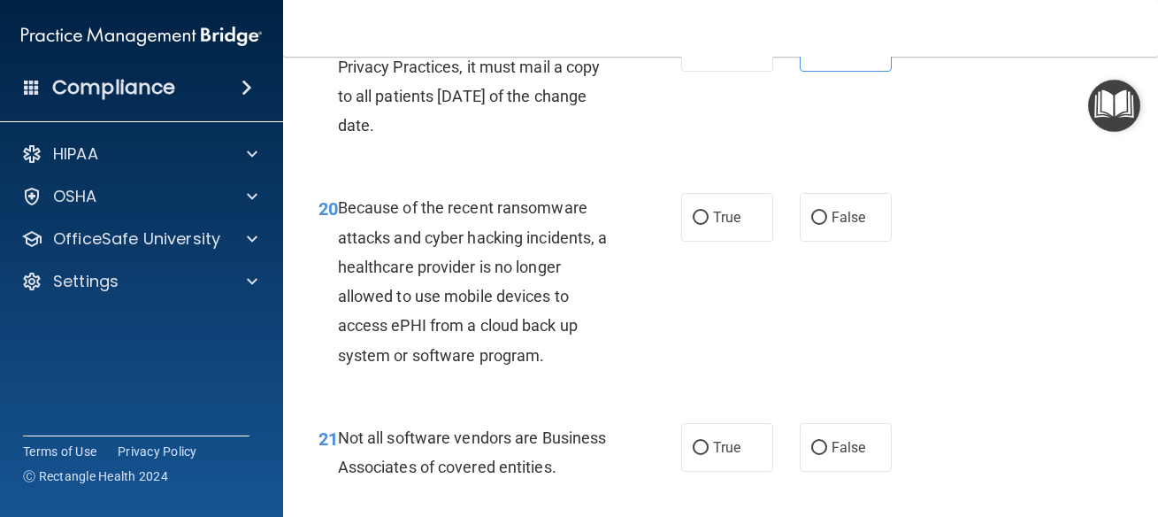
scroll to position [3583, 0]
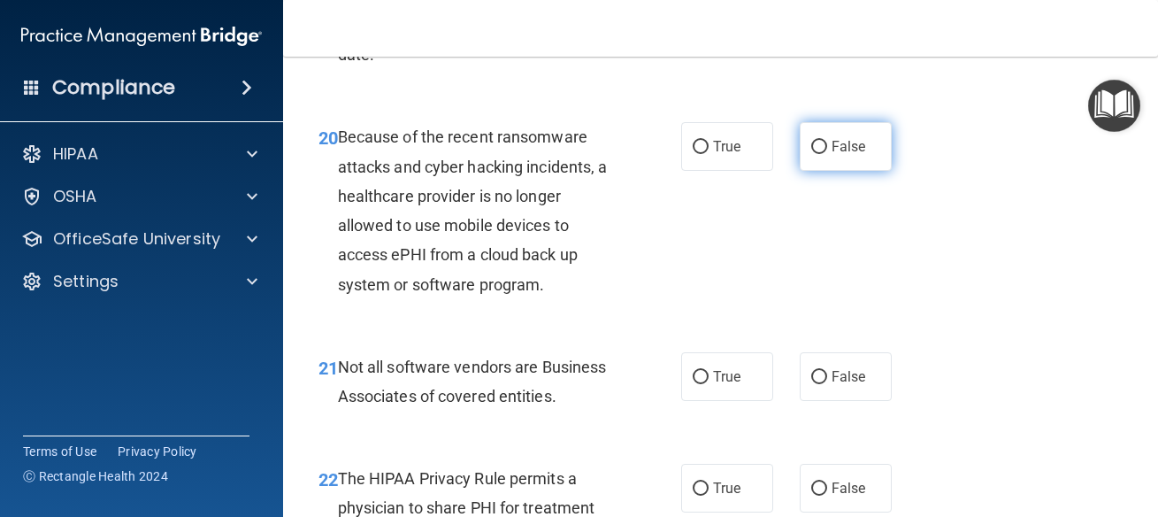
click at [811, 154] on input "False" at bounding box center [819, 147] width 16 height 13
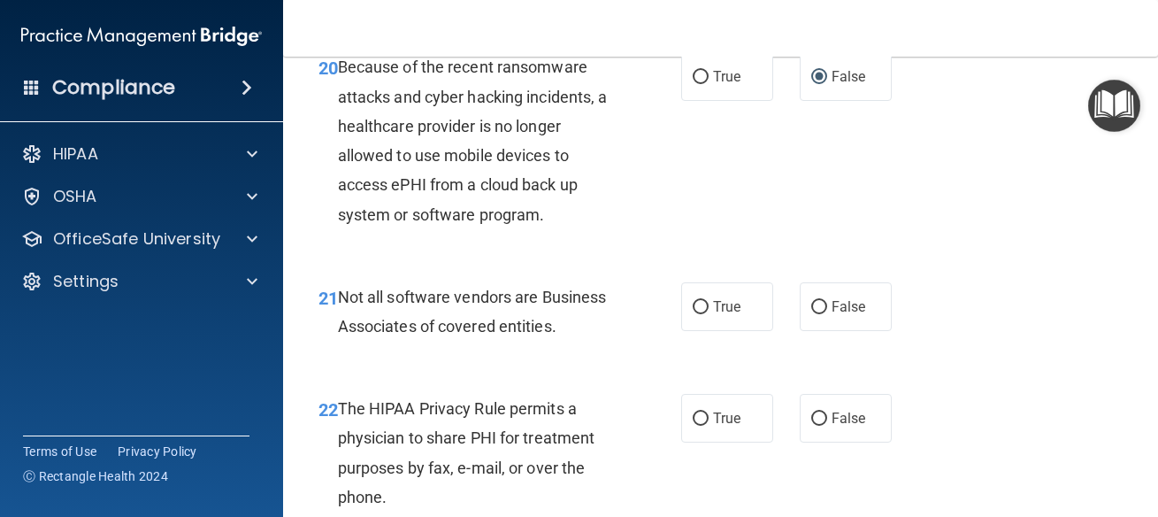
scroll to position [3663, 0]
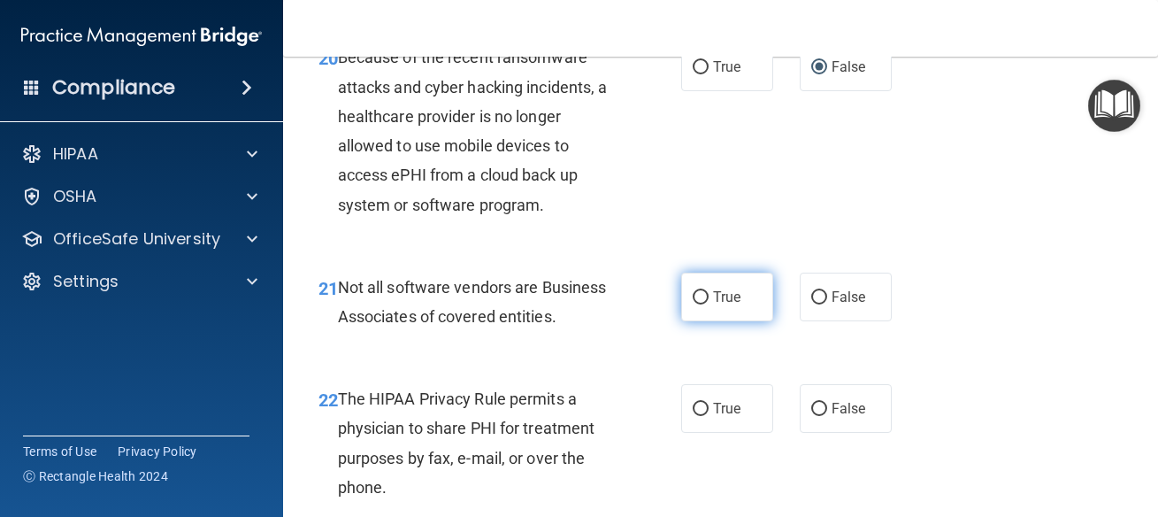
click at [759, 321] on label "True" at bounding box center [727, 296] width 92 height 49
click at [709, 304] on input "True" at bounding box center [701, 297] width 16 height 13
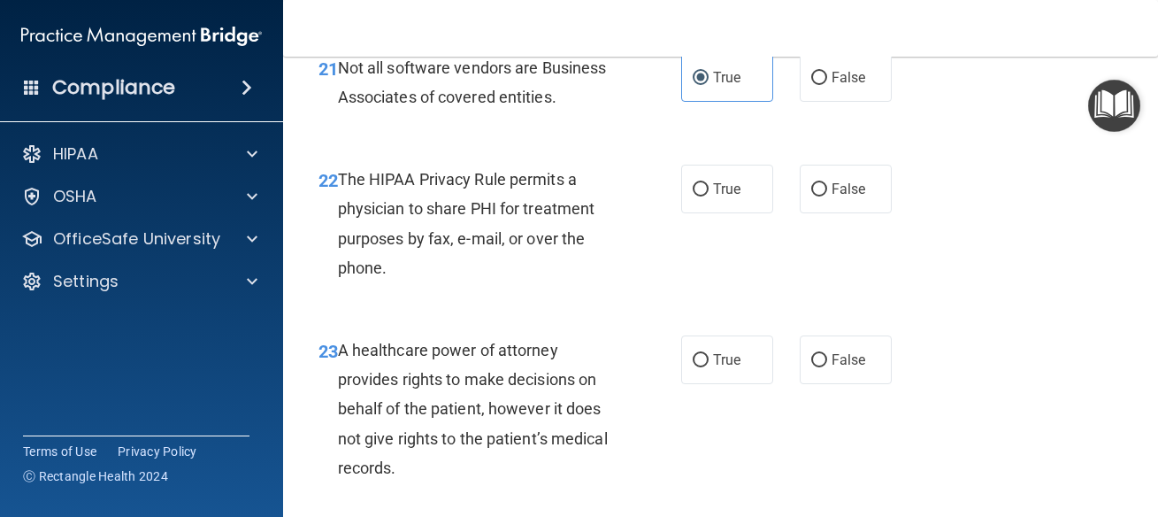
scroll to position [3901, 0]
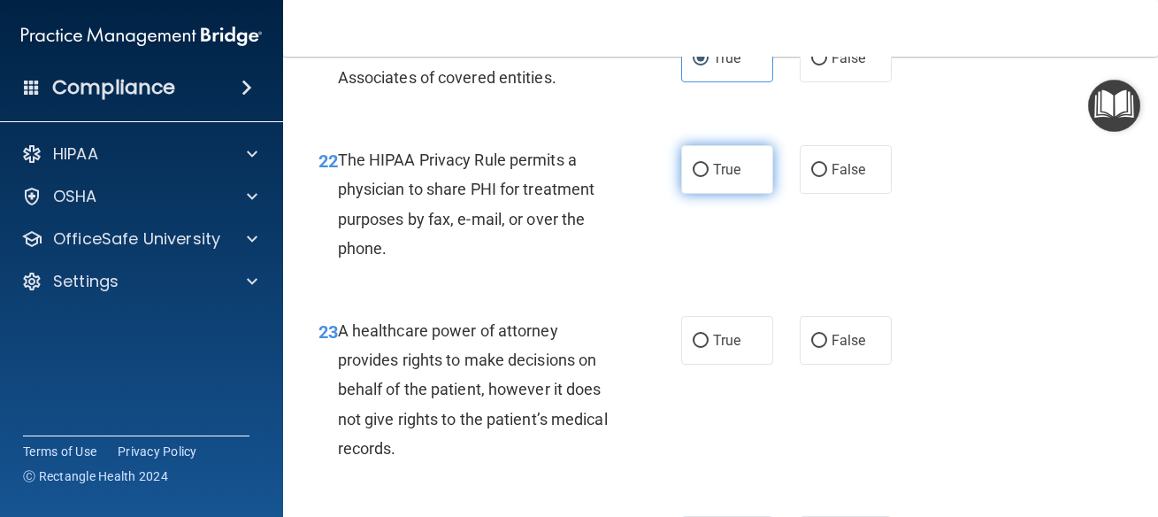
click at [692, 194] on label "True" at bounding box center [727, 169] width 92 height 49
click at [693, 177] on input "True" at bounding box center [701, 170] width 16 height 13
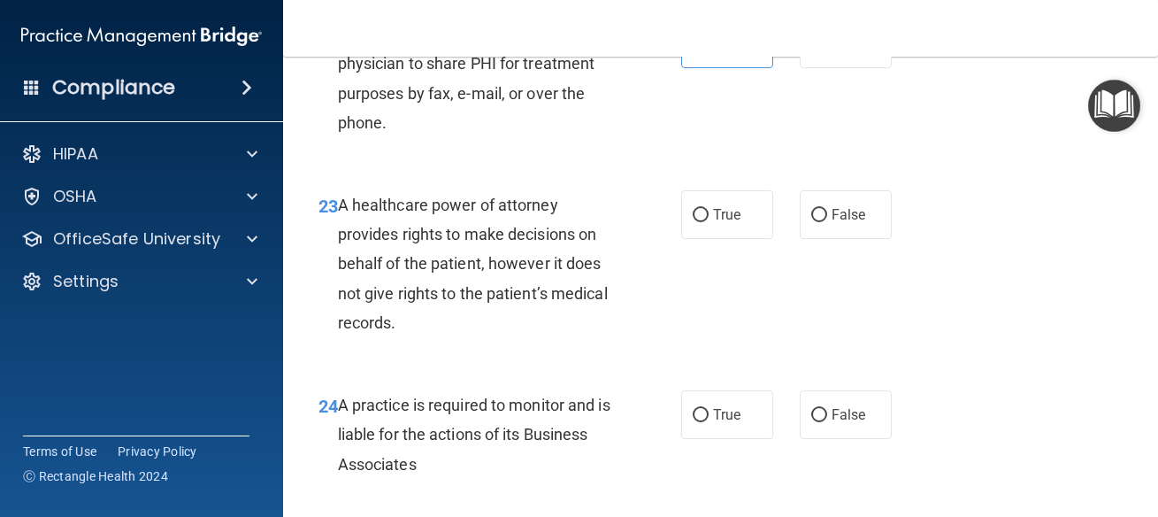
scroll to position [4061, 0]
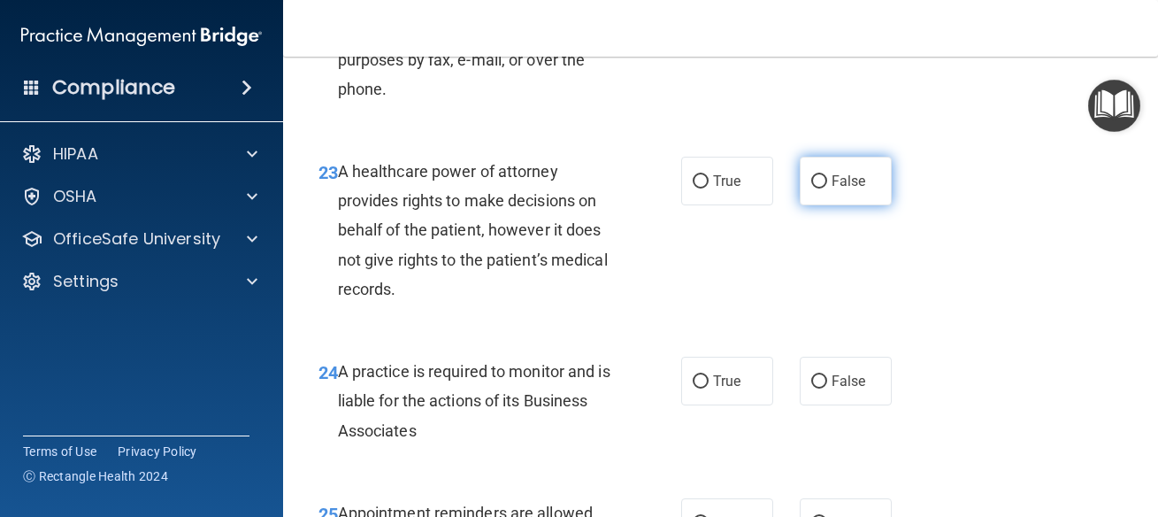
click at [826, 205] on label "False" at bounding box center [846, 181] width 92 height 49
click at [826, 188] on input "False" at bounding box center [819, 181] width 16 height 13
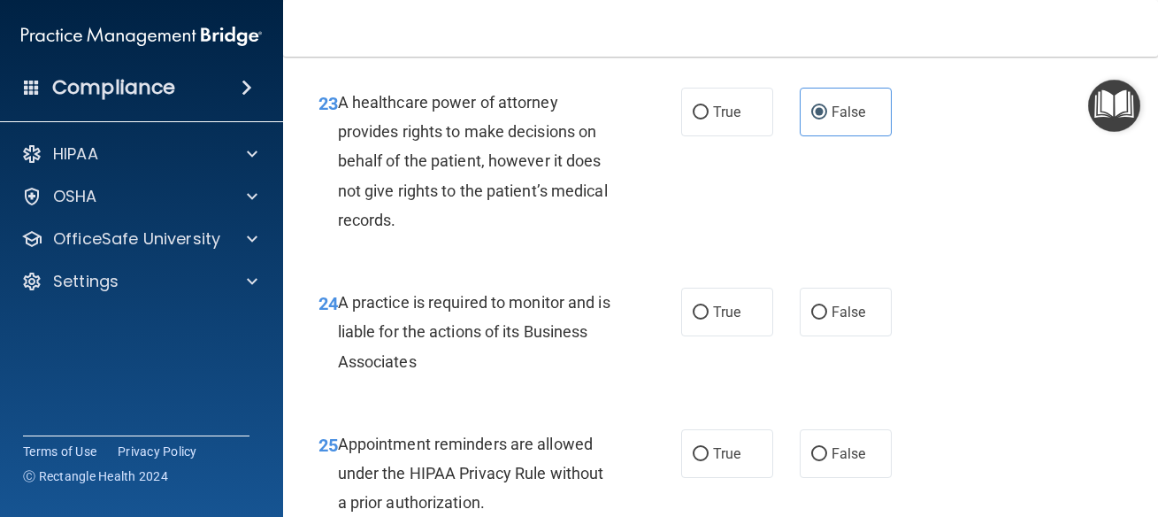
scroll to position [4140, 0]
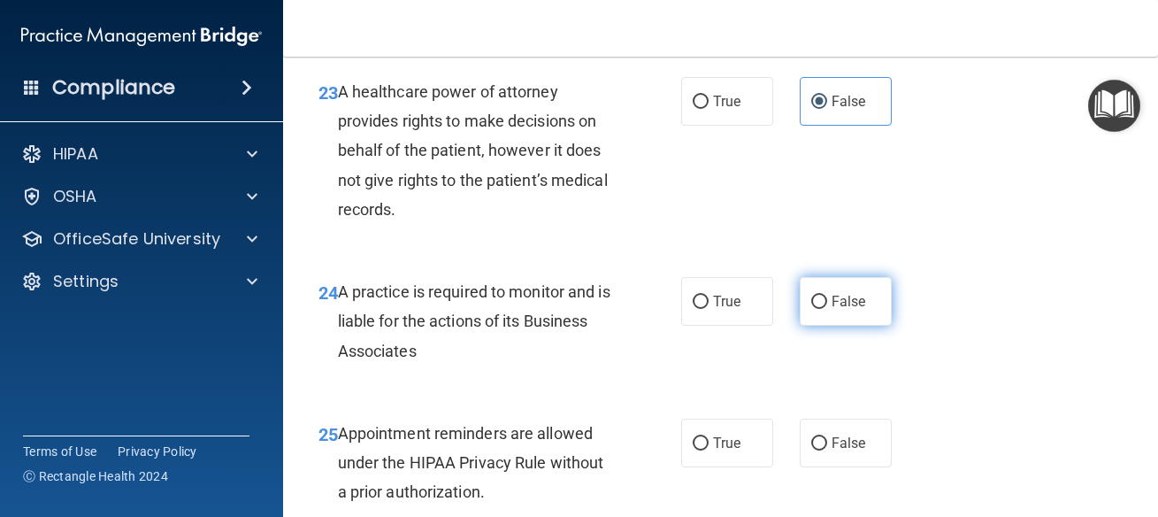
click at [833, 313] on label "False" at bounding box center [846, 301] width 92 height 49
click at [827, 309] on input "False" at bounding box center [819, 301] width 16 height 13
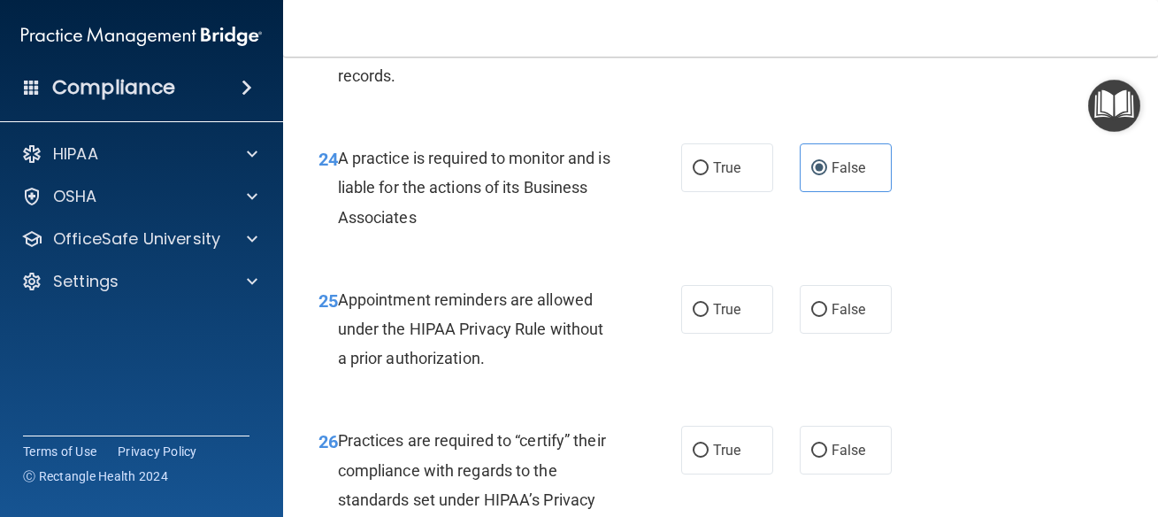
scroll to position [4379, 0]
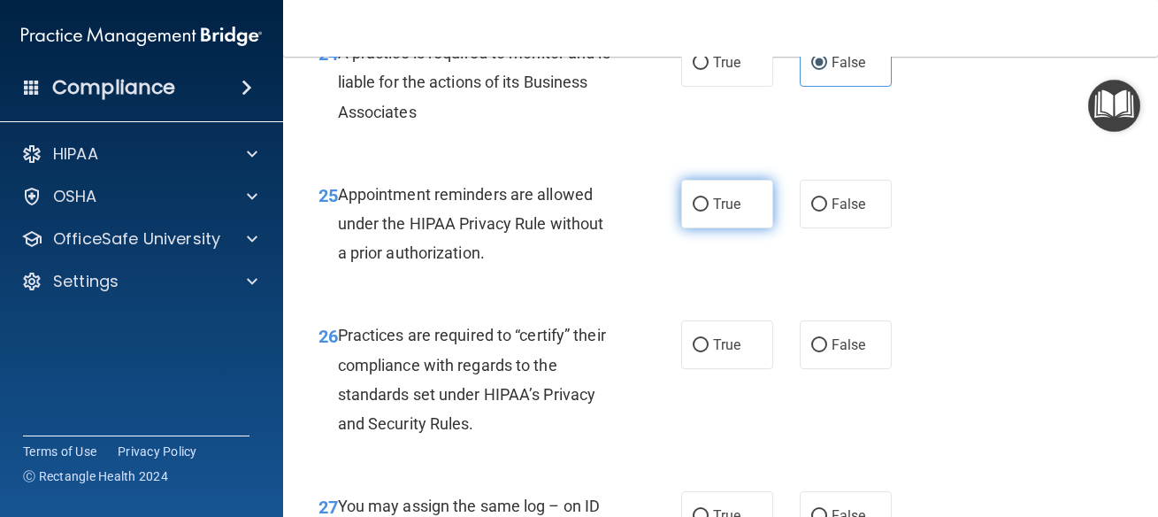
click at [696, 228] on label "True" at bounding box center [727, 204] width 92 height 49
click at [696, 211] on input "True" at bounding box center [701, 204] width 16 height 13
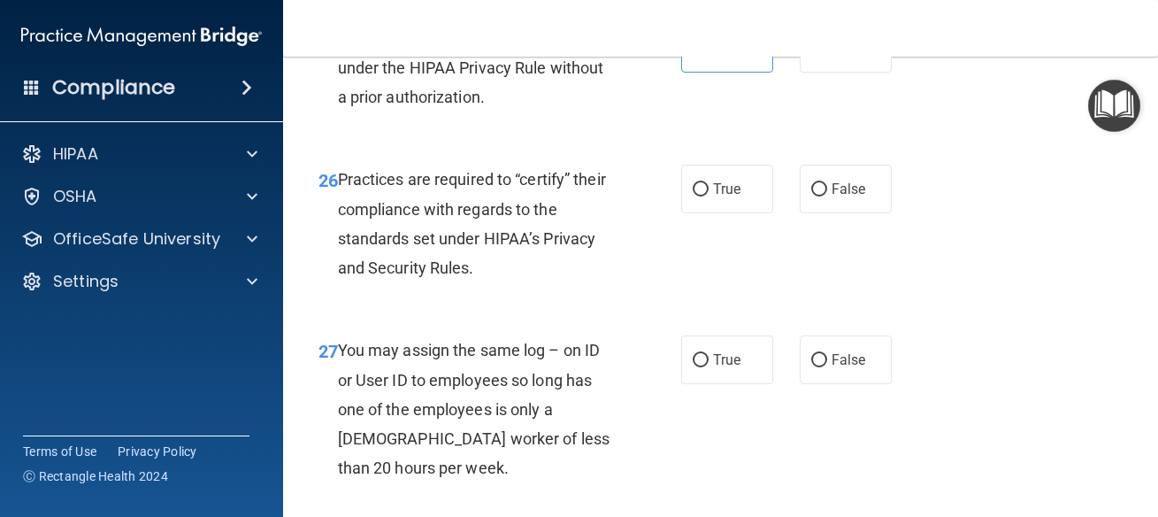
scroll to position [4538, 0]
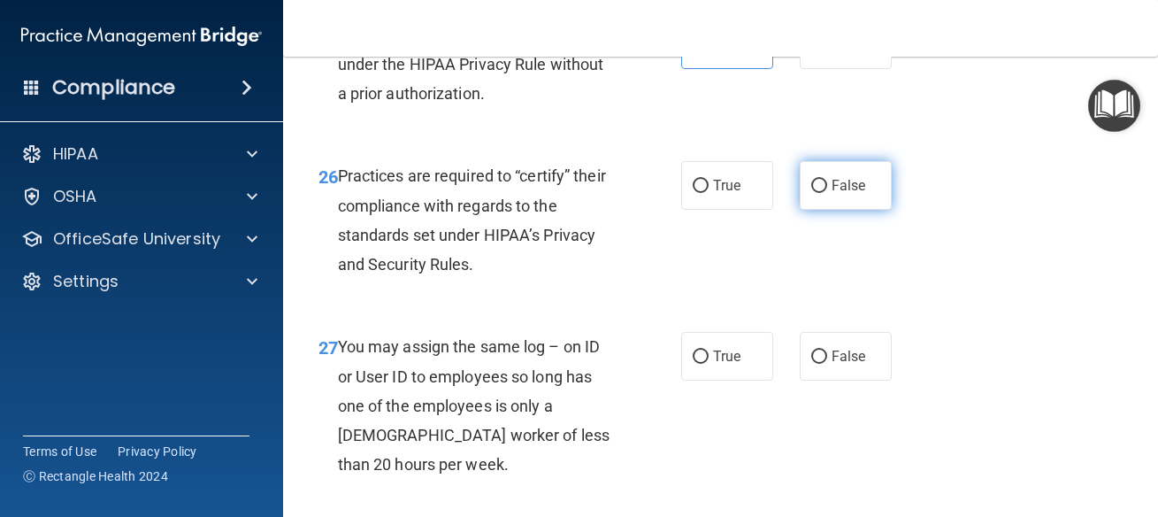
click at [832, 194] on span "False" at bounding box center [849, 185] width 35 height 17
click at [824, 193] on input "False" at bounding box center [819, 186] width 16 height 13
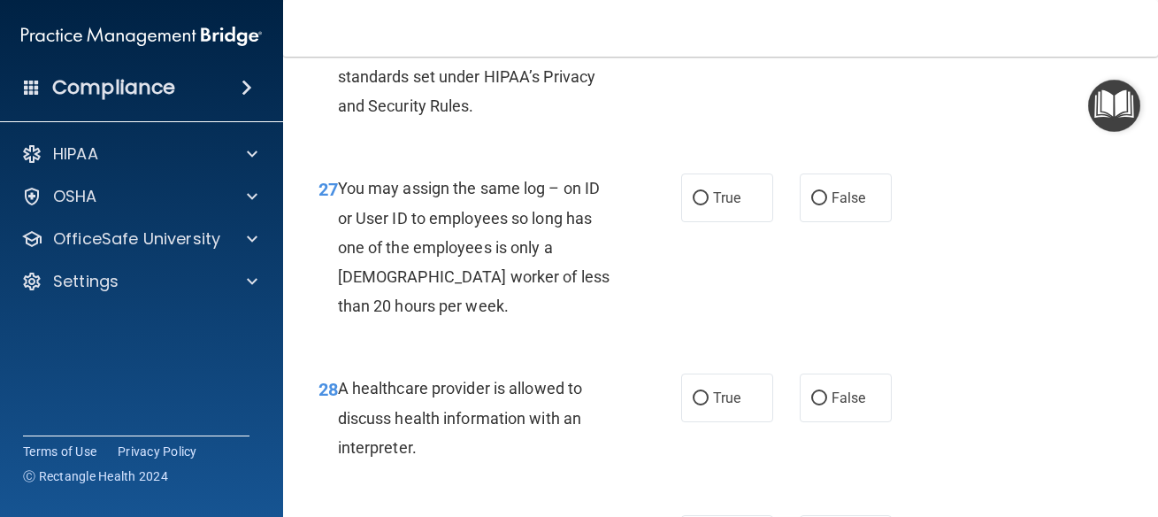
scroll to position [4698, 0]
click at [821, 221] on label "False" at bounding box center [846, 197] width 92 height 49
click at [821, 204] on input "False" at bounding box center [819, 197] width 16 height 13
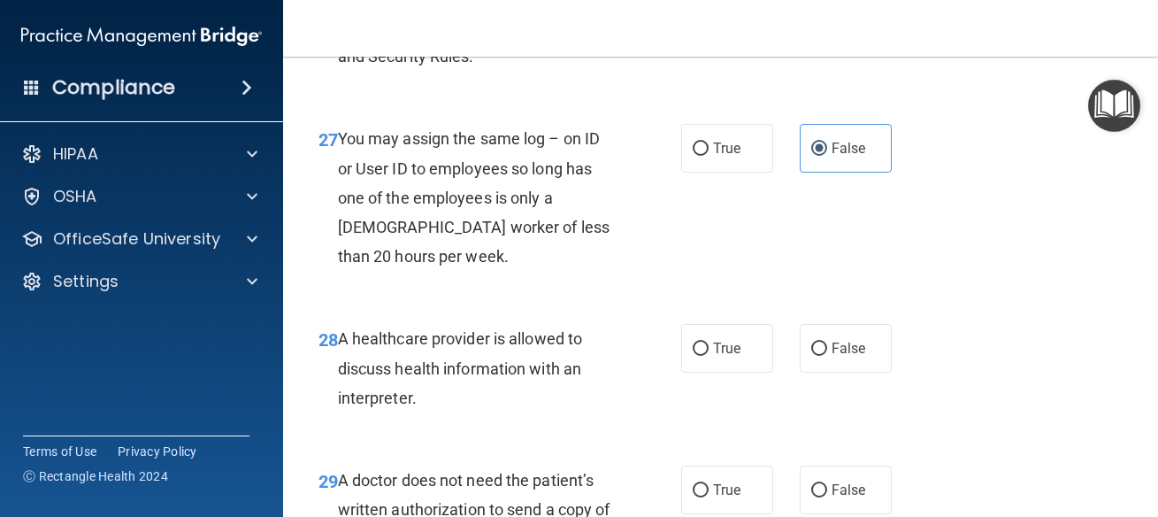
scroll to position [4857, 0]
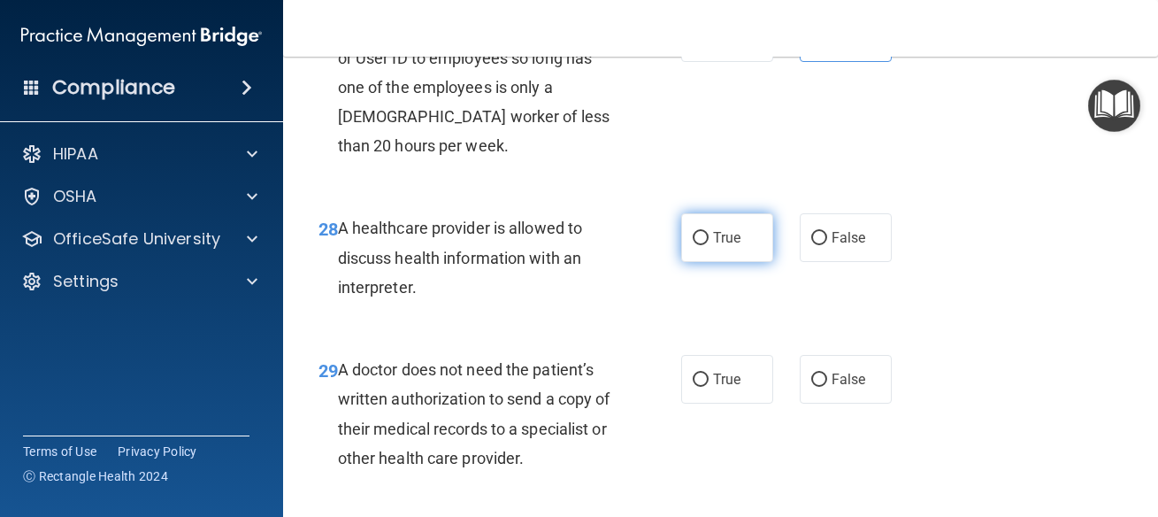
click at [749, 262] on label "True" at bounding box center [727, 237] width 92 height 49
click at [709, 245] on input "True" at bounding box center [701, 238] width 16 height 13
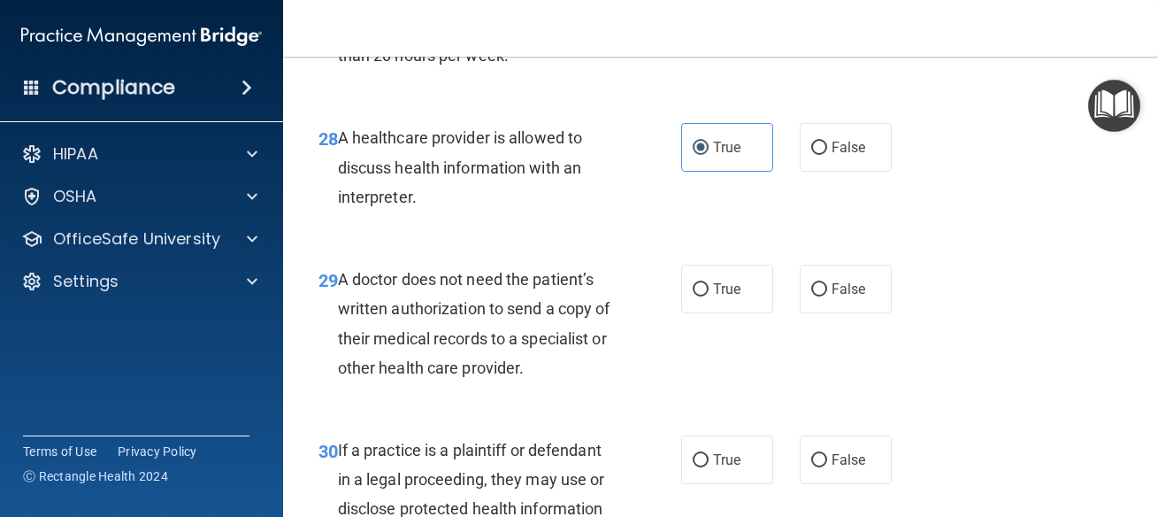
scroll to position [5016, 0]
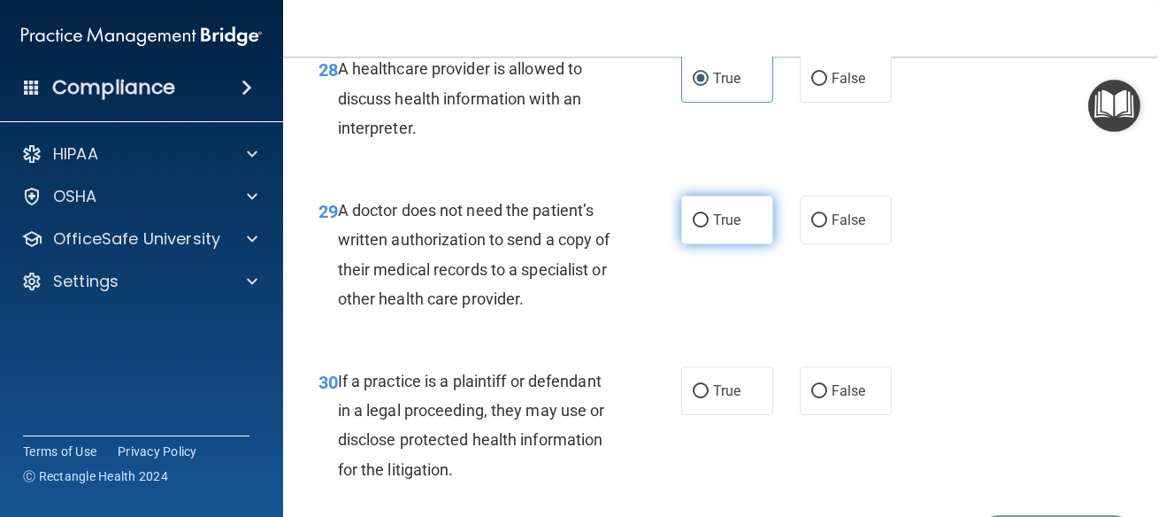
click at [693, 227] on input "True" at bounding box center [701, 220] width 16 height 13
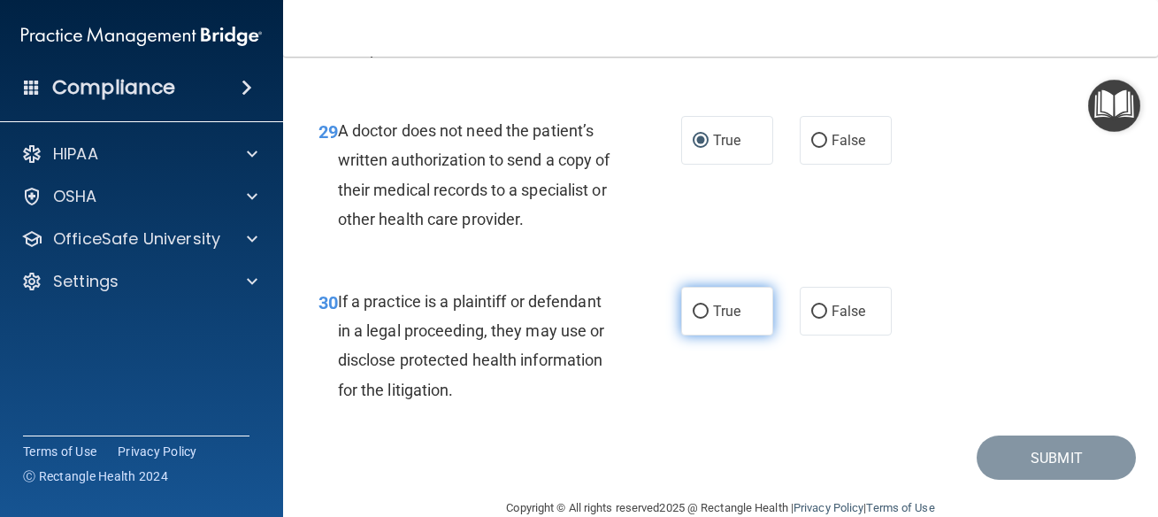
click at [715, 335] on label "True" at bounding box center [727, 311] width 92 height 49
click at [709, 318] on input "True" at bounding box center [701, 311] width 16 height 13
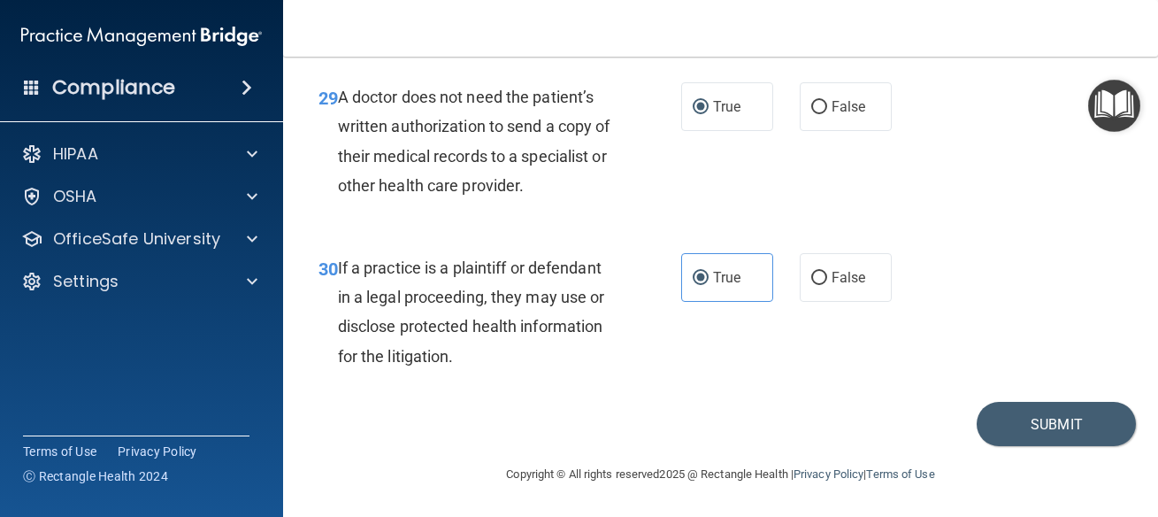
scroll to position [5190, 0]
click at [1058, 408] on button "Submit" at bounding box center [1056, 424] width 159 height 45
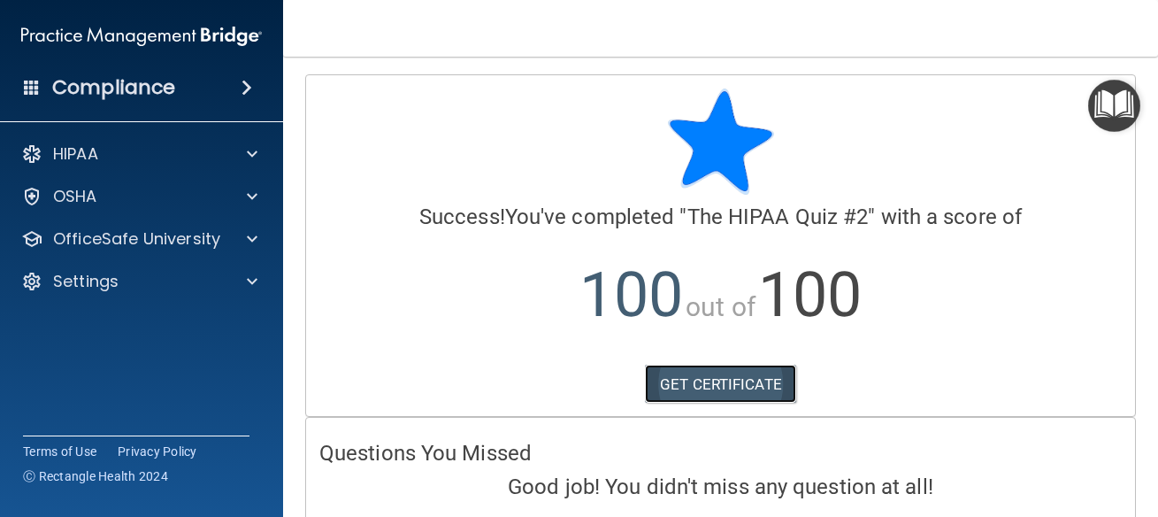
click at [698, 394] on link "GET CERTIFICATE" at bounding box center [720, 383] width 151 height 39
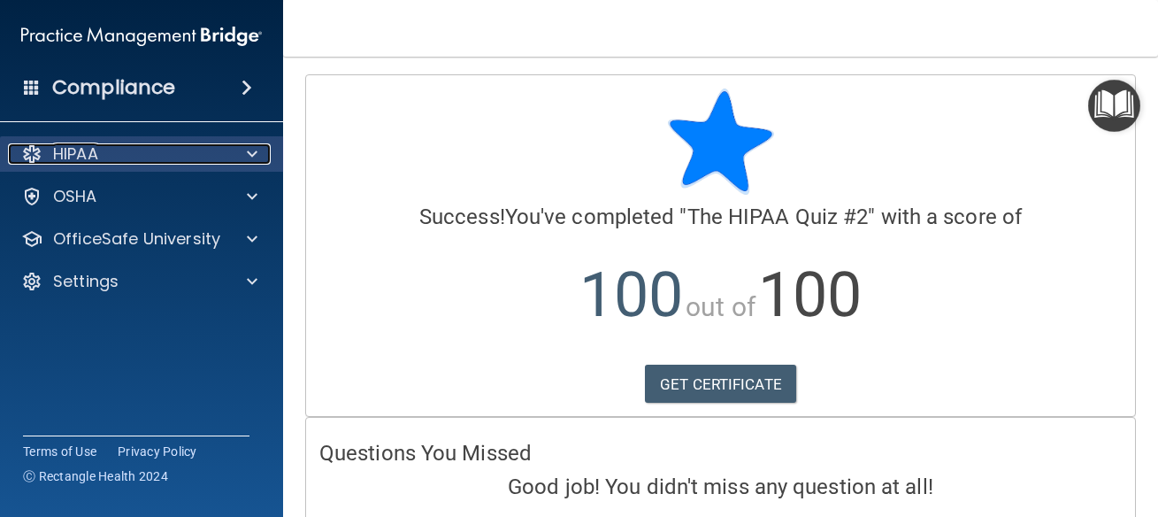
click at [126, 155] on div "HIPAA" at bounding box center [117, 153] width 219 height 21
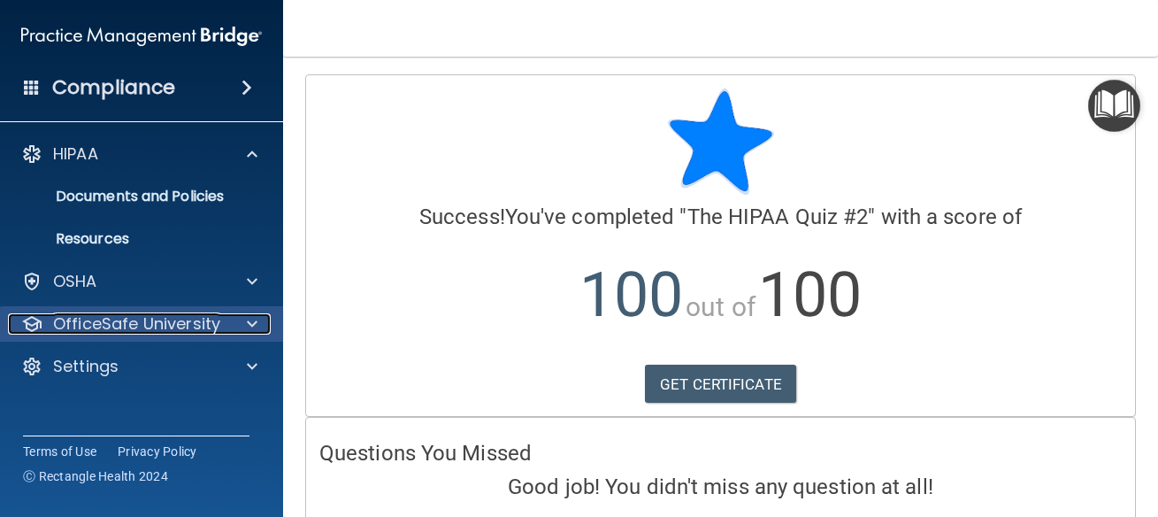
click at [143, 318] on p "OfficeSafe University" at bounding box center [136, 323] width 167 height 21
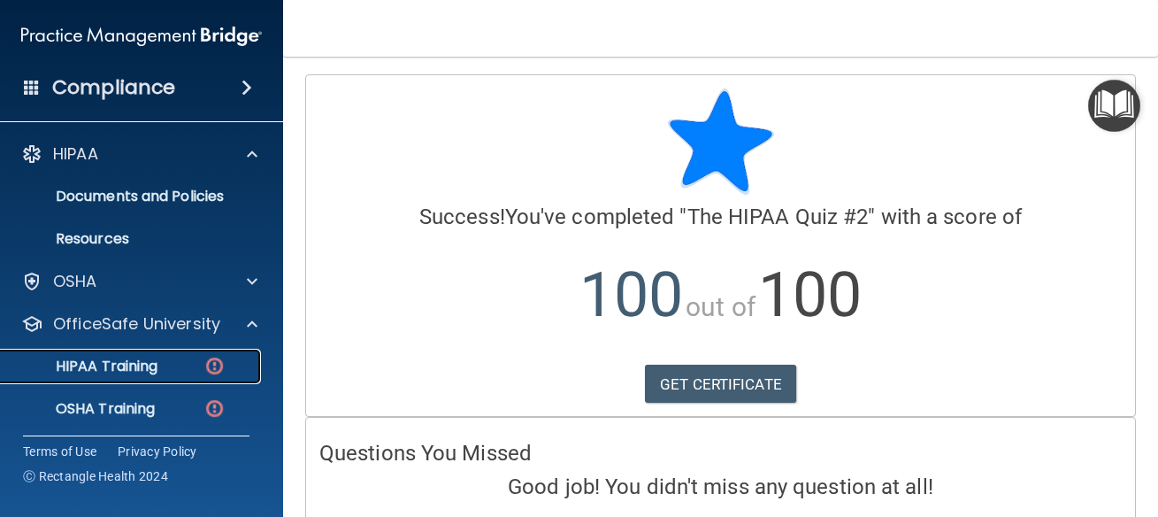
click at [167, 356] on link "HIPAA Training" at bounding box center [121, 366] width 279 height 35
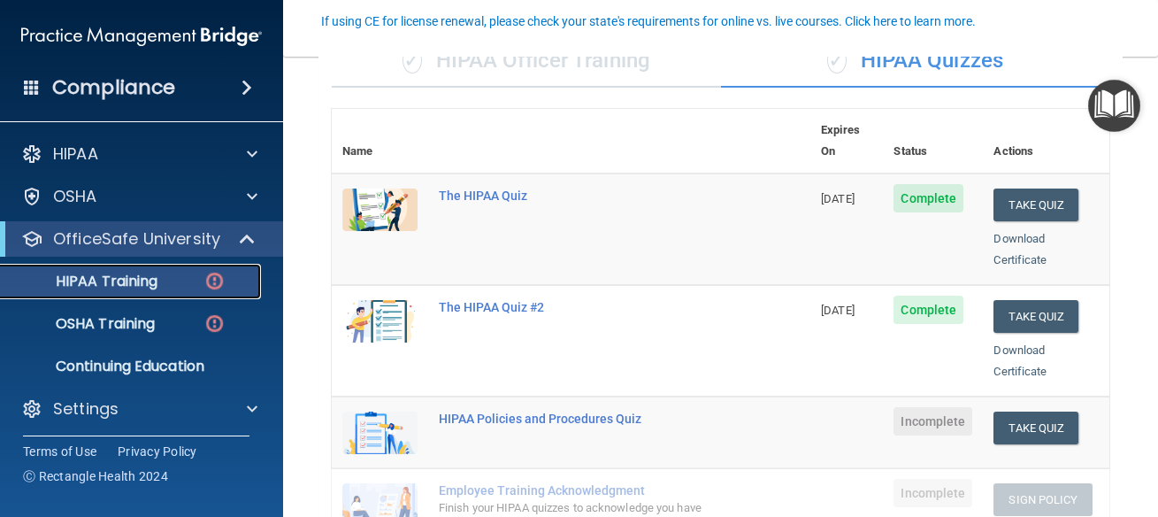
scroll to position [239, 0]
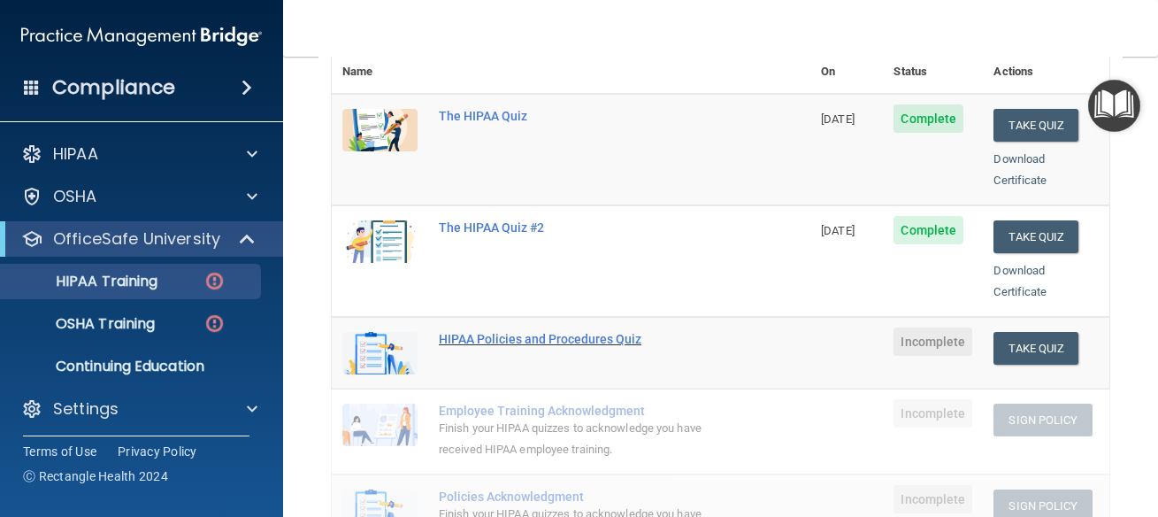
click at [572, 332] on div "HIPAA Policies and Procedures Quiz" at bounding box center [580, 339] width 283 height 14
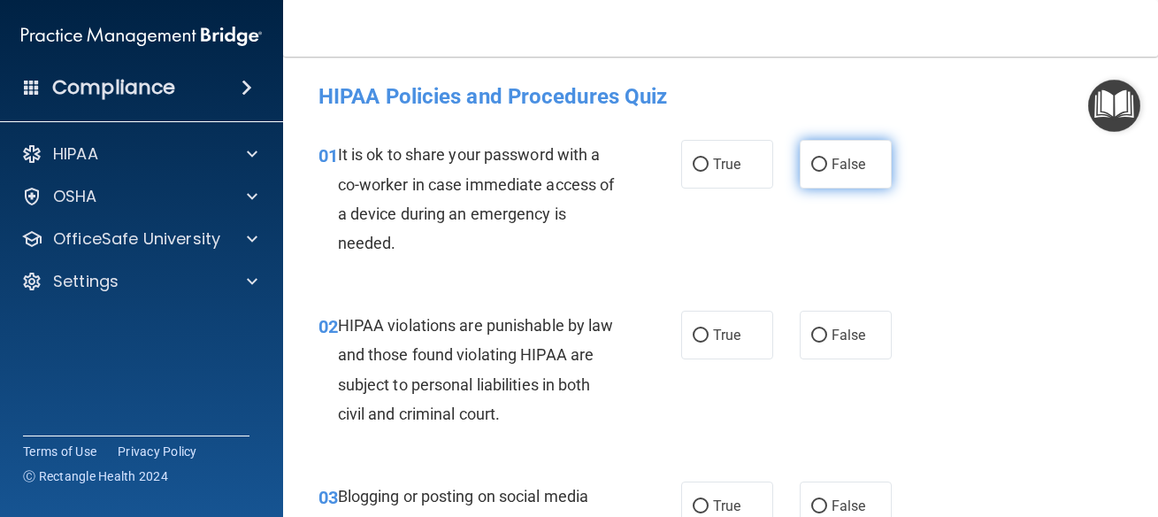
click at [832, 169] on span "False" at bounding box center [849, 164] width 35 height 17
click at [824, 169] on input "False" at bounding box center [819, 164] width 16 height 13
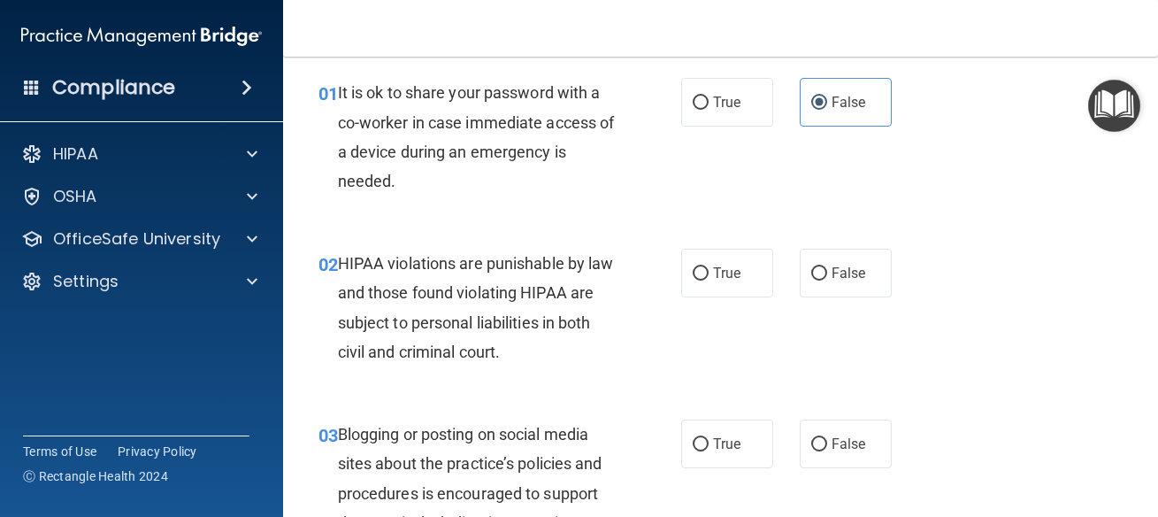
scroll to position [80, 0]
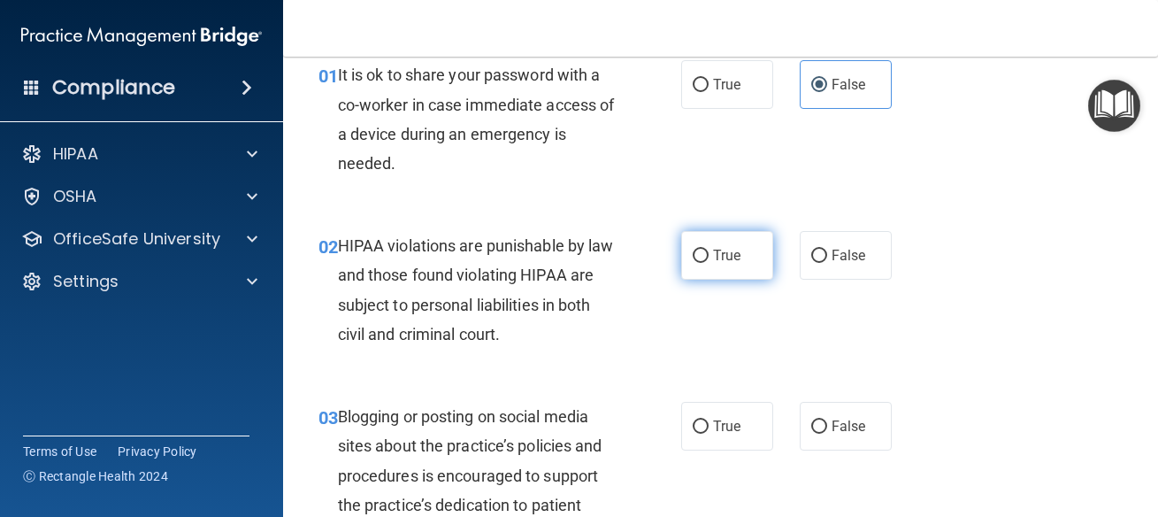
click at [682, 251] on label "True" at bounding box center [727, 255] width 92 height 49
click at [693, 251] on input "True" at bounding box center [701, 255] width 16 height 13
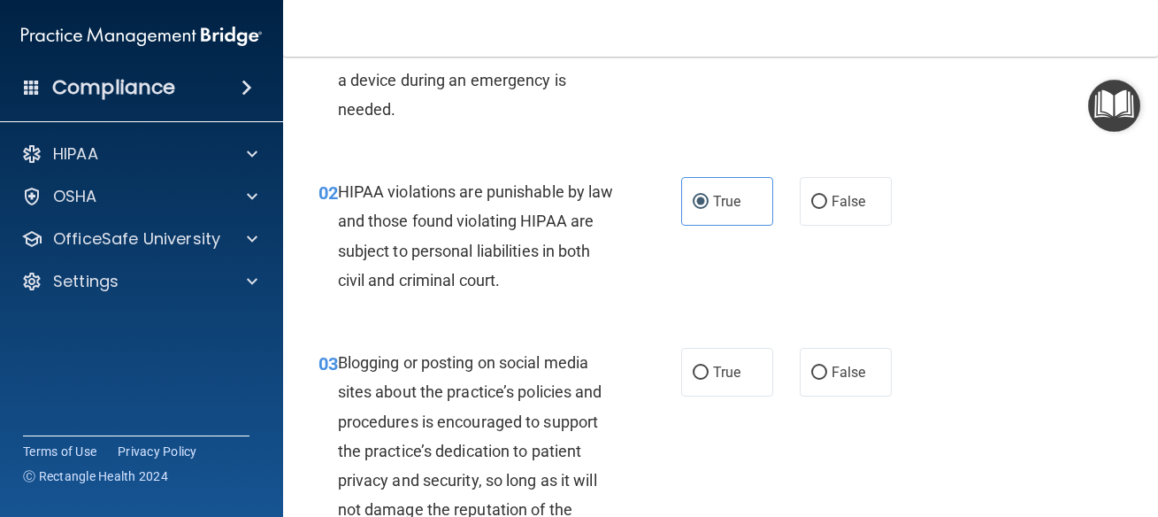
scroll to position [239, 0]
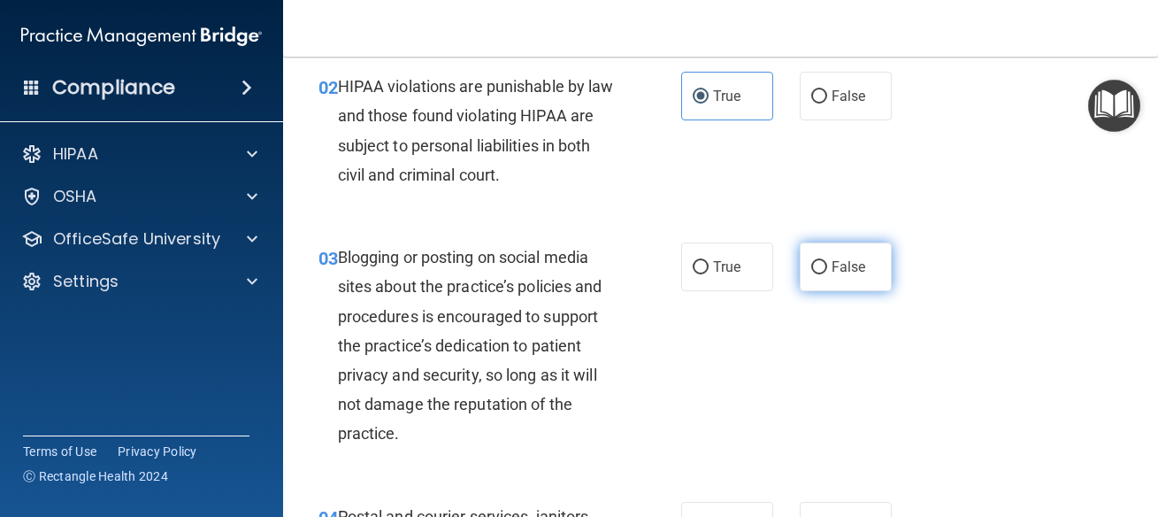
click at [811, 271] on input "False" at bounding box center [819, 267] width 16 height 13
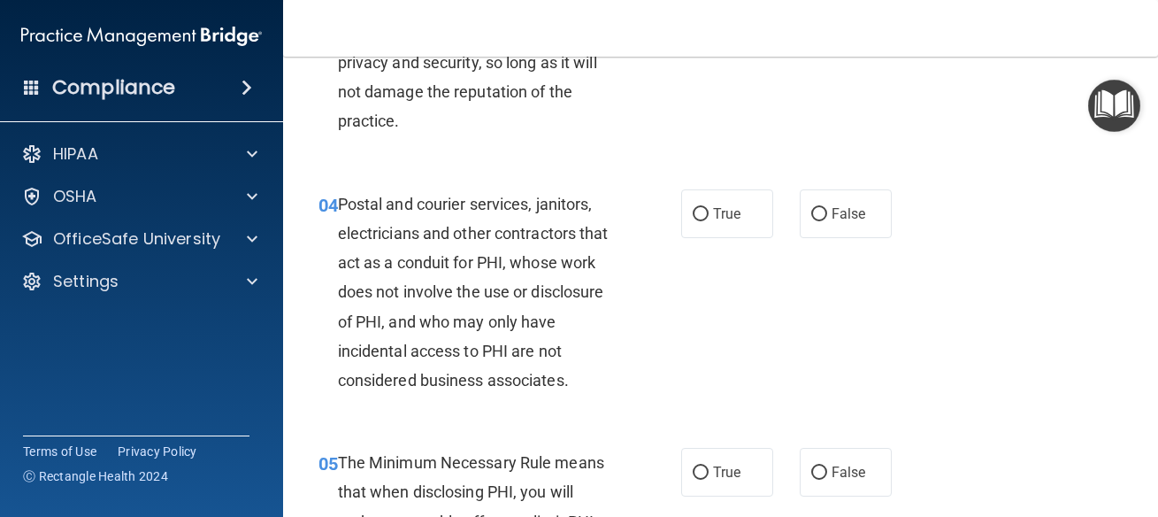
scroll to position [557, 0]
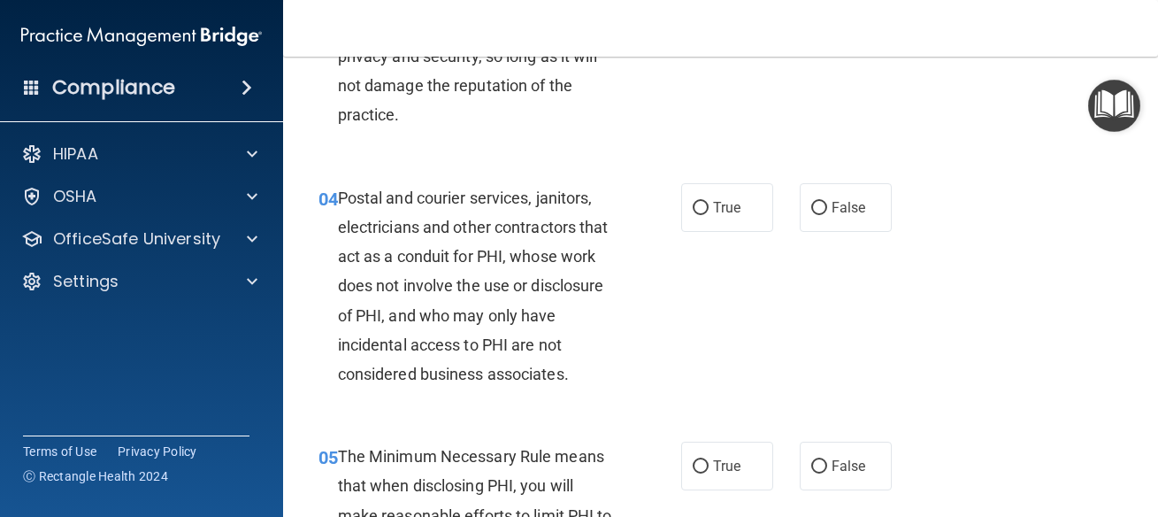
click at [731, 232] on div "04 Postal and courier services, janitors, electricians and other contractors th…" at bounding box center [720, 290] width 831 height 259
click at [731, 225] on label "True" at bounding box center [727, 207] width 92 height 49
click at [709, 215] on input "True" at bounding box center [701, 208] width 16 height 13
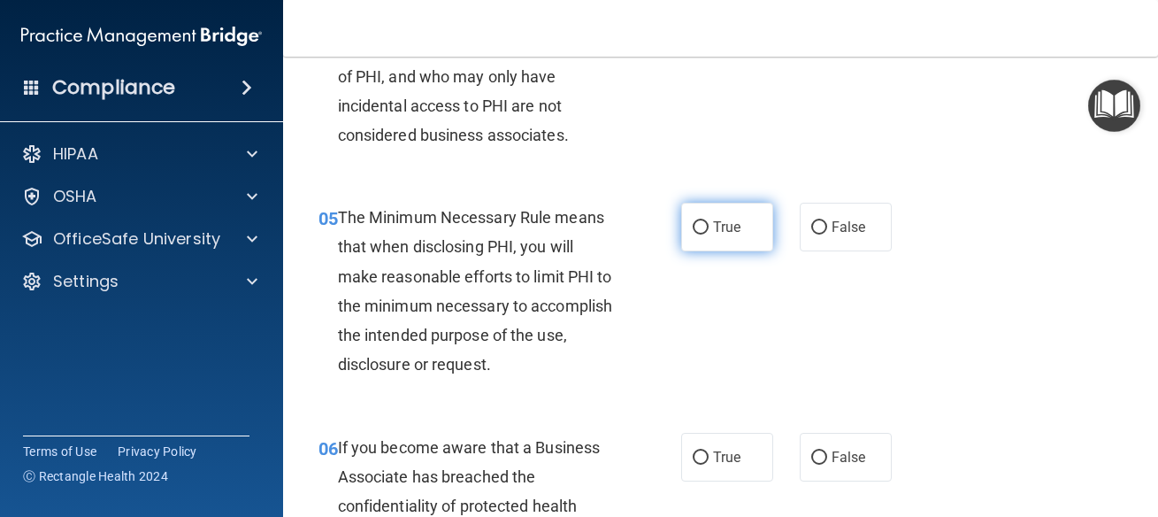
click at [732, 219] on span "True" at bounding box center [726, 227] width 27 height 17
click at [709, 221] on input "True" at bounding box center [701, 227] width 16 height 13
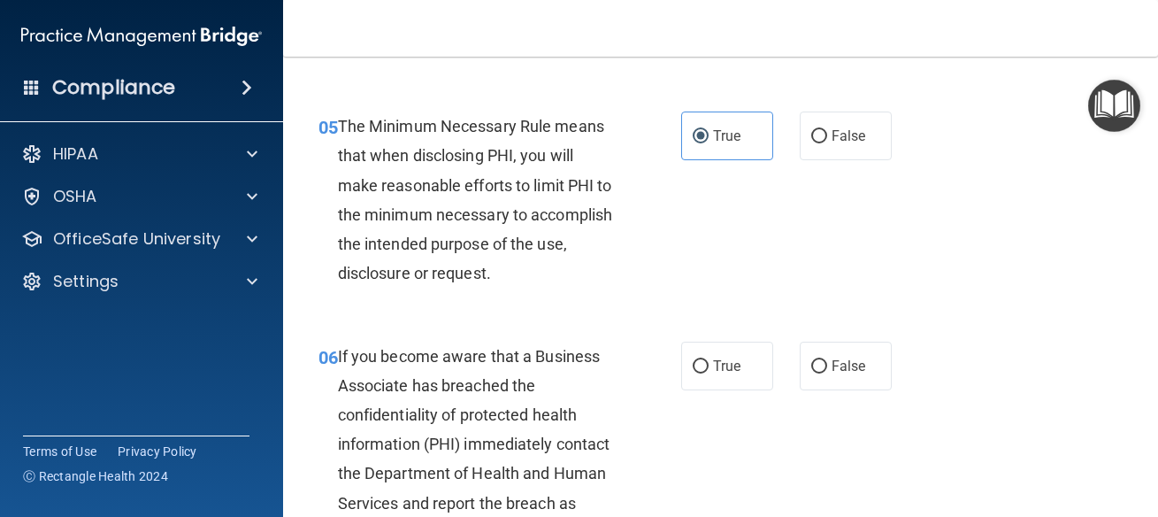
scroll to position [1035, 0]
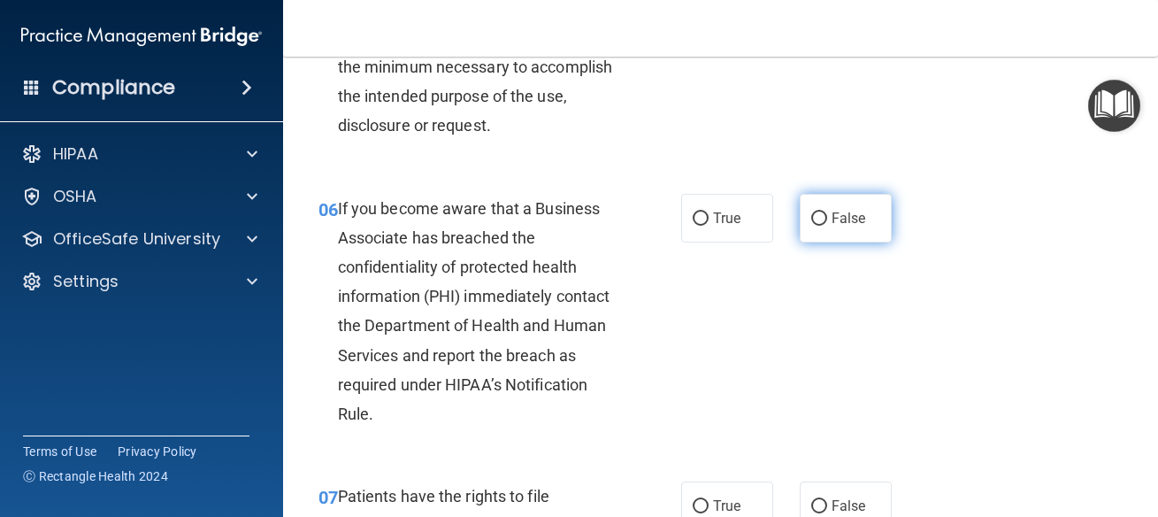
click at [846, 226] on span "False" at bounding box center [849, 218] width 35 height 17
click at [827, 226] on input "False" at bounding box center [819, 218] width 16 height 13
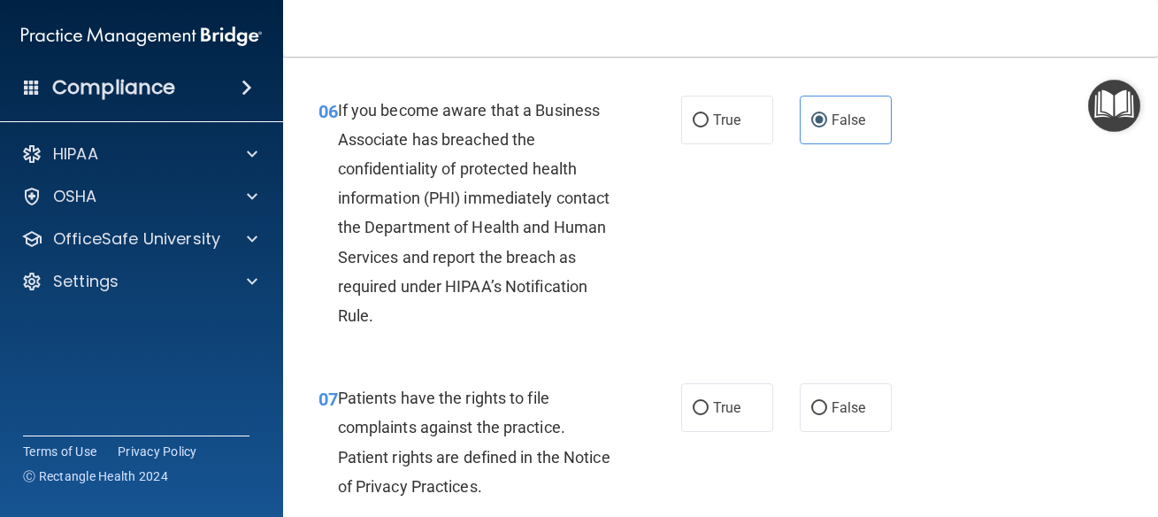
scroll to position [1274, 0]
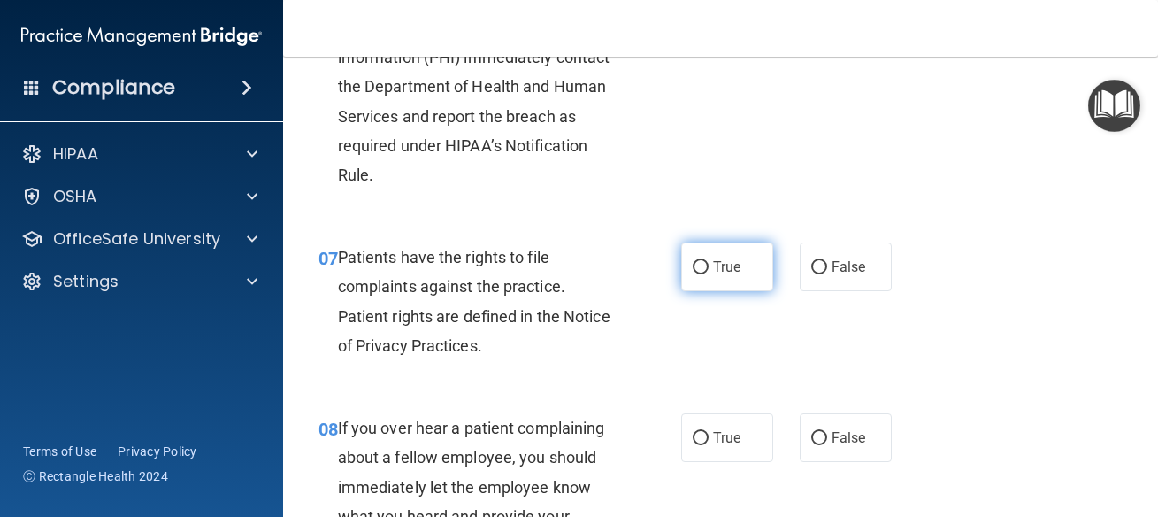
click at [736, 278] on label "True" at bounding box center [727, 266] width 92 height 49
click at [709, 274] on input "True" at bounding box center [701, 267] width 16 height 13
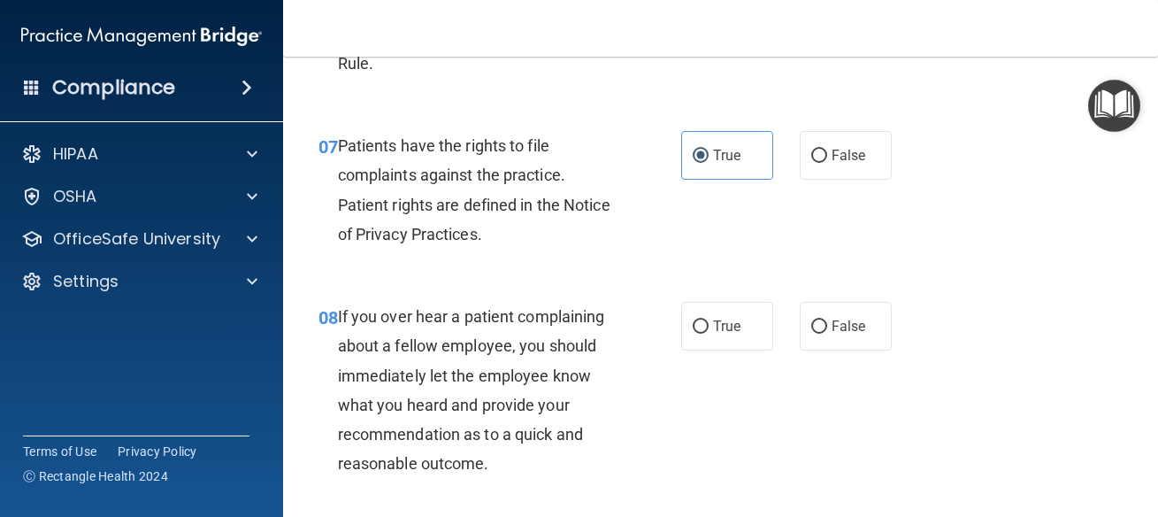
scroll to position [1433, 0]
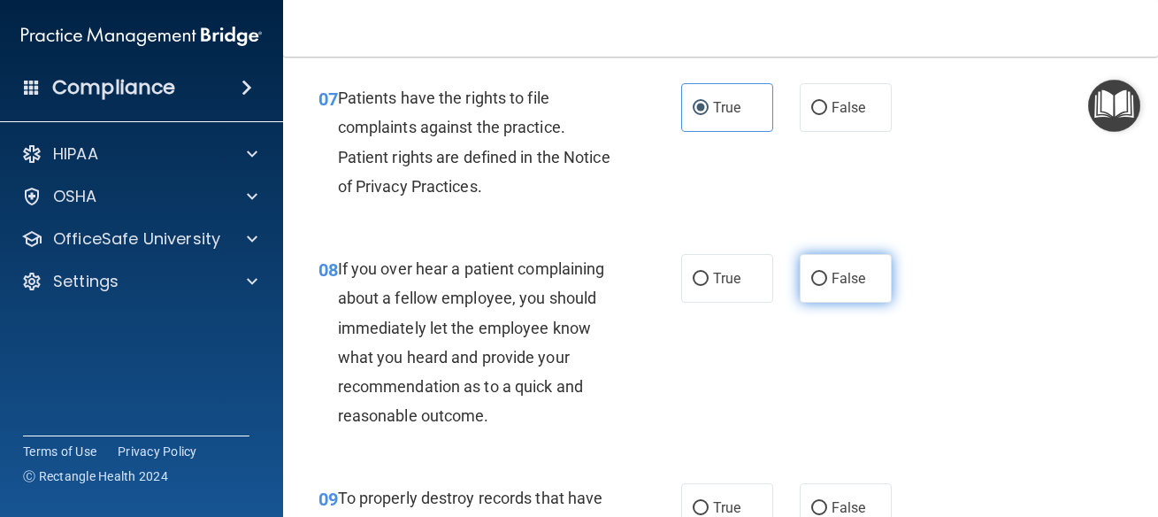
click at [851, 288] on label "False" at bounding box center [846, 278] width 92 height 49
click at [827, 286] on input "False" at bounding box center [819, 278] width 16 height 13
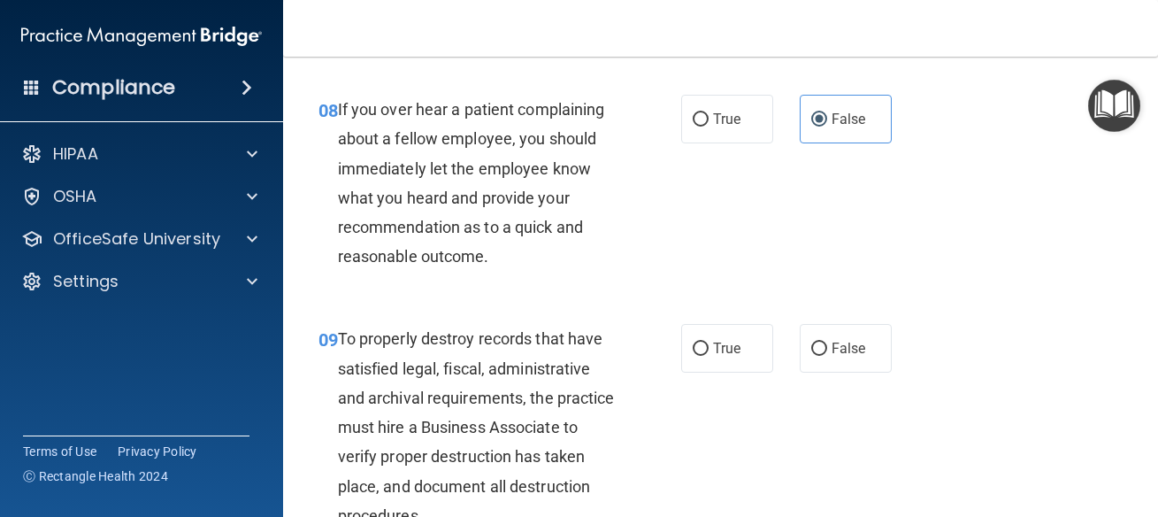
scroll to position [1752, 0]
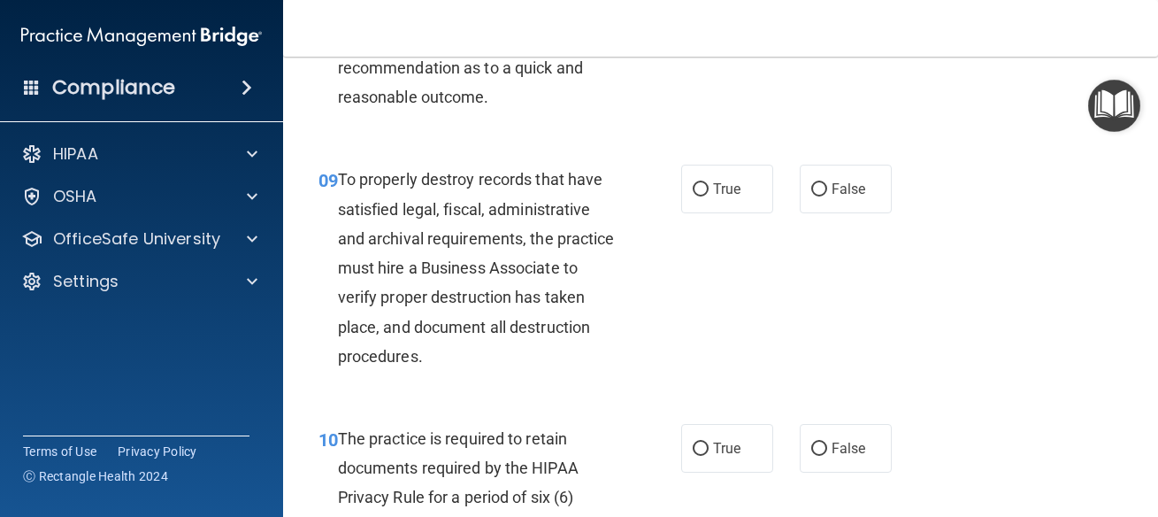
click at [668, 190] on div "09 To properly destroy records that have satisfied legal, fiscal, administrativ…" at bounding box center [500, 272] width 416 height 215
click at [684, 195] on label "True" at bounding box center [727, 189] width 92 height 49
click at [693, 195] on input "True" at bounding box center [701, 189] width 16 height 13
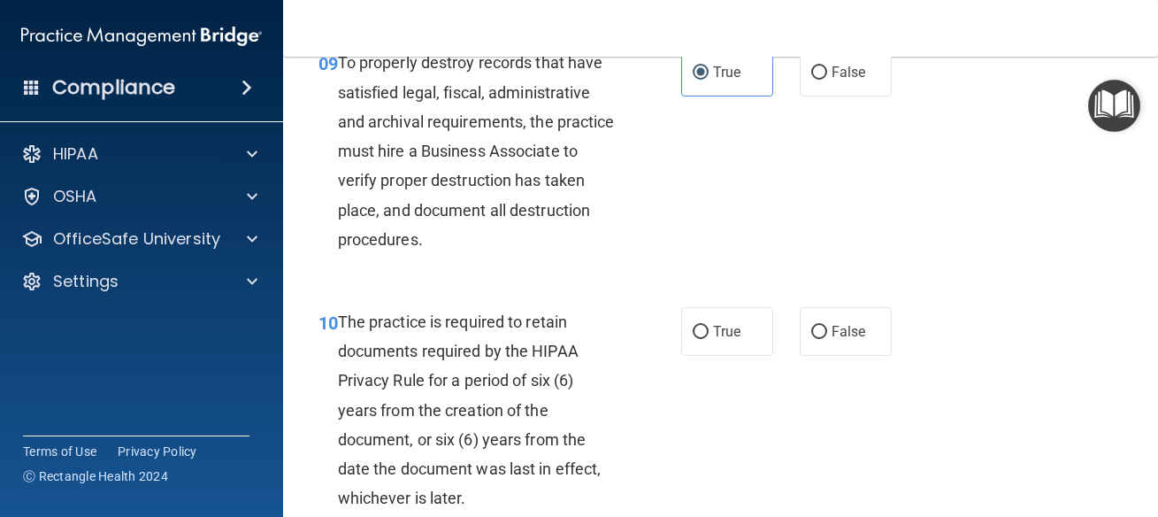
scroll to position [1991, 0]
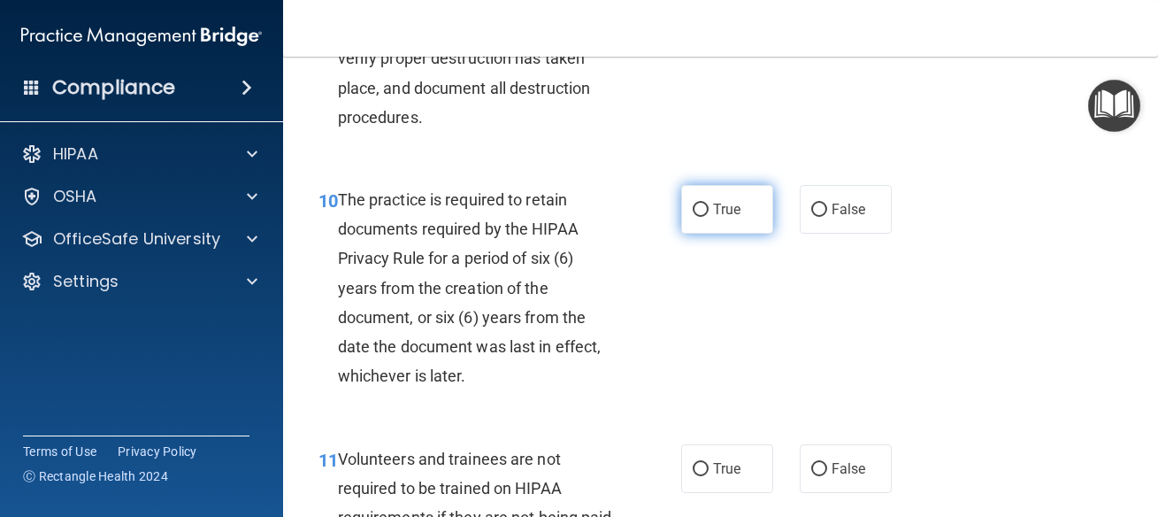
click at [718, 206] on span "True" at bounding box center [726, 209] width 27 height 17
click at [709, 206] on input "True" at bounding box center [701, 209] width 16 height 13
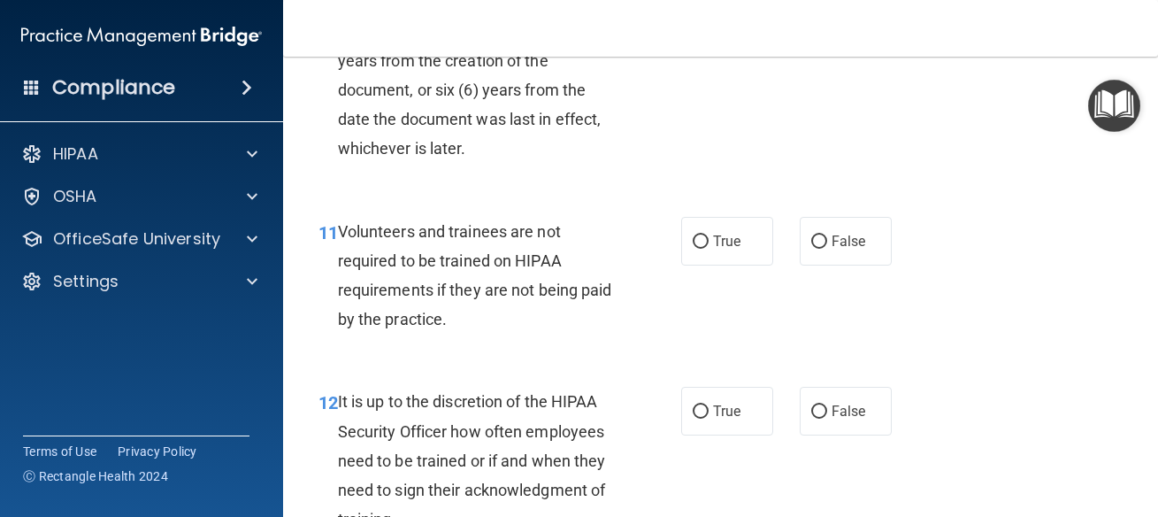
scroll to position [2309, 0]
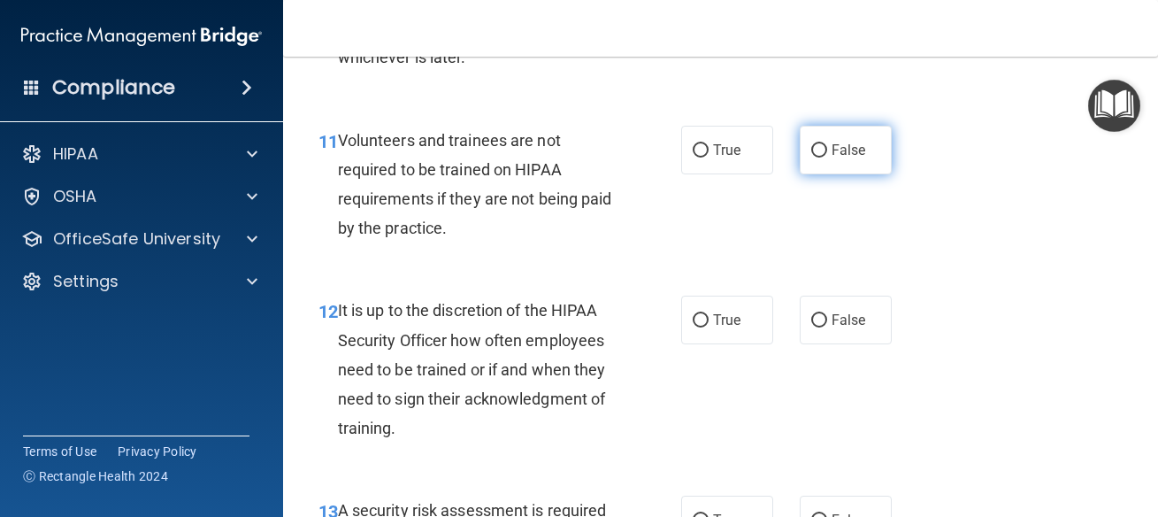
click at [822, 145] on label "False" at bounding box center [846, 150] width 92 height 49
click at [822, 145] on input "False" at bounding box center [819, 150] width 16 height 13
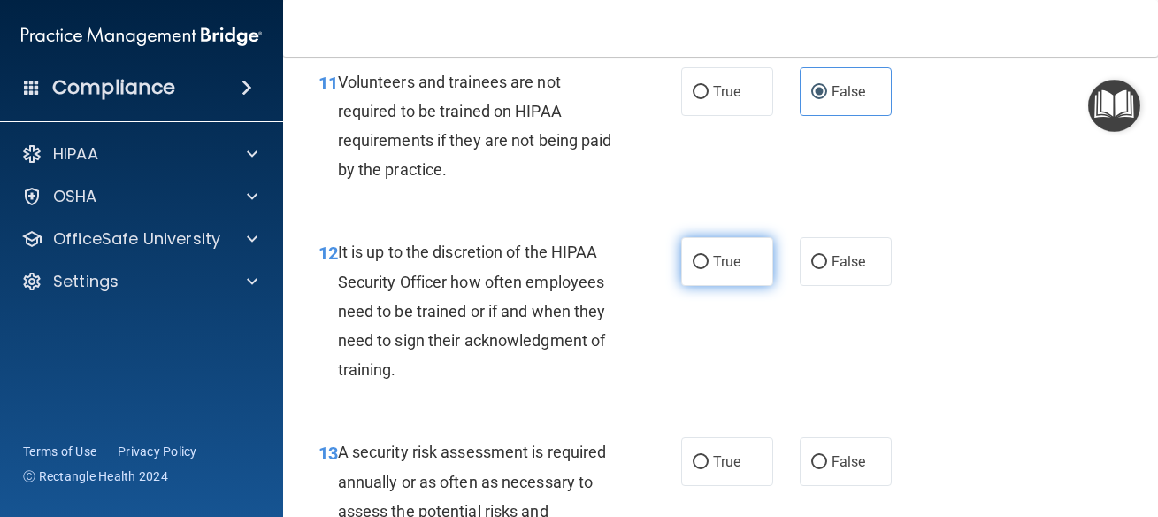
scroll to position [2389, 0]
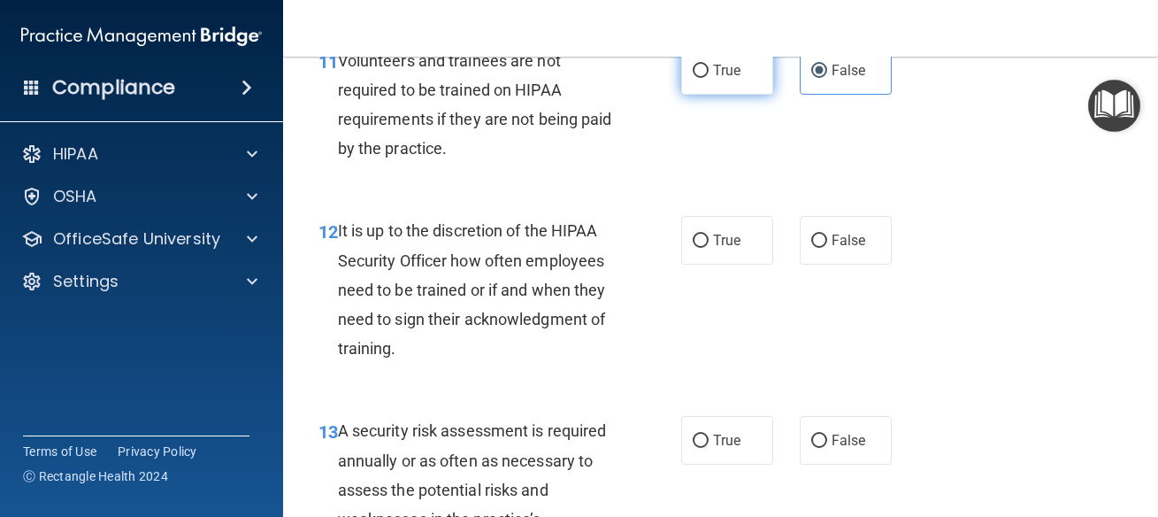
click at [729, 81] on label "True" at bounding box center [727, 70] width 92 height 49
click at [709, 78] on input "True" at bounding box center [701, 71] width 16 height 13
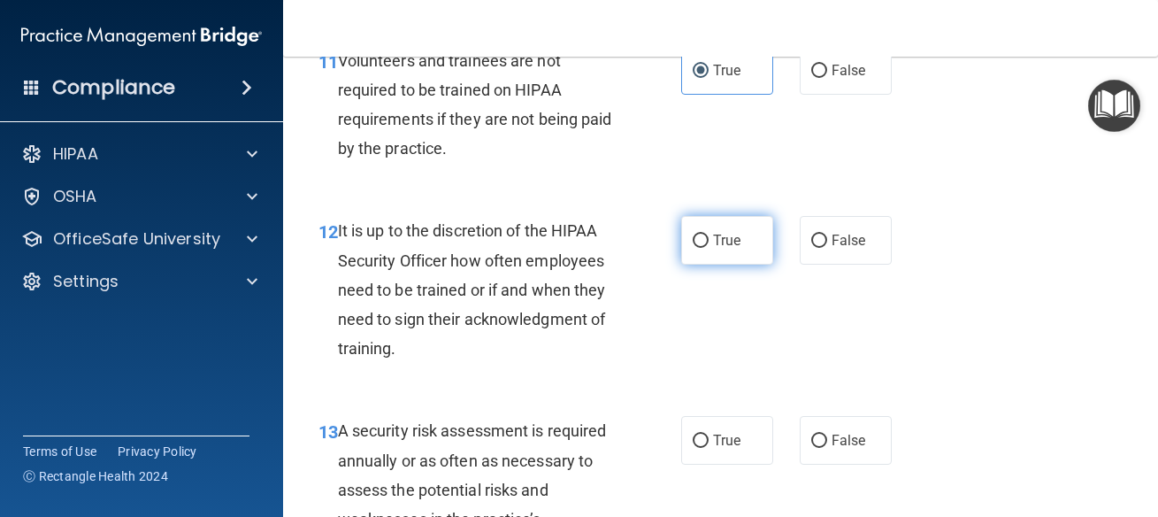
click at [728, 255] on label "True" at bounding box center [727, 240] width 92 height 49
click at [709, 248] on input "True" at bounding box center [701, 240] width 16 height 13
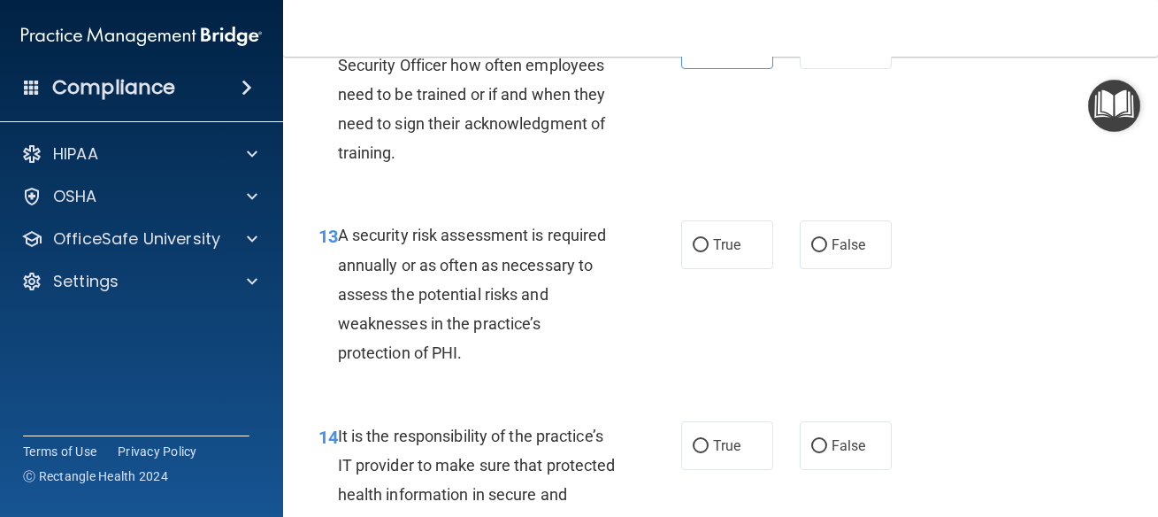
scroll to position [2628, 0]
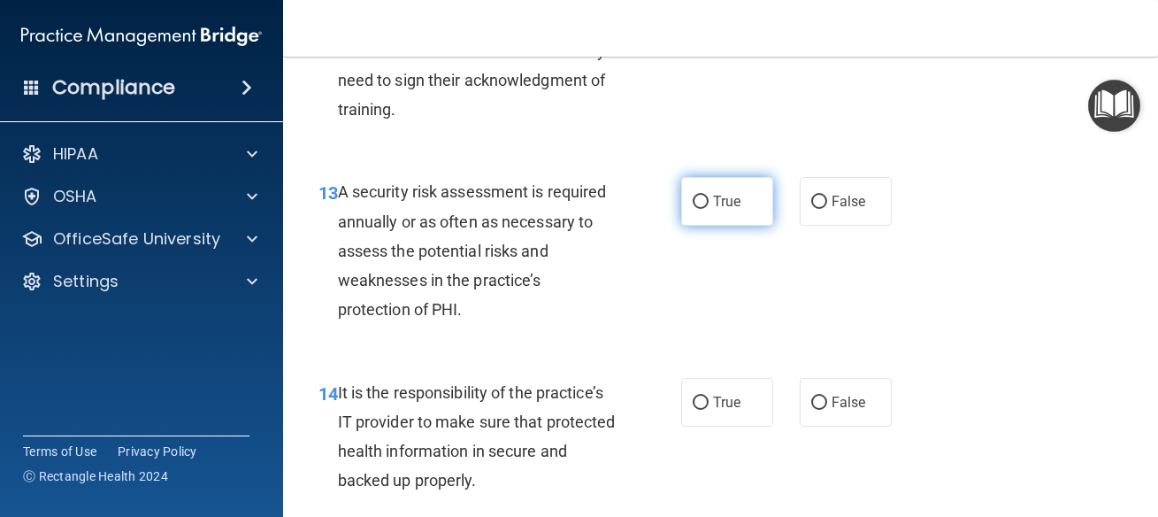
click at [709, 192] on label "True" at bounding box center [727, 201] width 92 height 49
click at [709, 196] on input "True" at bounding box center [701, 202] width 16 height 13
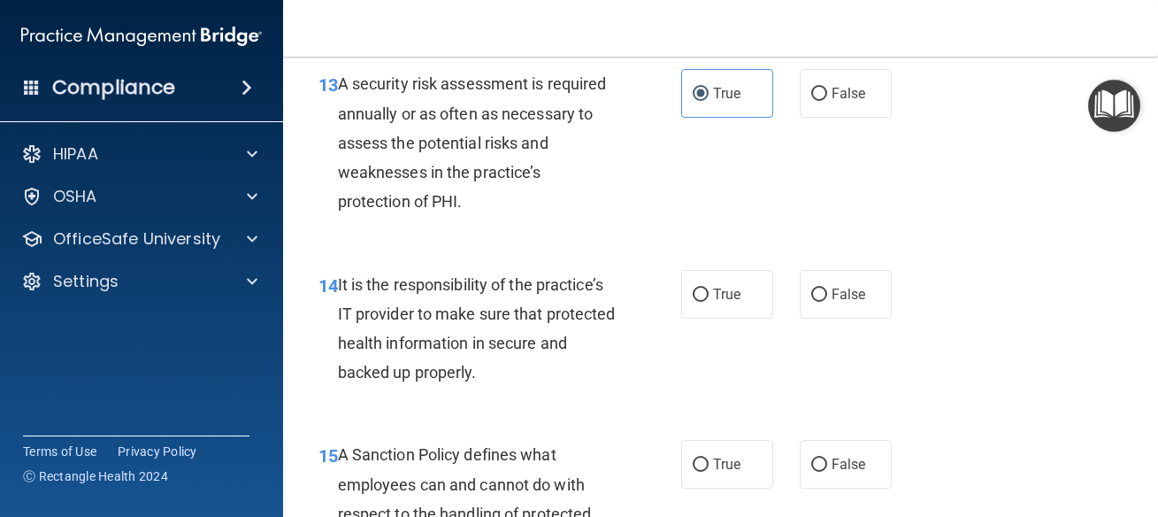
scroll to position [2787, 0]
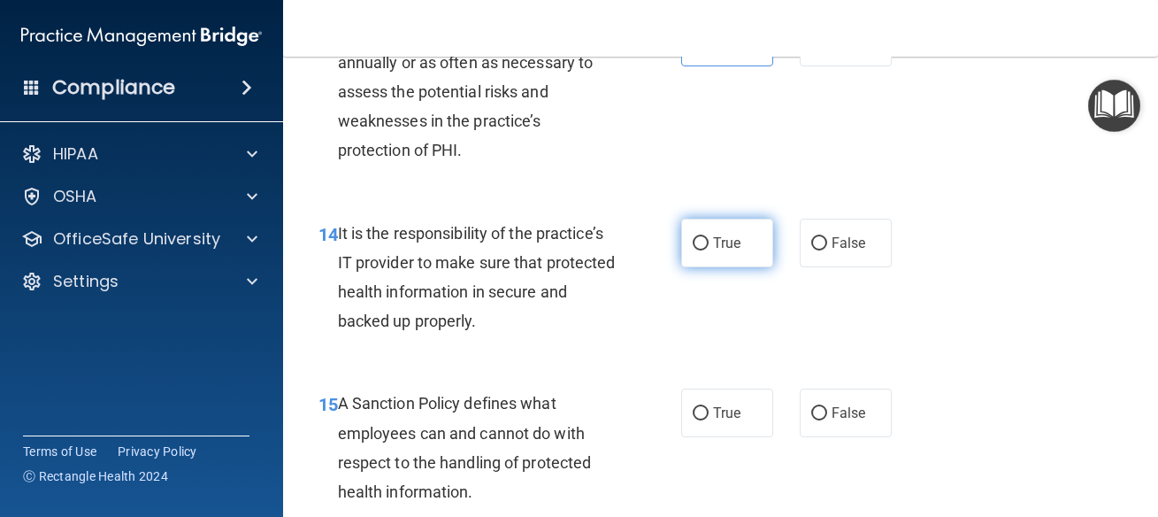
click at [717, 249] on span "True" at bounding box center [726, 242] width 27 height 17
click at [709, 249] on input "True" at bounding box center [701, 243] width 16 height 13
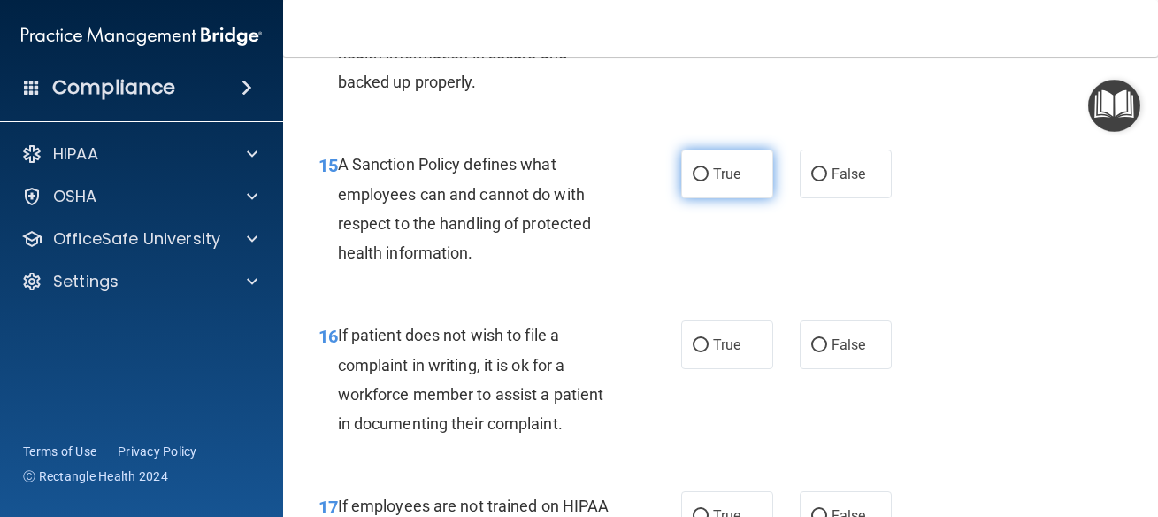
click at [737, 180] on label "True" at bounding box center [727, 174] width 92 height 49
click at [709, 180] on input "True" at bounding box center [701, 174] width 16 height 13
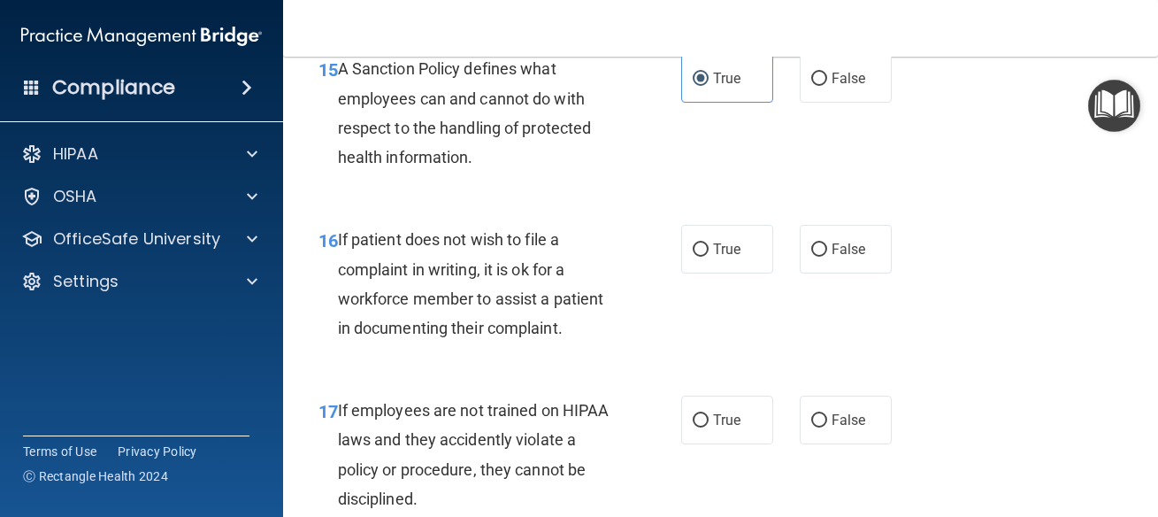
scroll to position [3185, 0]
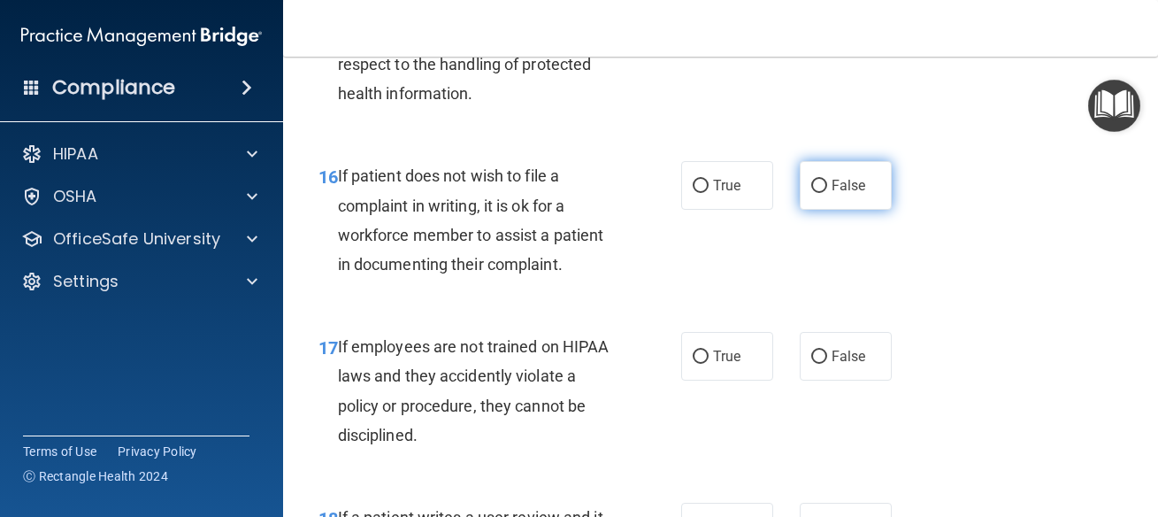
click at [840, 178] on label "False" at bounding box center [846, 185] width 92 height 49
click at [827, 180] on input "False" at bounding box center [819, 186] width 16 height 13
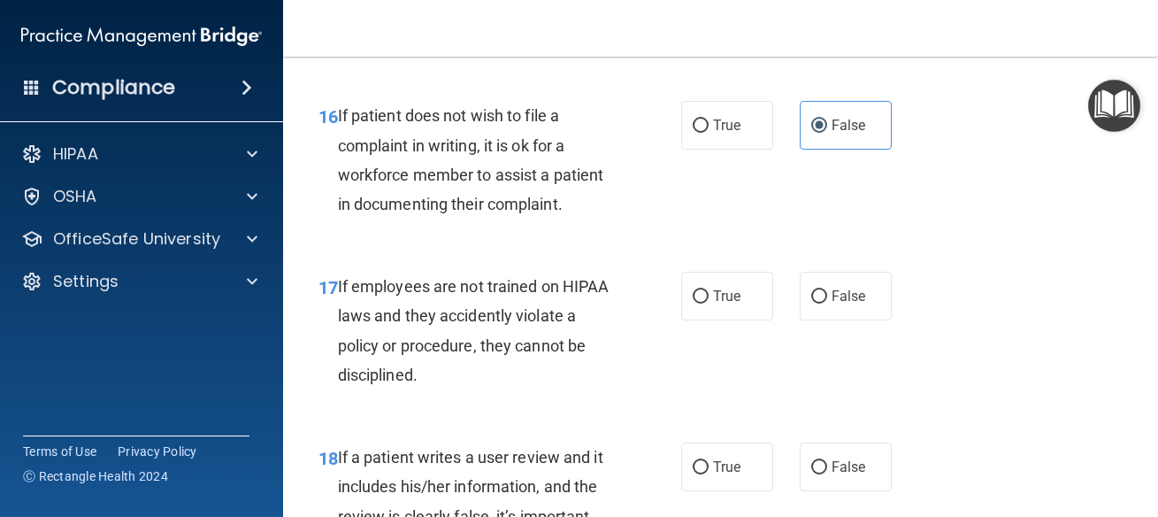
scroll to position [3265, 0]
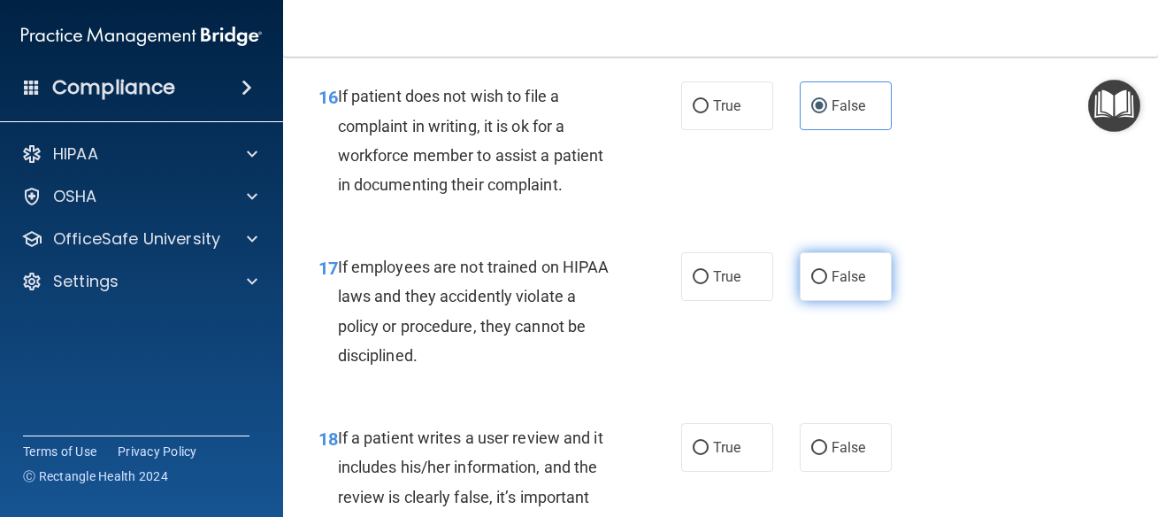
click at [802, 286] on label "False" at bounding box center [846, 276] width 92 height 49
click at [811, 284] on input "False" at bounding box center [819, 277] width 16 height 13
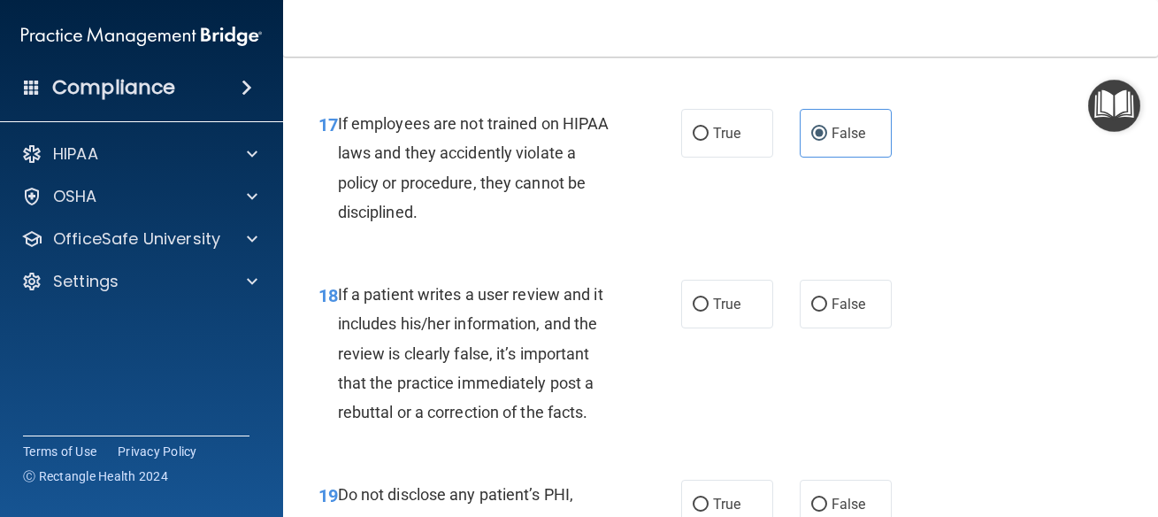
scroll to position [3503, 0]
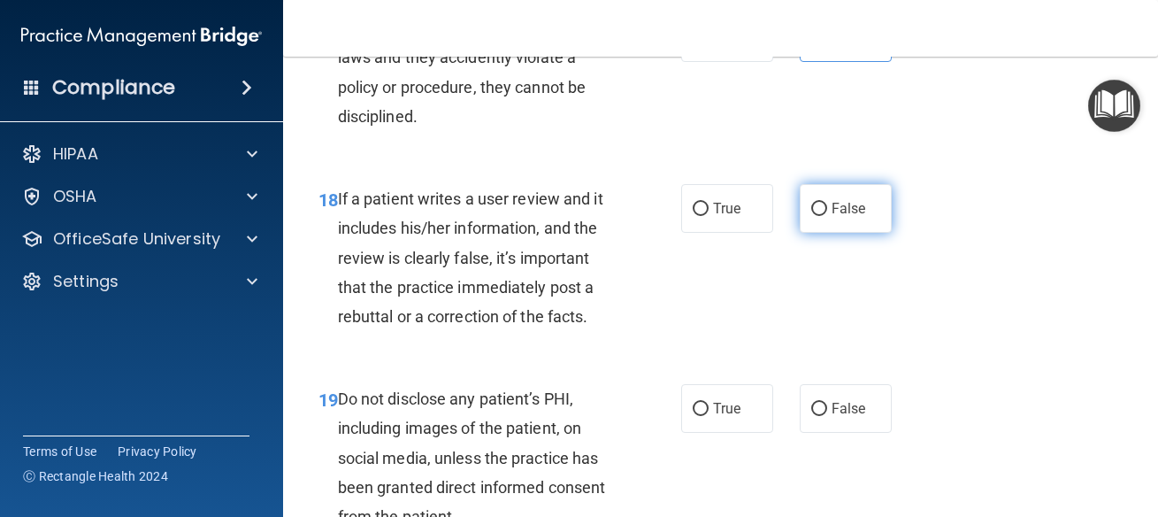
click at [841, 227] on label "False" at bounding box center [846, 208] width 92 height 49
click at [827, 216] on input "False" at bounding box center [819, 209] width 16 height 13
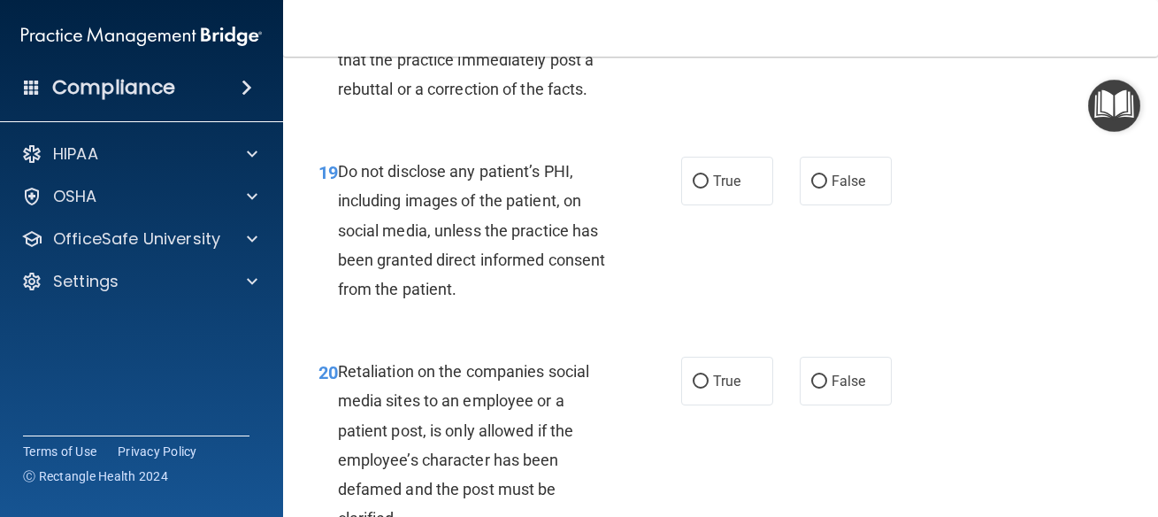
scroll to position [3742, 0]
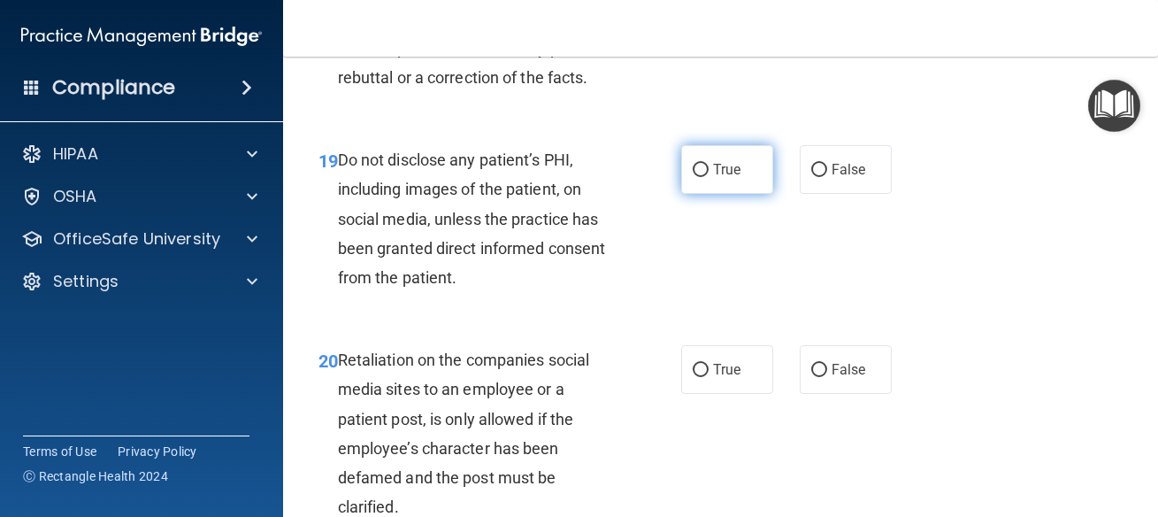
click at [715, 165] on span "True" at bounding box center [726, 169] width 27 height 17
click at [709, 165] on input "True" at bounding box center [701, 170] width 16 height 13
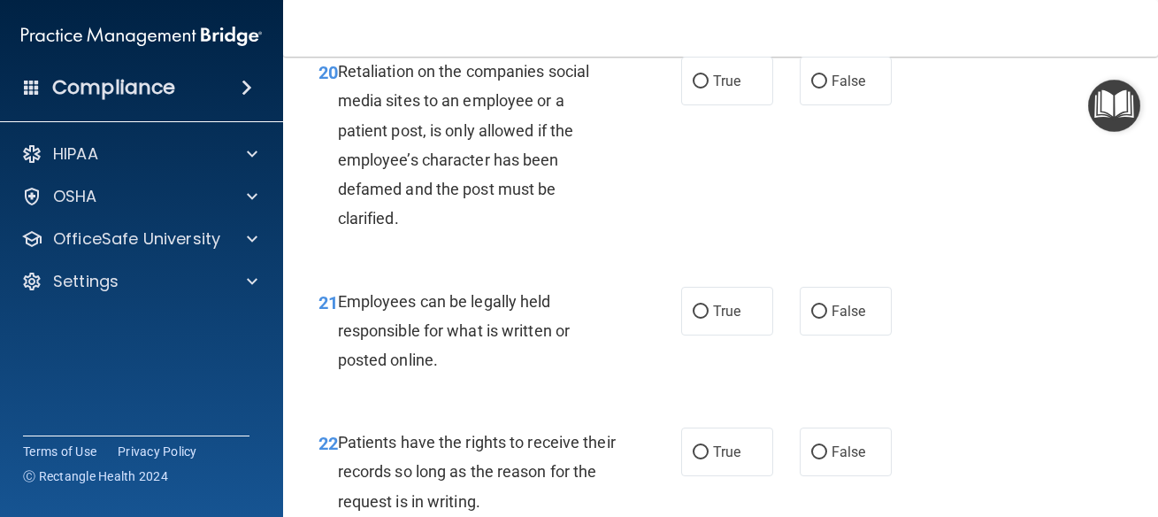
scroll to position [4061, 0]
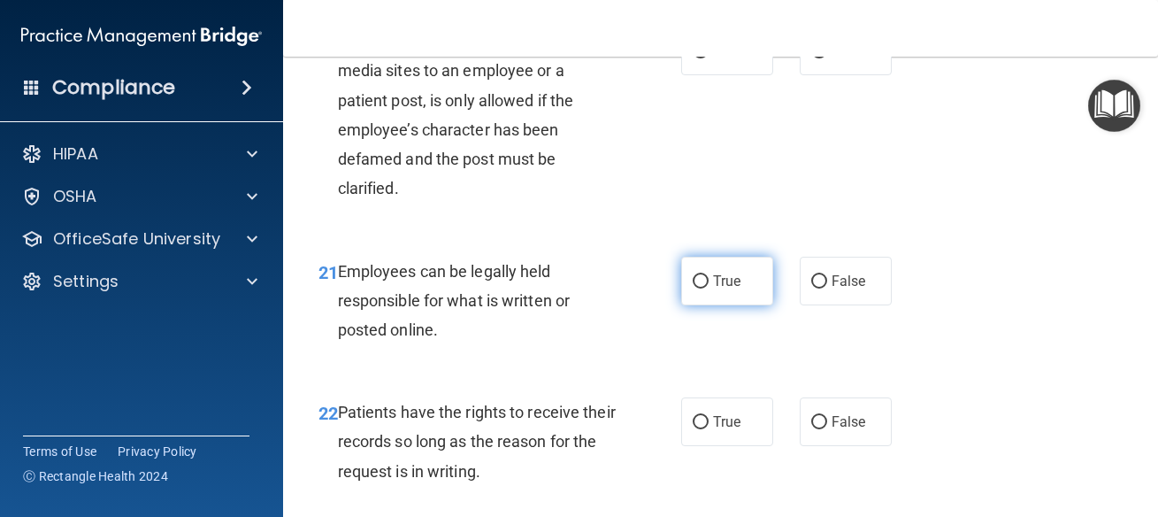
click at [681, 292] on label "True" at bounding box center [727, 281] width 92 height 49
click at [693, 288] on input "True" at bounding box center [701, 281] width 16 height 13
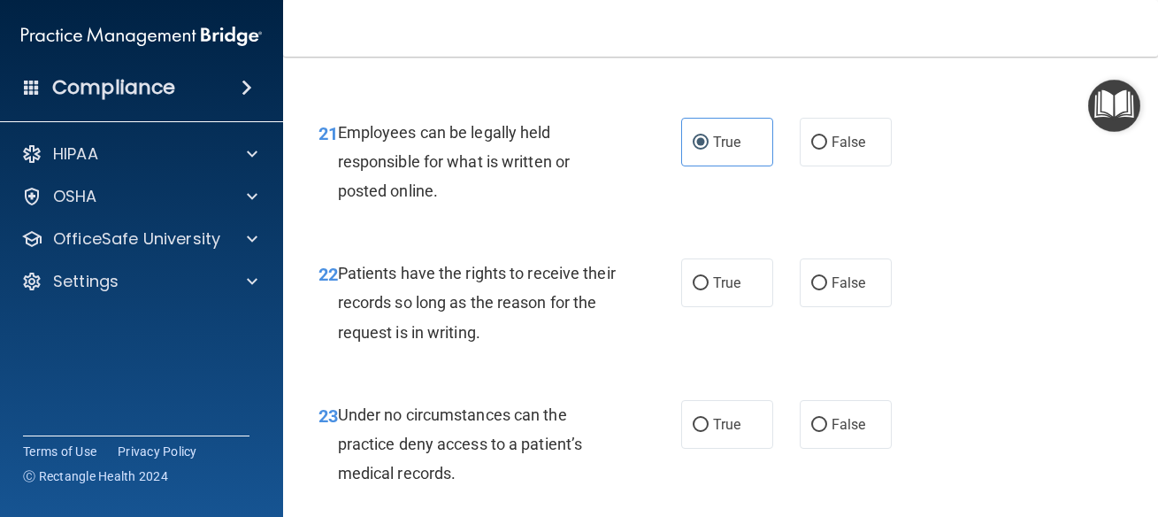
scroll to position [4220, 0]
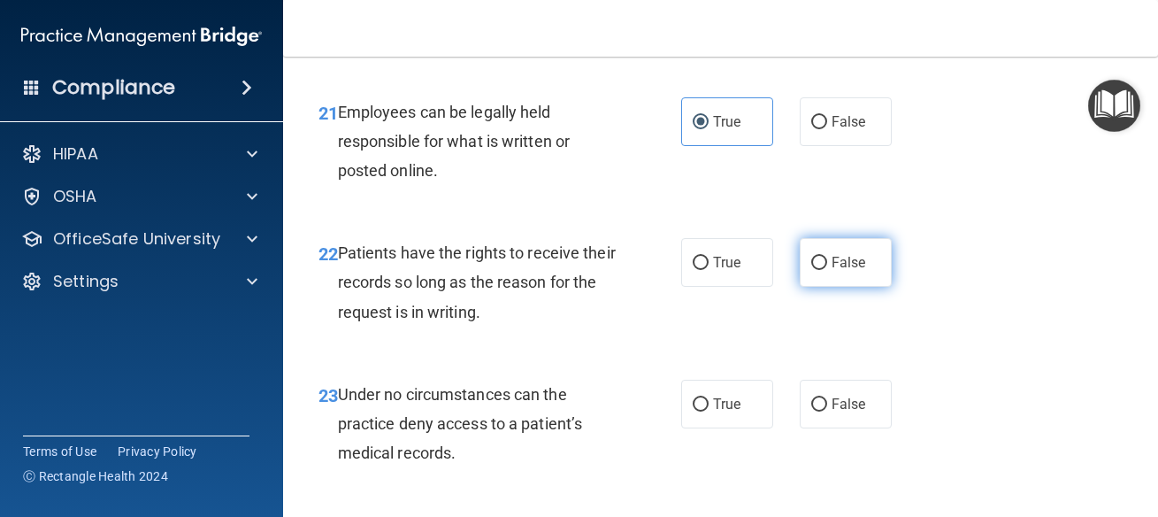
click at [842, 257] on span "False" at bounding box center [849, 262] width 35 height 17
click at [827, 257] on input "False" at bounding box center [819, 263] width 16 height 13
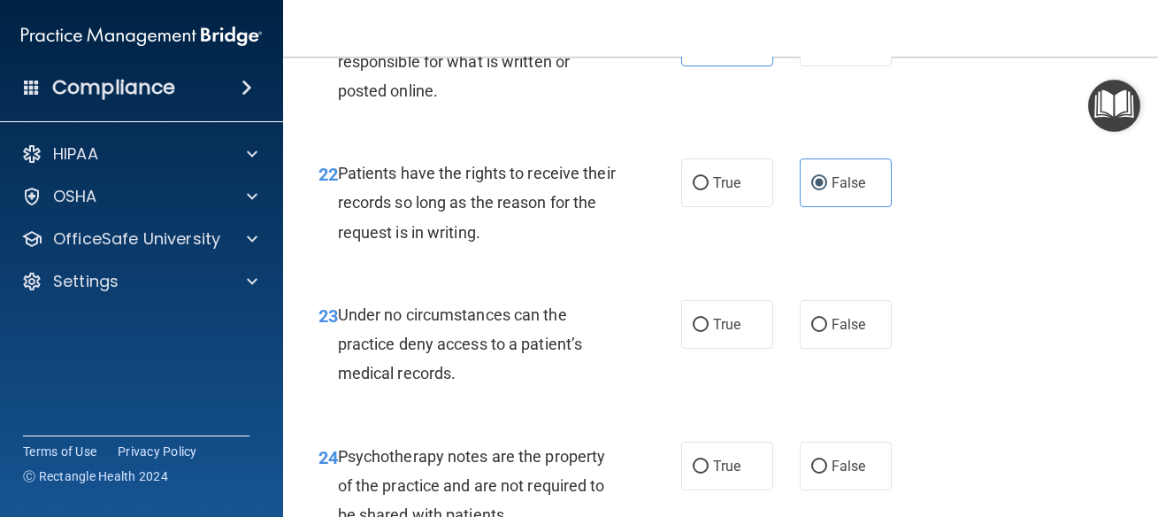
scroll to position [4379, 0]
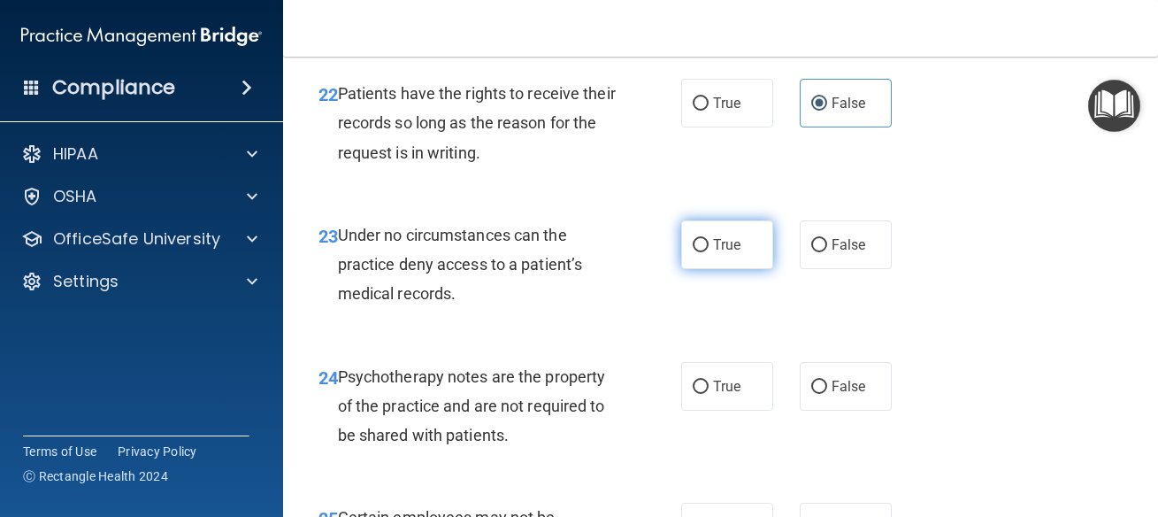
click at [717, 245] on span "True" at bounding box center [726, 244] width 27 height 17
click at [709, 245] on input "True" at bounding box center [701, 245] width 16 height 13
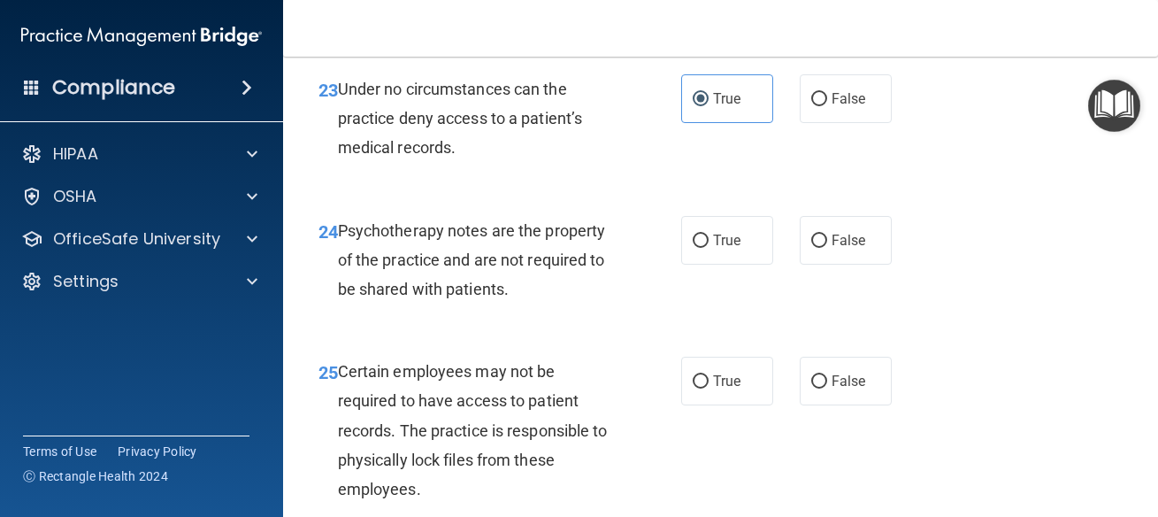
scroll to position [4538, 0]
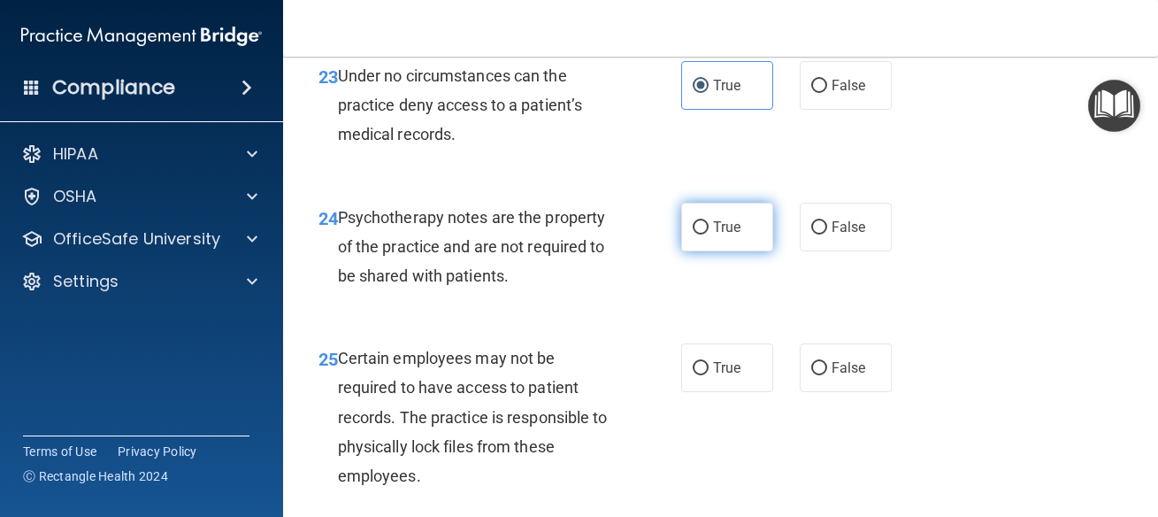
click at [692, 238] on label "True" at bounding box center [727, 227] width 92 height 49
click at [693, 234] on input "True" at bounding box center [701, 227] width 16 height 13
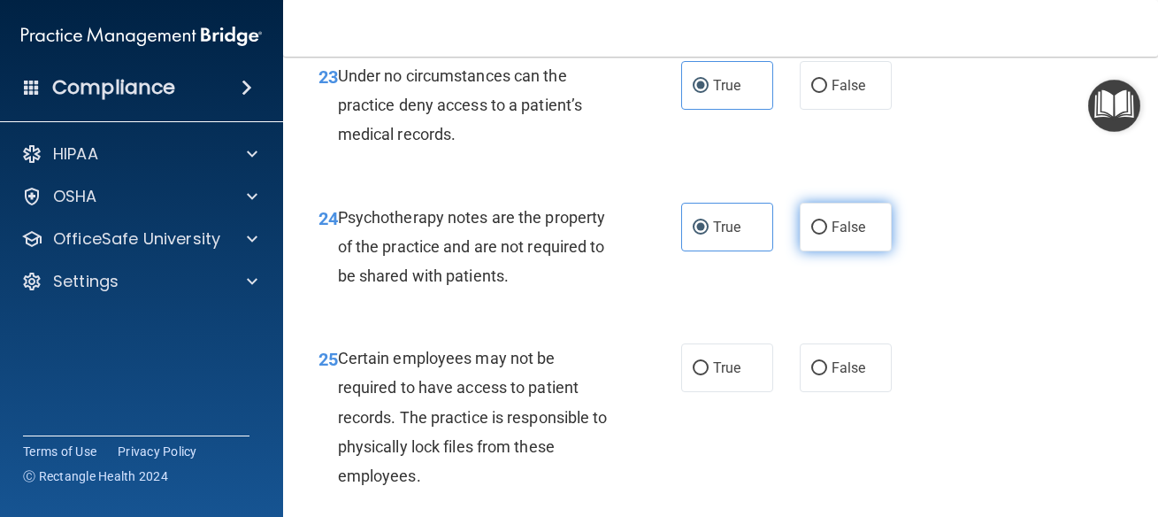
click at [861, 218] on label "False" at bounding box center [846, 227] width 92 height 49
click at [827, 221] on input "False" at bounding box center [819, 227] width 16 height 13
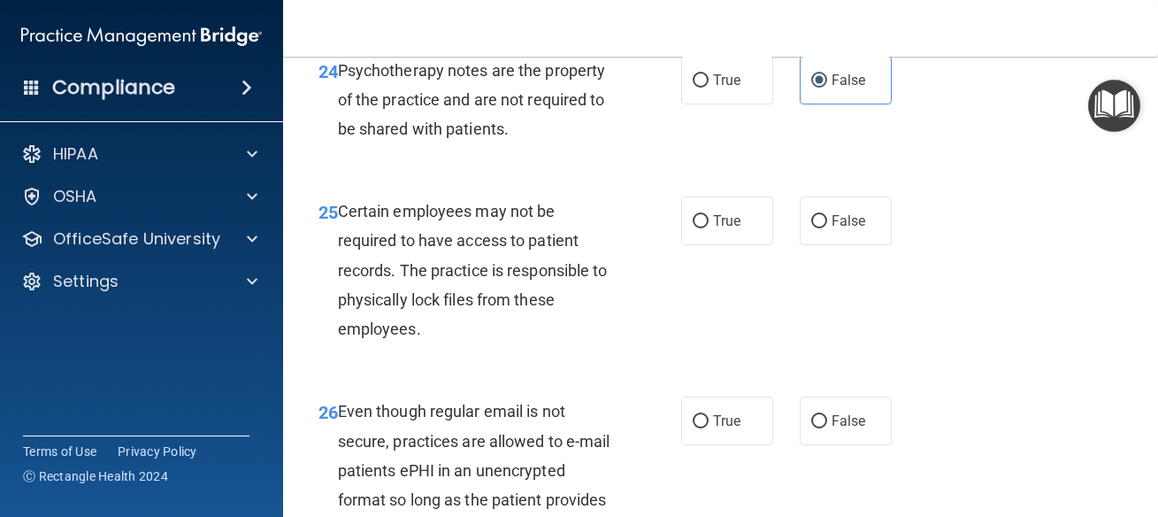
scroll to position [4698, 0]
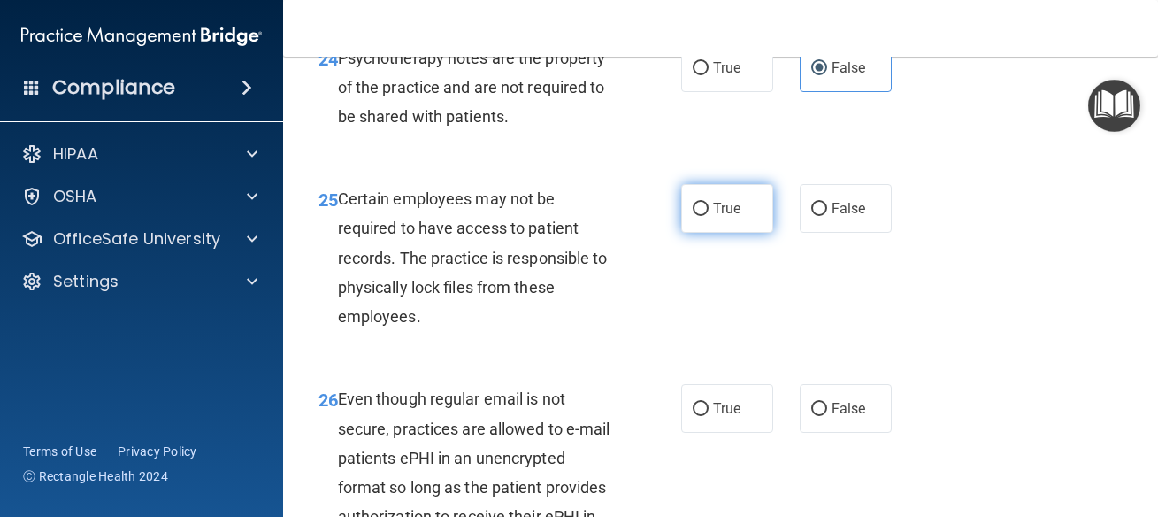
click at [695, 207] on input "True" at bounding box center [701, 209] width 16 height 13
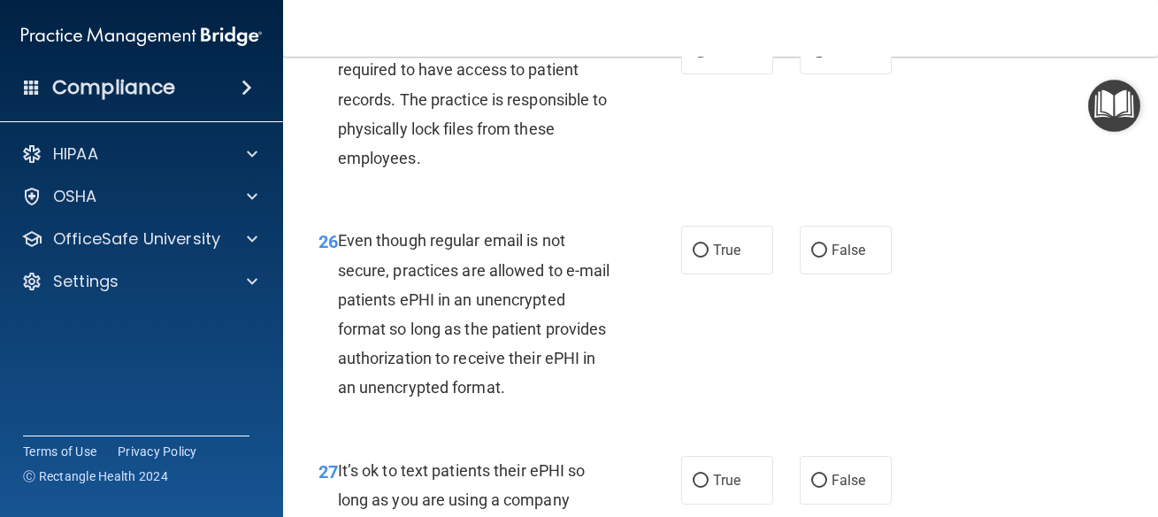
scroll to position [4857, 0]
click at [698, 265] on label "True" at bounding box center [727, 249] width 92 height 49
click at [698, 257] on input "True" at bounding box center [701, 249] width 16 height 13
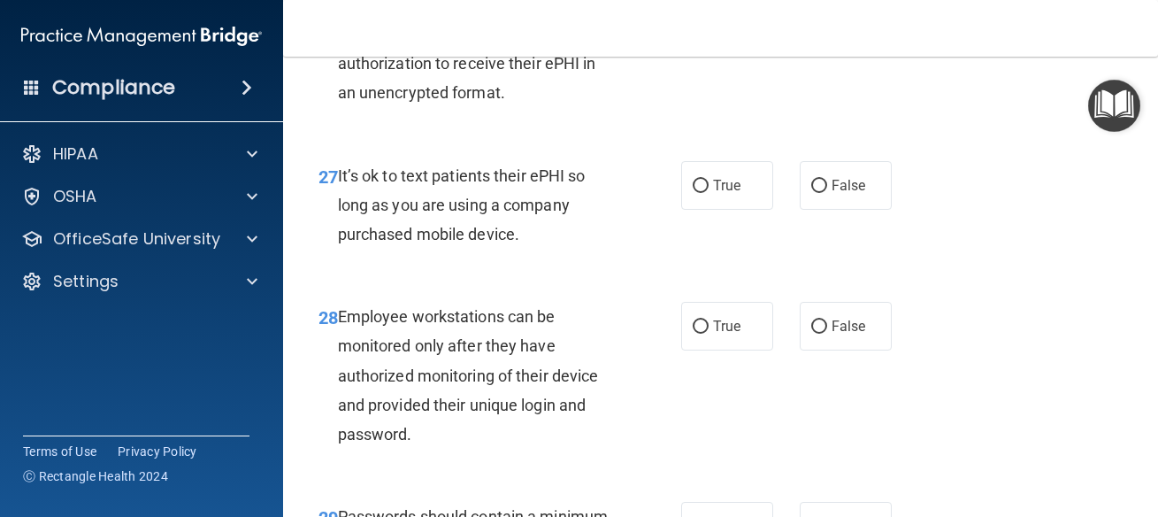
scroll to position [5175, 0]
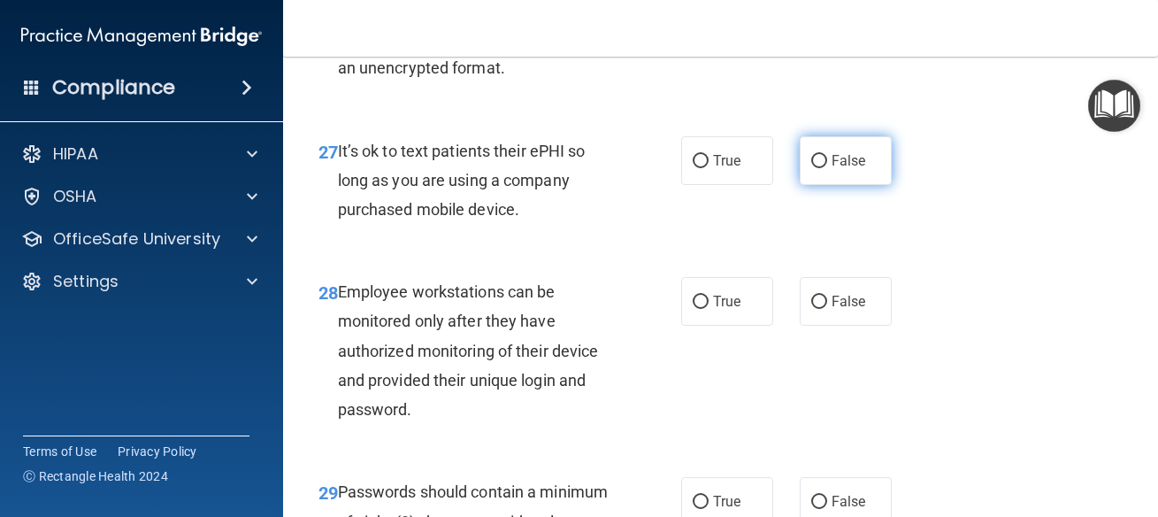
click at [870, 185] on label "False" at bounding box center [846, 160] width 92 height 49
click at [827, 168] on input "False" at bounding box center [819, 161] width 16 height 13
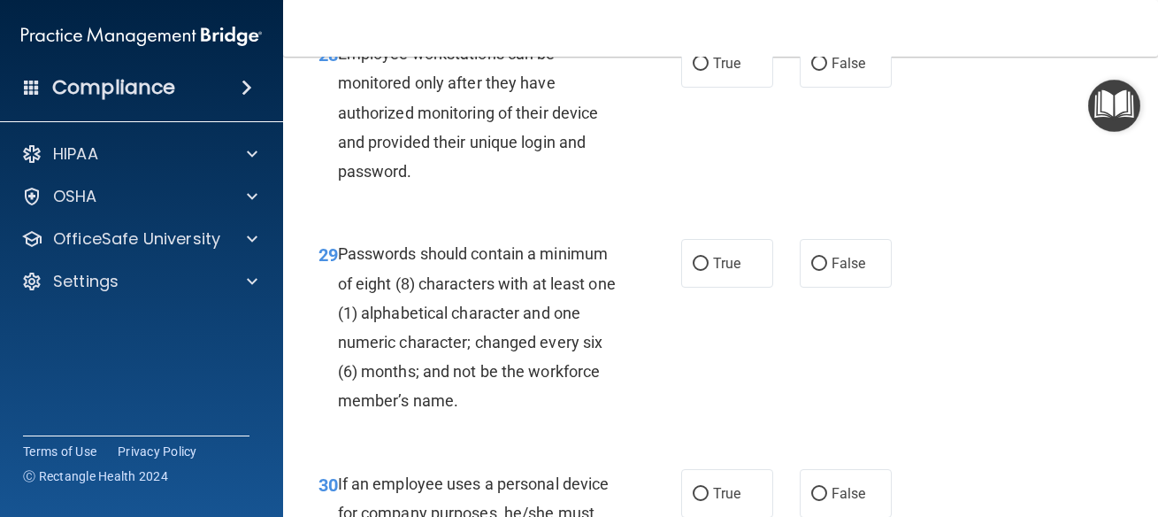
scroll to position [5414, 0]
click at [719, 84] on label "True" at bounding box center [727, 62] width 92 height 49
click at [709, 70] on input "True" at bounding box center [701, 63] width 16 height 13
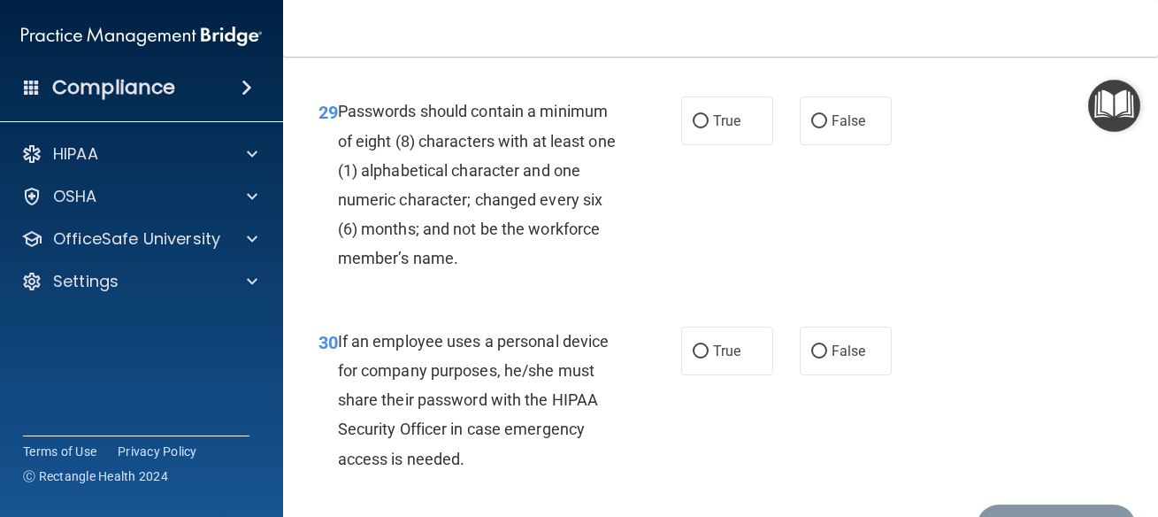
scroll to position [5494, 0]
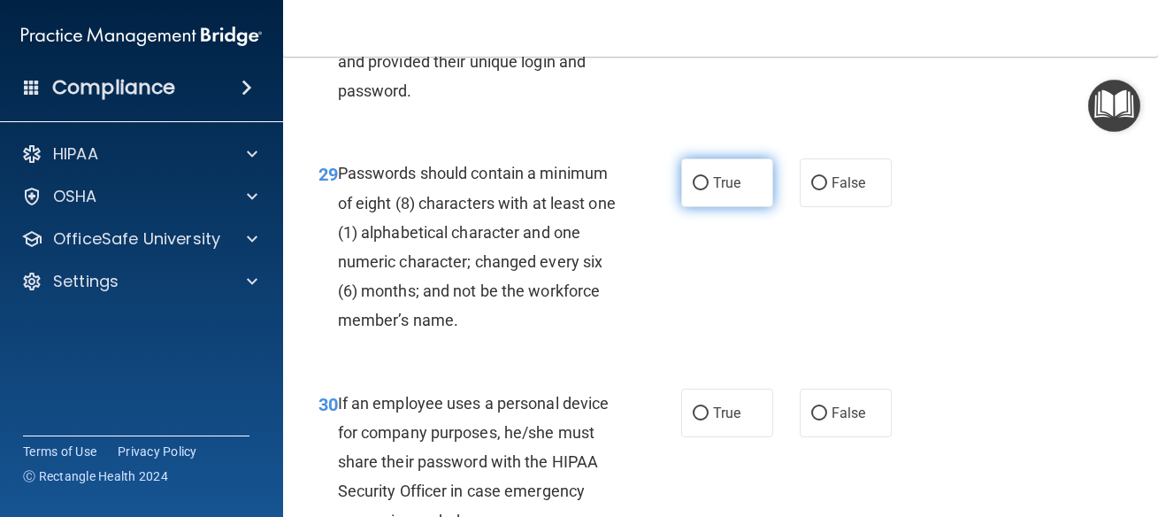
click at [688, 207] on label "True" at bounding box center [727, 182] width 92 height 49
click at [693, 190] on input "True" at bounding box center [701, 183] width 16 height 13
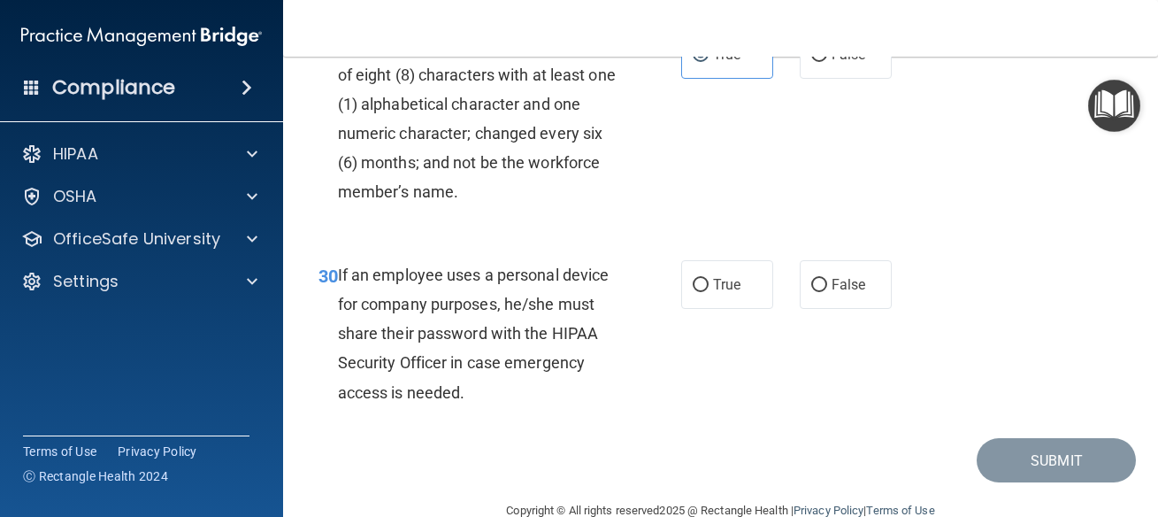
scroll to position [5653, 0]
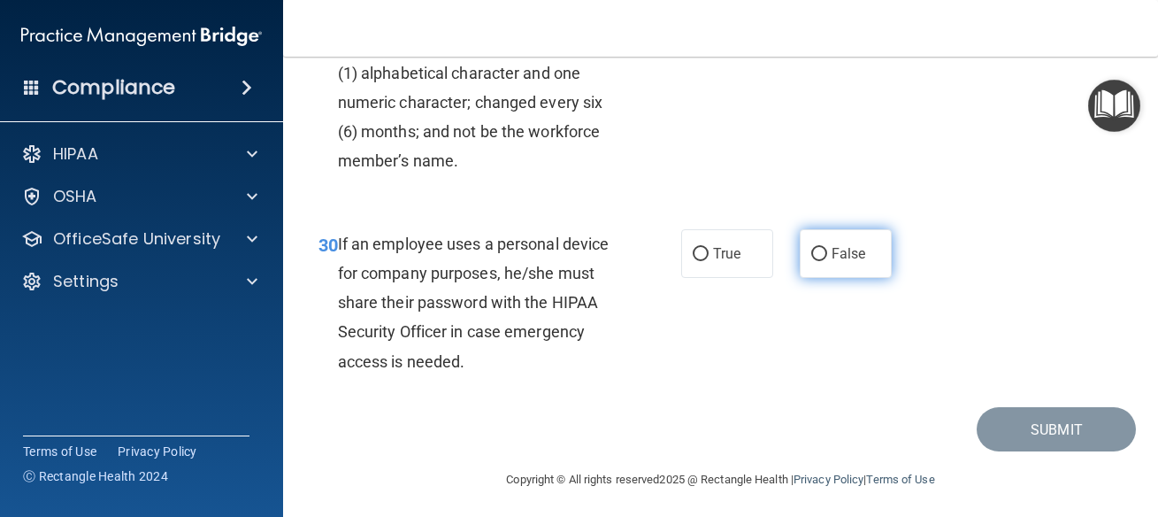
click at [848, 278] on label "False" at bounding box center [846, 253] width 92 height 49
click at [827, 261] on input "False" at bounding box center [819, 254] width 16 height 13
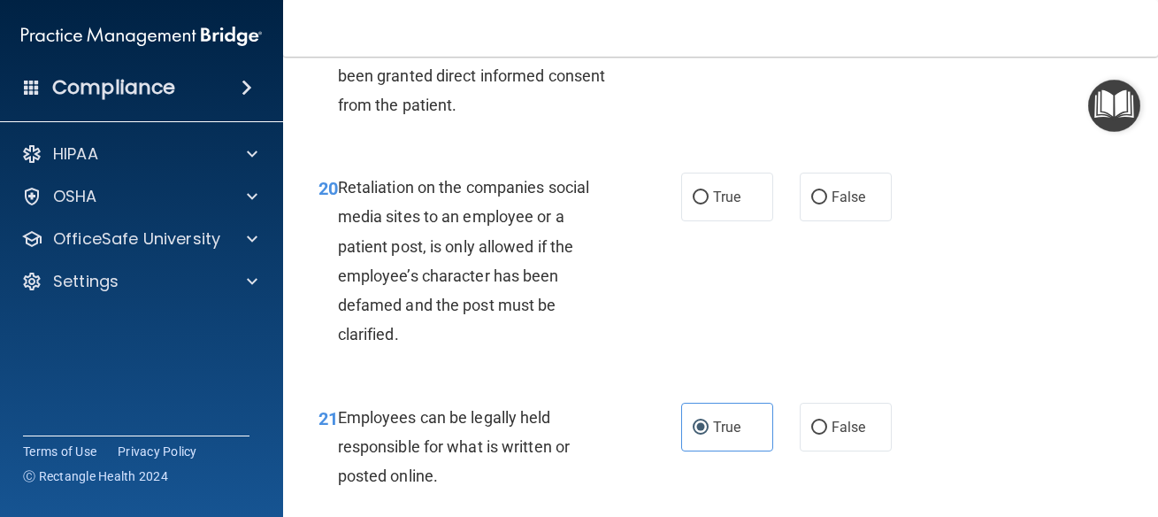
scroll to position [3901, 0]
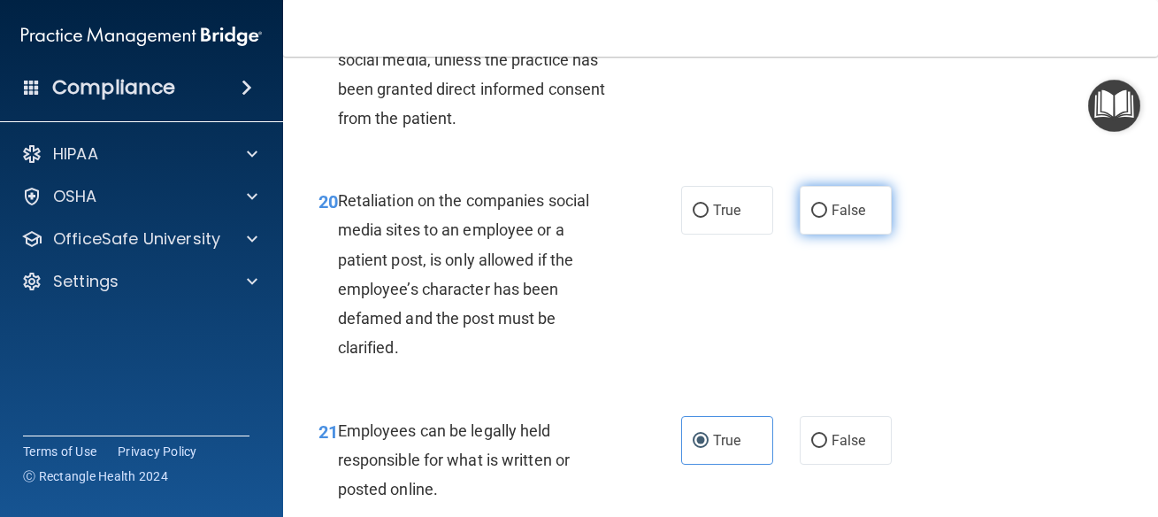
click at [834, 211] on span "False" at bounding box center [849, 210] width 35 height 17
click at [827, 211] on input "False" at bounding box center [819, 210] width 16 height 13
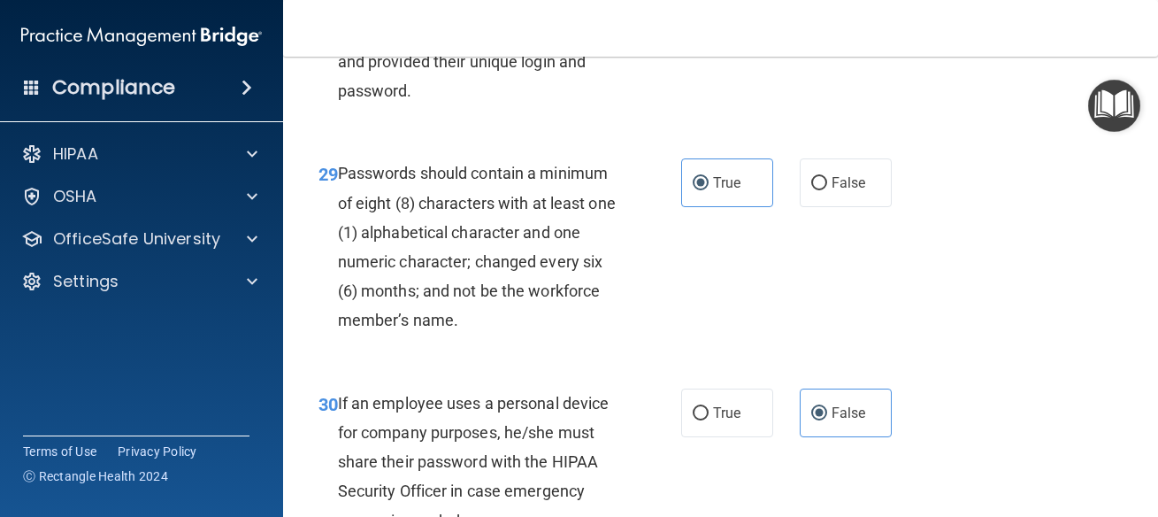
scroll to position [5690, 0]
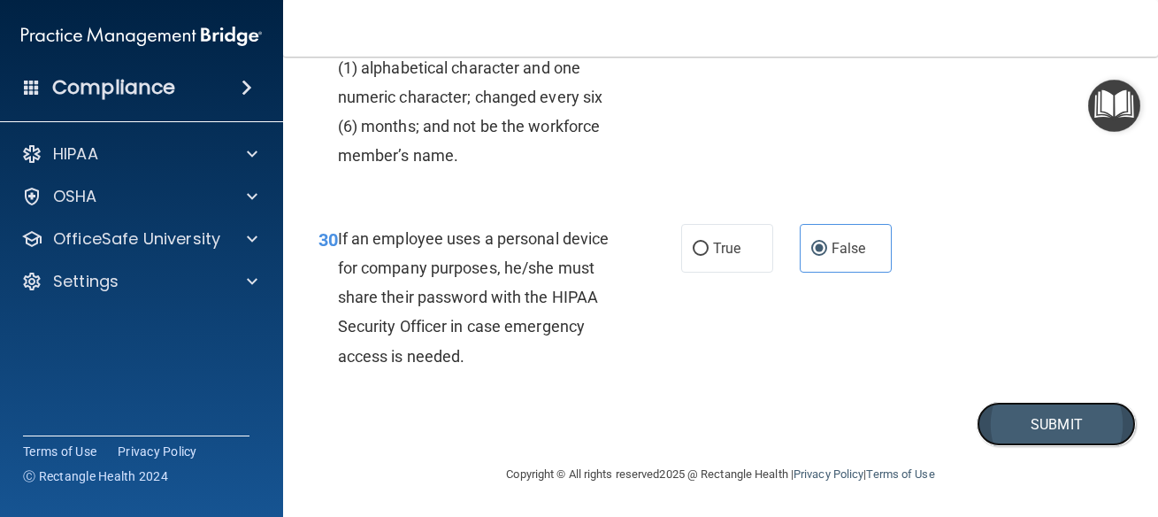
click at [1053, 421] on button "Submit" at bounding box center [1056, 424] width 159 height 45
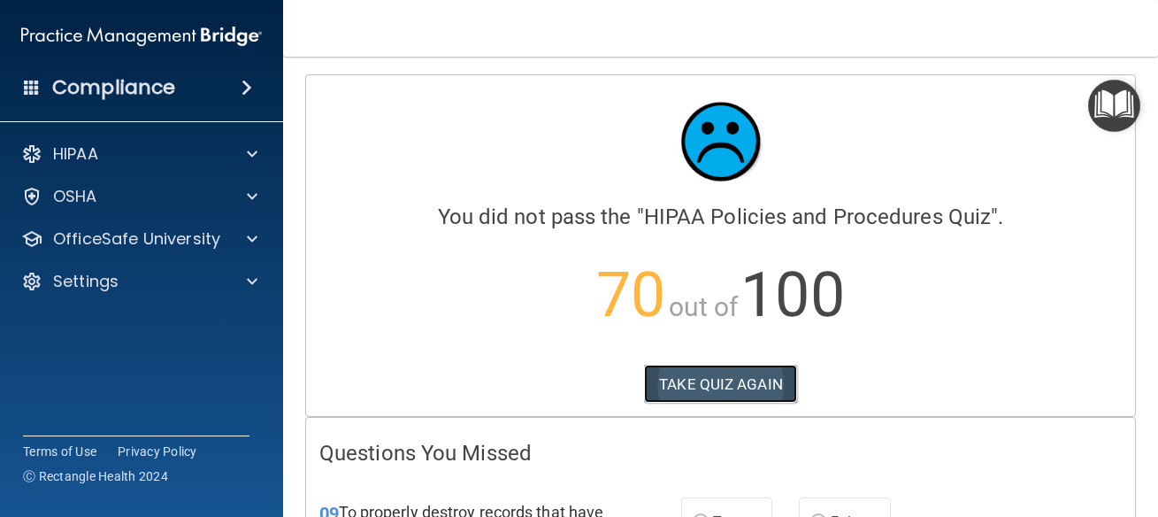
click at [669, 394] on button "TAKE QUIZ AGAIN" at bounding box center [720, 383] width 153 height 39
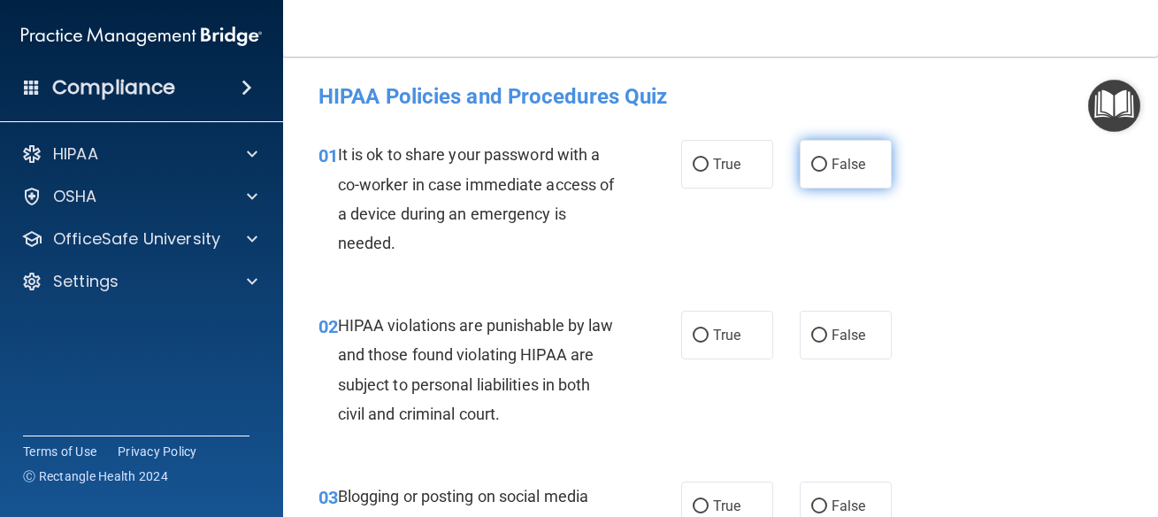
click at [855, 168] on span "False" at bounding box center [849, 164] width 35 height 17
click at [827, 168] on input "False" at bounding box center [819, 164] width 16 height 13
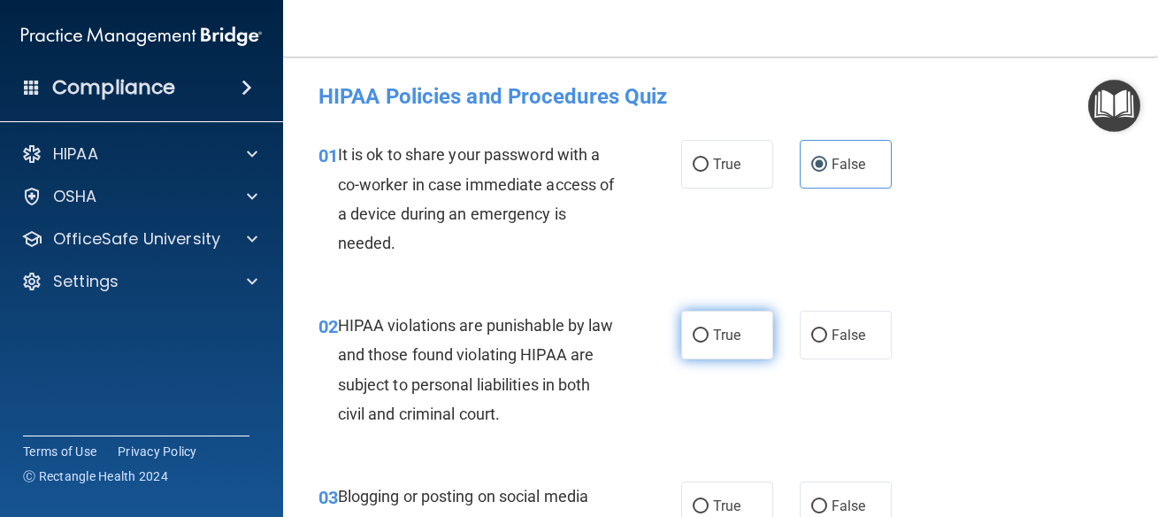
click at [735, 335] on label "True" at bounding box center [727, 335] width 92 height 49
click at [709, 335] on input "True" at bounding box center [701, 335] width 16 height 13
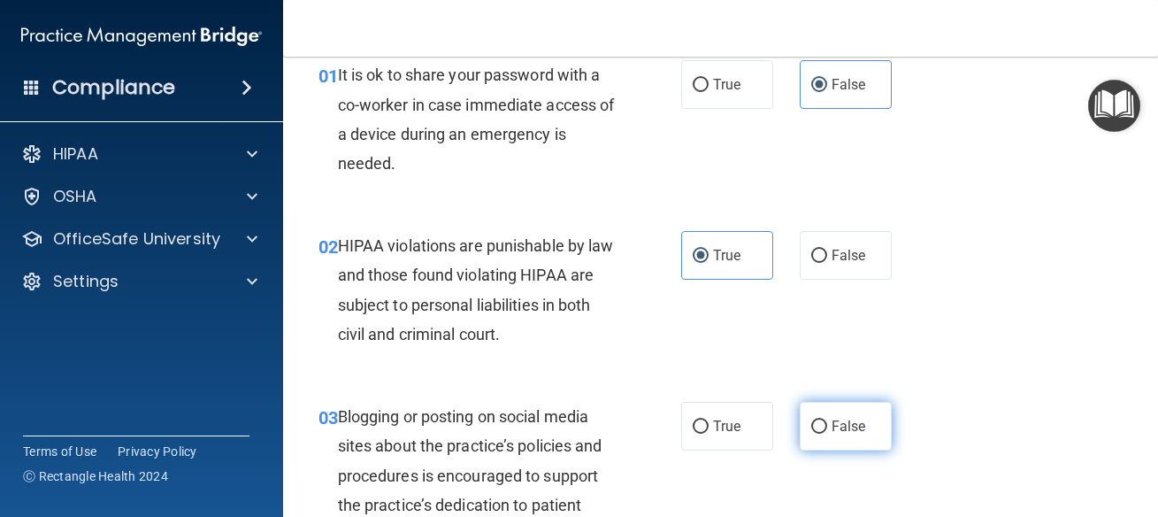
click at [834, 431] on span "False" at bounding box center [849, 426] width 35 height 17
click at [782, 433] on div "True False" at bounding box center [791, 426] width 221 height 49
click at [811, 431] on input "False" at bounding box center [819, 426] width 16 height 13
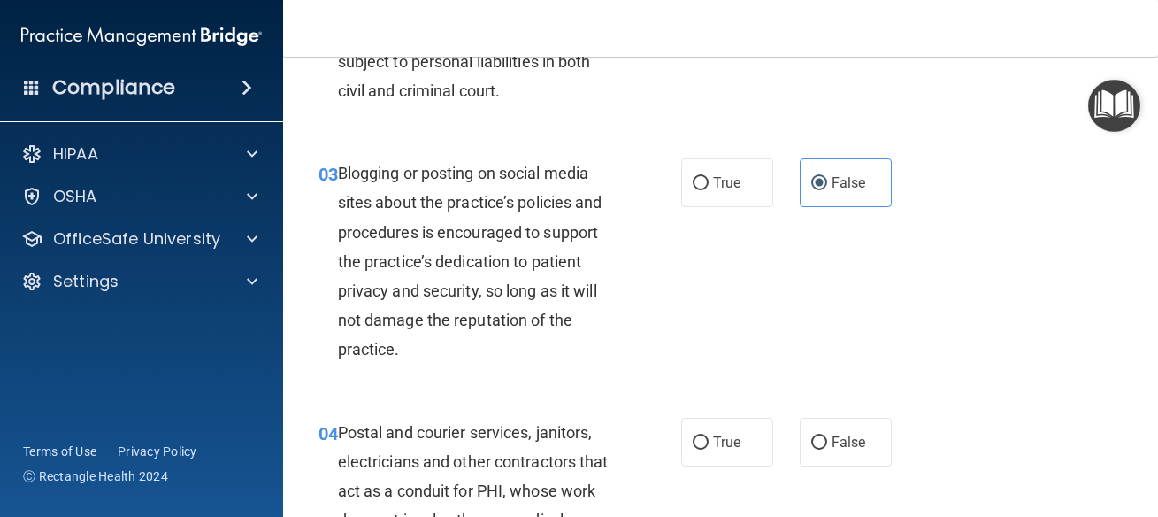
scroll to position [398, 0]
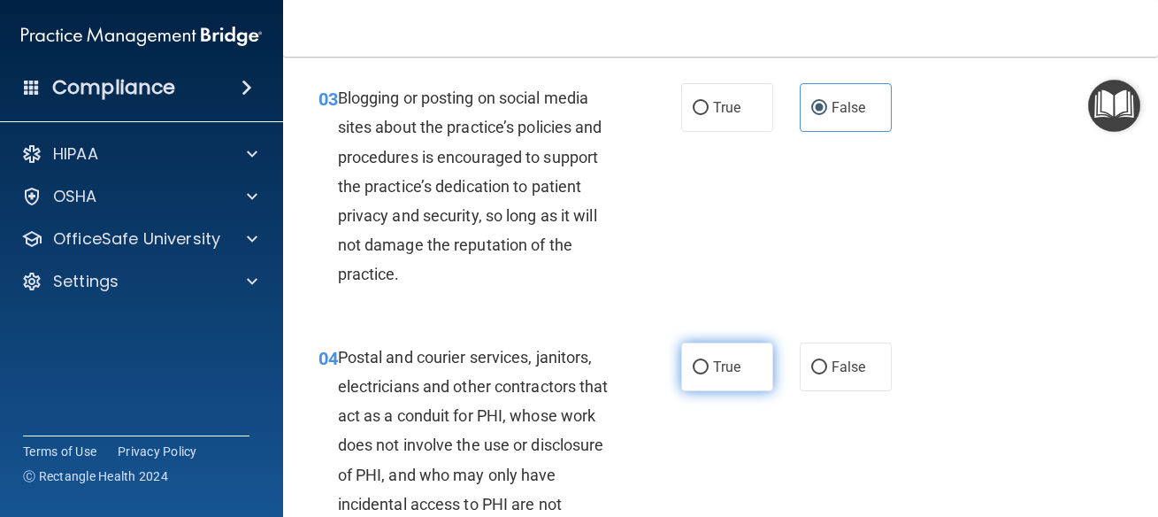
click at [722, 376] on label "True" at bounding box center [727, 366] width 92 height 49
click at [709, 374] on input "True" at bounding box center [701, 367] width 16 height 13
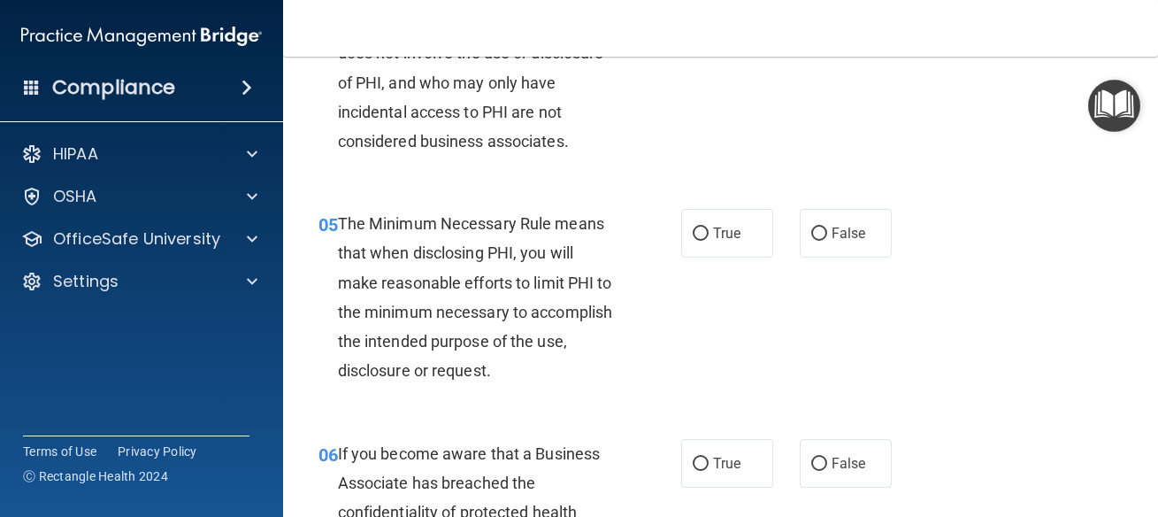
scroll to position [796, 0]
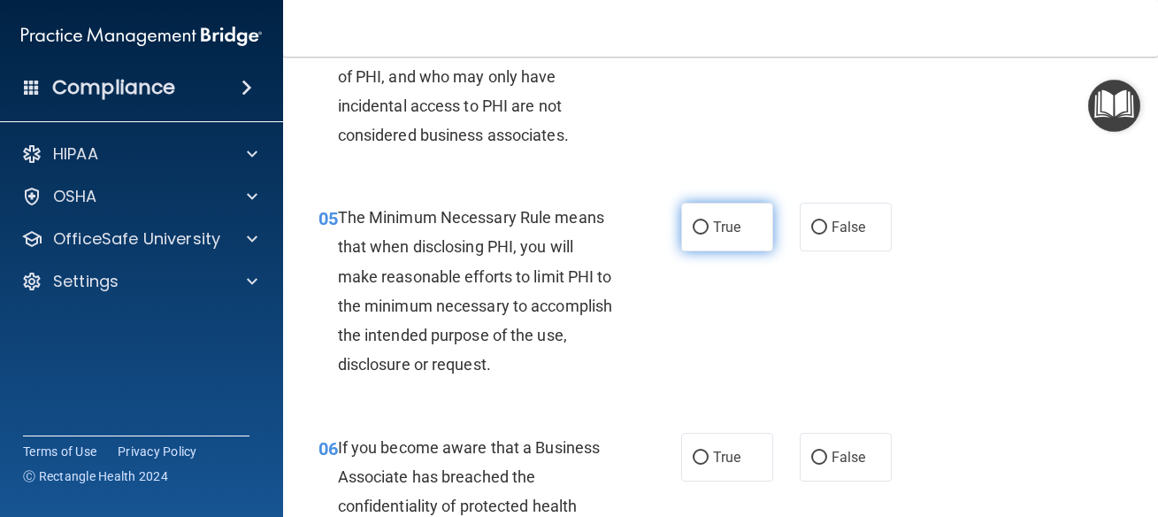
click at [736, 242] on label "True" at bounding box center [727, 227] width 92 height 49
click at [709, 234] on input "True" at bounding box center [701, 227] width 16 height 13
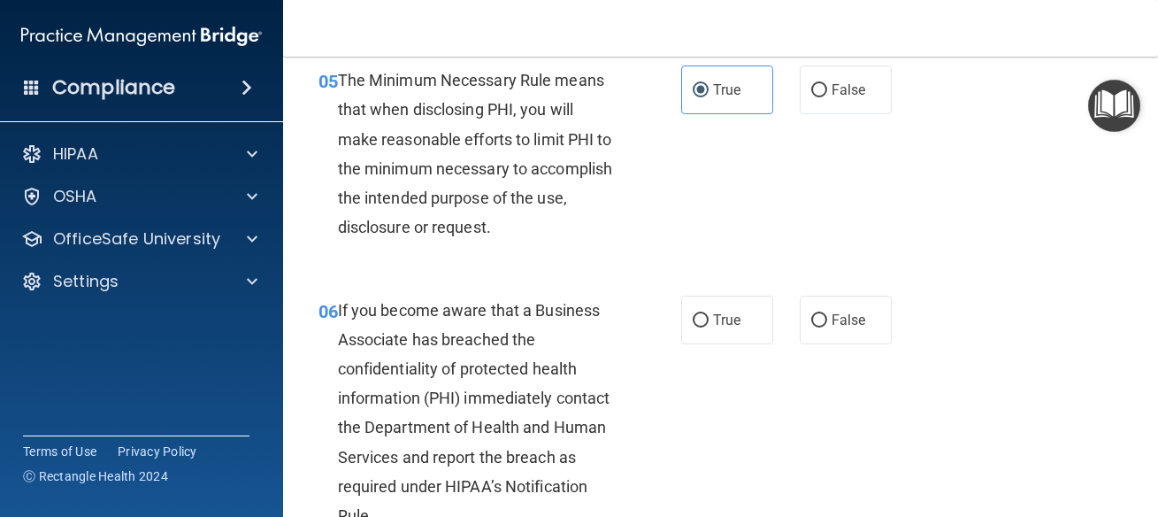
scroll to position [955, 0]
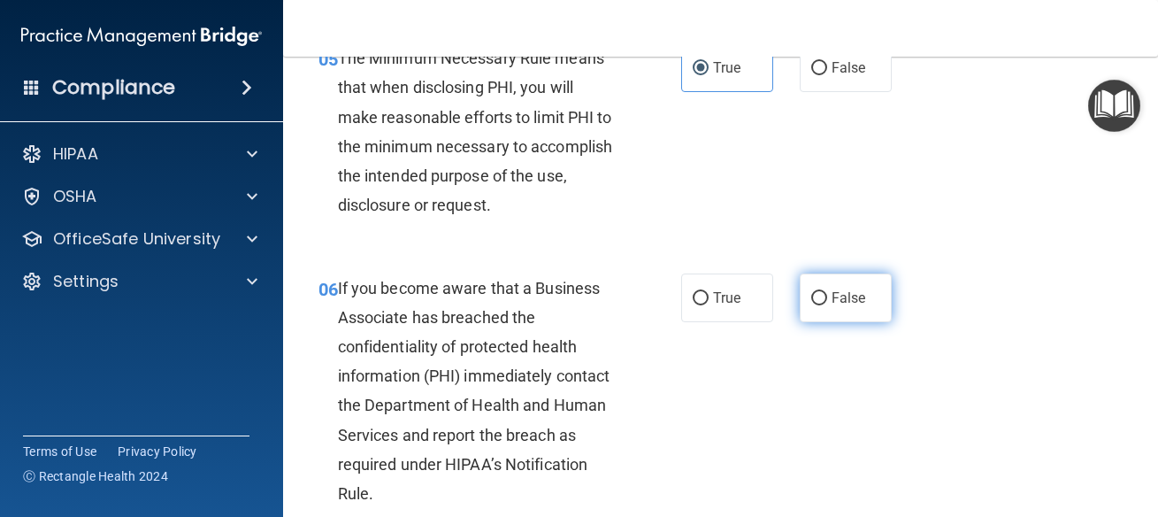
click at [832, 305] on span "False" at bounding box center [849, 297] width 35 height 17
click at [827, 305] on input "False" at bounding box center [819, 298] width 16 height 13
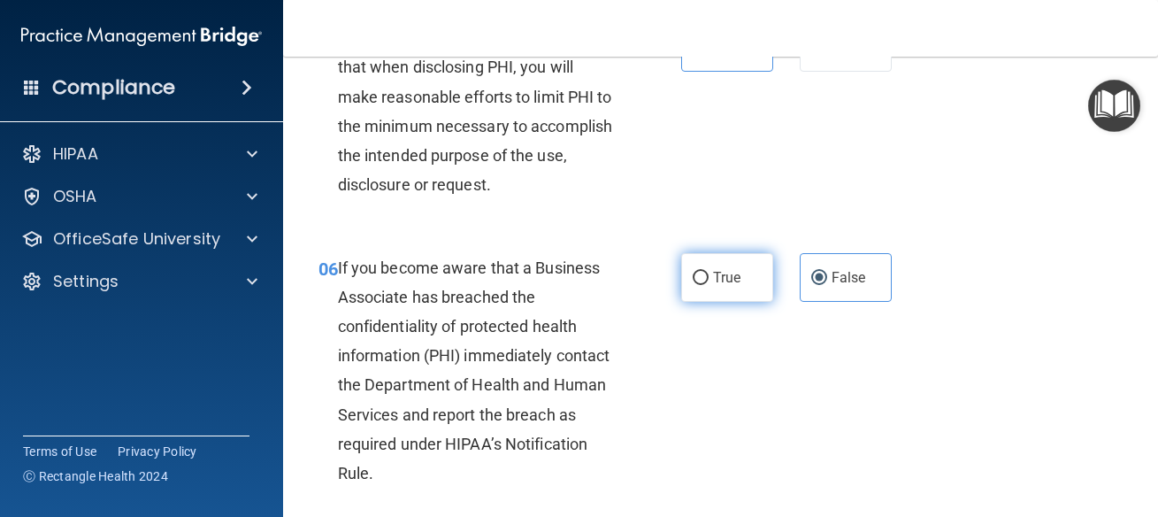
scroll to position [1115, 0]
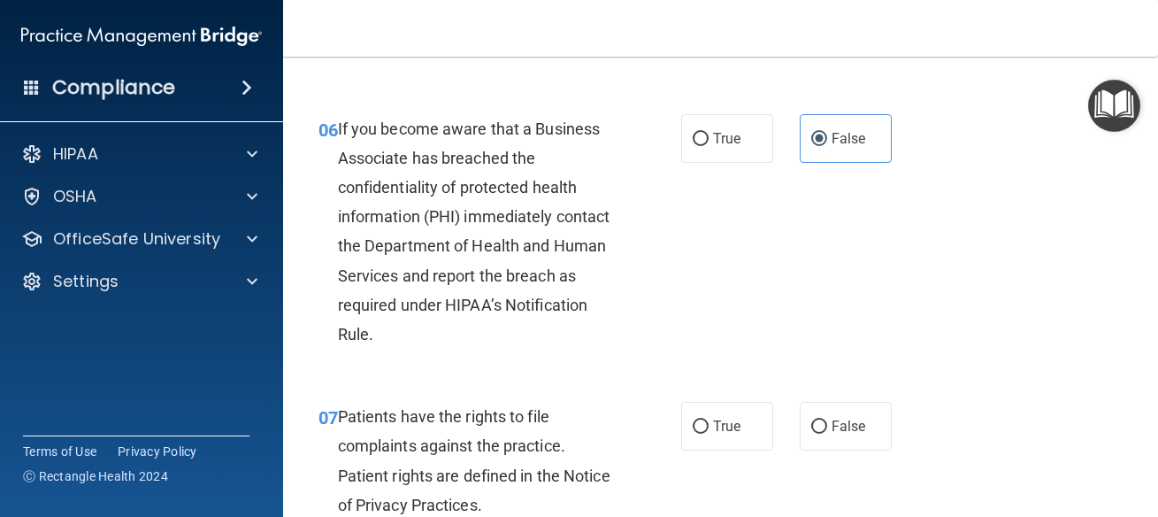
click at [739, 456] on div "07 Patients have the rights to file complaints against the practice. Patient ri…" at bounding box center [720, 465] width 831 height 171
click at [739, 441] on label "True" at bounding box center [727, 426] width 92 height 49
click at [709, 433] on input "True" at bounding box center [701, 426] width 16 height 13
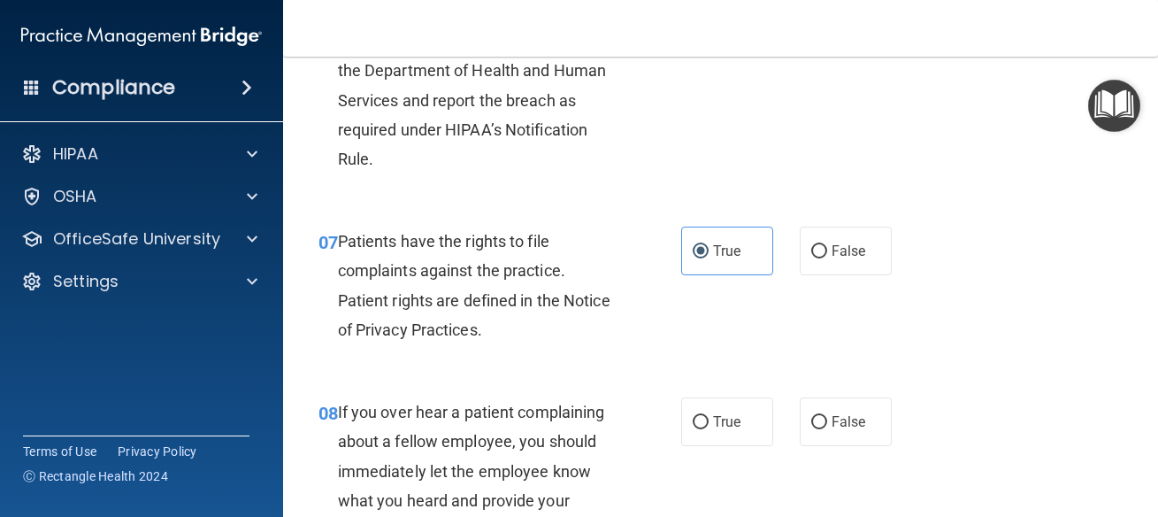
scroll to position [1354, 0]
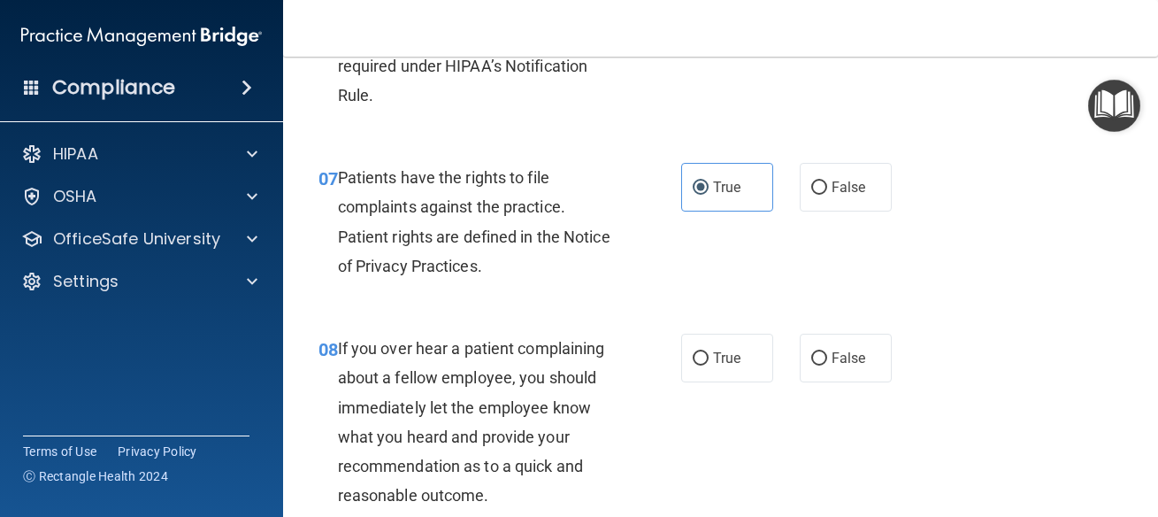
click at [728, 300] on div "07 Patients have the rights to file complaints against the practice. Patient ri…" at bounding box center [720, 226] width 831 height 171
click at [842, 365] on span "False" at bounding box center [849, 357] width 35 height 17
click at [827, 365] on input "False" at bounding box center [819, 358] width 16 height 13
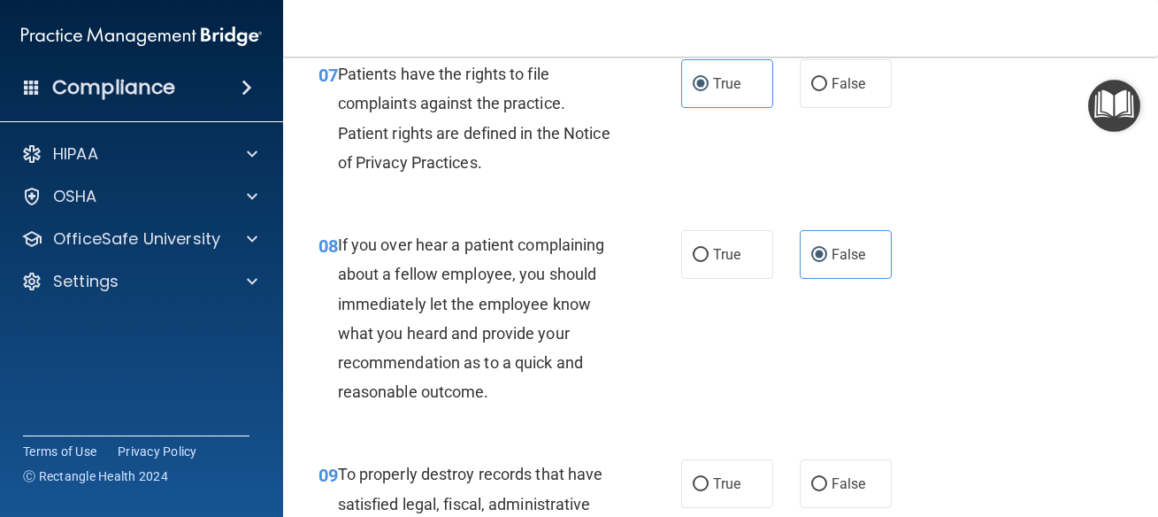
scroll to position [1592, 0]
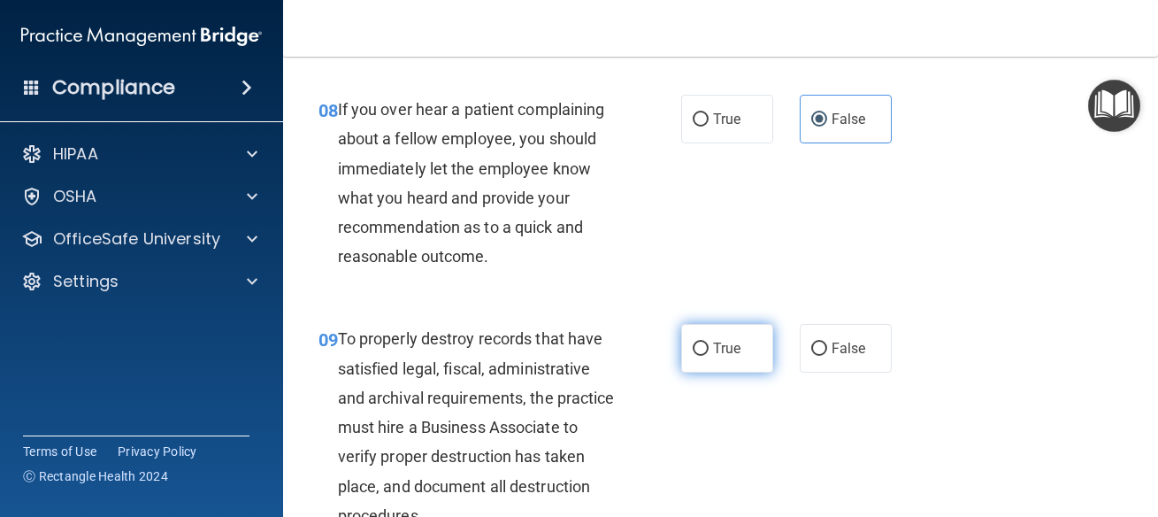
click at [721, 347] on span "True" at bounding box center [726, 348] width 27 height 17
click at [709, 347] on input "True" at bounding box center [701, 348] width 16 height 13
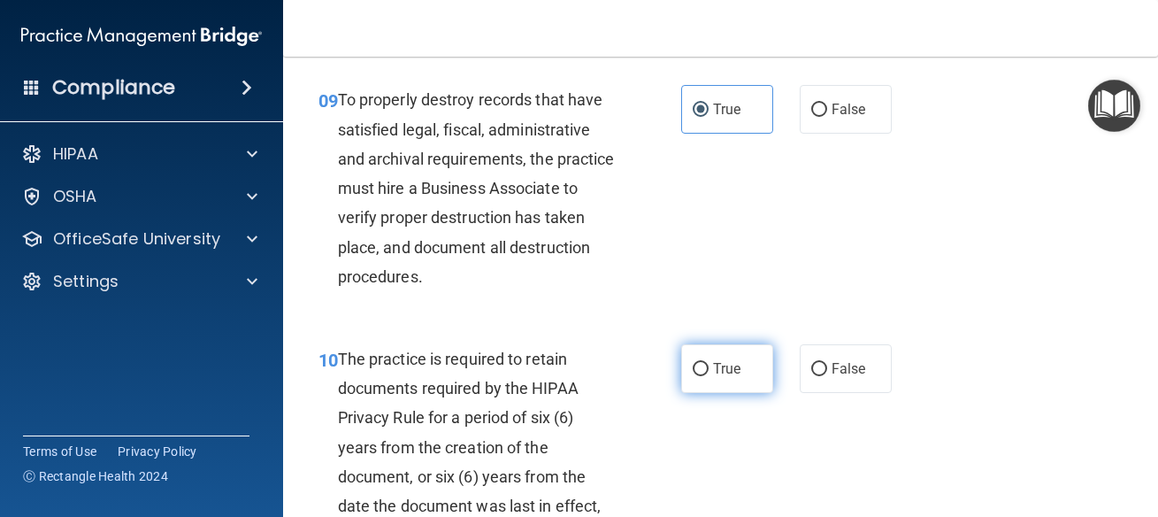
click at [722, 363] on span "True" at bounding box center [726, 368] width 27 height 17
click at [709, 363] on input "True" at bounding box center [701, 369] width 16 height 13
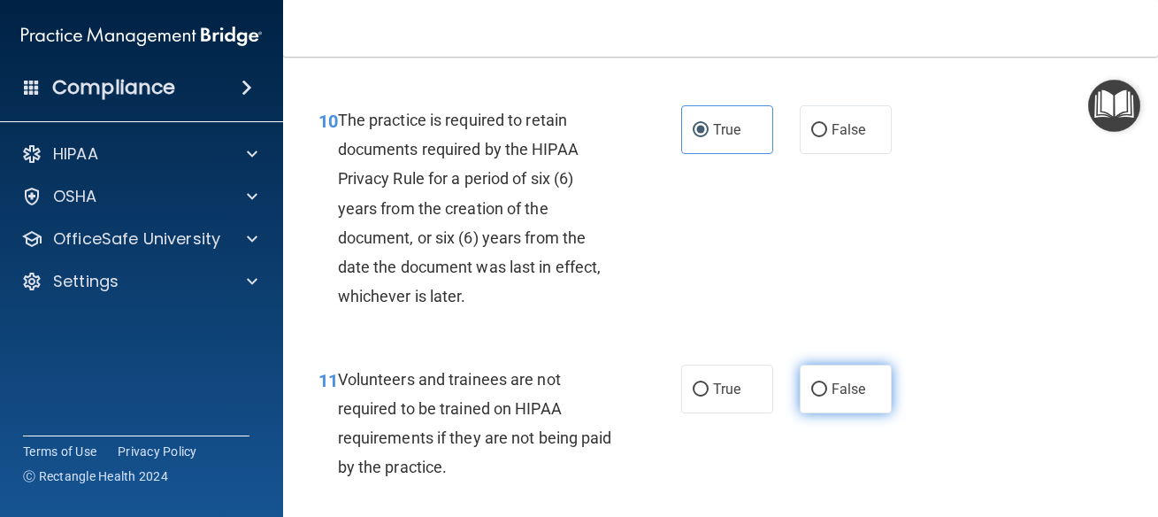
click at [819, 401] on label "False" at bounding box center [846, 388] width 92 height 49
click at [819, 396] on input "False" at bounding box center [819, 389] width 16 height 13
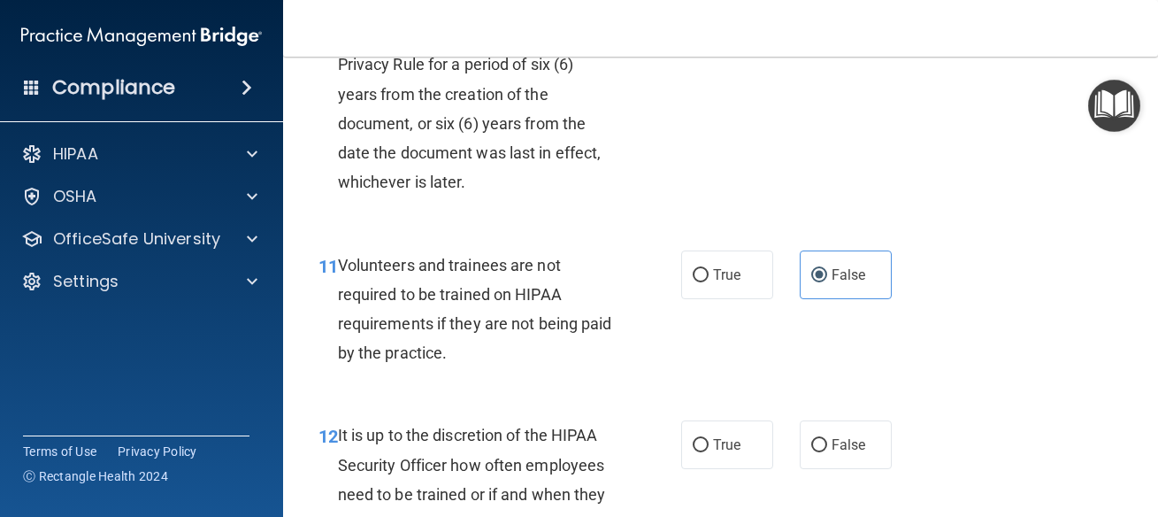
scroll to position [2309, 0]
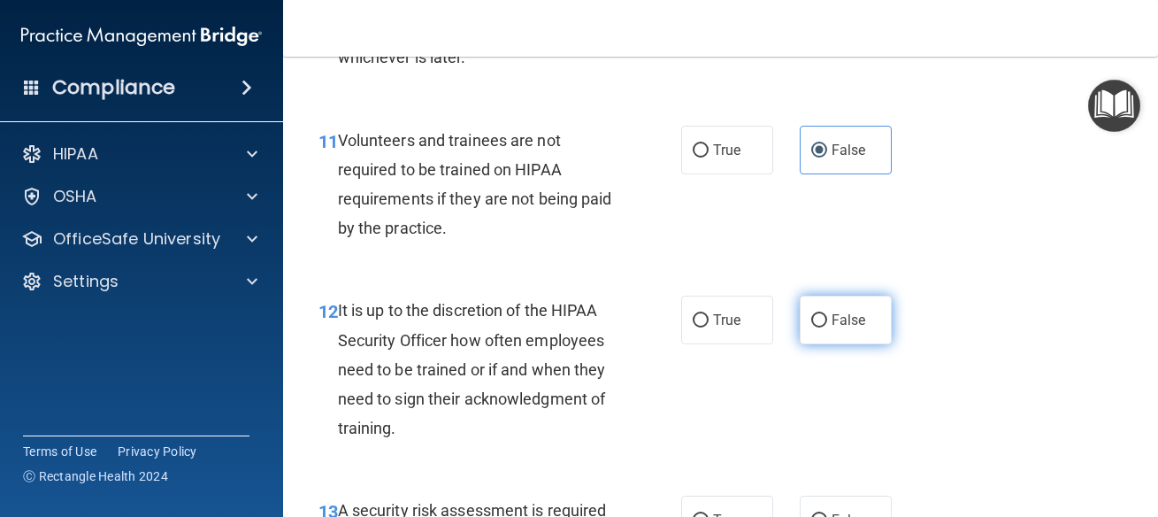
click at [832, 328] on span "False" at bounding box center [849, 319] width 35 height 17
click at [825, 327] on input "False" at bounding box center [819, 320] width 16 height 13
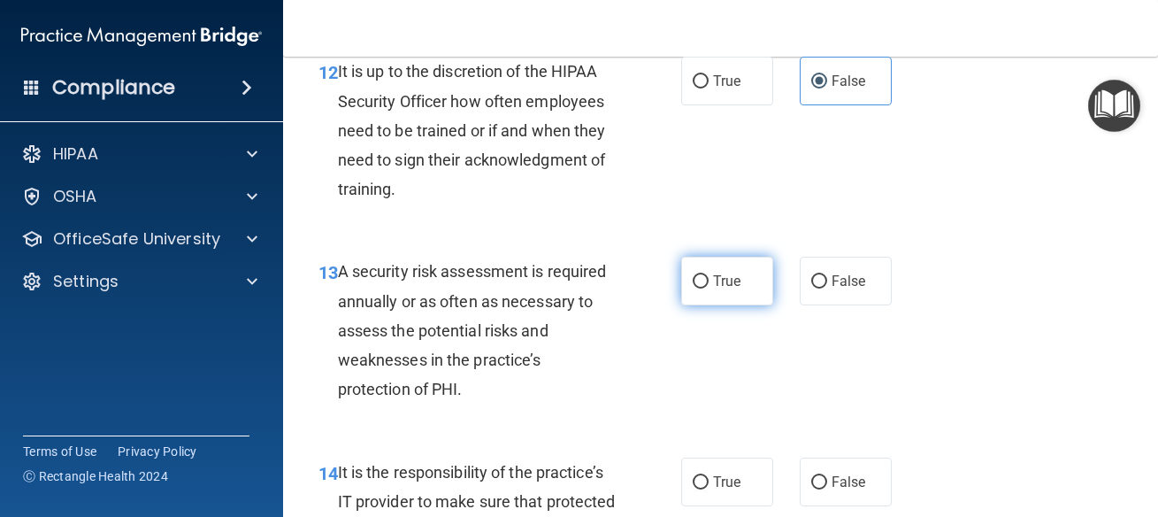
click at [729, 271] on label "True" at bounding box center [727, 281] width 92 height 49
click at [709, 275] on input "True" at bounding box center [701, 281] width 16 height 13
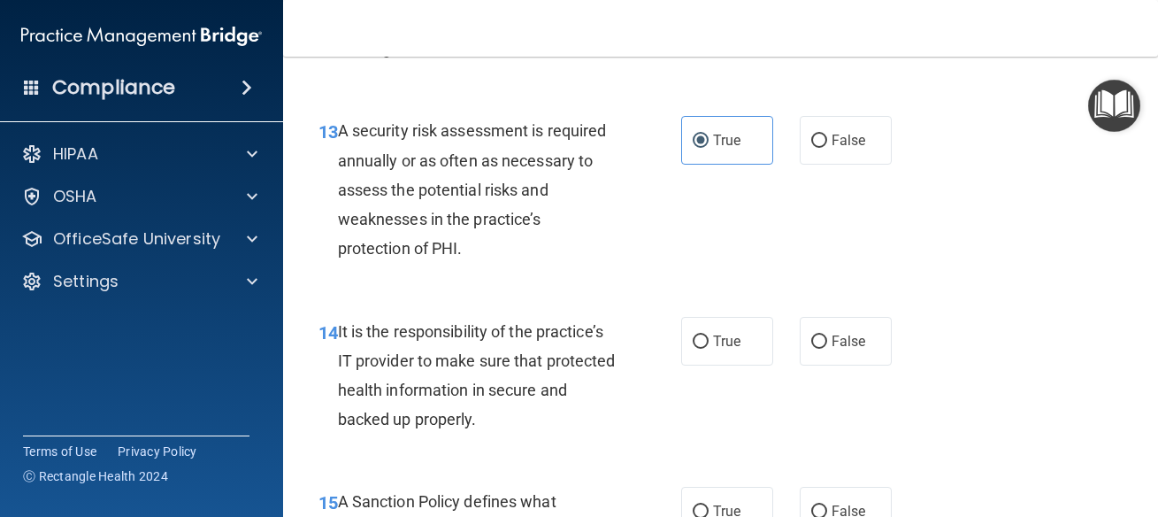
scroll to position [2787, 0]
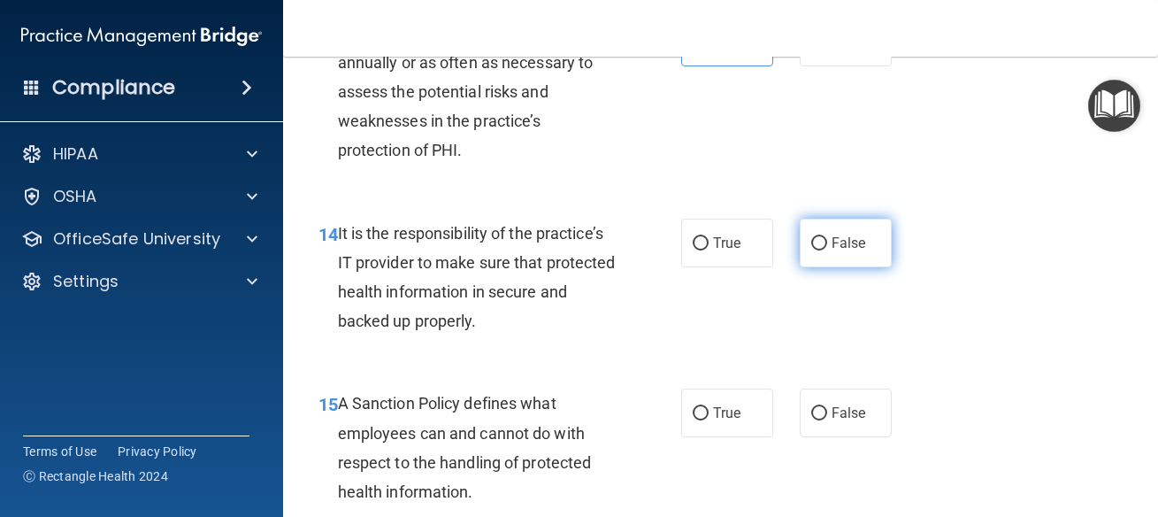
click at [811, 250] on input "False" at bounding box center [819, 243] width 16 height 13
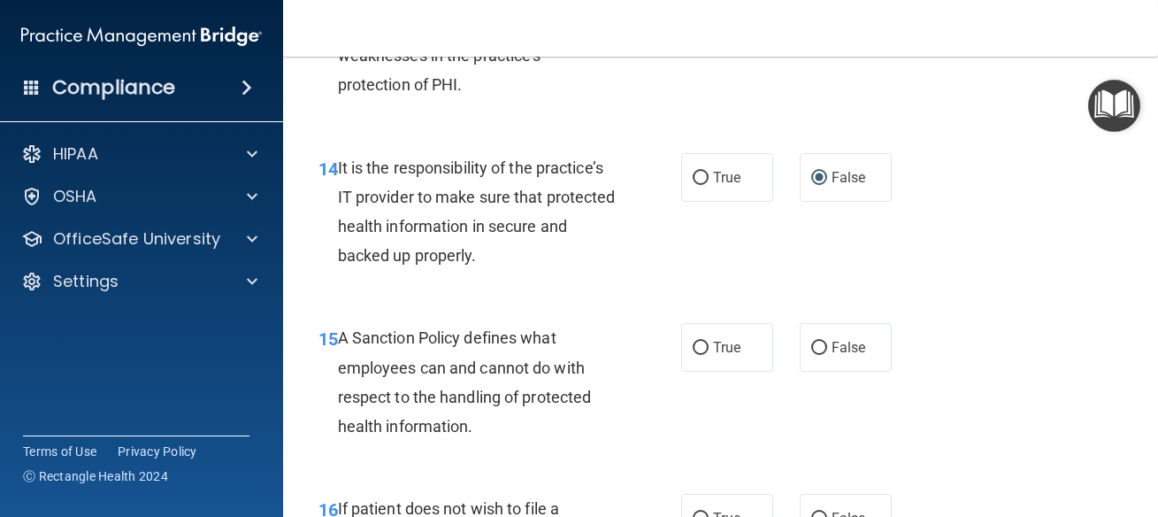
scroll to position [2866, 0]
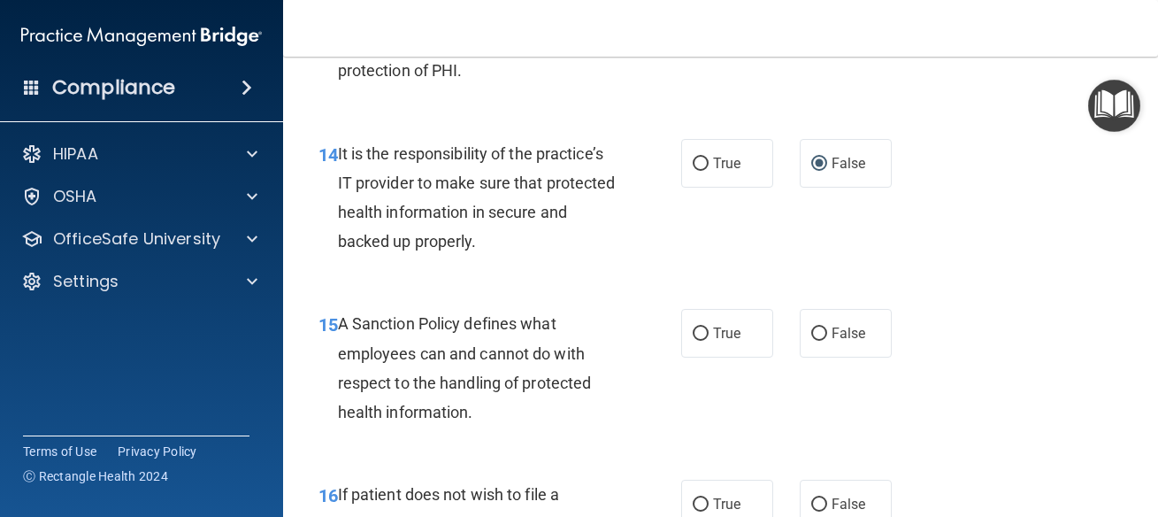
click at [887, 363] on div "15 A Sanction Policy defines what employees can and cannot do with respect to t…" at bounding box center [720, 372] width 831 height 171
click at [800, 321] on label "False" at bounding box center [846, 333] width 92 height 49
click at [811, 327] on input "False" at bounding box center [819, 333] width 16 height 13
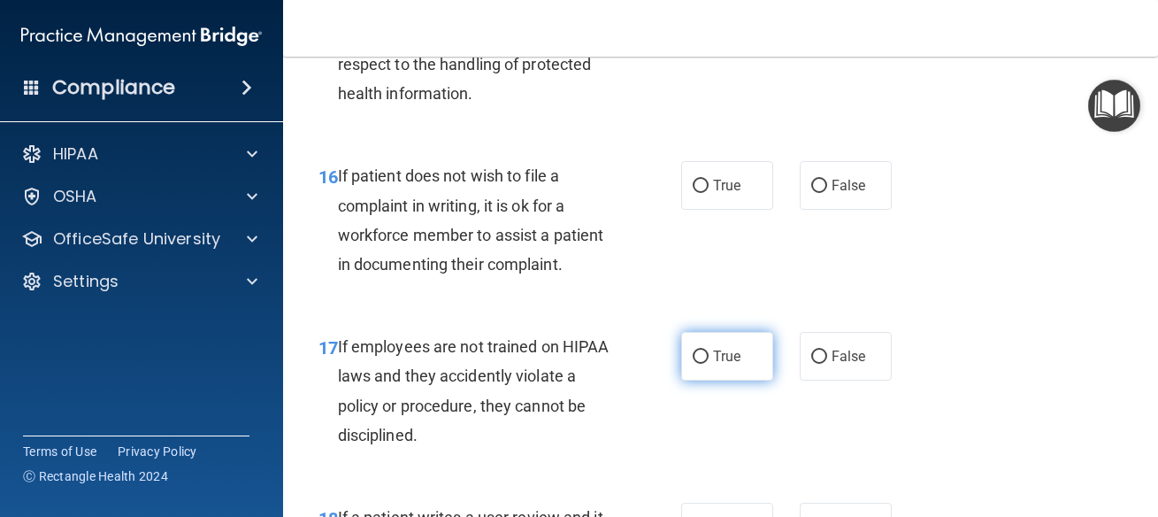
click at [718, 364] on span "True" at bounding box center [726, 356] width 27 height 17
click at [709, 364] on input "True" at bounding box center [701, 356] width 16 height 13
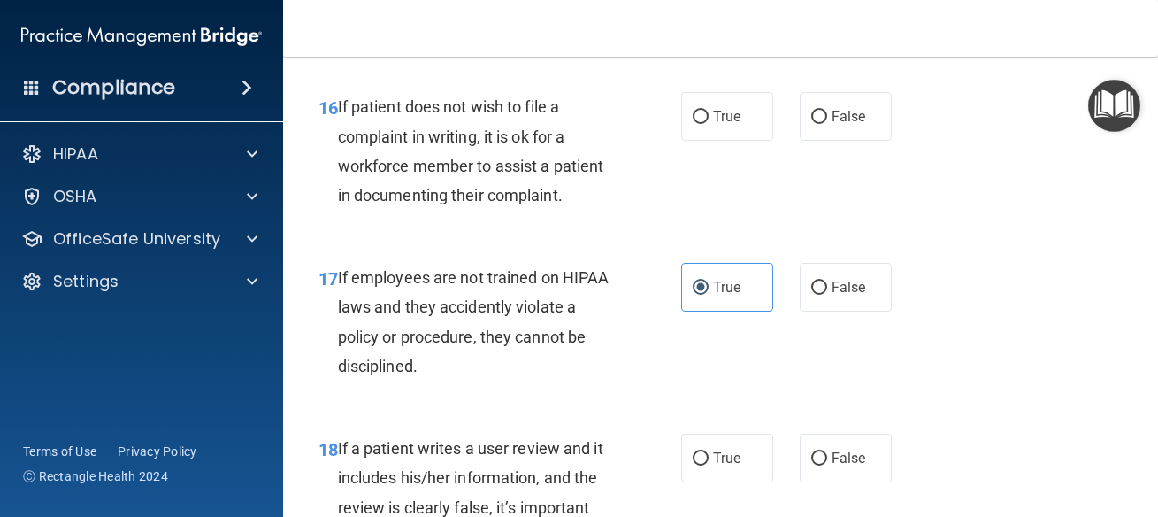
scroll to position [3265, 0]
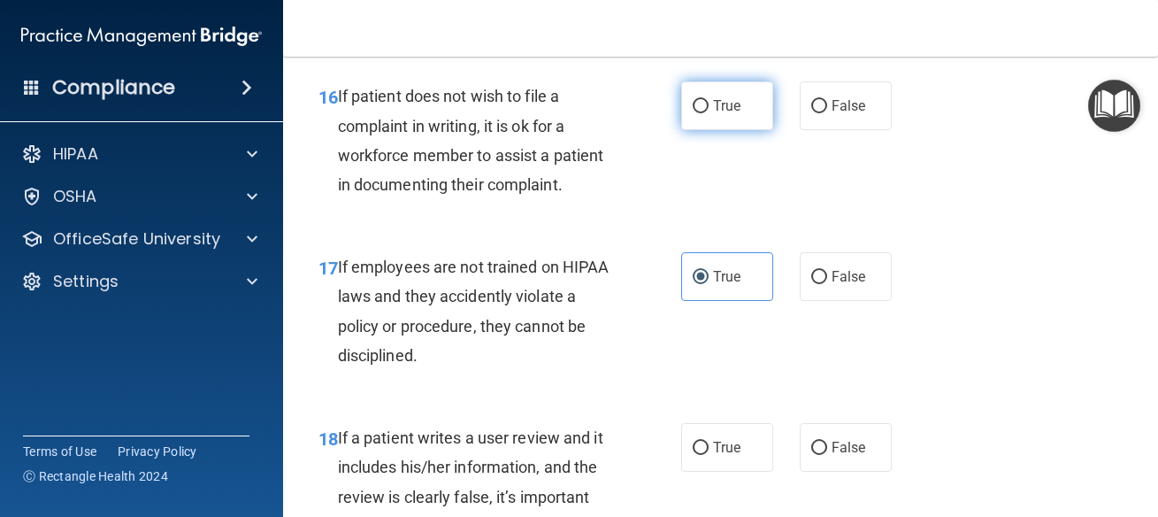
click at [742, 109] on label "True" at bounding box center [727, 105] width 92 height 49
click at [709, 109] on input "True" at bounding box center [701, 106] width 16 height 13
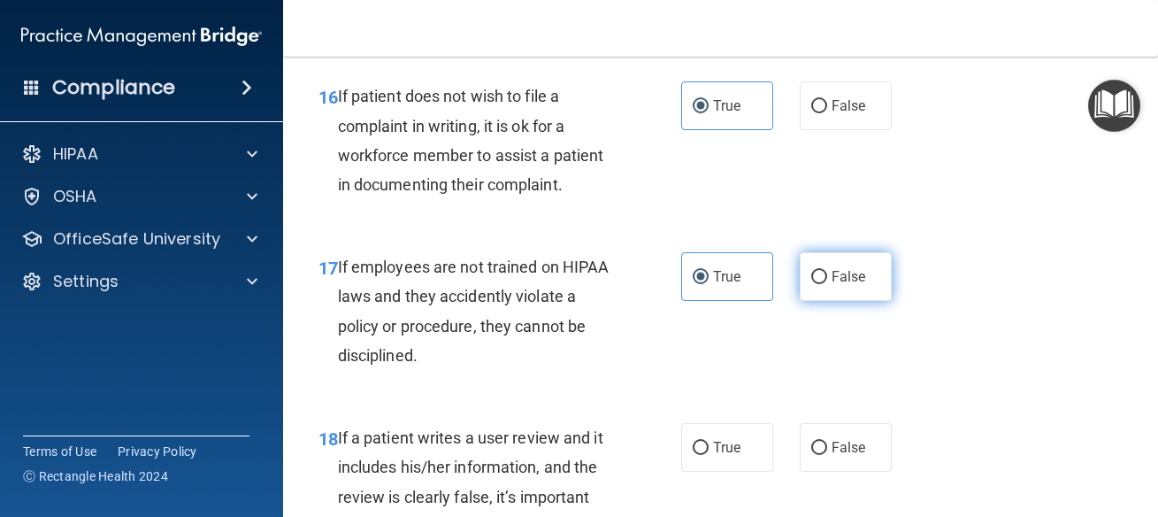
click at [851, 265] on label "False" at bounding box center [846, 276] width 92 height 49
click at [827, 271] on input "False" at bounding box center [819, 277] width 16 height 13
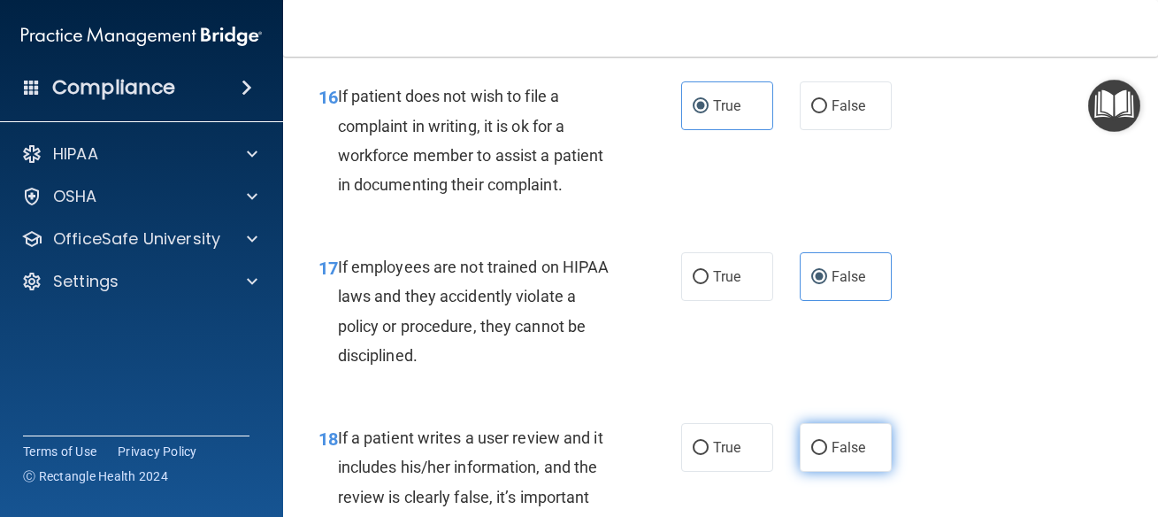
click at [864, 441] on label "False" at bounding box center [846, 447] width 92 height 49
click at [827, 441] on input "False" at bounding box center [819, 447] width 16 height 13
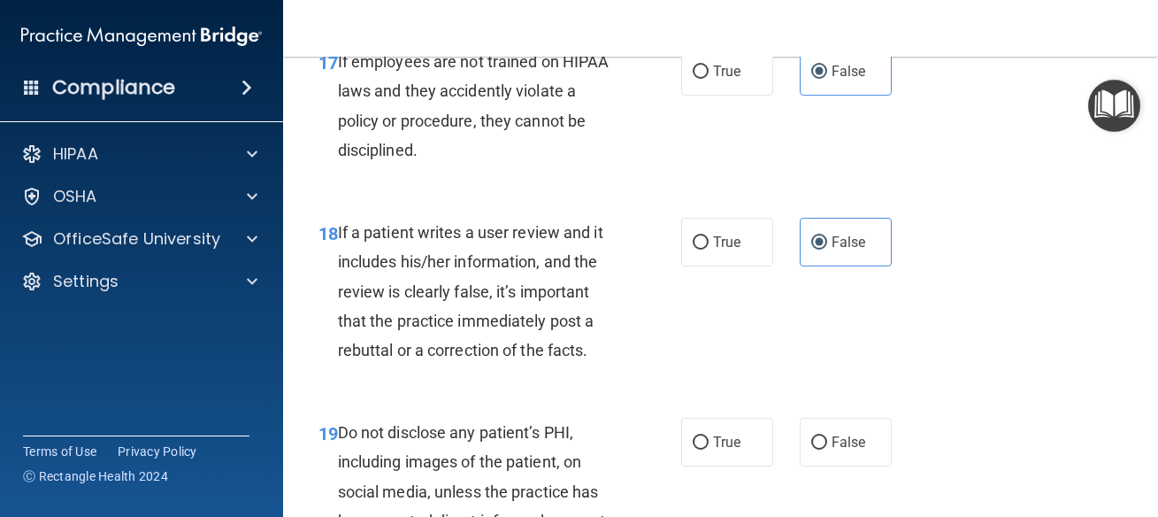
scroll to position [3503, 0]
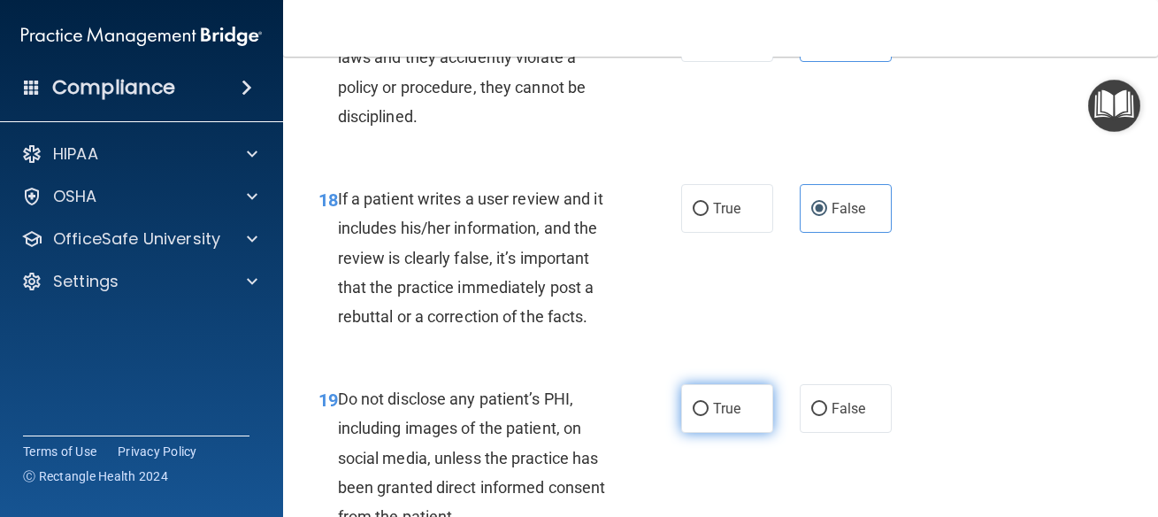
click at [713, 415] on span "True" at bounding box center [726, 408] width 27 height 17
click at [709, 415] on input "True" at bounding box center [701, 409] width 16 height 13
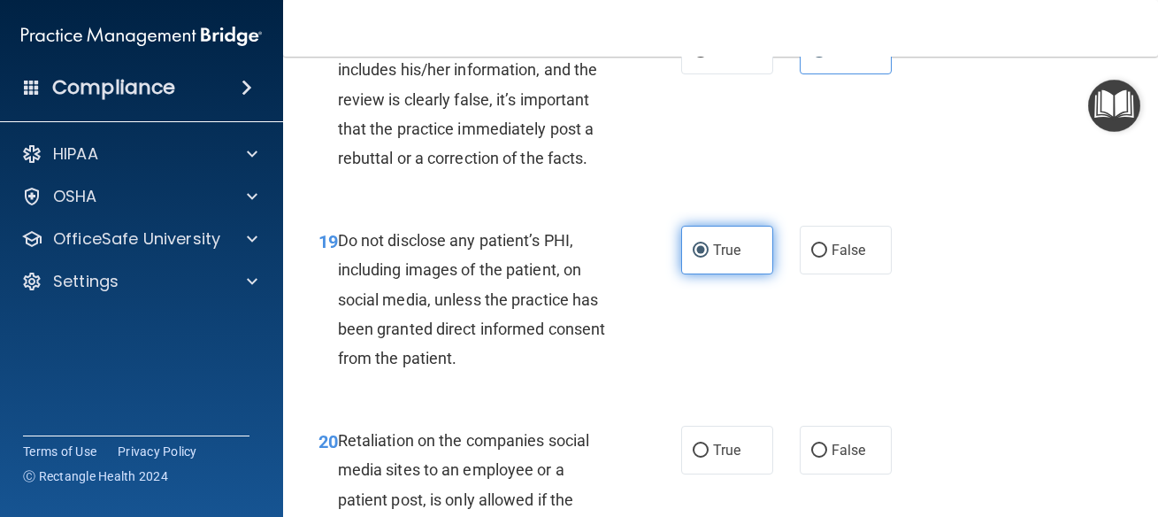
scroll to position [3663, 0]
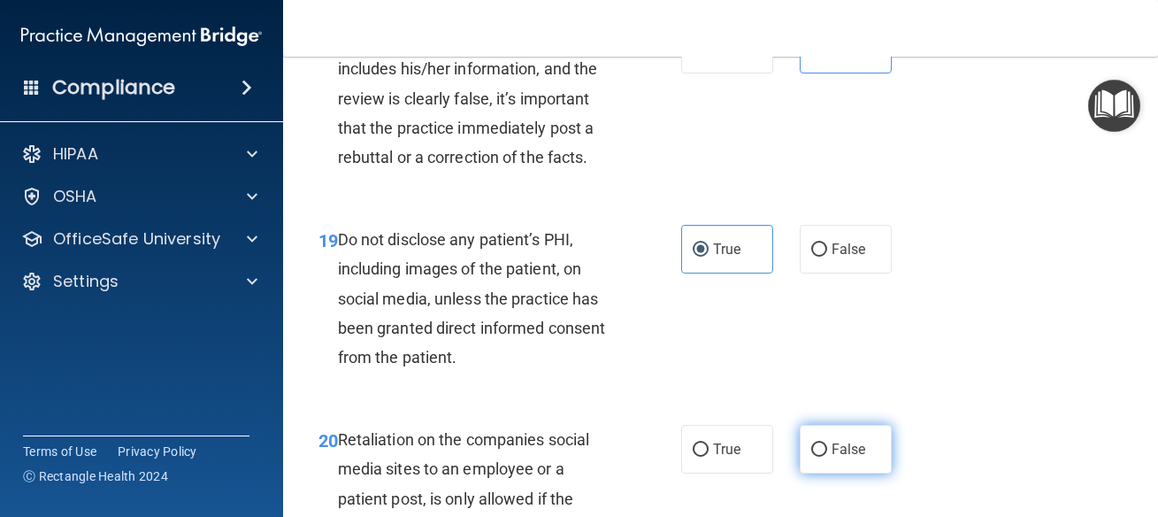
click at [863, 446] on label "False" at bounding box center [846, 449] width 92 height 49
click at [827, 446] on input "False" at bounding box center [819, 449] width 16 height 13
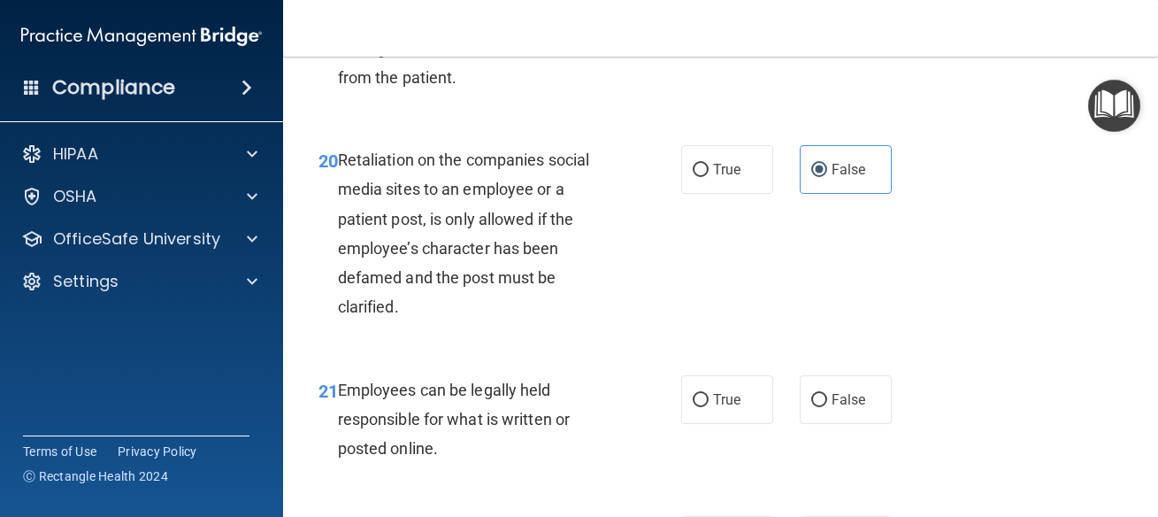
scroll to position [3981, 0]
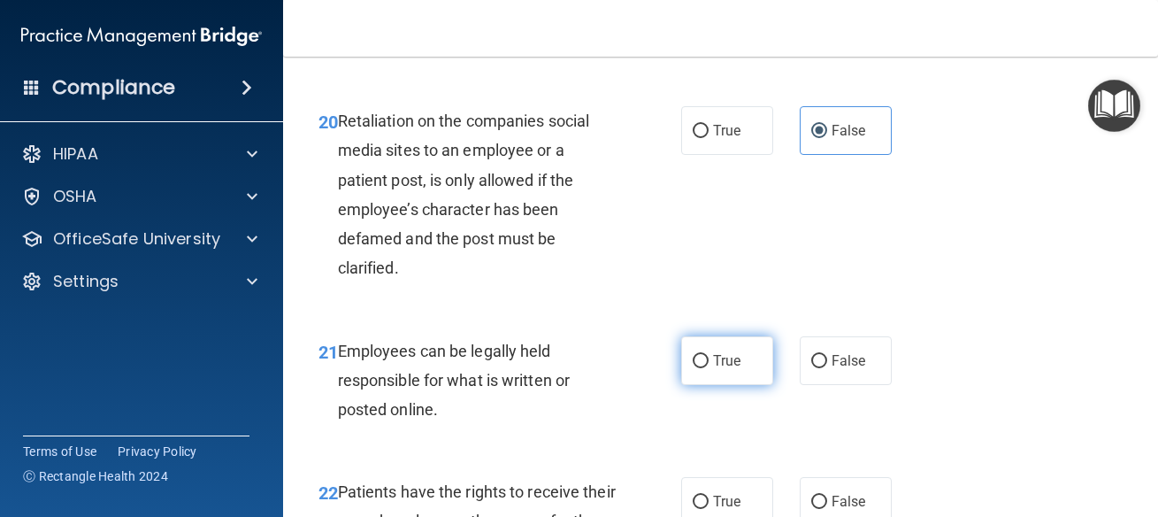
click at [722, 369] on span "True" at bounding box center [726, 360] width 27 height 17
click at [709, 368] on input "True" at bounding box center [701, 361] width 16 height 13
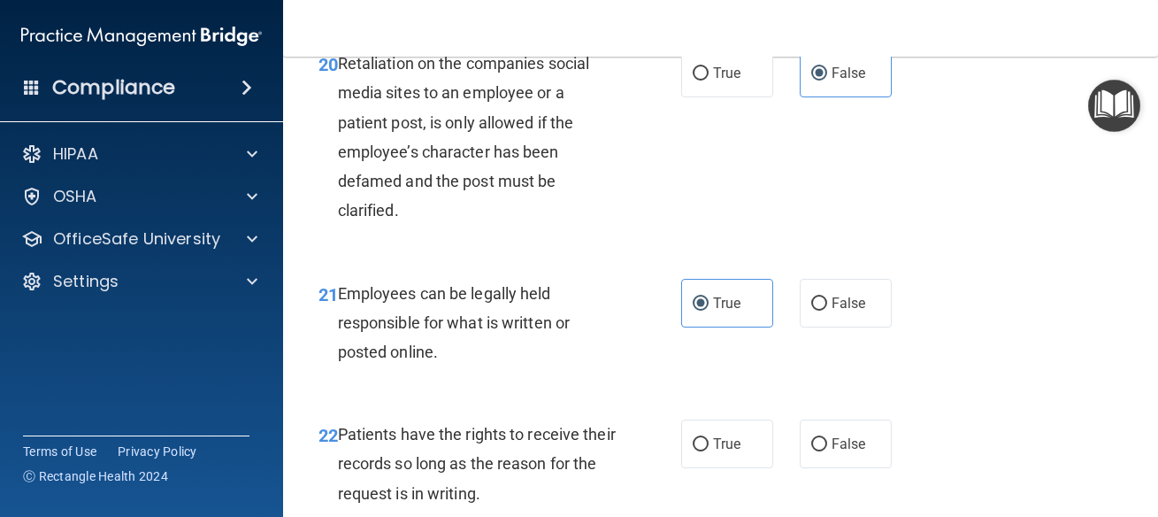
scroll to position [4140, 0]
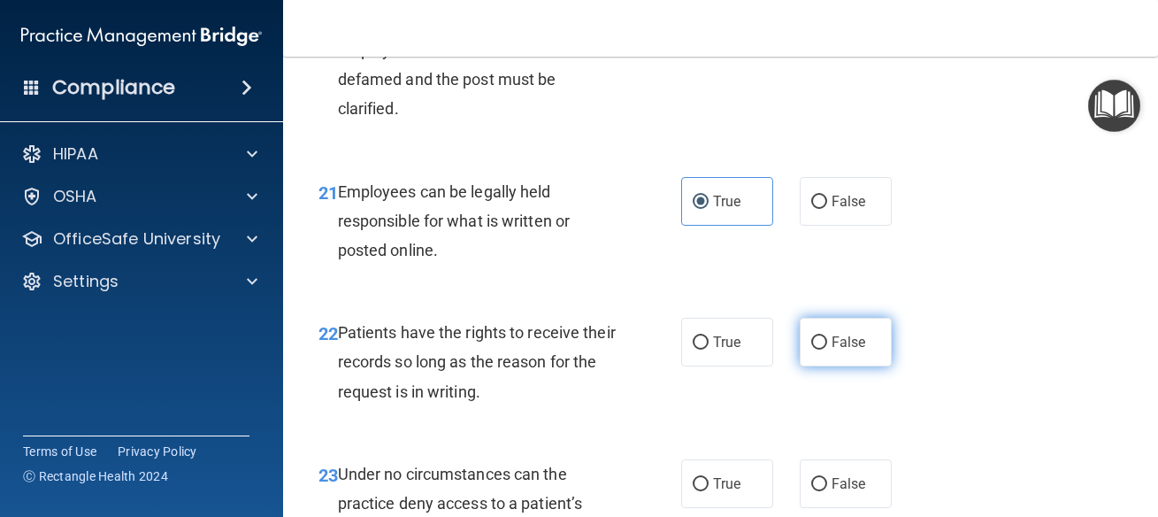
click at [849, 348] on span "False" at bounding box center [849, 342] width 35 height 17
click at [827, 348] on input "False" at bounding box center [819, 342] width 16 height 13
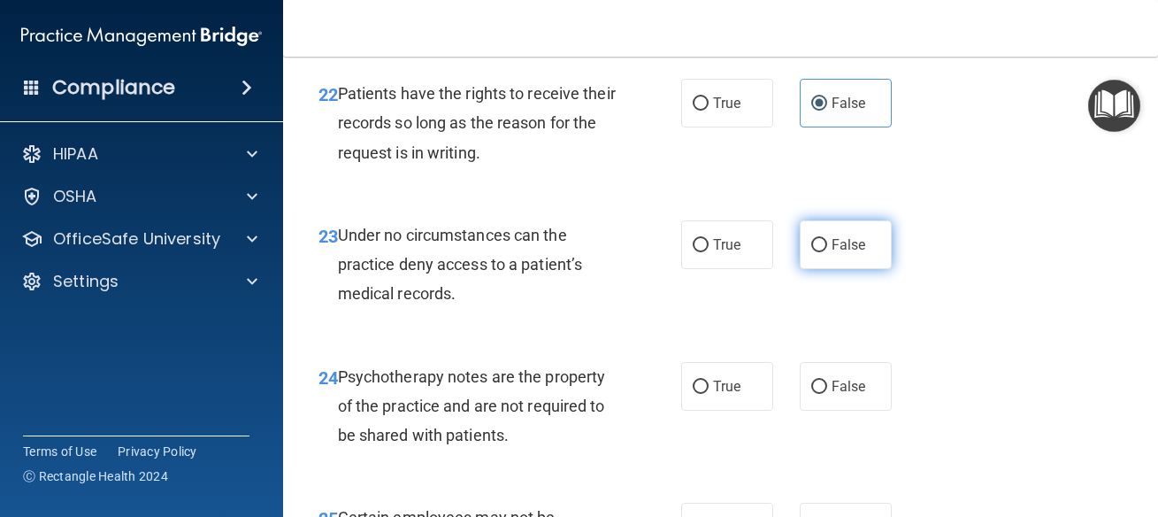
click at [801, 243] on label "False" at bounding box center [846, 244] width 92 height 49
click at [811, 243] on input "False" at bounding box center [819, 245] width 16 height 13
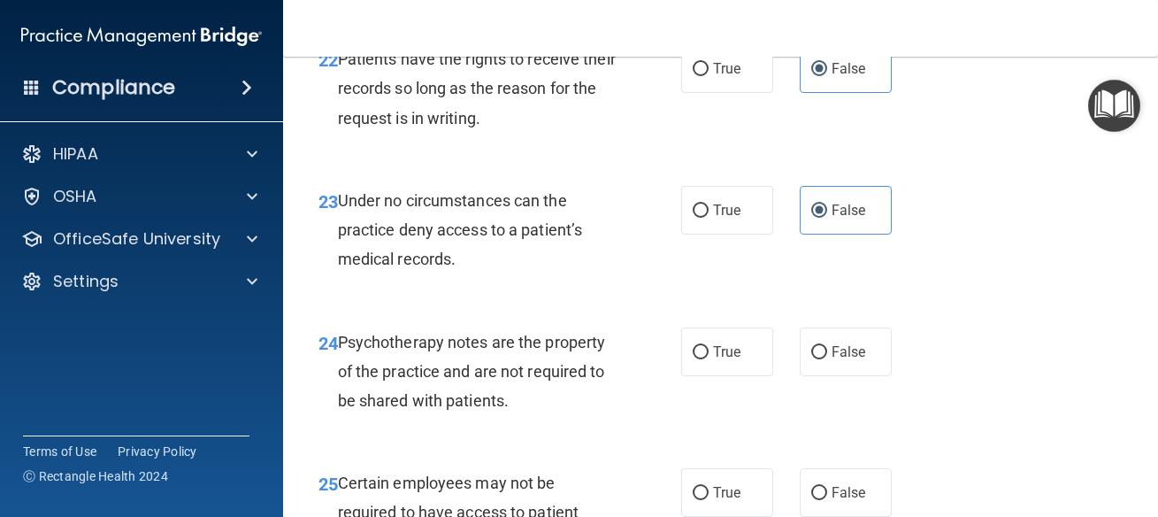
scroll to position [4538, 0]
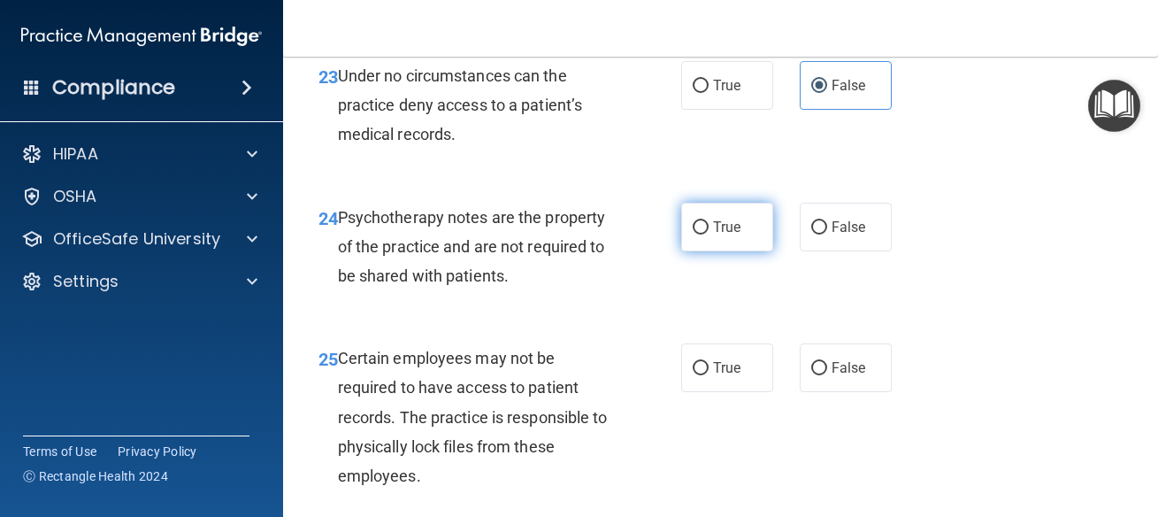
click at [687, 239] on label "True" at bounding box center [727, 227] width 92 height 49
click at [693, 234] on input "True" at bounding box center [701, 227] width 16 height 13
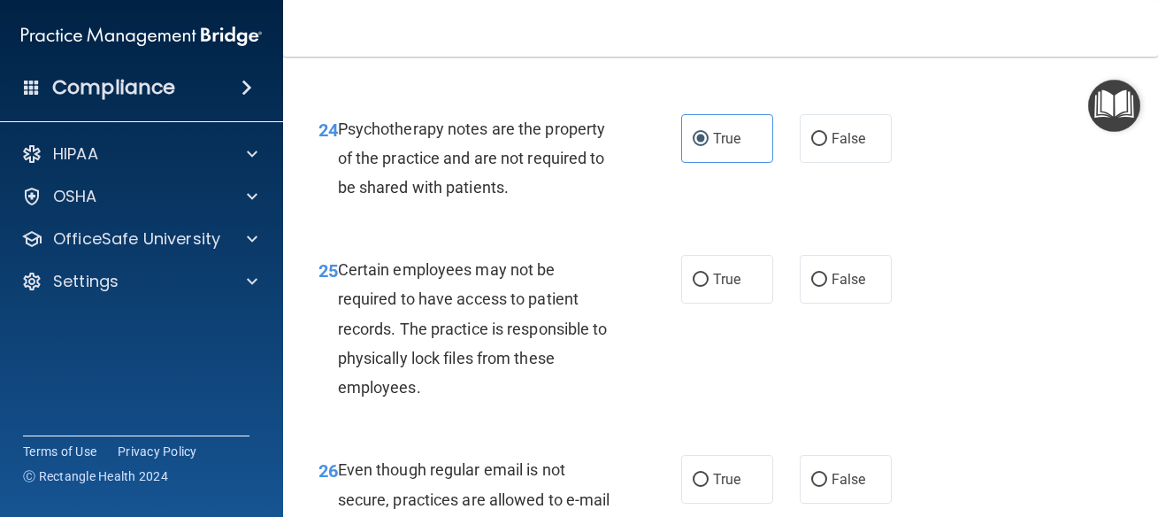
scroll to position [4698, 0]
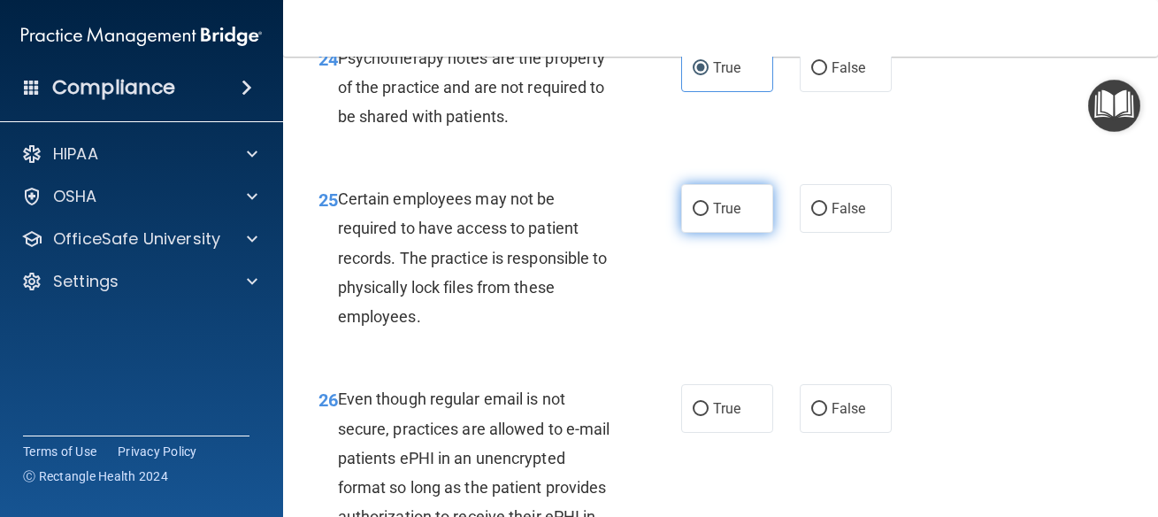
click at [727, 204] on span "True" at bounding box center [726, 208] width 27 height 17
click at [709, 204] on input "True" at bounding box center [701, 209] width 16 height 13
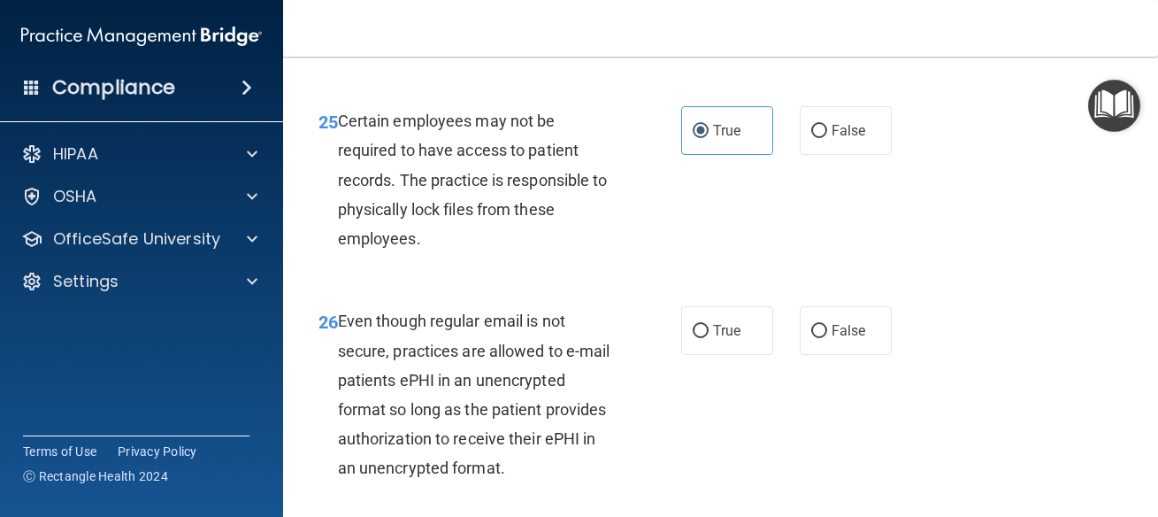
scroll to position [4777, 0]
click at [729, 332] on span "True" at bounding box center [726, 328] width 27 height 17
click at [709, 332] on input "True" at bounding box center [701, 329] width 16 height 13
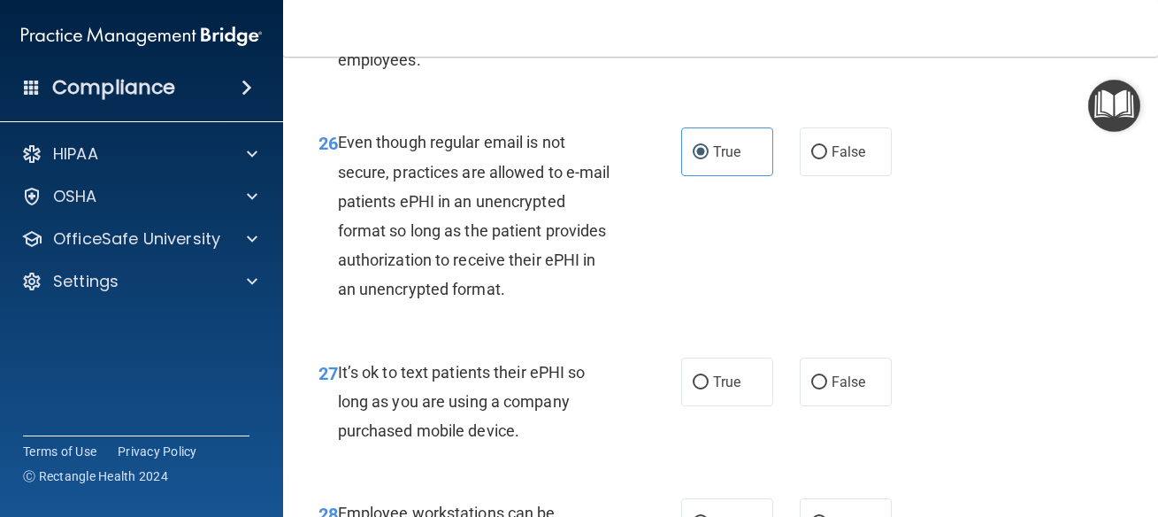
scroll to position [5016, 0]
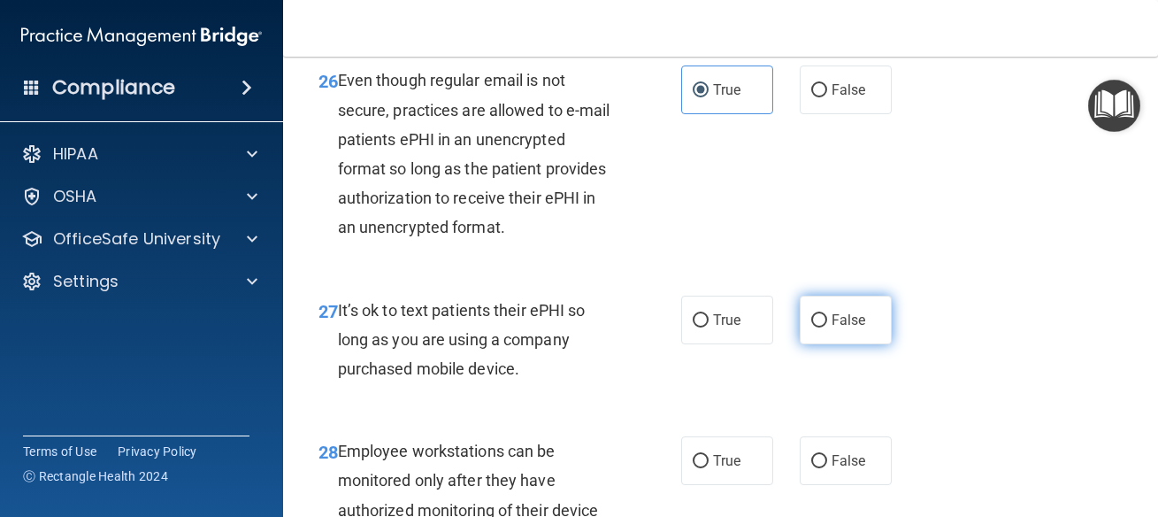
click at [835, 344] on label "False" at bounding box center [846, 319] width 92 height 49
click at [827, 327] on input "False" at bounding box center [819, 320] width 16 height 13
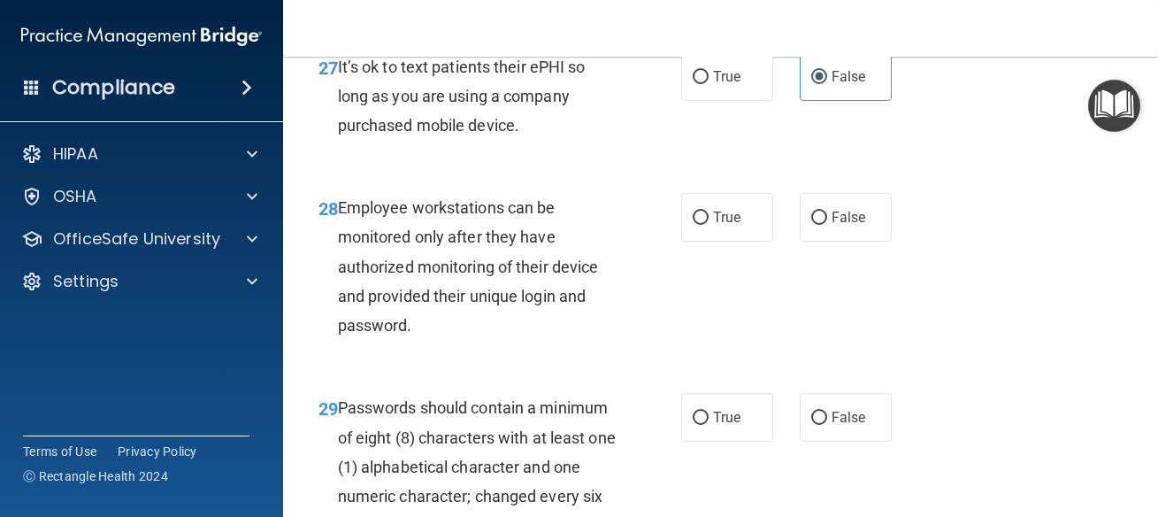
scroll to position [5335, 0]
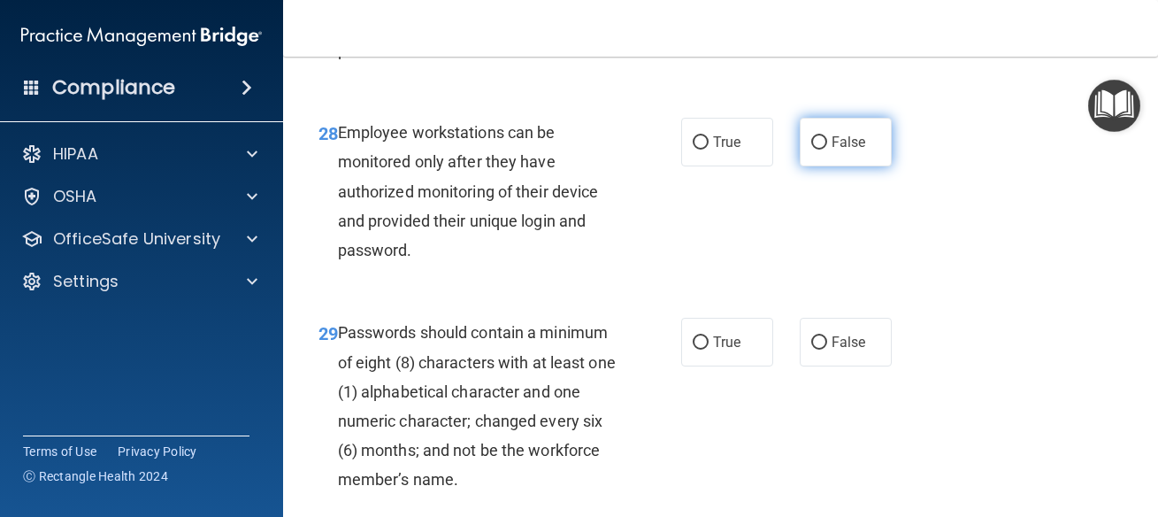
click at [813, 150] on input "False" at bounding box center [819, 142] width 16 height 13
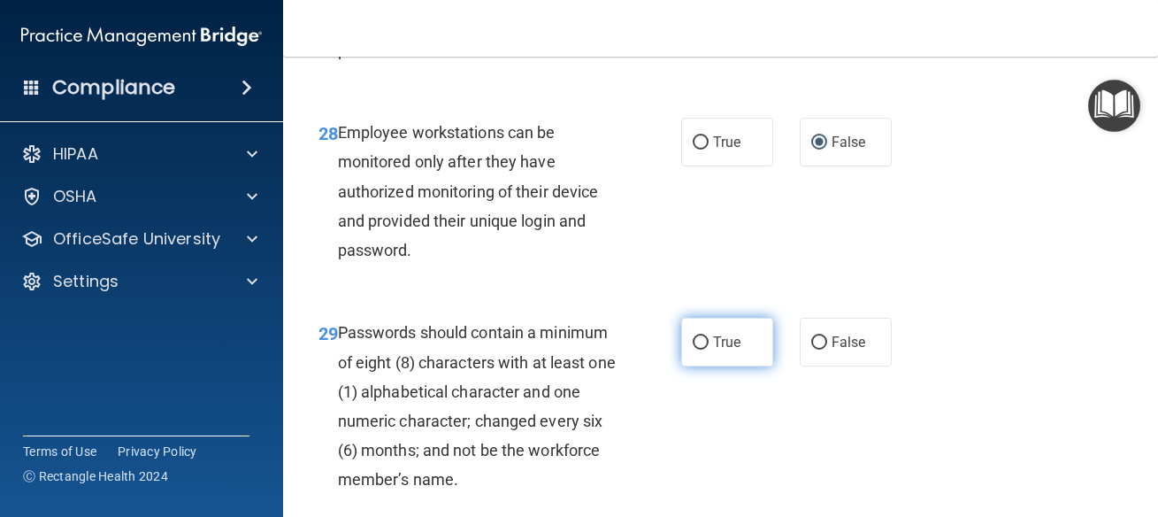
click at [738, 366] on label "True" at bounding box center [727, 342] width 92 height 49
click at [709, 349] on input "True" at bounding box center [701, 342] width 16 height 13
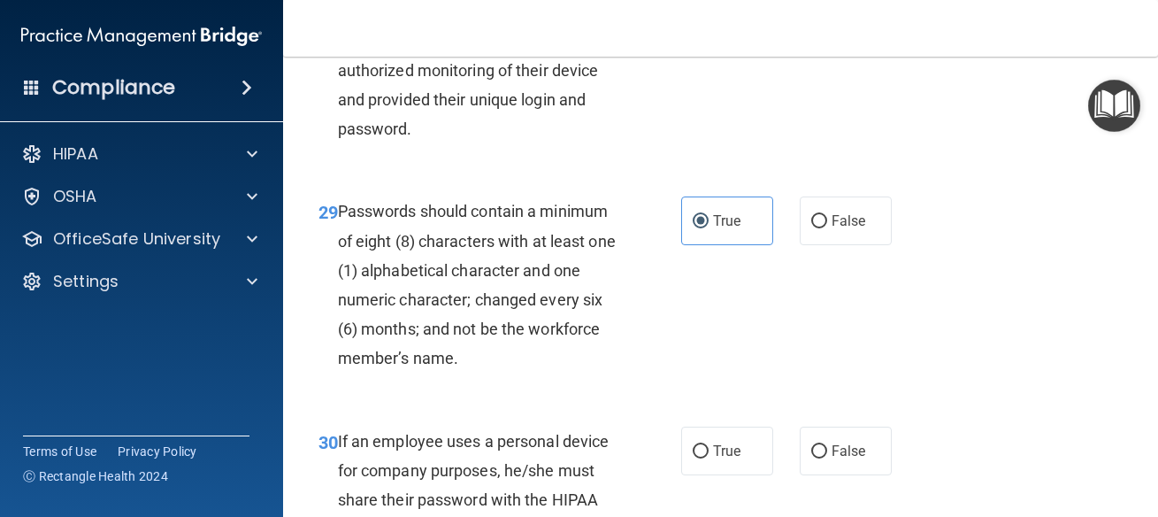
scroll to position [5574, 0]
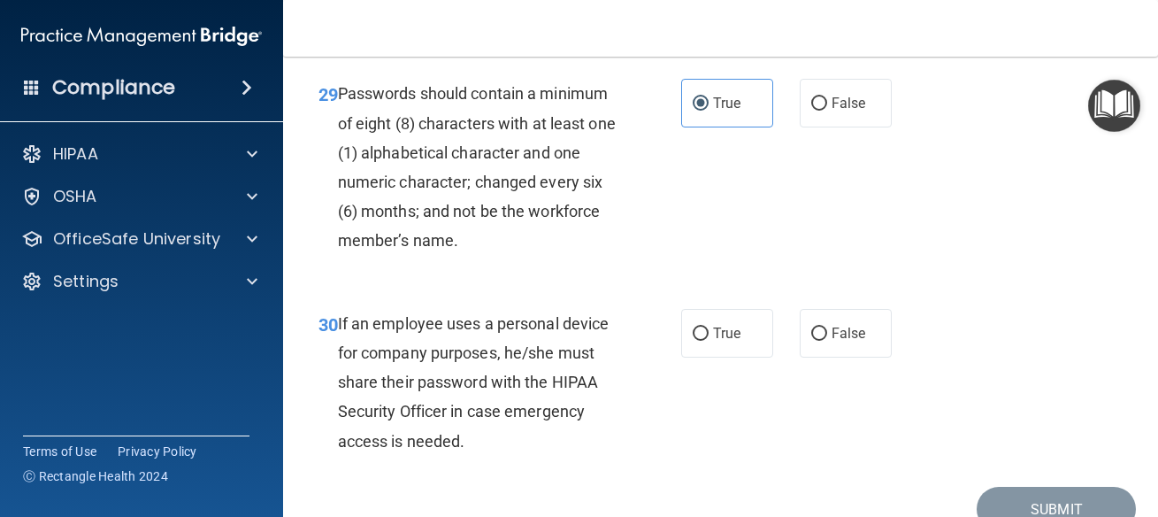
click at [818, 336] on div "30 If an employee uses a personal device for company purposes, he/she must shar…" at bounding box center [720, 387] width 831 height 200
click at [832, 341] on span "False" at bounding box center [849, 333] width 35 height 17
click at [826, 341] on input "False" at bounding box center [819, 333] width 16 height 13
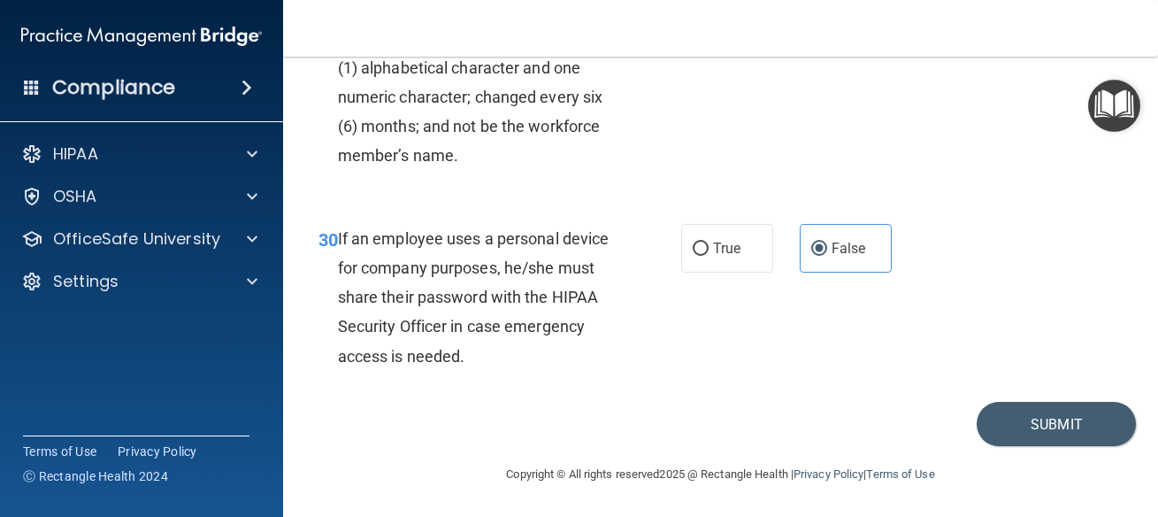
scroll to position [5690, 0]
click at [1036, 435] on button "Submit" at bounding box center [1056, 424] width 159 height 45
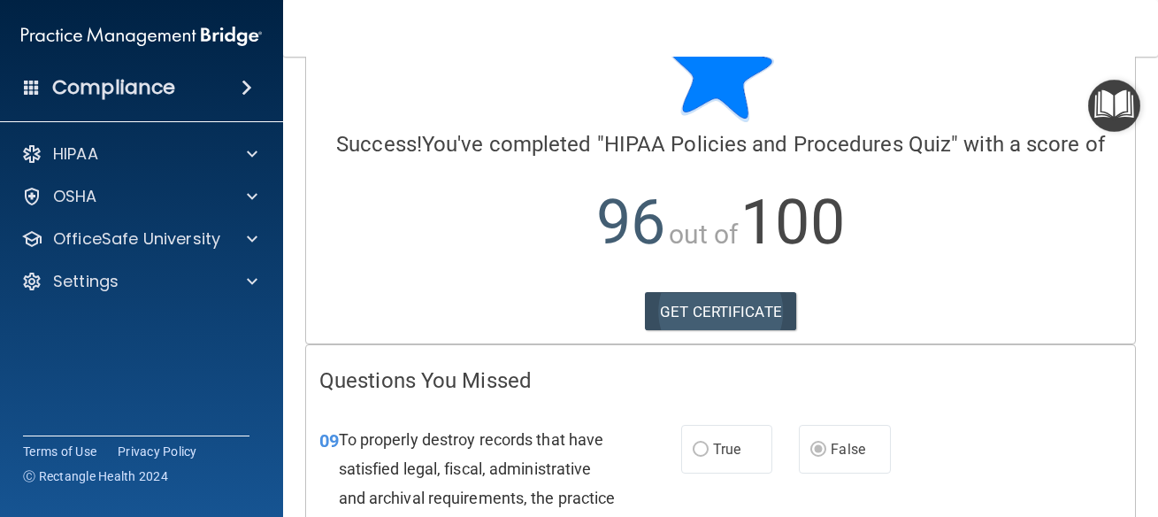
scroll to position [391, 0]
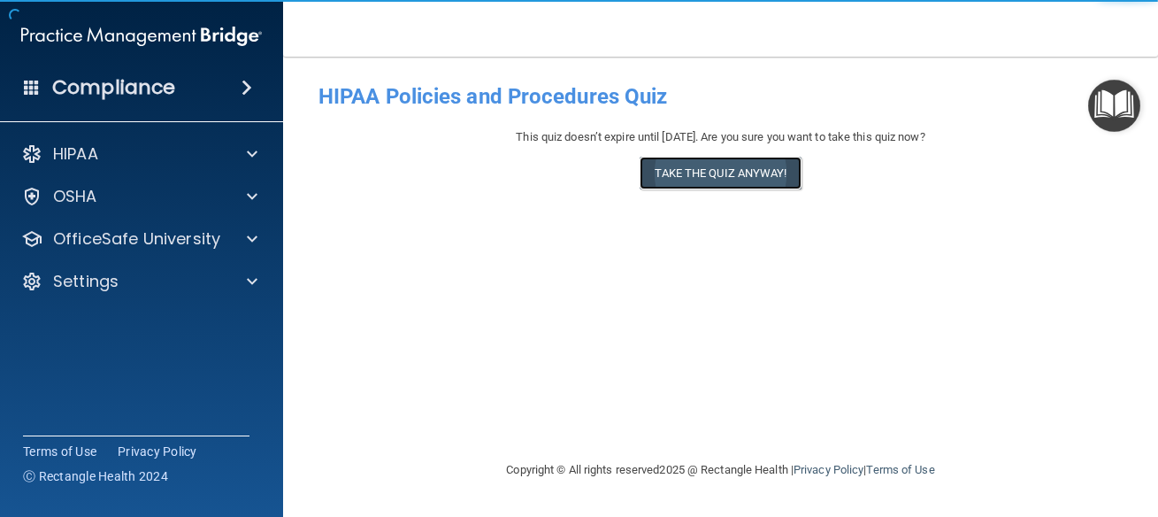
click at [748, 177] on button "Take the quiz anyway!" at bounding box center [720, 173] width 161 height 33
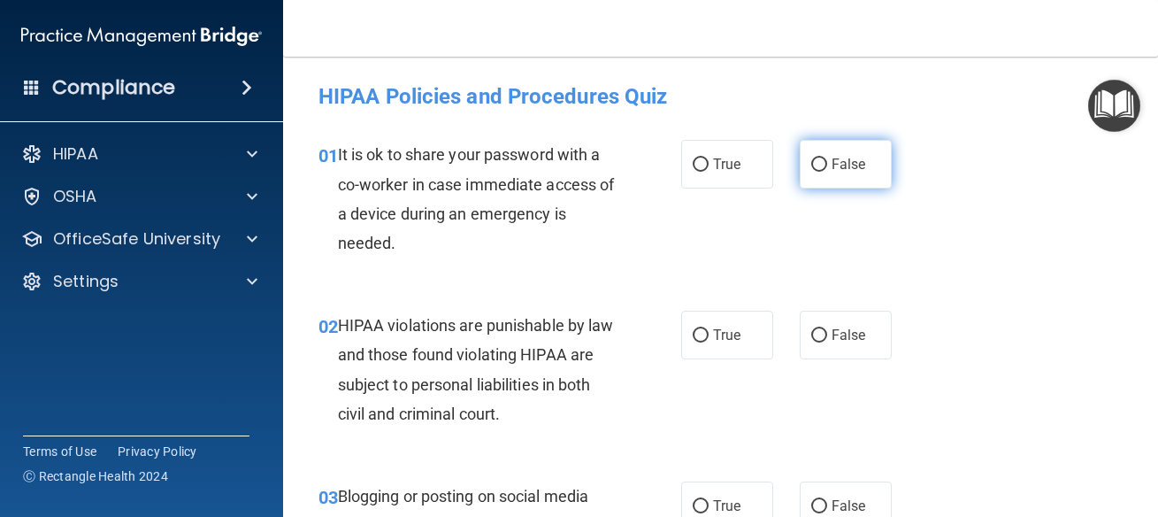
click at [841, 182] on label "False" at bounding box center [846, 164] width 92 height 49
click at [827, 172] on input "False" at bounding box center [819, 164] width 16 height 13
click at [737, 364] on div "02 HIPAA violations are punishable by law and those found violating HIPAA are s…" at bounding box center [720, 373] width 831 height 171
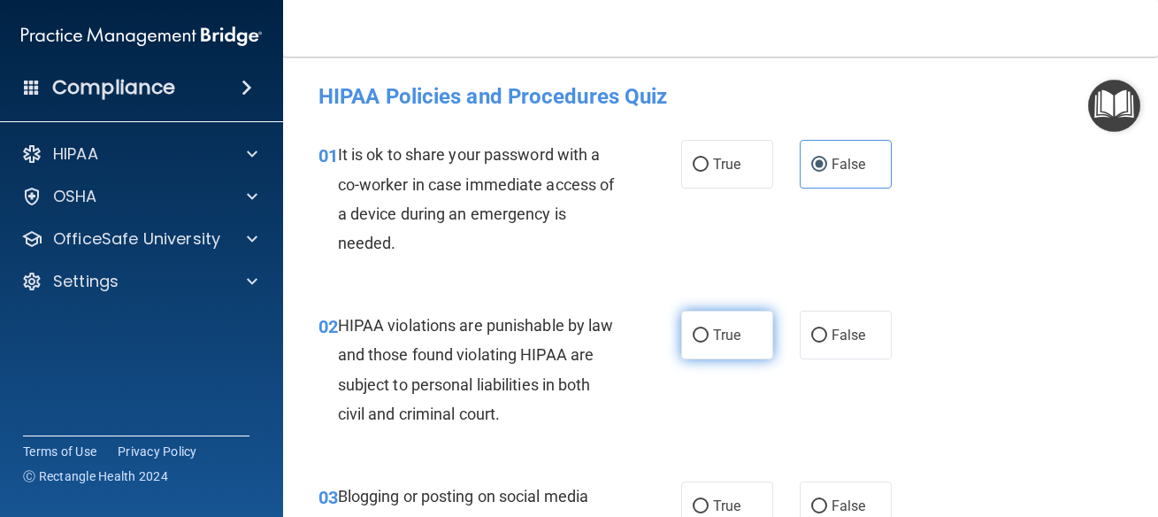
click at [725, 332] on span "True" at bounding box center [726, 334] width 27 height 17
click at [709, 332] on input "True" at bounding box center [701, 335] width 16 height 13
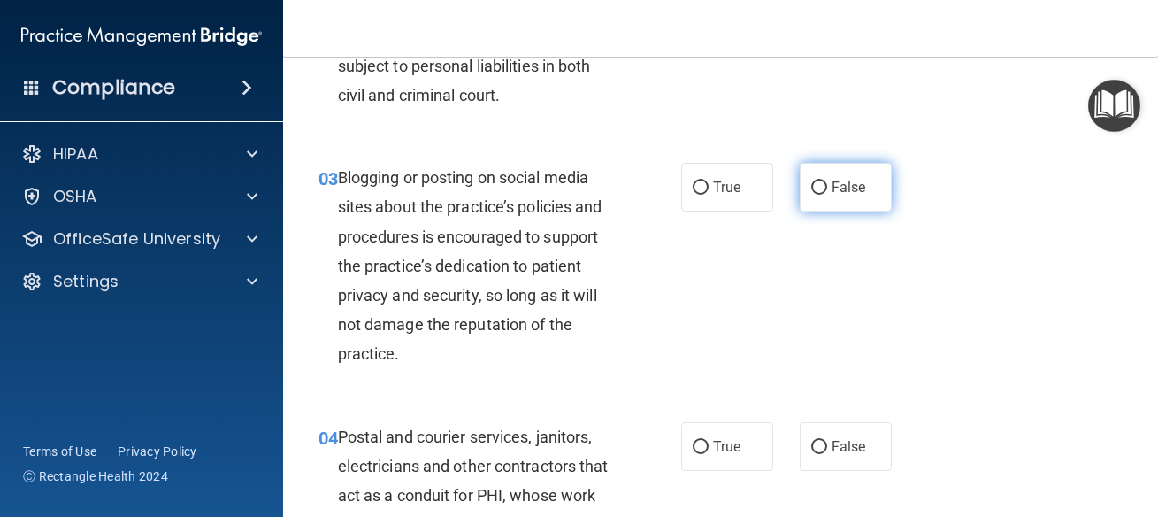
click at [832, 186] on span "False" at bounding box center [849, 187] width 35 height 17
click at [825, 186] on input "False" at bounding box center [819, 187] width 16 height 13
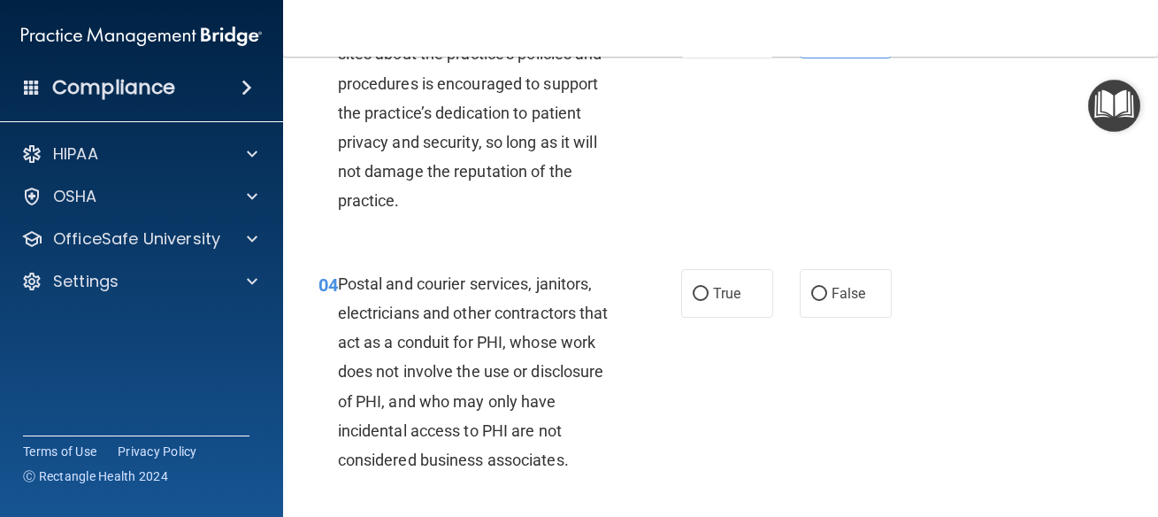
scroll to position [478, 0]
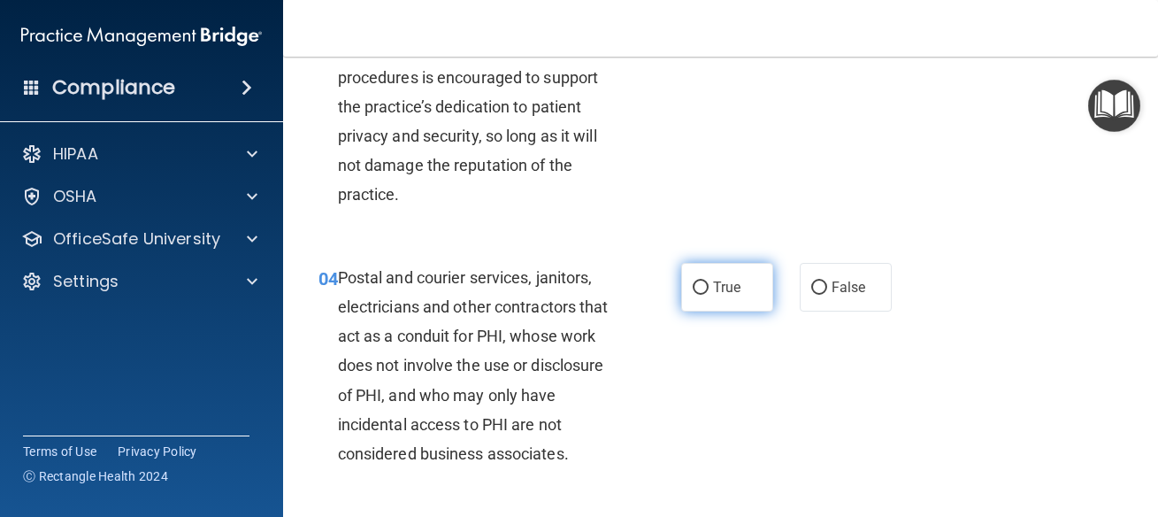
click at [744, 299] on label "True" at bounding box center [727, 287] width 92 height 49
click at [709, 295] on input "True" at bounding box center [701, 287] width 16 height 13
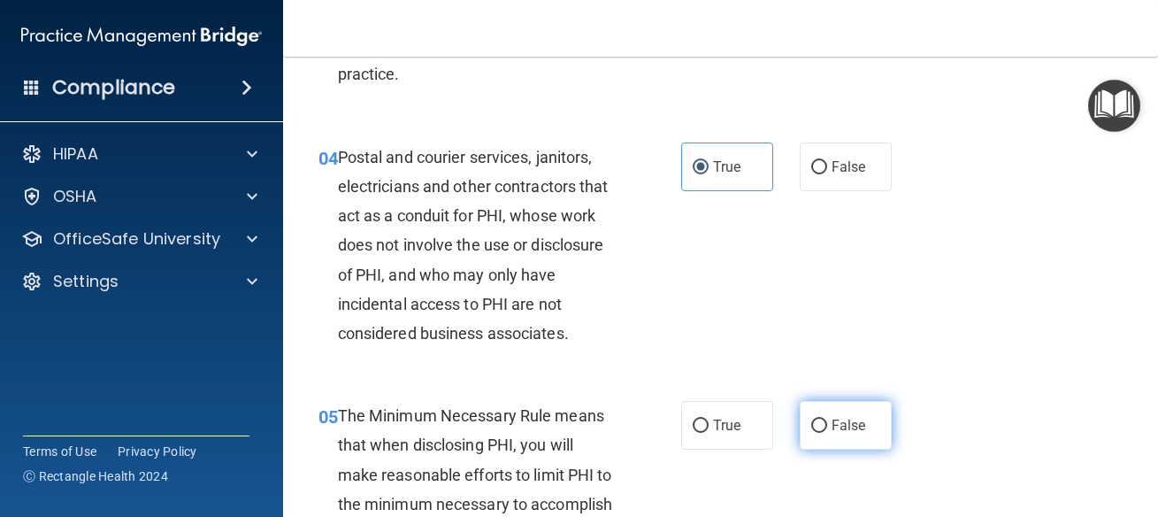
scroll to position [637, 0]
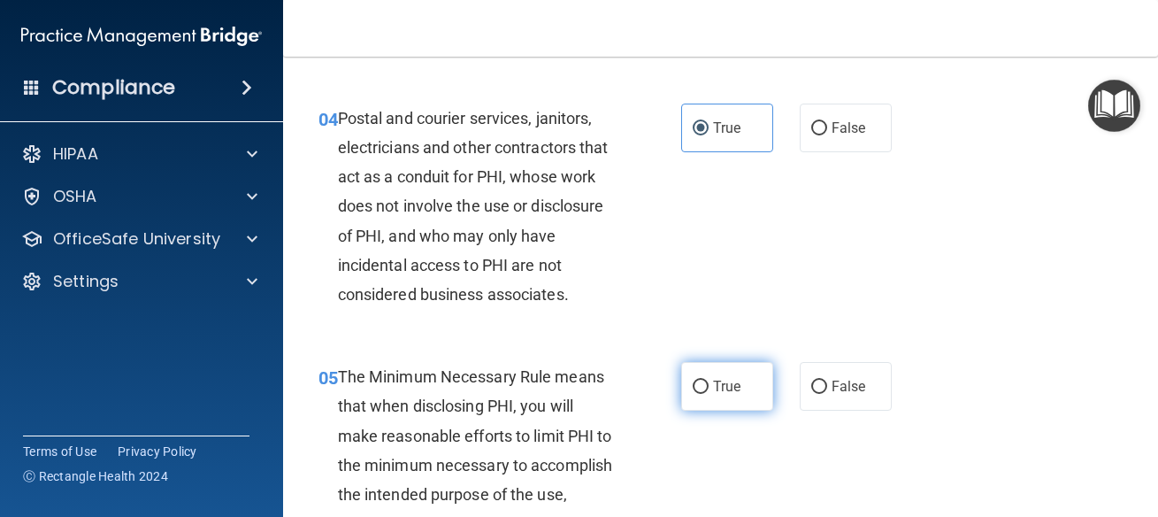
click at [753, 393] on label "True" at bounding box center [727, 386] width 92 height 49
click at [709, 393] on input "True" at bounding box center [701, 386] width 16 height 13
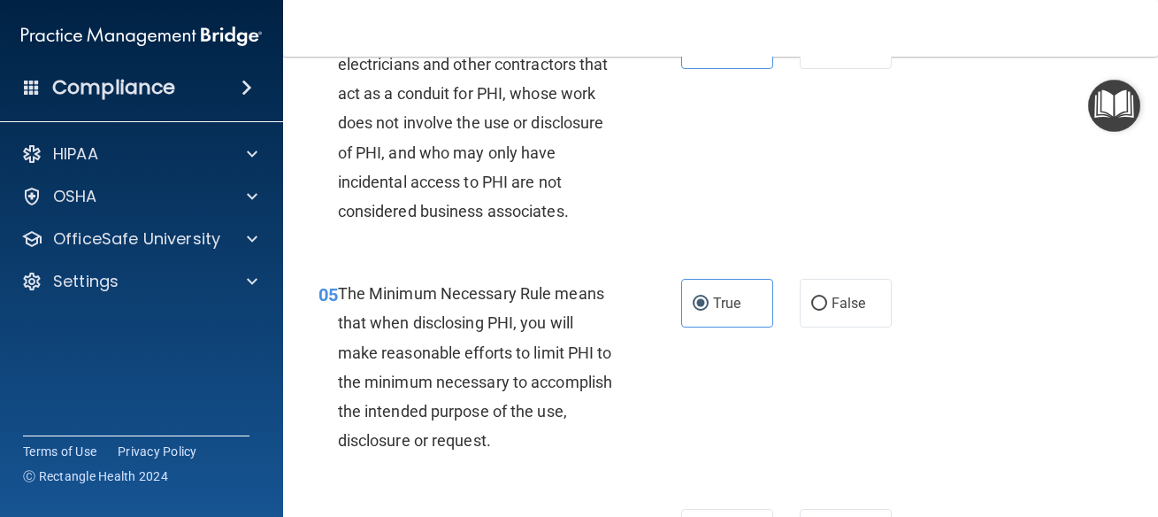
scroll to position [876, 0]
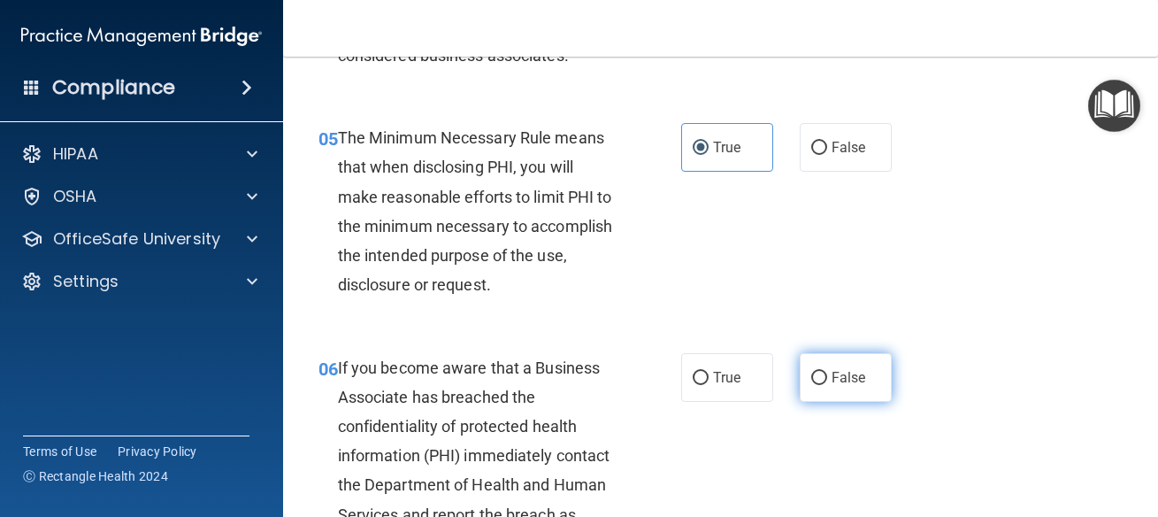
click at [848, 388] on label "False" at bounding box center [846, 377] width 92 height 49
click at [827, 385] on input "False" at bounding box center [819, 378] width 16 height 13
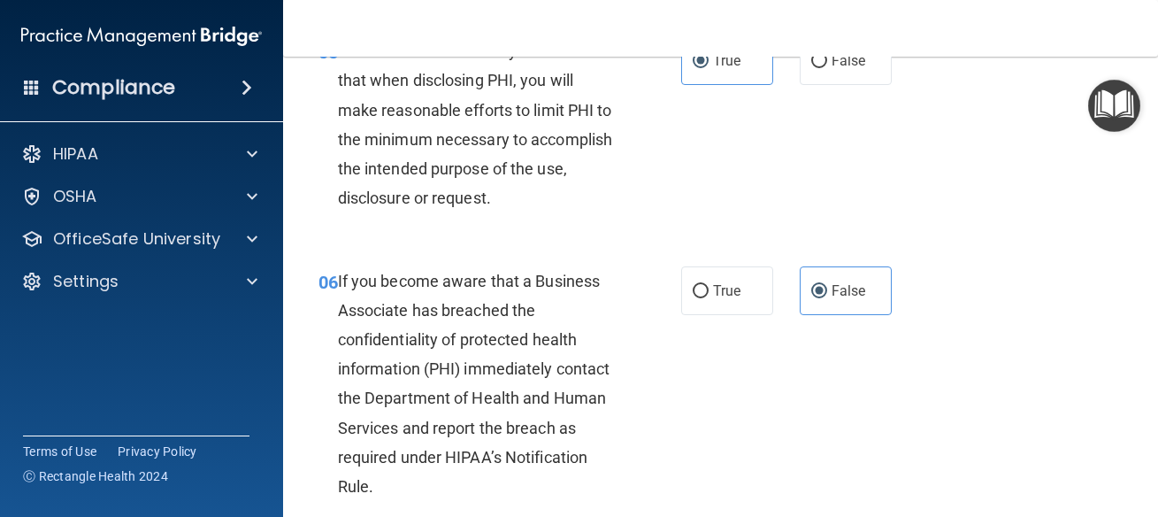
scroll to position [1115, 0]
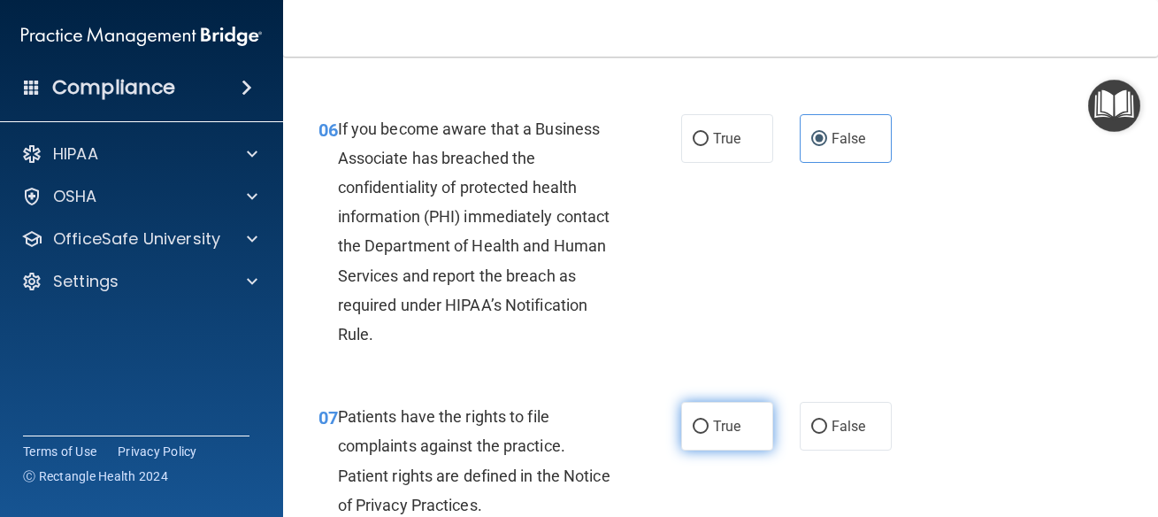
click at [716, 440] on label "True" at bounding box center [727, 426] width 92 height 49
click at [709, 433] on input "True" at bounding box center [701, 426] width 16 height 13
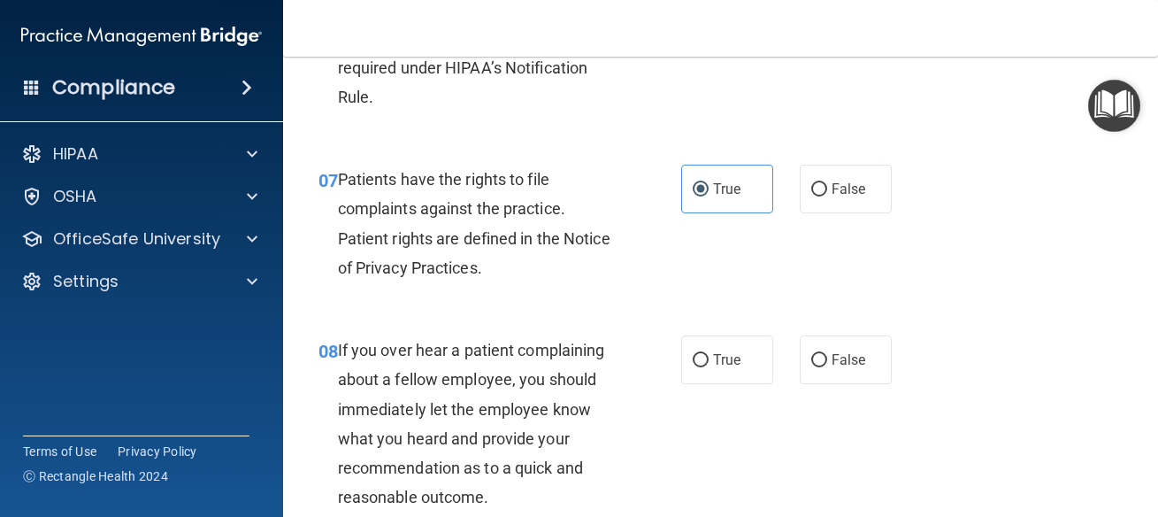
scroll to position [1354, 0]
click at [832, 364] on span "False" at bounding box center [849, 357] width 35 height 17
click at [825, 364] on input "False" at bounding box center [819, 358] width 16 height 13
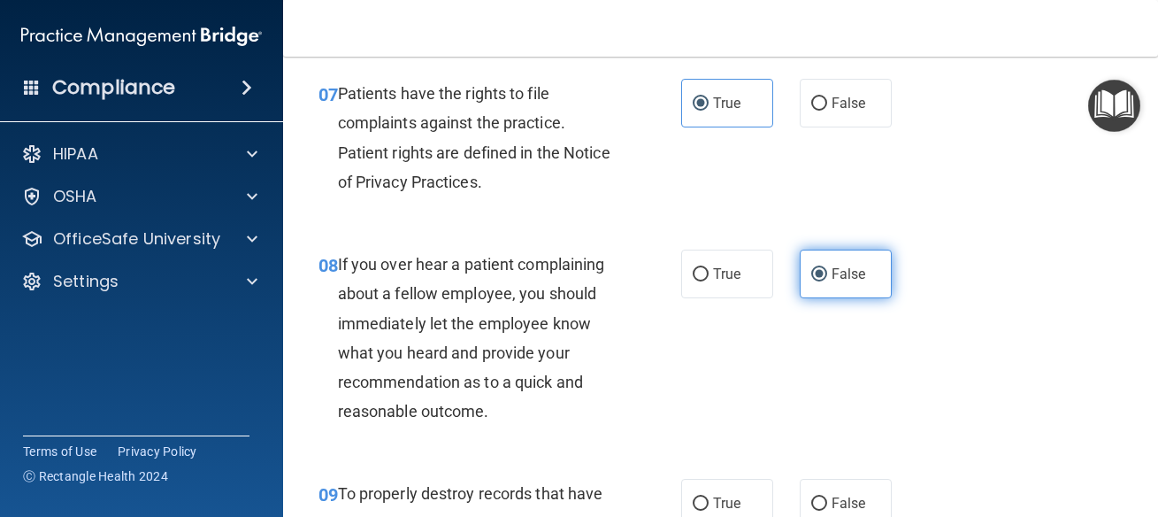
scroll to position [1513, 0]
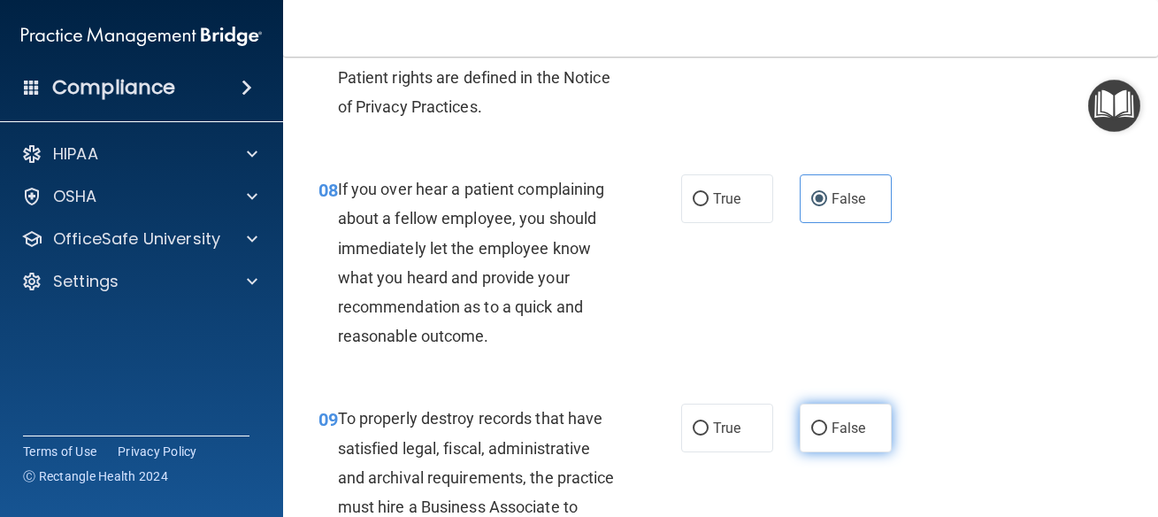
click at [839, 416] on label "False" at bounding box center [846, 427] width 92 height 49
click at [827, 422] on input "False" at bounding box center [819, 428] width 16 height 13
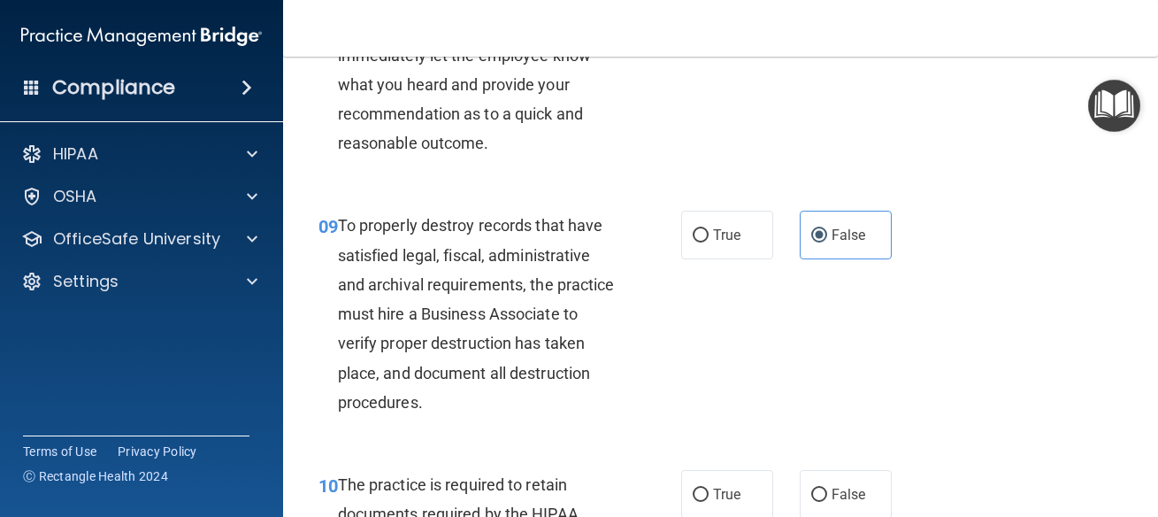
scroll to position [1911, 0]
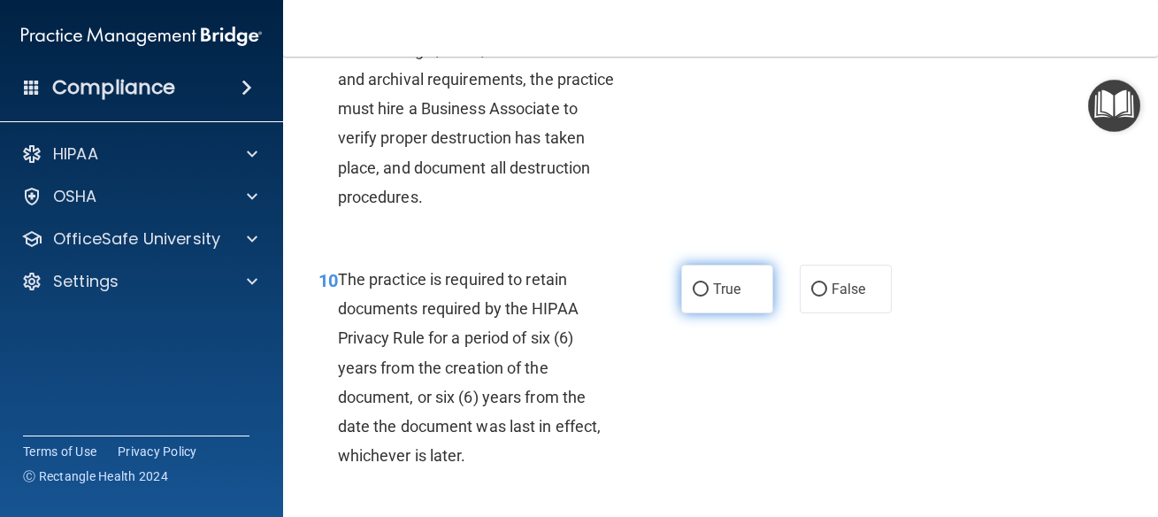
click at [735, 302] on label "True" at bounding box center [727, 289] width 92 height 49
click at [709, 296] on input "True" at bounding box center [701, 289] width 16 height 13
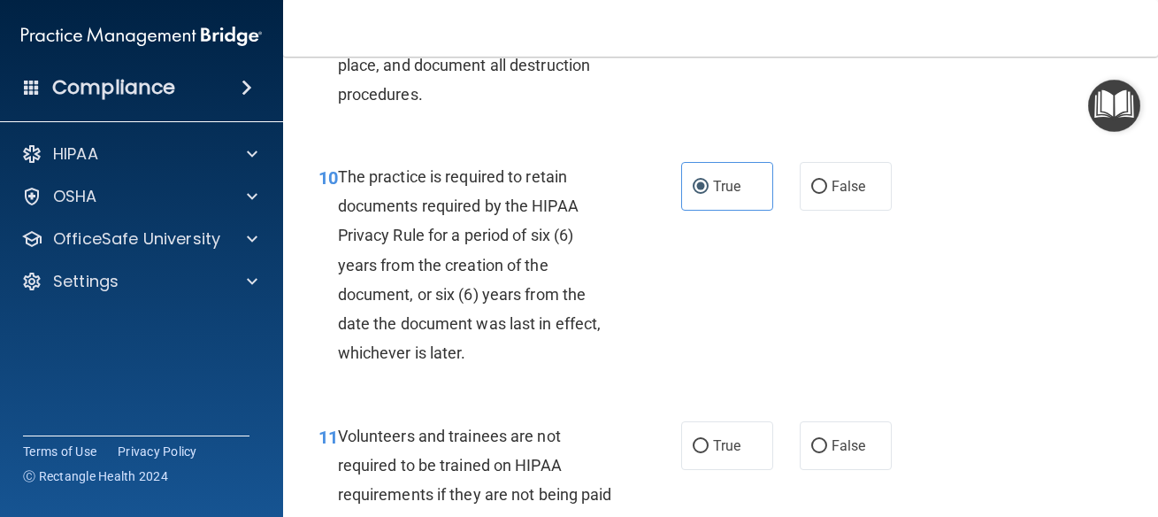
scroll to position [2070, 0]
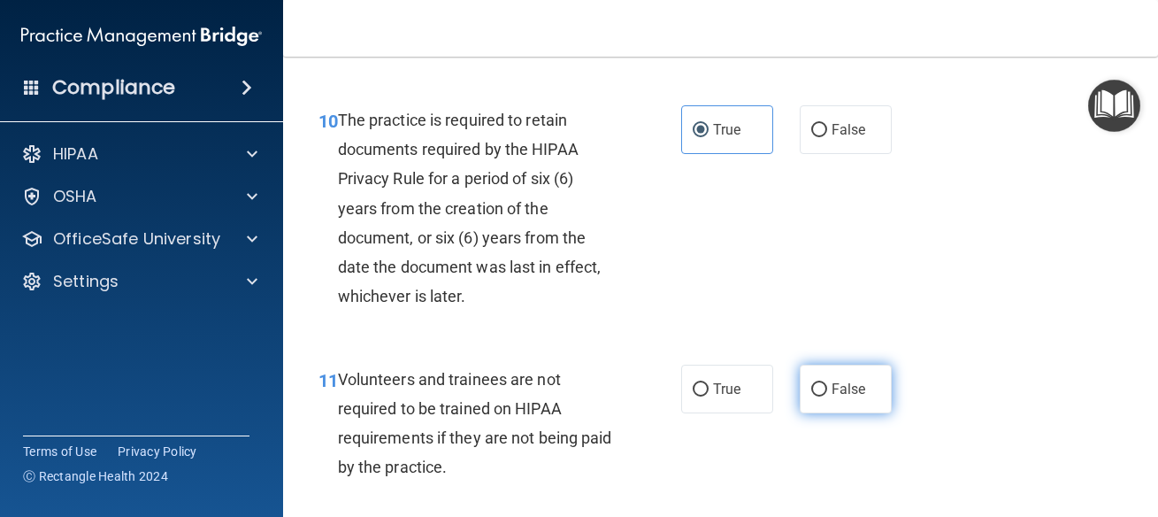
click at [833, 404] on label "False" at bounding box center [846, 388] width 92 height 49
click at [827, 396] on input "False" at bounding box center [819, 389] width 16 height 13
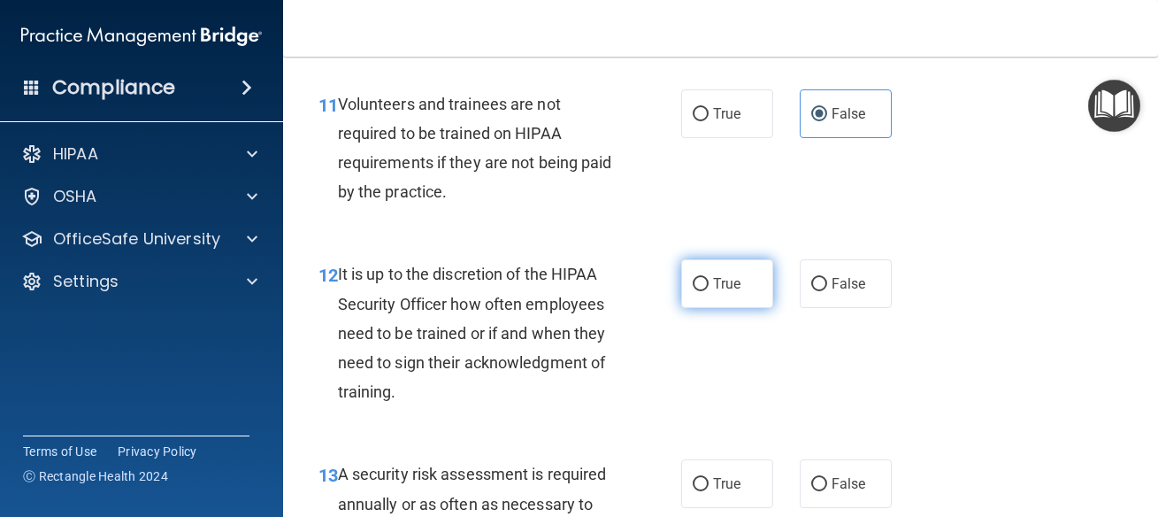
scroll to position [2389, 0]
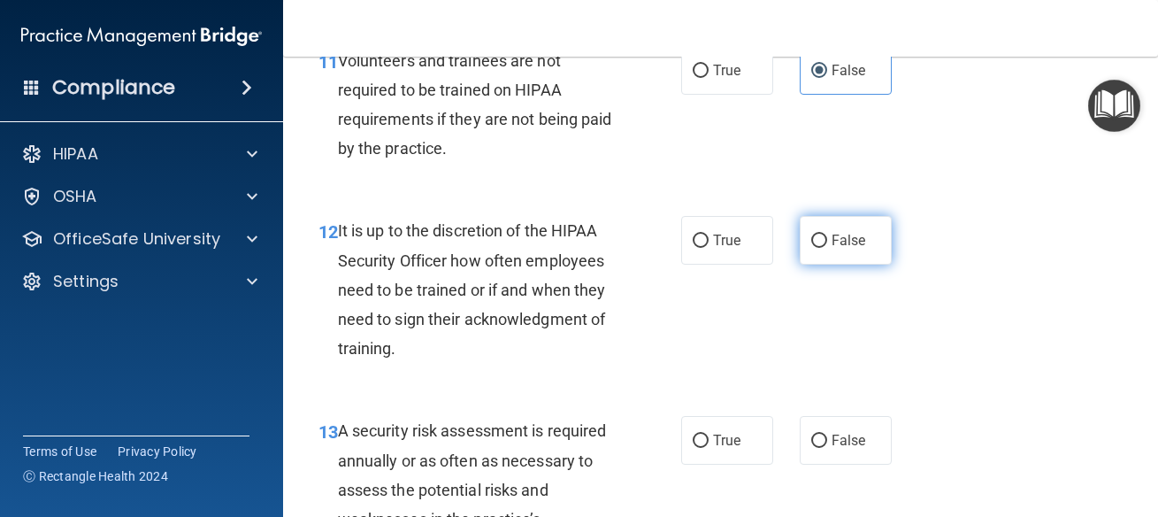
click at [863, 232] on label "False" at bounding box center [846, 240] width 92 height 49
click at [827, 234] on input "False" at bounding box center [819, 240] width 16 height 13
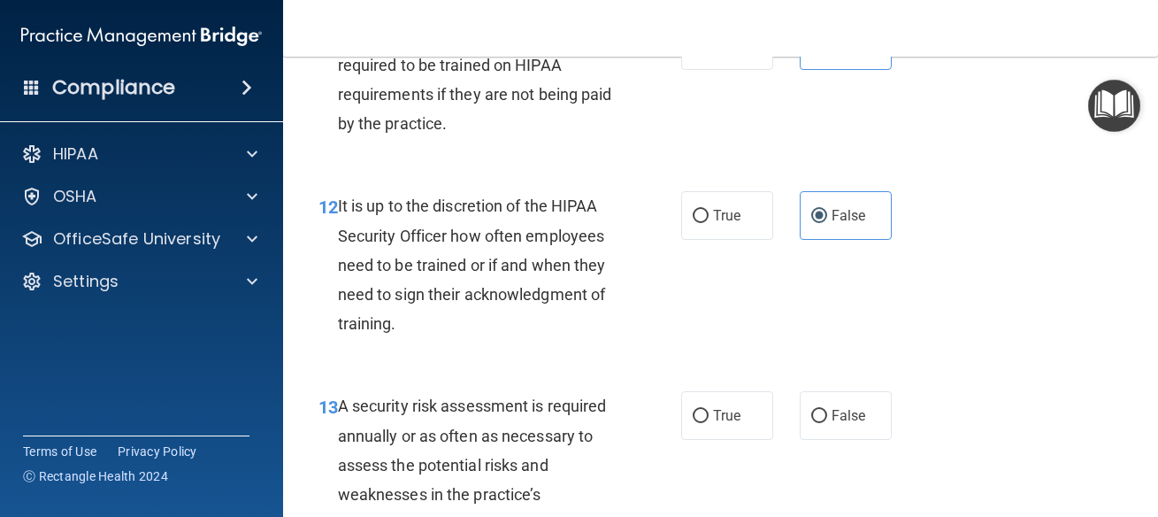
scroll to position [2468, 0]
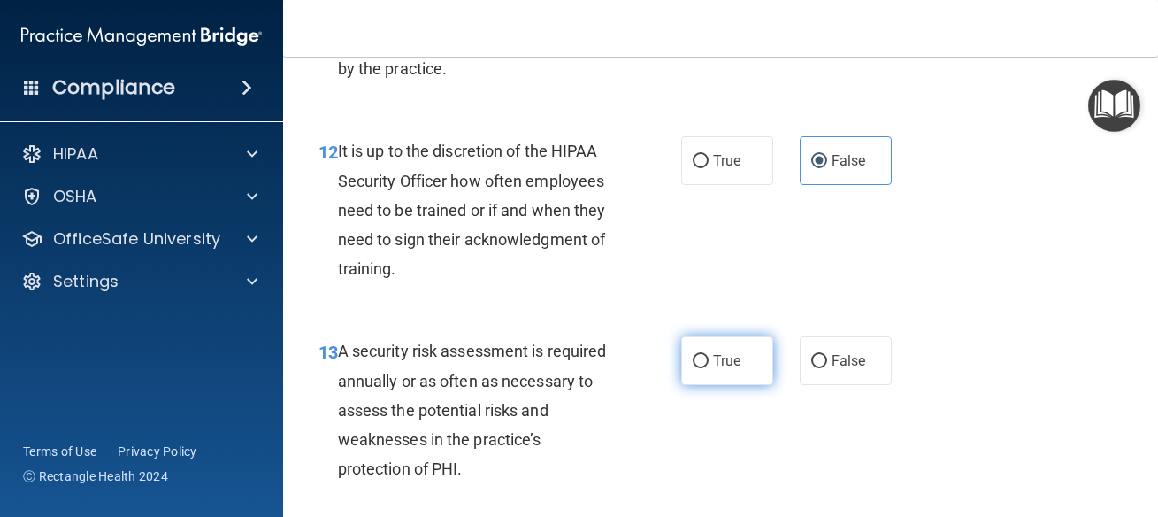
click at [725, 369] on span "True" at bounding box center [726, 360] width 27 height 17
click at [709, 368] on input "True" at bounding box center [701, 361] width 16 height 13
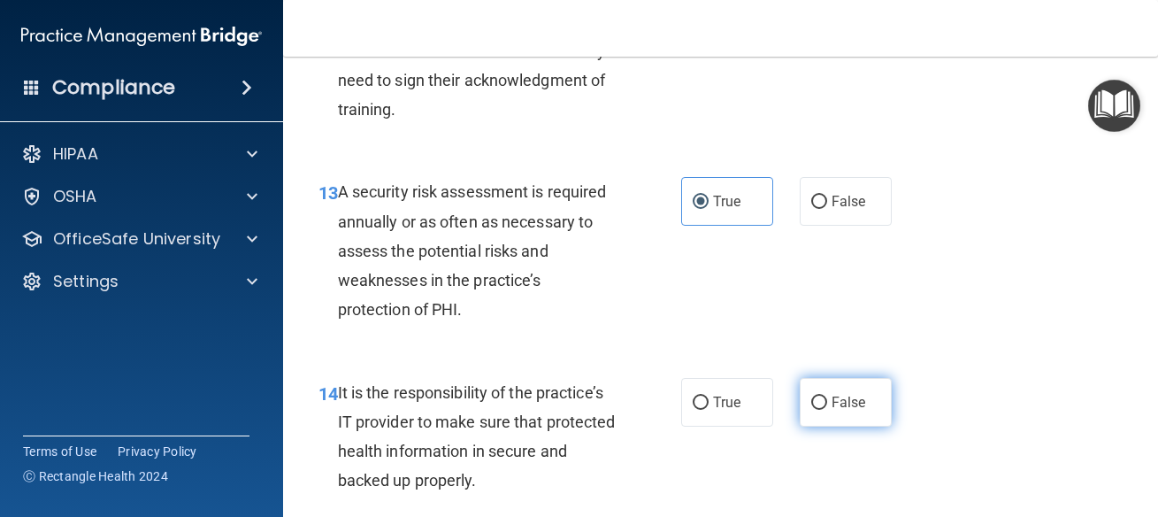
click at [832, 421] on label "False" at bounding box center [846, 402] width 92 height 49
click at [827, 410] on input "False" at bounding box center [819, 402] width 16 height 13
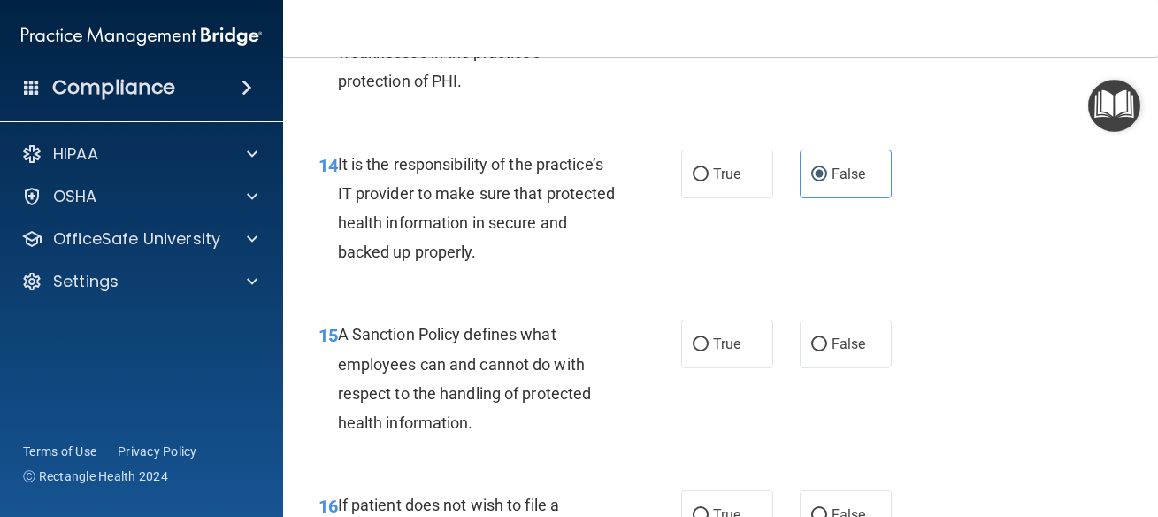
scroll to position [2866, 0]
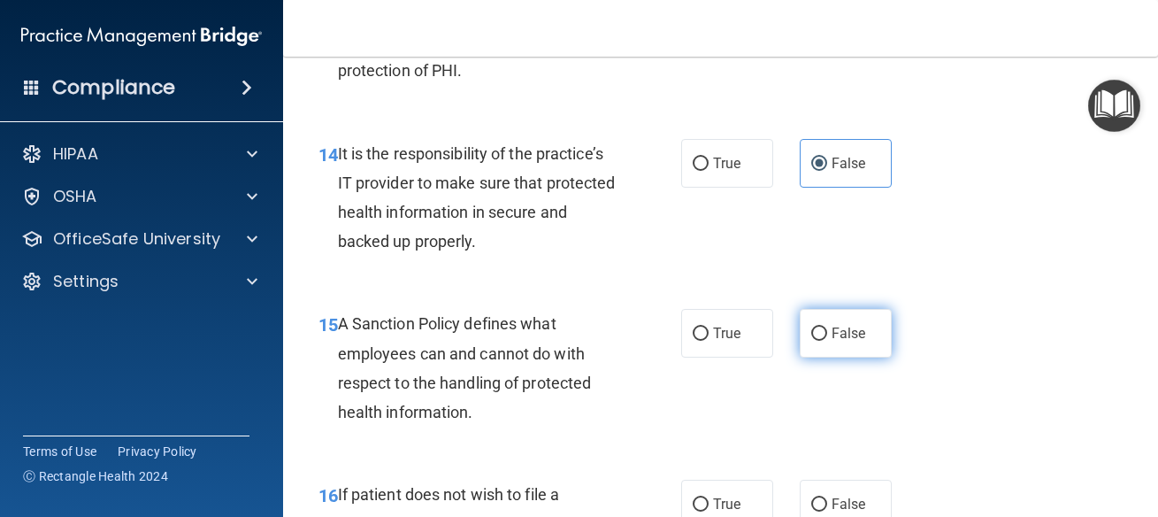
click at [856, 350] on label "False" at bounding box center [846, 333] width 92 height 49
click at [827, 341] on input "False" at bounding box center [819, 333] width 16 height 13
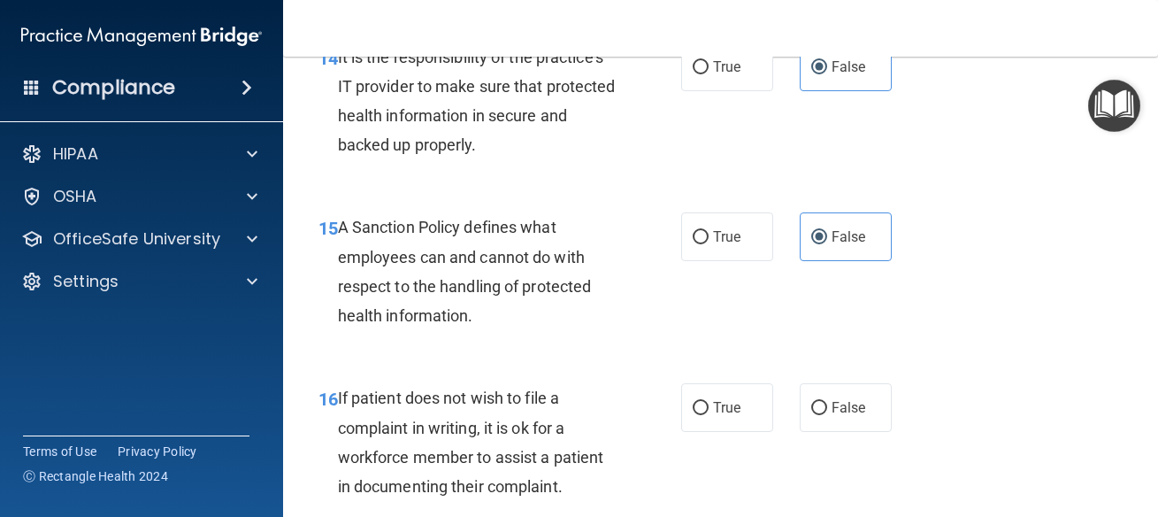
scroll to position [3026, 0]
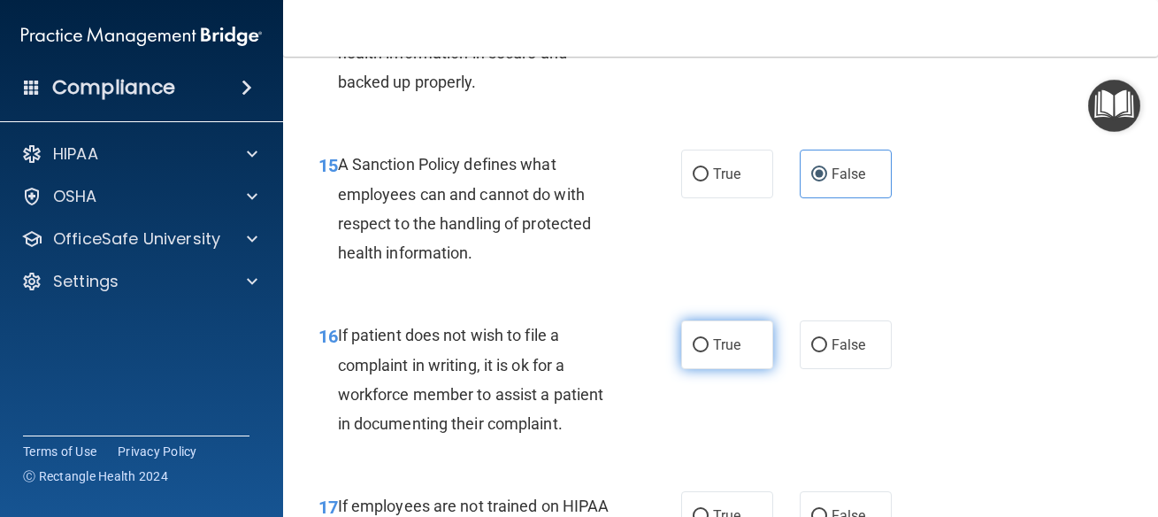
click at [725, 345] on span "True" at bounding box center [726, 344] width 27 height 17
click at [709, 345] on input "True" at bounding box center [701, 345] width 16 height 13
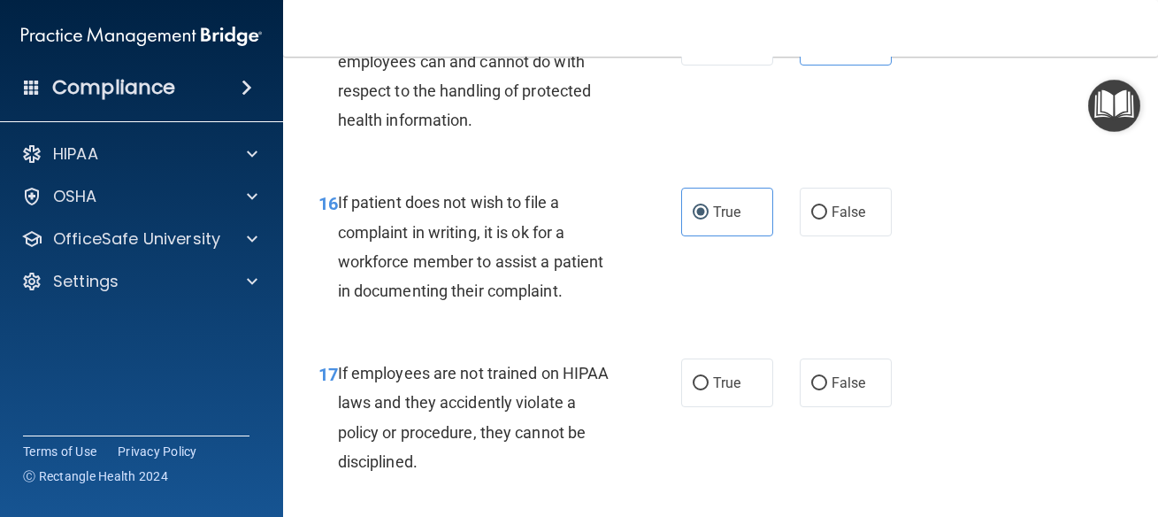
scroll to position [3185, 0]
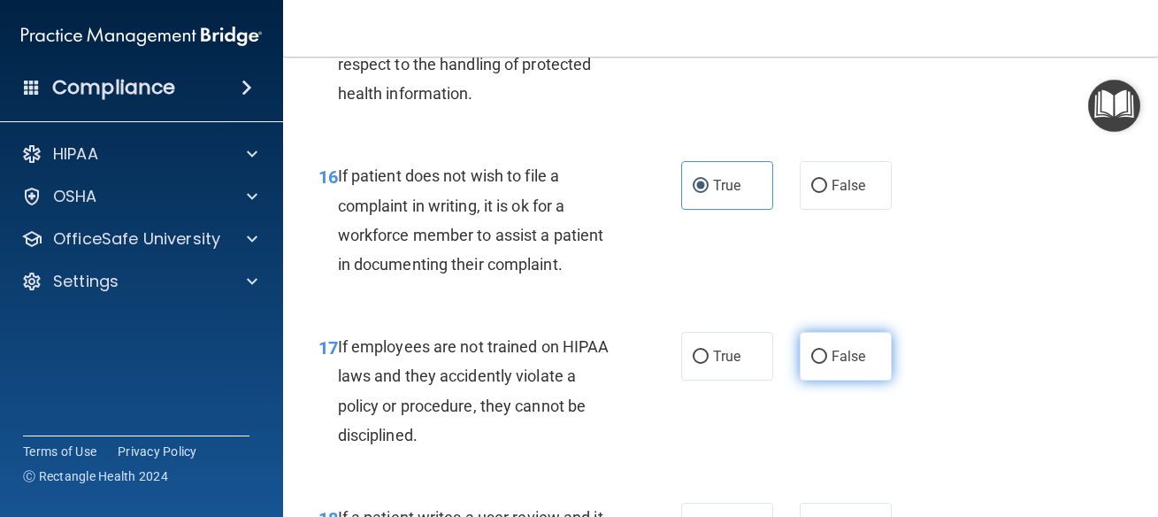
click at [846, 334] on label "False" at bounding box center [846, 356] width 92 height 49
click at [827, 350] on input "False" at bounding box center [819, 356] width 16 height 13
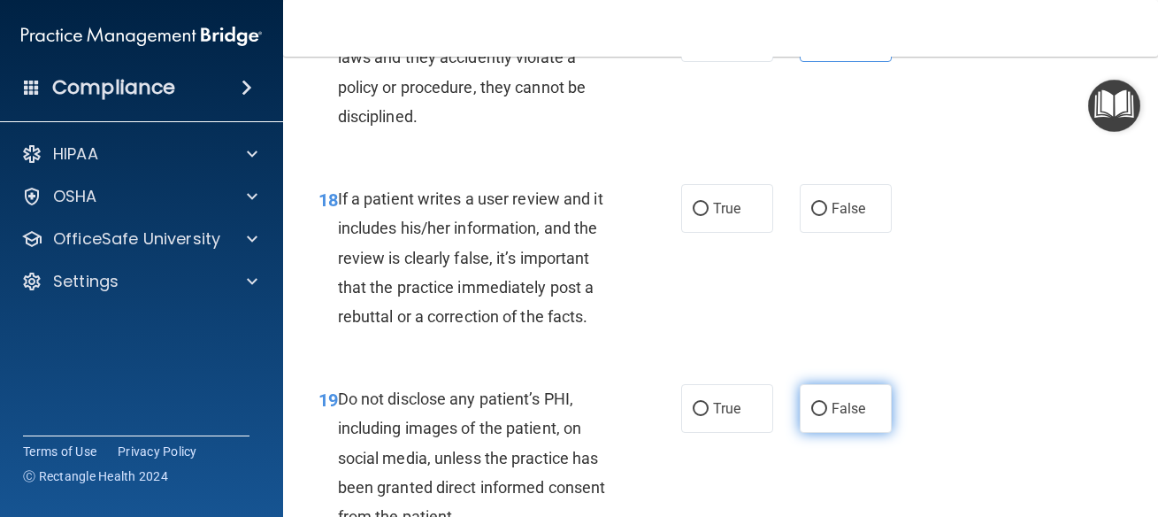
click at [855, 397] on label "False" at bounding box center [846, 408] width 92 height 49
click at [827, 403] on input "False" at bounding box center [819, 409] width 16 height 13
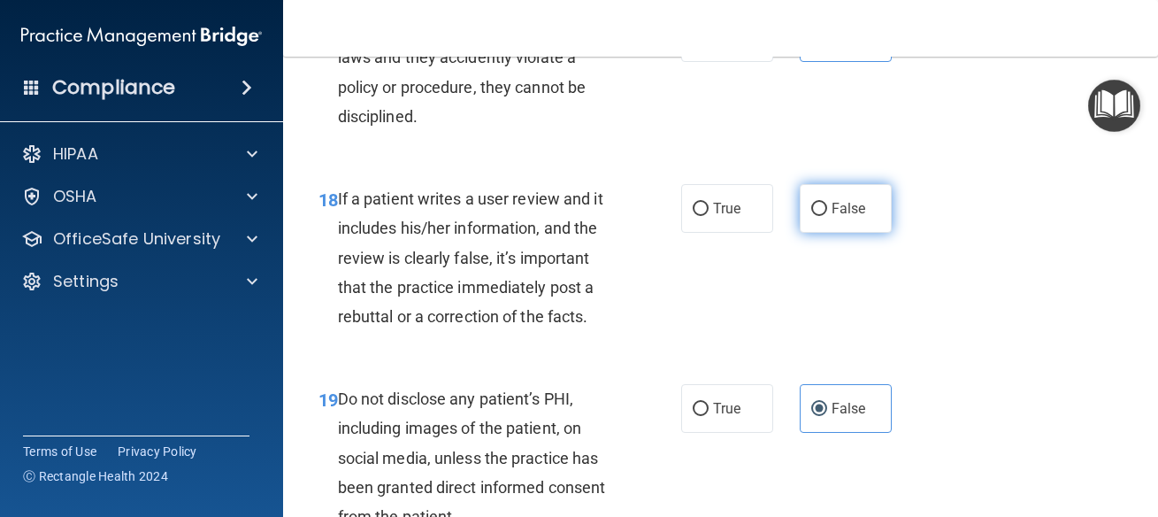
click at [834, 215] on span "False" at bounding box center [849, 208] width 35 height 17
click at [827, 215] on input "False" at bounding box center [819, 209] width 16 height 13
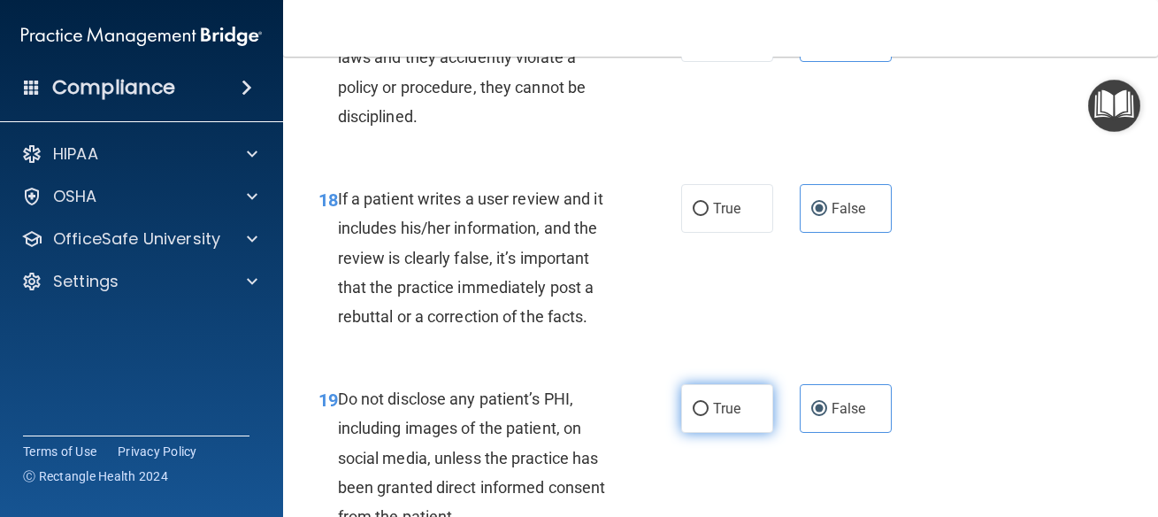
click at [750, 408] on label "True" at bounding box center [727, 408] width 92 height 49
click at [709, 408] on input "True" at bounding box center [701, 409] width 16 height 13
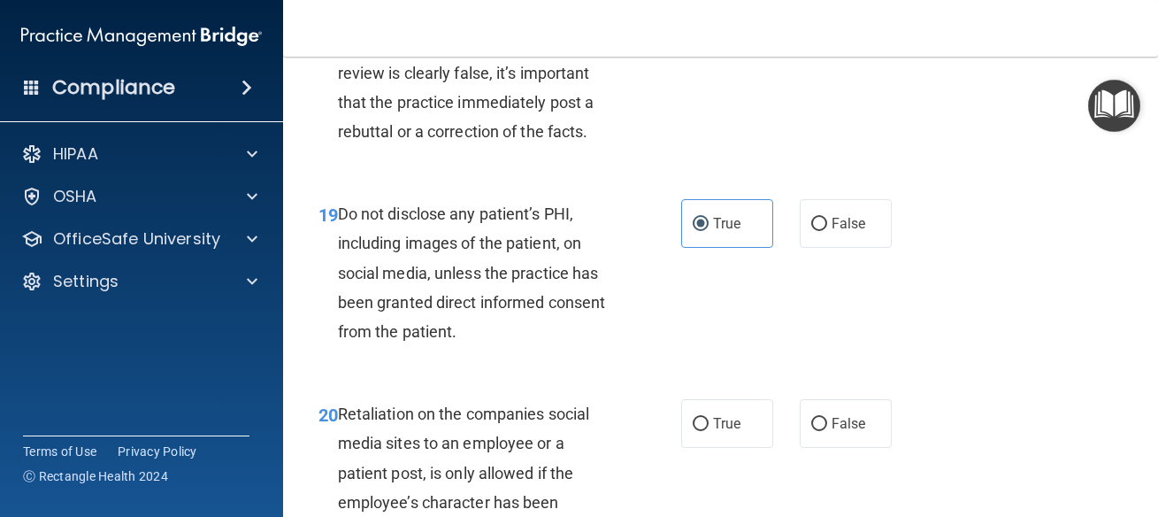
scroll to position [3742, 0]
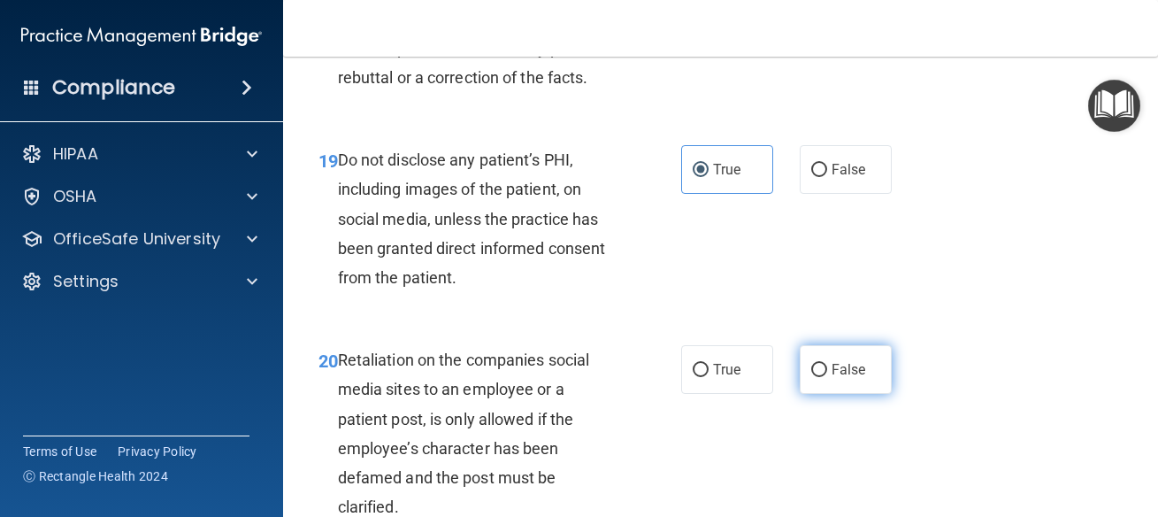
click at [863, 380] on label "False" at bounding box center [846, 369] width 92 height 49
click at [827, 377] on input "False" at bounding box center [819, 370] width 16 height 13
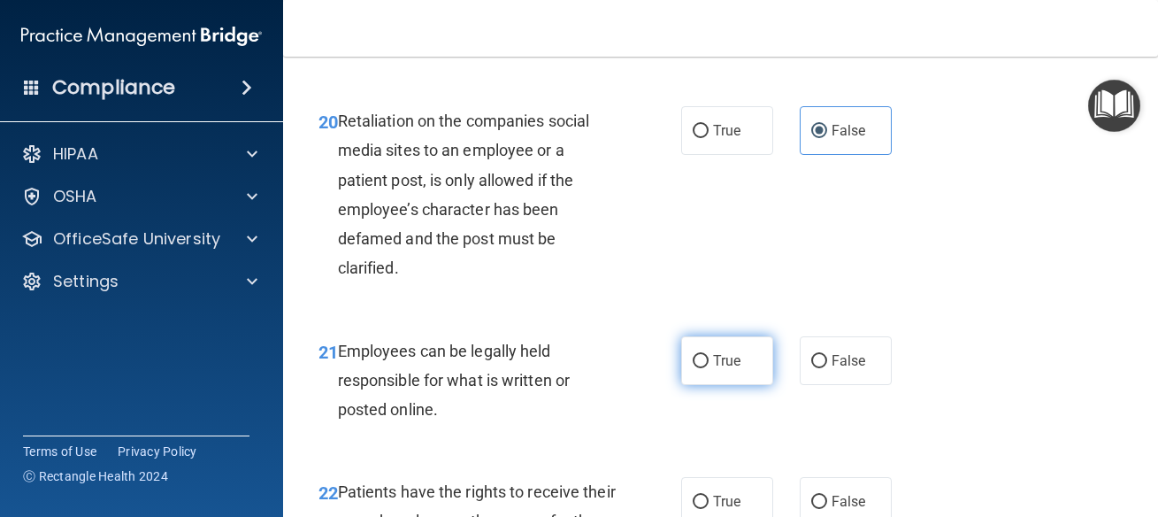
click at [729, 364] on span "True" at bounding box center [726, 360] width 27 height 17
click at [709, 364] on input "True" at bounding box center [701, 361] width 16 height 13
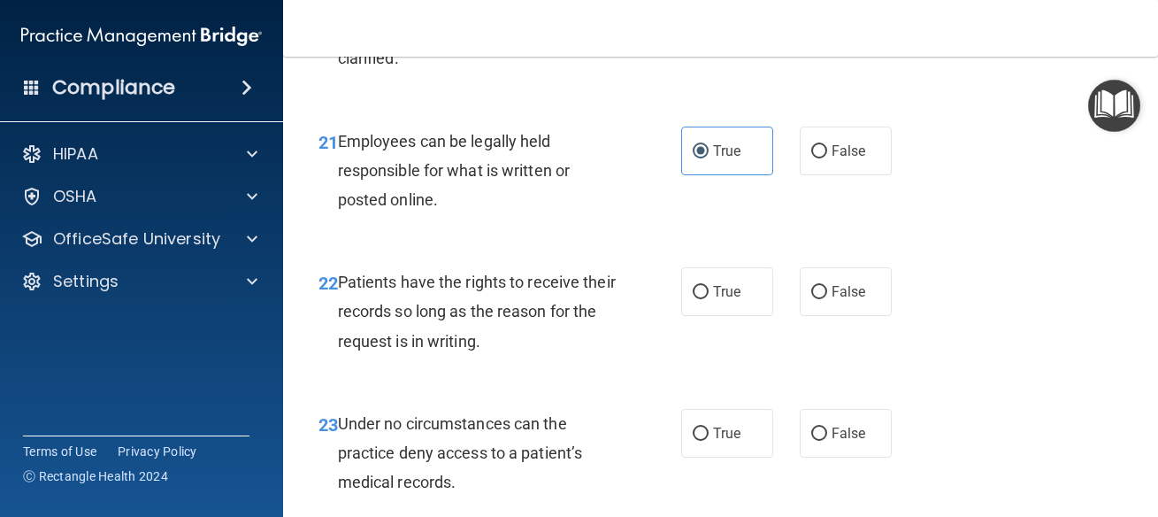
scroll to position [4220, 0]
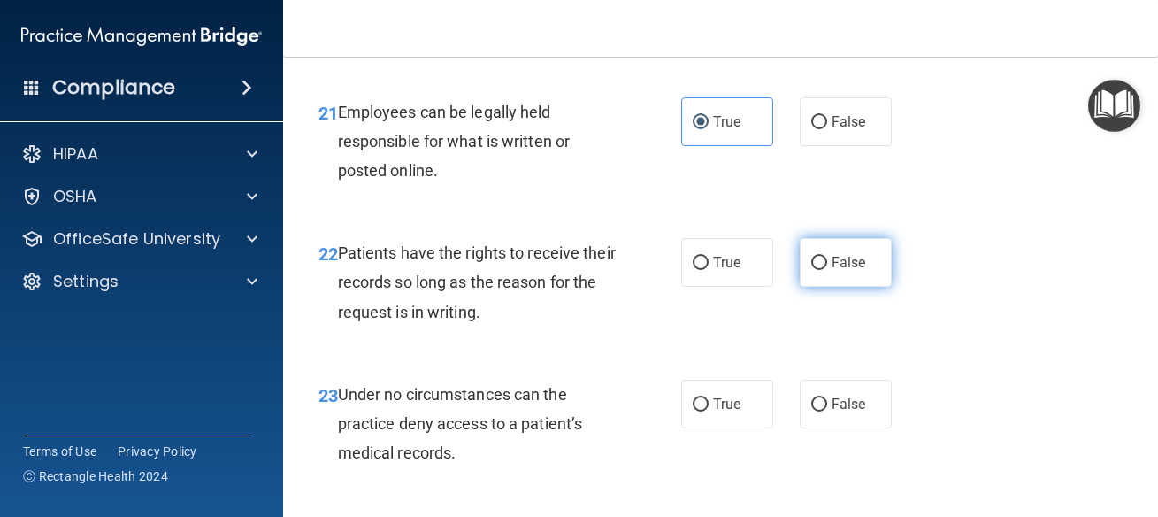
click at [835, 271] on span "False" at bounding box center [849, 262] width 35 height 17
click at [827, 270] on input "False" at bounding box center [819, 263] width 16 height 13
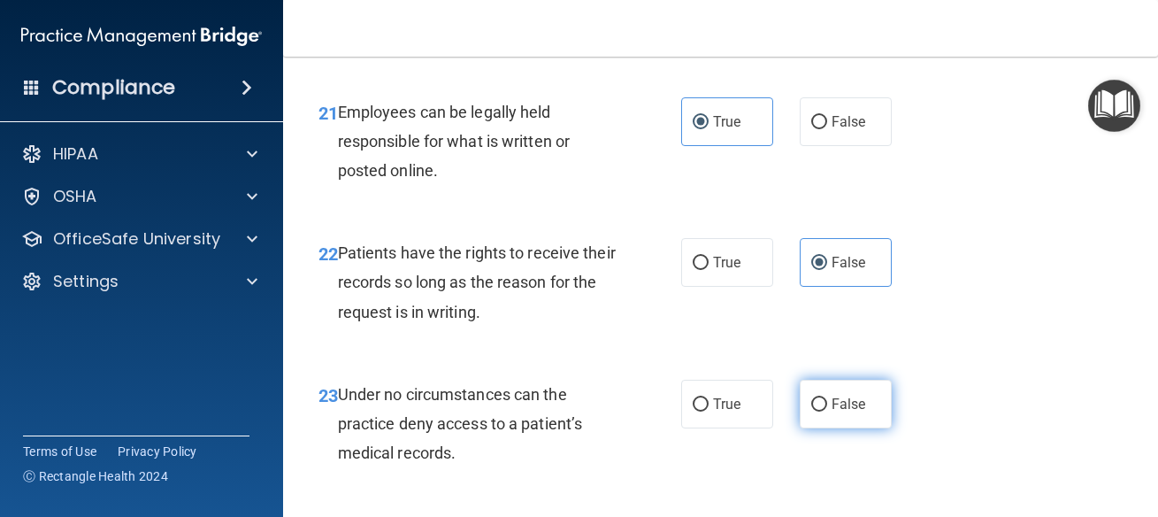
click at [849, 412] on span "False" at bounding box center [849, 403] width 35 height 17
click at [827, 411] on input "False" at bounding box center [819, 404] width 16 height 13
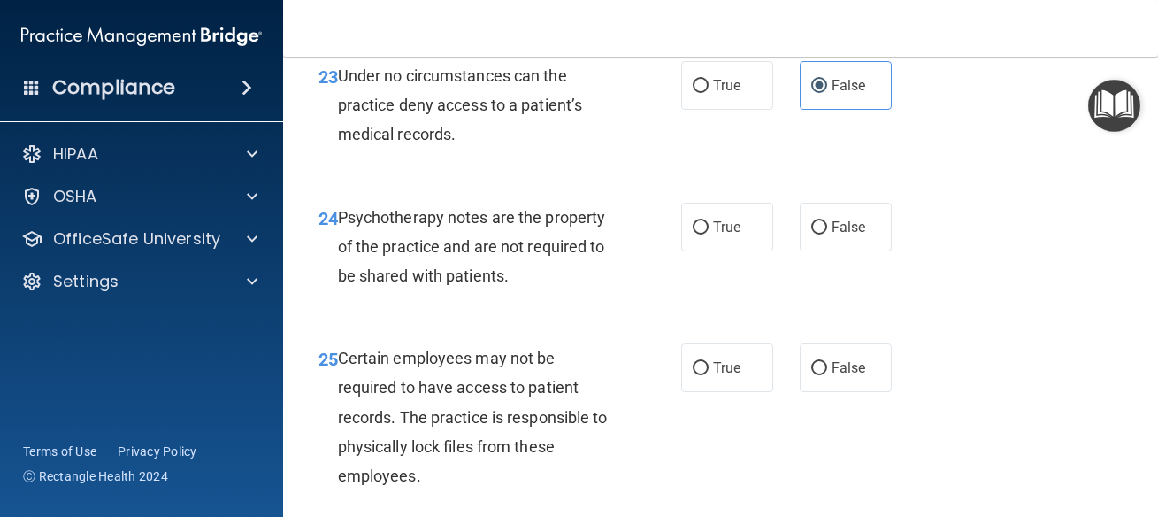
click at [719, 260] on div "24 Psychotherapy notes are the property of the practice and are not required to…" at bounding box center [720, 251] width 831 height 142
click at [719, 221] on span "True" at bounding box center [726, 227] width 27 height 17
click at [709, 221] on input "True" at bounding box center [701, 227] width 16 height 13
click at [711, 382] on label "True" at bounding box center [727, 367] width 92 height 49
click at [709, 375] on input "True" at bounding box center [701, 368] width 16 height 13
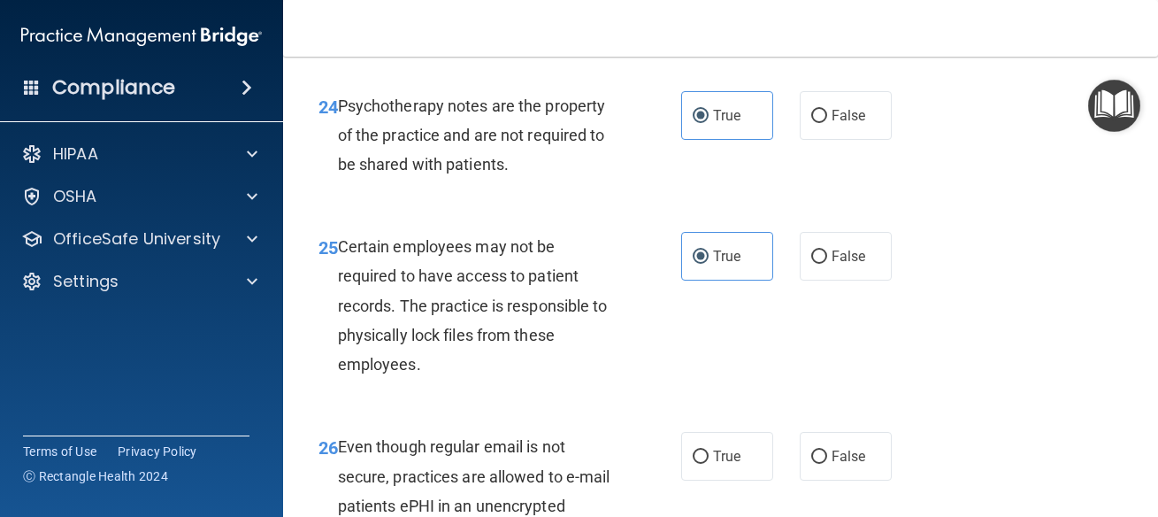
scroll to position [4777, 0]
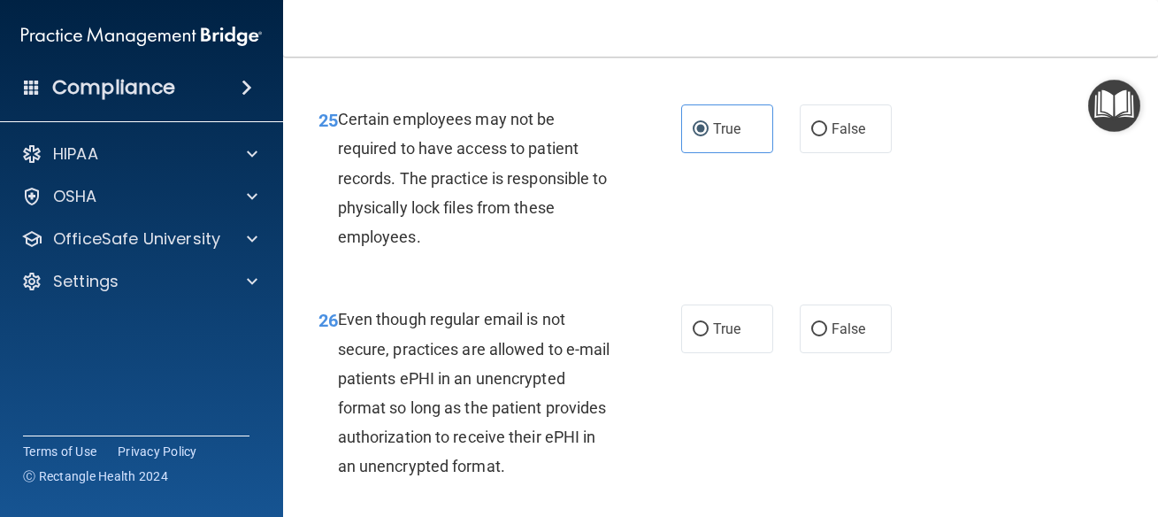
click at [847, 356] on div "26 Even though regular email is not secure, practices are allowed to e-mail pat…" at bounding box center [720, 396] width 831 height 229
click at [847, 333] on span "False" at bounding box center [849, 328] width 35 height 17
click at [827, 333] on input "False" at bounding box center [819, 329] width 16 height 13
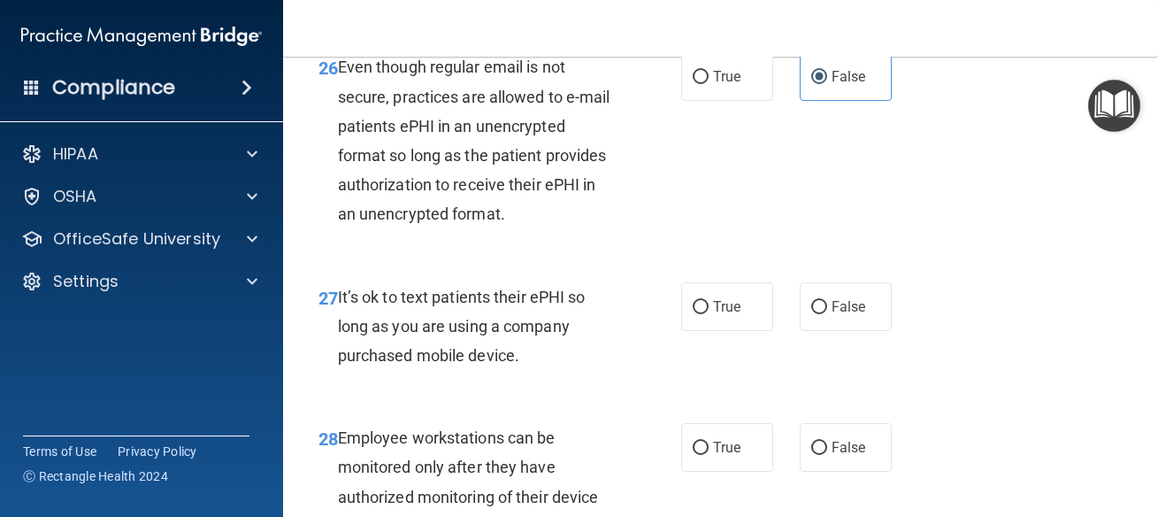
scroll to position [5096, 0]
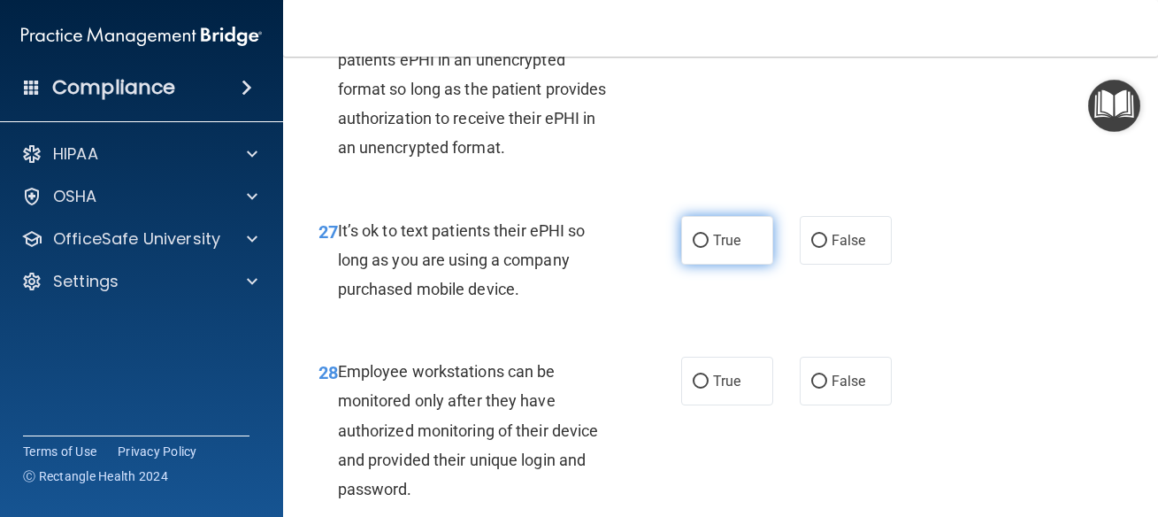
click at [725, 265] on label "True" at bounding box center [727, 240] width 92 height 49
click at [709, 248] on input "True" at bounding box center [701, 240] width 16 height 13
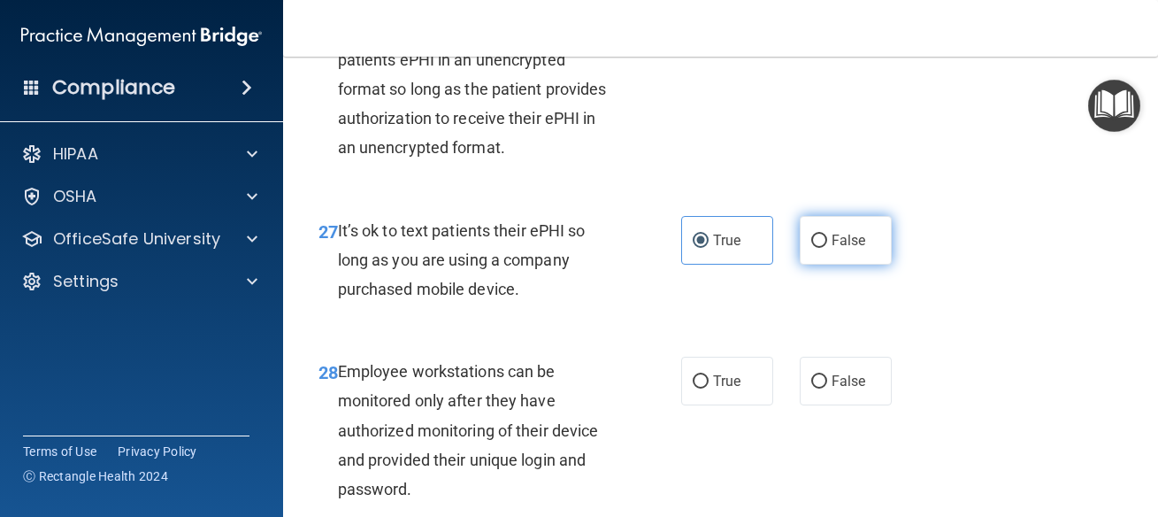
click at [806, 265] on label "False" at bounding box center [846, 240] width 92 height 49
click at [811, 248] on input "False" at bounding box center [819, 240] width 16 height 13
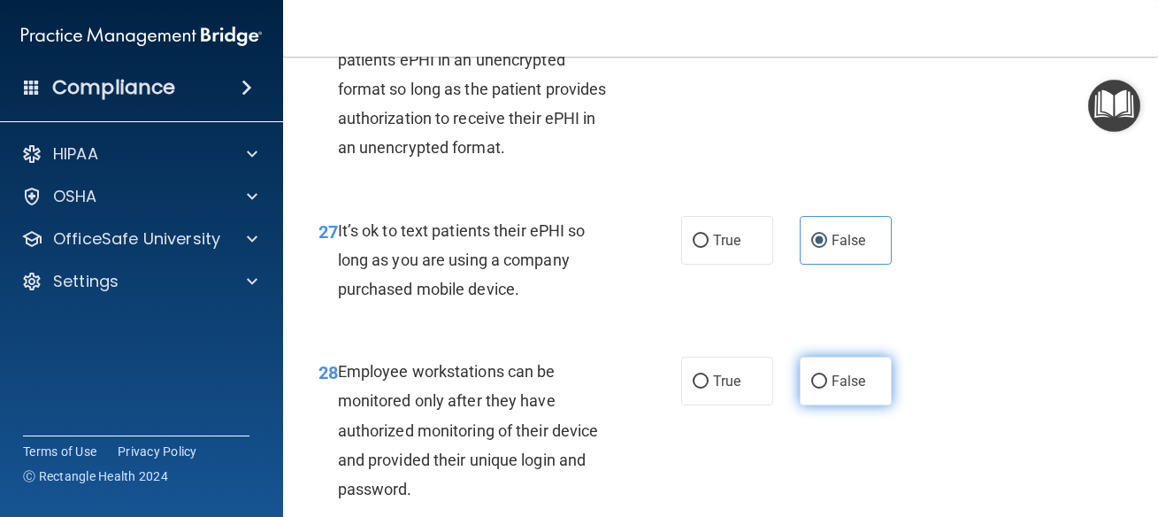
click at [846, 389] on span "False" at bounding box center [849, 380] width 35 height 17
click at [827, 388] on input "False" at bounding box center [819, 381] width 16 height 13
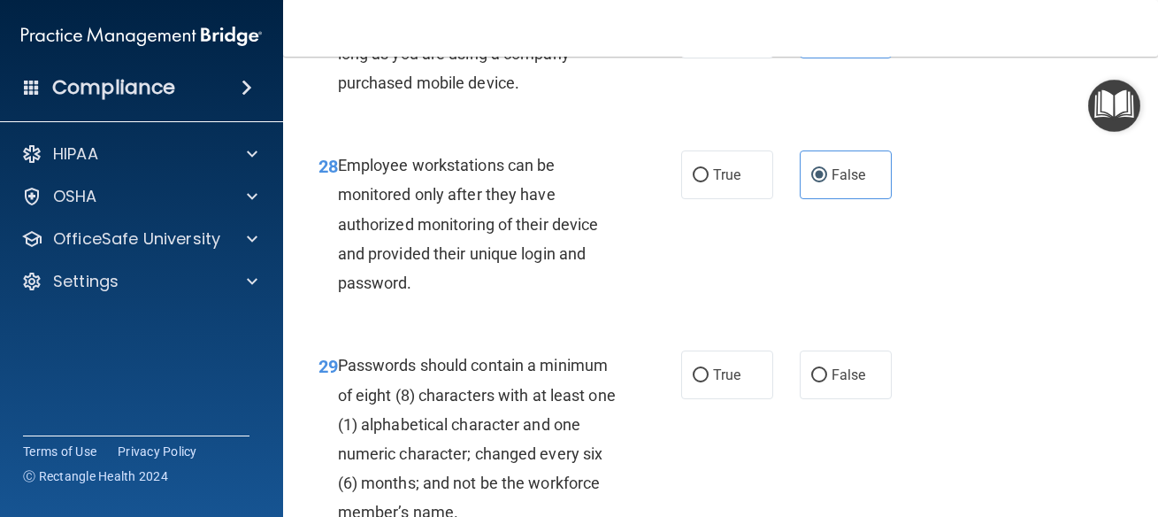
scroll to position [5335, 0]
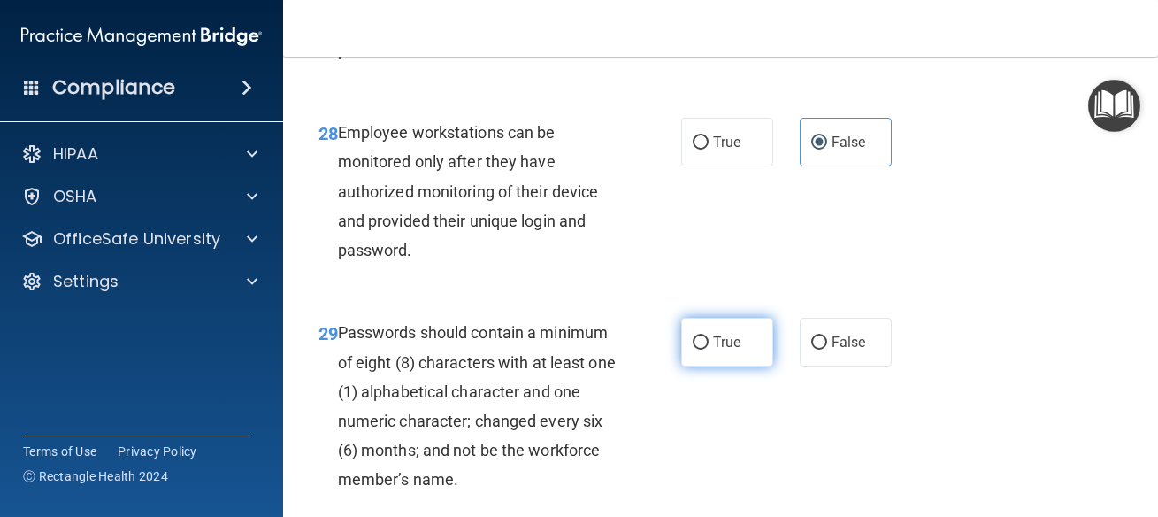
click at [722, 361] on label "True" at bounding box center [727, 342] width 92 height 49
click at [709, 349] on input "True" at bounding box center [701, 342] width 16 height 13
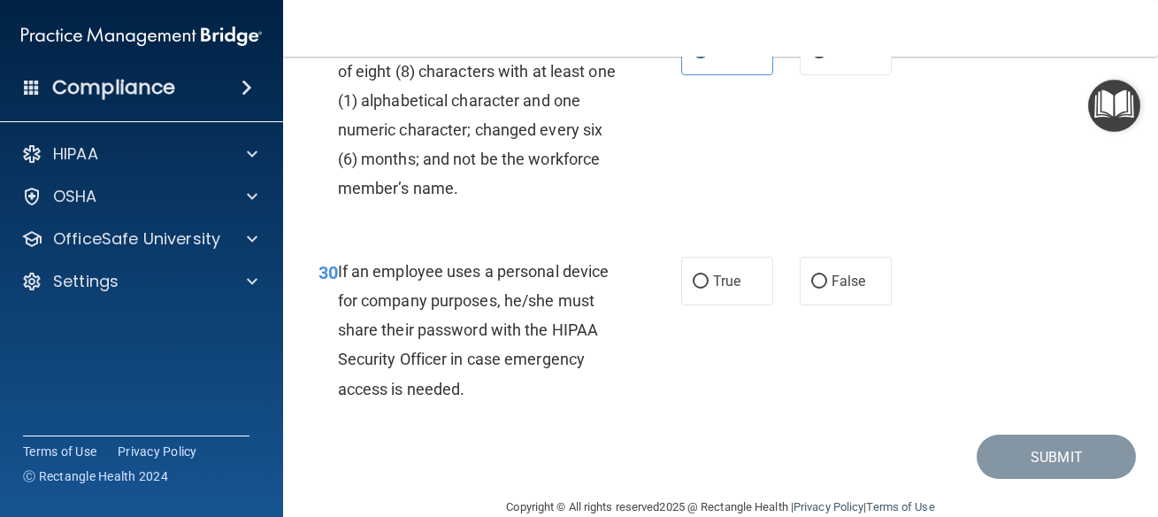
scroll to position [5653, 0]
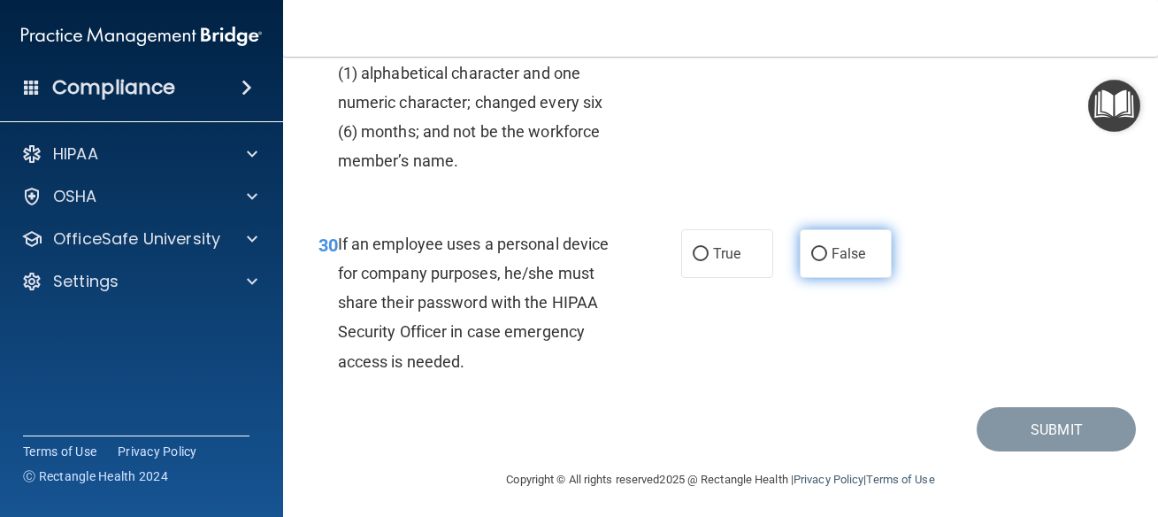
click at [840, 262] on span "False" at bounding box center [849, 253] width 35 height 17
click at [827, 261] on input "False" at bounding box center [819, 254] width 16 height 13
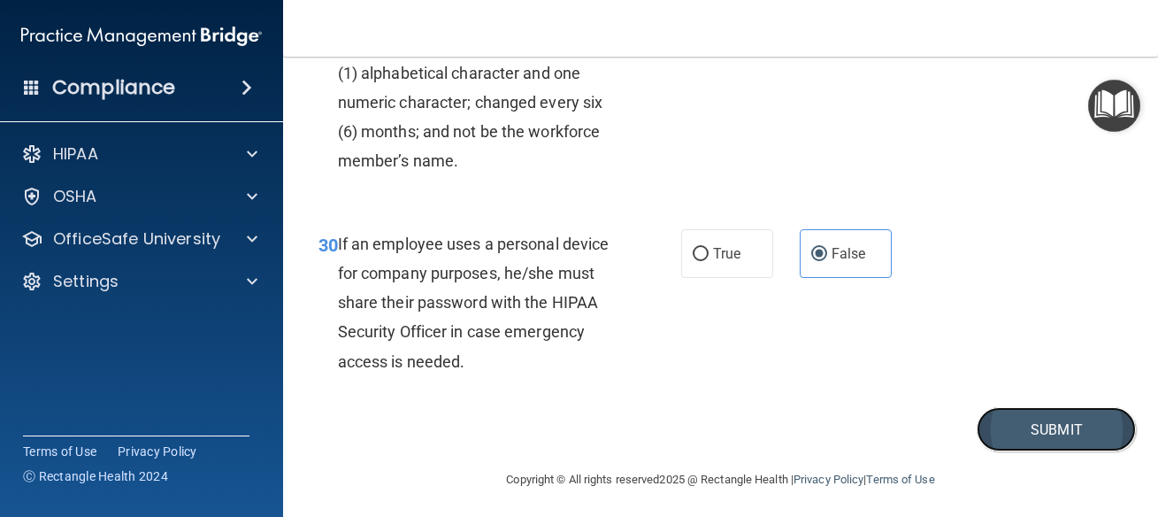
click at [1043, 452] on button "Submit" at bounding box center [1056, 429] width 159 height 45
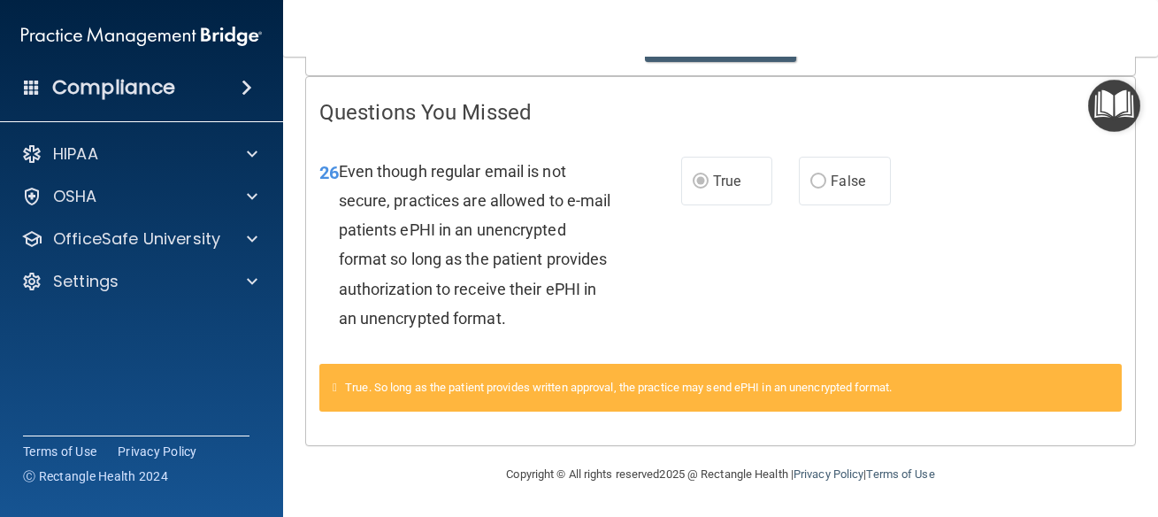
scroll to position [370, 0]
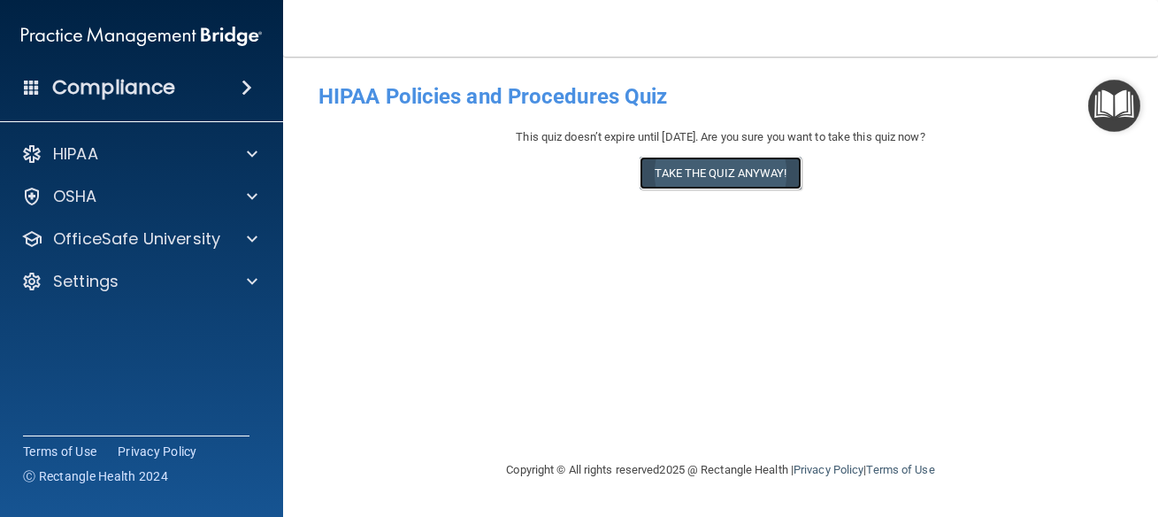
click at [770, 182] on button "Take the quiz anyway!" at bounding box center [720, 173] width 161 height 33
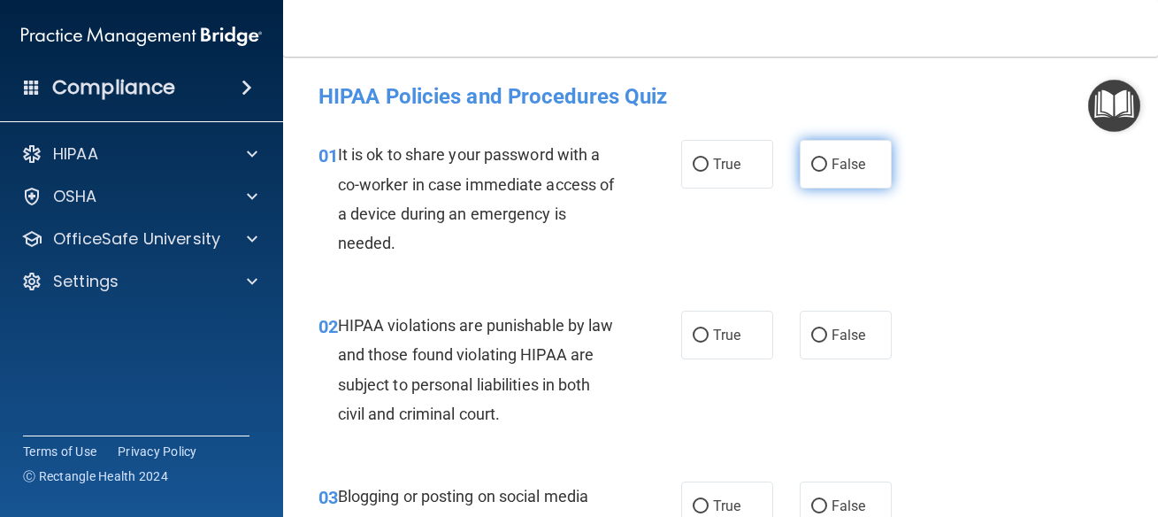
click at [855, 163] on span "False" at bounding box center [849, 164] width 35 height 17
click at [827, 163] on input "False" at bounding box center [819, 164] width 16 height 13
drag, startPoint x: 721, startPoint y: 333, endPoint x: 908, endPoint y: 339, distance: 186.8
click at [722, 334] on span "True" at bounding box center [726, 334] width 27 height 17
click at [709, 334] on input "True" at bounding box center [701, 335] width 16 height 13
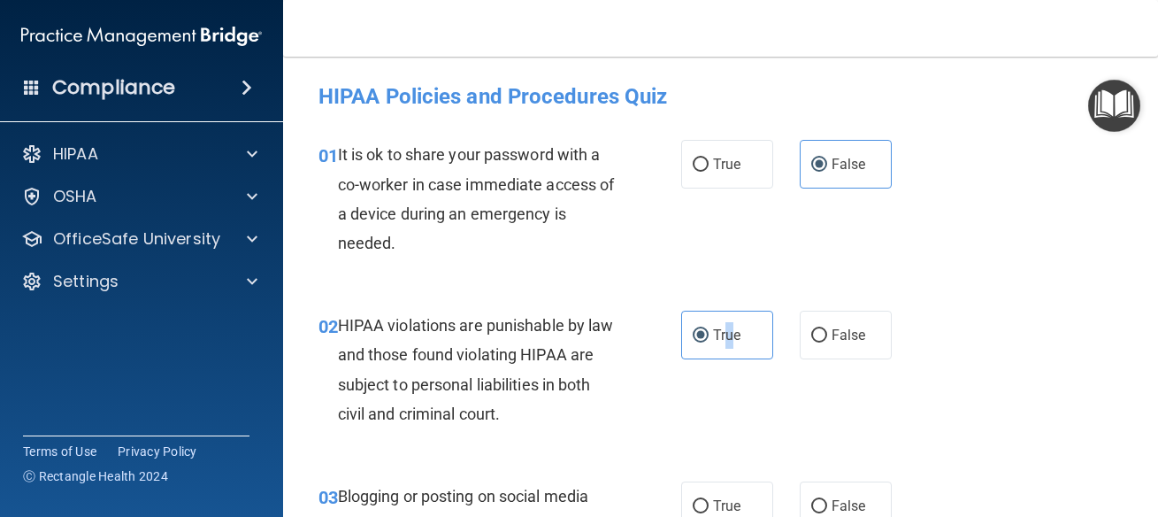
scroll to position [239, 0]
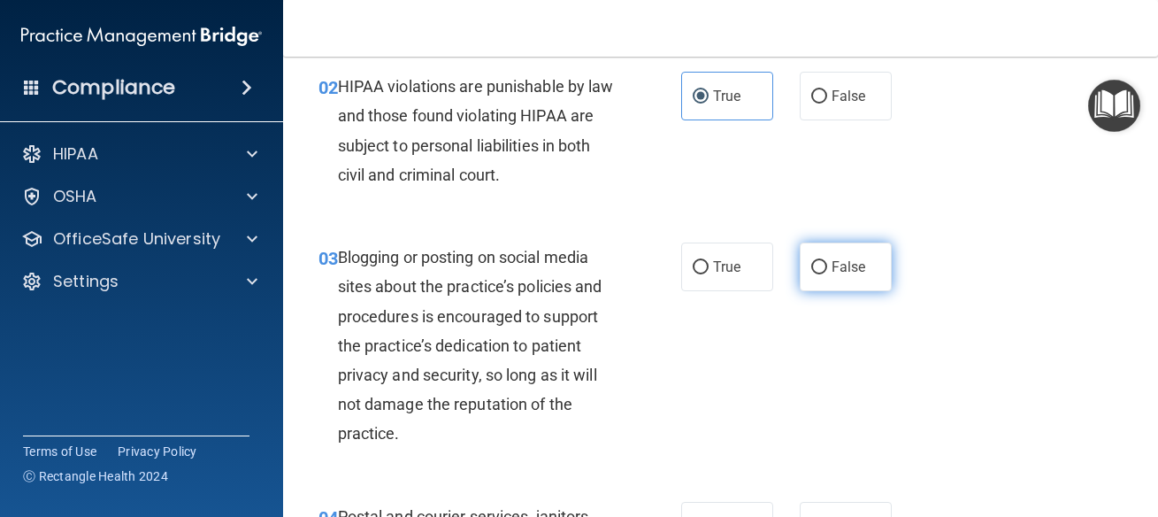
click at [843, 265] on span "False" at bounding box center [849, 266] width 35 height 17
click at [827, 265] on input "False" at bounding box center [819, 267] width 16 height 13
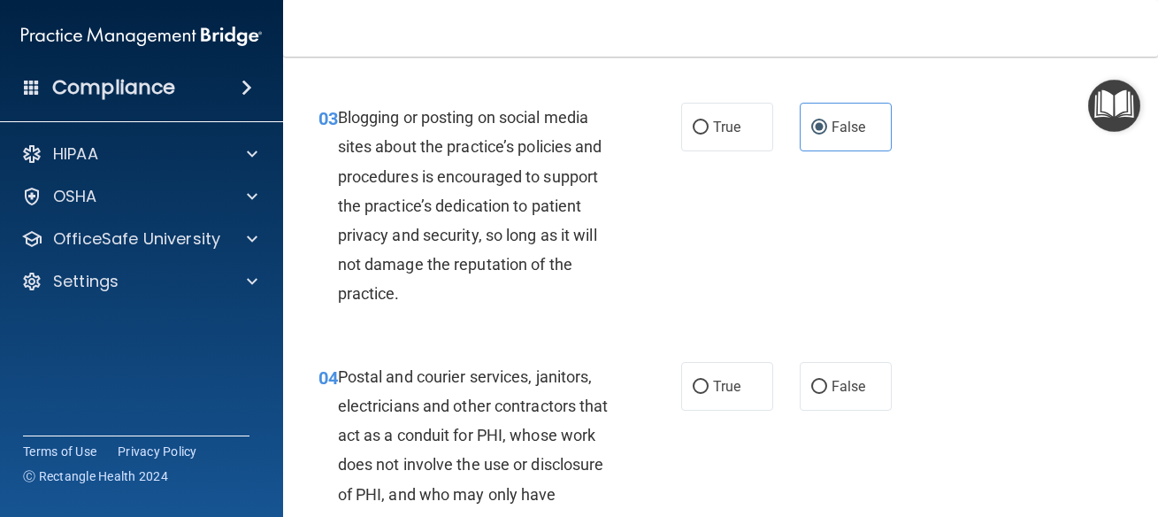
scroll to position [478, 0]
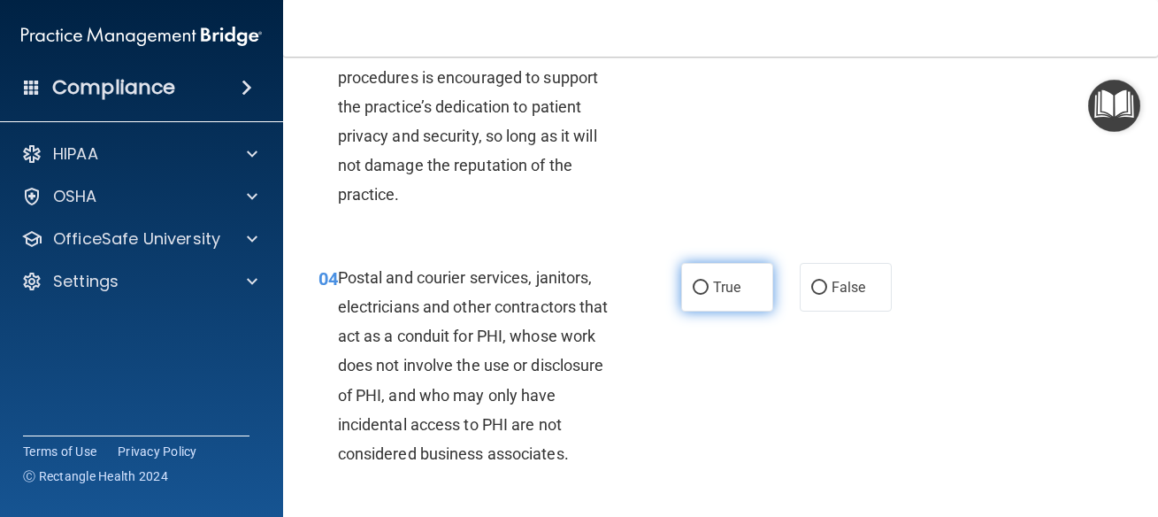
click at [712, 272] on label "True" at bounding box center [727, 287] width 92 height 49
click at [709, 281] on input "True" at bounding box center [701, 287] width 16 height 13
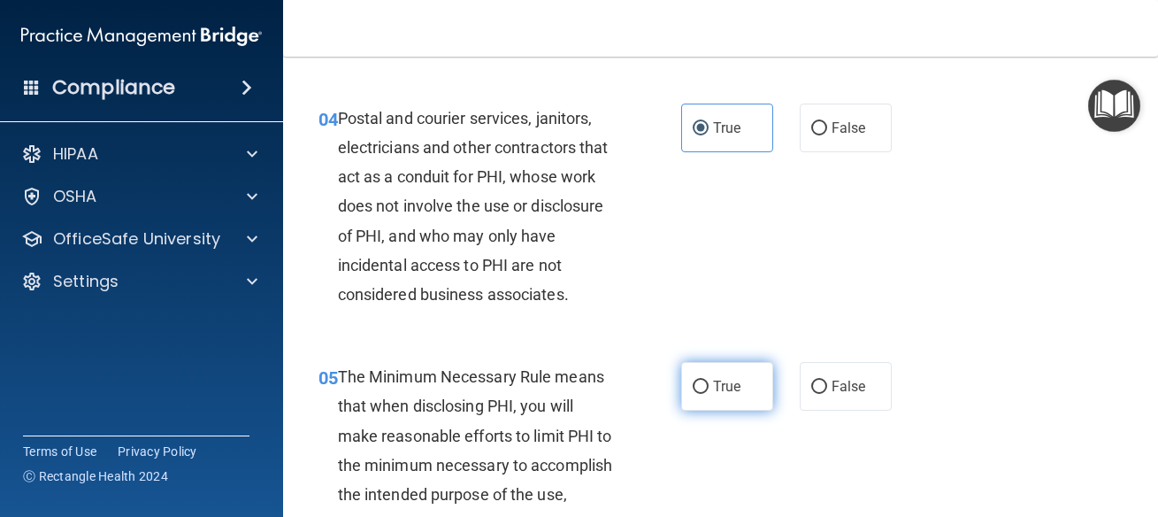
click at [703, 376] on label "True" at bounding box center [727, 386] width 92 height 49
click at [703, 380] on input "True" at bounding box center [701, 386] width 16 height 13
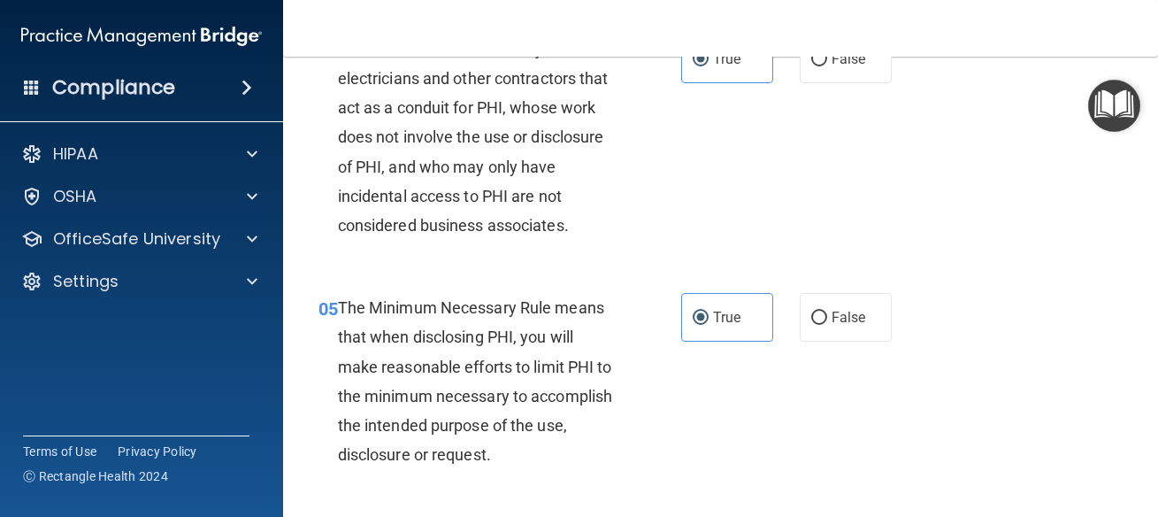
scroll to position [876, 0]
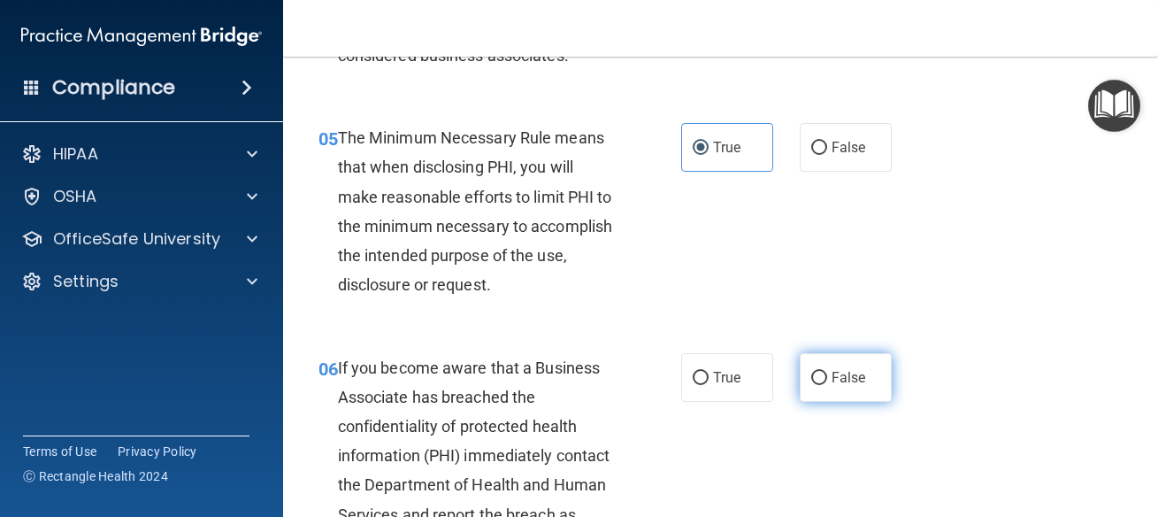
click at [844, 372] on span "False" at bounding box center [849, 377] width 35 height 17
click at [827, 372] on input "False" at bounding box center [819, 378] width 16 height 13
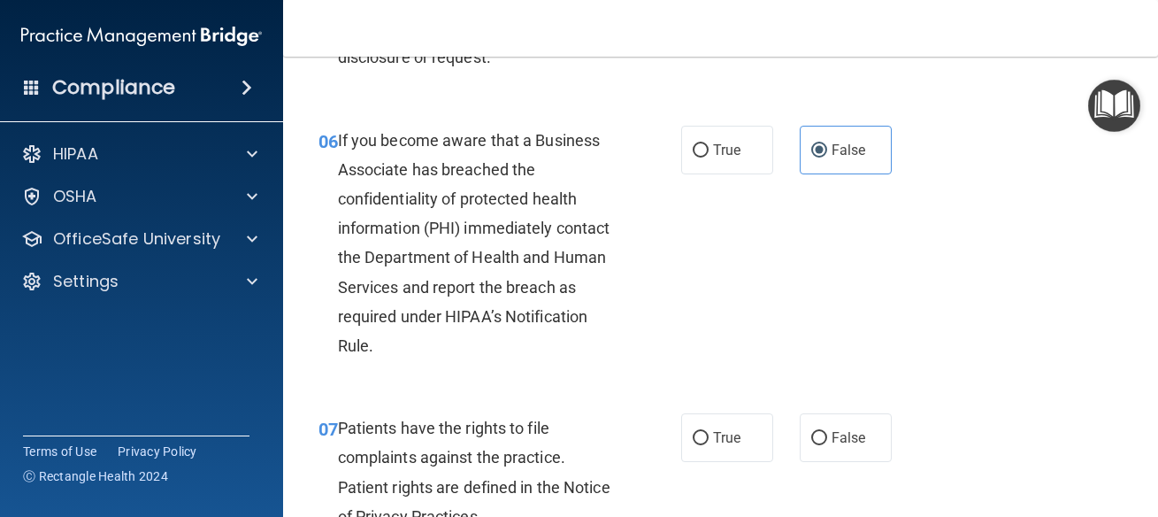
scroll to position [1115, 0]
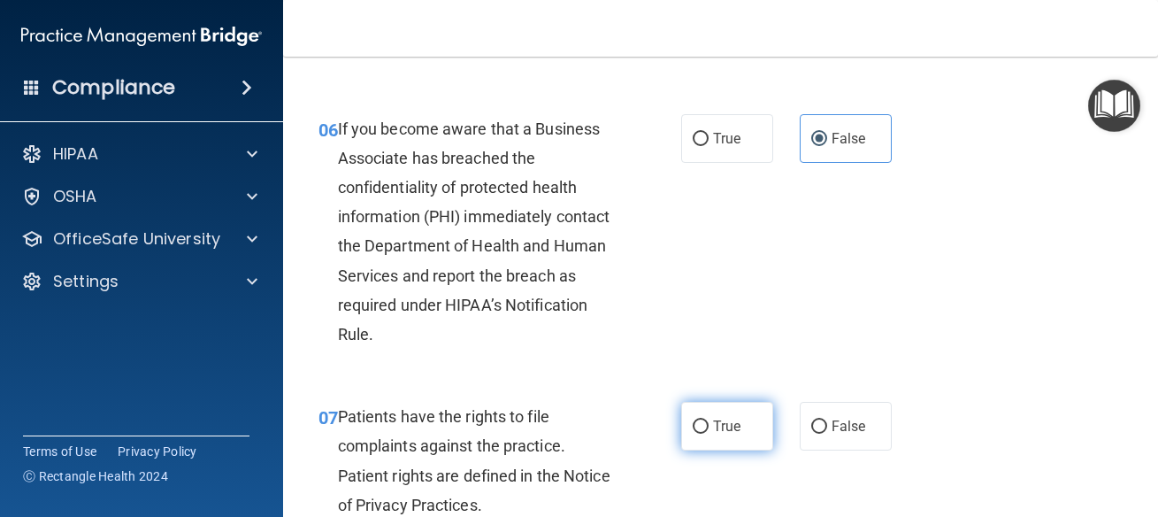
click at [717, 433] on span "True" at bounding box center [726, 426] width 27 height 17
click at [709, 433] on input "True" at bounding box center [701, 426] width 16 height 13
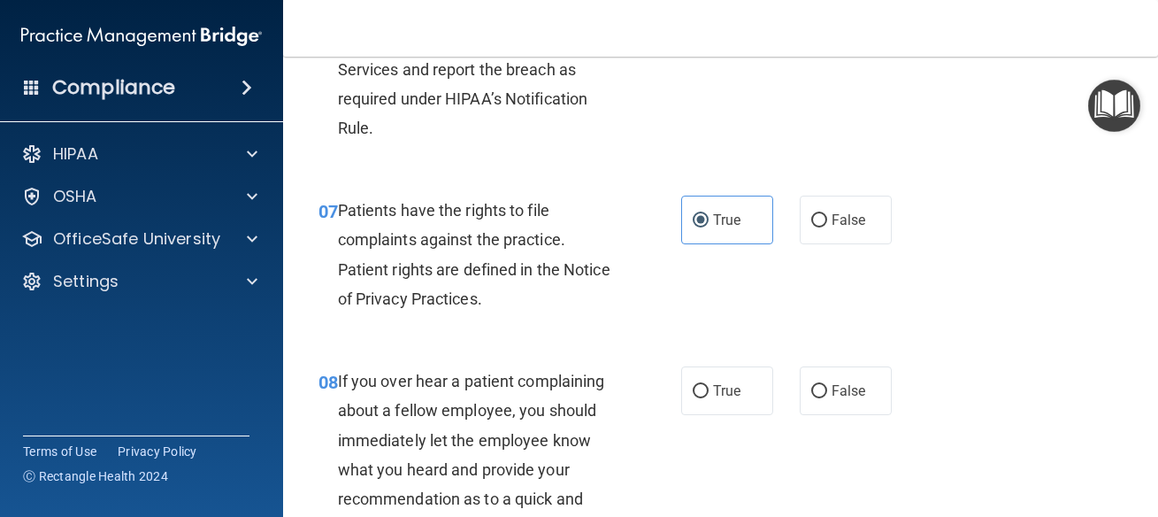
scroll to position [1354, 0]
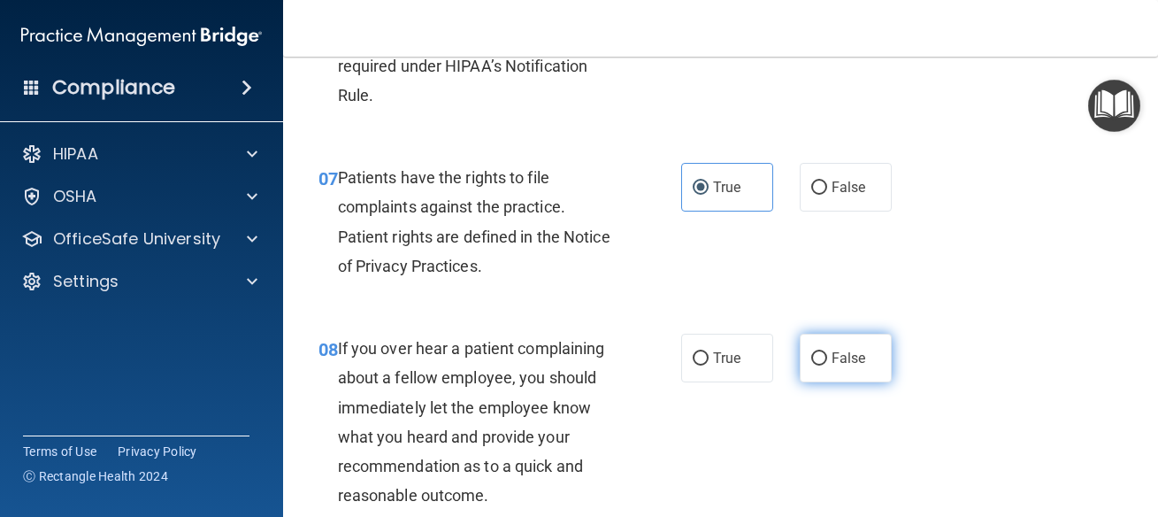
click at [836, 366] on span "False" at bounding box center [849, 357] width 35 height 17
click at [827, 365] on input "False" at bounding box center [819, 358] width 16 height 13
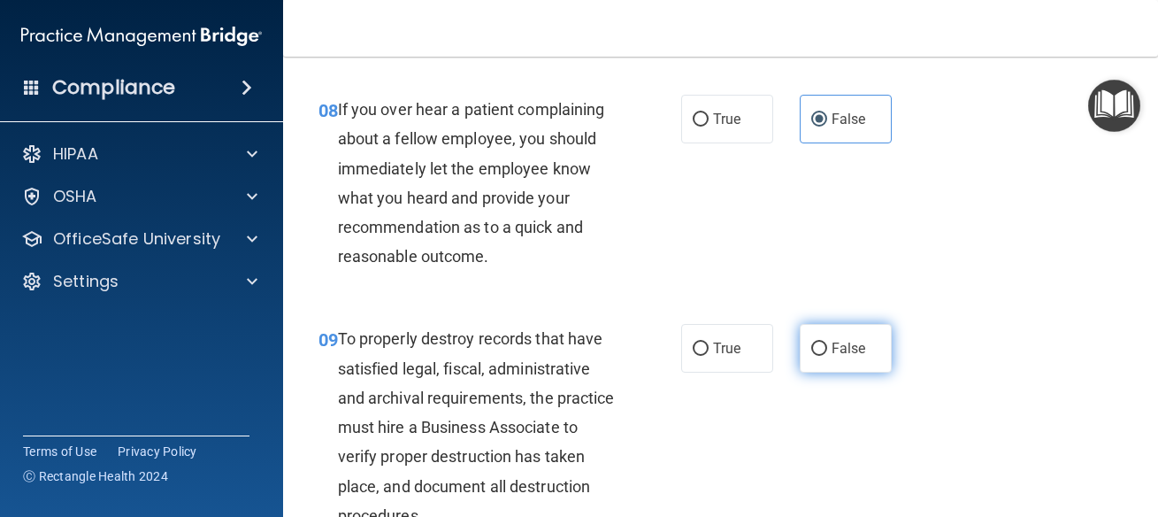
click at [840, 353] on span "False" at bounding box center [849, 348] width 35 height 17
click at [827, 353] on input "False" at bounding box center [819, 348] width 16 height 13
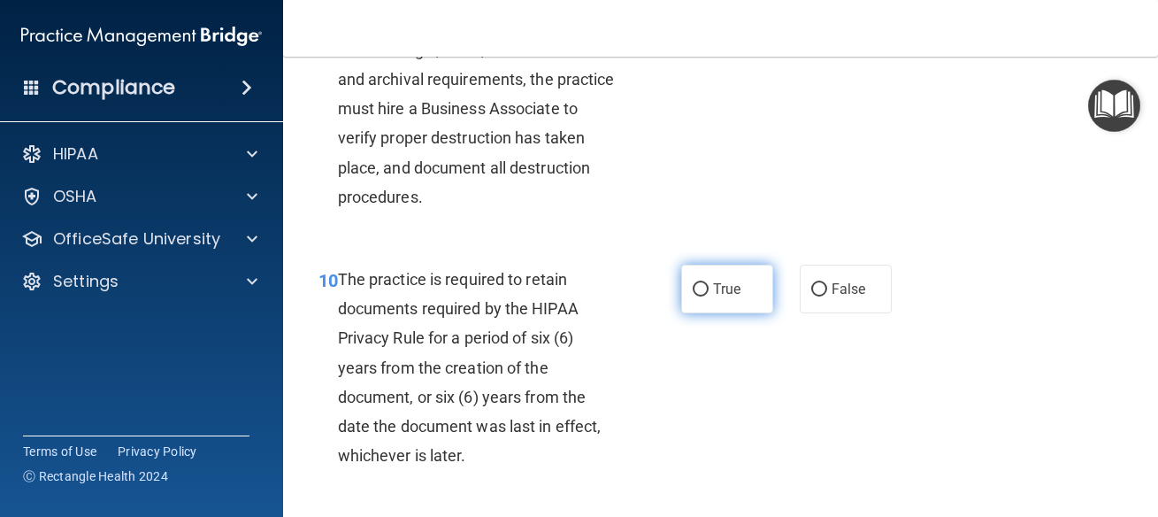
click at [702, 300] on label "True" at bounding box center [727, 289] width 92 height 49
click at [702, 296] on input "True" at bounding box center [701, 289] width 16 height 13
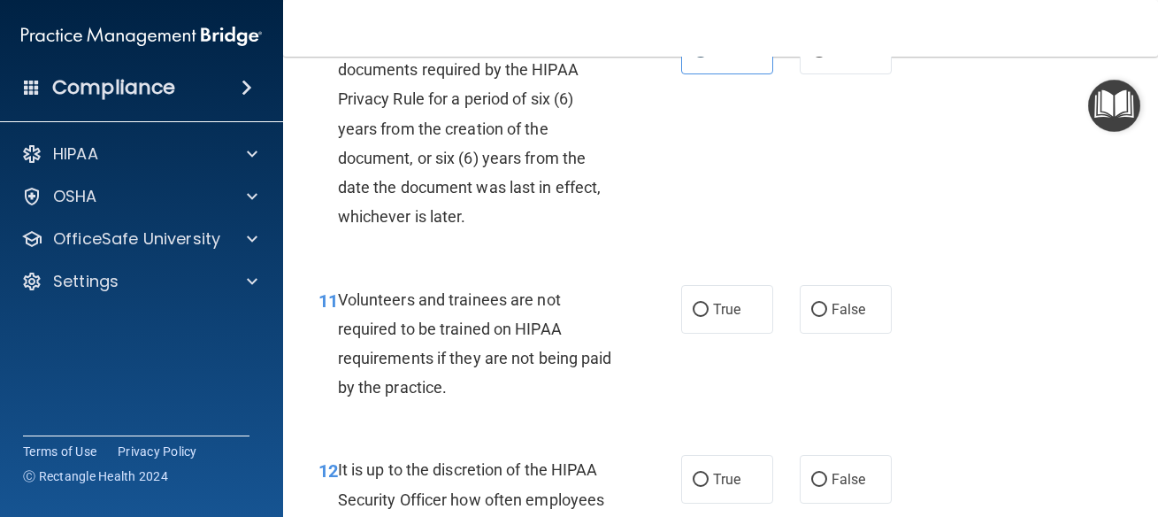
click at [804, 285] on div "11 Volunteers and trainees are not required to be trained on HIPAA requirements…" at bounding box center [720, 348] width 831 height 171
click at [832, 316] on span "False" at bounding box center [849, 309] width 35 height 17
click at [824, 316] on input "False" at bounding box center [819, 309] width 16 height 13
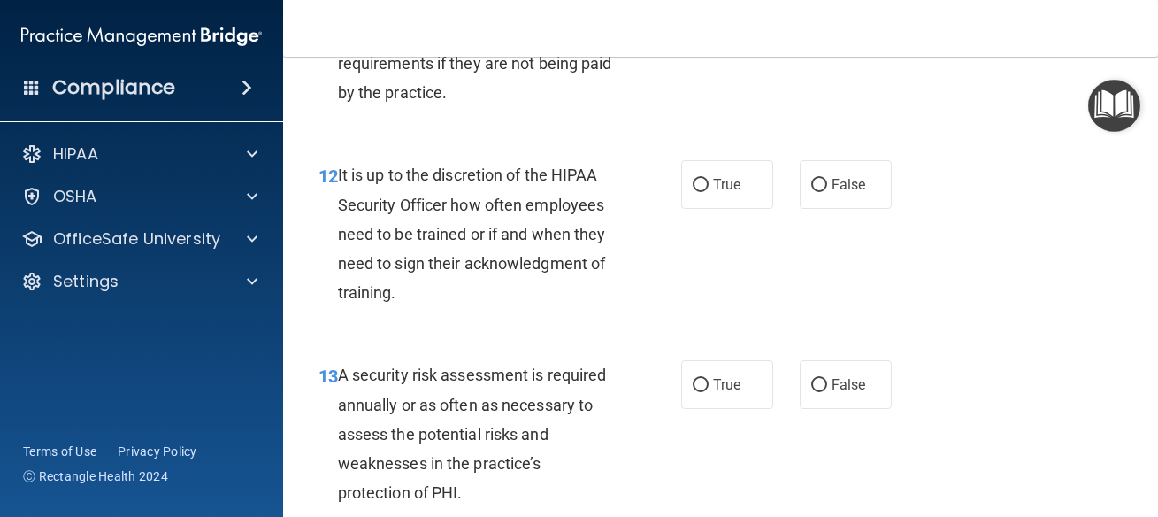
scroll to position [2468, 0]
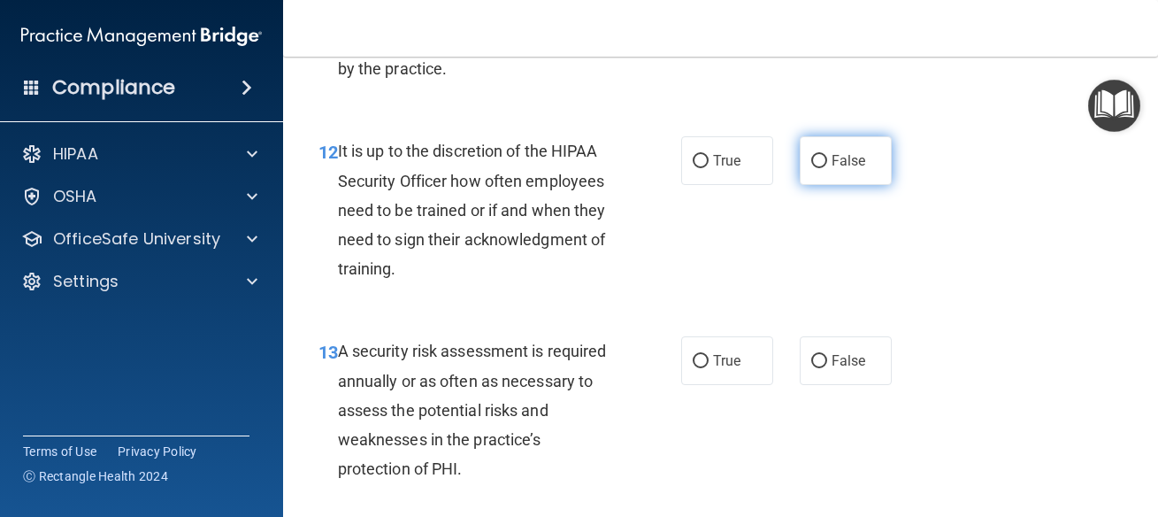
click at [821, 149] on label "False" at bounding box center [846, 160] width 92 height 49
click at [821, 155] on input "False" at bounding box center [819, 161] width 16 height 13
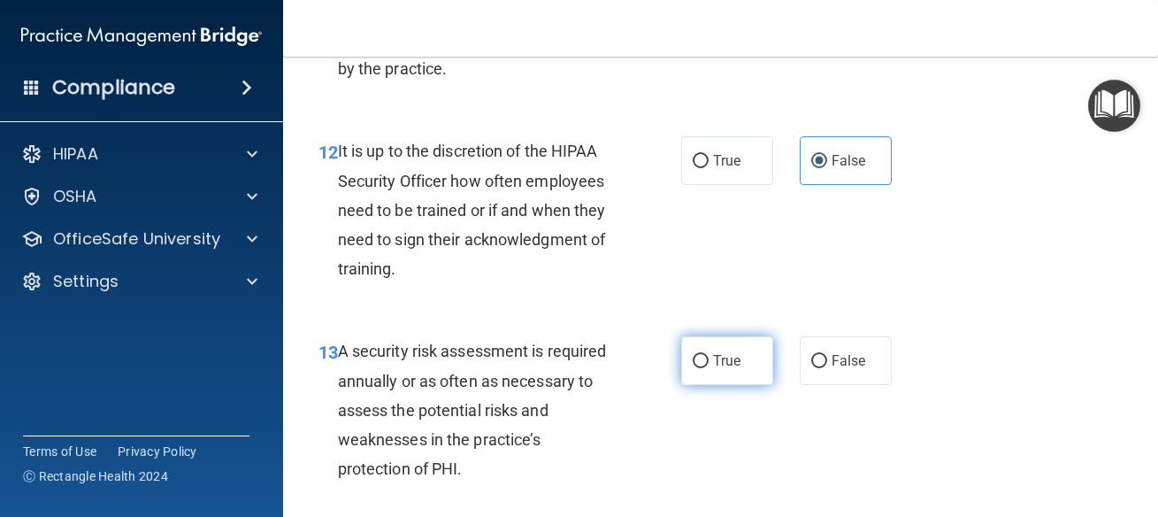
click at [713, 358] on span "True" at bounding box center [726, 360] width 27 height 17
click at [707, 358] on input "True" at bounding box center [701, 361] width 16 height 13
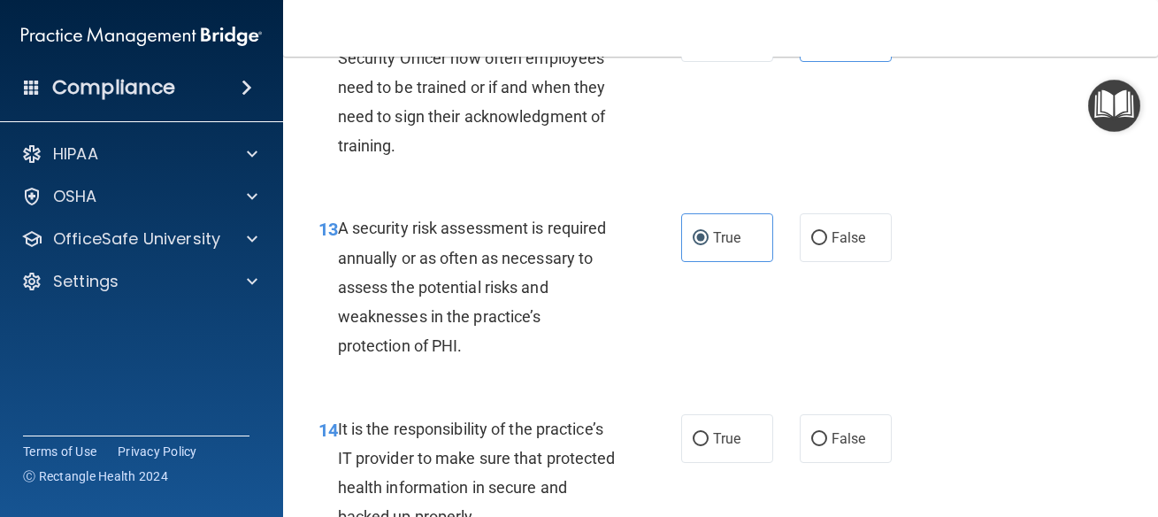
scroll to position [2787, 0]
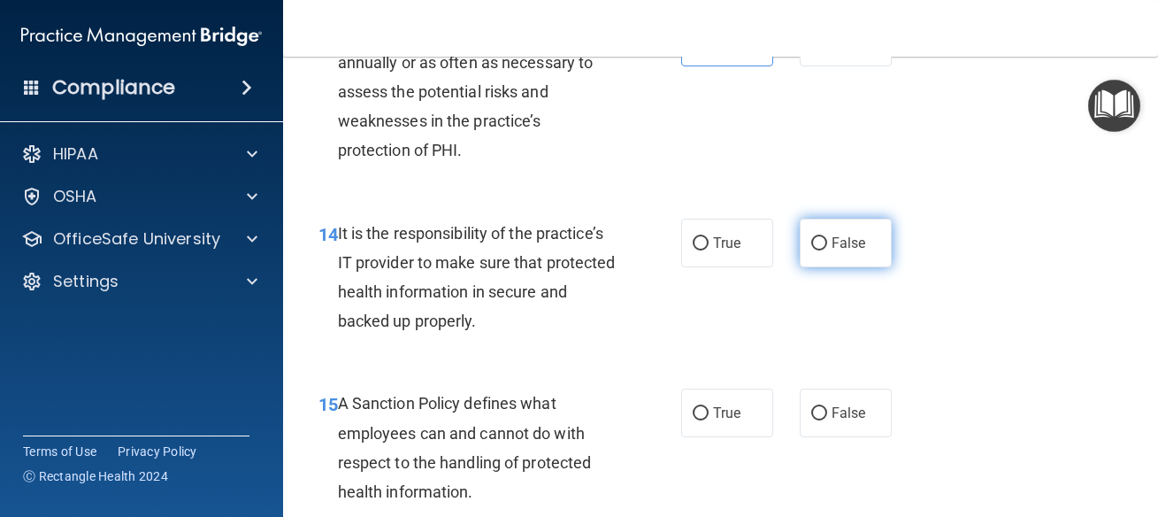
click at [840, 250] on span "False" at bounding box center [849, 242] width 35 height 17
click at [827, 250] on input "False" at bounding box center [819, 243] width 16 height 13
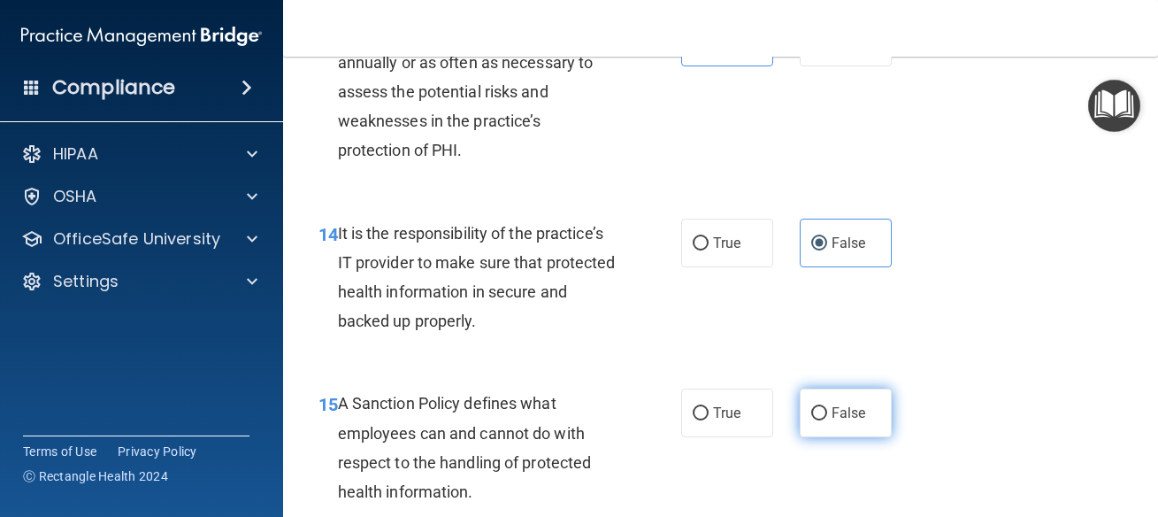
click at [829, 403] on label "False" at bounding box center [846, 412] width 92 height 49
click at [827, 407] on input "False" at bounding box center [819, 413] width 16 height 13
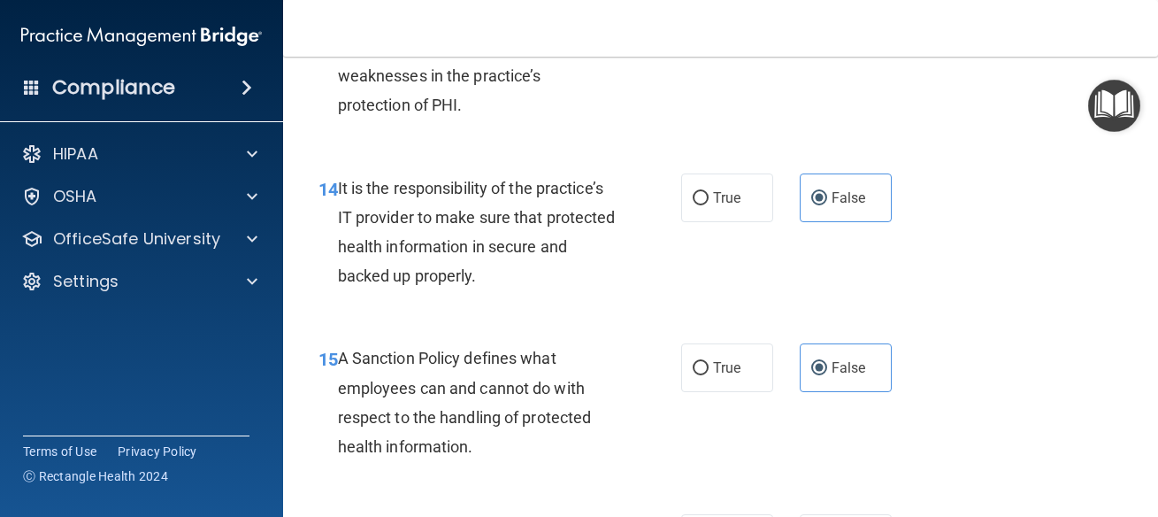
scroll to position [3026, 0]
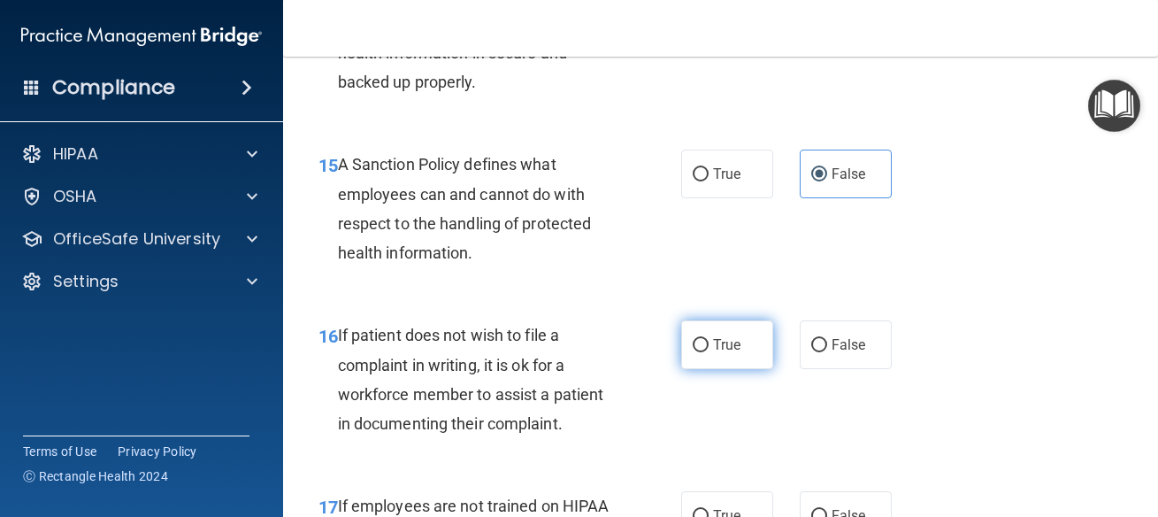
click at [710, 364] on label "True" at bounding box center [727, 344] width 92 height 49
click at [709, 352] on input "True" at bounding box center [701, 345] width 16 height 13
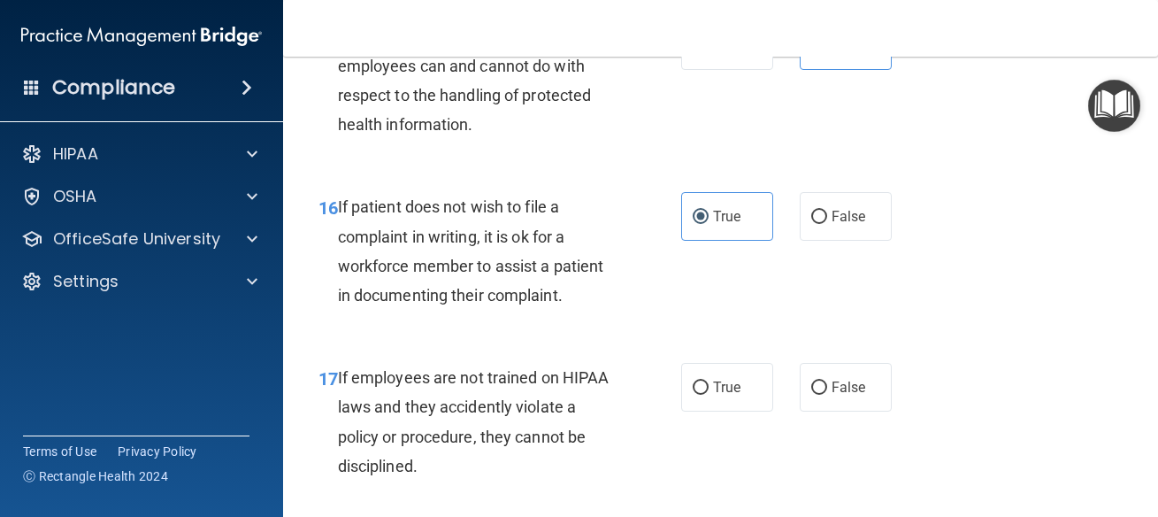
scroll to position [3185, 0]
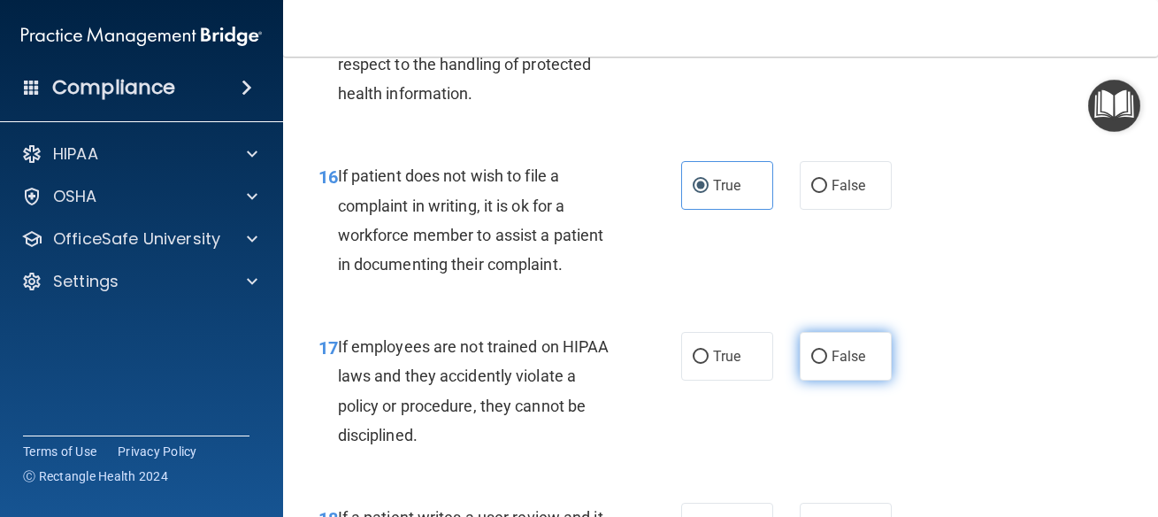
click at [832, 357] on span "False" at bounding box center [849, 356] width 35 height 17
click at [824, 357] on input "False" at bounding box center [819, 356] width 16 height 13
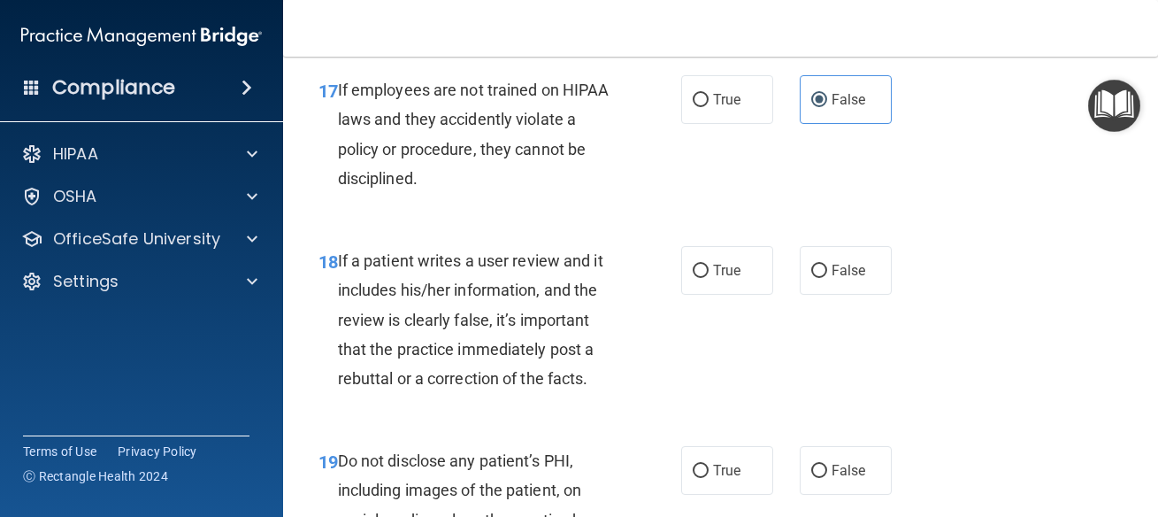
scroll to position [3503, 0]
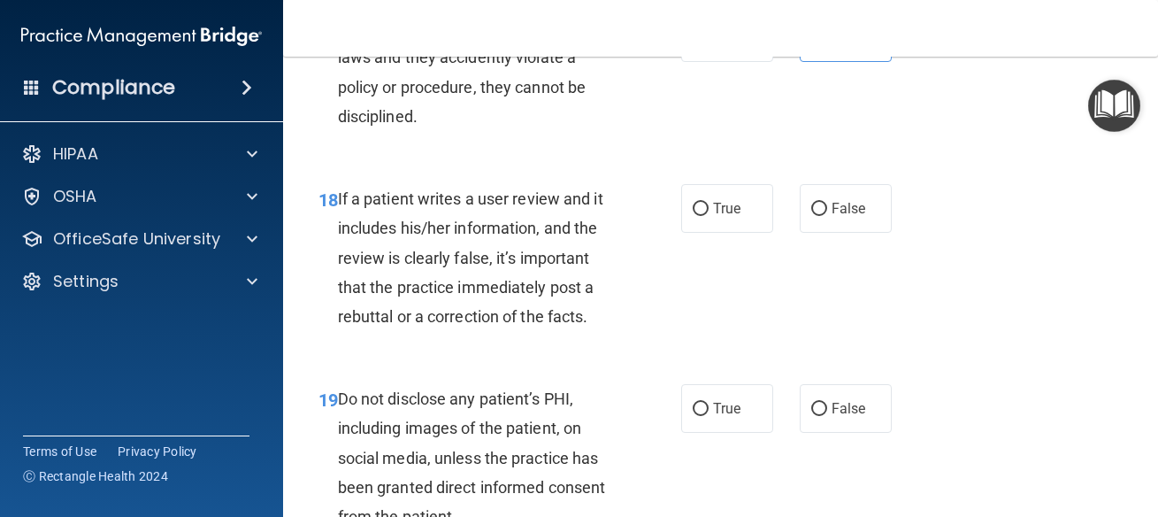
click at [810, 236] on div "18 If a patient writes a user review and it includes his/her information, and t…" at bounding box center [720, 262] width 831 height 200
click at [832, 204] on span "False" at bounding box center [849, 208] width 35 height 17
click at [826, 204] on input "False" at bounding box center [819, 209] width 16 height 13
click at [752, 398] on label "True" at bounding box center [727, 408] width 92 height 49
click at [709, 403] on input "True" at bounding box center [701, 409] width 16 height 13
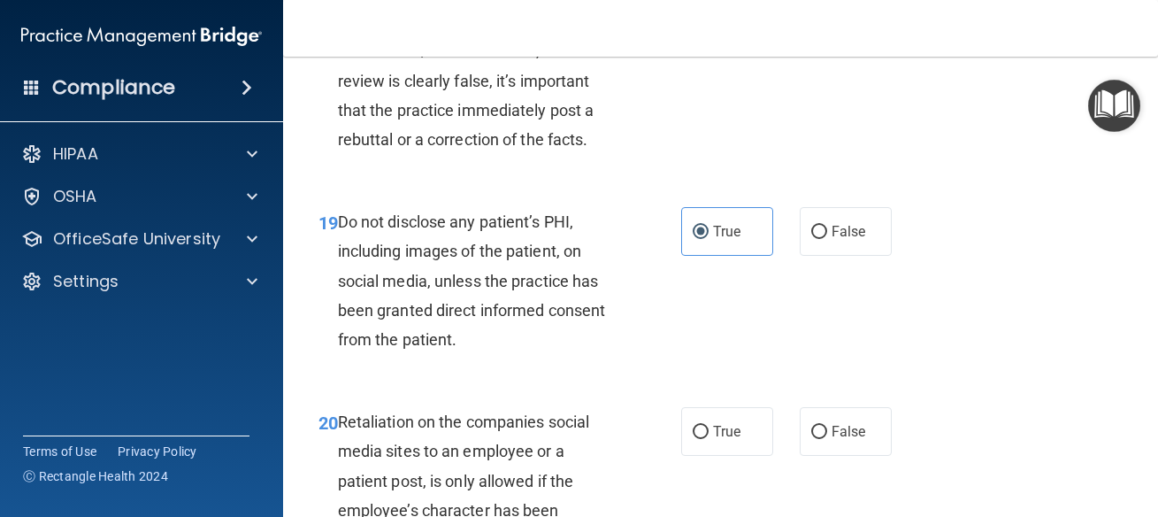
scroll to position [3742, 0]
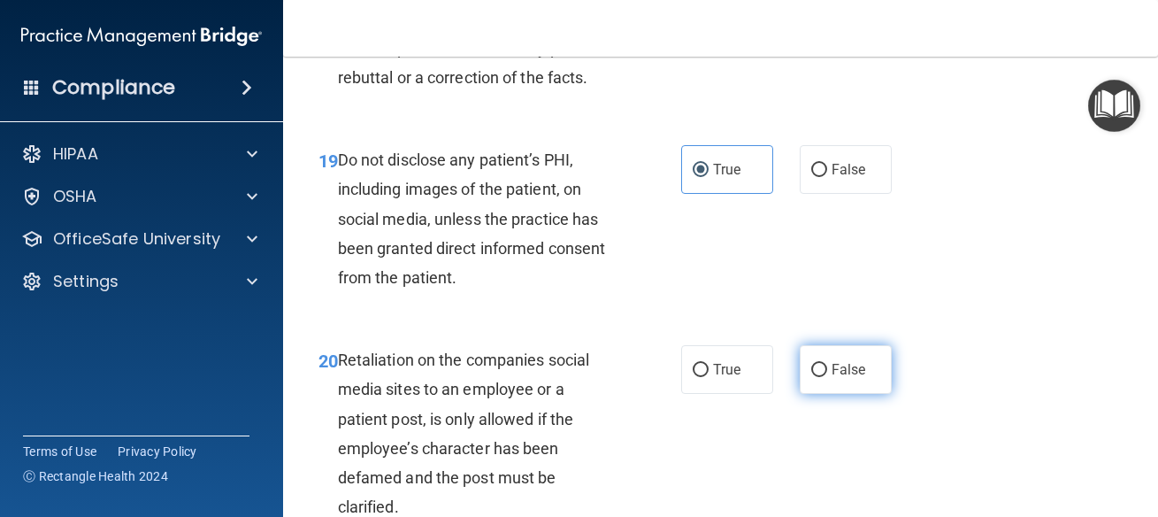
click at [857, 372] on label "False" at bounding box center [846, 369] width 92 height 49
click at [827, 372] on input "False" at bounding box center [819, 370] width 16 height 13
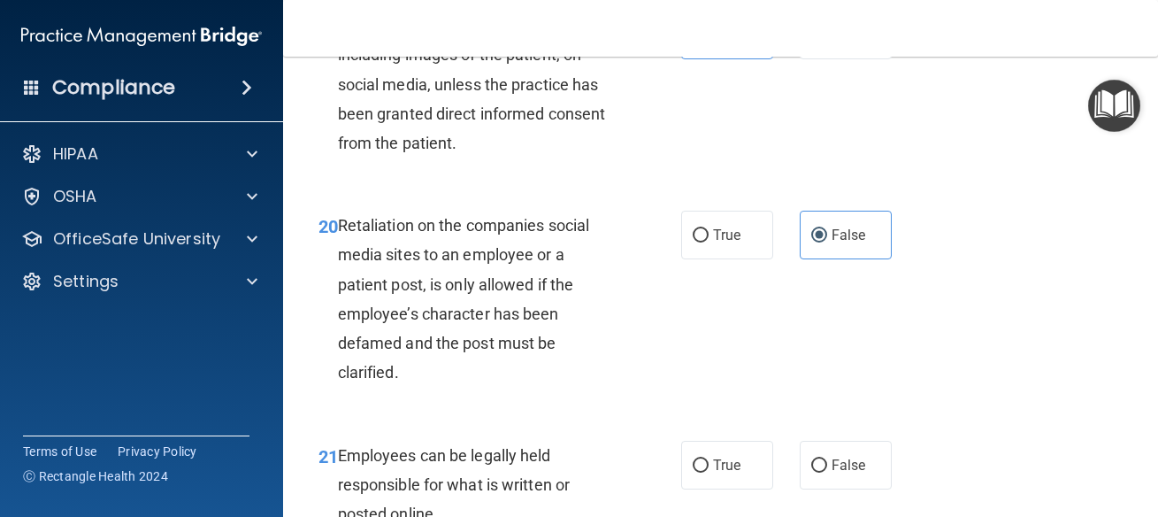
scroll to position [4061, 0]
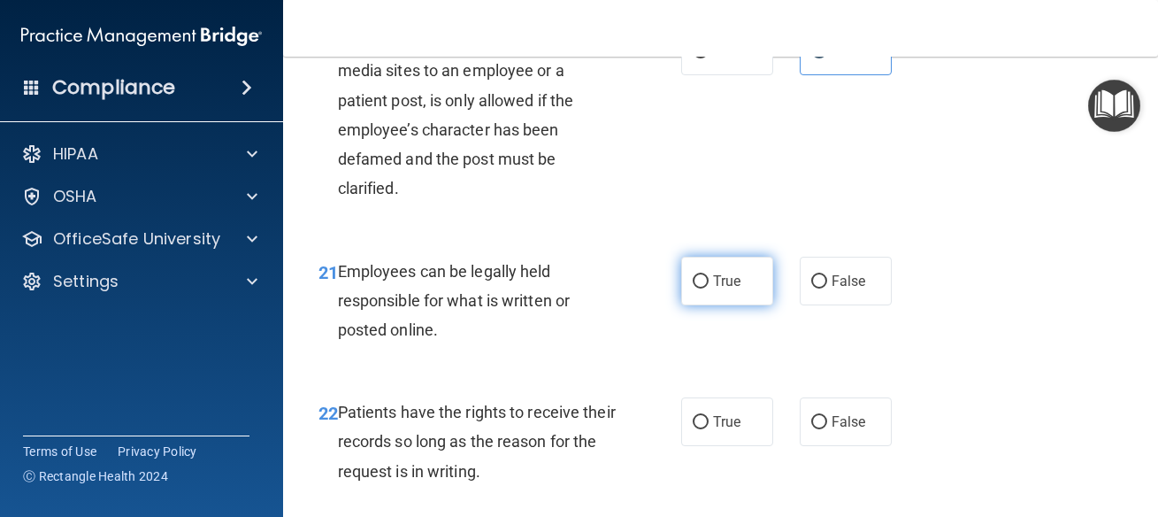
click at [681, 259] on label "True" at bounding box center [727, 281] width 92 height 49
click at [693, 275] on input "True" at bounding box center [701, 281] width 16 height 13
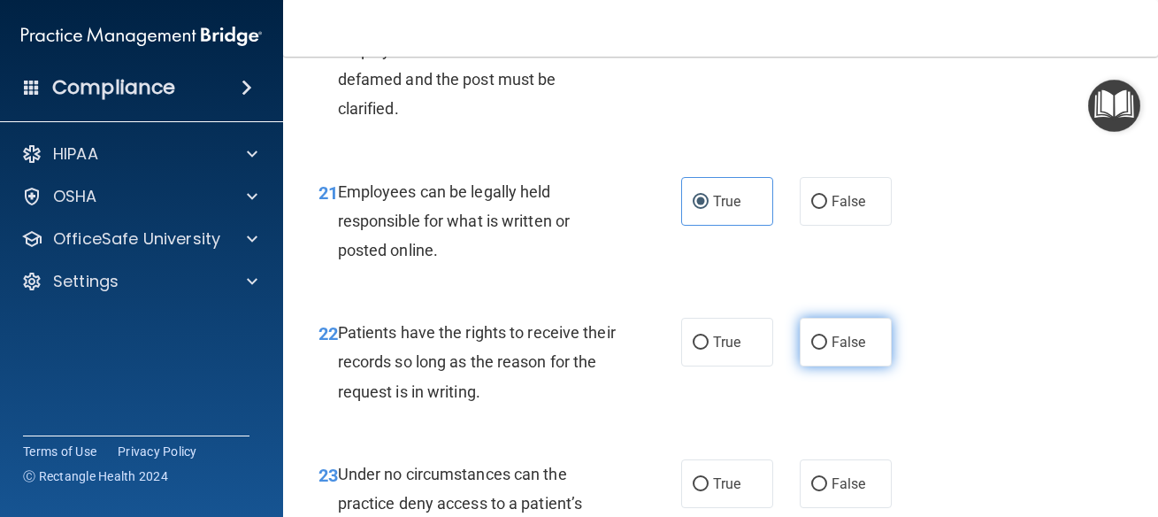
click at [848, 339] on span "False" at bounding box center [849, 342] width 35 height 17
click at [827, 339] on input "False" at bounding box center [819, 342] width 16 height 13
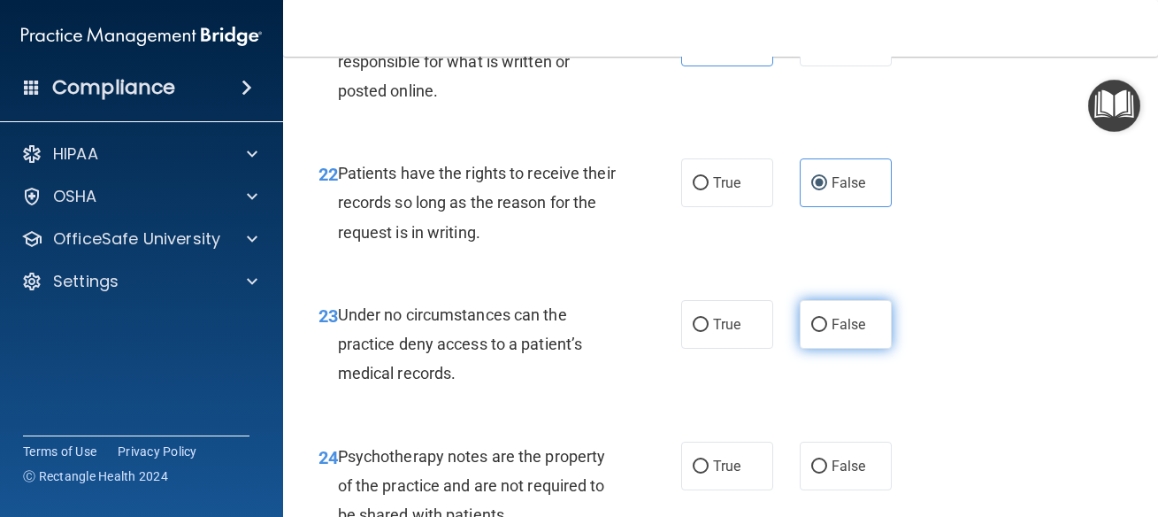
click at [818, 323] on label "False" at bounding box center [846, 324] width 92 height 49
click at [818, 323] on input "False" at bounding box center [819, 324] width 16 height 13
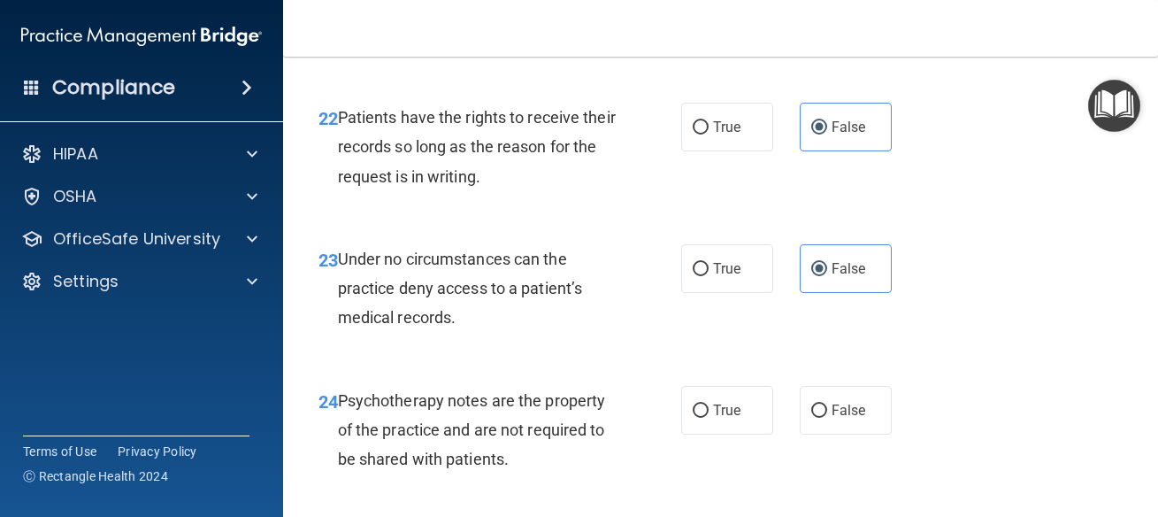
scroll to position [4379, 0]
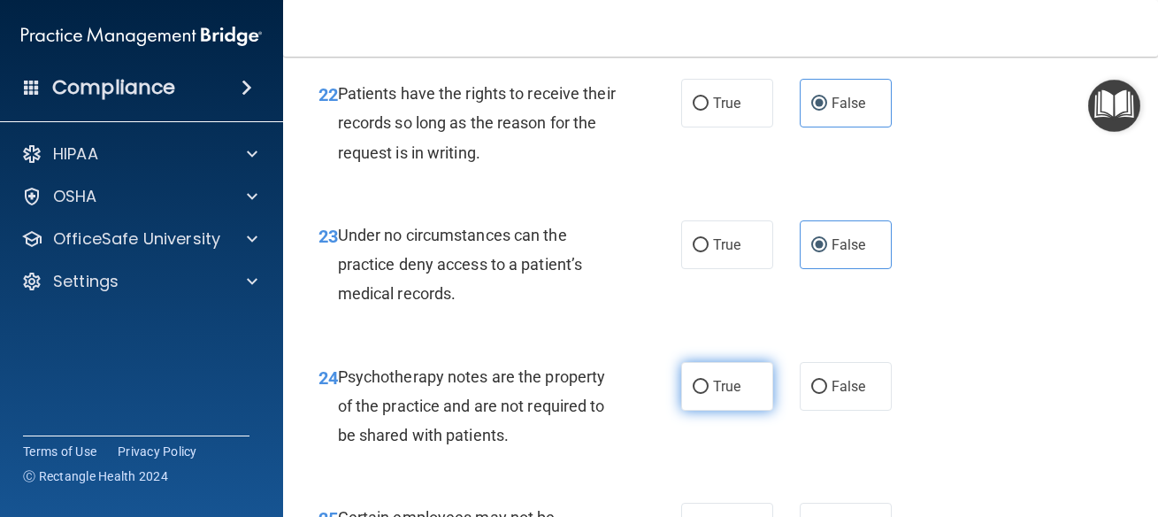
click at [732, 368] on label "True" at bounding box center [727, 386] width 92 height 49
click at [709, 380] on input "True" at bounding box center [701, 386] width 16 height 13
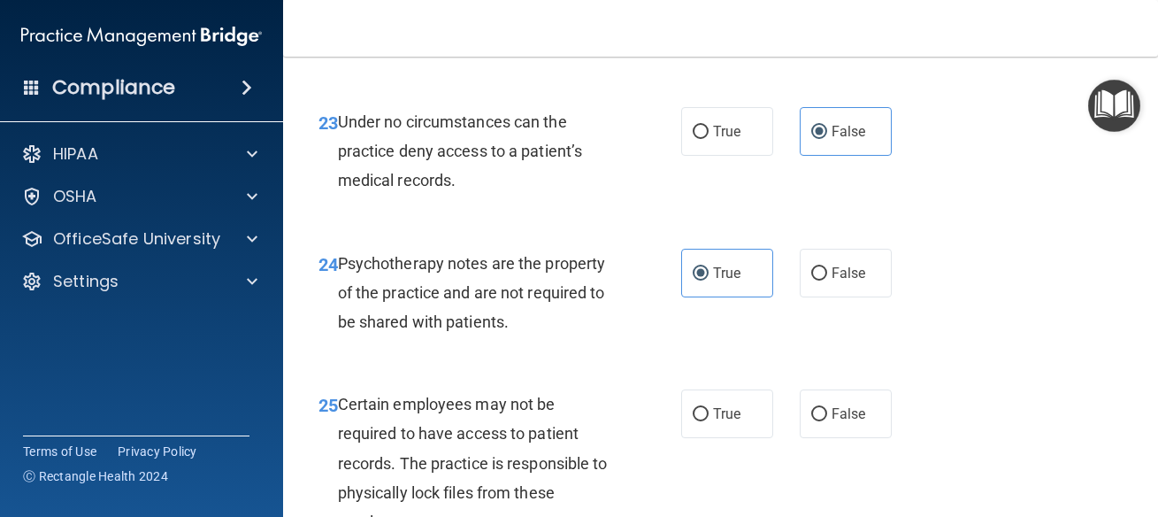
scroll to position [4538, 0]
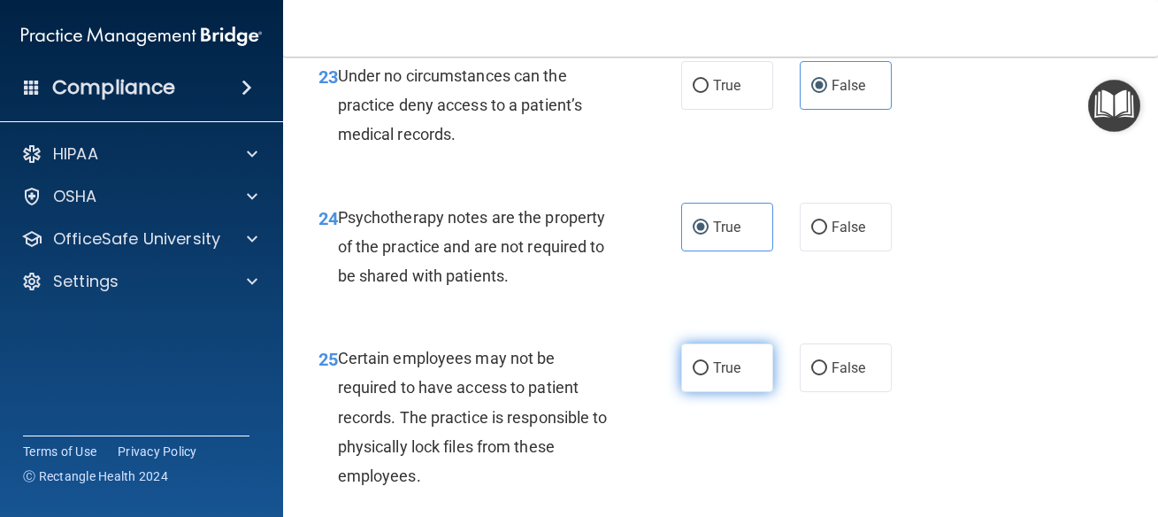
click at [732, 380] on label "True" at bounding box center [727, 367] width 92 height 49
click at [709, 375] on input "True" at bounding box center [701, 368] width 16 height 13
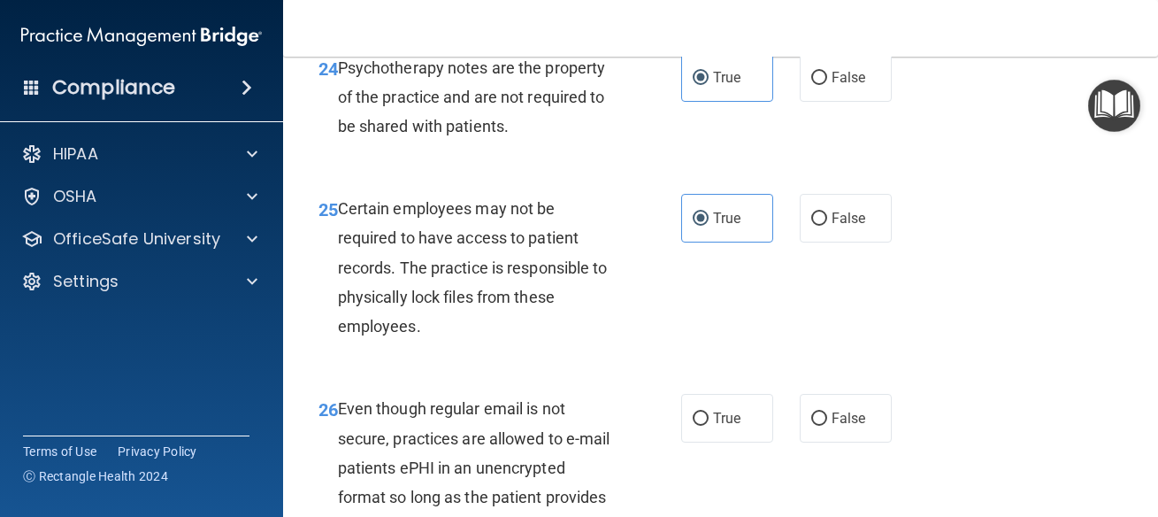
scroll to position [4777, 0]
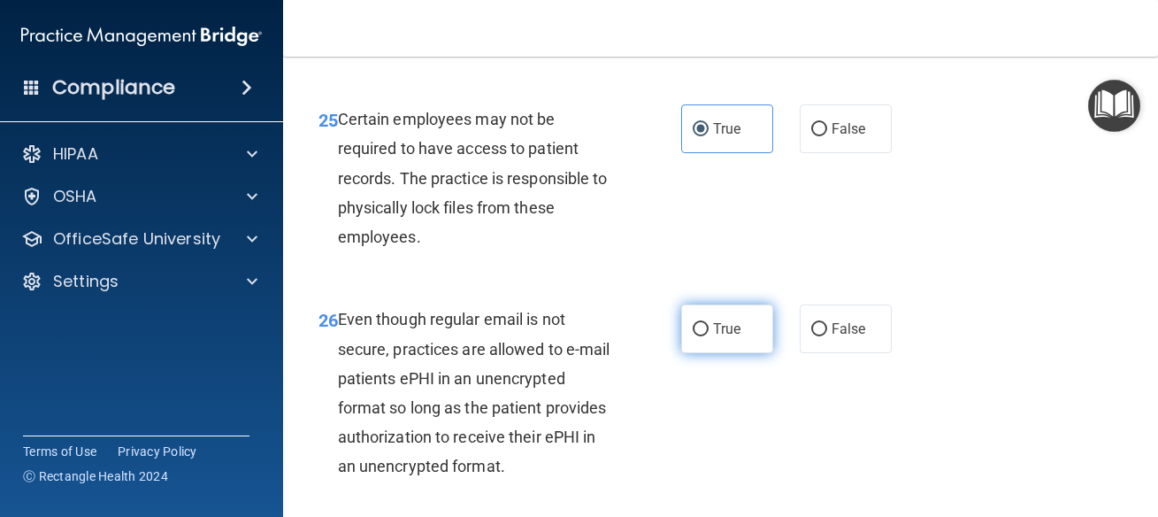
click at [720, 342] on label "True" at bounding box center [727, 328] width 92 height 49
click at [709, 336] on input "True" at bounding box center [701, 329] width 16 height 13
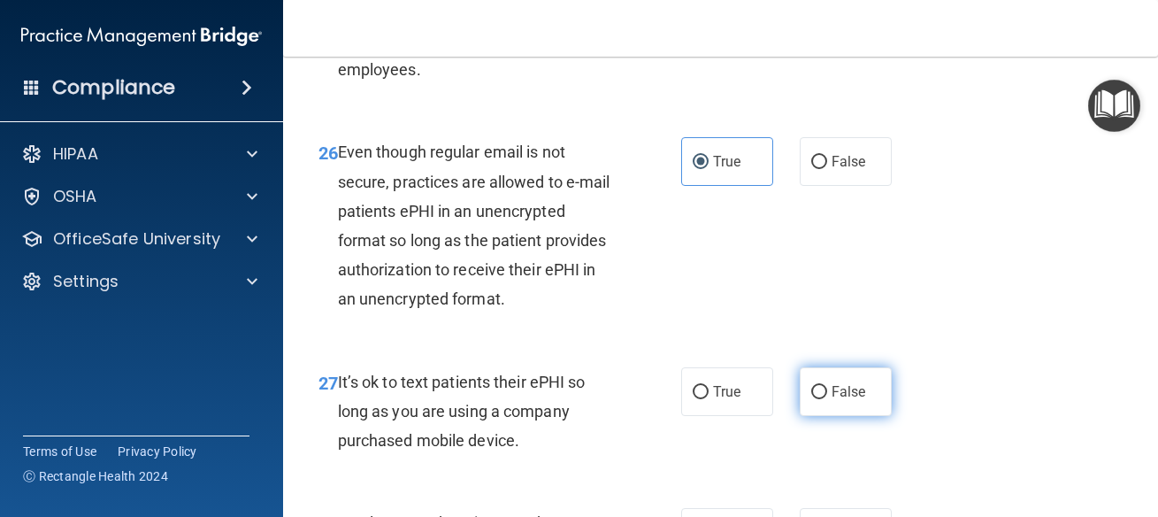
scroll to position [5016, 0]
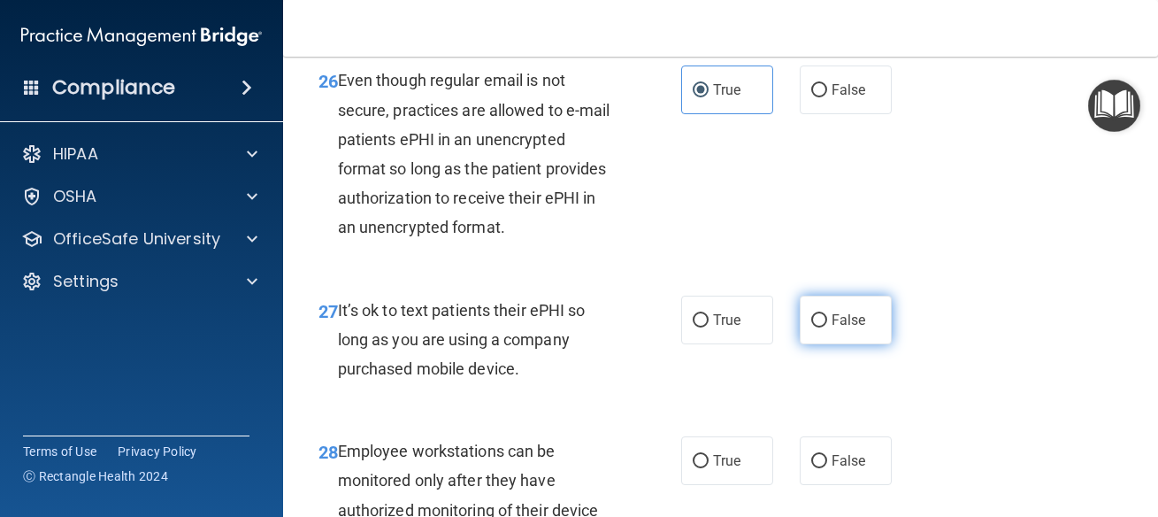
click at [868, 330] on label "False" at bounding box center [846, 319] width 92 height 49
click at [827, 327] on input "False" at bounding box center [819, 320] width 16 height 13
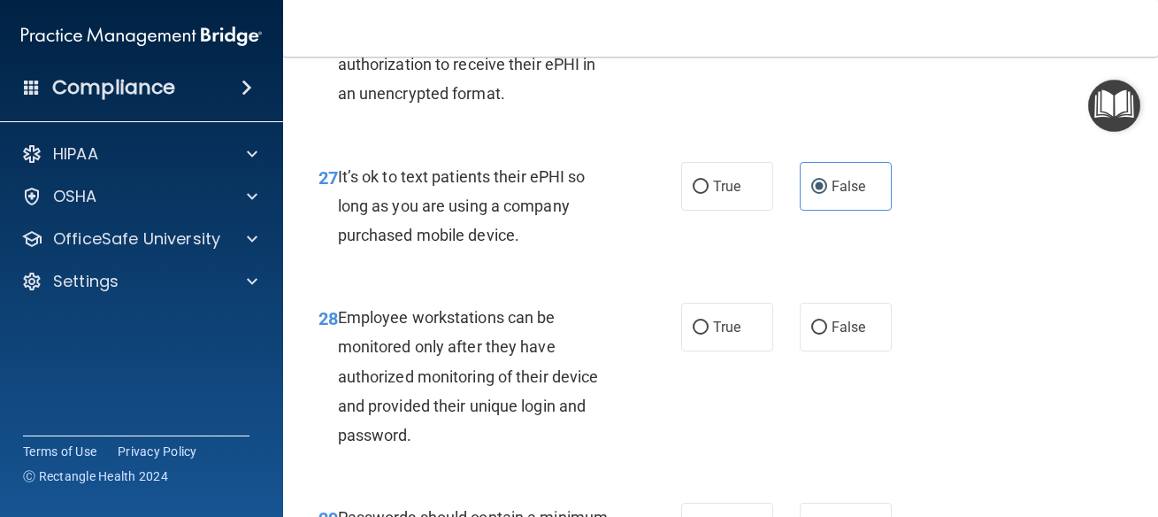
scroll to position [5255, 0]
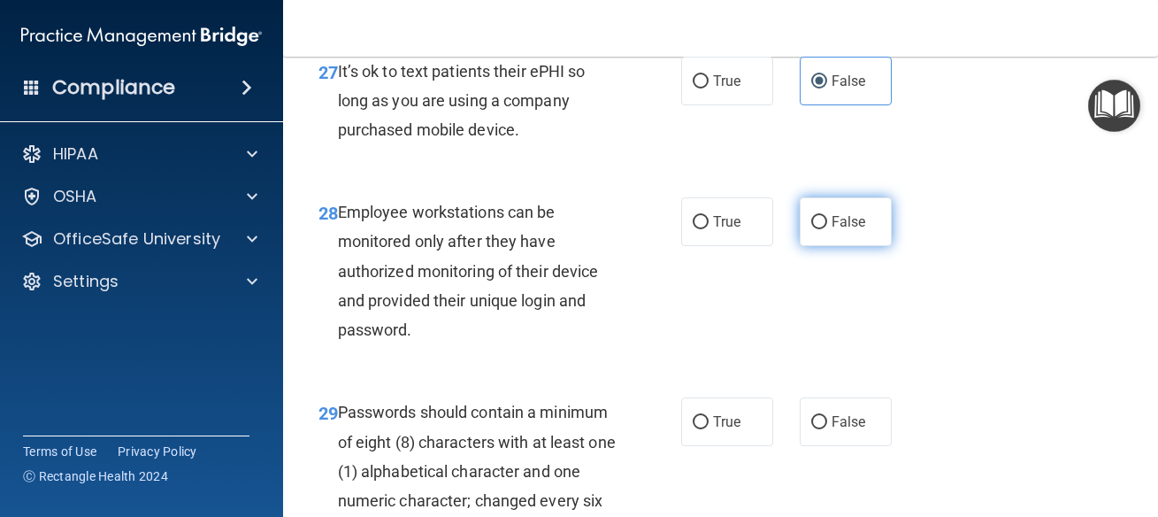
click at [855, 229] on label "False" at bounding box center [846, 221] width 92 height 49
click at [827, 229] on input "False" at bounding box center [819, 222] width 16 height 13
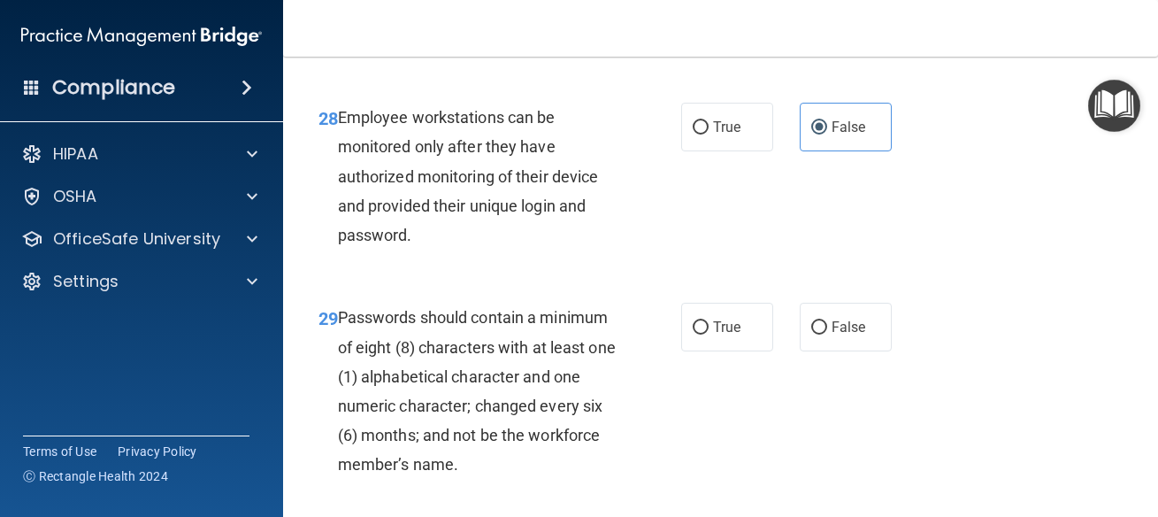
scroll to position [5414, 0]
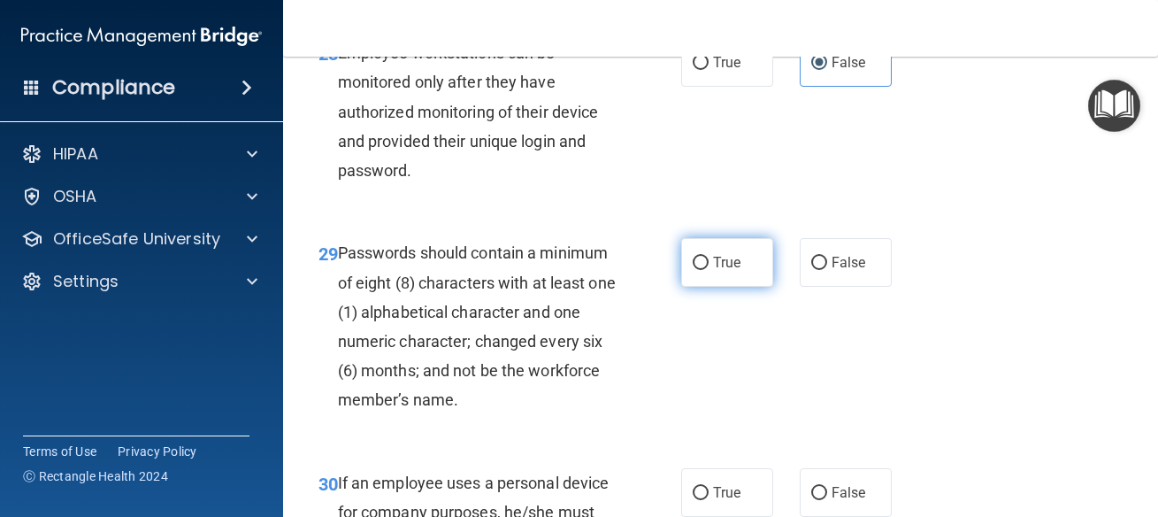
click at [713, 271] on span "True" at bounding box center [726, 262] width 27 height 17
click at [709, 270] on input "True" at bounding box center [701, 263] width 16 height 13
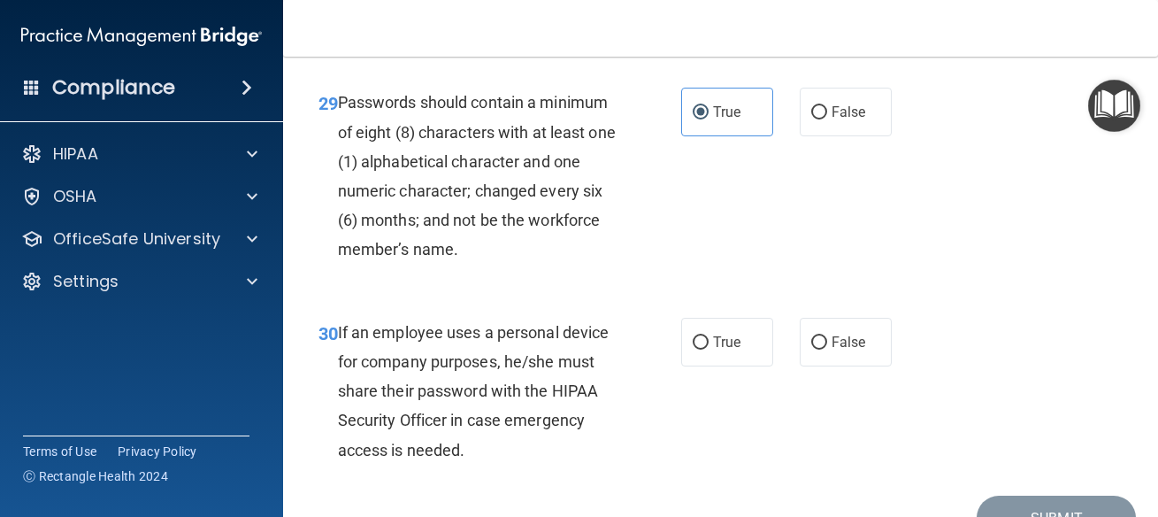
scroll to position [5574, 0]
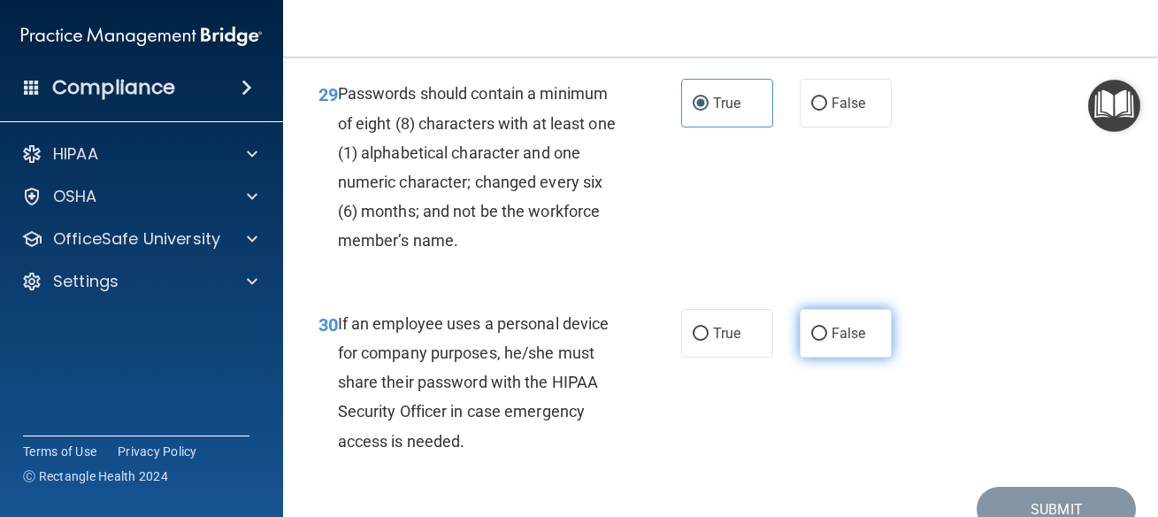
click at [859, 357] on label "False" at bounding box center [846, 333] width 92 height 49
click at [827, 341] on input "False" at bounding box center [819, 333] width 16 height 13
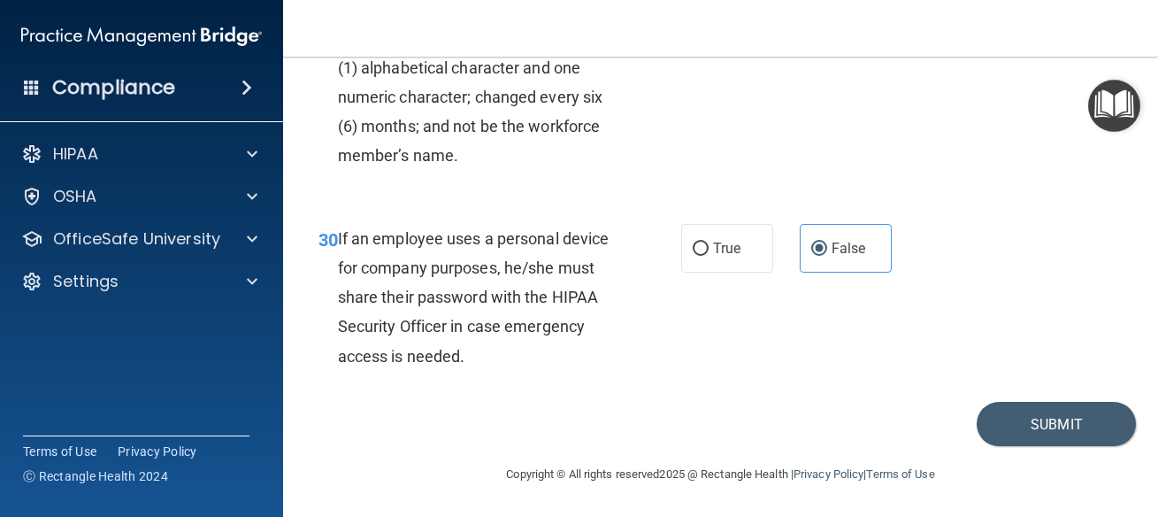
scroll to position [5690, 0]
click at [1024, 438] on button "Submit" at bounding box center [1056, 424] width 159 height 45
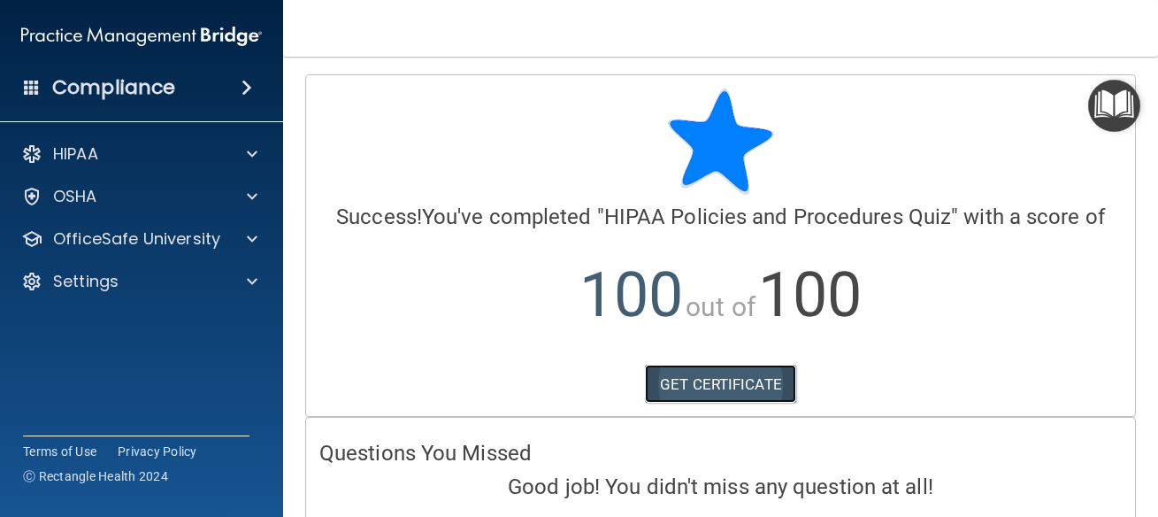
click at [743, 397] on link "GET CERTIFICATE" at bounding box center [720, 383] width 151 height 39
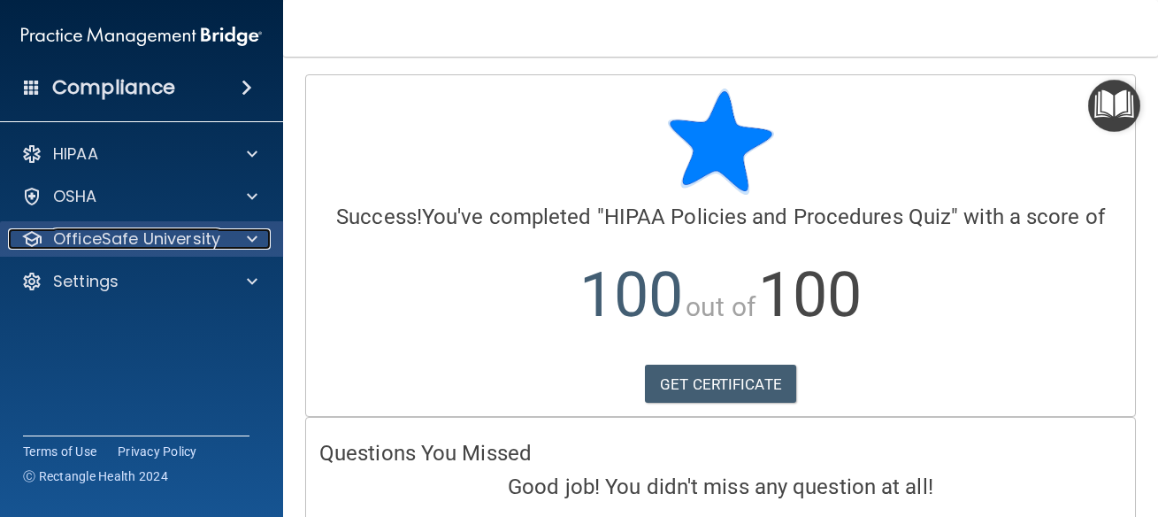
click at [219, 247] on div "OfficeSafe University" at bounding box center [117, 238] width 219 height 21
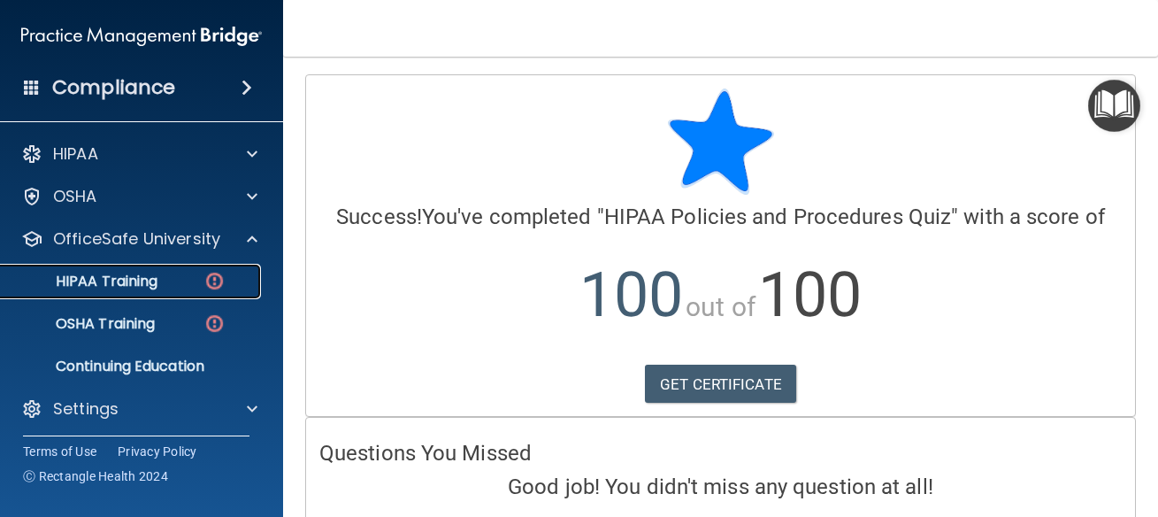
click at [186, 278] on div "HIPAA Training" at bounding box center [133, 281] width 242 height 18
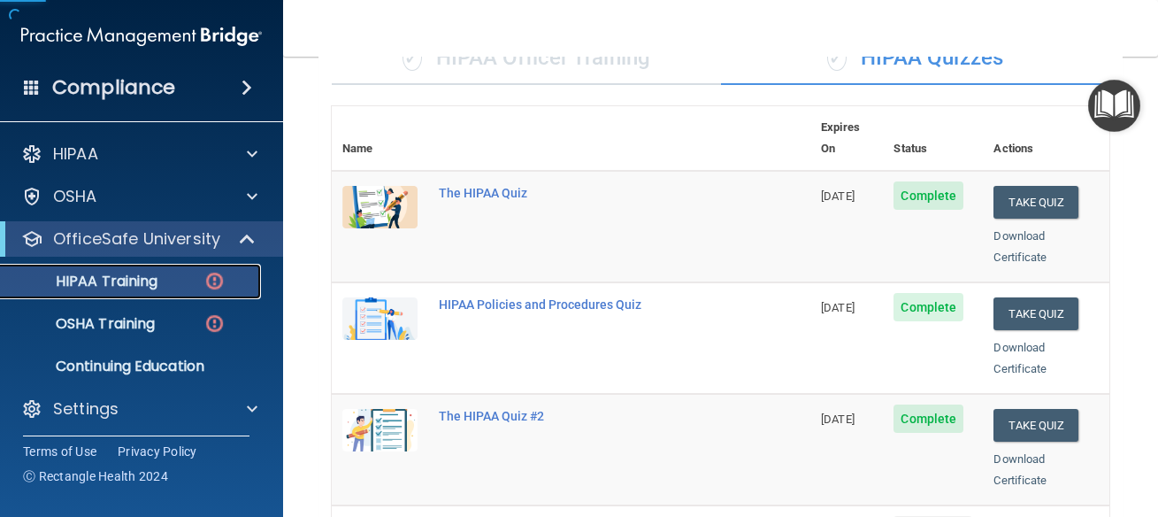
scroll to position [318, 0]
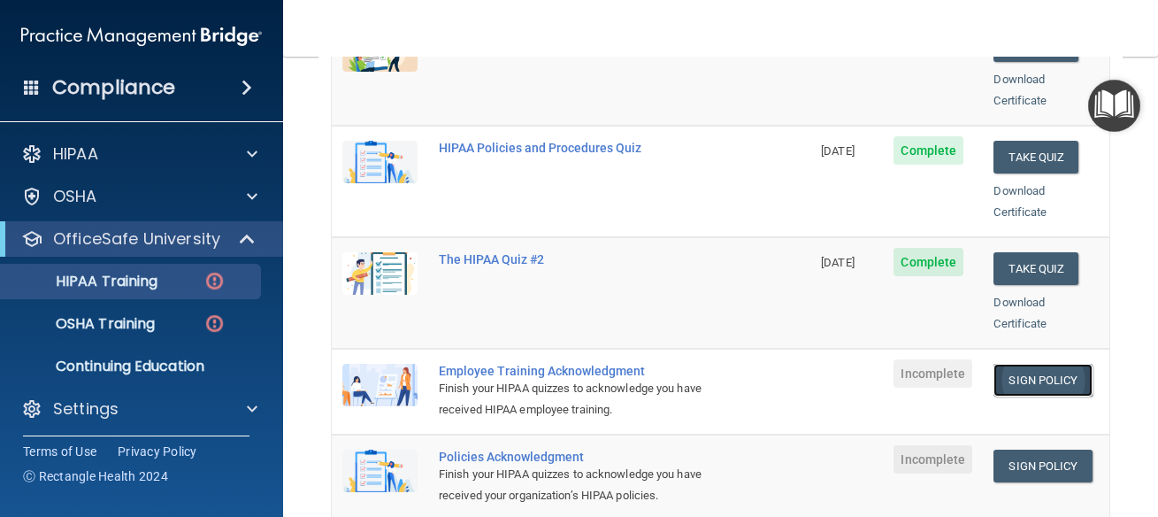
click at [1053, 364] on link "Sign Policy" at bounding box center [1043, 380] width 98 height 33
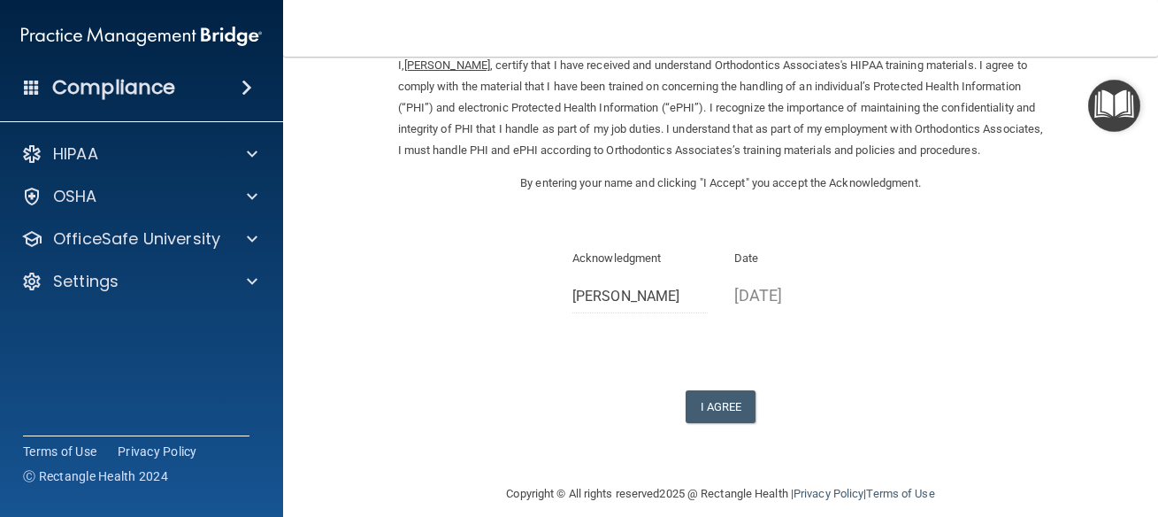
scroll to position [124, 0]
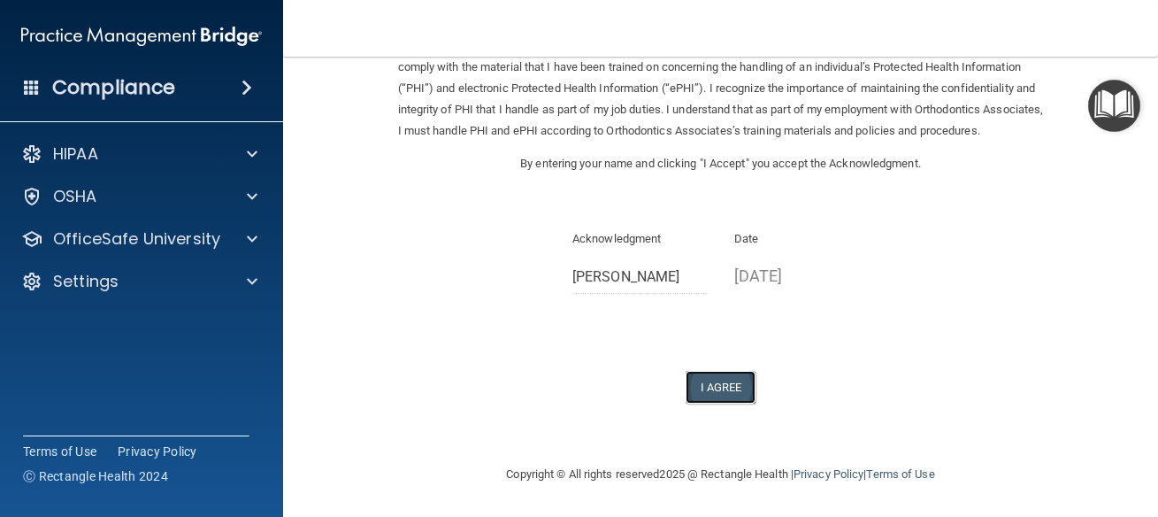
click at [722, 379] on button "I Agree" at bounding box center [721, 387] width 71 height 33
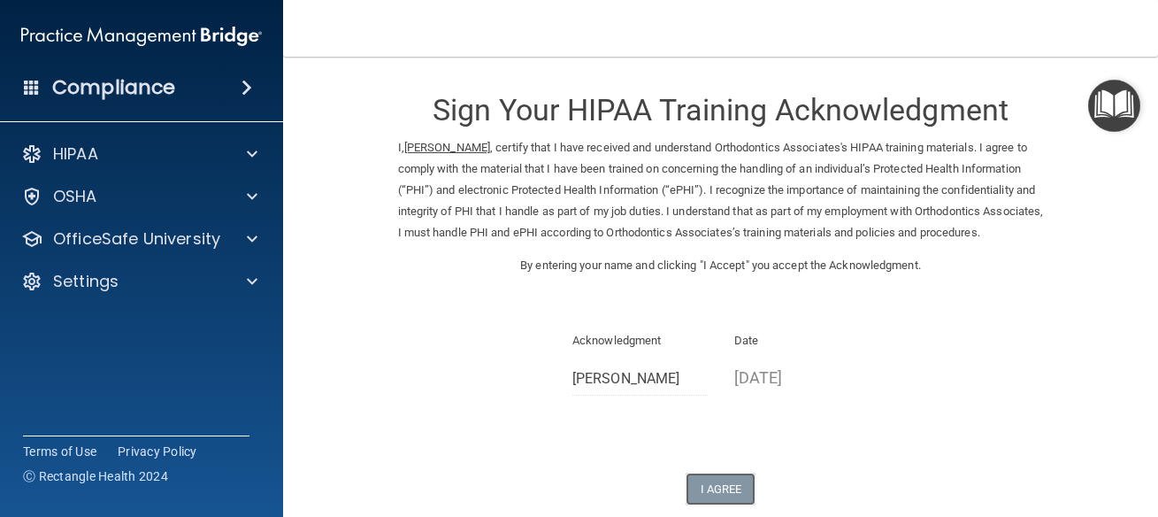
scroll to position [0, 0]
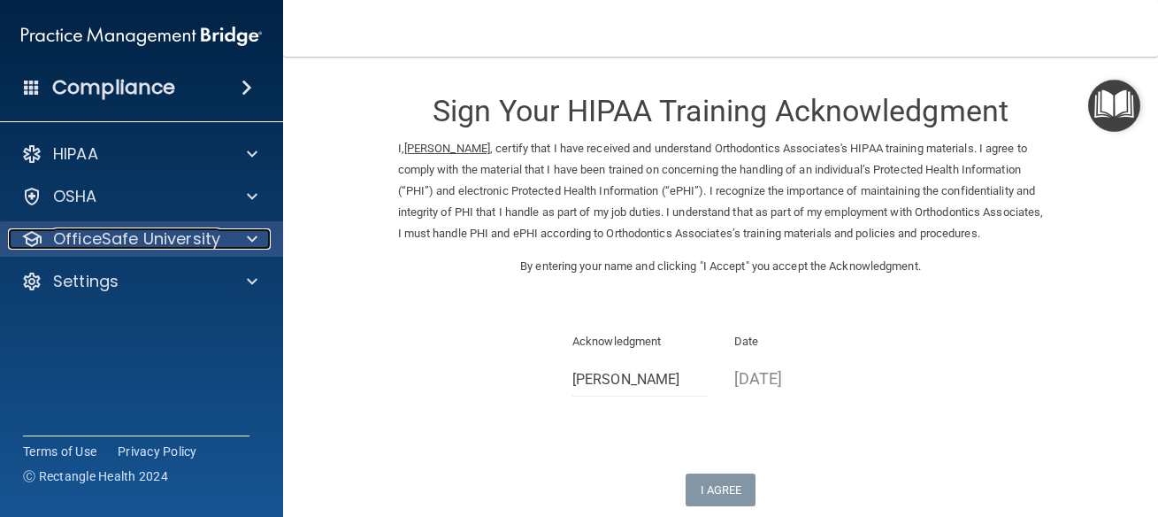
click at [205, 242] on p "OfficeSafe University" at bounding box center [136, 238] width 167 height 21
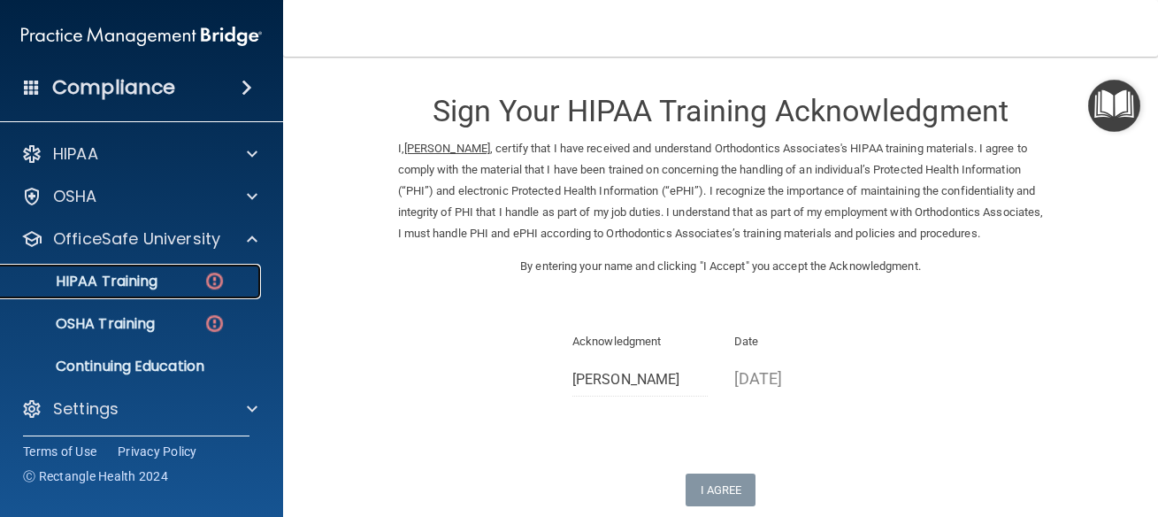
click at [184, 285] on div "HIPAA Training" at bounding box center [133, 281] width 242 height 18
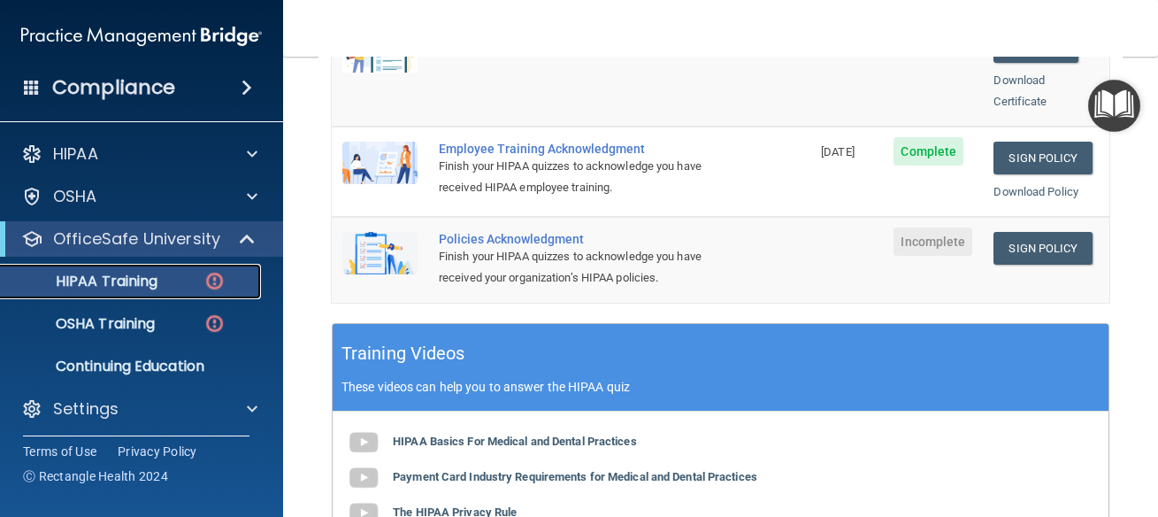
scroll to position [478, 0]
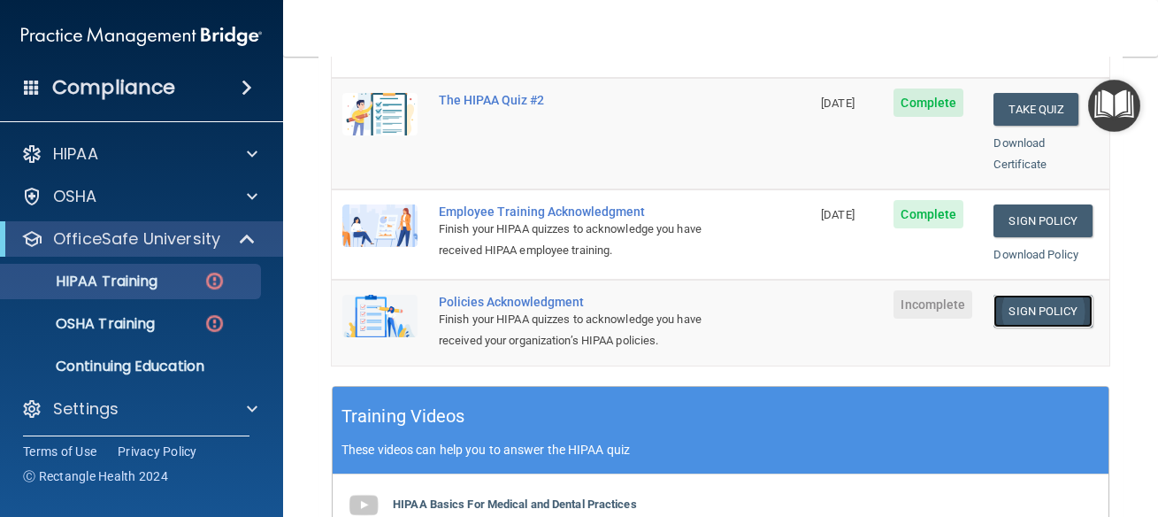
click at [1022, 295] on link "Sign Policy" at bounding box center [1043, 311] width 98 height 33
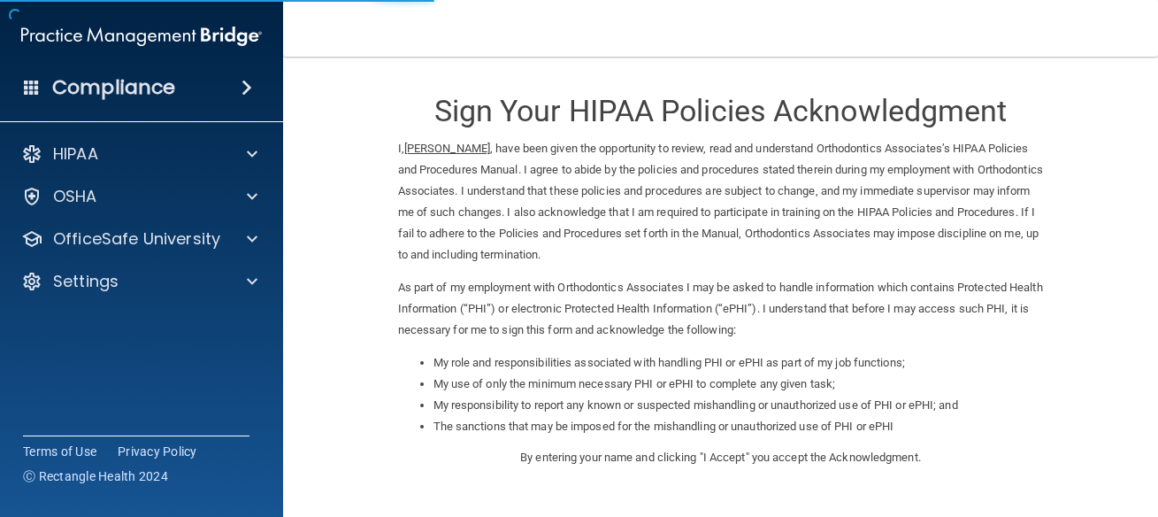
scroll to position [294, 0]
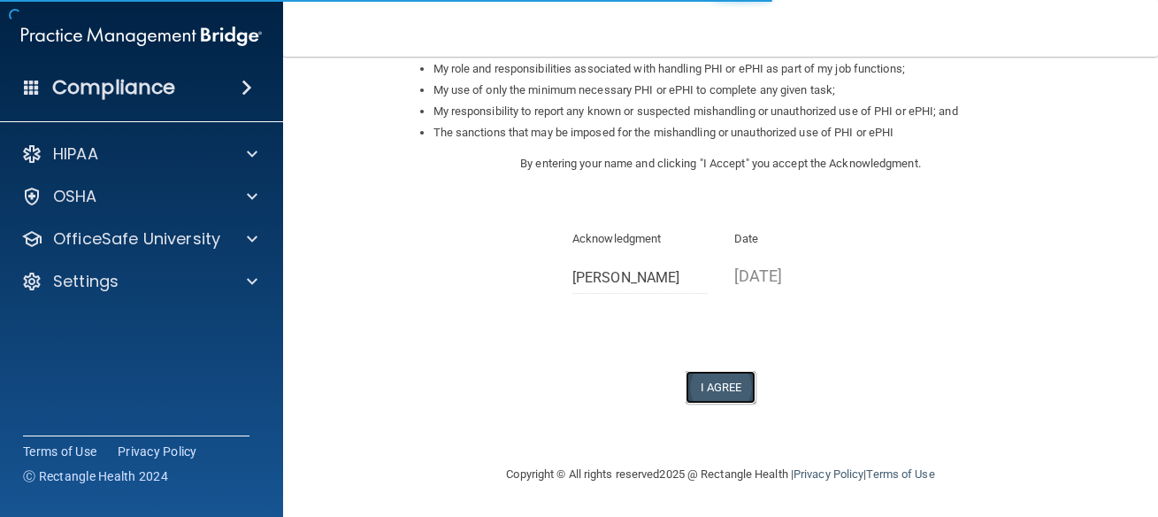
click at [717, 395] on button "I Agree" at bounding box center [721, 387] width 71 height 33
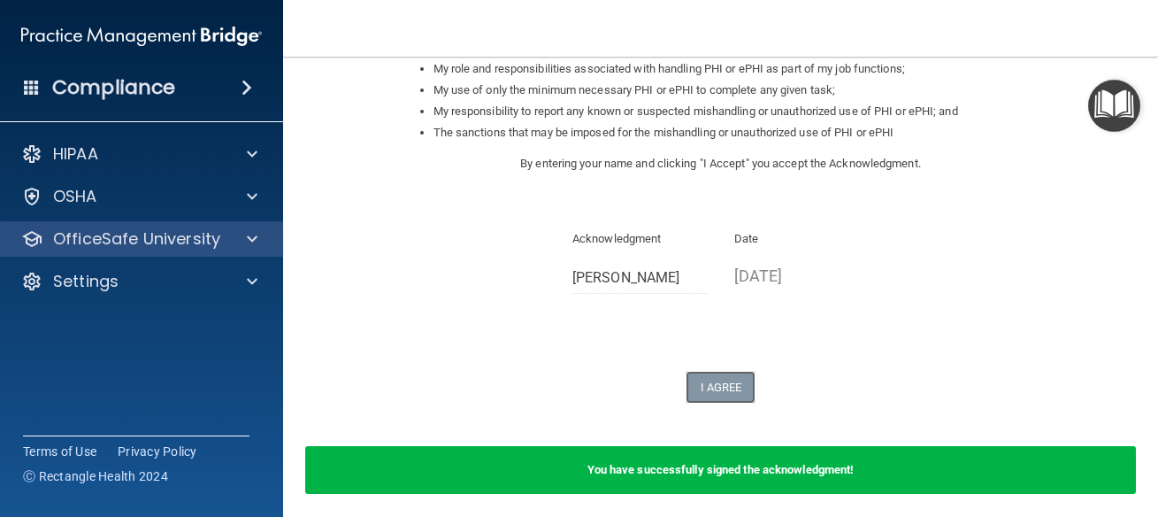
click at [254, 251] on div "OfficeSafe University" at bounding box center [142, 238] width 284 height 35
click at [147, 229] on p "OfficeSafe University" at bounding box center [136, 238] width 167 height 21
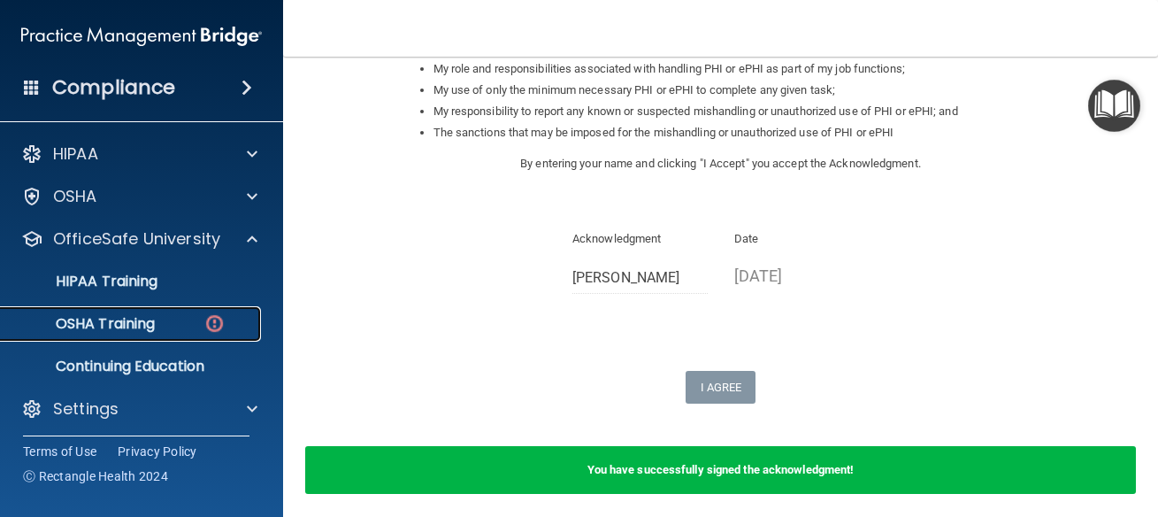
click at [200, 323] on div "OSHA Training" at bounding box center [133, 324] width 242 height 18
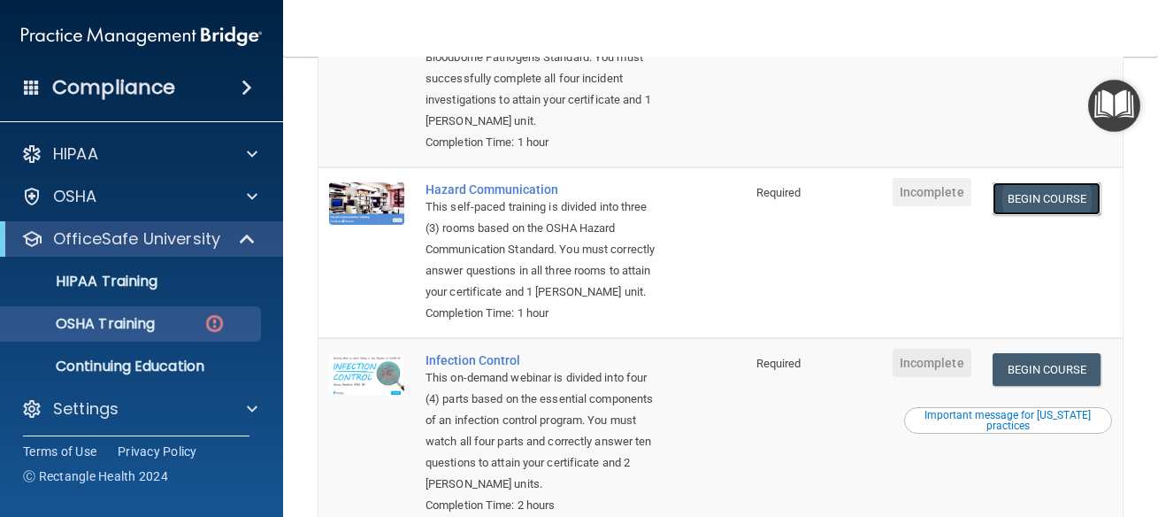
click at [1026, 186] on link "Begin Course" at bounding box center [1047, 198] width 108 height 33
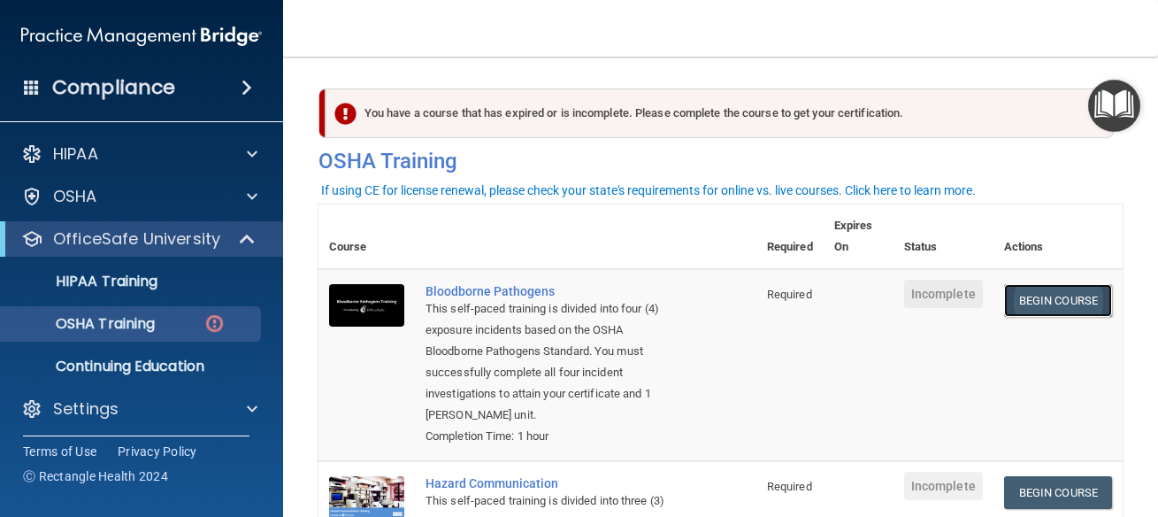
click at [1040, 307] on link "Begin Course" at bounding box center [1058, 300] width 108 height 33
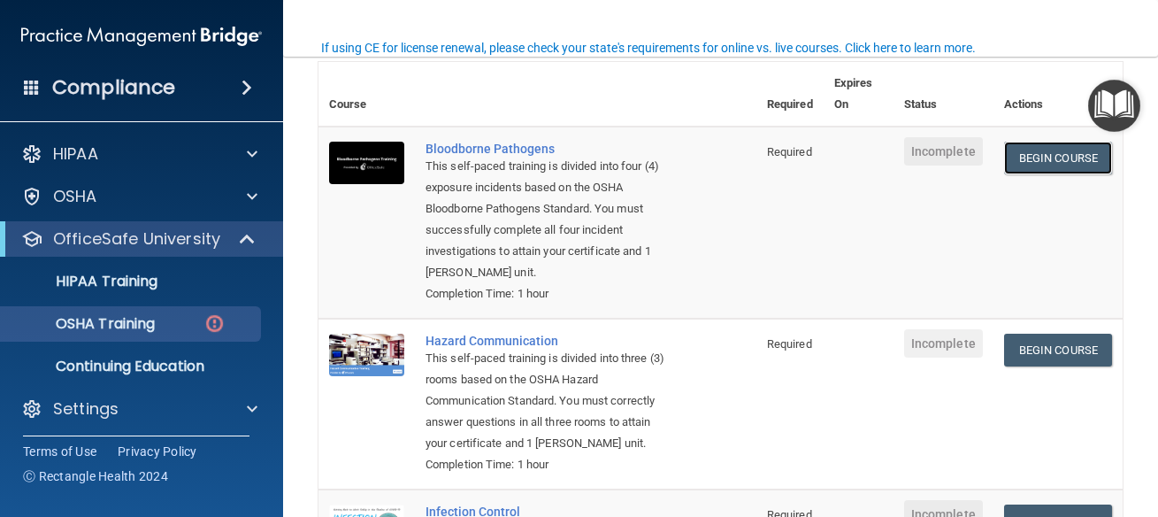
scroll to position [159, 0]
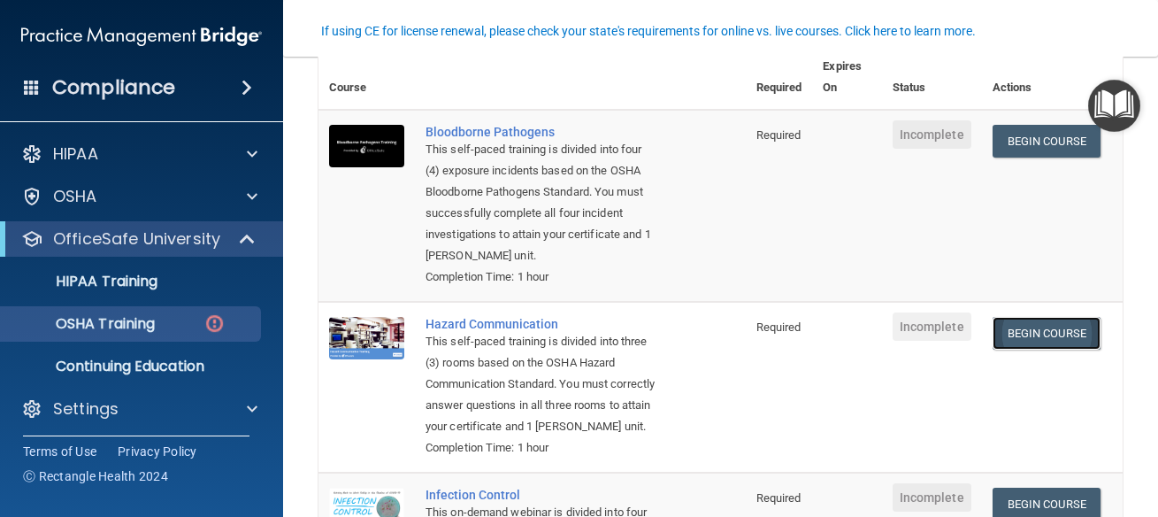
click at [1070, 332] on link "Begin Course" at bounding box center [1047, 333] width 108 height 33
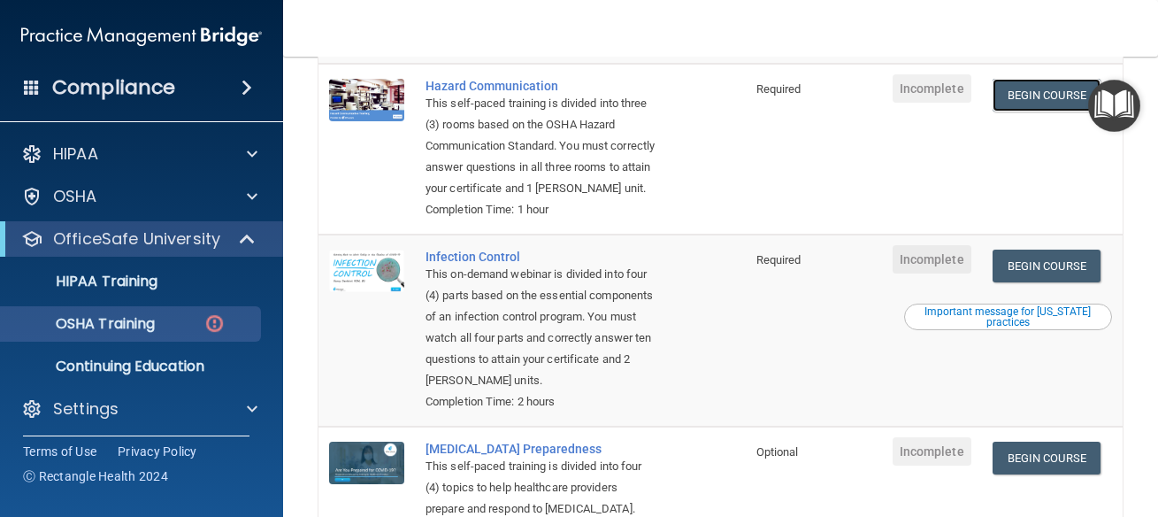
scroll to position [398, 0]
click at [1033, 281] on link "Begin Course" at bounding box center [1047, 265] width 108 height 33
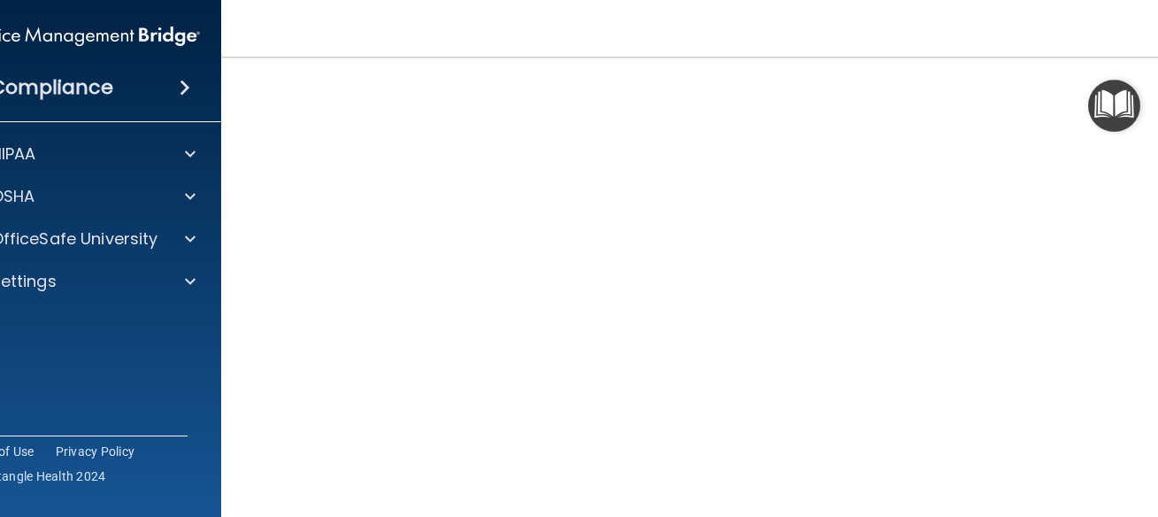
scroll to position [201, 0]
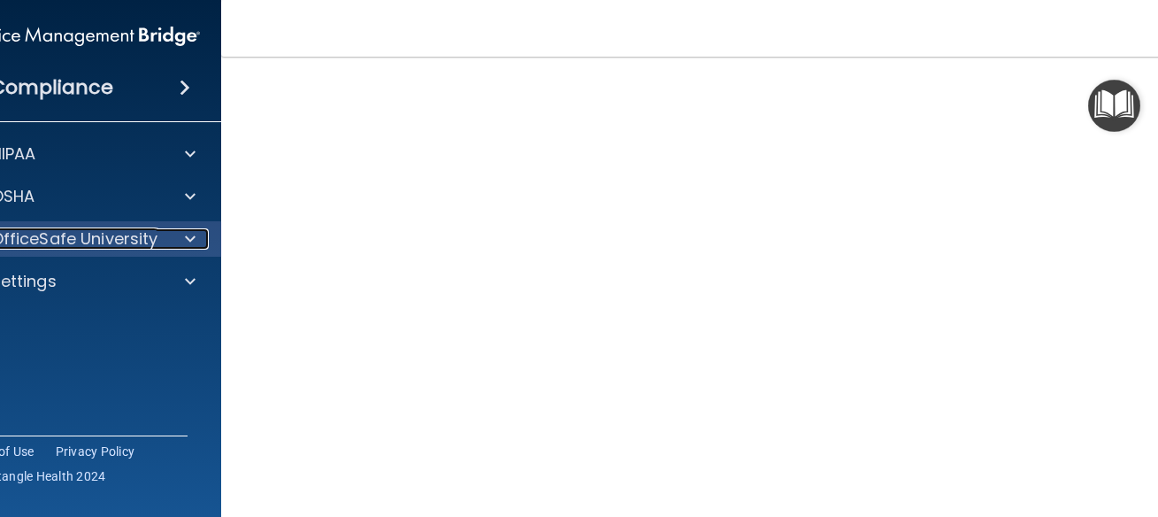
click at [175, 247] on div at bounding box center [187, 238] width 44 height 21
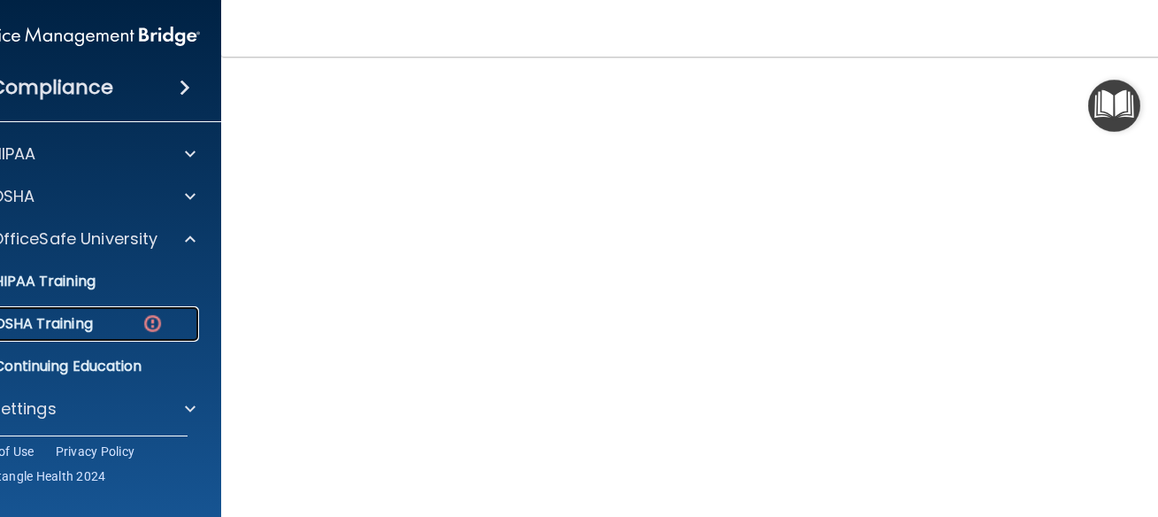
click at [120, 325] on div "OSHA Training" at bounding box center [71, 324] width 242 height 18
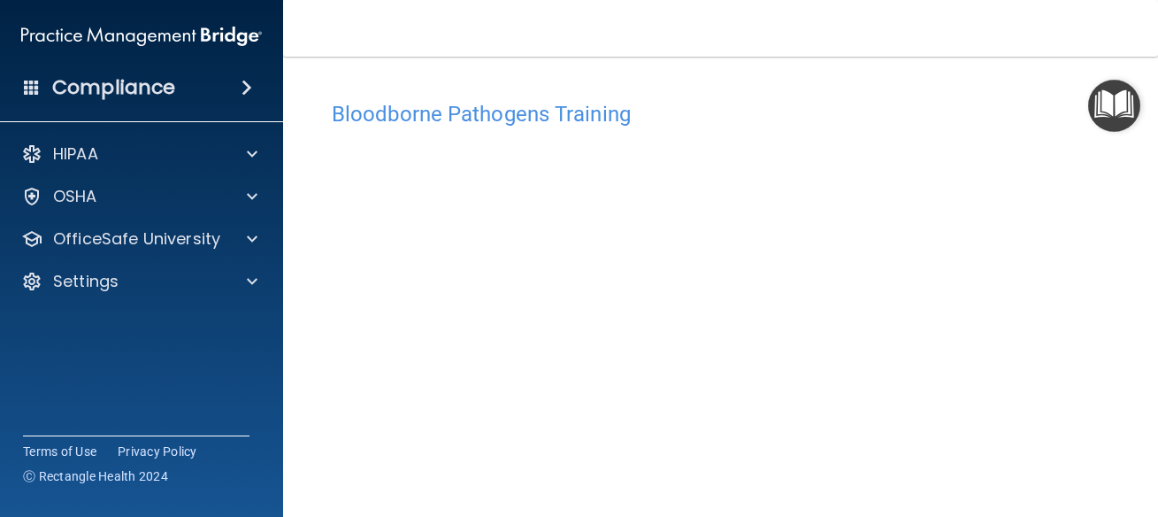
click at [870, 80] on div "Bloodborne Pathogens Training This course doesn’t expire until . Are you sure y…" at bounding box center [720, 380] width 804 height 612
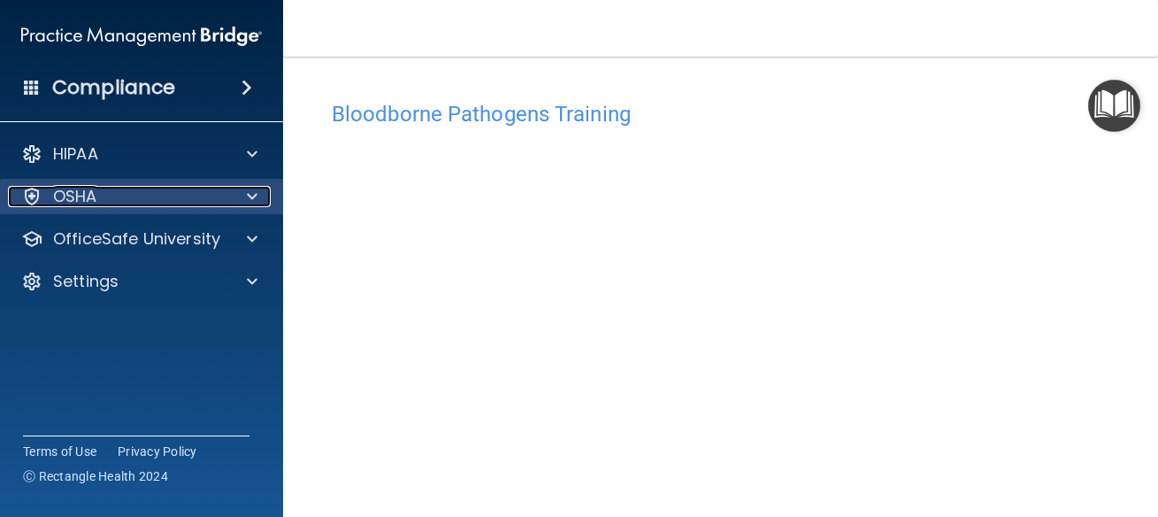
click at [217, 196] on div "OSHA" at bounding box center [117, 196] width 219 height 21
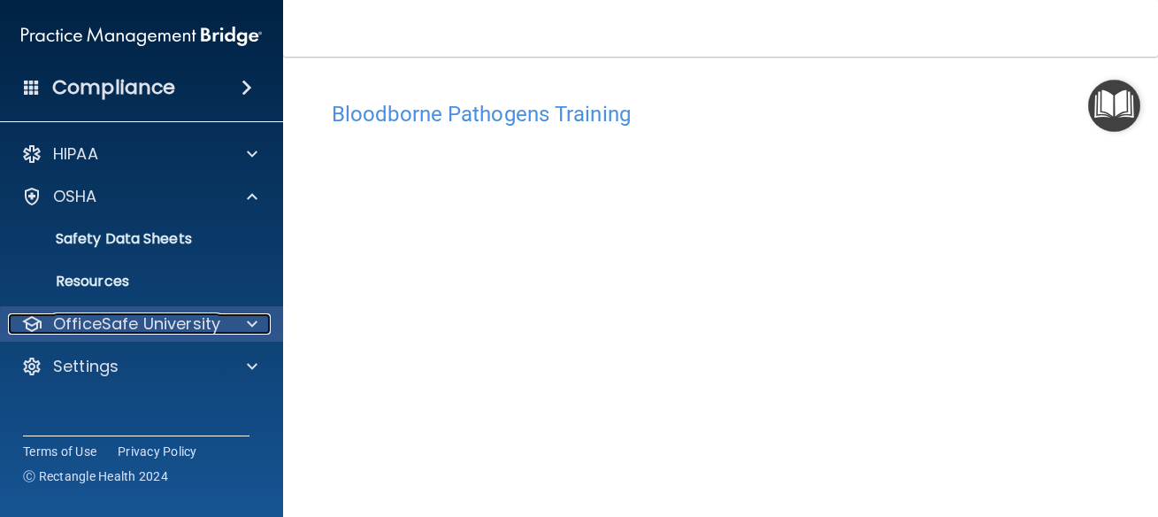
click at [247, 315] on span at bounding box center [252, 323] width 11 height 21
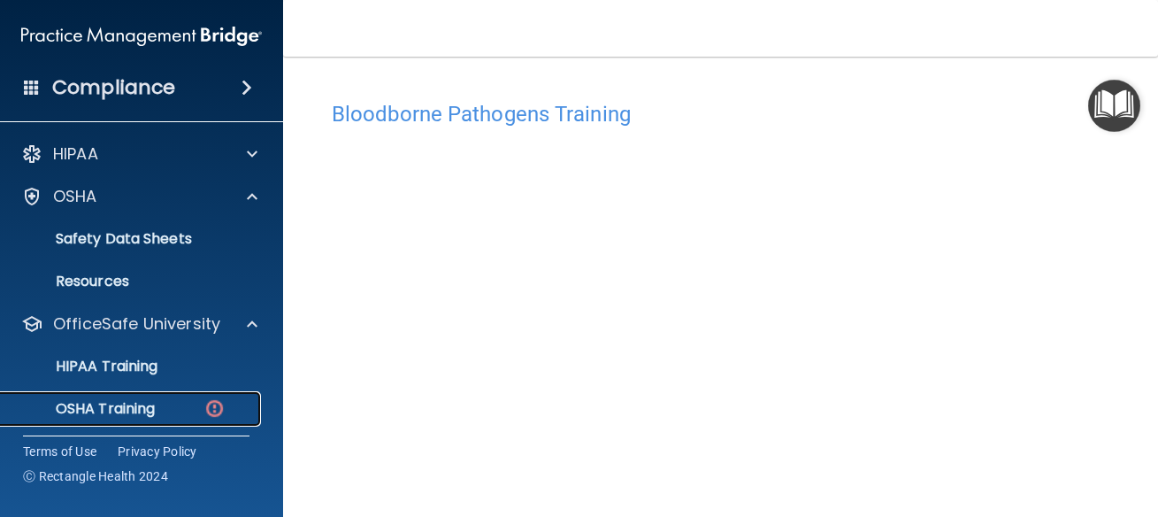
click at [199, 399] on link "OSHA Training" at bounding box center [121, 408] width 279 height 35
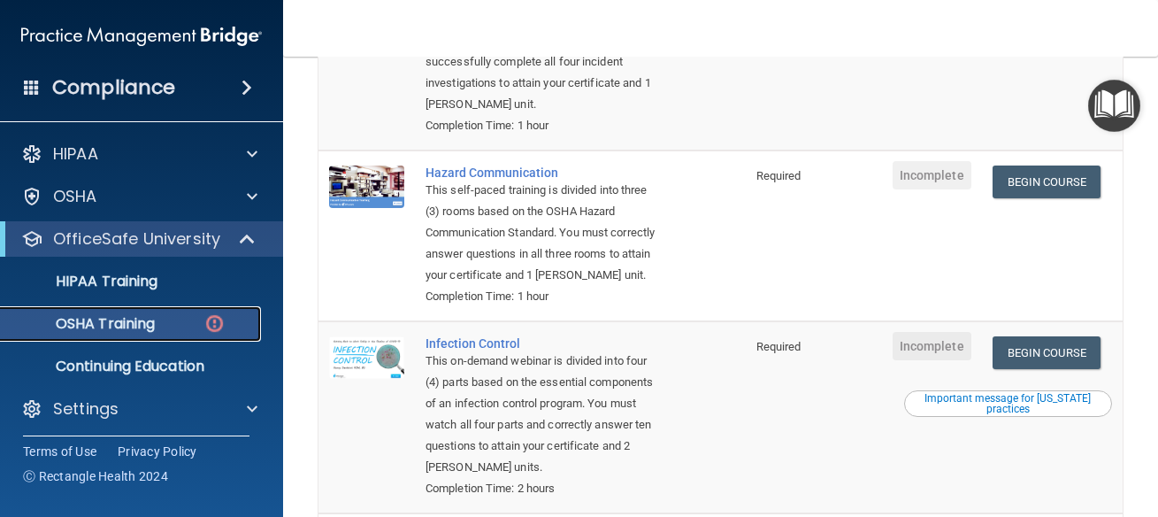
scroll to position [318, 0]
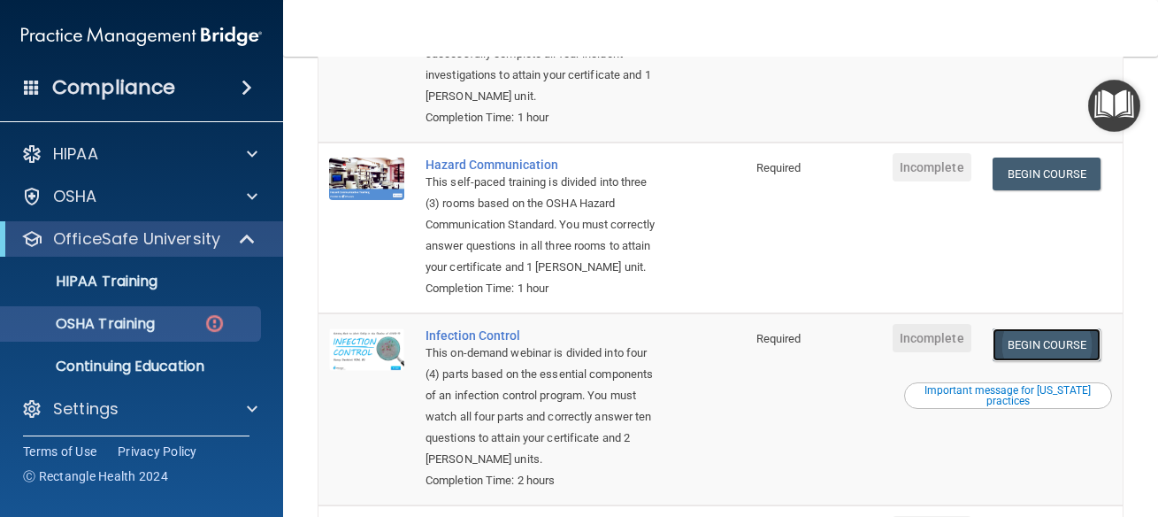
click at [1025, 361] on link "Begin Course" at bounding box center [1047, 344] width 108 height 33
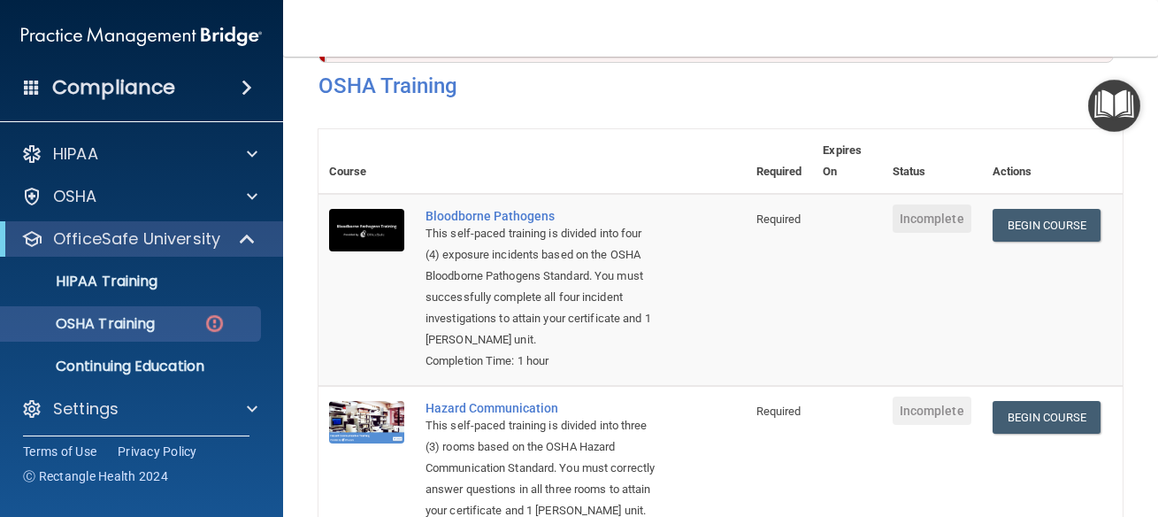
scroll to position [58, 0]
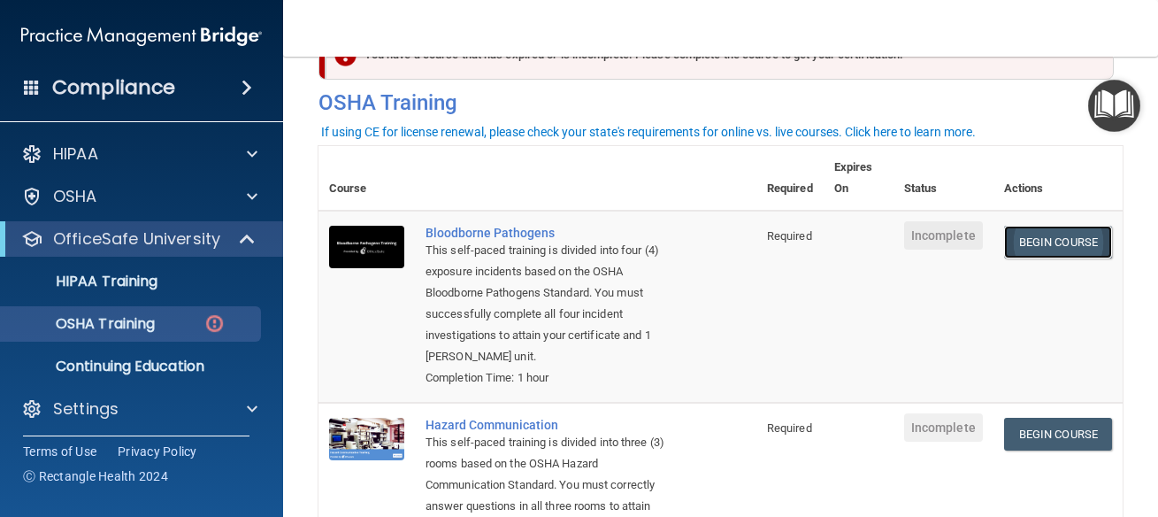
click at [1023, 252] on link "Begin Course" at bounding box center [1058, 242] width 108 height 33
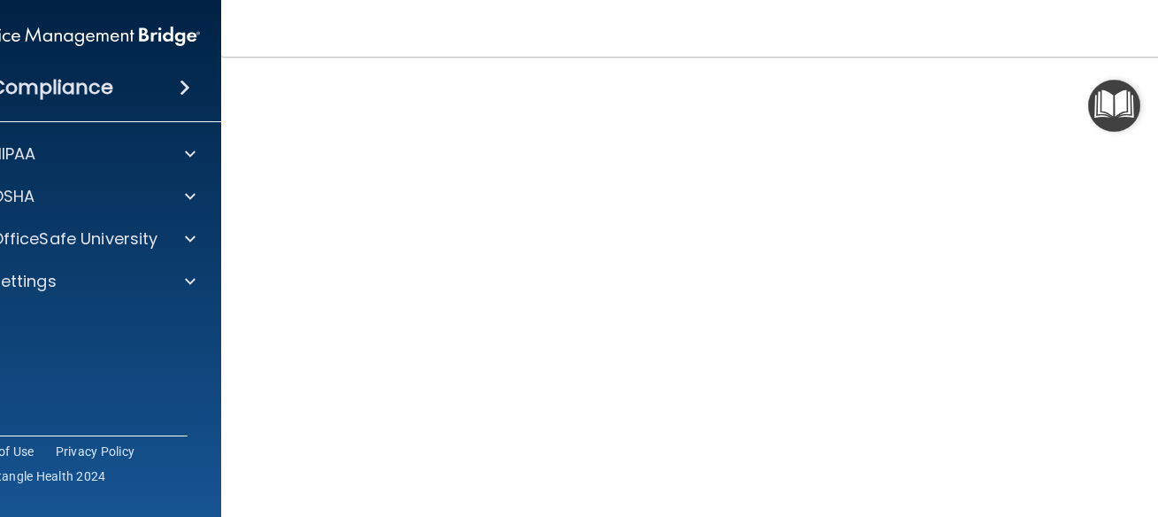
scroll to position [42, 0]
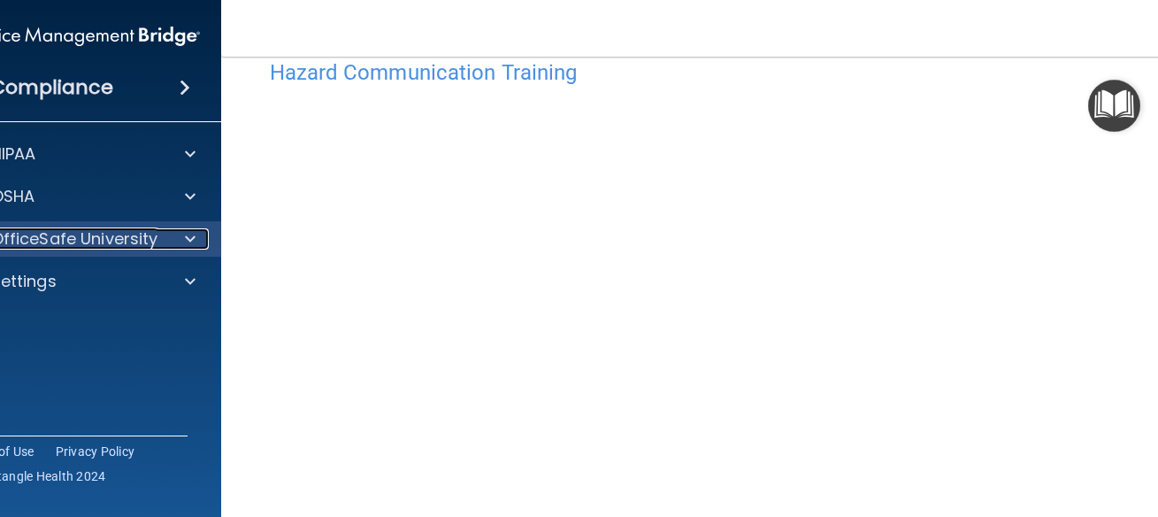
click at [155, 241] on p "OfficeSafe University" at bounding box center [74, 238] width 167 height 21
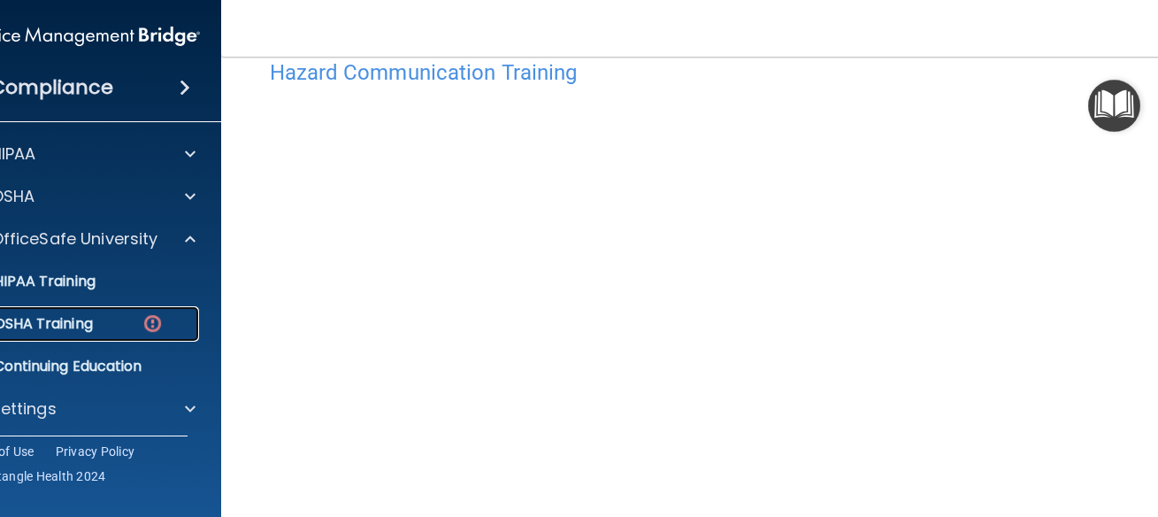
click at [80, 318] on p "OSHA Training" at bounding box center [21, 324] width 143 height 18
